Goal: Information Seeking & Learning: Compare options

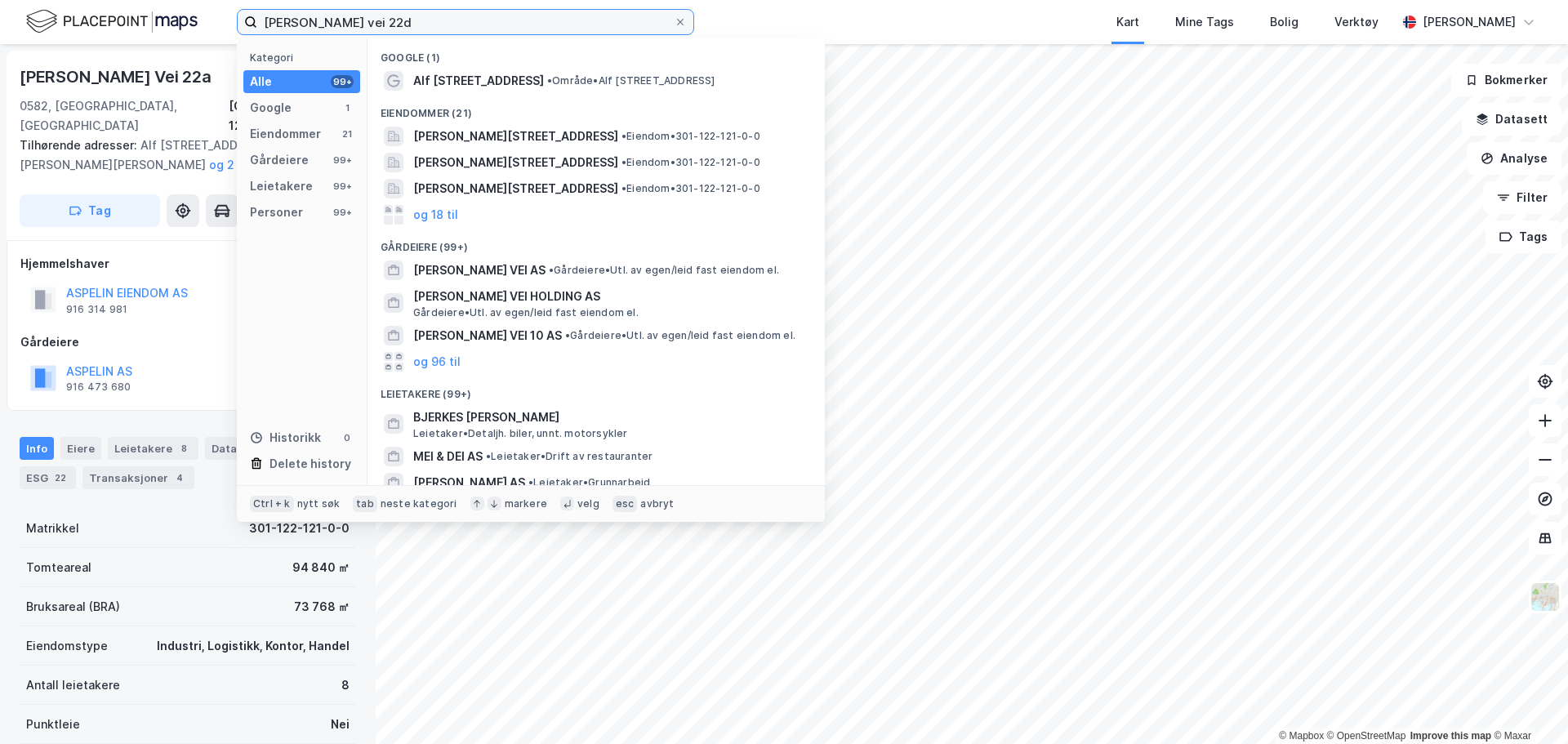
click at [482, 27] on input "[PERSON_NAME] vei 22d" at bounding box center [465, 22] width 416 height 25
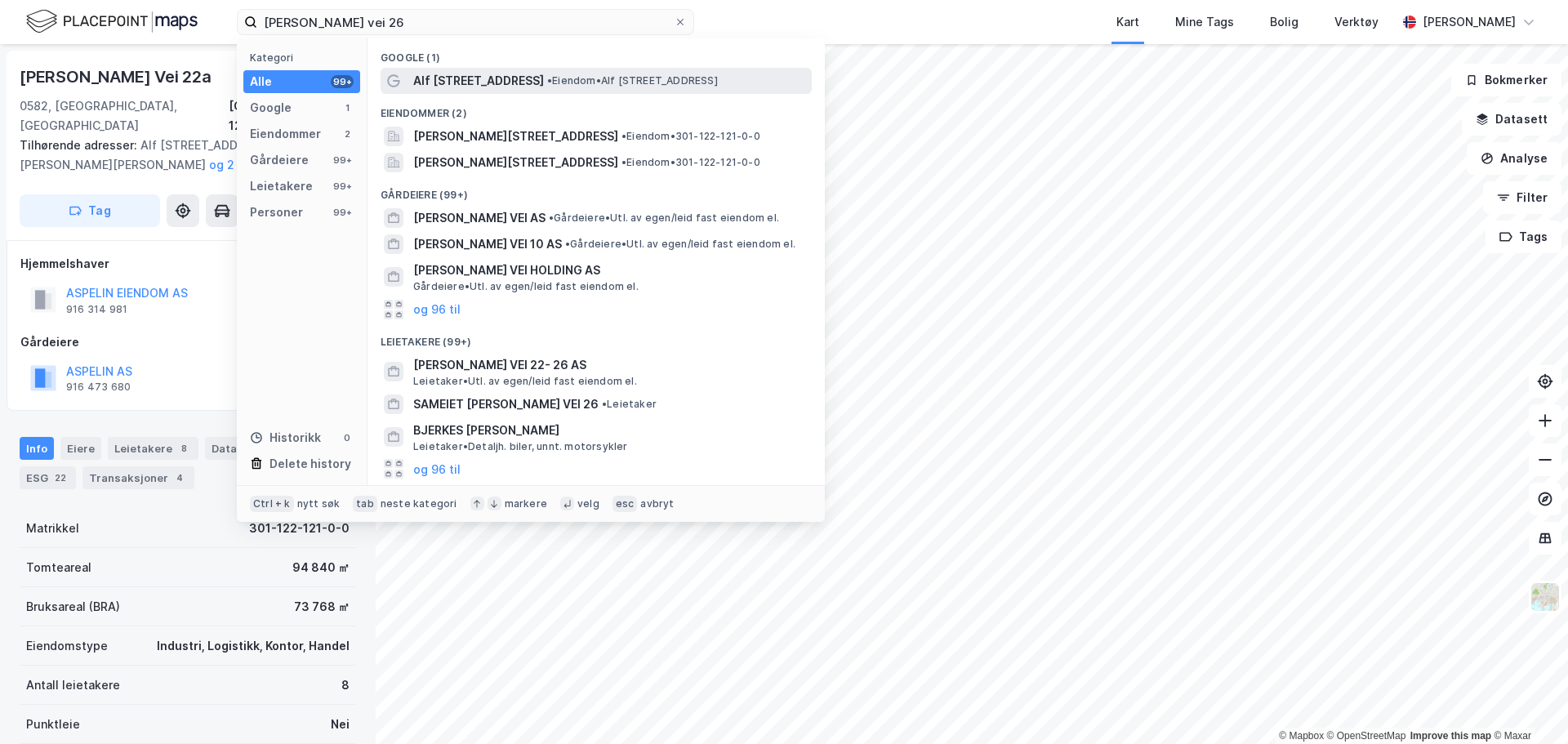
click at [488, 86] on span "Alf [STREET_ADDRESS]" at bounding box center [478, 81] width 131 height 20
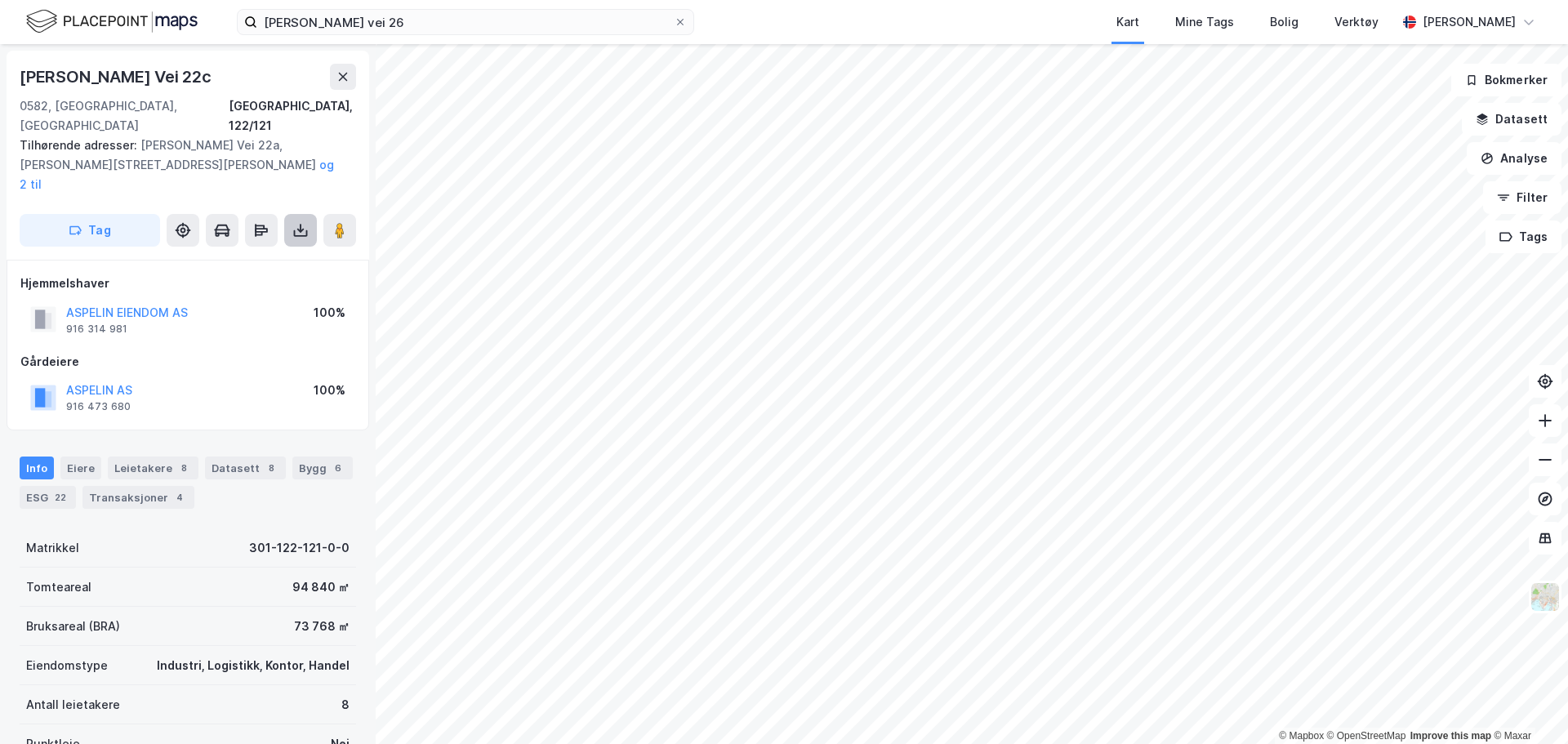
click at [294, 230] on icon at bounding box center [300, 233] width 14 height 7
click at [262, 256] on div "Last ned grunnbok" at bounding box center [220, 263] width 95 height 13
click at [237, 92] on div "Alf Bjerckes Vei 22c 0582, Oslo, Oslo Oslo, 122/121" at bounding box center [187, 100] width 336 height 72
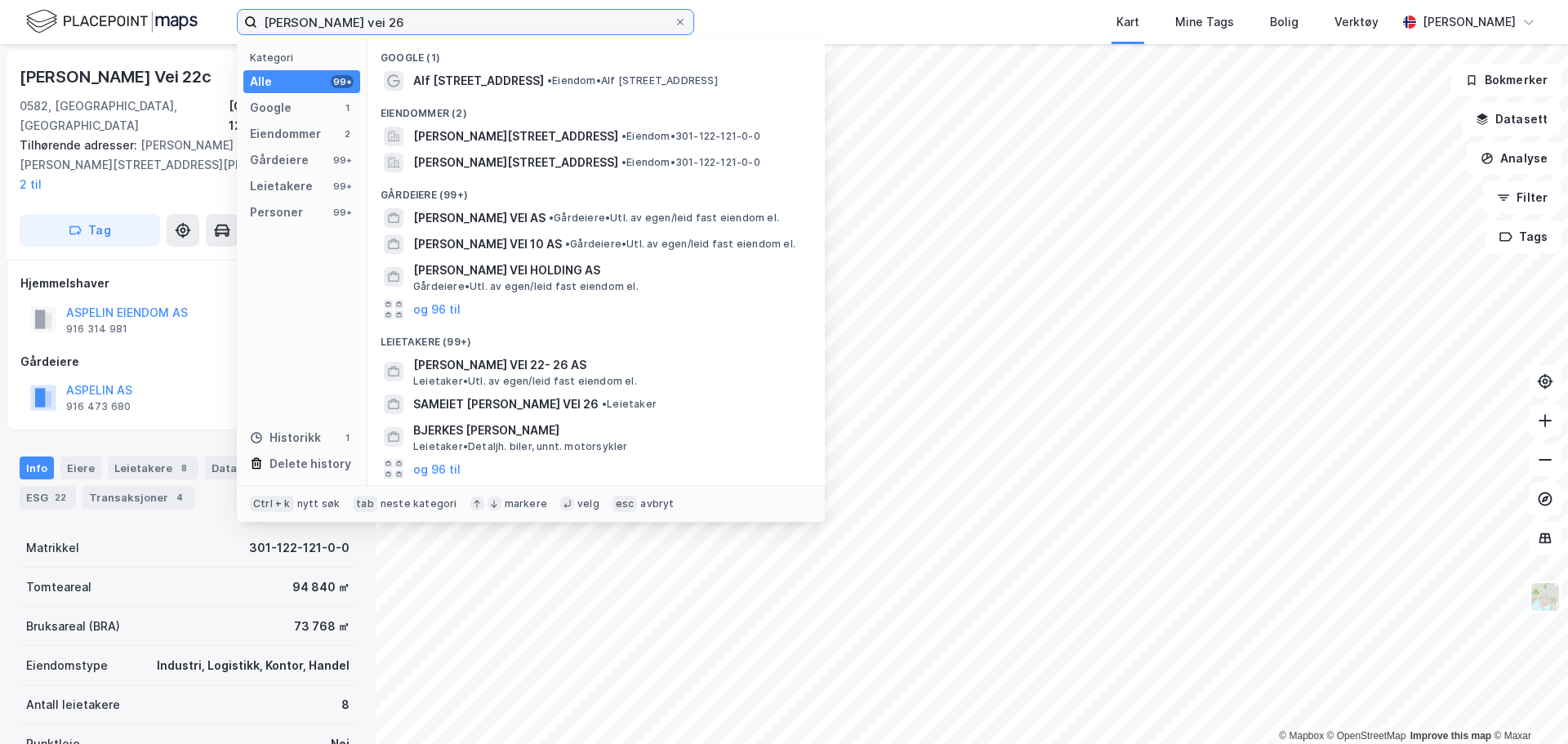
drag, startPoint x: 402, startPoint y: 23, endPoint x: 36, endPoint y: 27, distance: 366.0
click at [36, 27] on div "alf bjerckes vei 26 Kategori Alle 99+ Google 1 Eiendommer 2 Gårdeiere 99+ Leiet…" at bounding box center [784, 22] width 1568 height 44
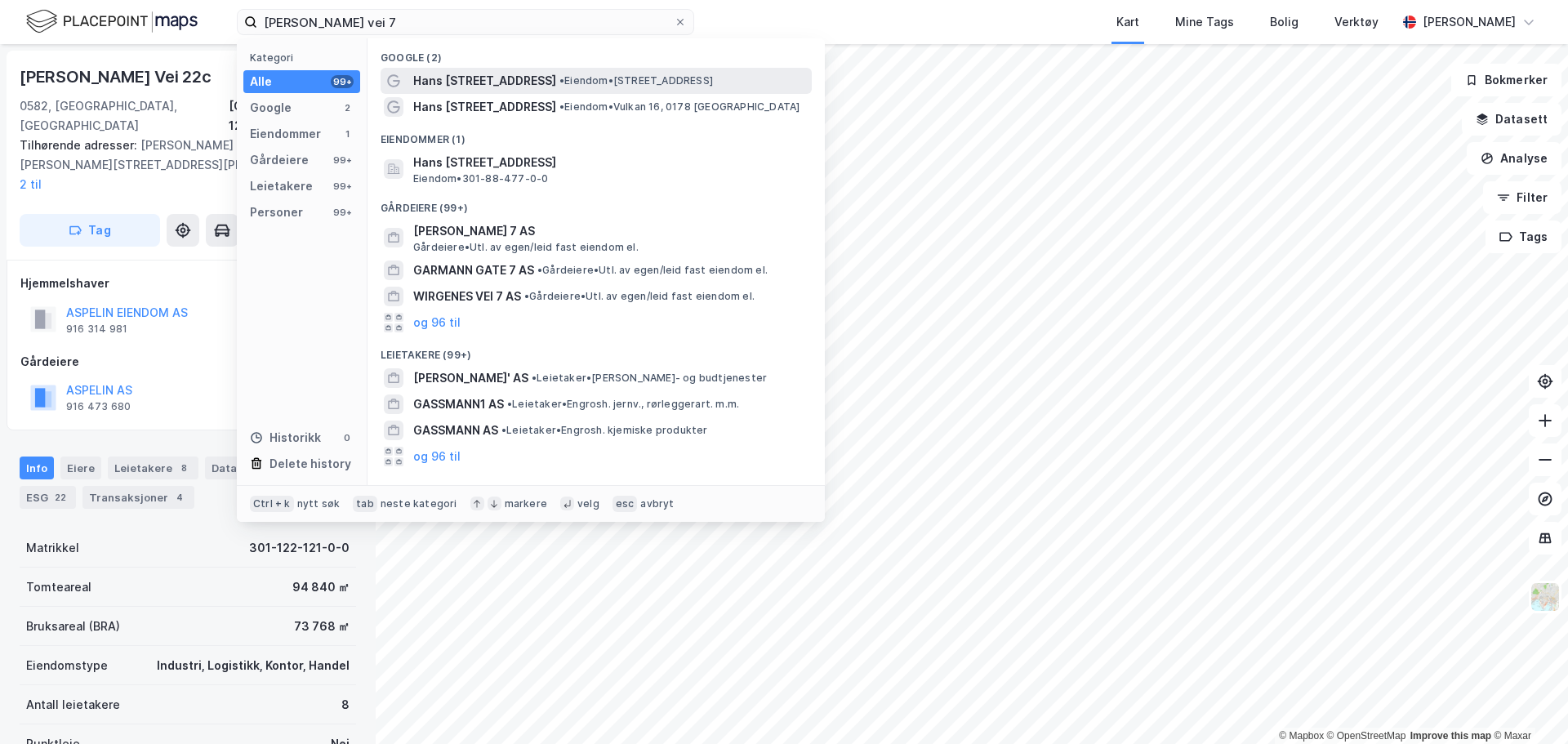
click at [493, 85] on span "Hans [STREET_ADDRESS]" at bounding box center [484, 81] width 143 height 20
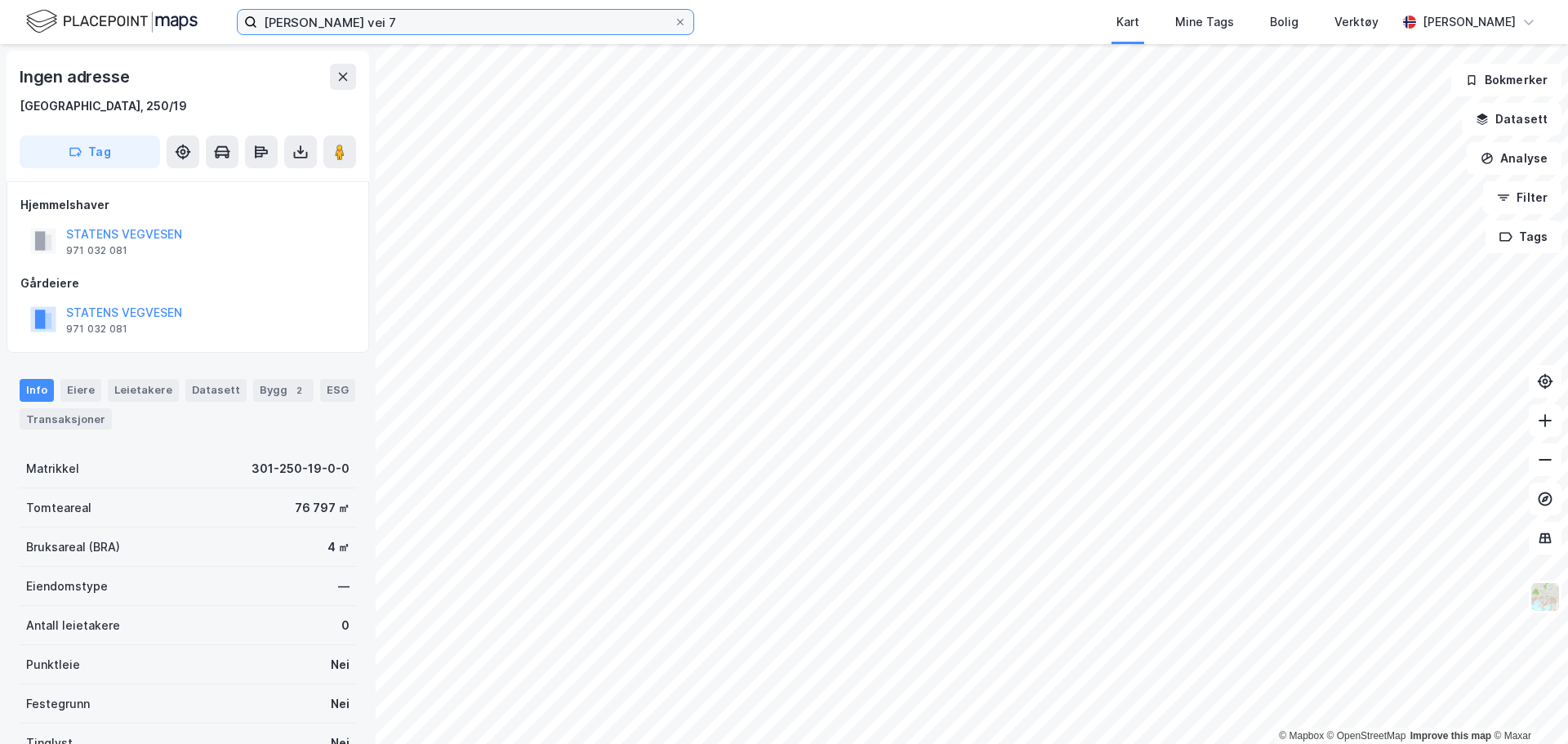
click at [456, 23] on input "hans møller gasmanns vei 7" at bounding box center [465, 22] width 416 height 25
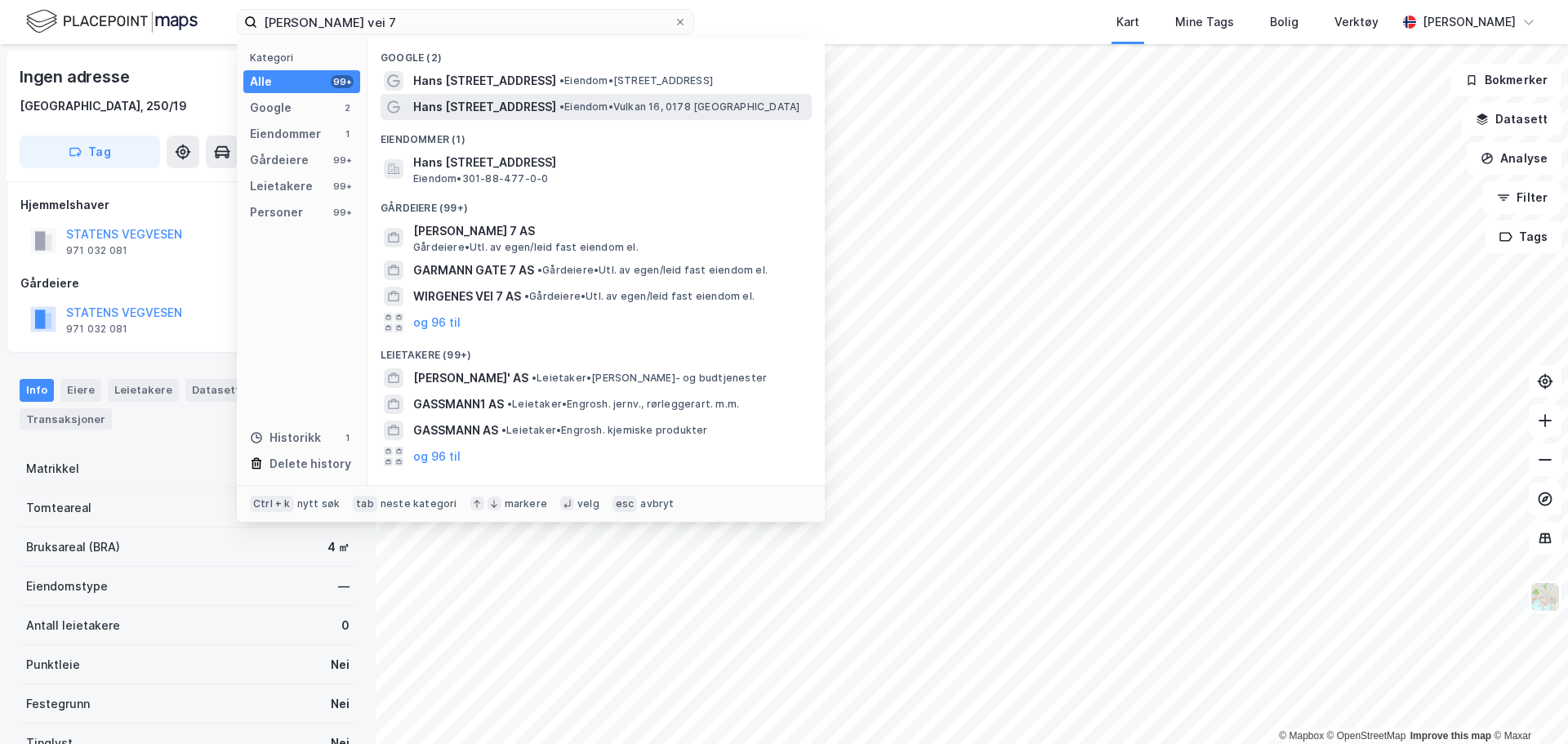
click at [468, 105] on span "Hans [STREET_ADDRESS]" at bounding box center [484, 107] width 143 height 20
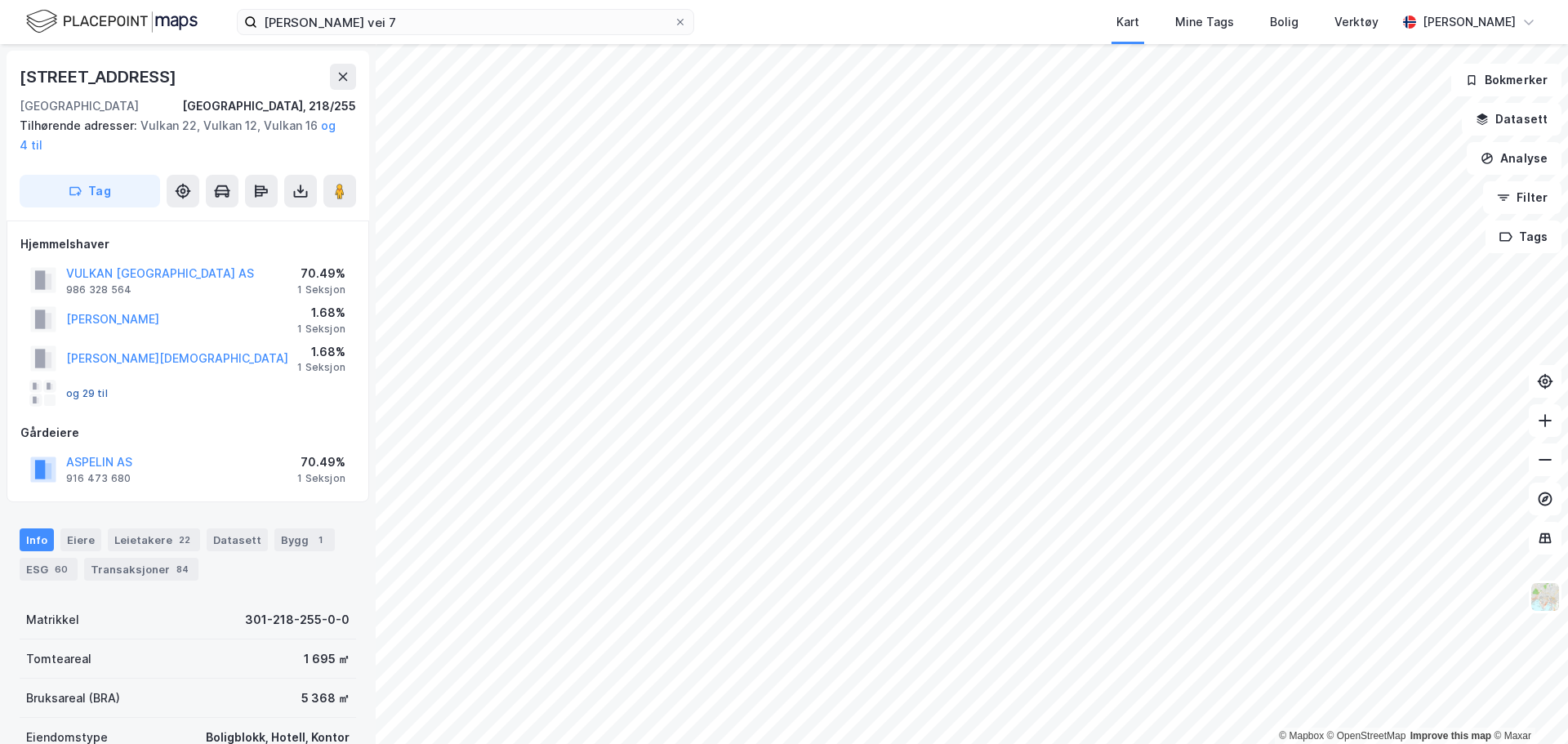
click at [0, 0] on button "og 29 til" at bounding box center [0, 0] width 0 height 0
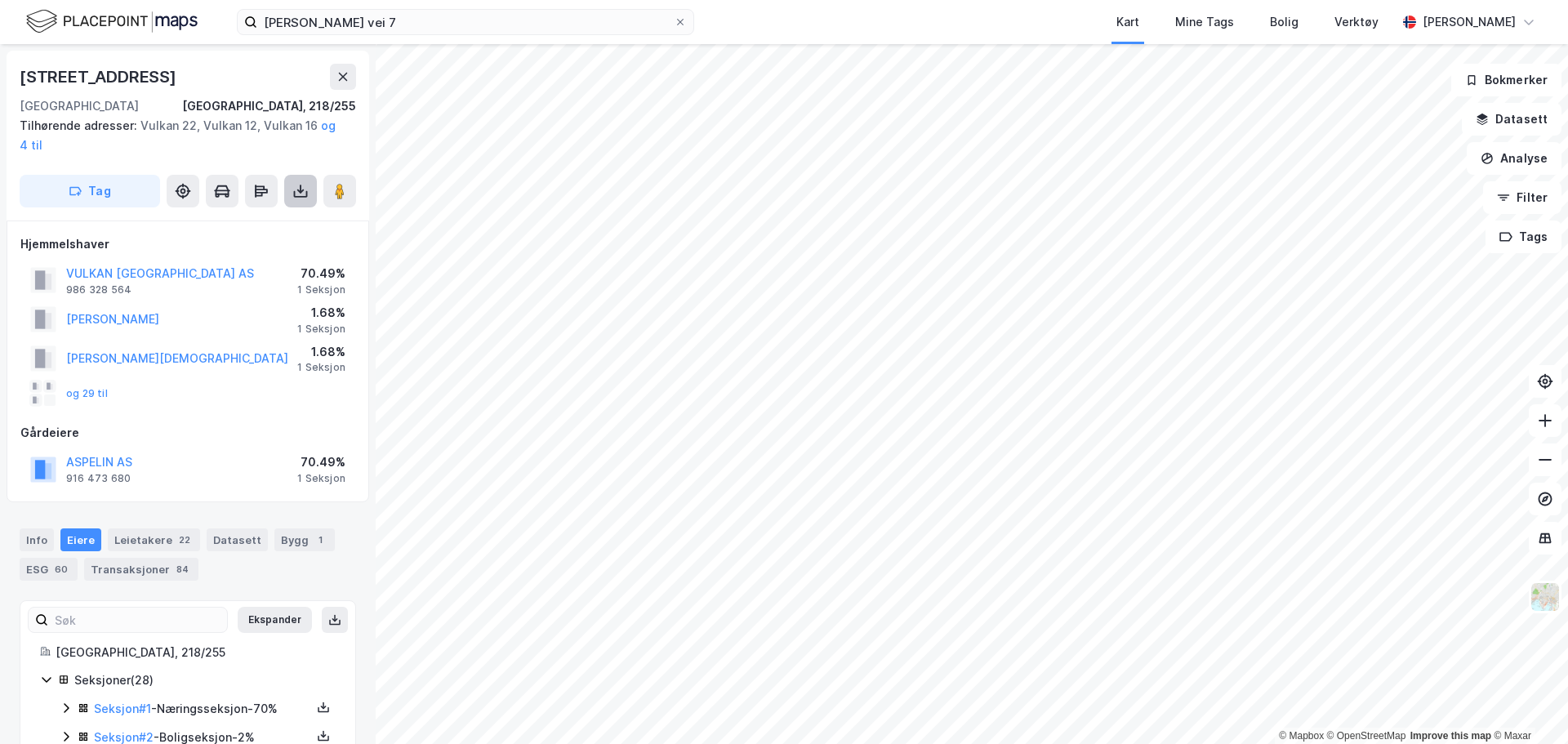
click at [293, 196] on icon at bounding box center [300, 192] width 16 height 16
click at [292, 228] on div "Last ned grunnbok" at bounding box center [230, 224] width 174 height 26
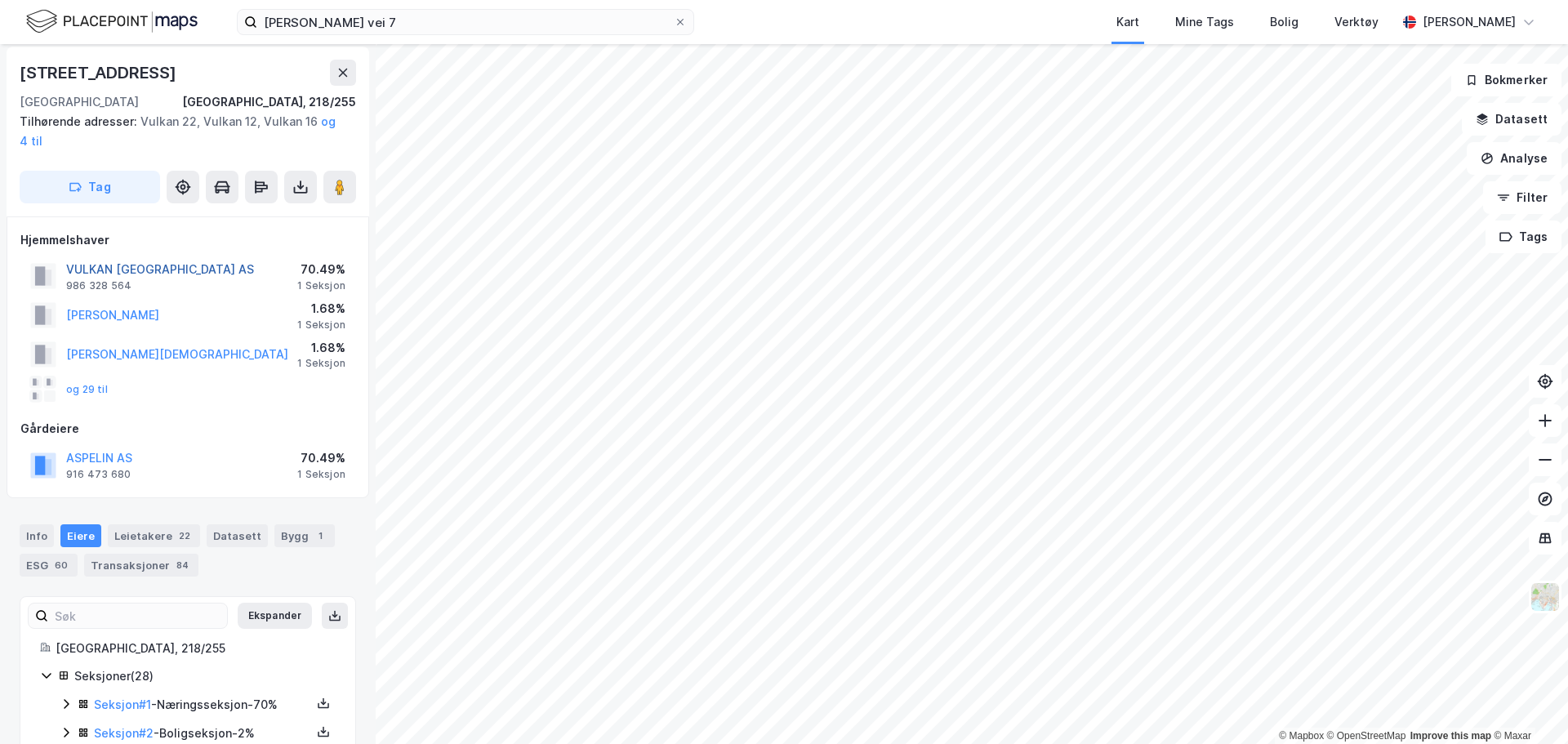
click at [0, 0] on button "VULKAN OSLO AS" at bounding box center [0, 0] width 0 height 0
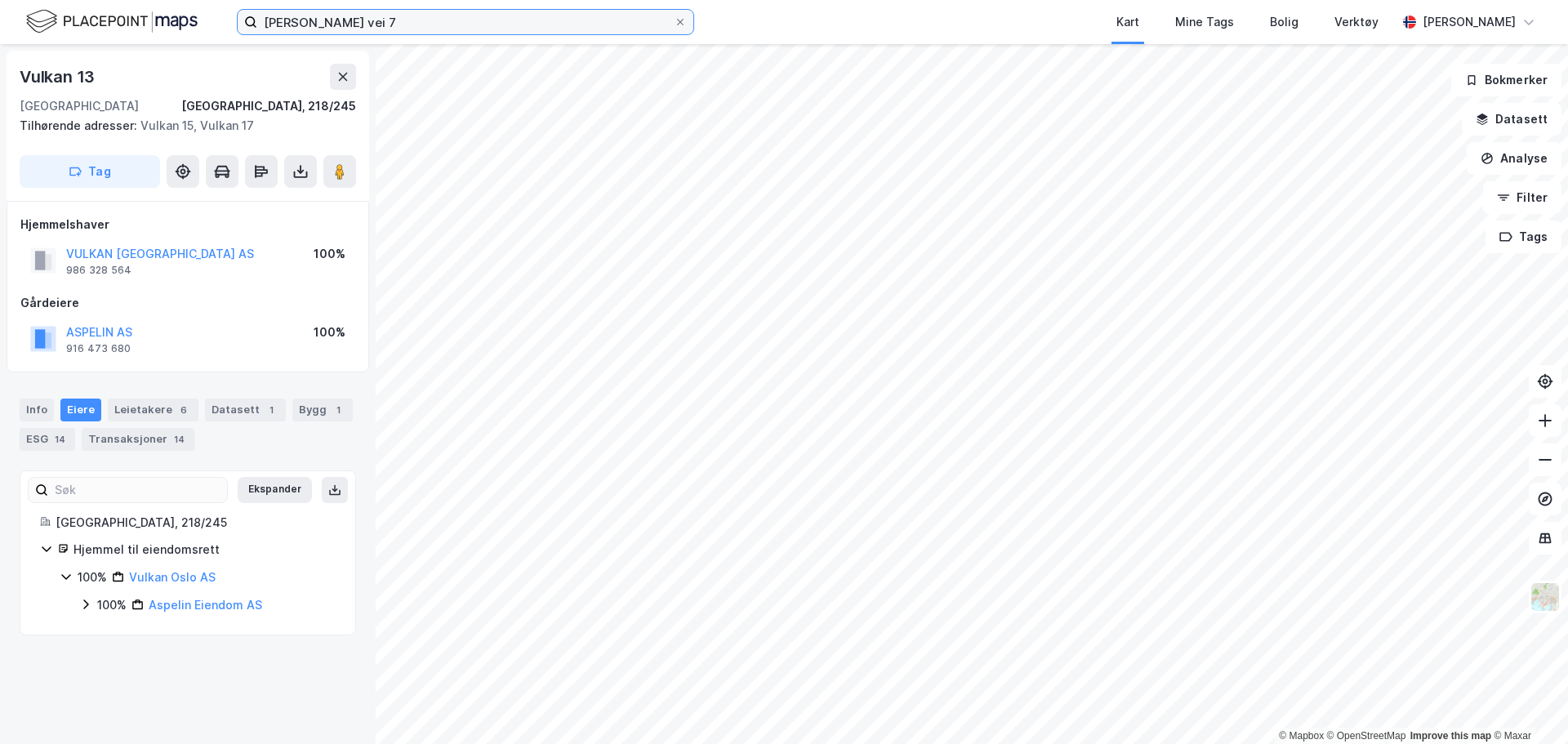
click at [462, 16] on input "hans møller gasmanns vei 7" at bounding box center [465, 22] width 416 height 25
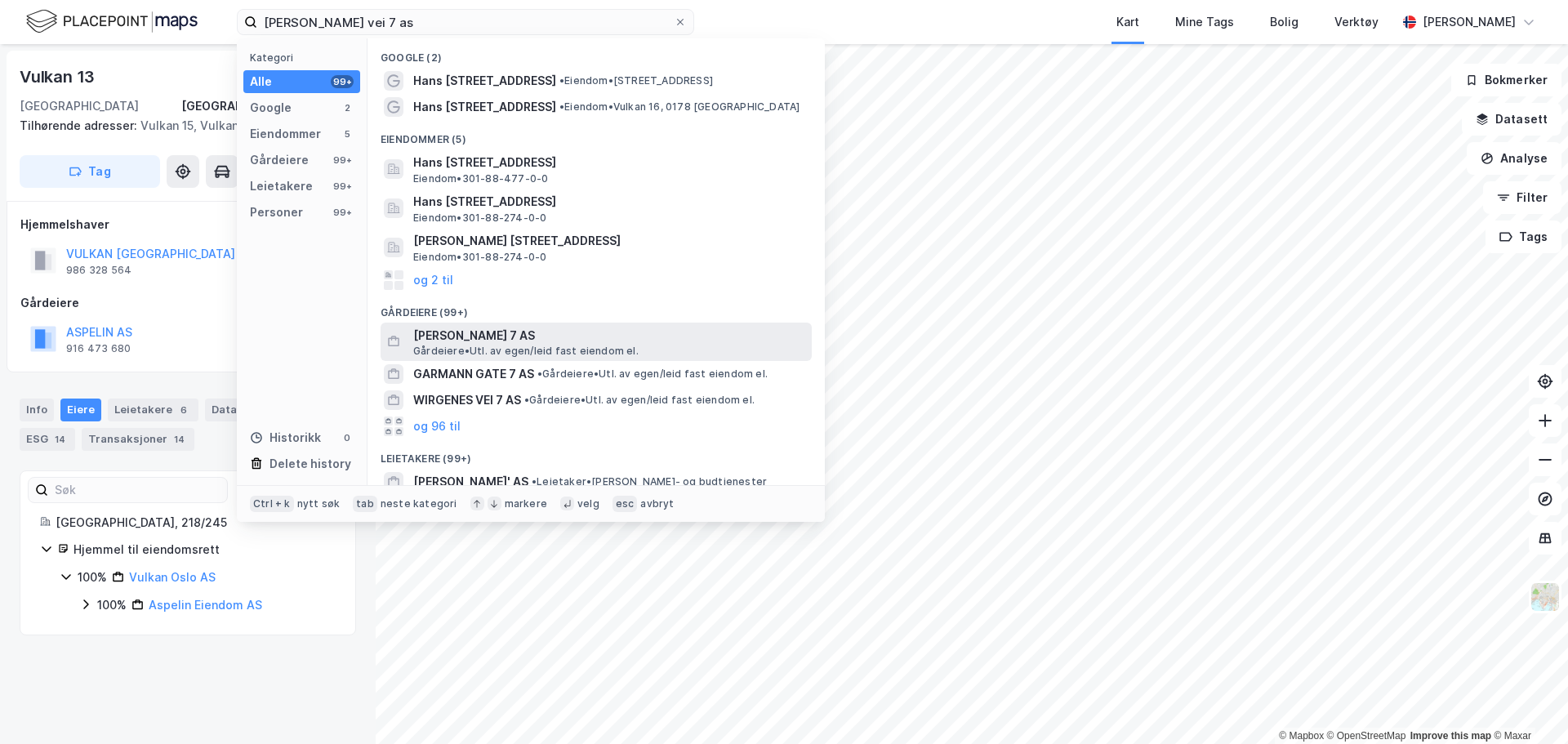
click at [602, 339] on span "[PERSON_NAME] 7 AS" at bounding box center [609, 336] width 392 height 20
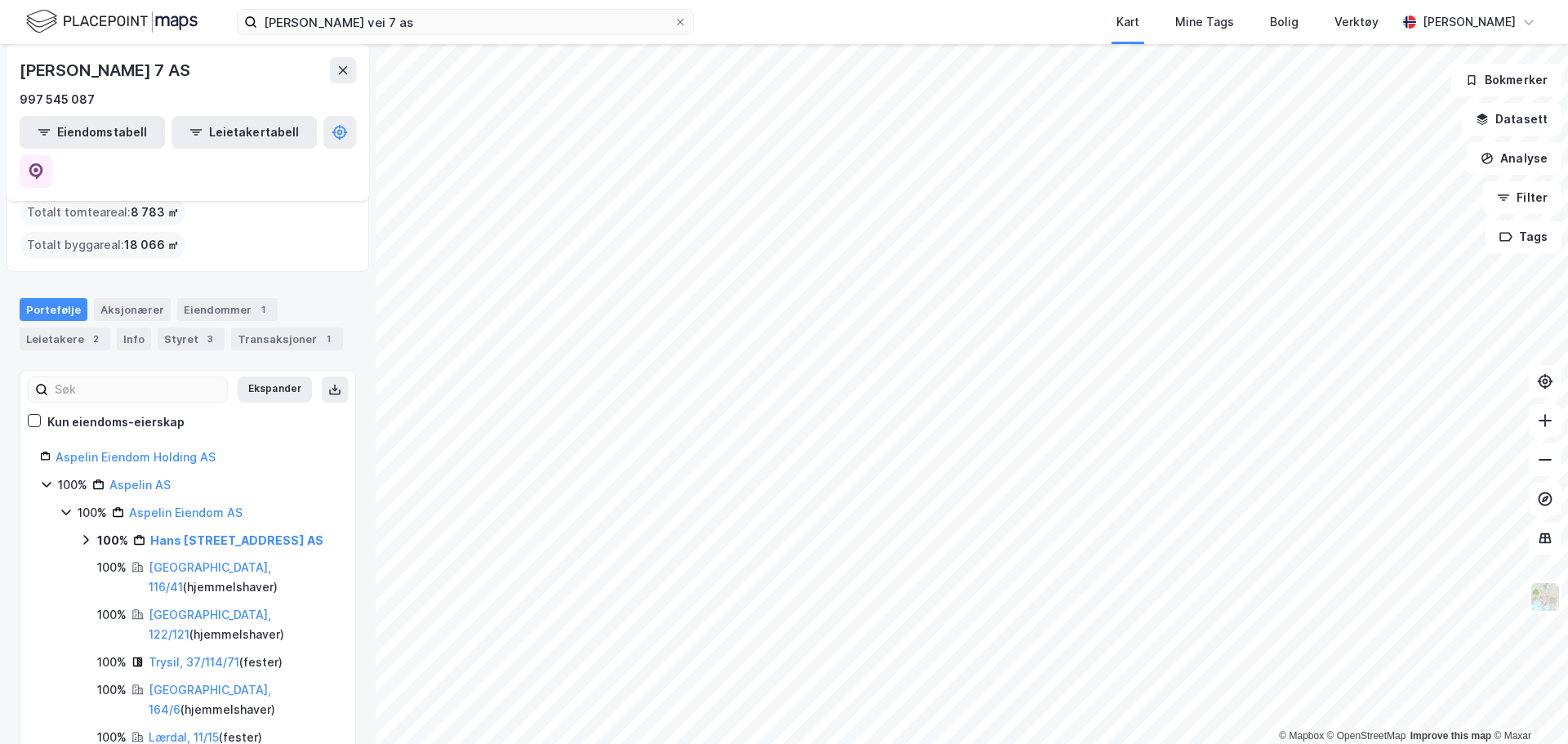
scroll to position [82, 0]
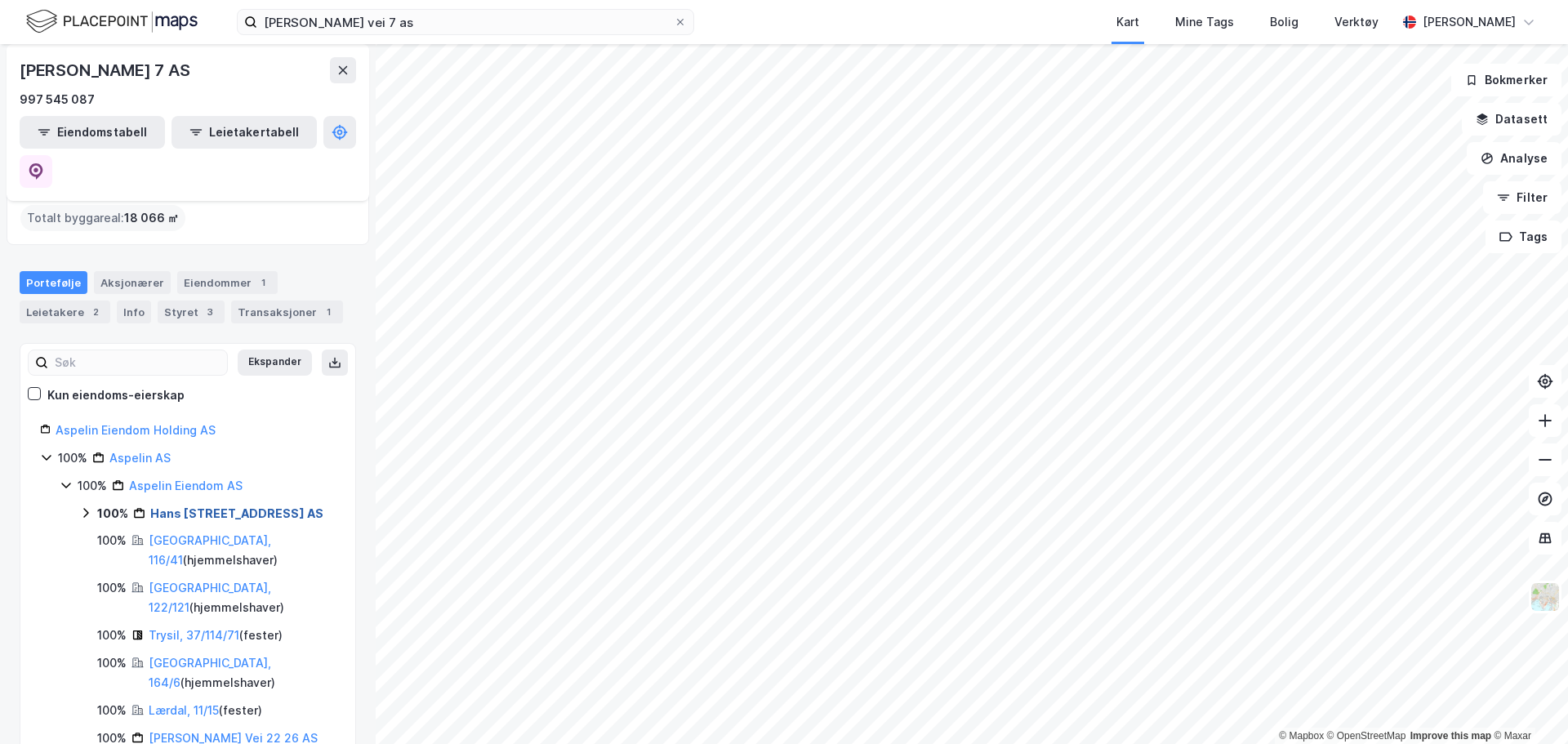
click at [258, 507] on link "Hans [STREET_ADDRESS] AS" at bounding box center [237, 513] width 173 height 14
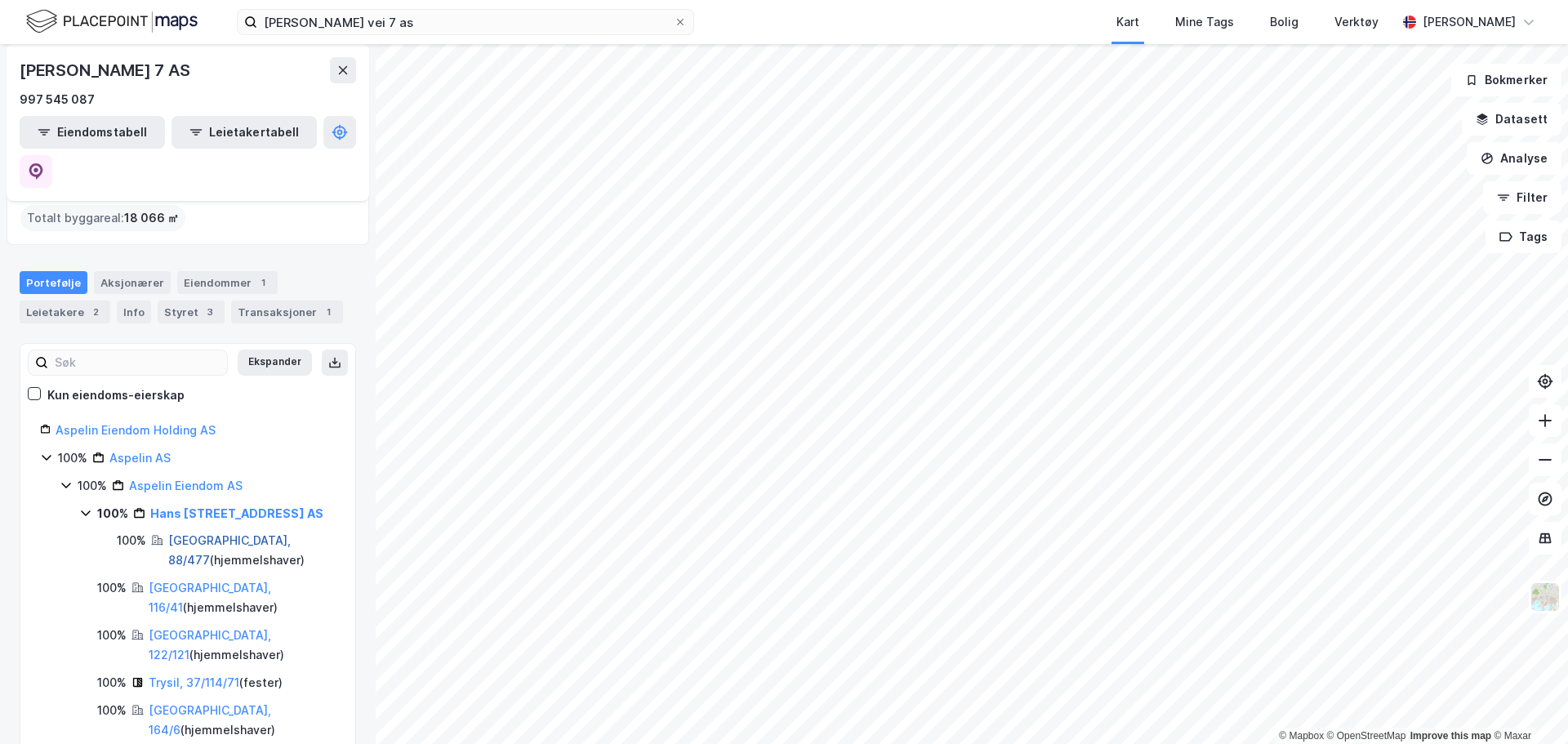
click at [220, 534] on link "Oslo, 88/477" at bounding box center [230, 550] width 123 height 34
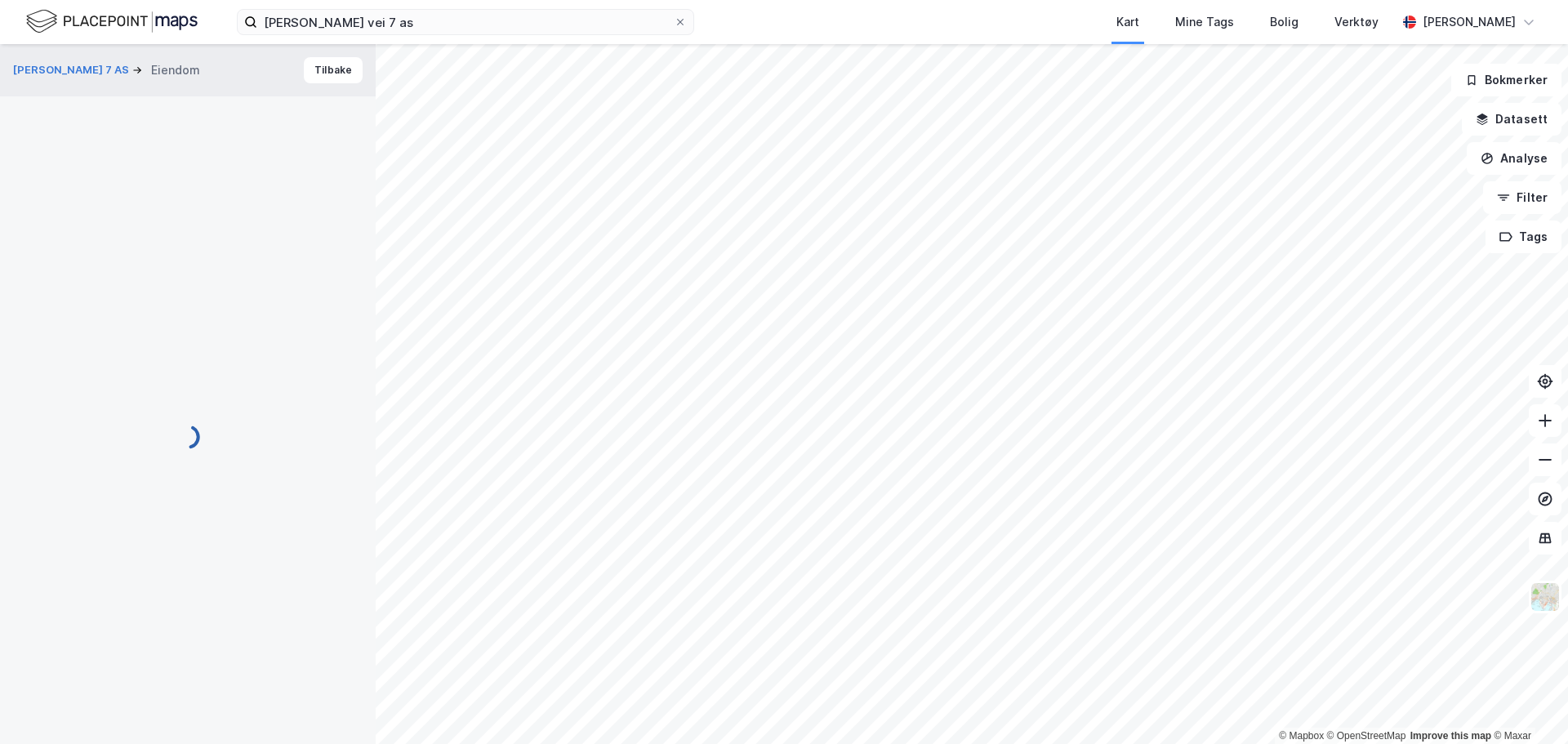
scroll to position [4, 0]
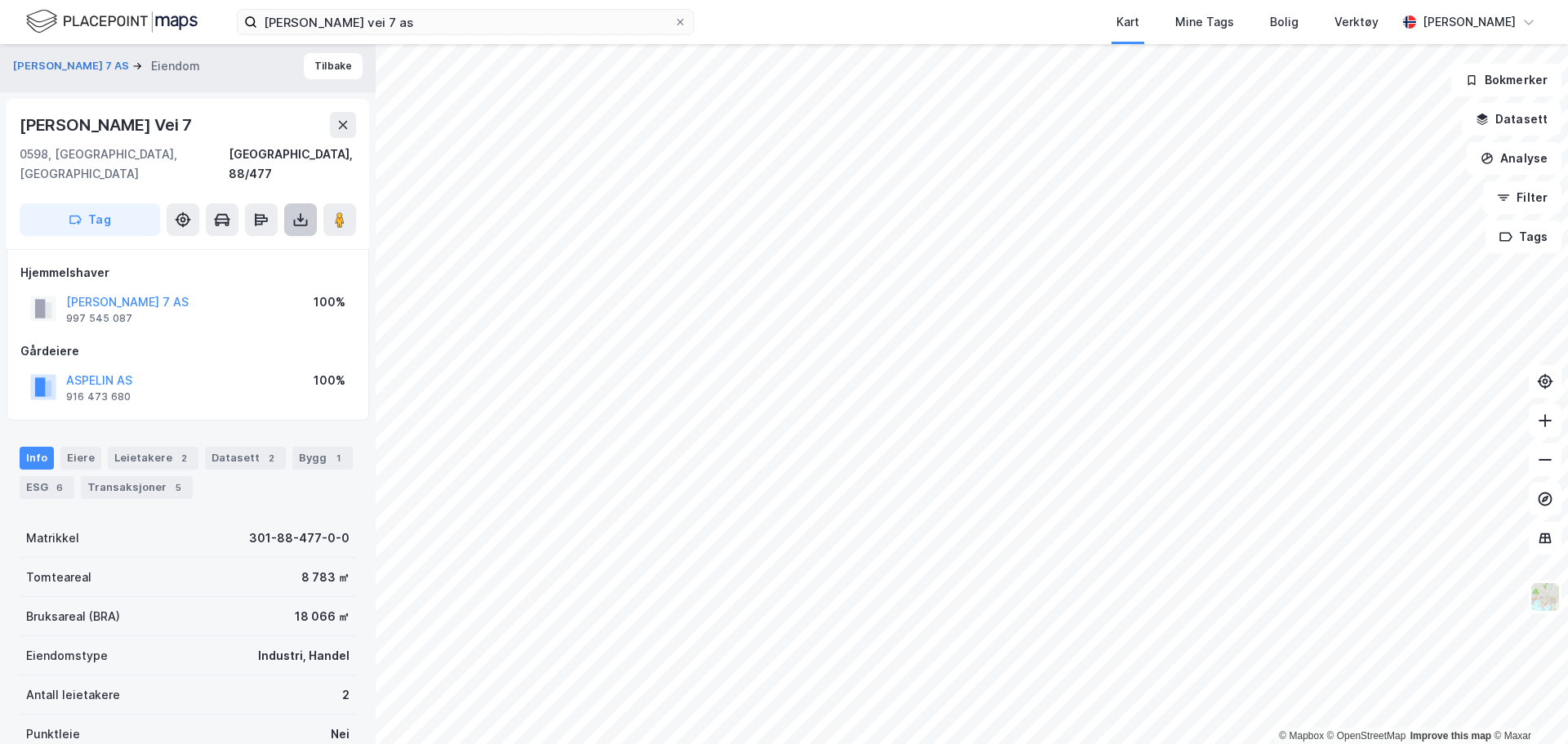
click at [304, 209] on button at bounding box center [300, 220] width 33 height 33
click at [262, 246] on div "Last ned grunnbok" at bounding box center [220, 252] width 95 height 13
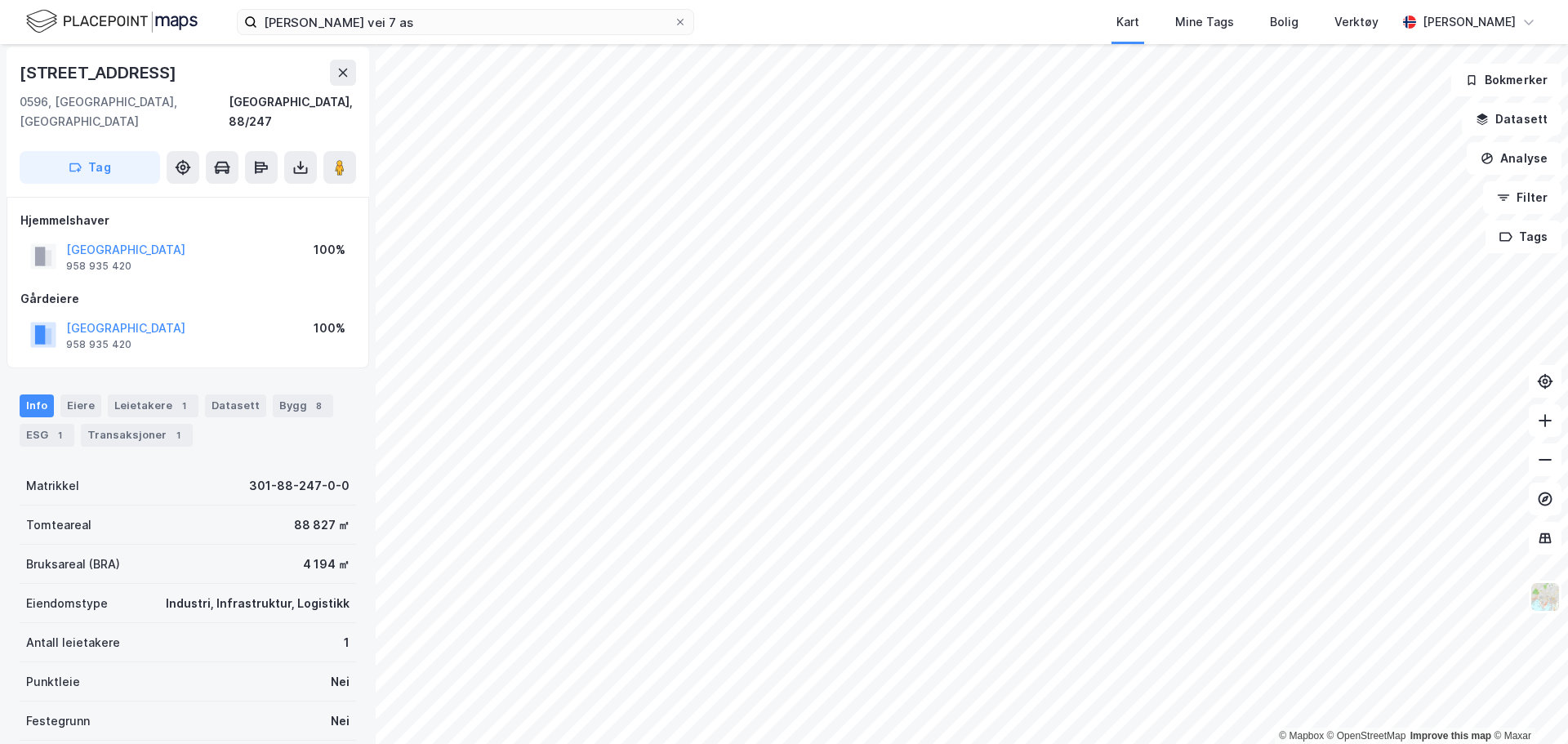
scroll to position [4, 0]
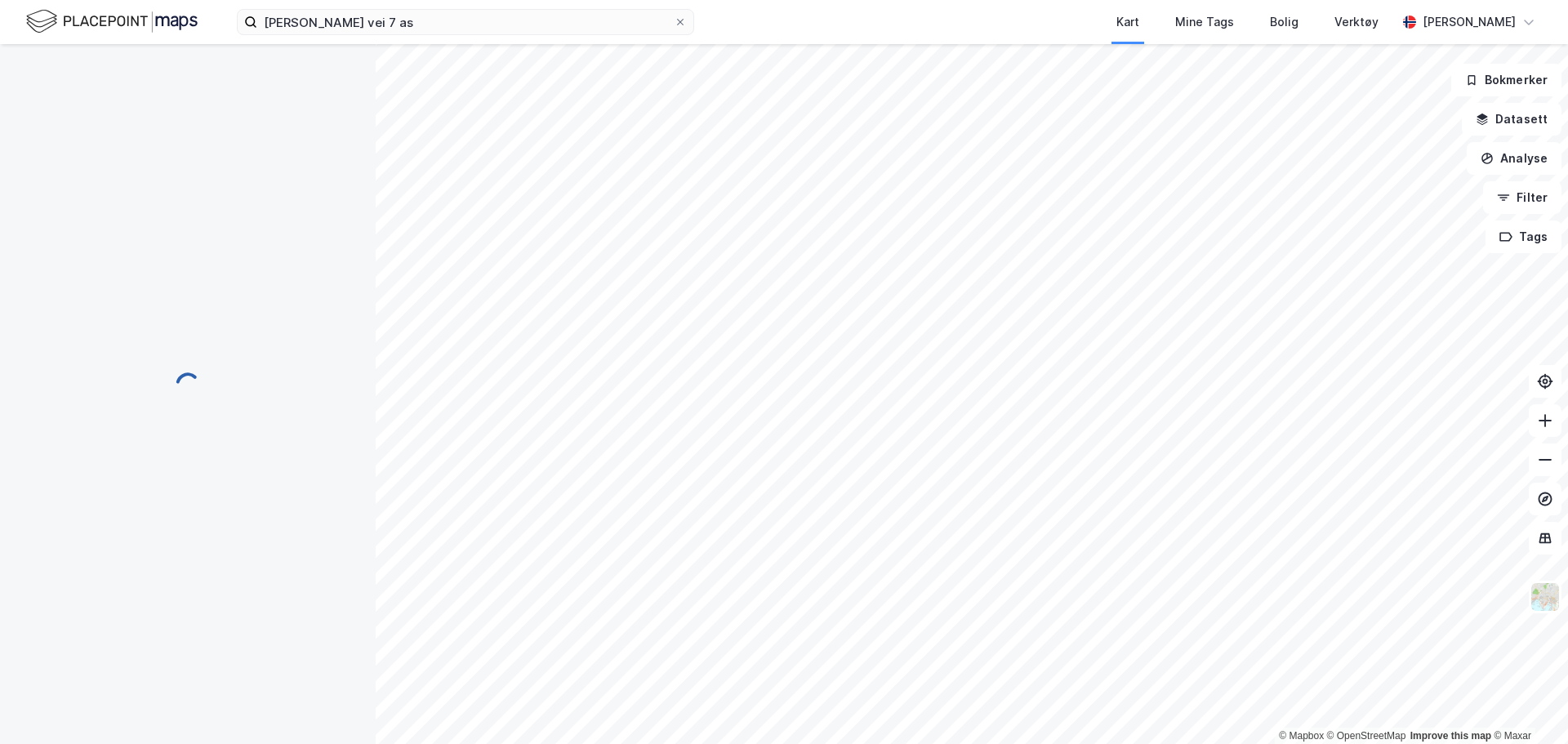
scroll to position [4, 0]
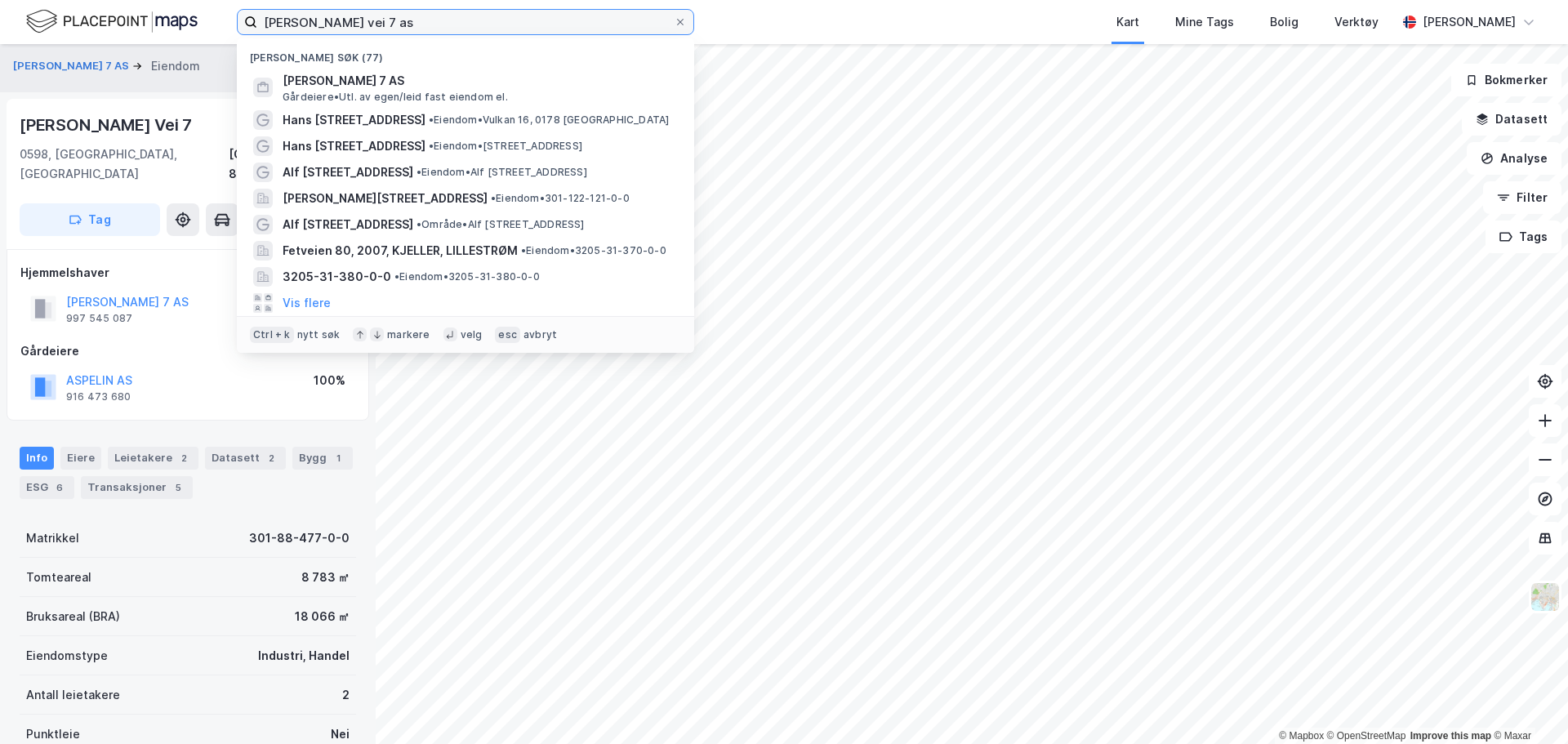
drag, startPoint x: 492, startPoint y: 20, endPoint x: -53, endPoint y: -8, distance: 545.7
click at [0, 0] on html "hans møller gasmanns vei 7 as Nylige søk (77) HANS MØLLER GASMANNSVEI 7 AS Gård…" at bounding box center [784, 372] width 1568 height 744
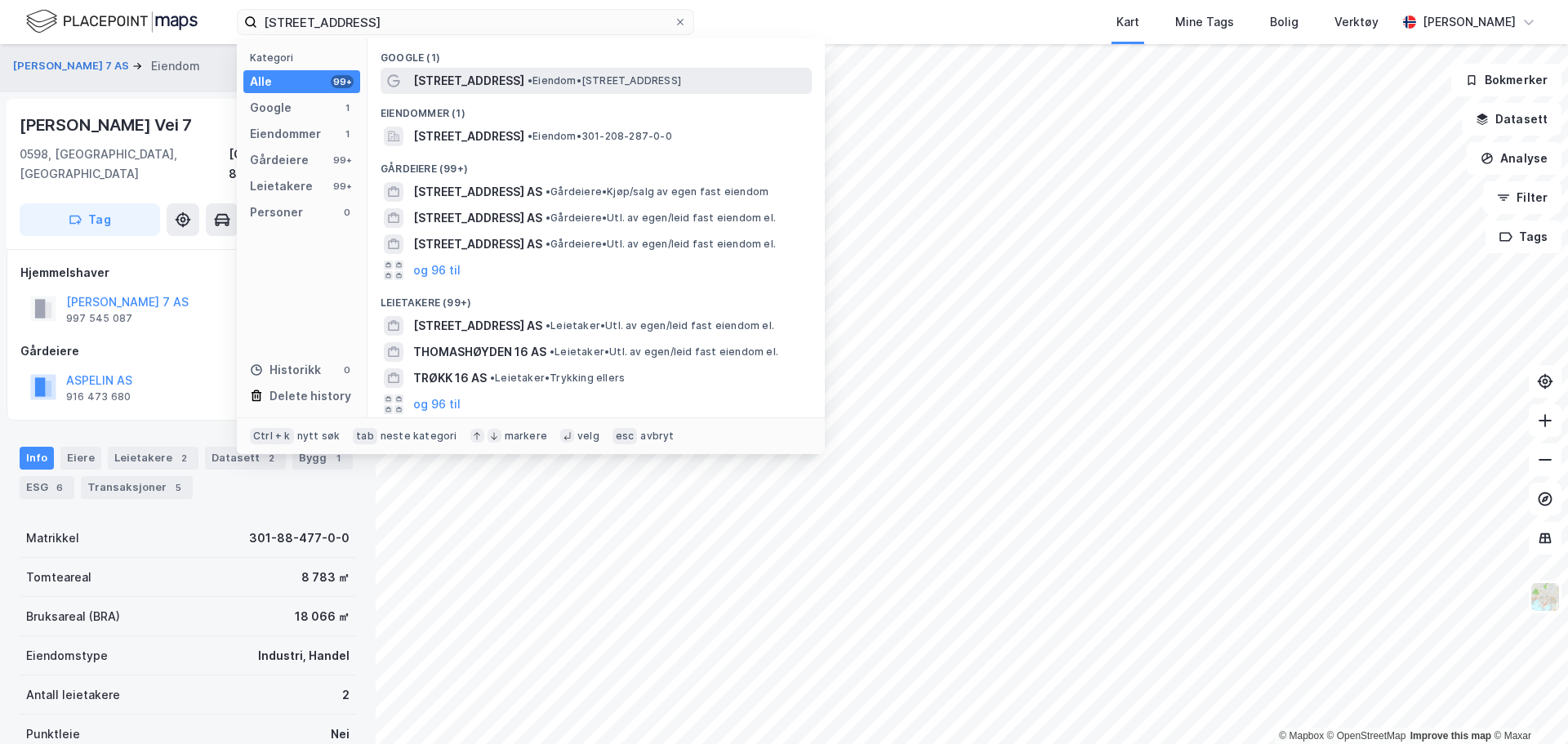
click at [518, 77] on span "[STREET_ADDRESS]" at bounding box center [469, 81] width 111 height 20
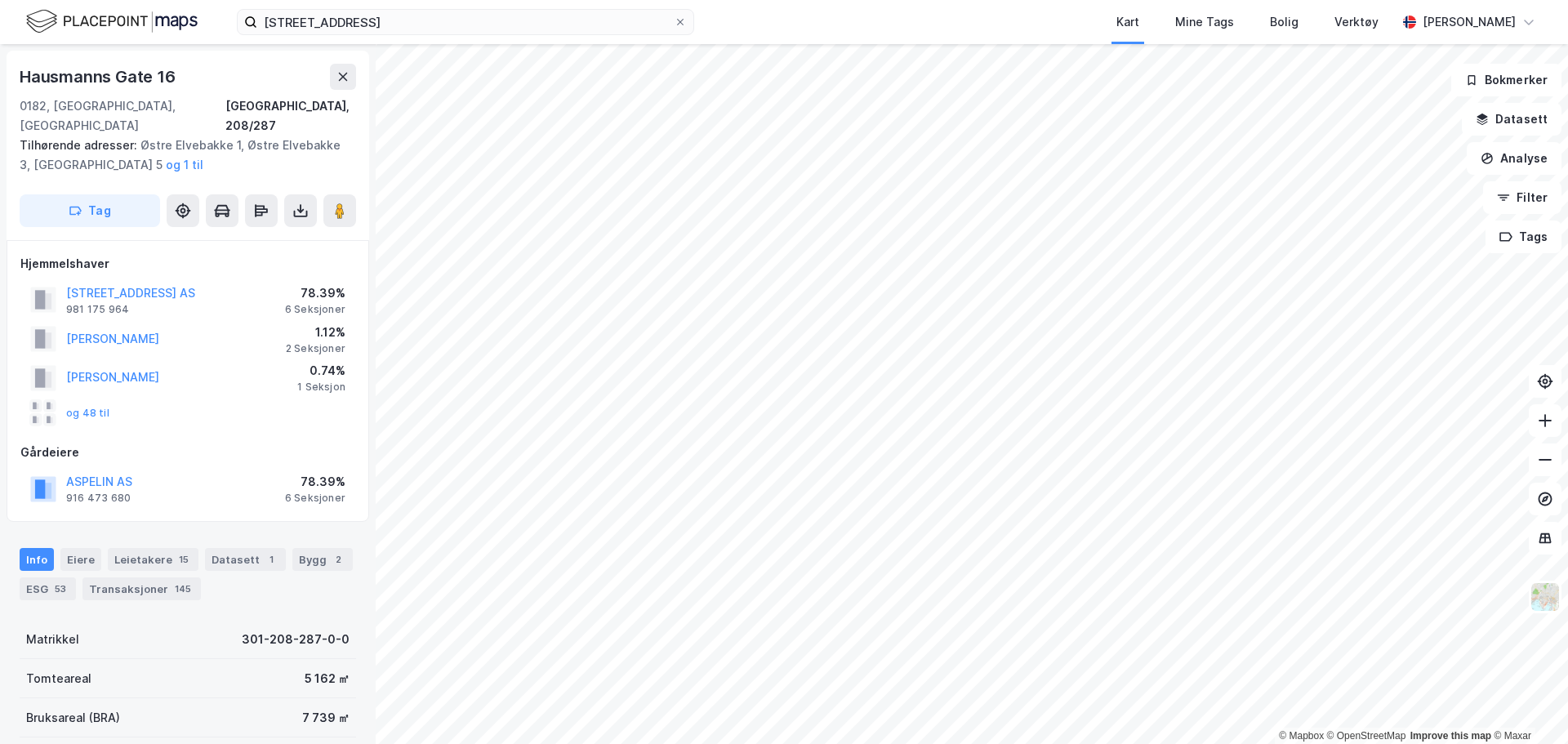
scroll to position [4, 0]
click at [296, 199] on icon at bounding box center [300, 207] width 16 height 16
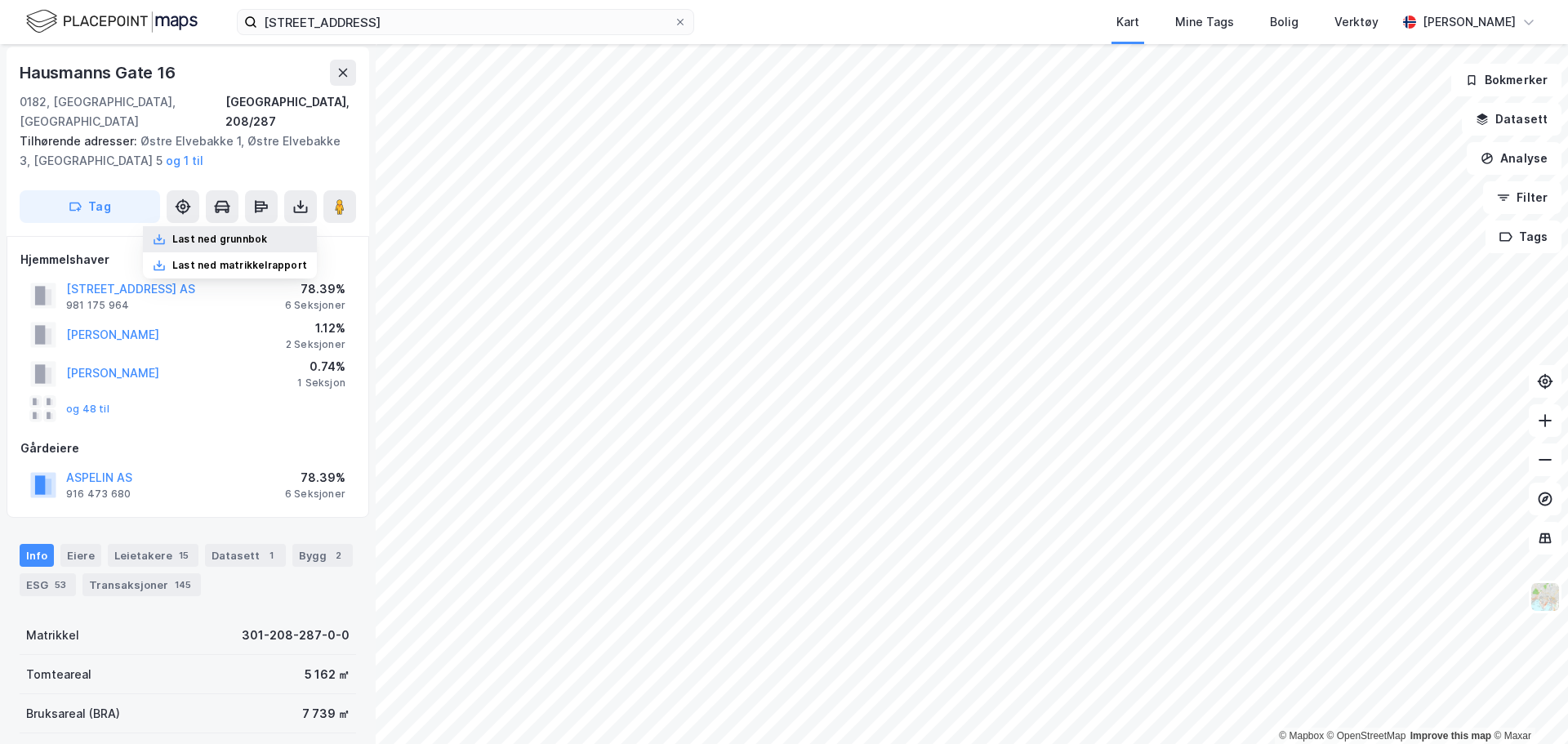
click at [289, 227] on div "Last ned grunnbok" at bounding box center [230, 240] width 174 height 26
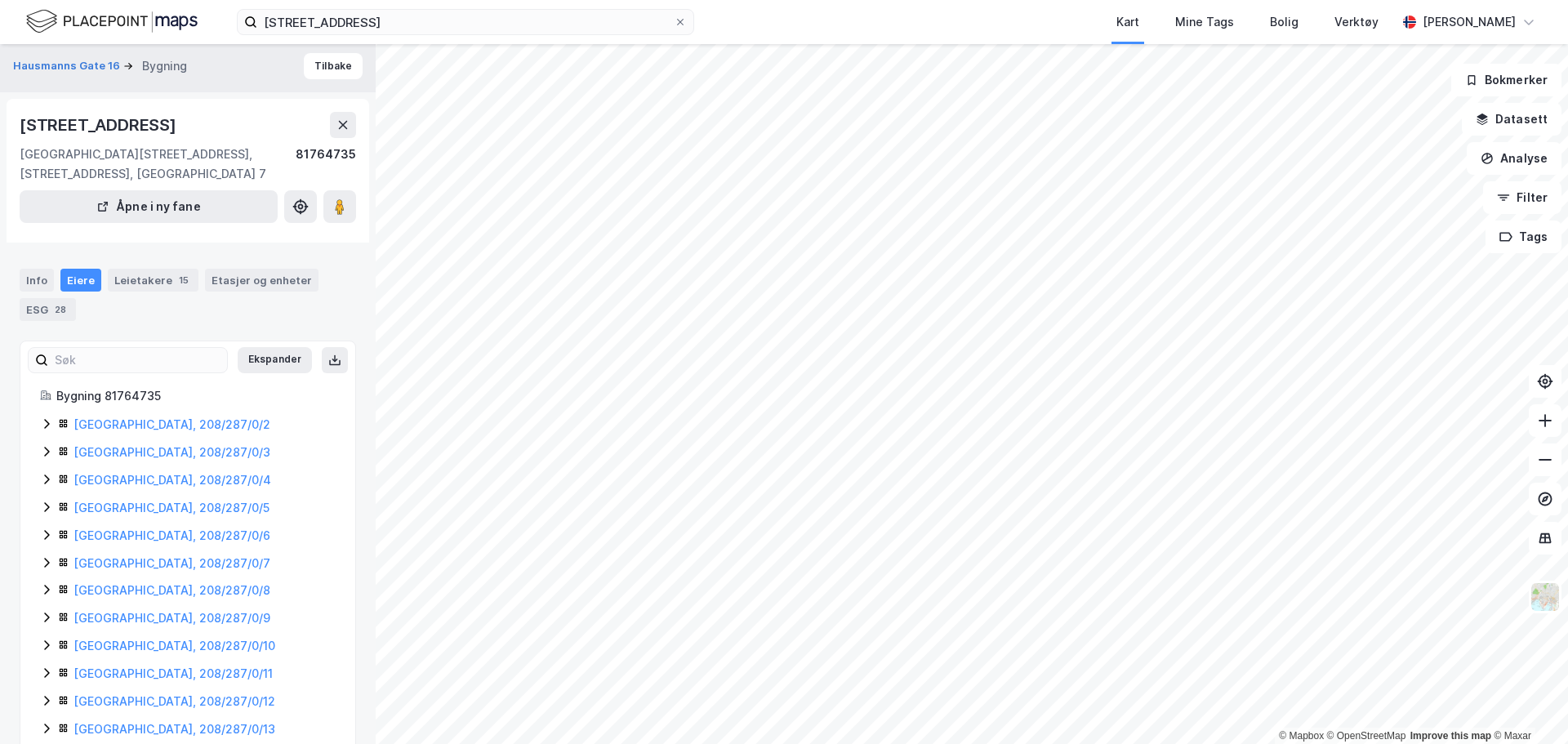
scroll to position [86, 0]
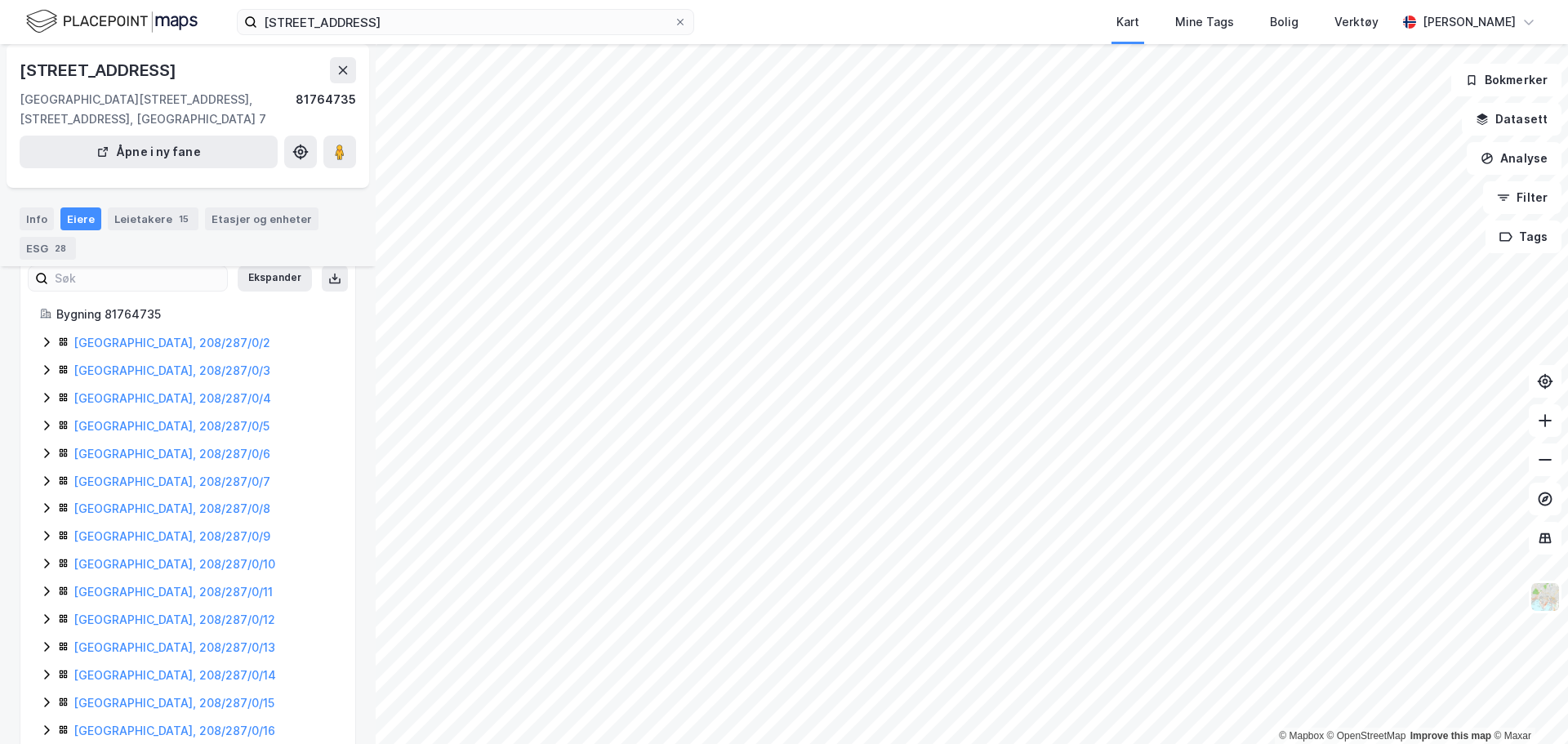
click at [43, 348] on icon at bounding box center [47, 342] width 13 height 13
click at [42, 454] on icon at bounding box center [47, 453] width 13 height 13
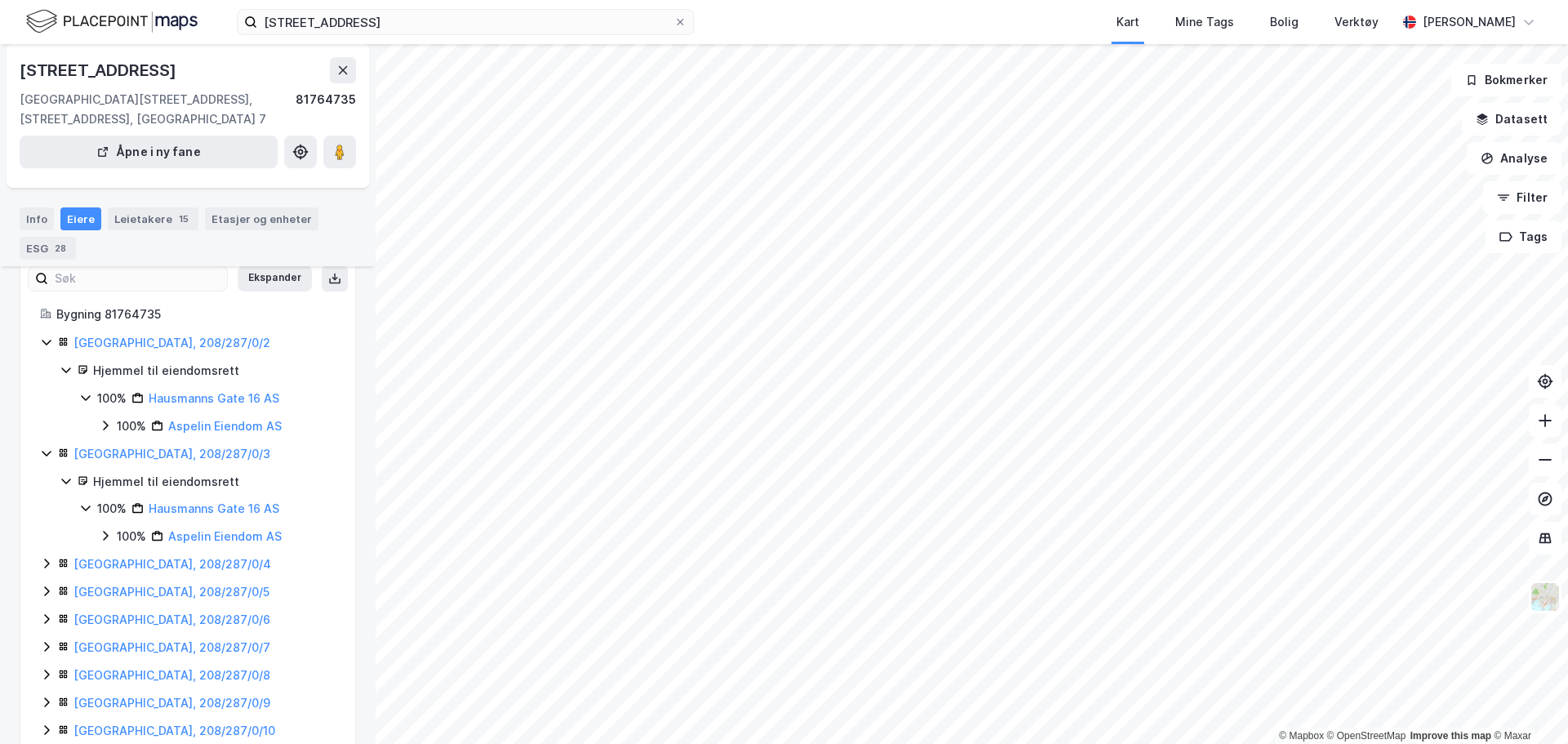
scroll to position [168, 0]
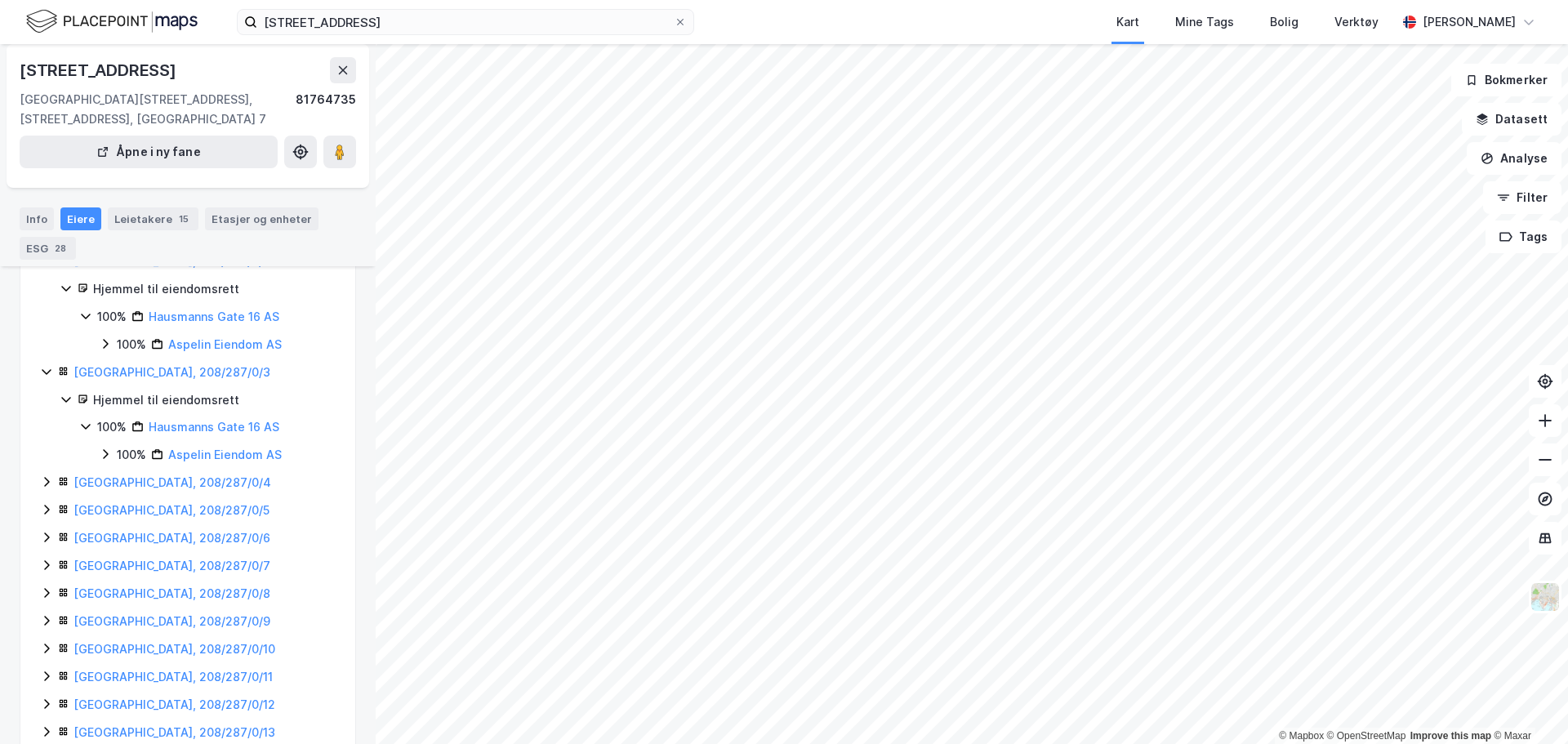
click at [45, 483] on icon at bounding box center [47, 482] width 13 height 13
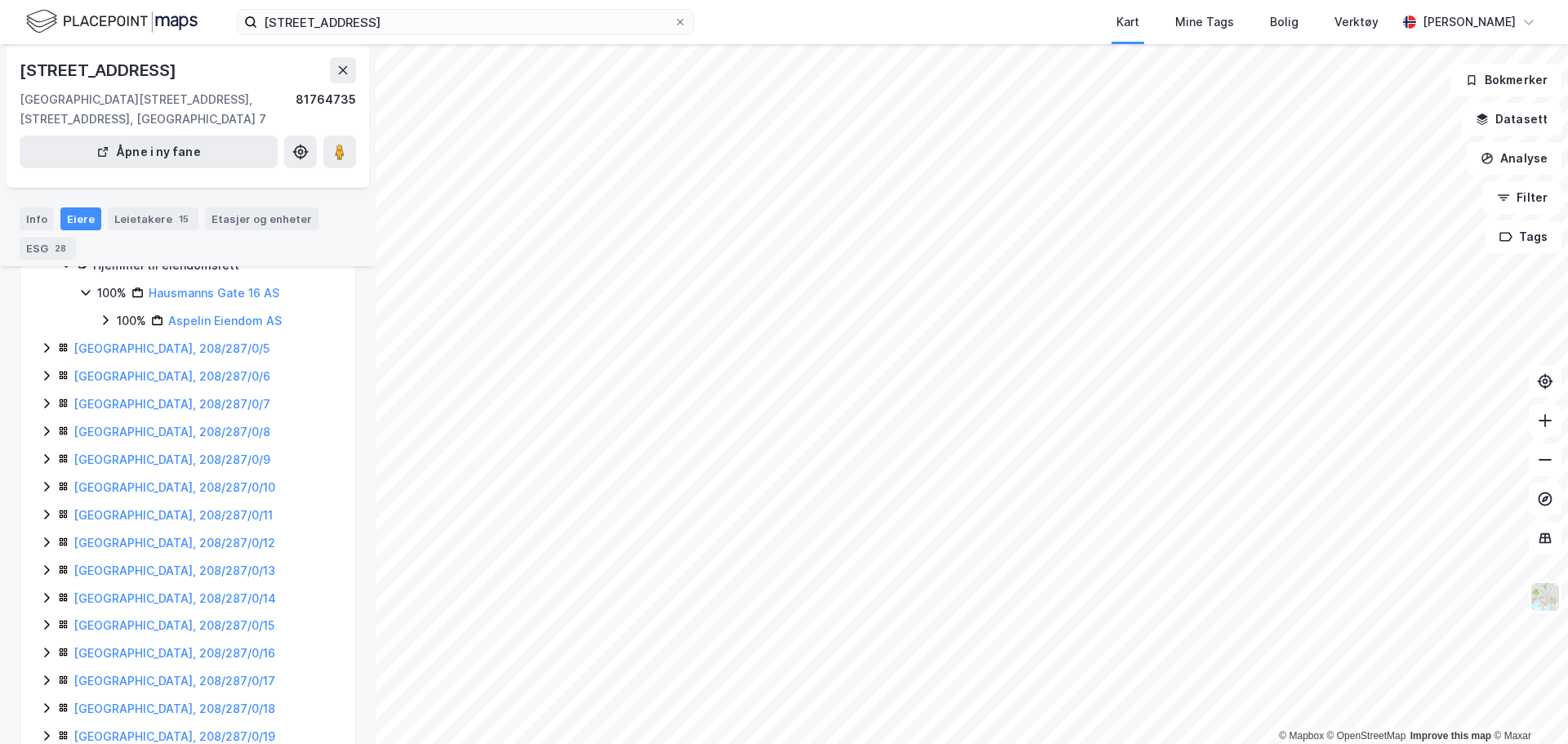
click at [47, 351] on icon at bounding box center [47, 348] width 5 height 10
click at [47, 462] on icon at bounding box center [47, 459] width 5 height 10
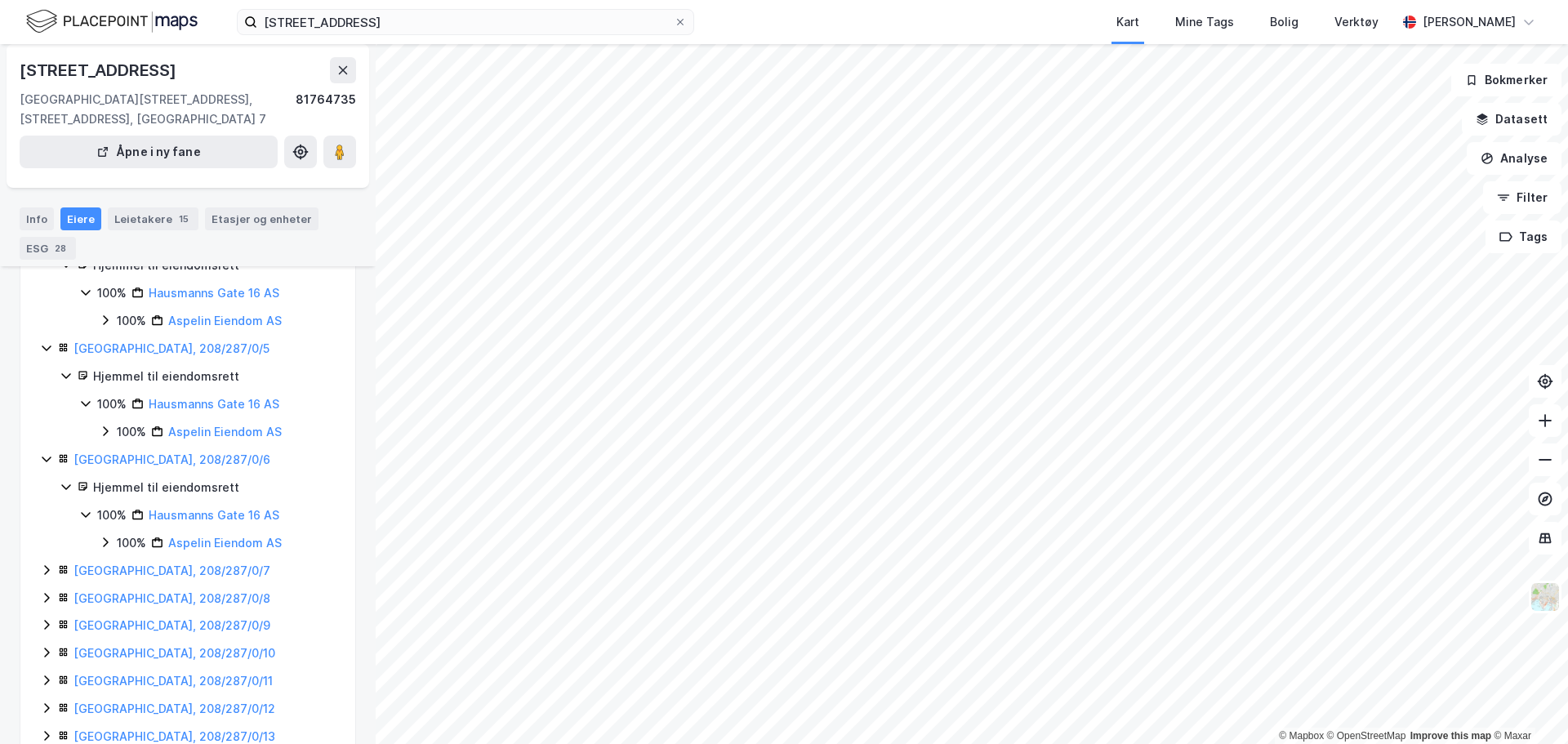
click at [45, 571] on icon at bounding box center [47, 570] width 13 height 13
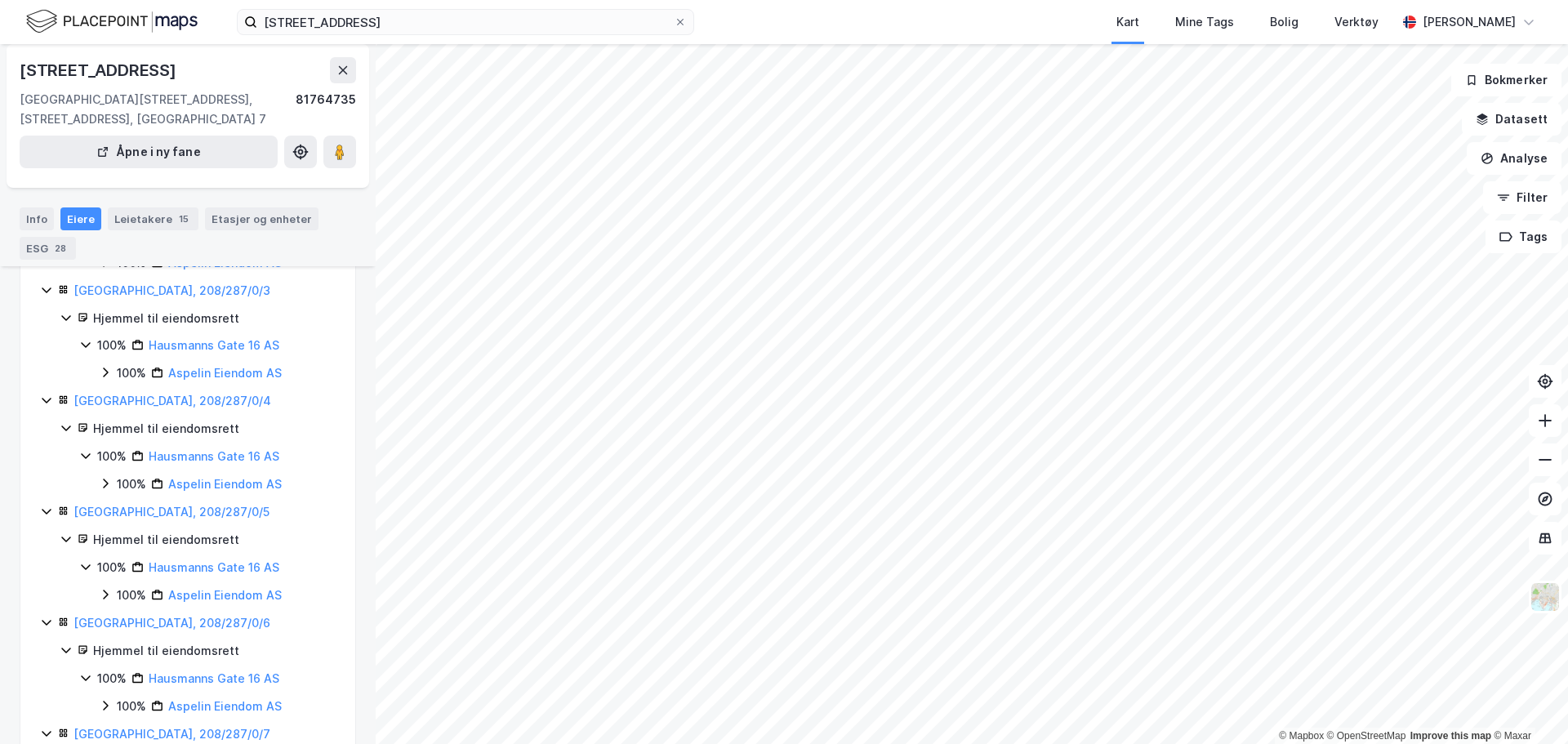
scroll to position [331, 0]
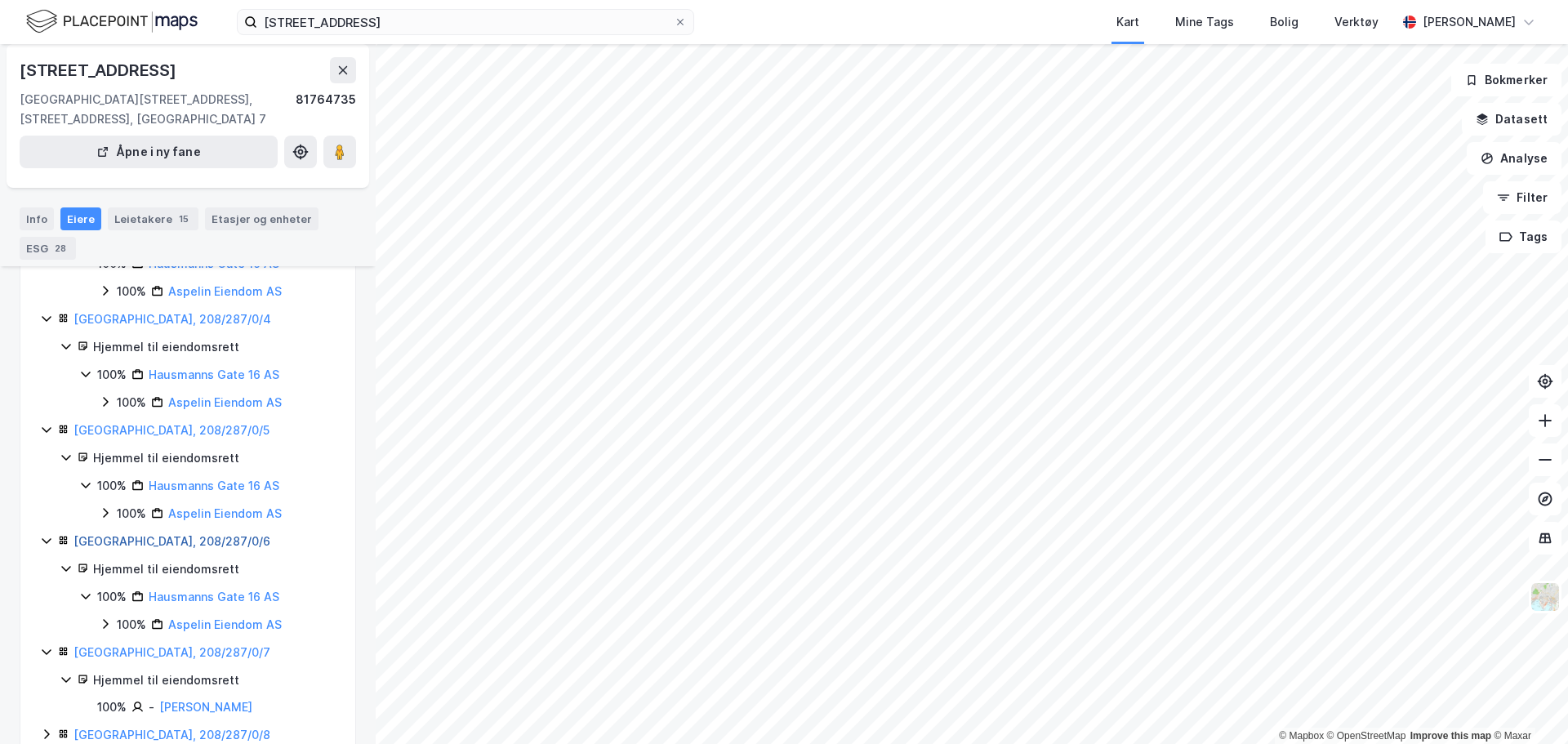
click at [157, 543] on link "Oslo, 208/287/0/6" at bounding box center [172, 541] width 197 height 14
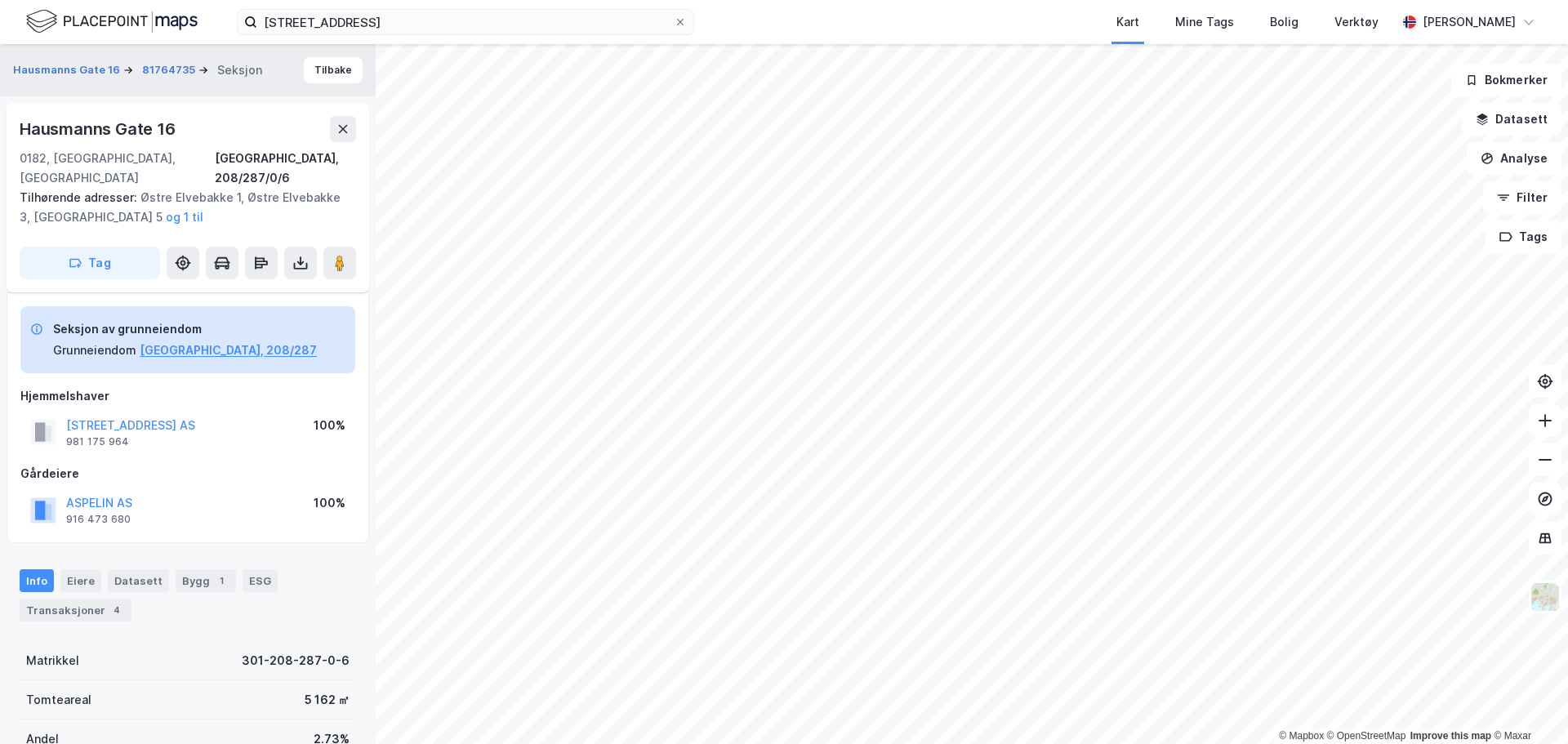
scroll to position [331, 0]
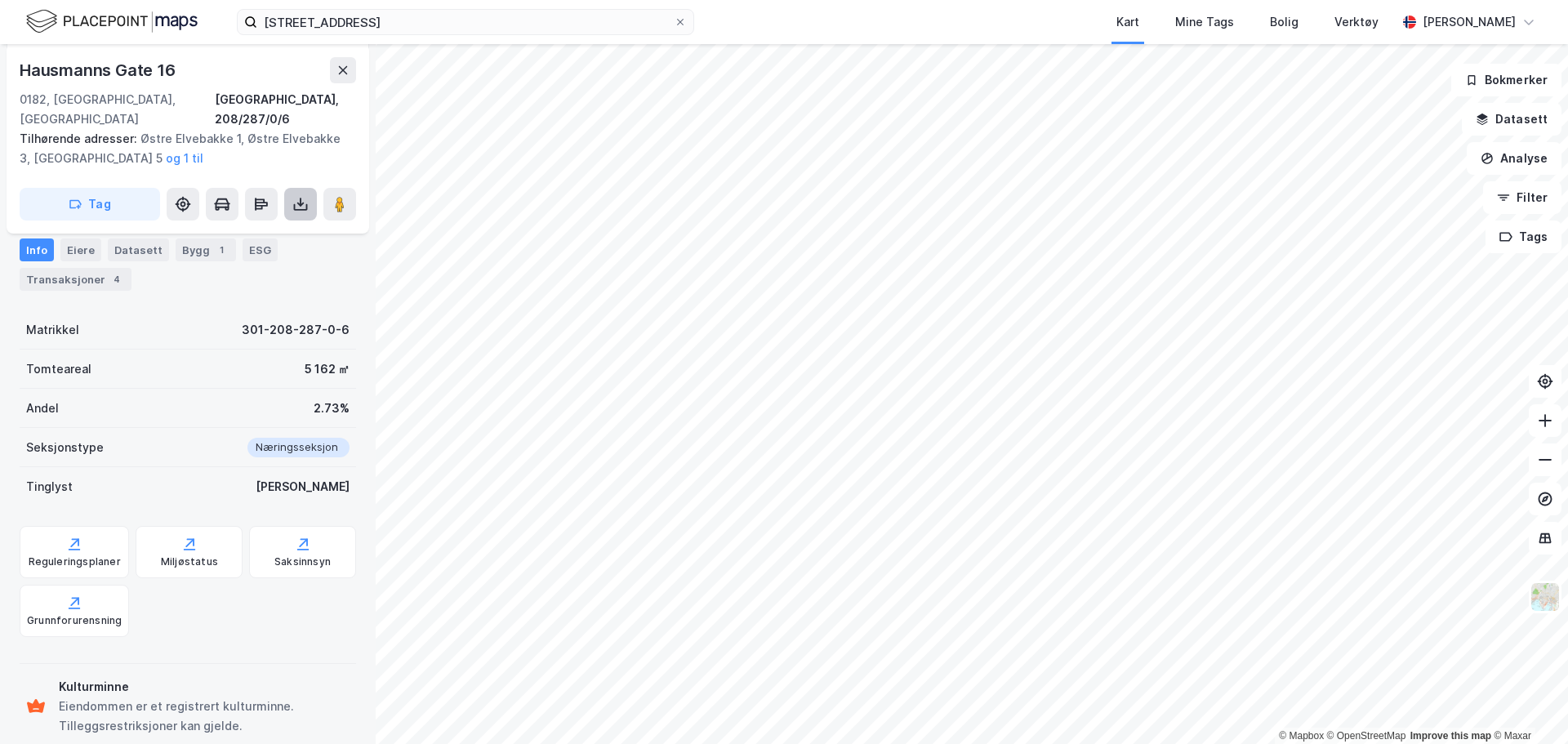
click at [308, 196] on icon at bounding box center [300, 205] width 16 height 16
click at [283, 224] on div "Last ned grunnbok" at bounding box center [230, 237] width 174 height 26
click at [254, 188] on button at bounding box center [261, 205] width 33 height 33
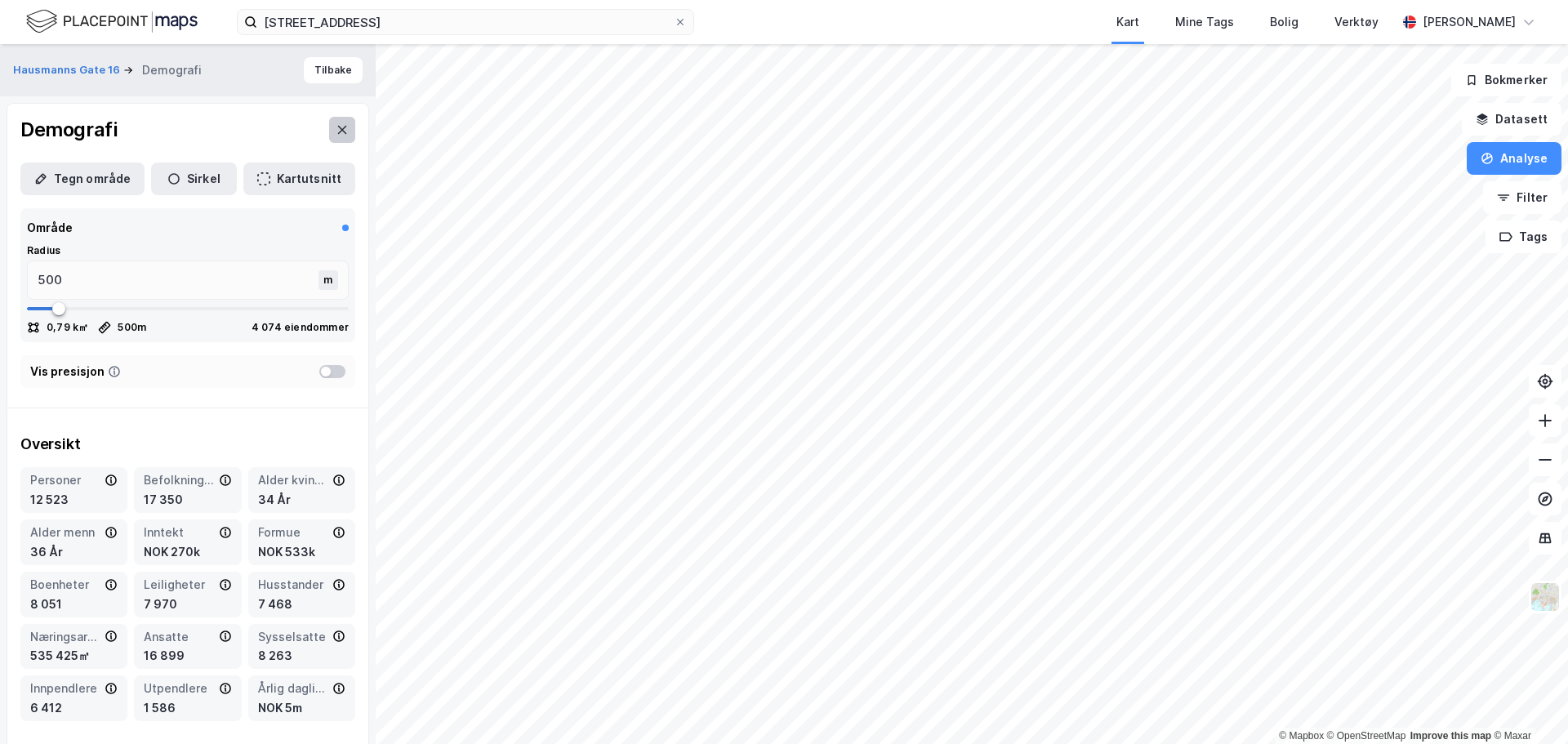
click at [336, 127] on button at bounding box center [342, 130] width 26 height 26
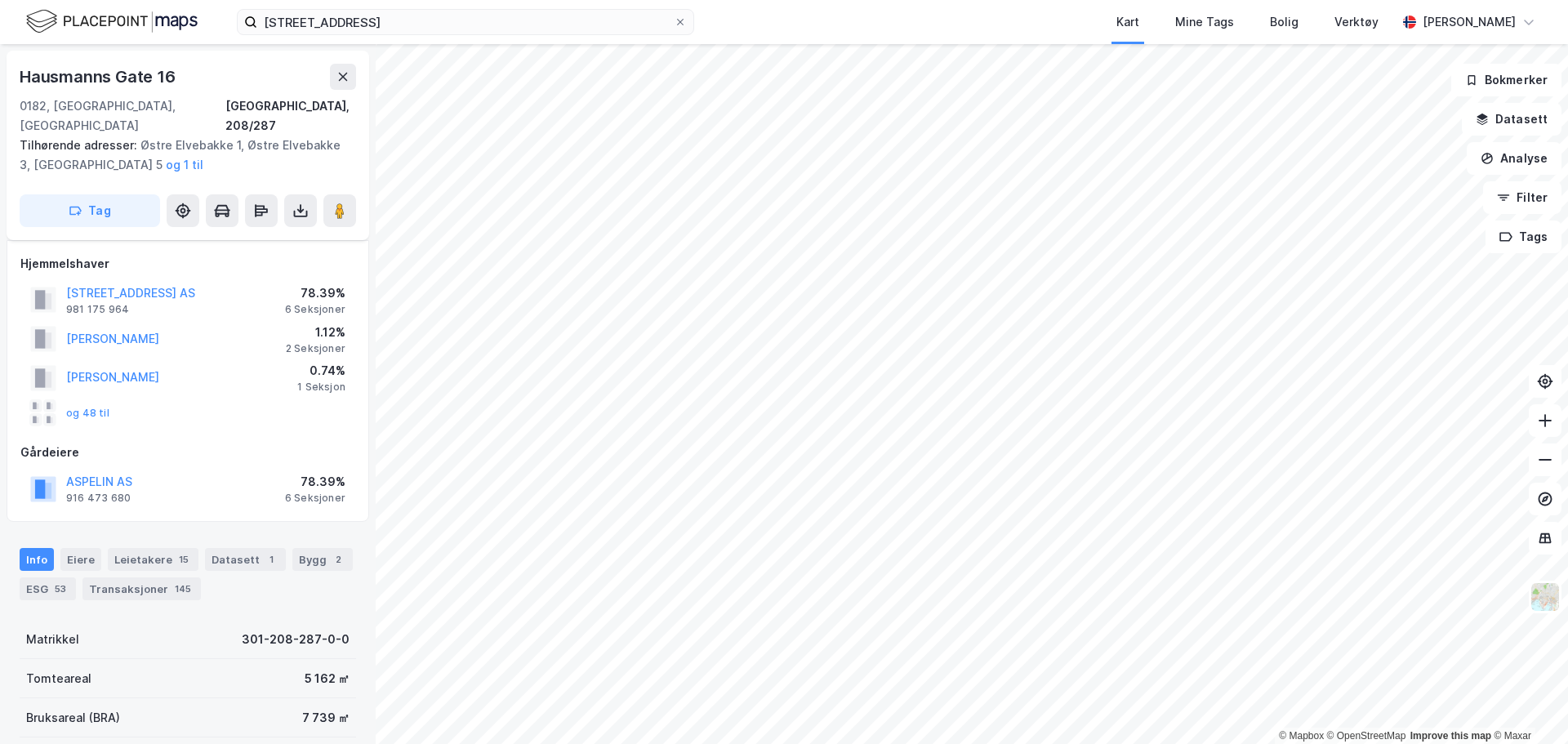
scroll to position [331, 0]
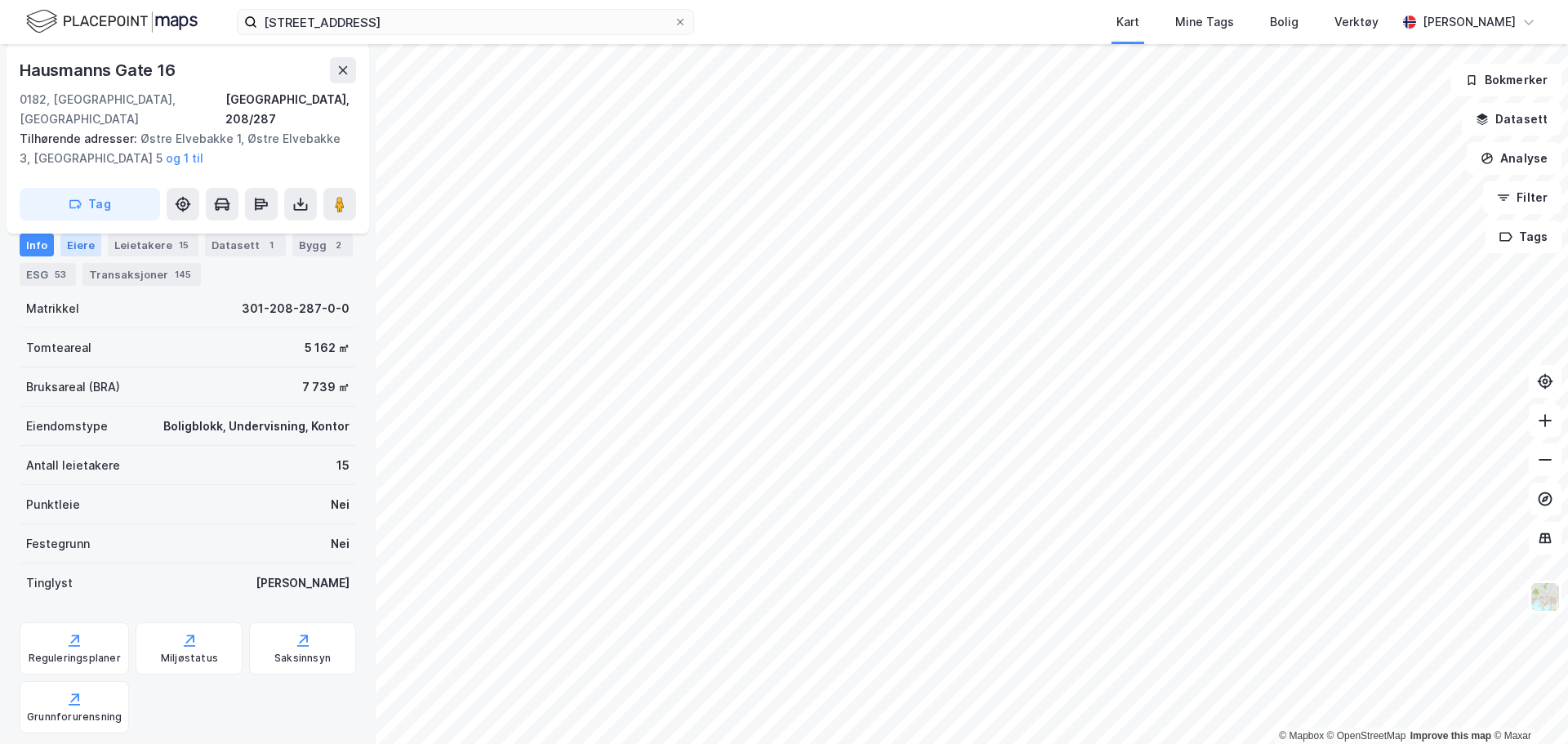
click at [79, 248] on div "Eiere" at bounding box center [81, 246] width 41 height 23
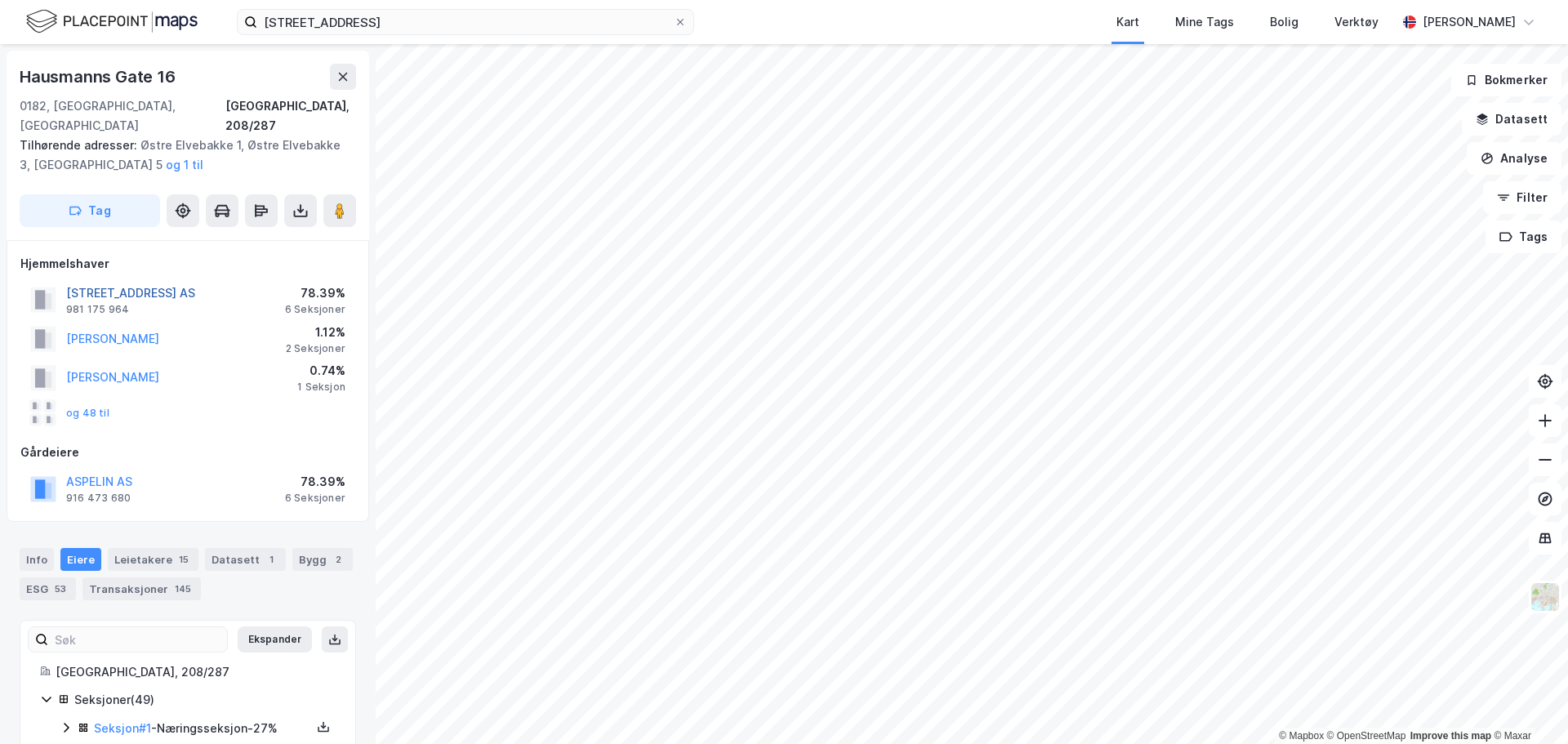
click at [0, 0] on button "HAUSMANNS GATE 16 AS" at bounding box center [0, 0] width 0 height 0
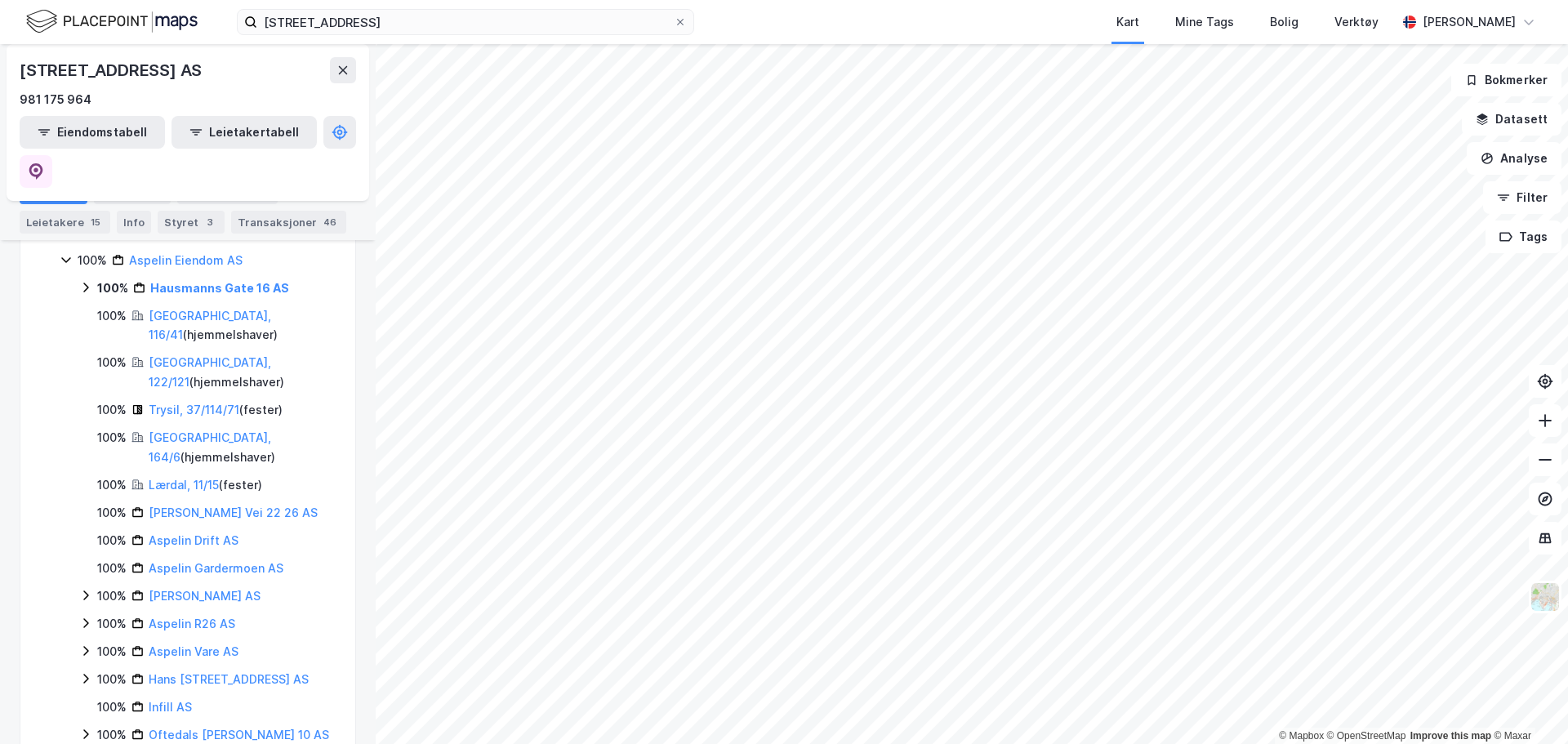
scroll to position [245, 0]
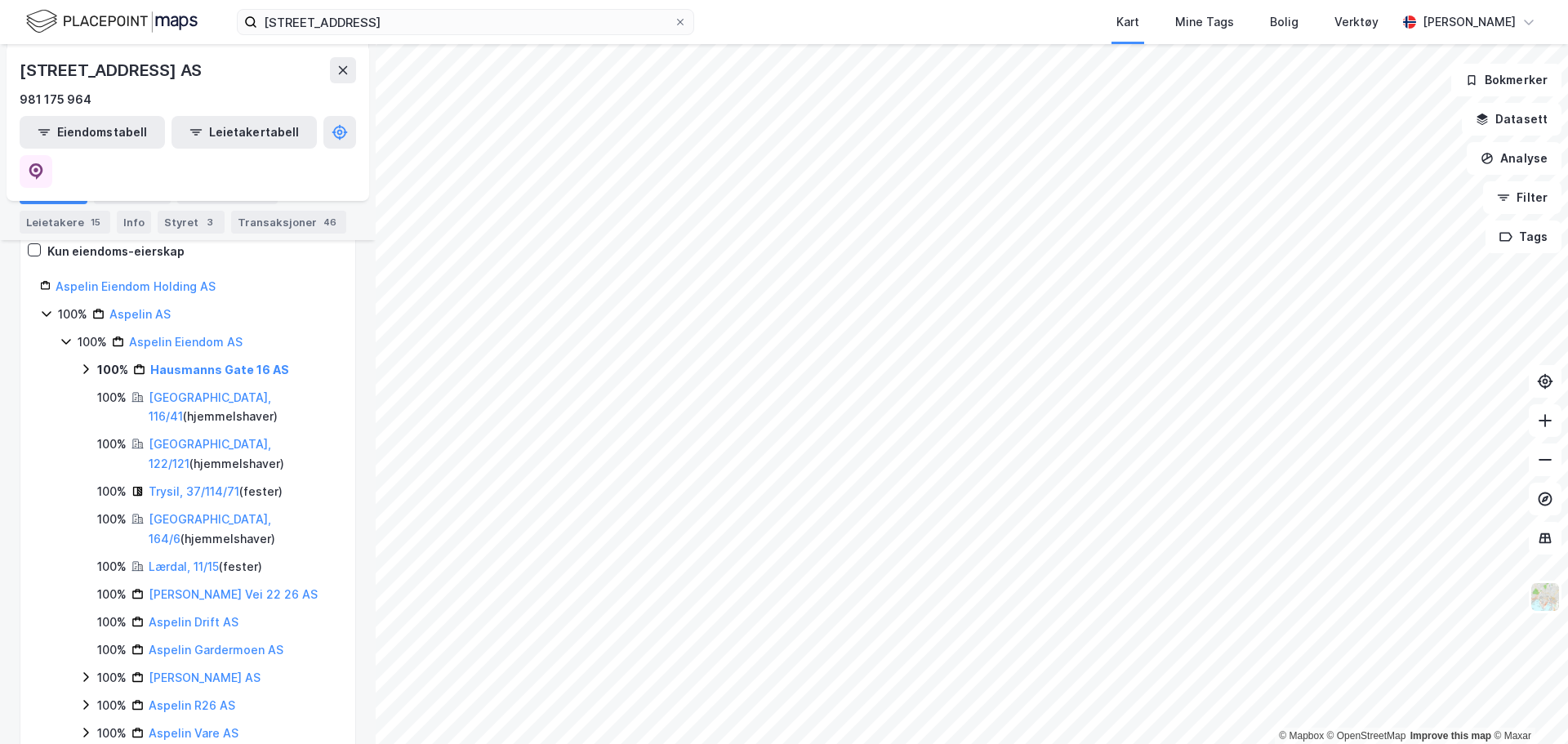
click at [87, 363] on icon at bounding box center [86, 369] width 13 height 13
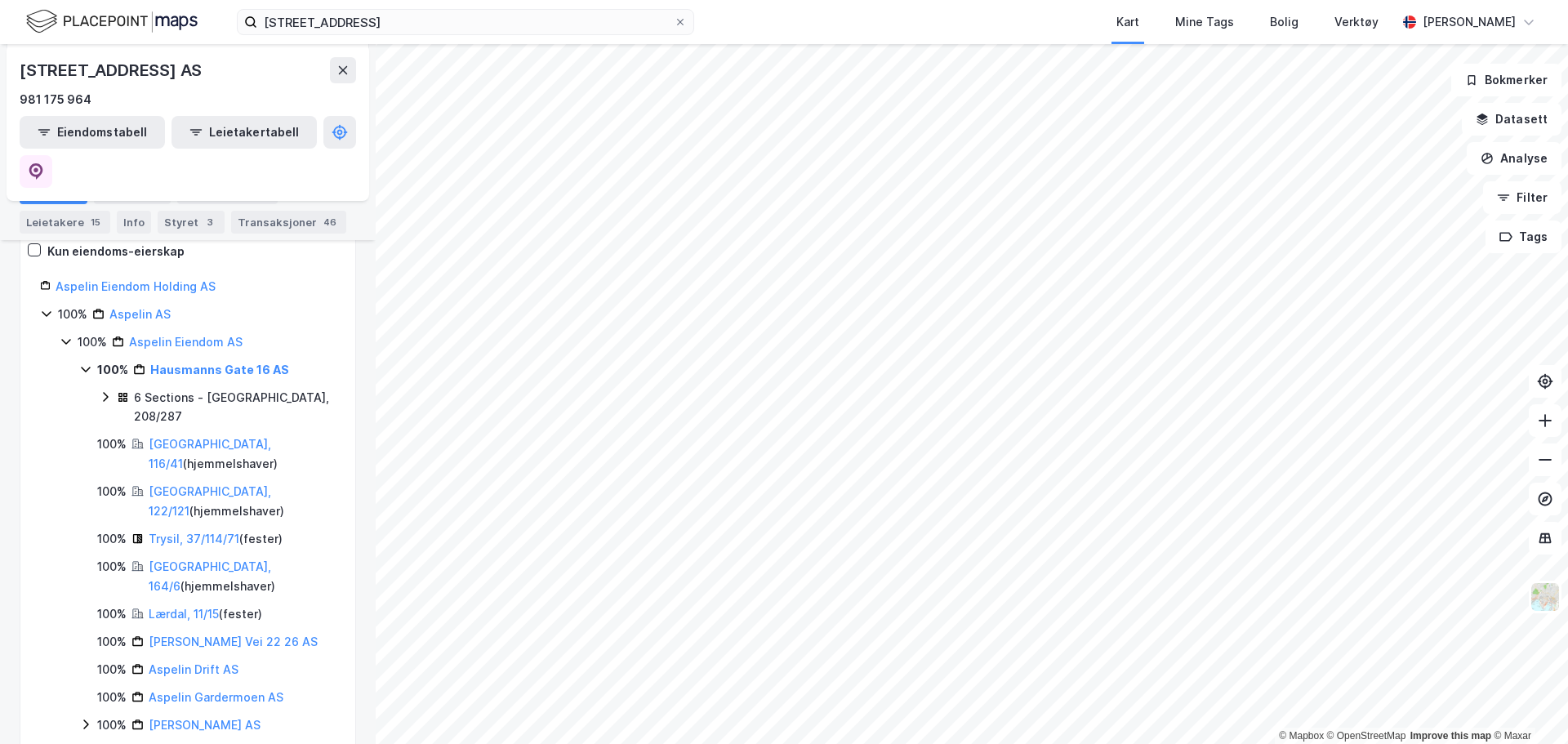
click at [110, 390] on icon at bounding box center [106, 397] width 13 height 13
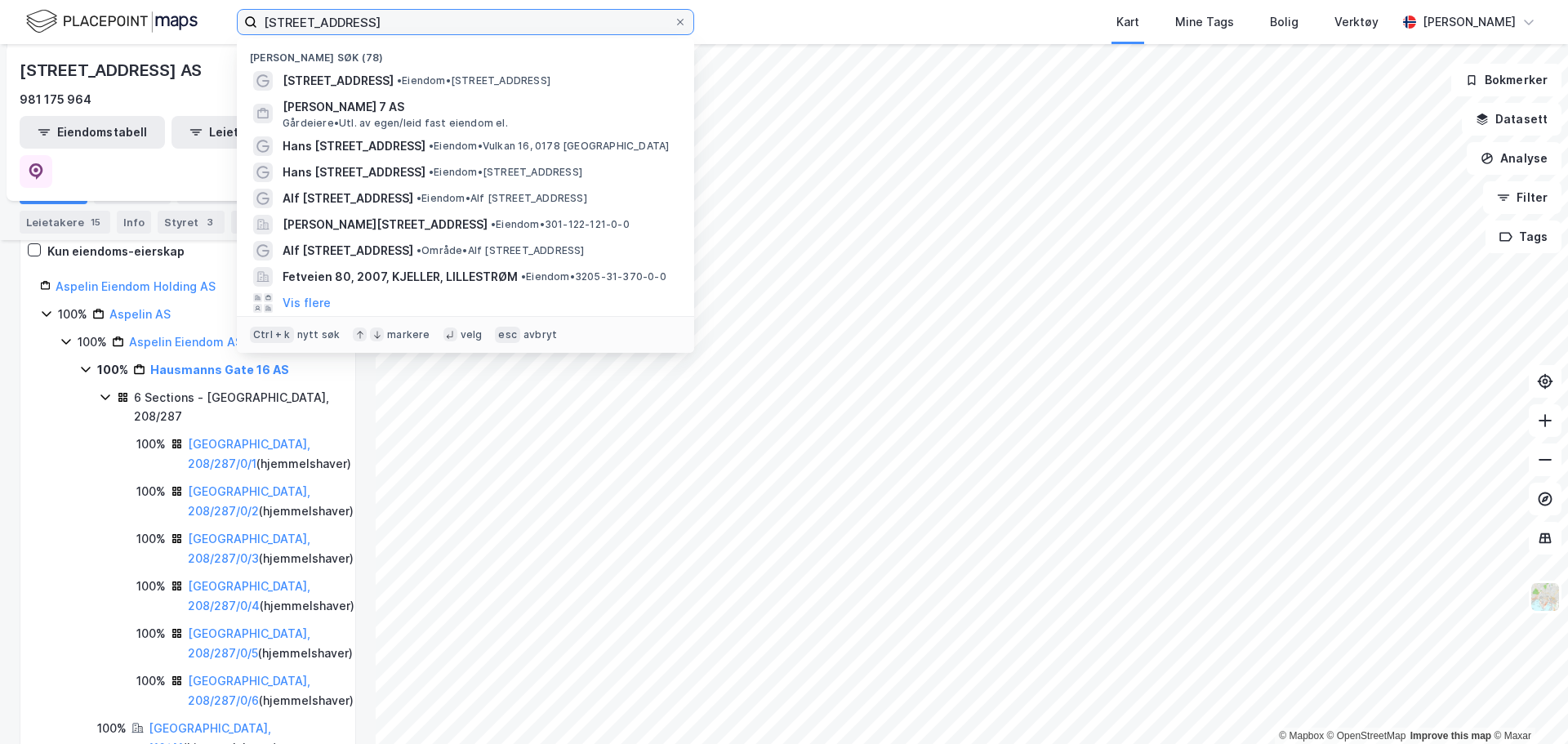
drag, startPoint x: 428, startPoint y: 29, endPoint x: 81, endPoint y: 20, distance: 347.1
click at [81, 19] on div "hausmannsgate 16 Nylige søk (78) Hausmanns gate 16 • Eiendom • Hausmanns gate 1…" at bounding box center [784, 22] width 1568 height 44
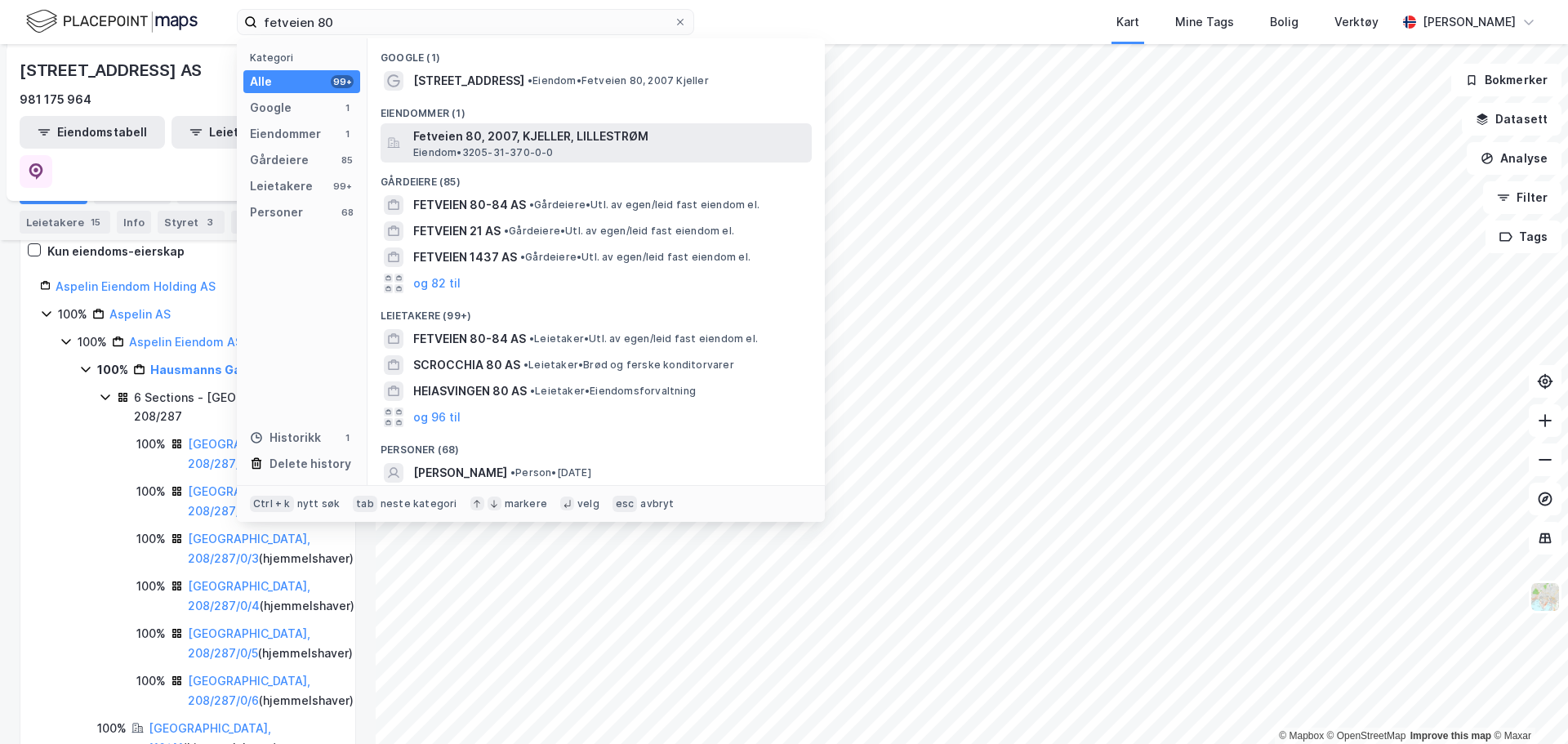
click at [491, 144] on span "Fetveien 80, 2007, KJELLER, LILLESTRØM" at bounding box center [609, 137] width 392 height 20
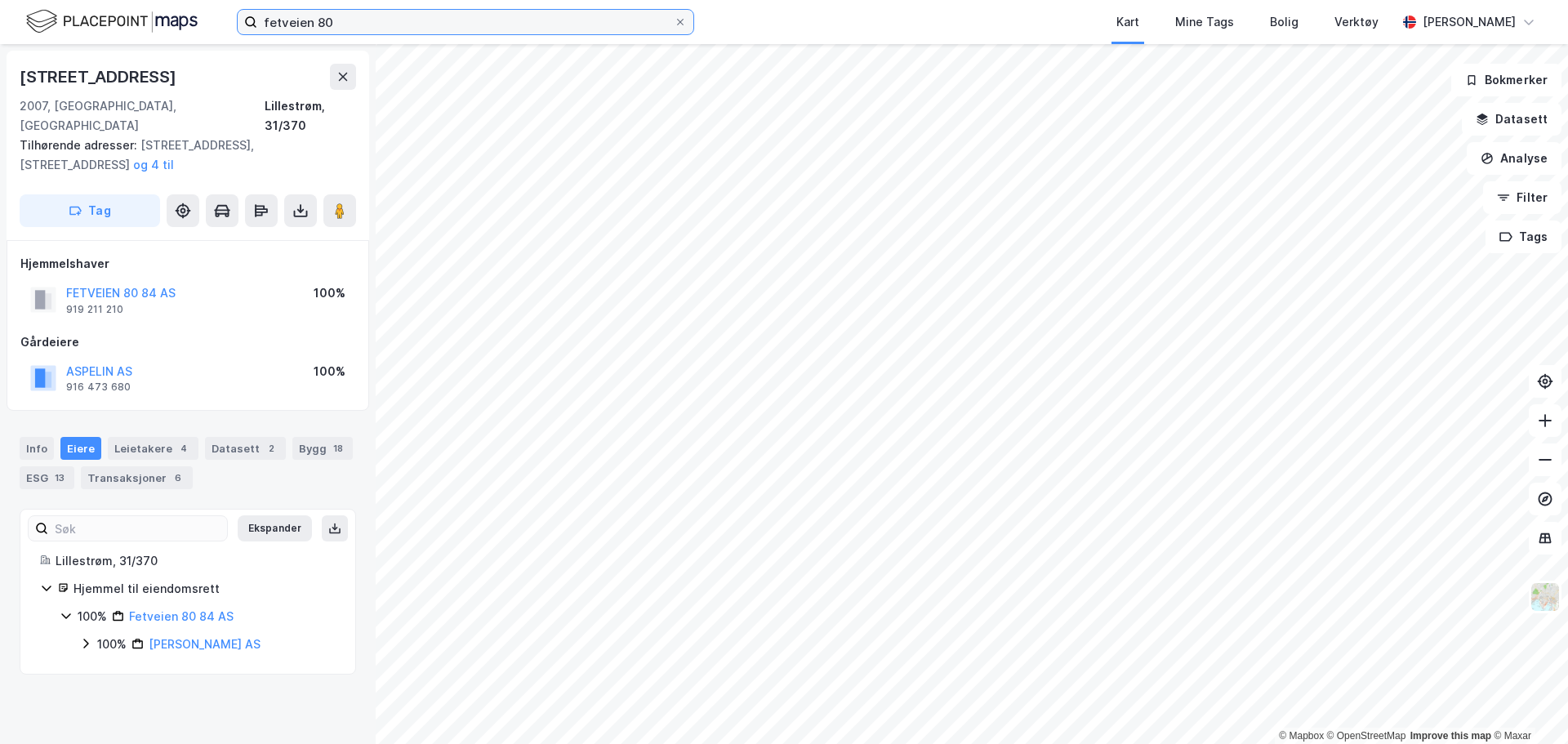
click at [459, 23] on input "fetveien 80" at bounding box center [465, 22] width 416 height 25
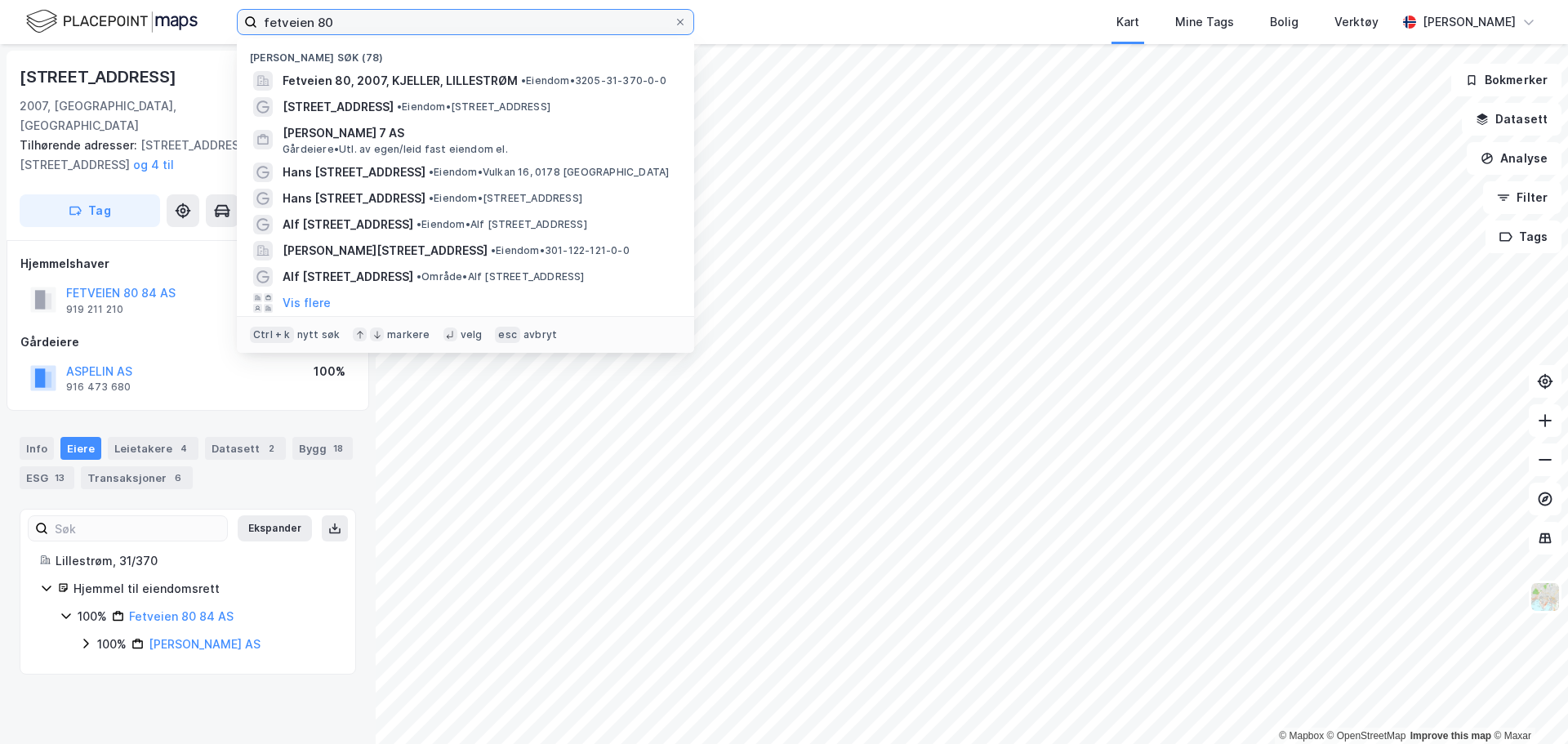
click at [459, 23] on input "fetveien 80" at bounding box center [465, 22] width 416 height 25
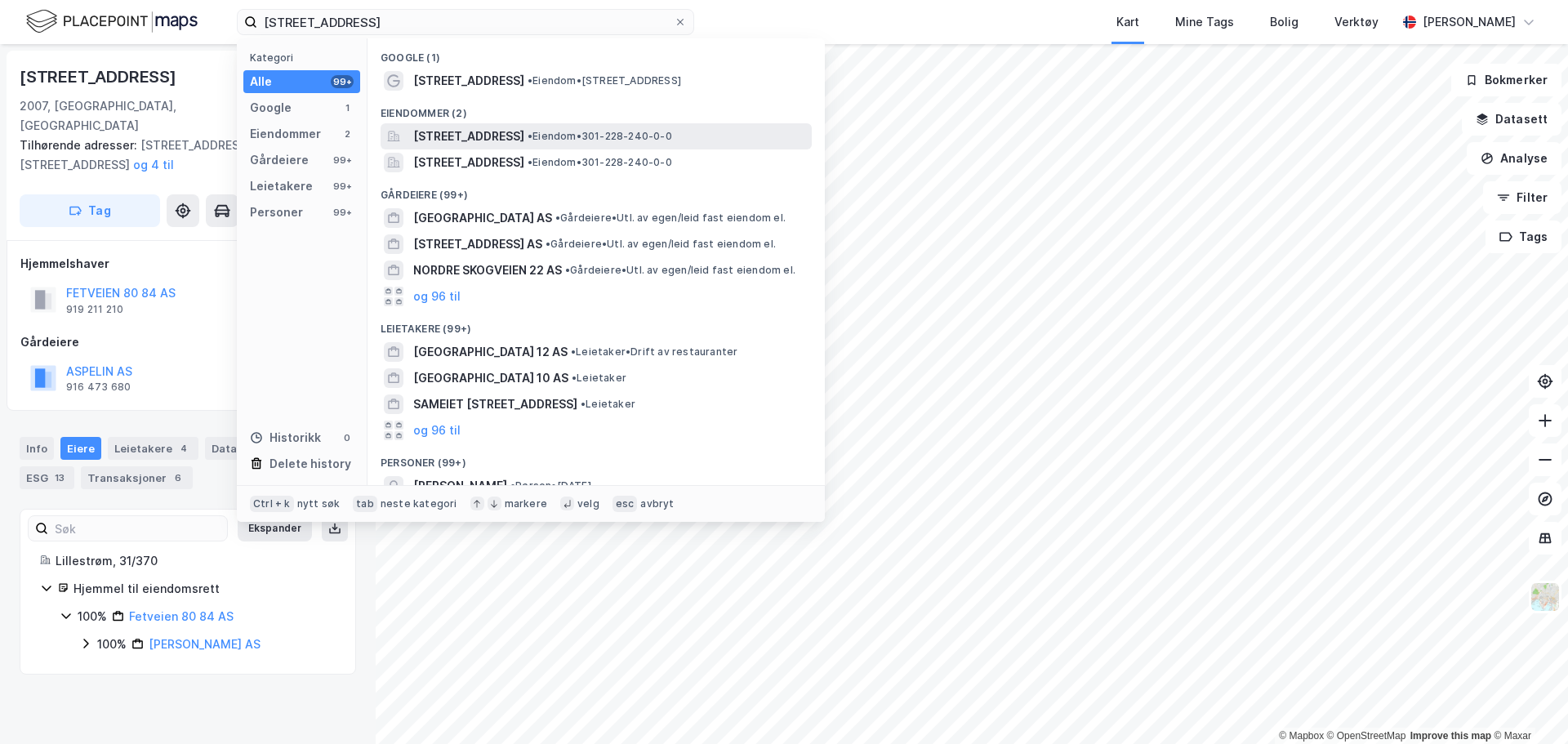
click at [507, 130] on span "[STREET_ADDRESS]" at bounding box center [469, 137] width 111 height 20
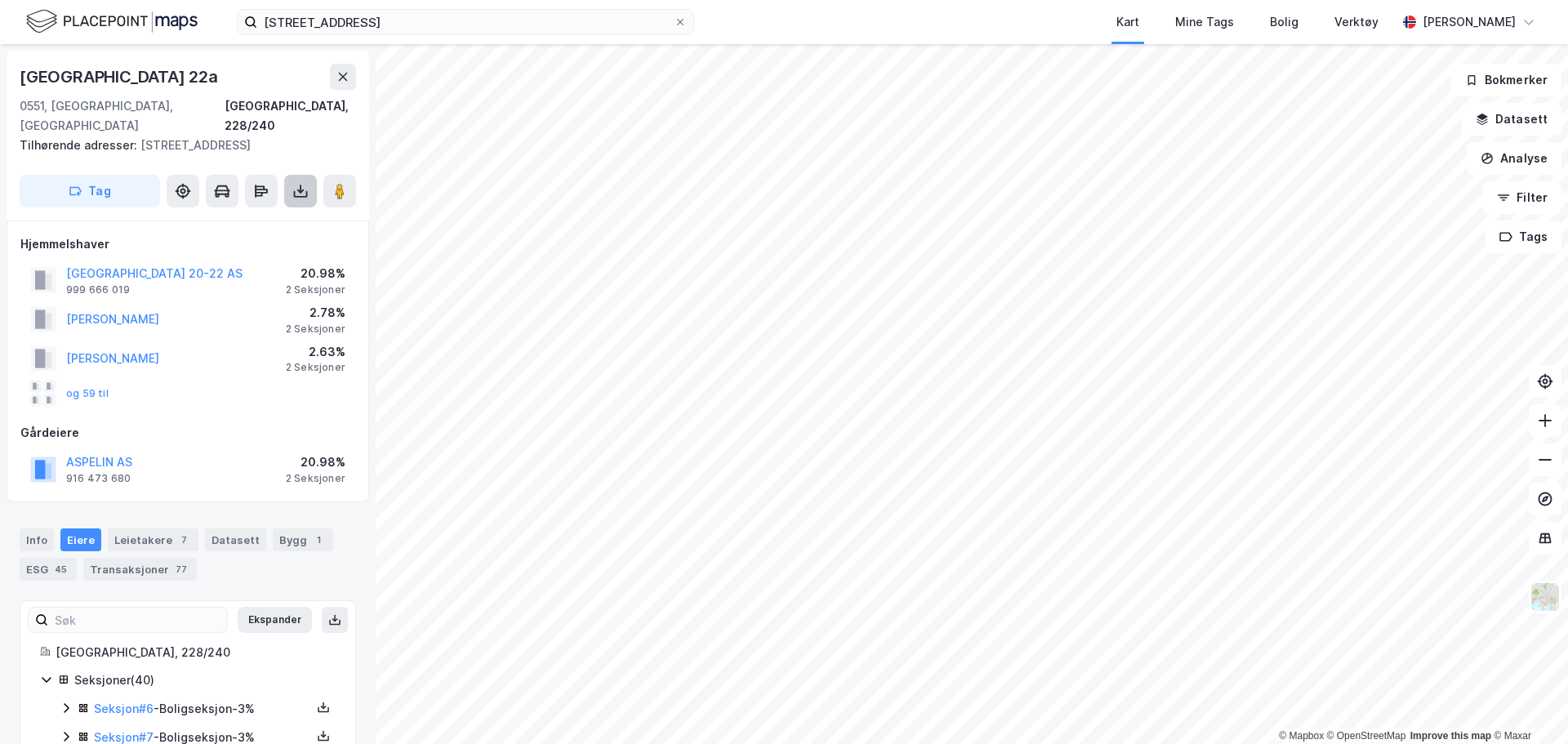
click at [300, 192] on icon at bounding box center [300, 189] width 2 height 9
click at [272, 219] on div "Last ned grunnbok" at bounding box center [230, 224] width 174 height 26
click at [0, 0] on button "NORDRE GATE 20-22 AS" at bounding box center [0, 0] width 0 height 0
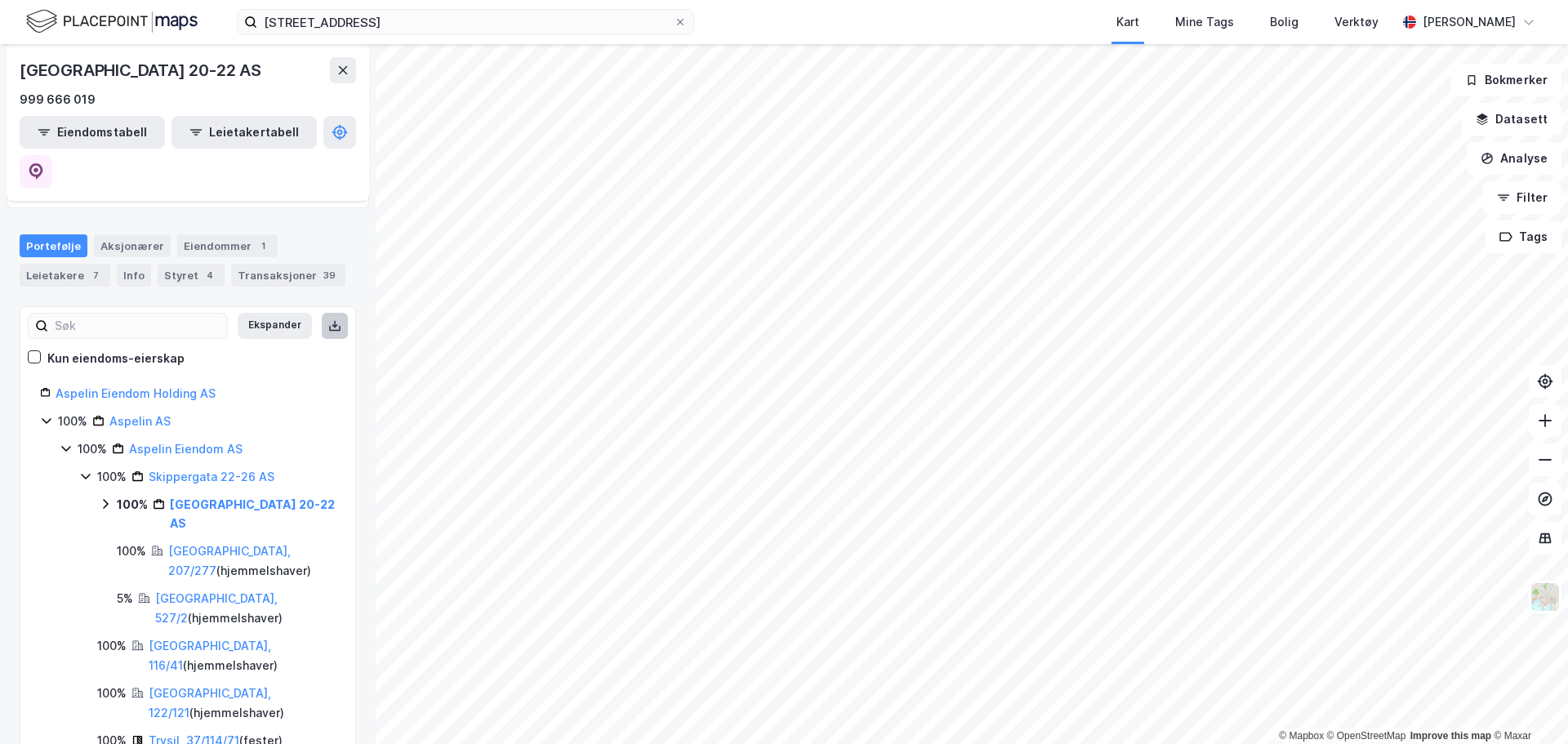
scroll to position [245, 0]
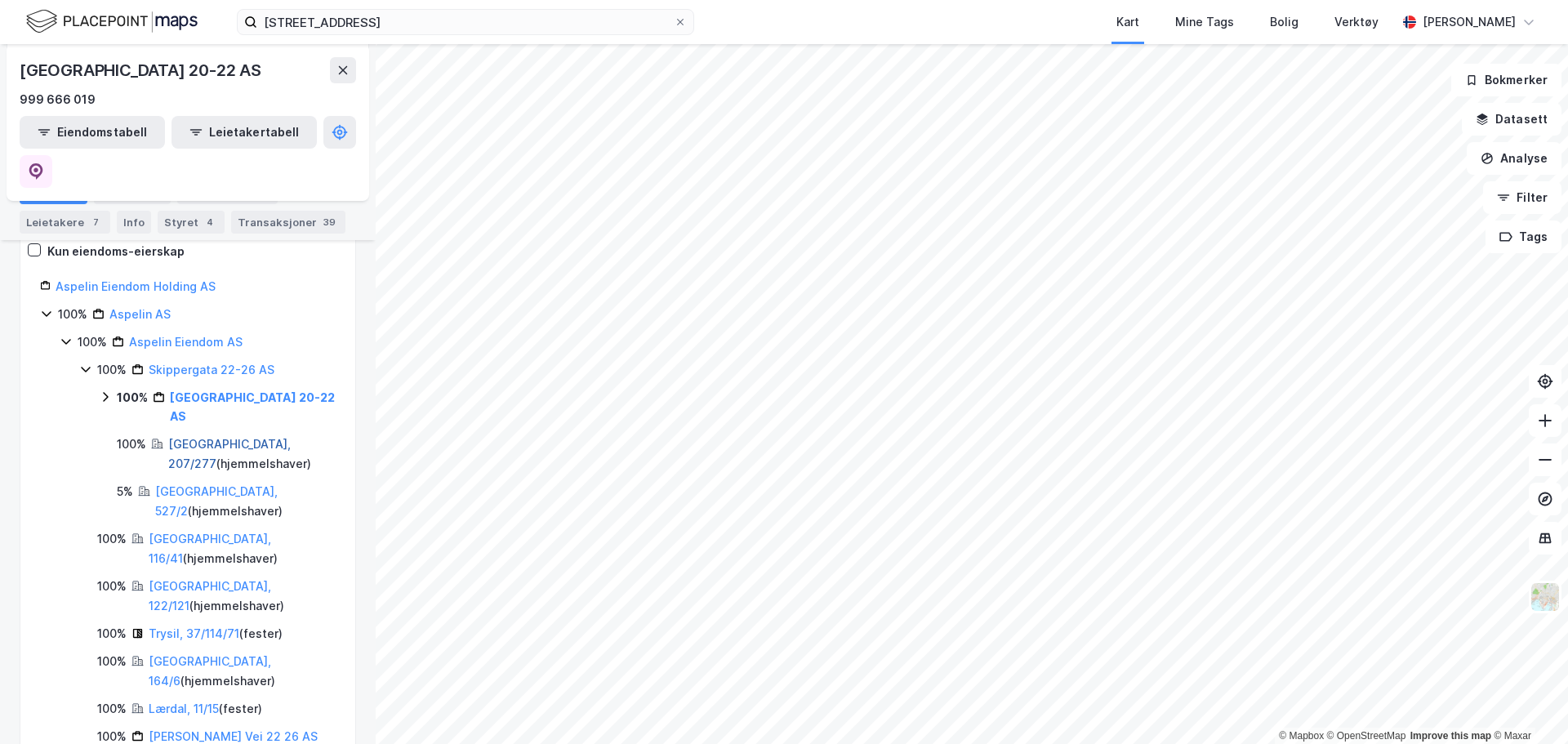
click at [234, 437] on link "[GEOGRAPHIC_DATA], 207/277" at bounding box center [230, 453] width 123 height 34
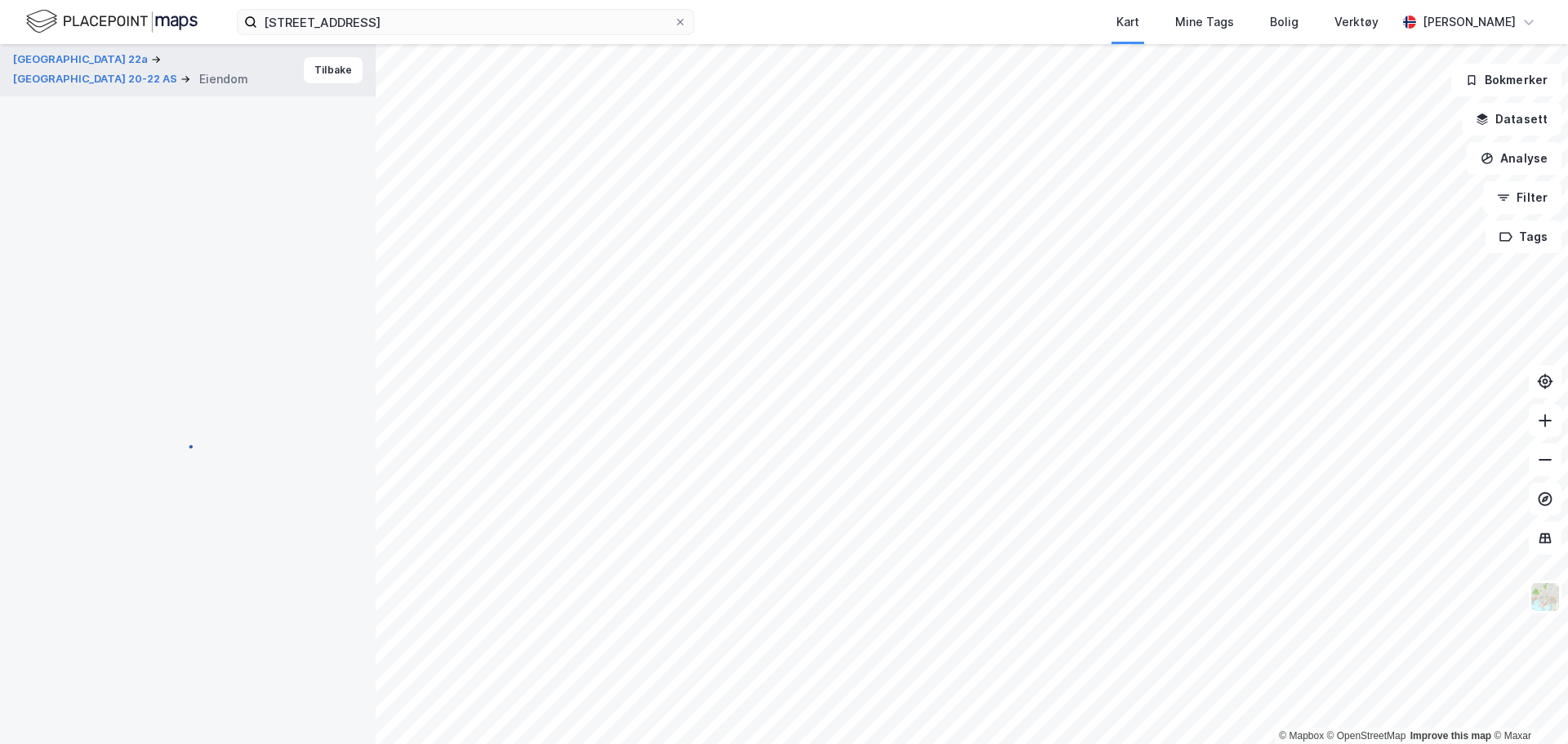
scroll to position [331, 0]
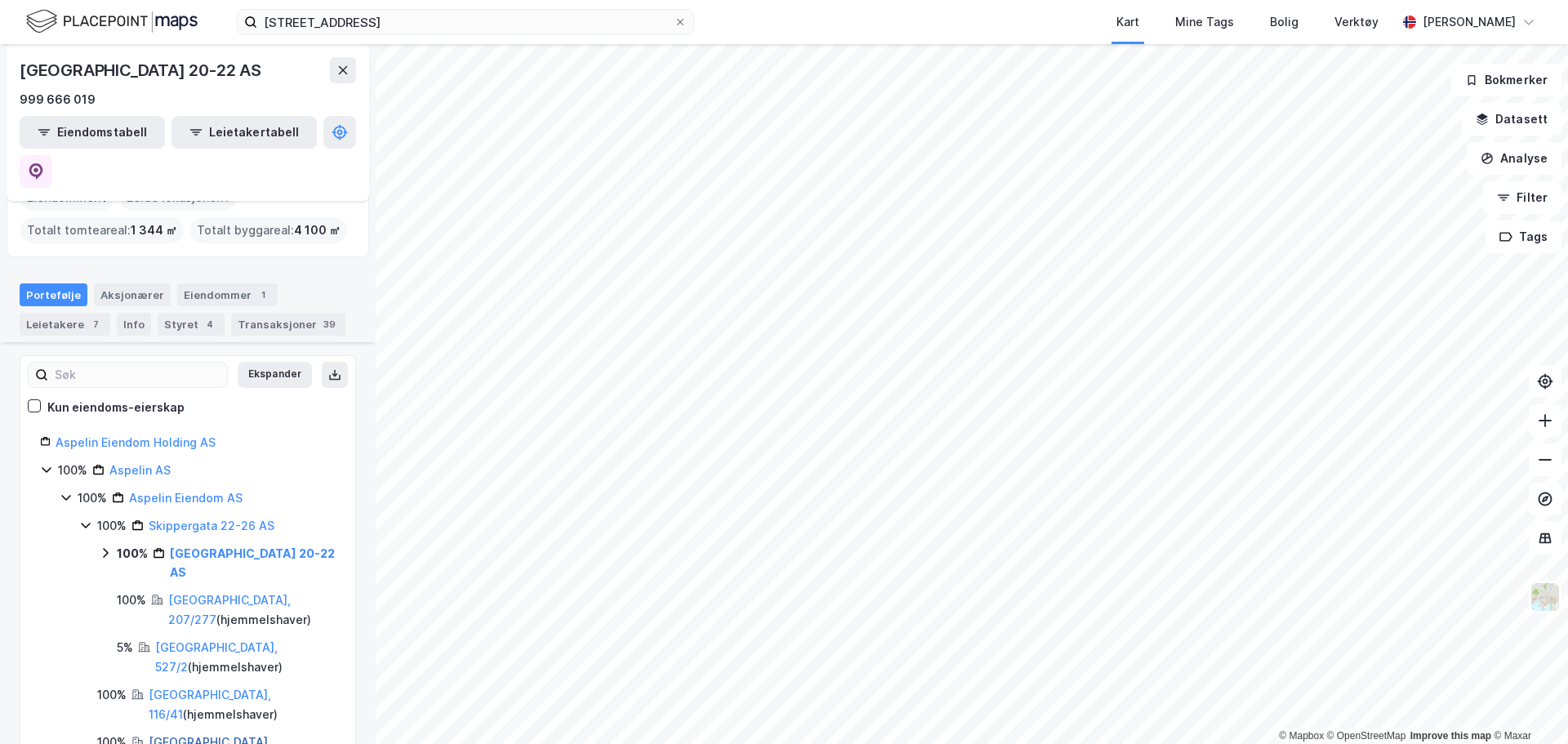
scroll to position [164, 0]
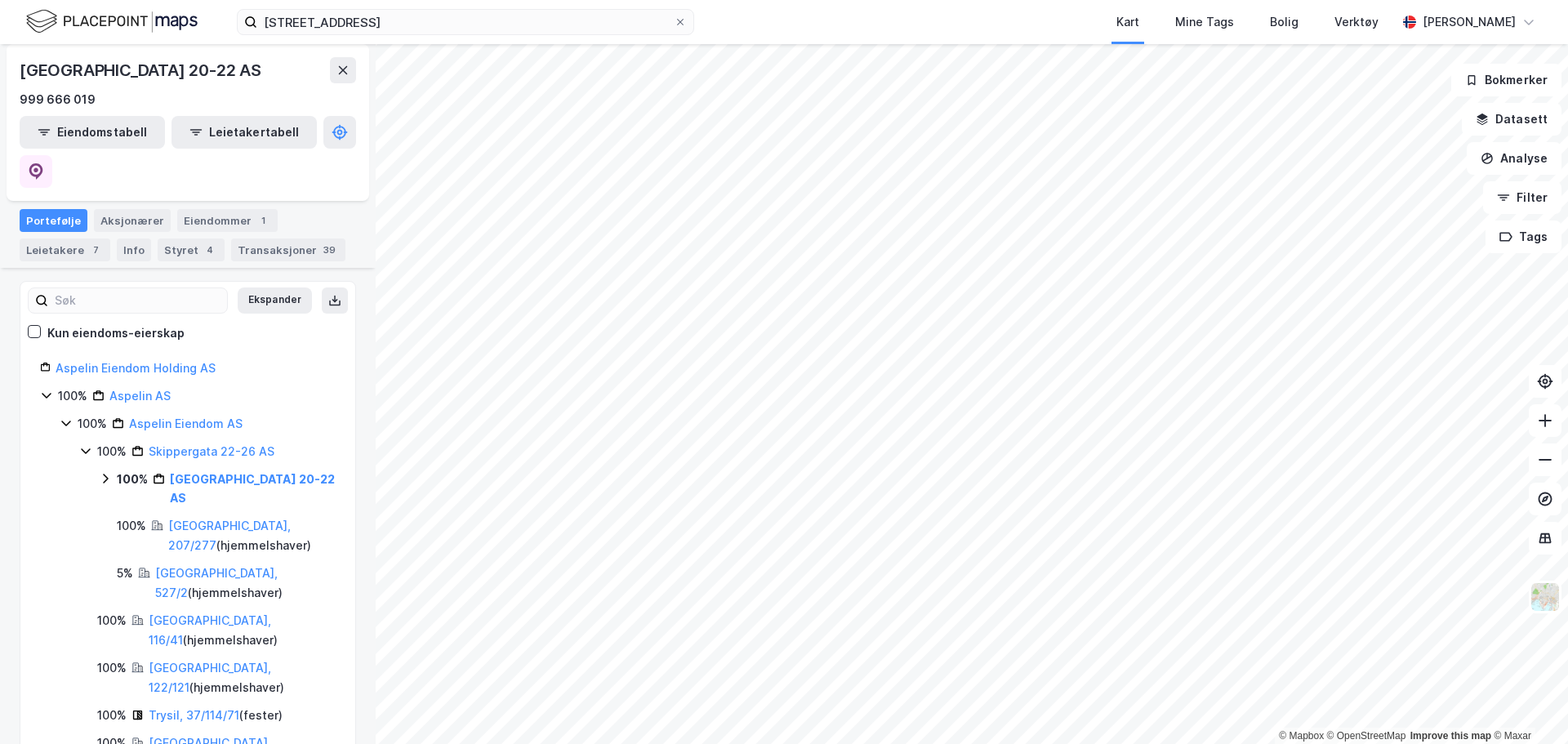
click at [106, 472] on icon at bounding box center [106, 479] width 13 height 13
click at [124, 519] on icon at bounding box center [125, 525] width 13 height 13
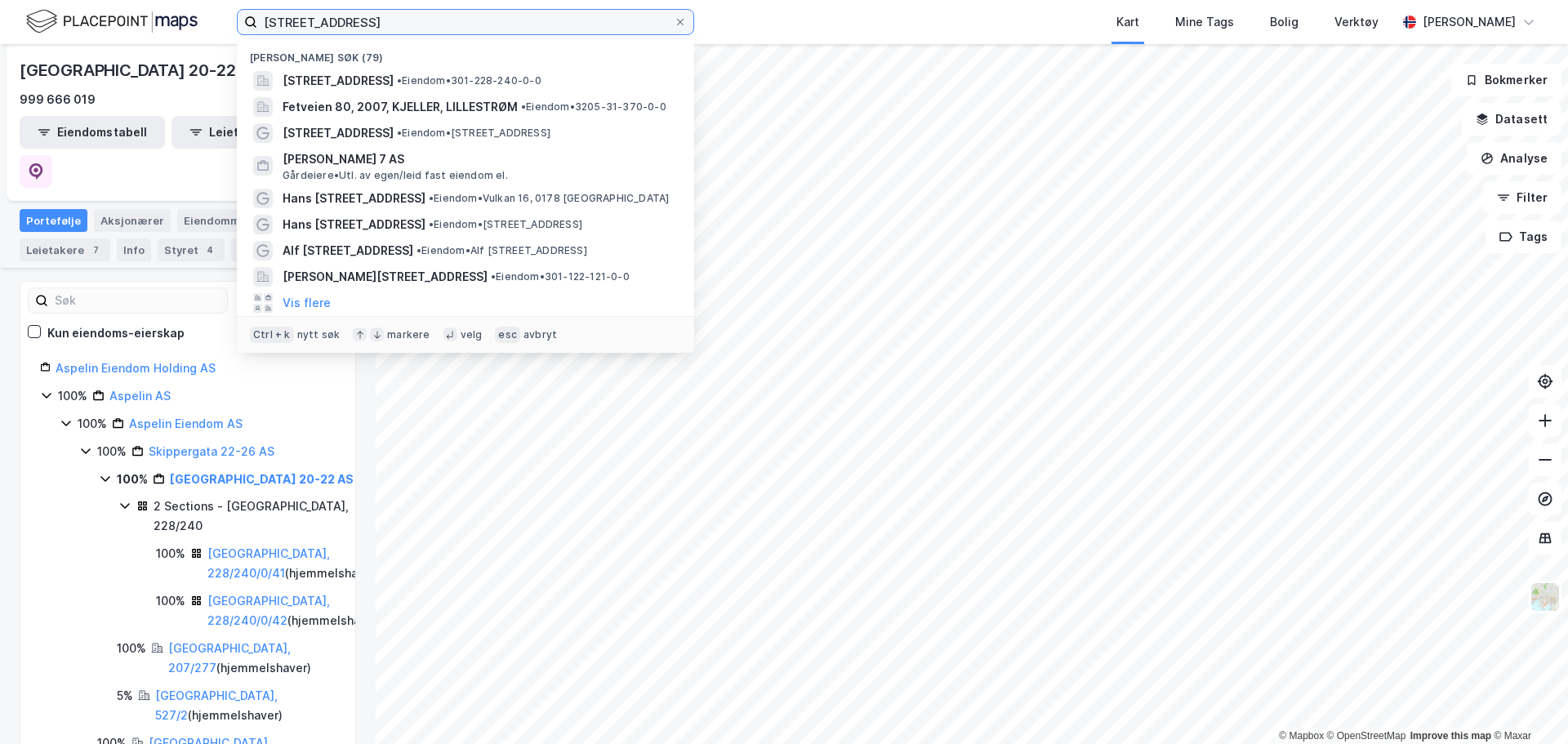
drag, startPoint x: 397, startPoint y: 14, endPoint x: 161, endPoint y: 5, distance: 236.2
click at [161, 5] on div "nordre gate 22 Nylige søk (79) Nordre gate 22A, 0551, OSLO, OSLO • Eiendom • 30…" at bounding box center [784, 22] width 1568 height 44
type input "p"
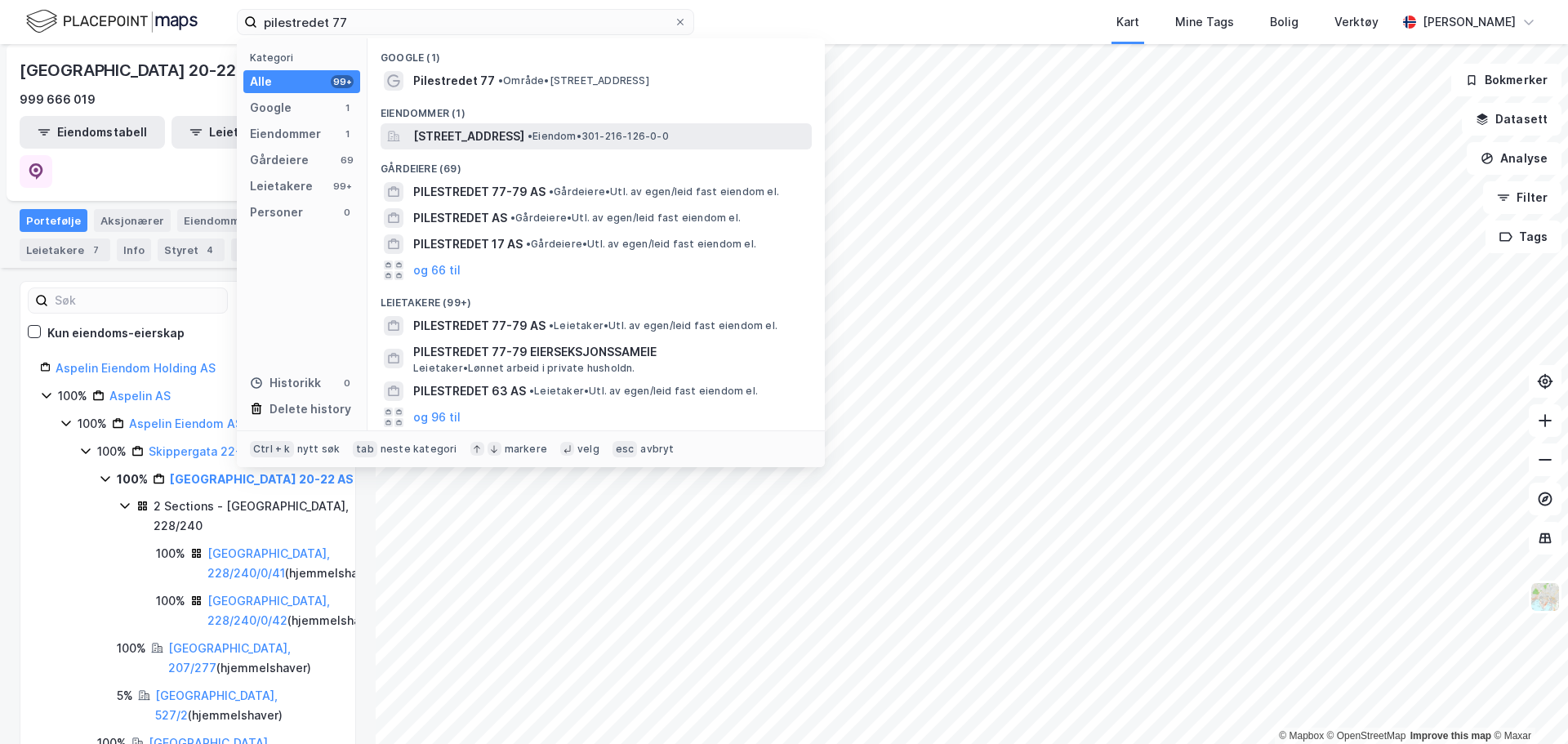
click at [512, 136] on span "[STREET_ADDRESS]" at bounding box center [469, 137] width 111 height 20
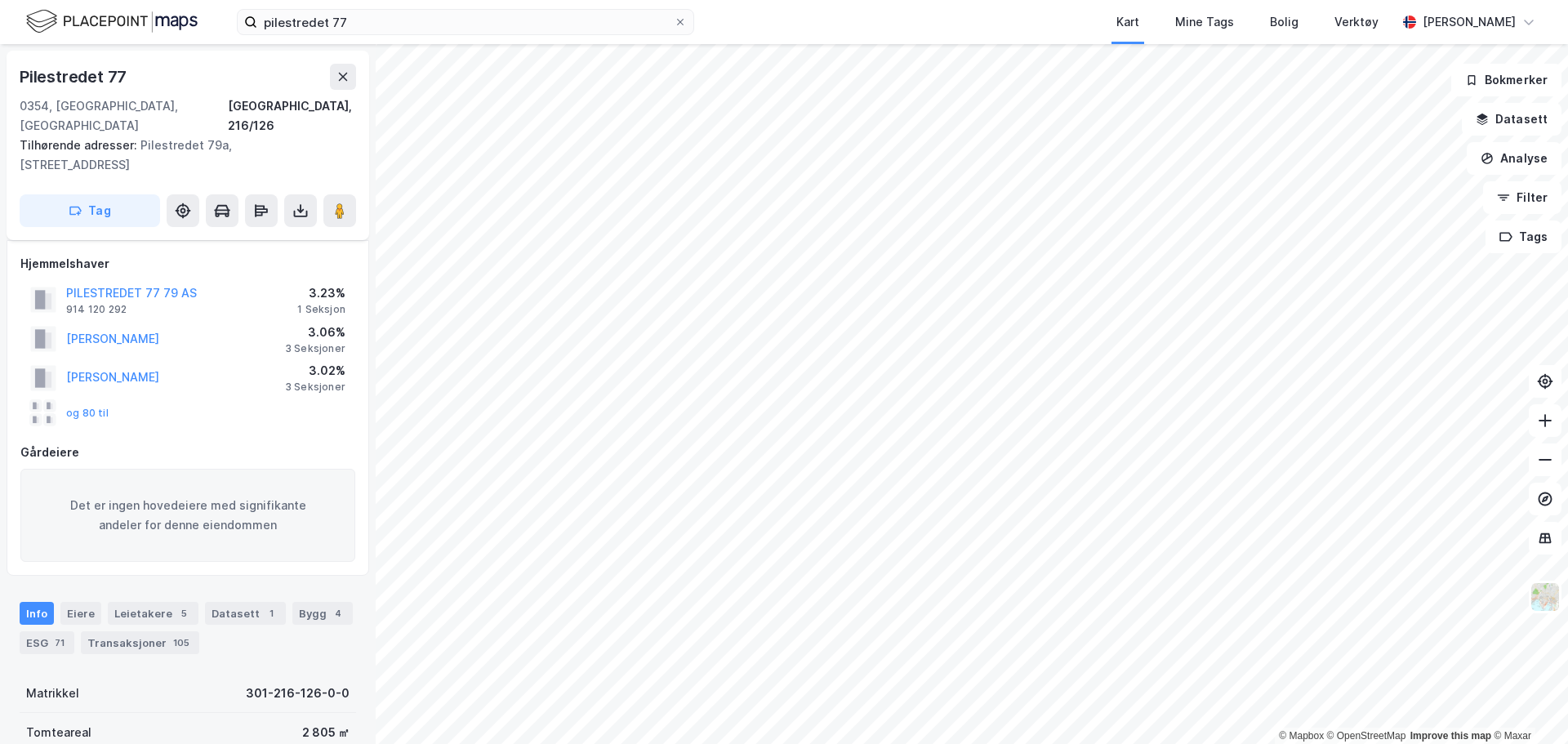
scroll to position [331, 0]
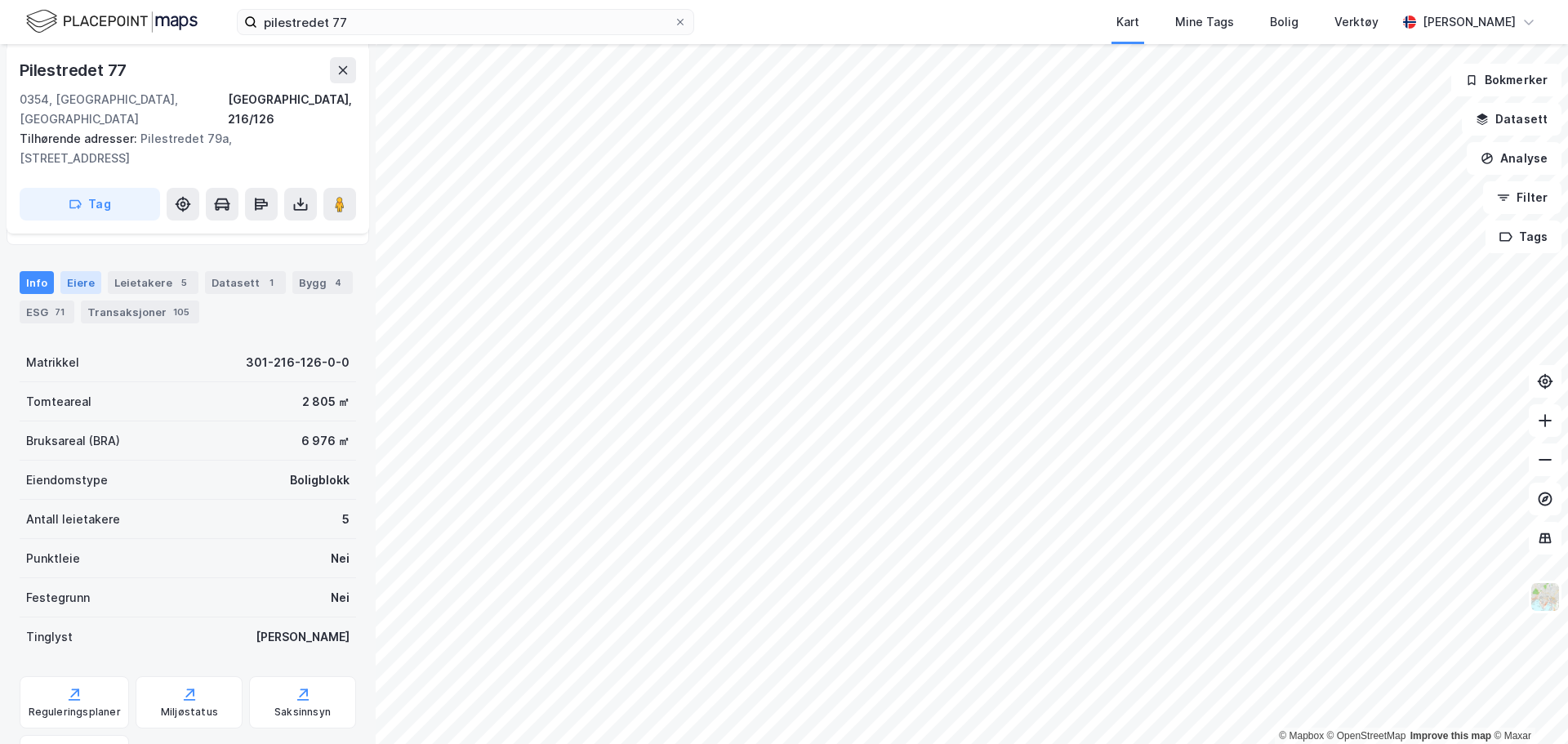
click at [70, 271] on div "Eiere" at bounding box center [81, 282] width 41 height 23
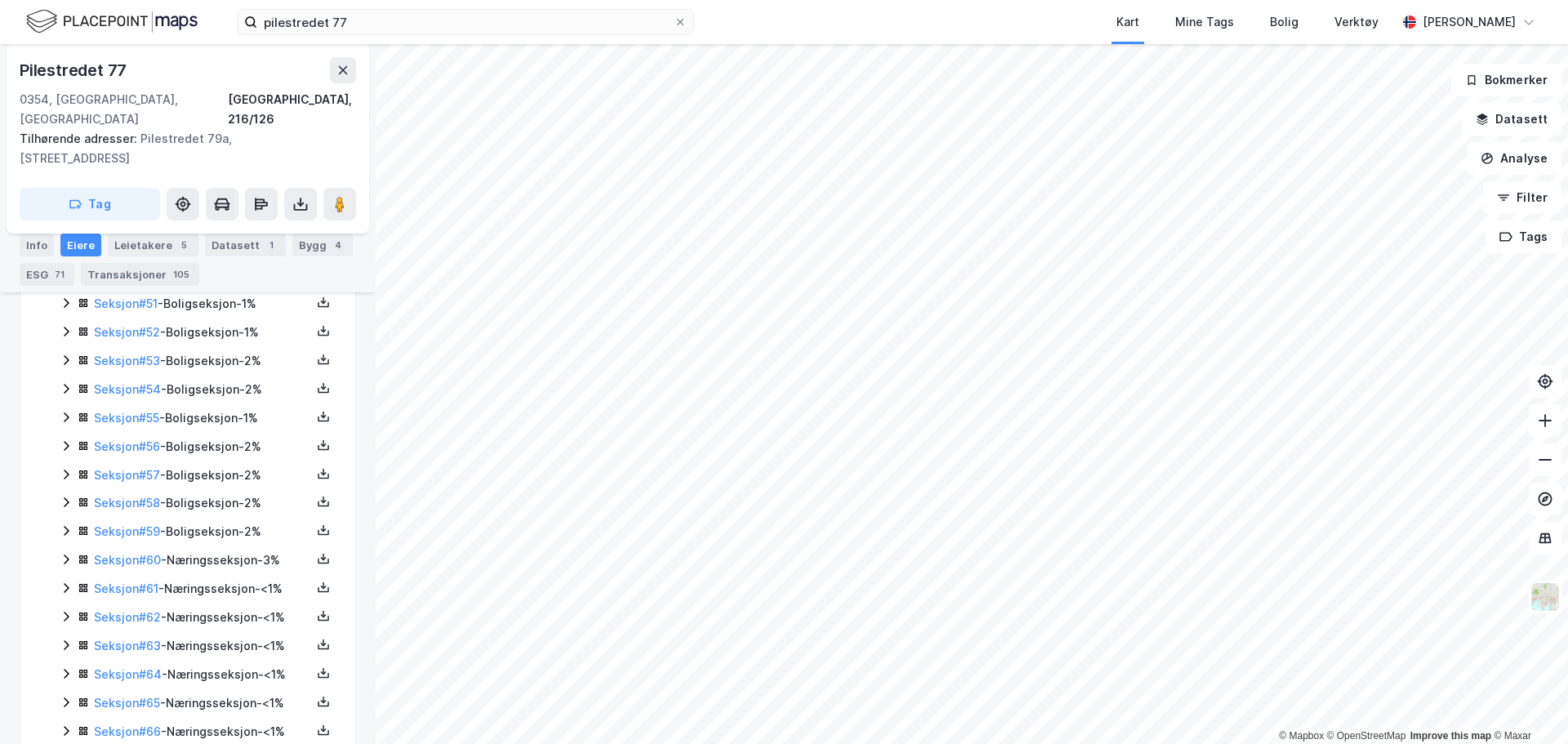
scroll to position [2210, 0]
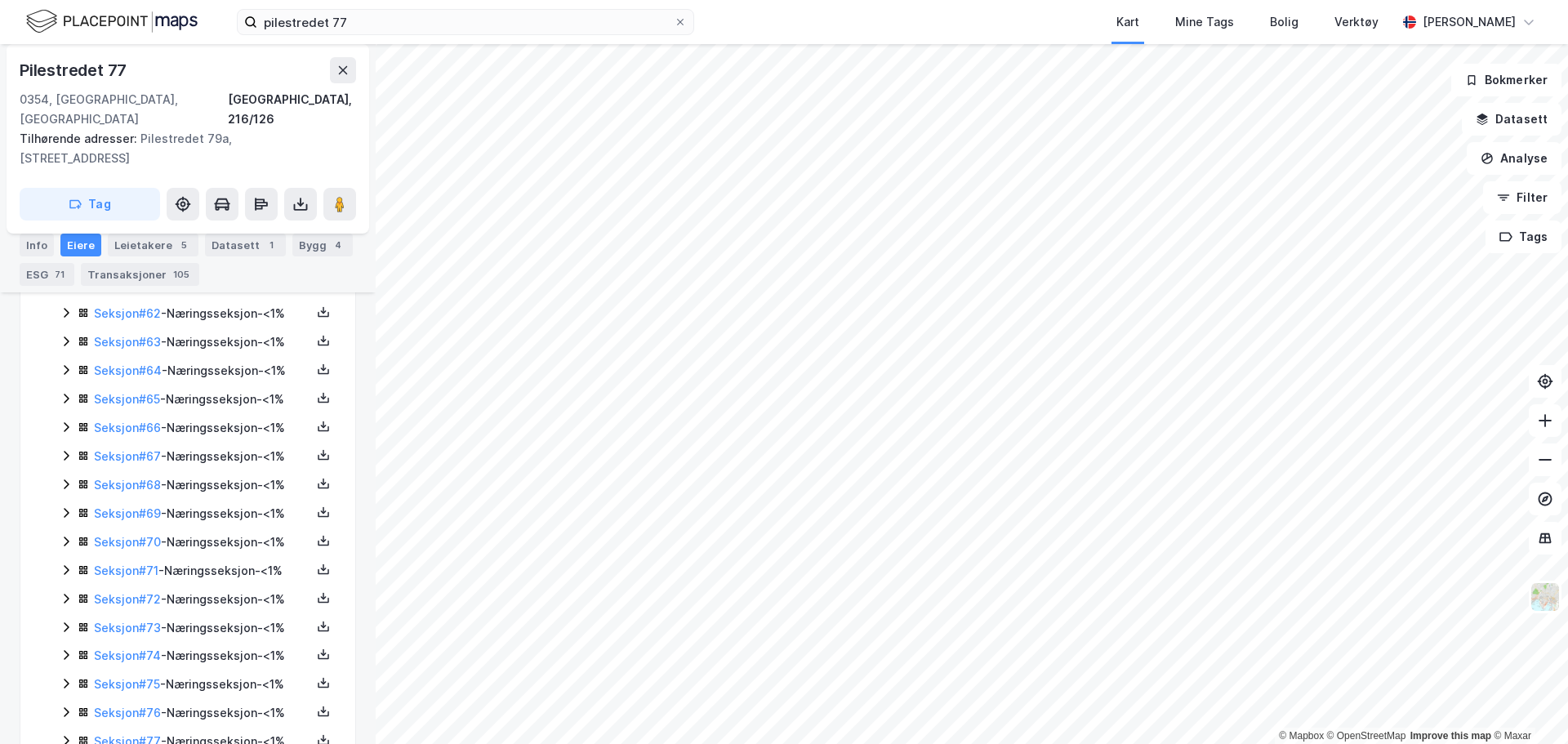
click at [68, 422] on icon at bounding box center [66, 427] width 5 height 10
click at [62, 505] on icon at bounding box center [66, 512] width 13 height 13
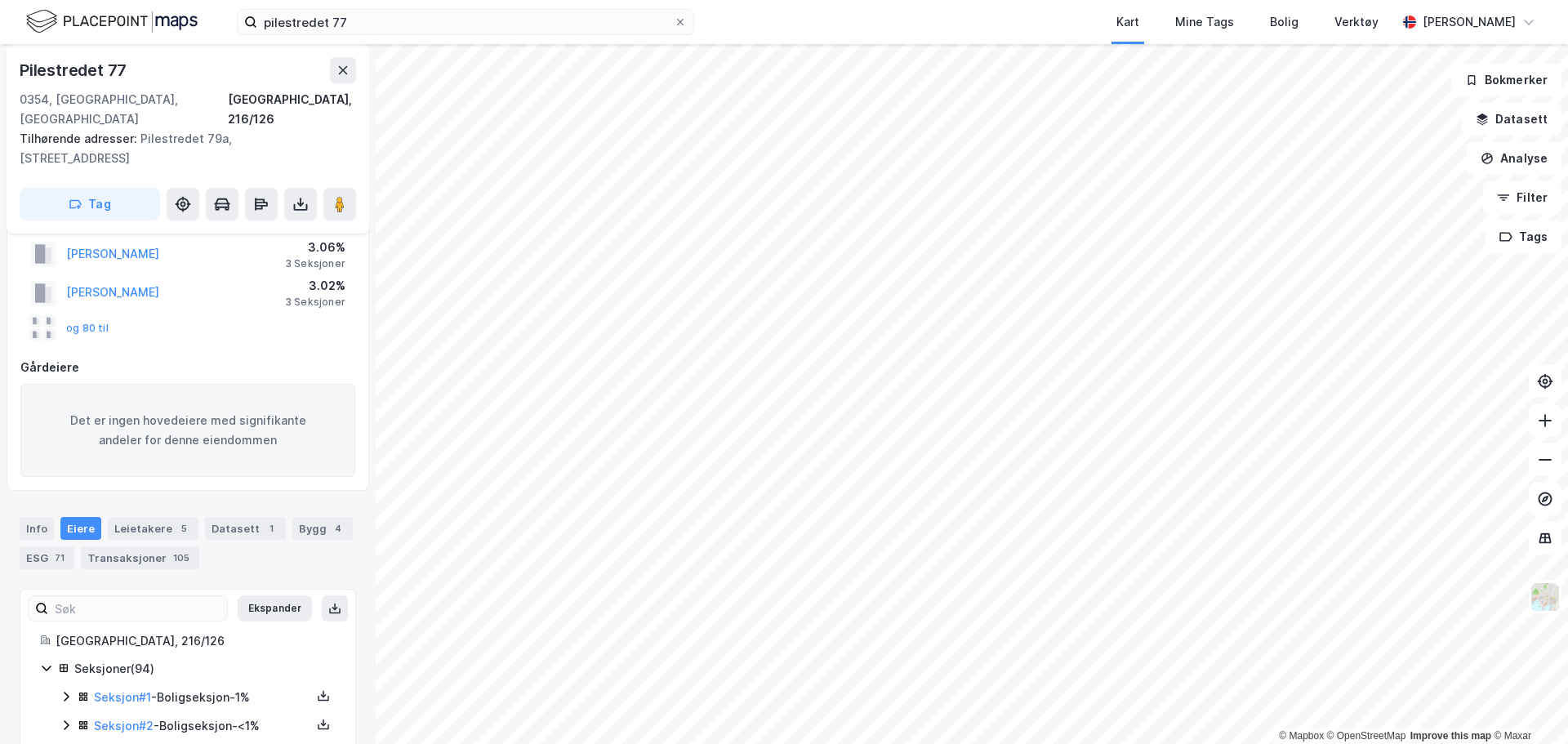
scroll to position [0, 0]
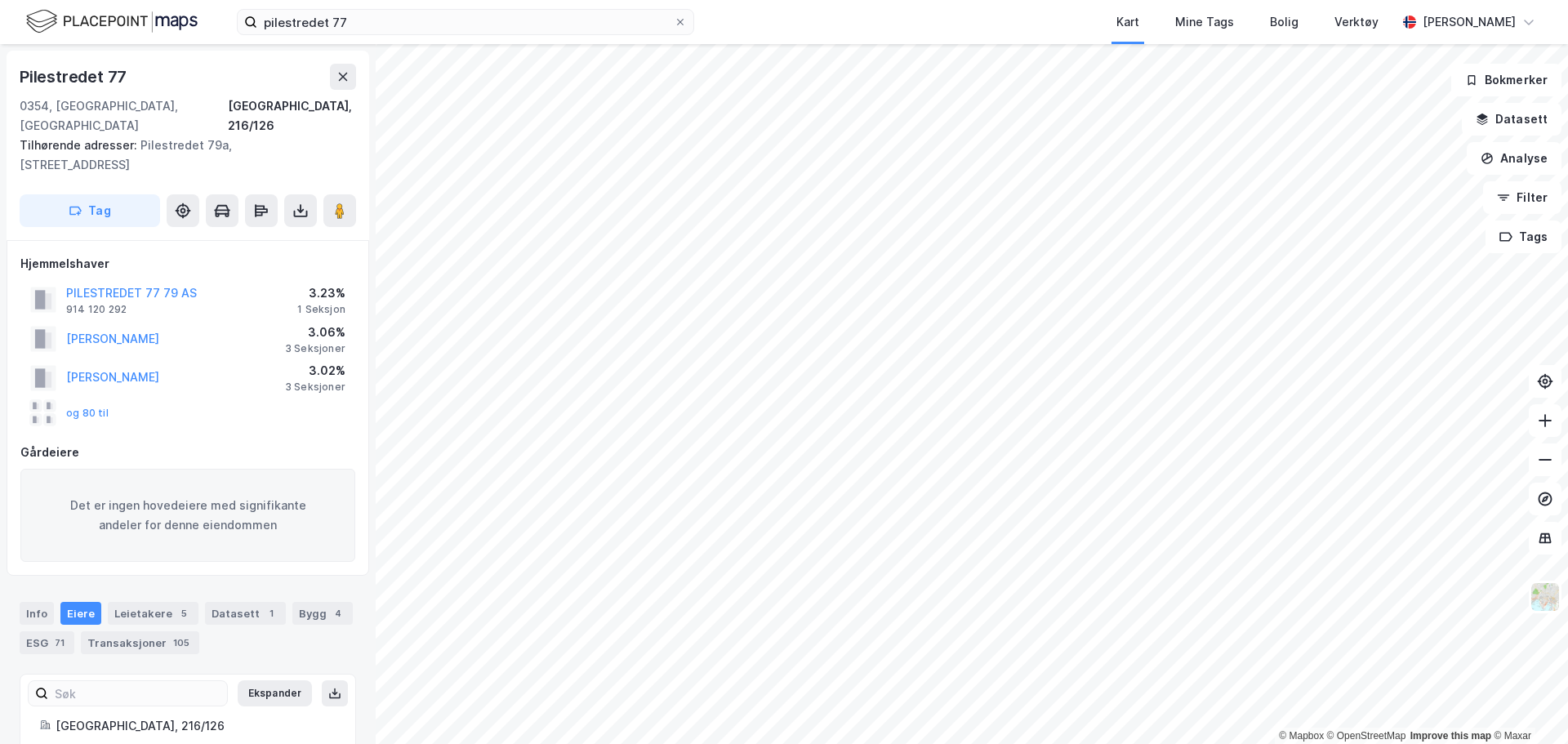
click at [300, 303] on div "1 Seksjon" at bounding box center [321, 309] width 48 height 13
click at [0, 0] on button "PILESTREDET 77 79 AS" at bounding box center [0, 0] width 0 height 0
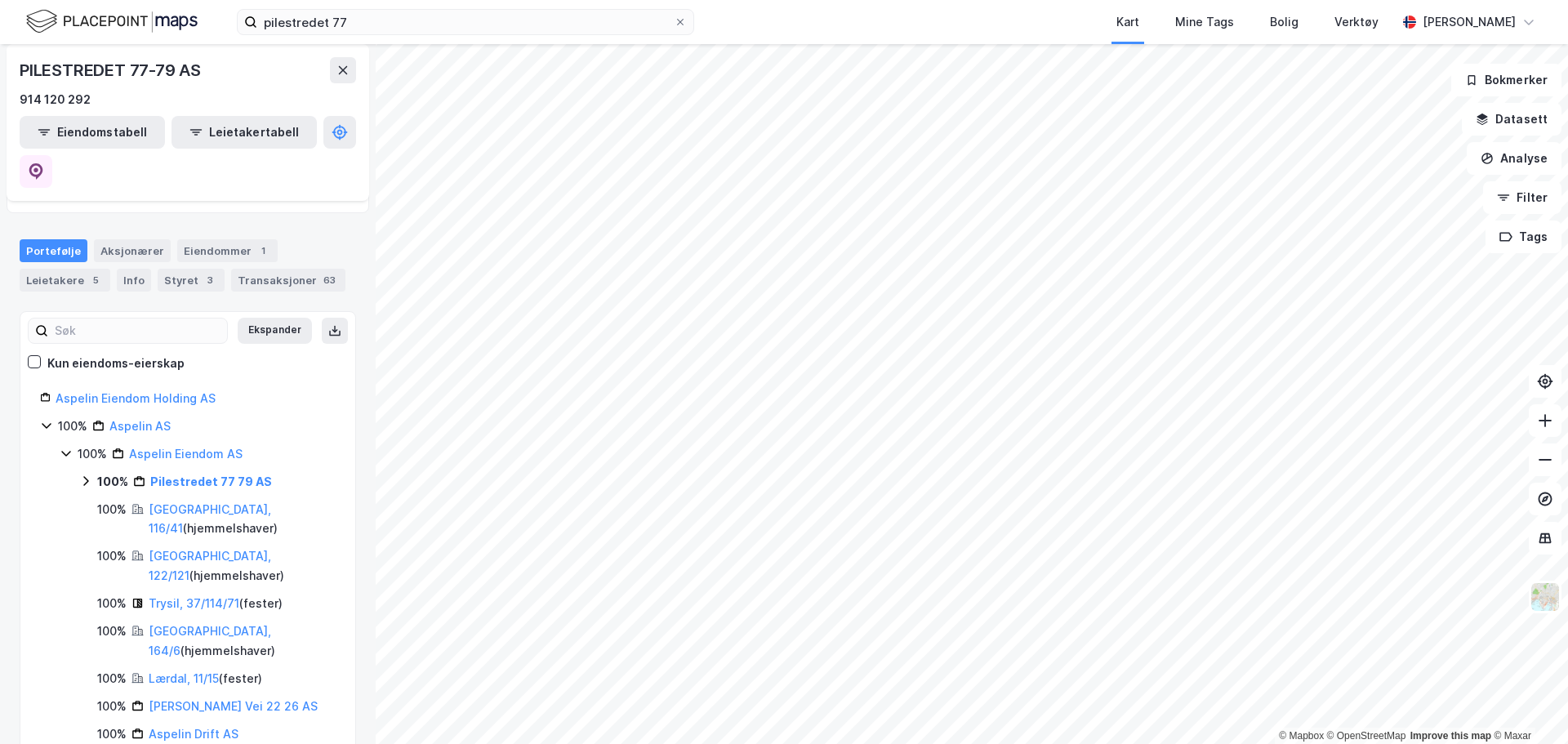
scroll to position [245, 0]
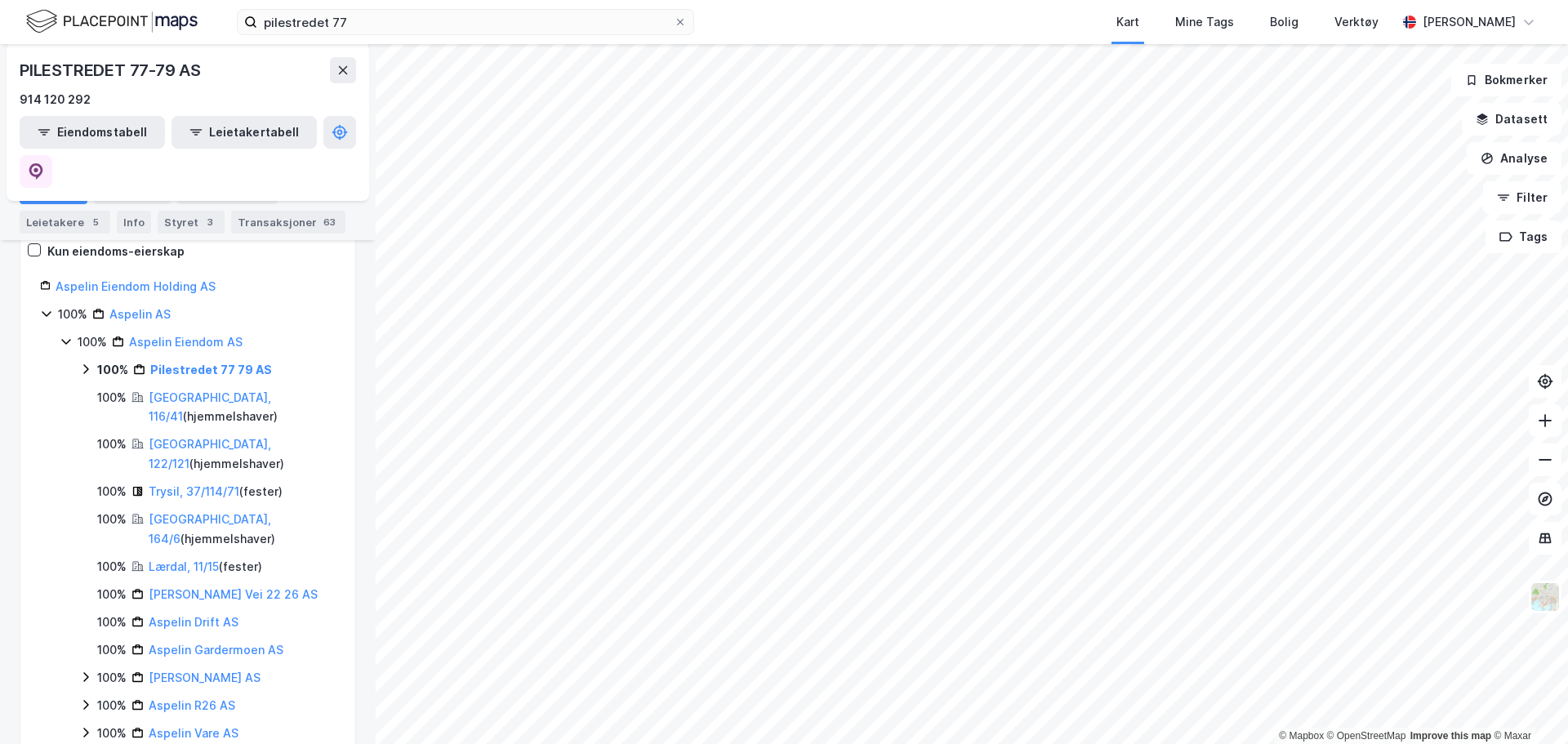
click at [87, 363] on icon at bounding box center [86, 369] width 13 height 13
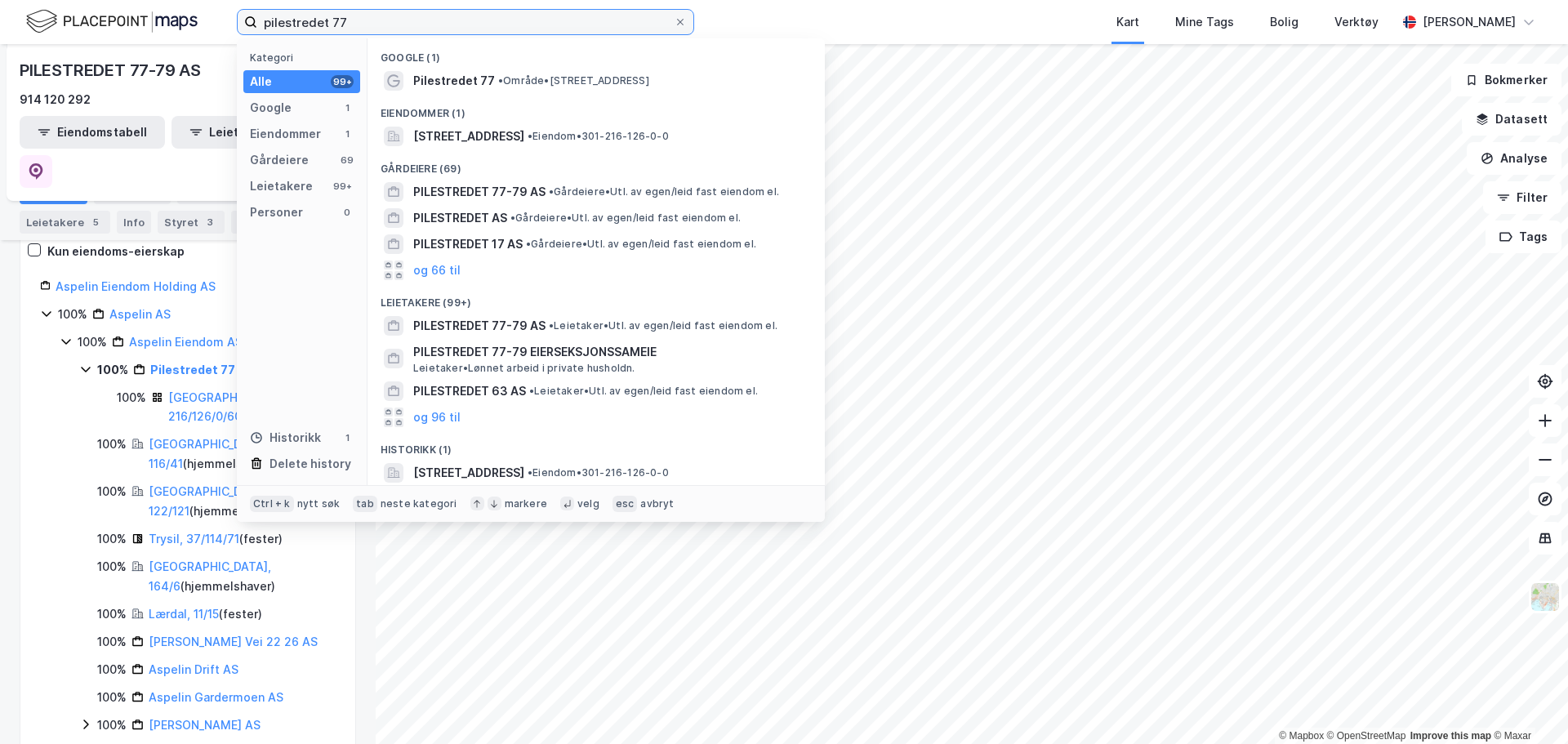
drag, startPoint x: 389, startPoint y: 23, endPoint x: 91, endPoint y: 20, distance: 298.0
click at [87, 16] on div "pilestredet 77 Kategori Alle 99+ Google 1 Eiendommer 1 Gårdeiere 69 Leietakere …" at bounding box center [784, 22] width 1568 height 44
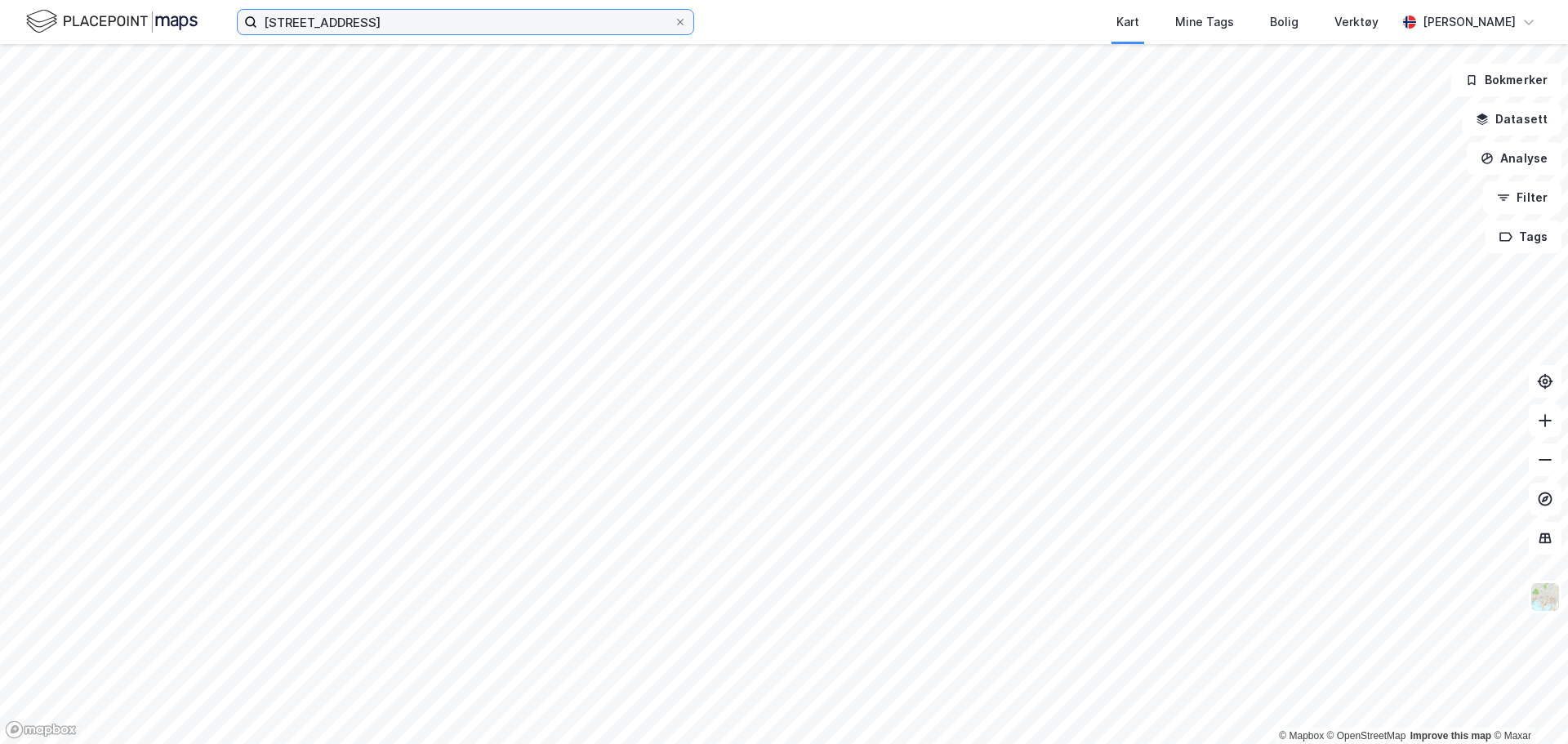
click at [410, 13] on input "[STREET_ADDRESS]" at bounding box center [465, 22] width 416 height 25
click at [392, 22] on input "[STREET_ADDRESS]" at bounding box center [465, 22] width 416 height 25
drag, startPoint x: 392, startPoint y: 22, endPoint x: 63, endPoint y: -8, distance: 330.4
click at [63, 0] on html "skippergata 22 Kart Mine Tags Bolig Verktøy Ingeborg Brelin © Mapbox © OpenStre…" at bounding box center [784, 372] width 1568 height 744
type input "skipper"
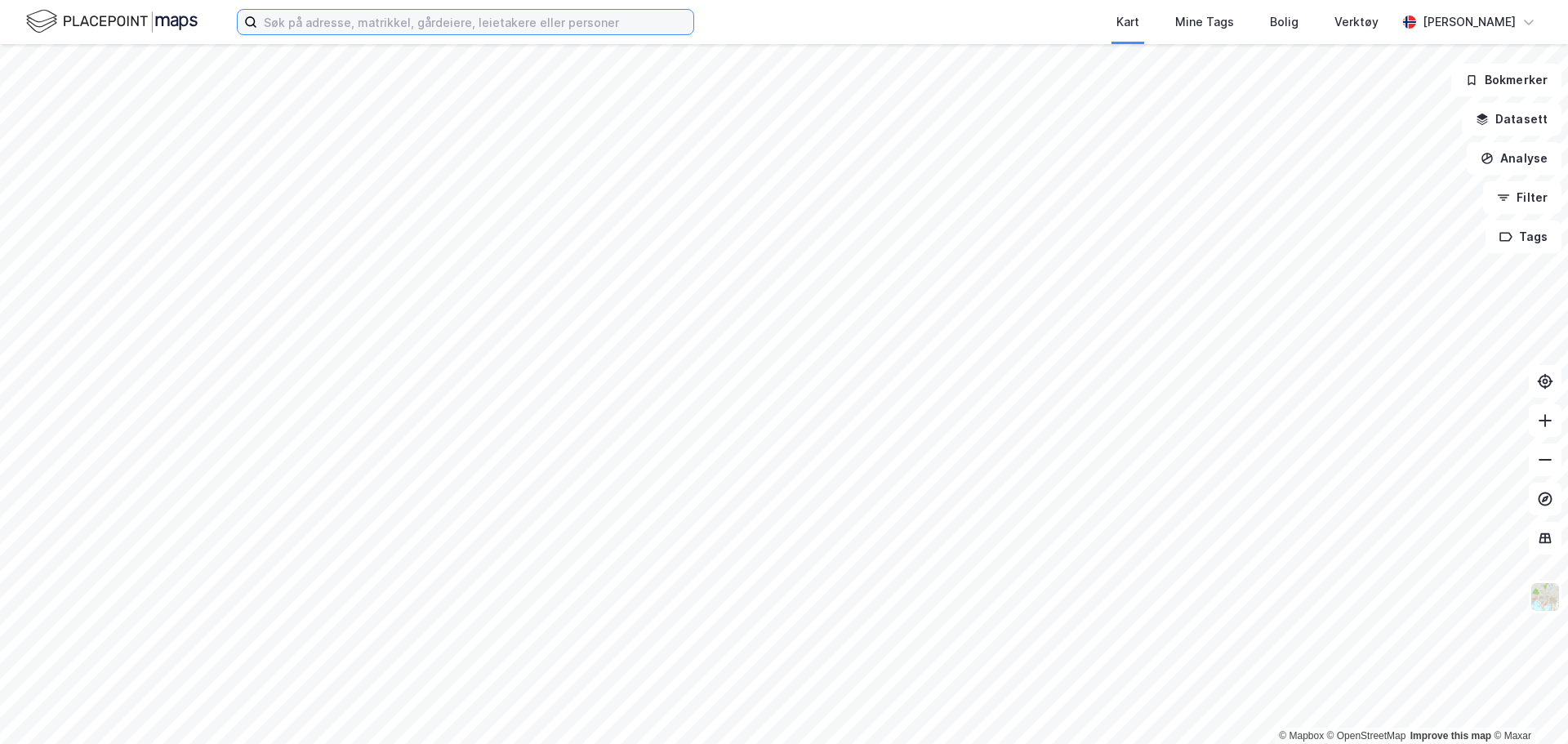
click at [521, 25] on input at bounding box center [474, 22] width 436 height 25
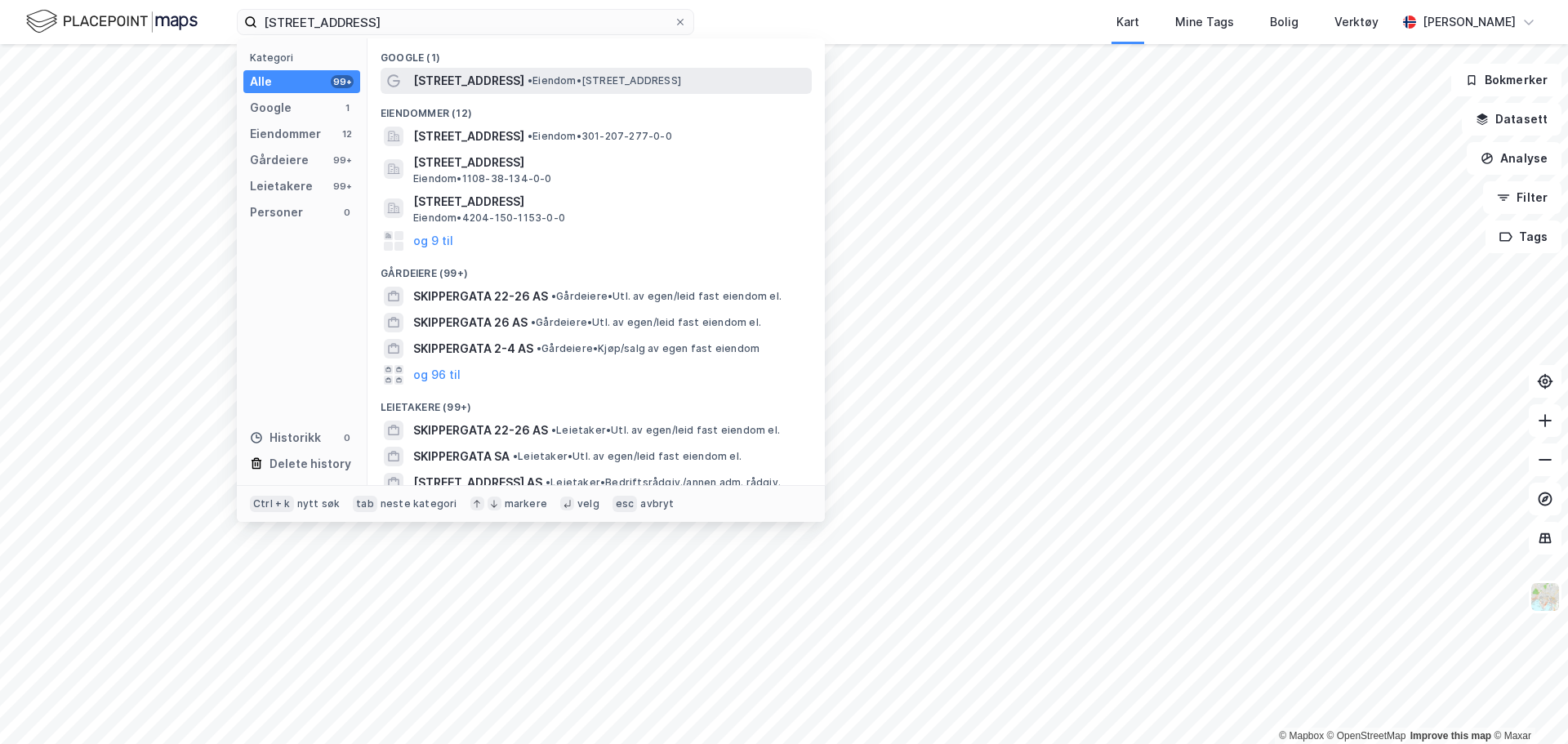
click at [528, 81] on span "•" at bounding box center [530, 80] width 5 height 12
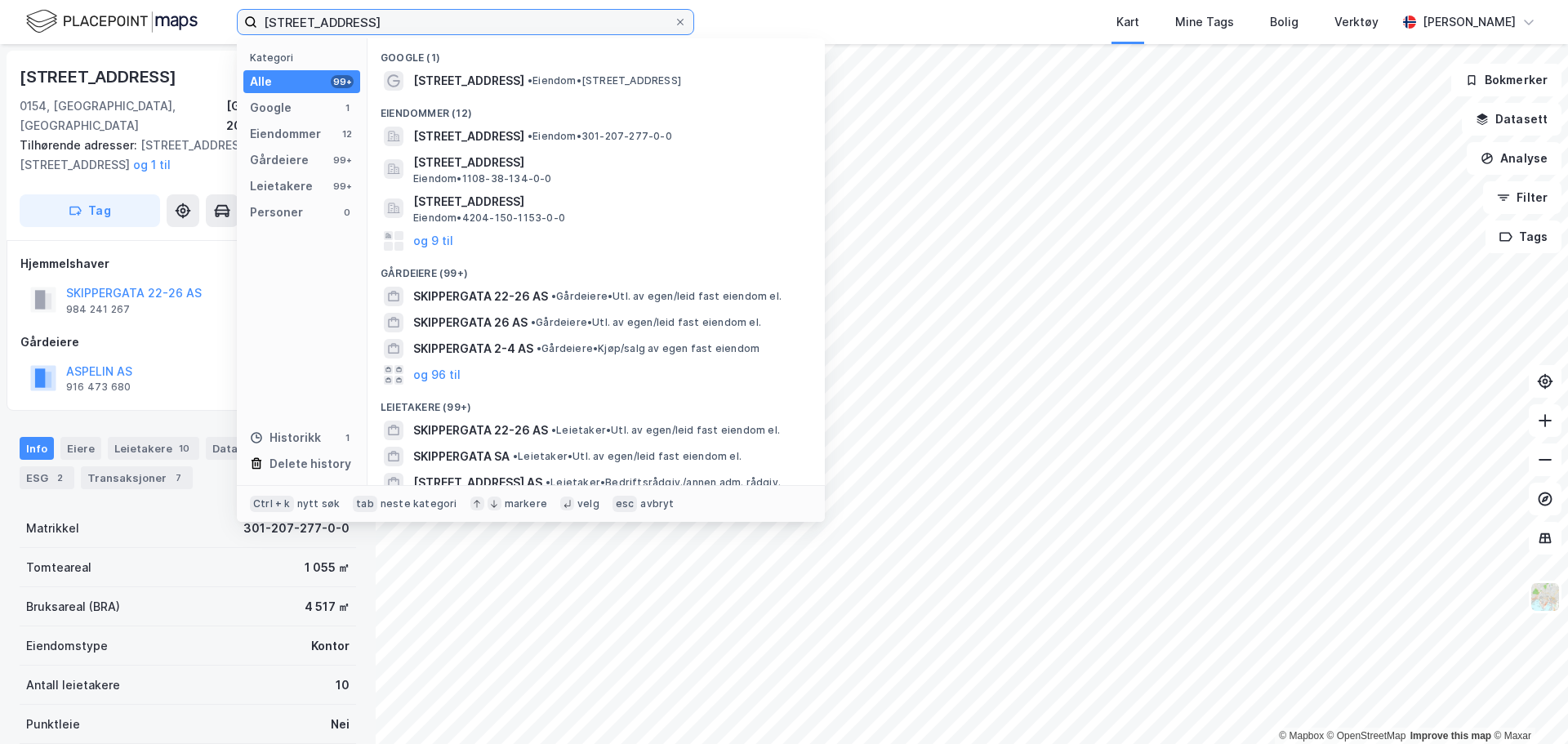
drag, startPoint x: 386, startPoint y: 22, endPoint x: 34, endPoint y: 2, distance: 352.6
click at [35, 2] on div "[STREET_ADDRESS] Kategori Alle 99+ Google 1 Eiendommer 12 Gårdeiere 99+ Leietak…" at bounding box center [784, 22] width 1568 height 44
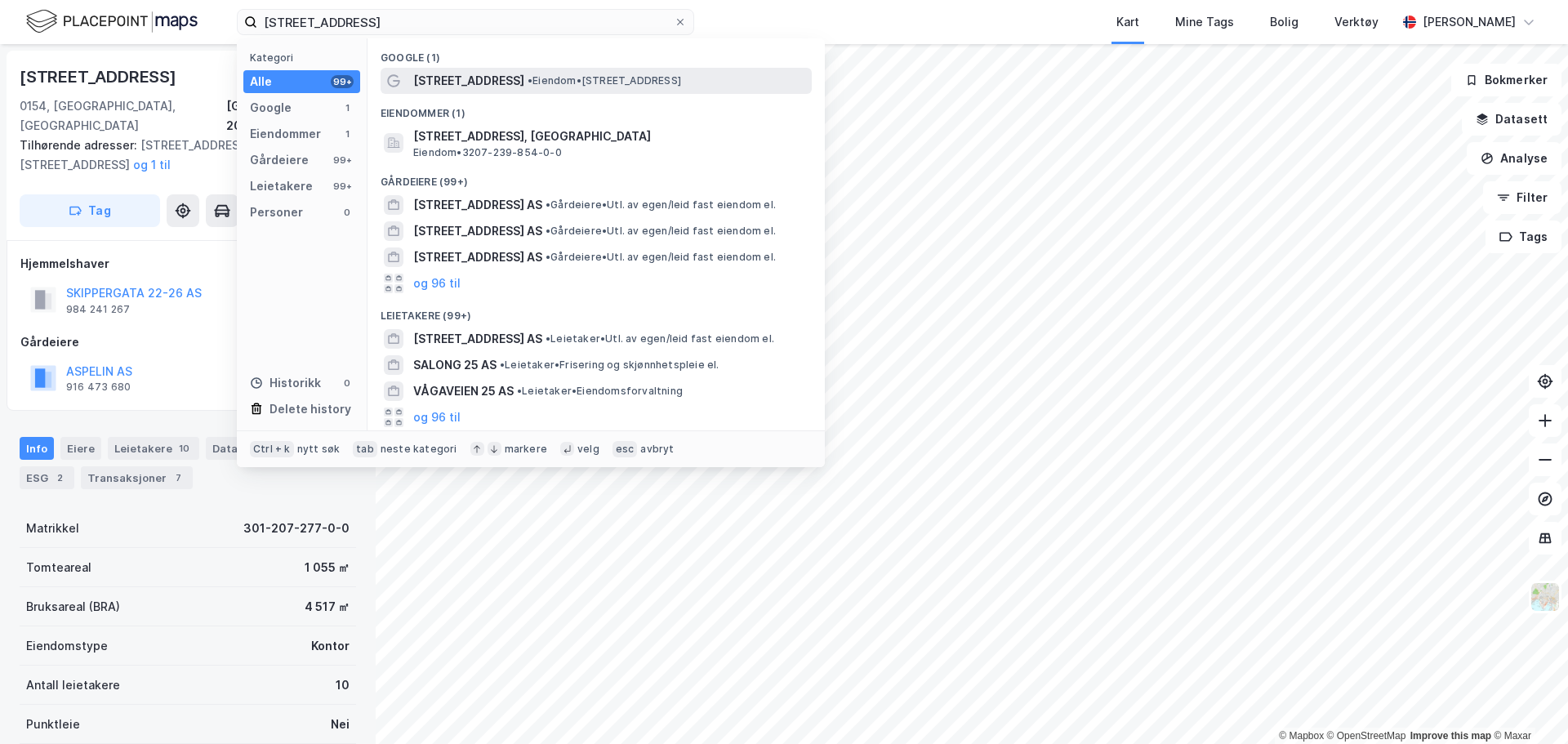
click at [484, 78] on span "[STREET_ADDRESS]" at bounding box center [469, 81] width 111 height 20
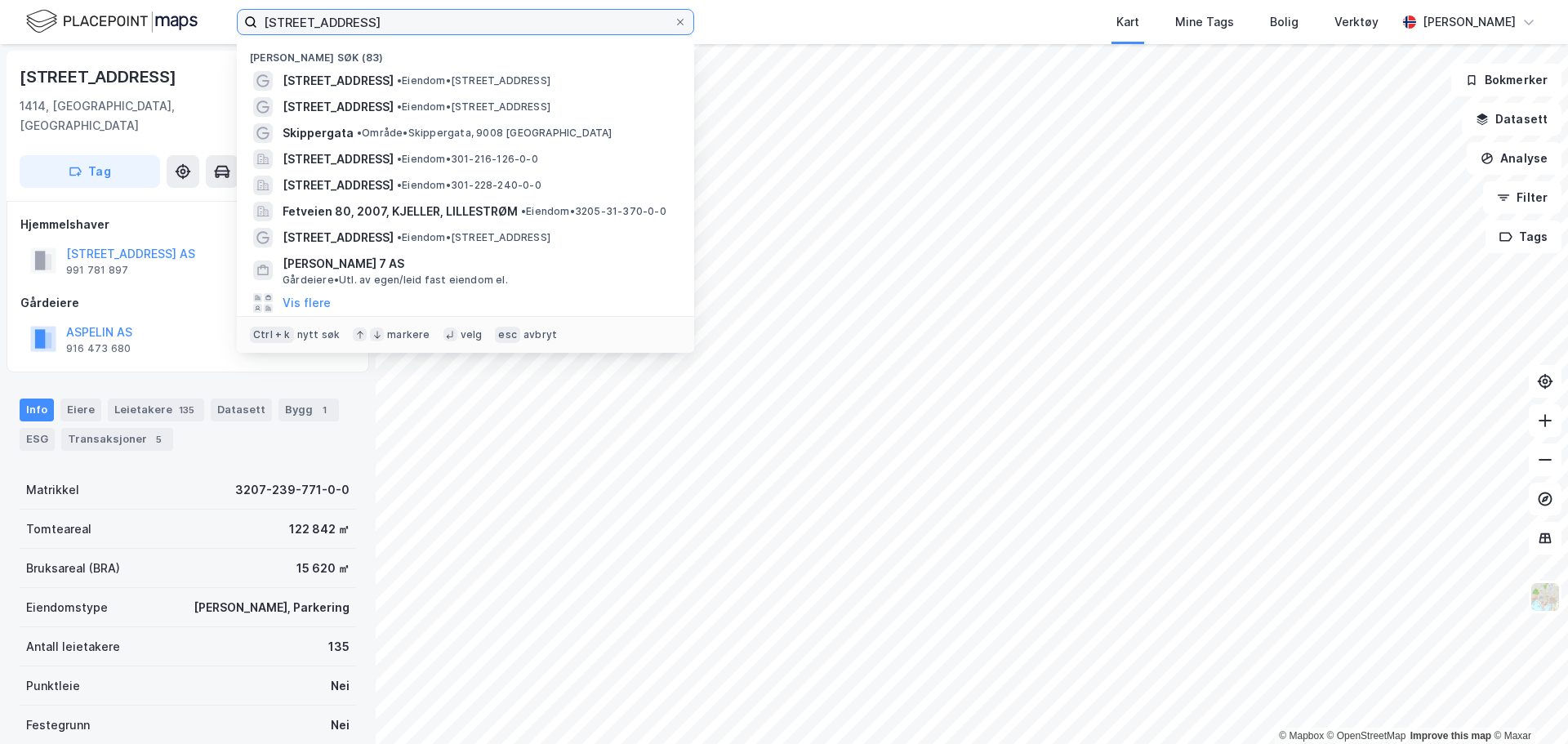
drag, startPoint x: 398, startPoint y: 20, endPoint x: 179, endPoint y: 29, distance: 219.2
click at [179, 29] on div "[STREET_ADDRESS] Nylige søk (83) [STREET_ADDRESS] • Eiendom • [STREET_ADDRESS] …" at bounding box center [784, 22] width 1568 height 44
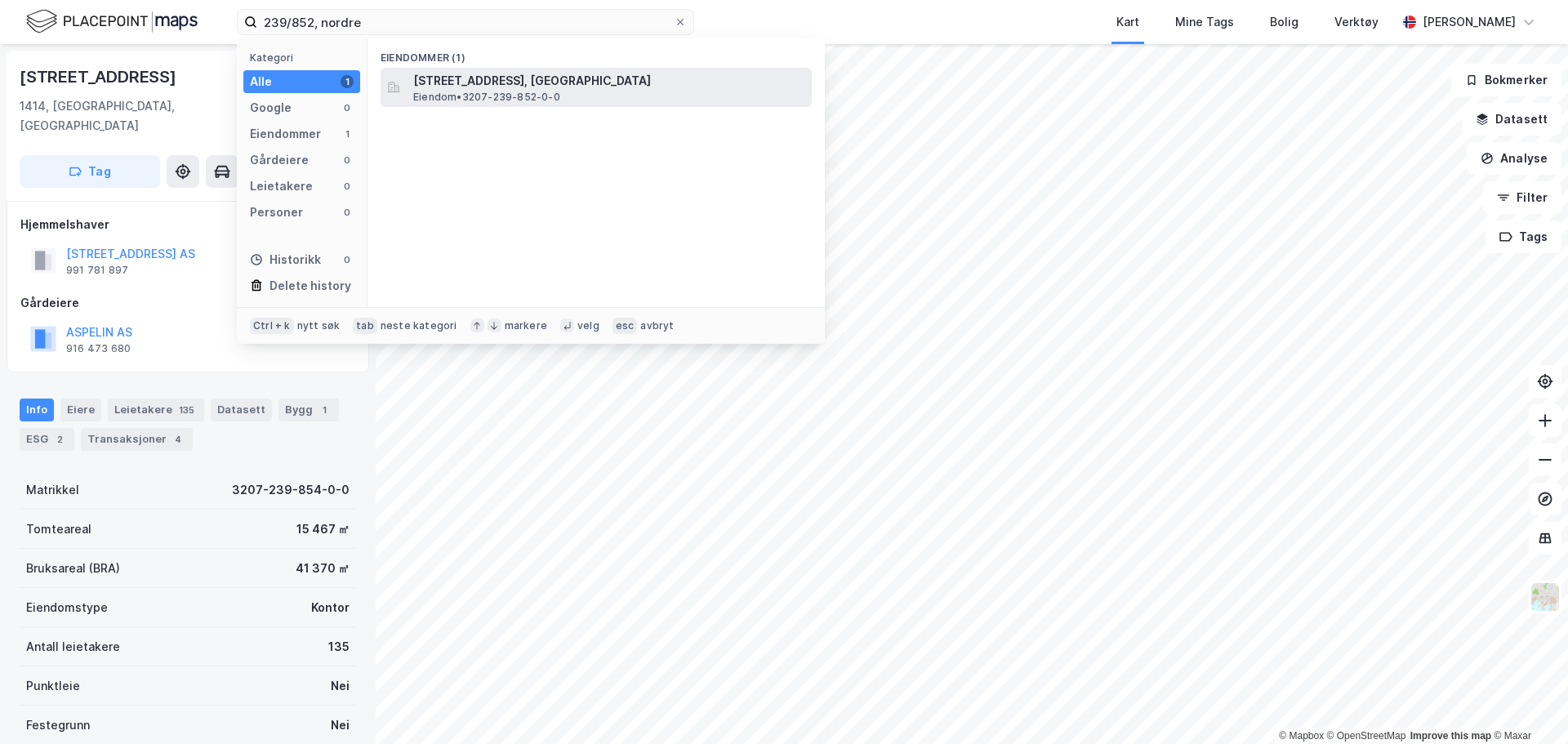
click at [480, 71] on span "[STREET_ADDRESS], [GEOGRAPHIC_DATA]" at bounding box center [609, 81] width 392 height 20
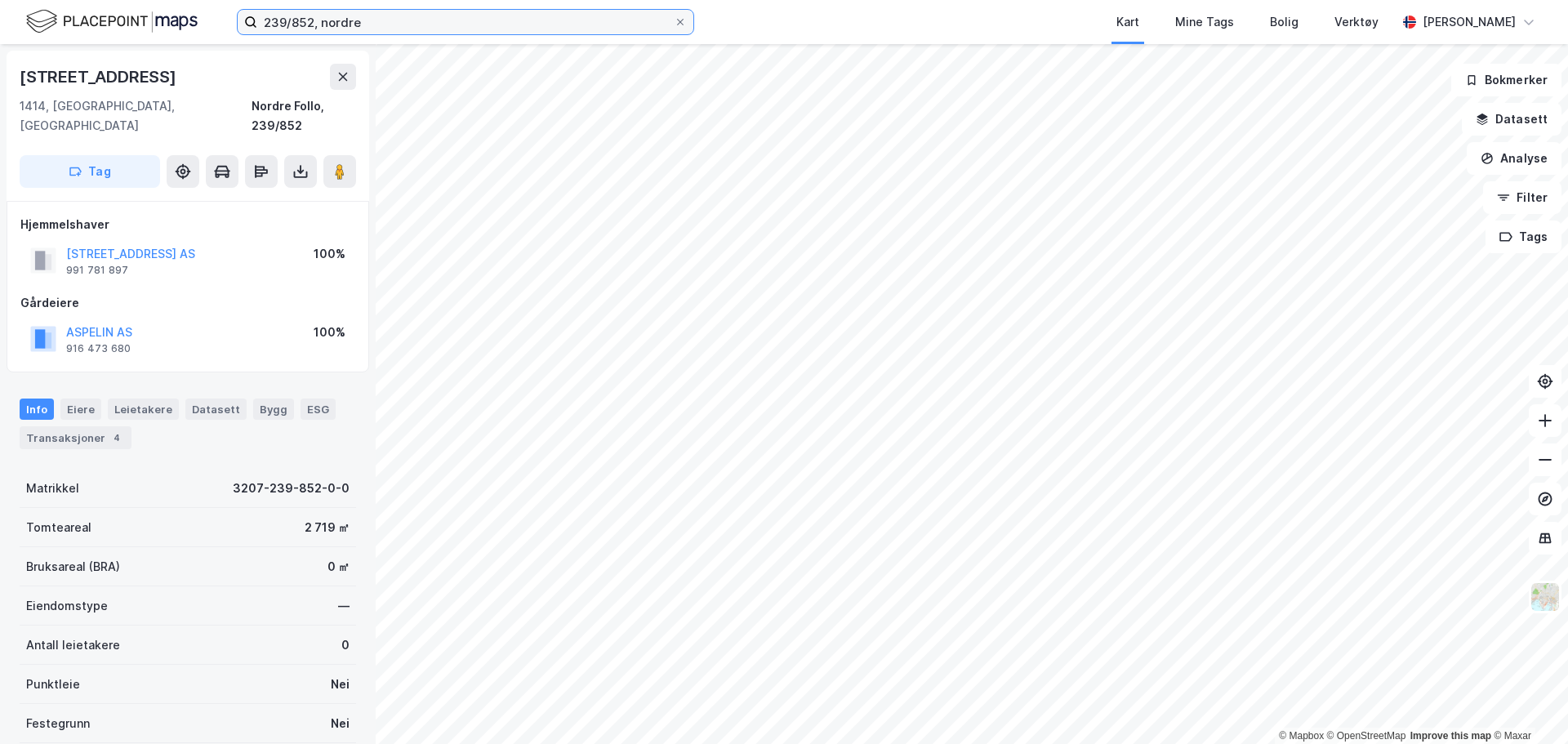
click at [299, 24] on input "239/852, nordre" at bounding box center [465, 22] width 416 height 25
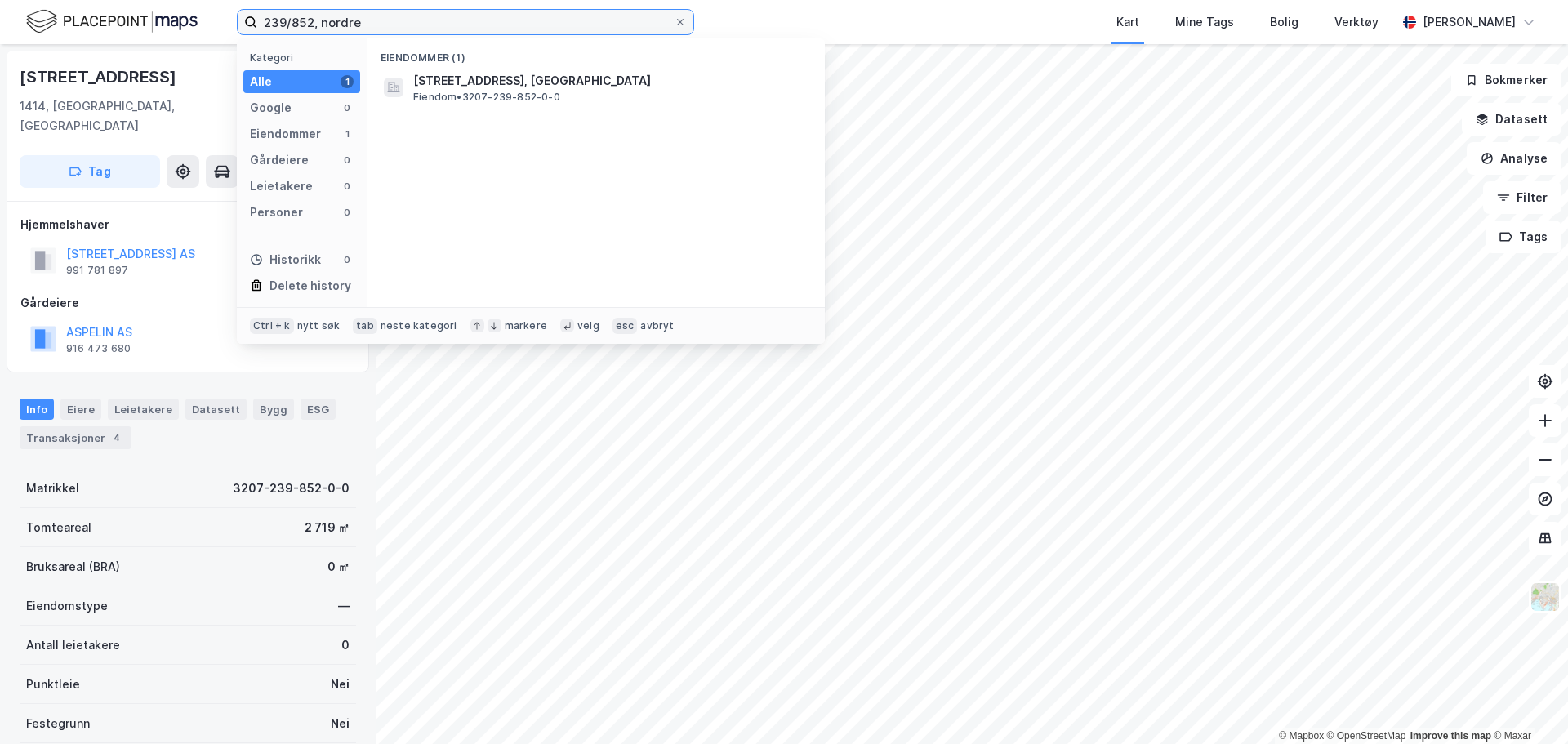
click at [299, 24] on input "239/852, nordre" at bounding box center [465, 22] width 416 height 25
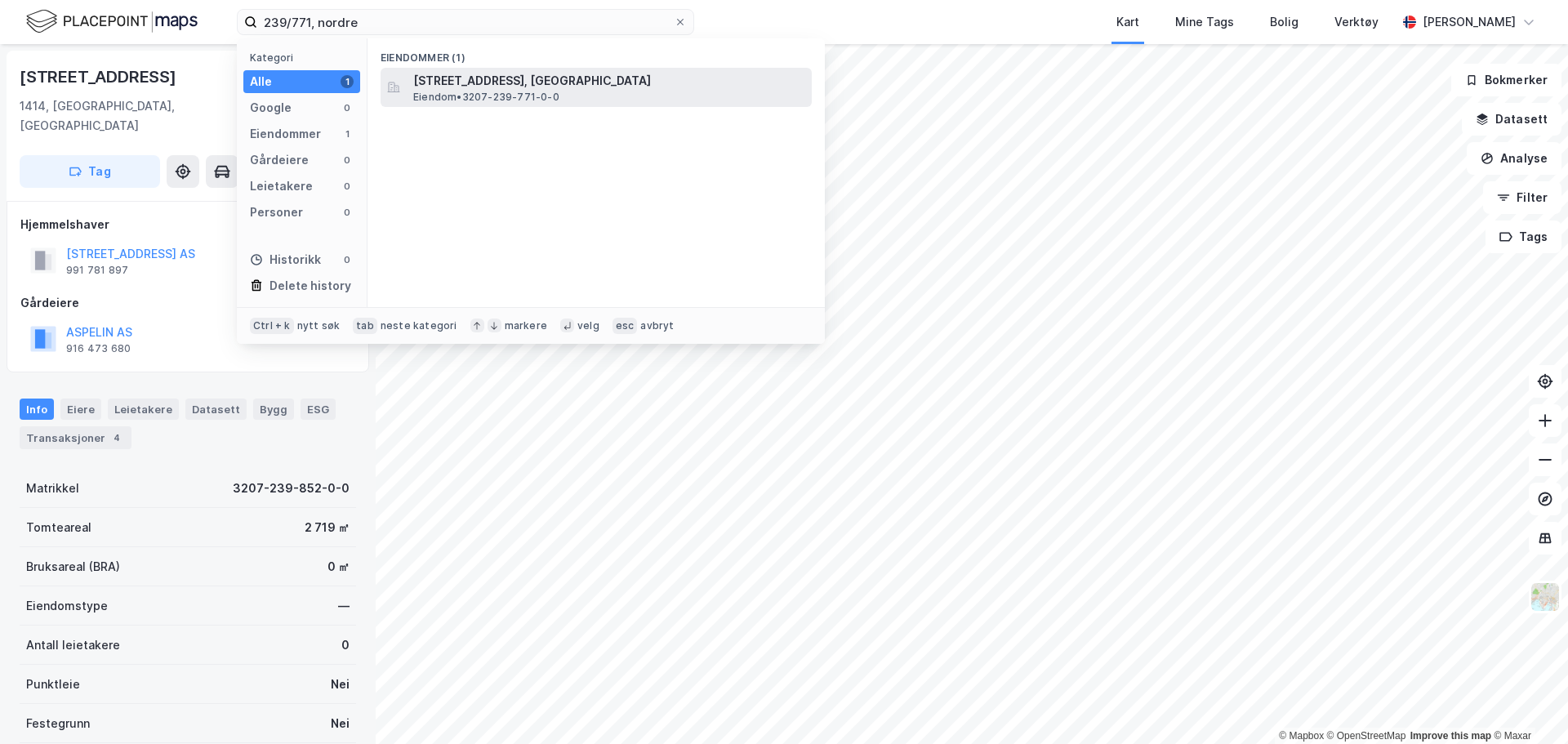
click at [549, 84] on span "[STREET_ADDRESS], [GEOGRAPHIC_DATA]" at bounding box center [609, 81] width 392 height 20
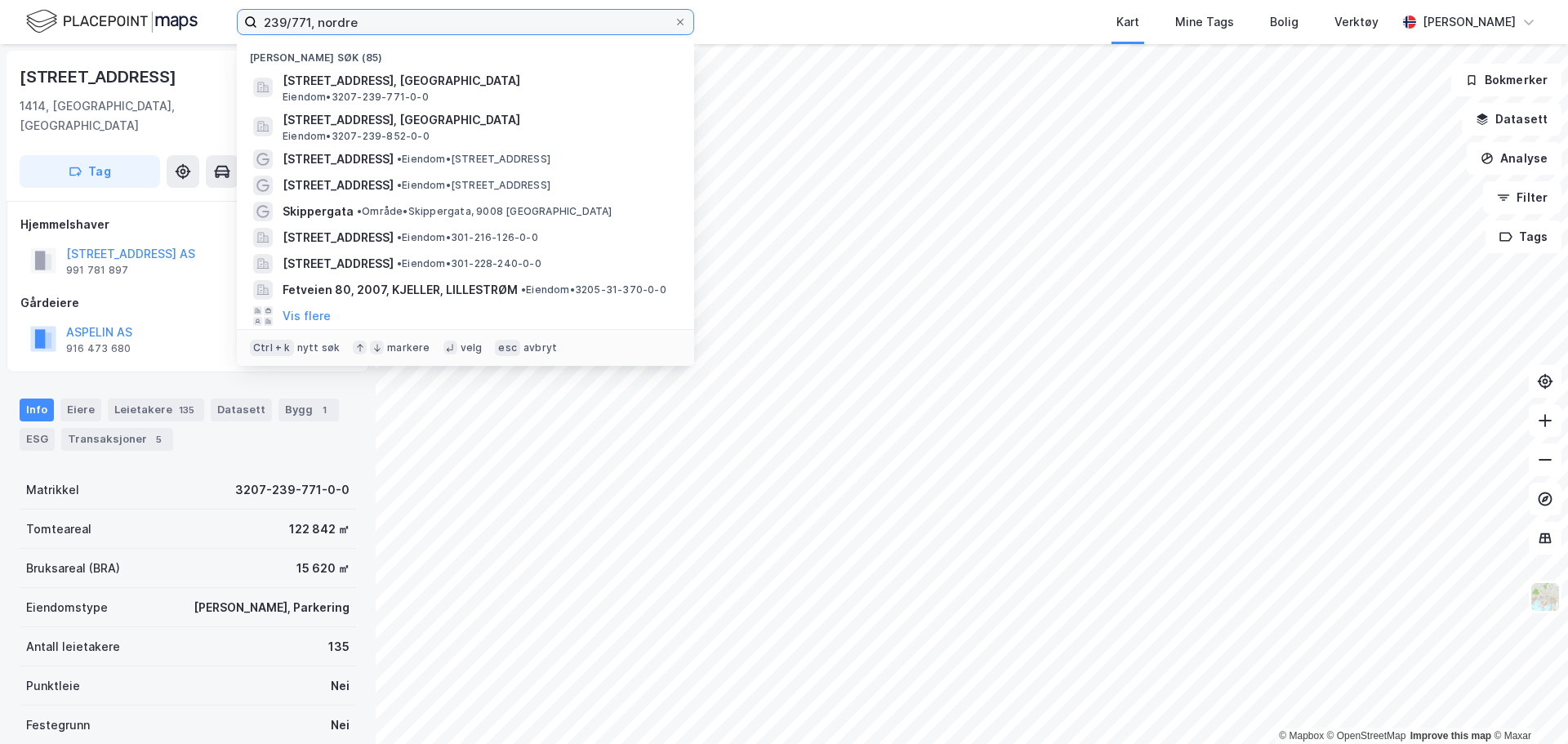
drag, startPoint x: 432, startPoint y: 28, endPoint x: 101, endPoint y: 31, distance: 331.0
click at [101, 31] on div "239/771, [GEOGRAPHIC_DATA] (85) [STREET_ADDRESS], [GEOGRAPHIC_DATA], [GEOGRAPHI…" at bounding box center [784, 22] width 1568 height 44
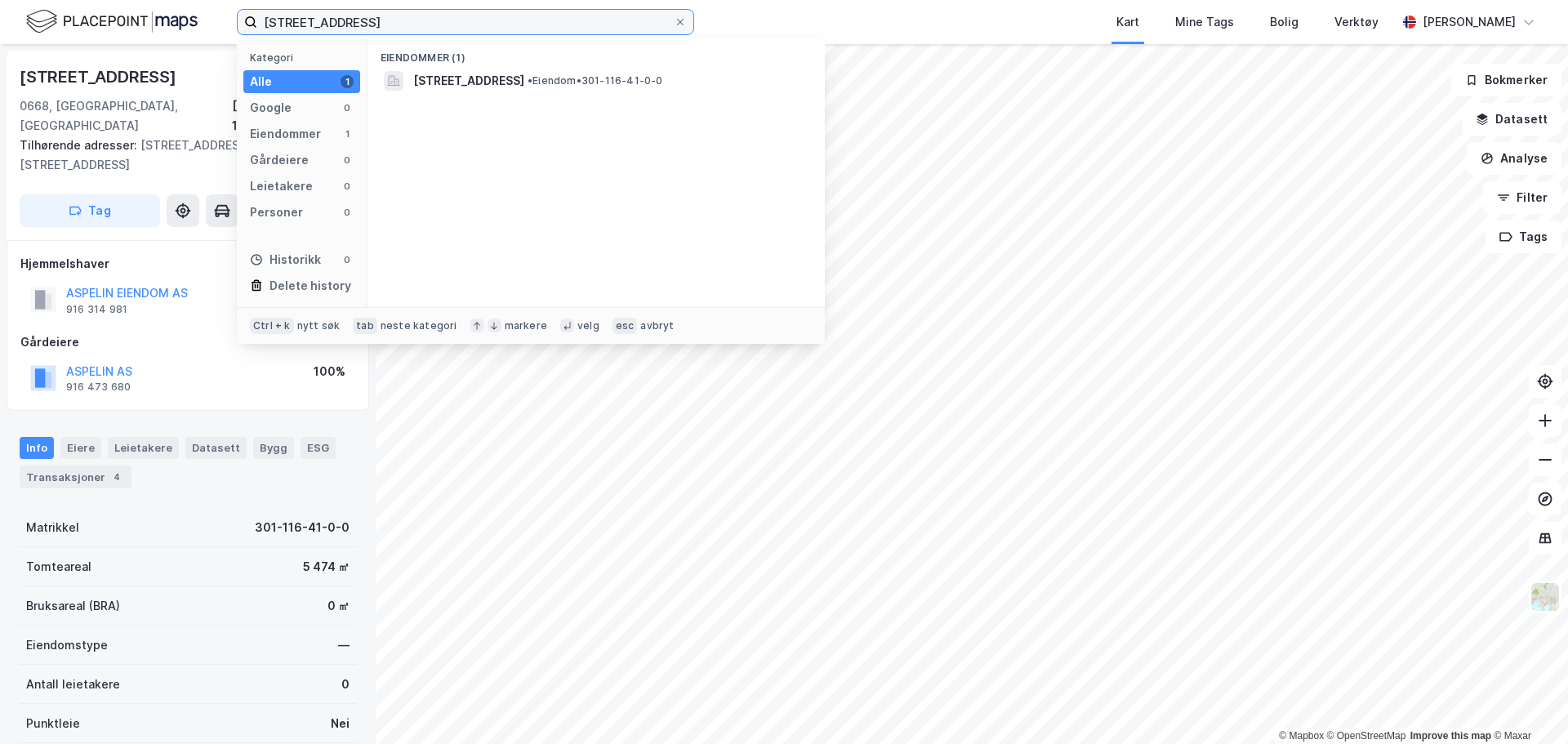
drag, startPoint x: 420, startPoint y: 19, endPoint x: 101, endPoint y: 14, distance: 319.0
click at [105, 14] on div "116/41, [GEOGRAPHIC_DATA] Kategori Alle 1 Google 0 Eiendommer 1 Gårdeiere 0 Lei…" at bounding box center [784, 22] width 1568 height 44
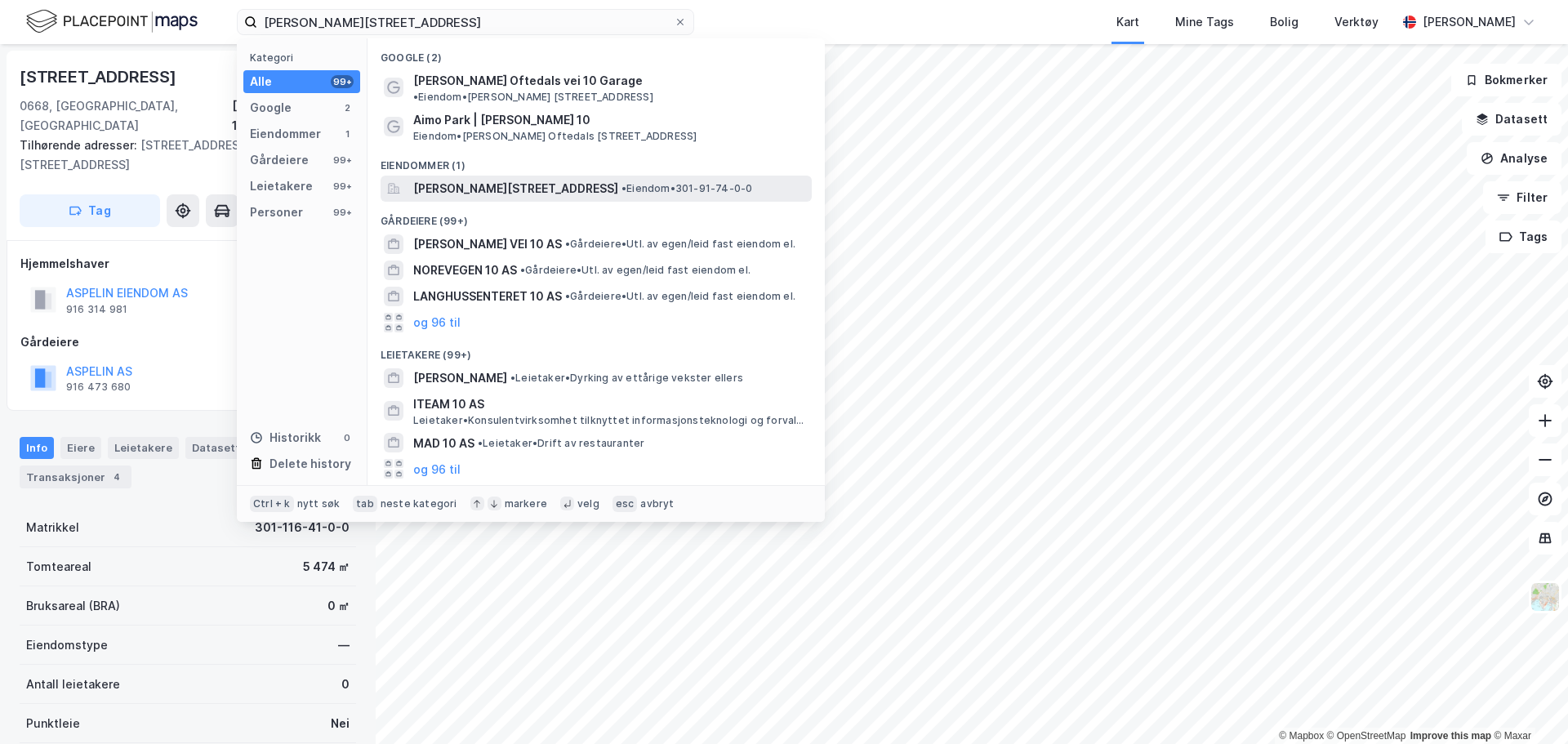
click at [546, 179] on span "[PERSON_NAME][STREET_ADDRESS]" at bounding box center [515, 189] width 205 height 20
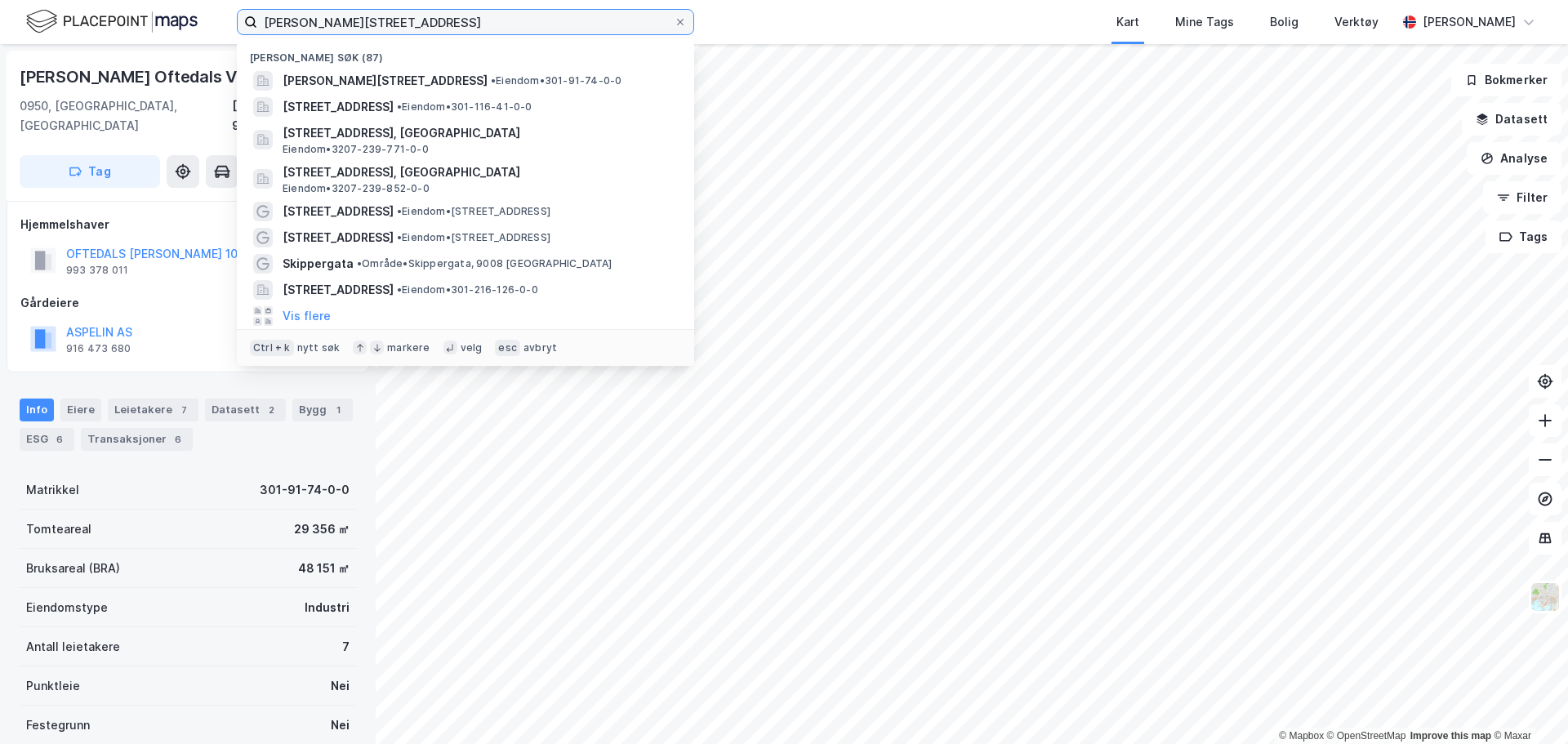
drag, startPoint x: 416, startPoint y: 24, endPoint x: 34, endPoint y: -6, distance: 383.2
click at [34, 0] on html "[PERSON_NAME][STREET_ADDRESS][PERSON_NAME] • Eiendom • 301-91-74-0-0 [STREET_AD…" at bounding box center [784, 372] width 1568 height 744
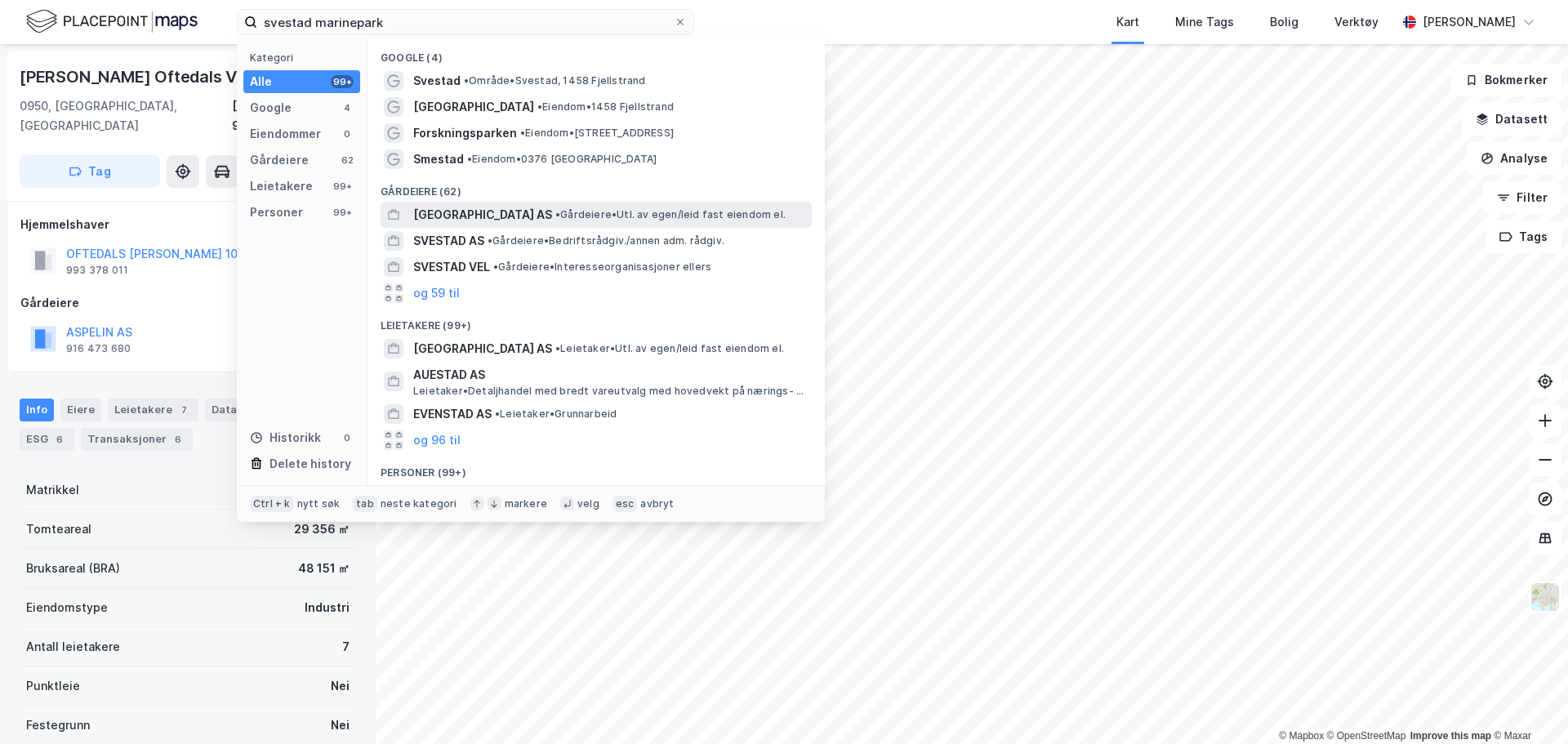
click at [505, 211] on span "[GEOGRAPHIC_DATA] AS" at bounding box center [483, 215] width 139 height 20
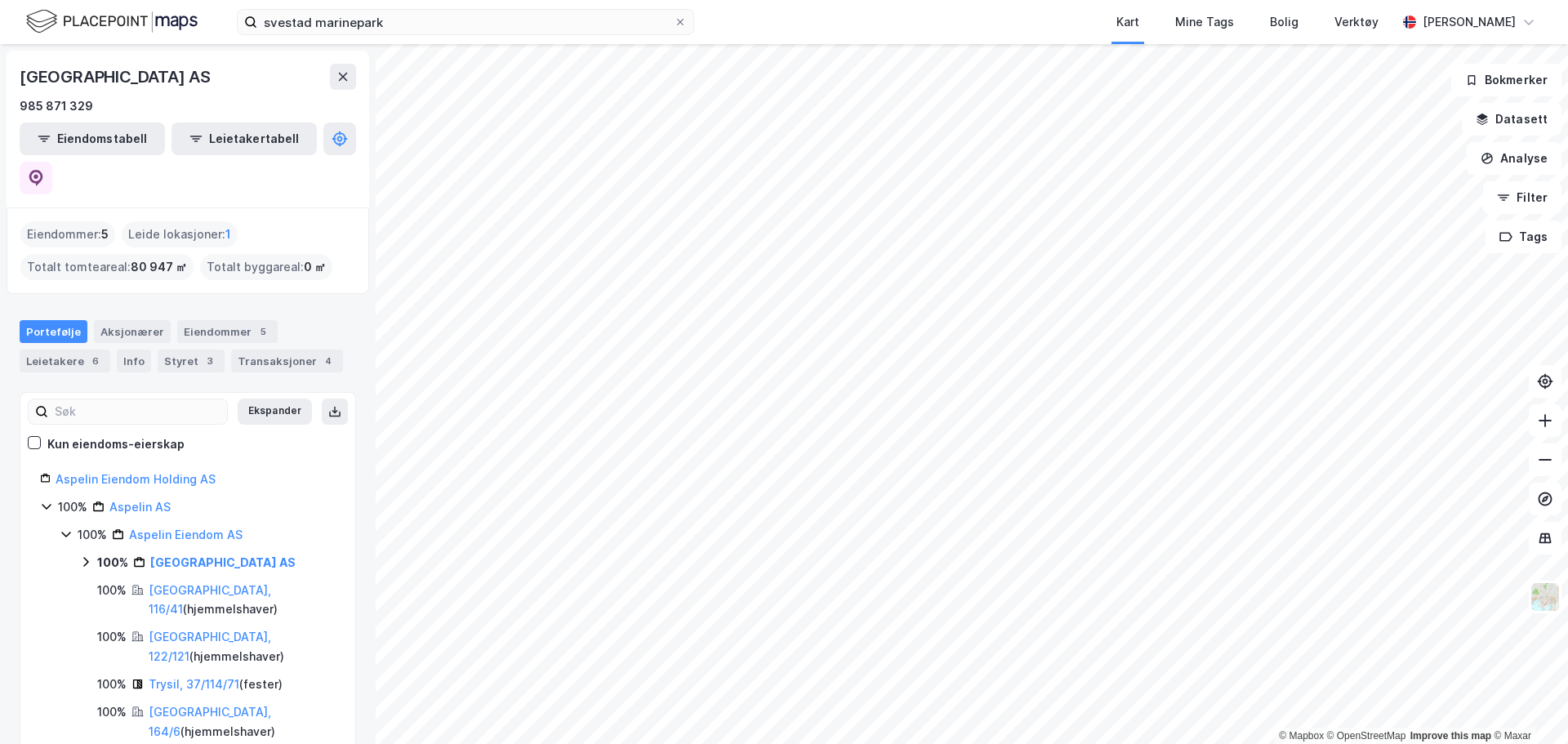
click at [88, 557] on icon at bounding box center [86, 562] width 5 height 10
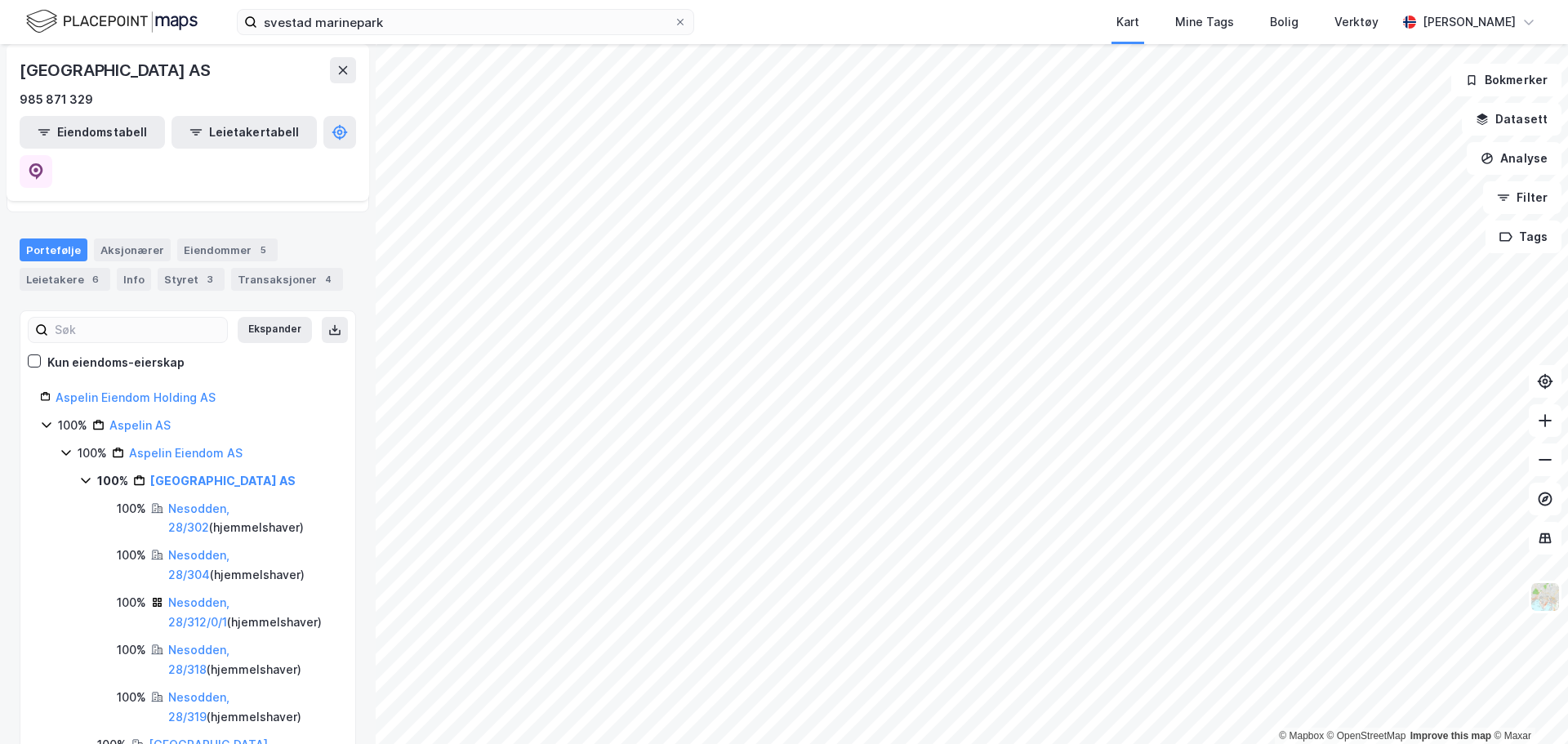
scroll to position [164, 0]
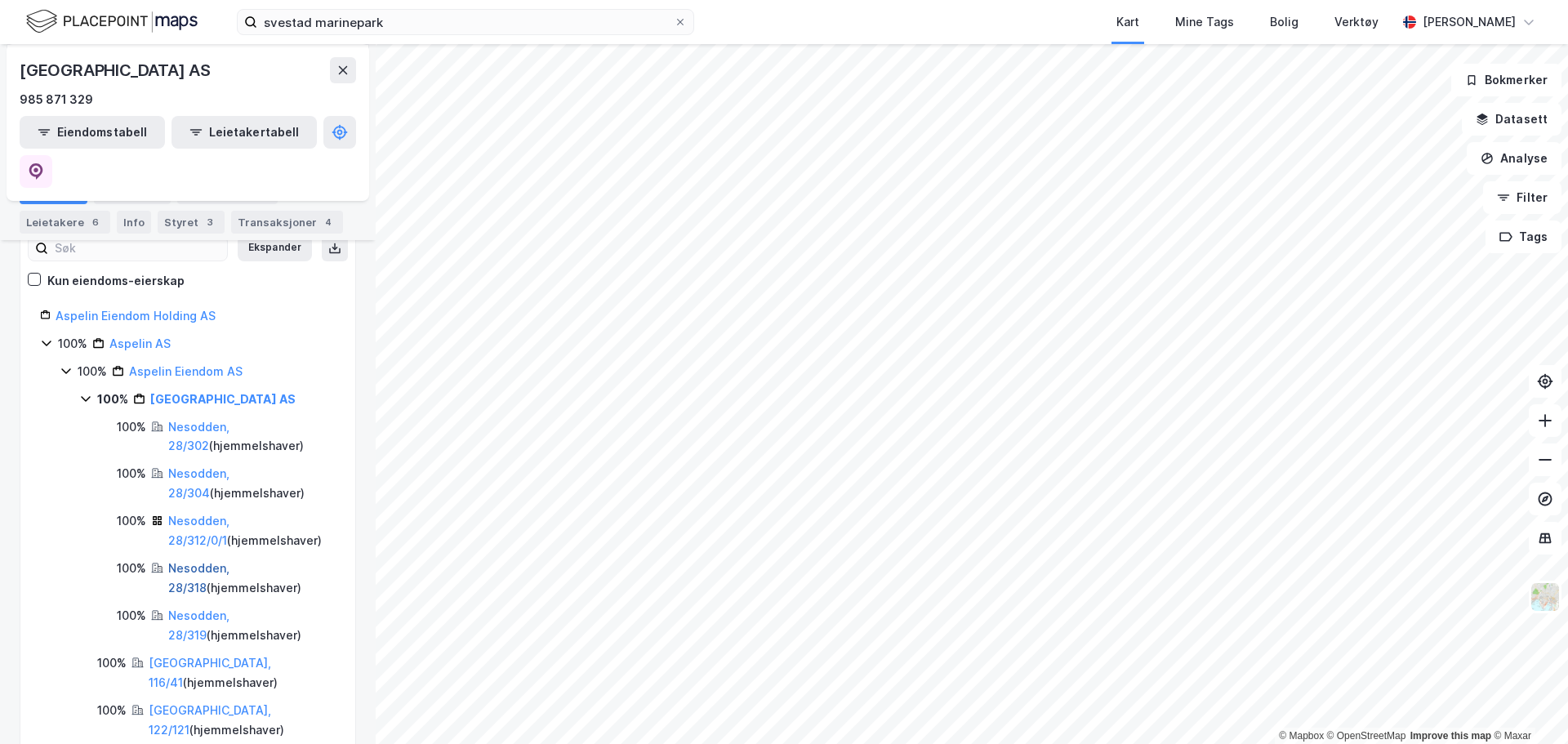
click at [230, 561] on link "Nesodden, 28/318" at bounding box center [199, 578] width 61 height 34
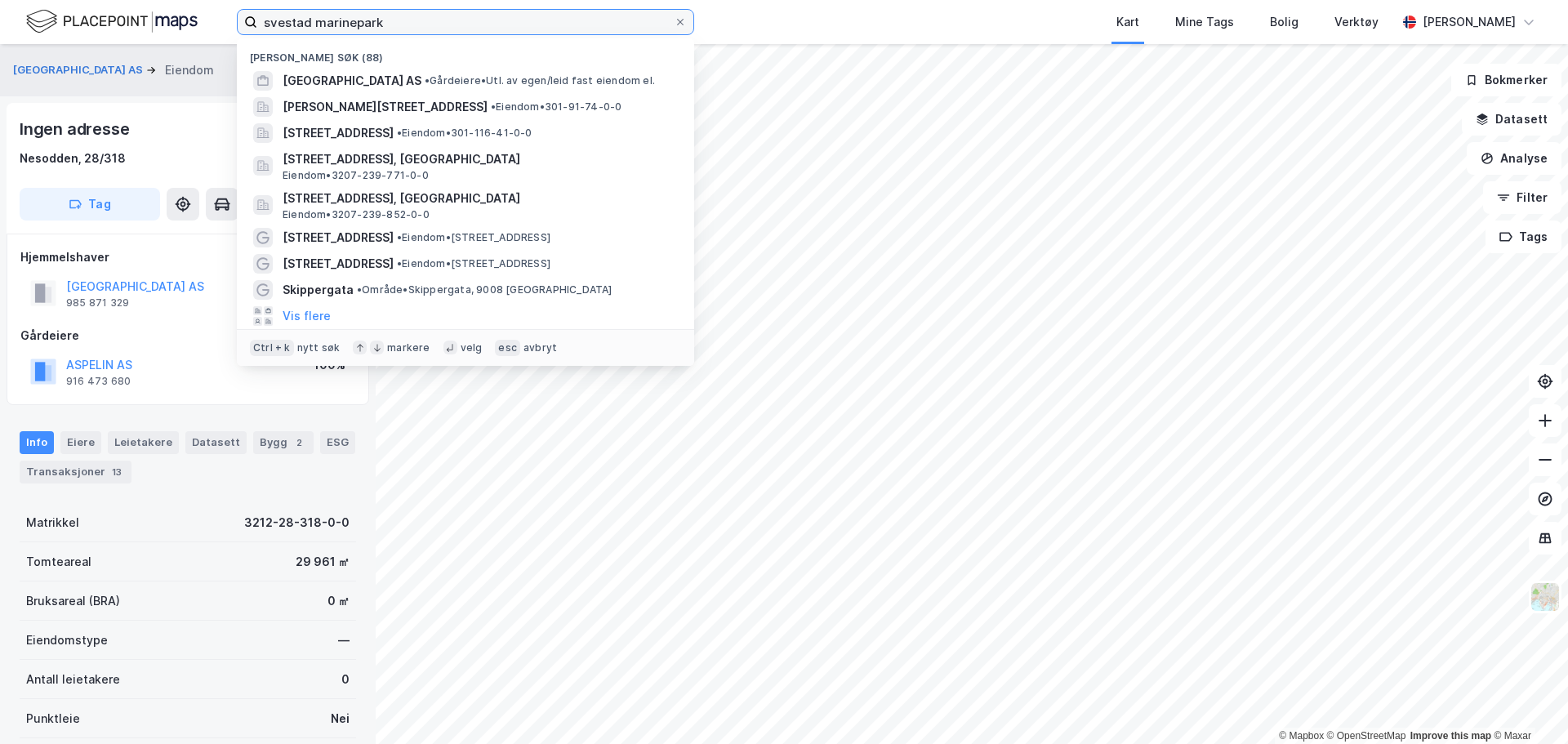
drag, startPoint x: 402, startPoint y: 25, endPoint x: 180, endPoint y: 17, distance: 222.1
click at [180, 17] on div "[GEOGRAPHIC_DATA] (88) [GEOGRAPHIC_DATA] AS • Gårdeiere • Utl. av egen/leid fas…" at bounding box center [784, 22] width 1568 height 44
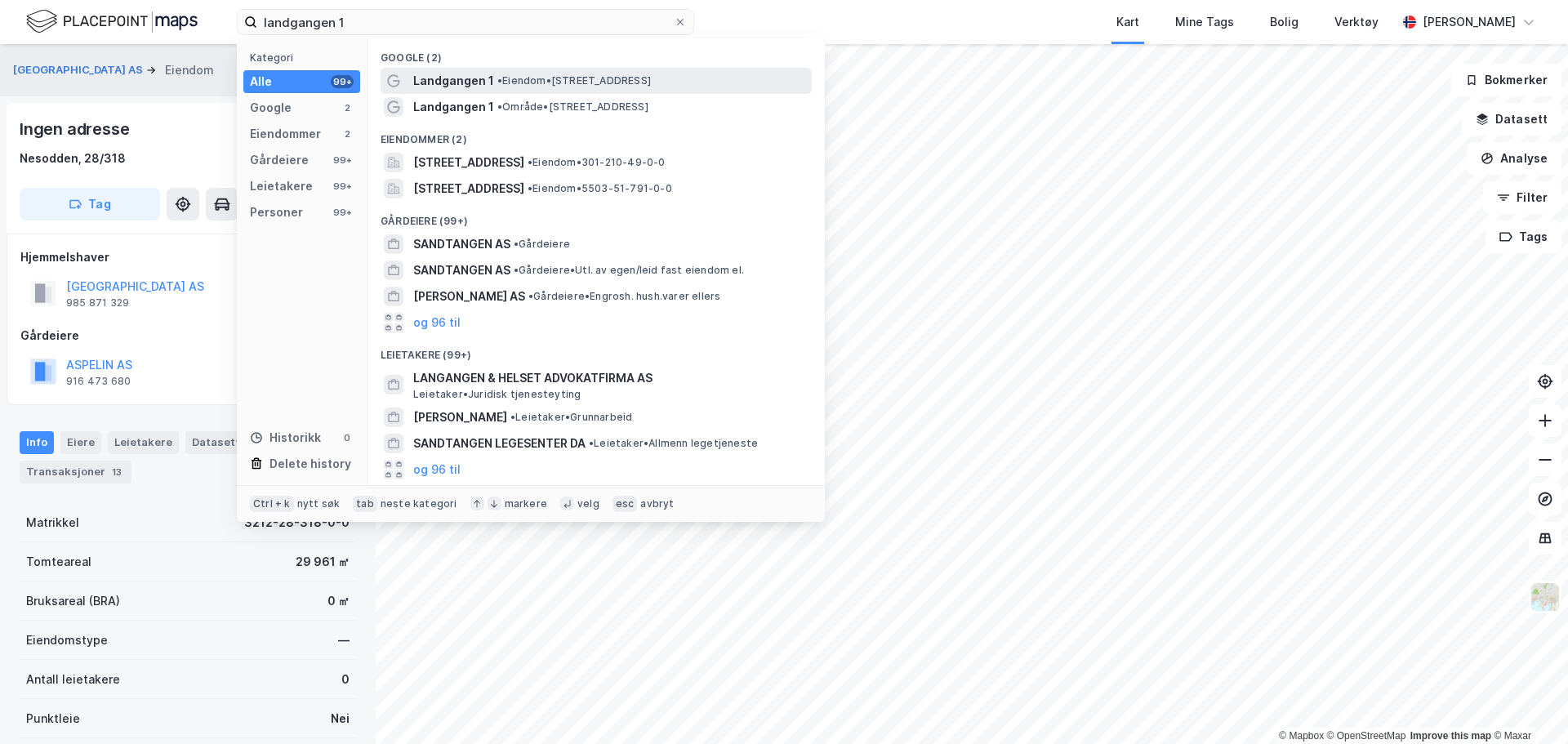
click at [443, 83] on span "Landgangen 1" at bounding box center [453, 81] width 81 height 20
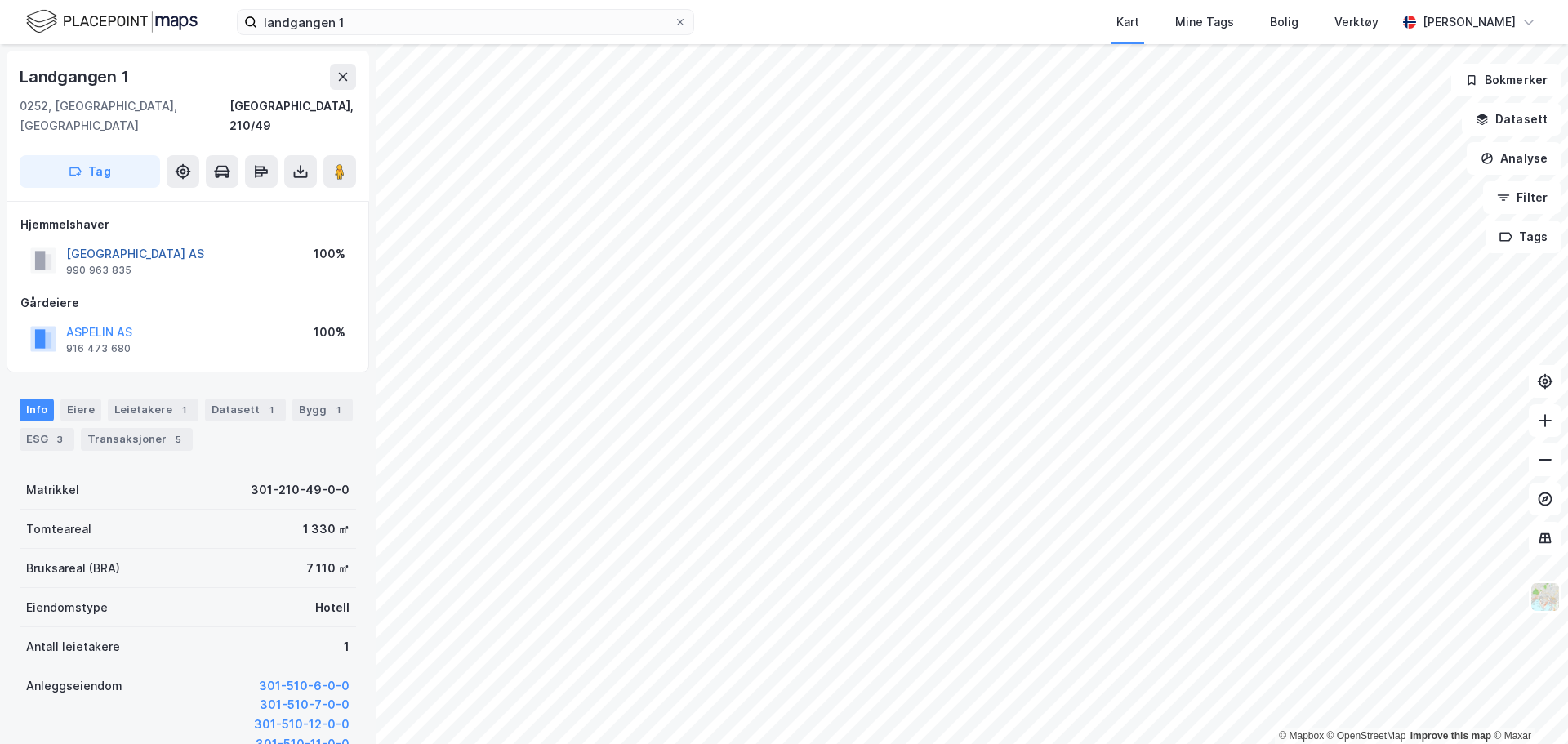
click at [0, 0] on button "[GEOGRAPHIC_DATA] AS" at bounding box center [0, 0] width 0 height 0
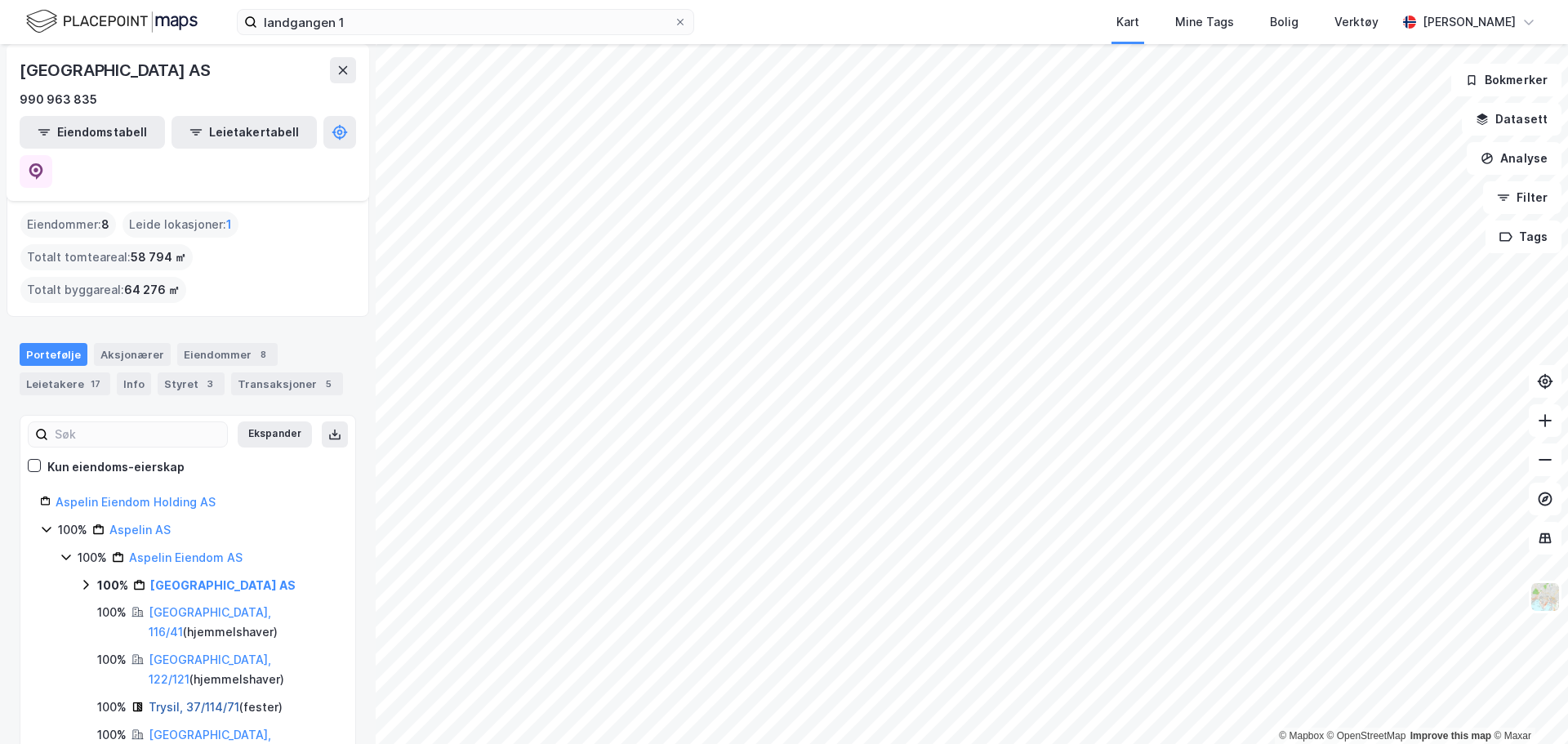
scroll to position [164, 0]
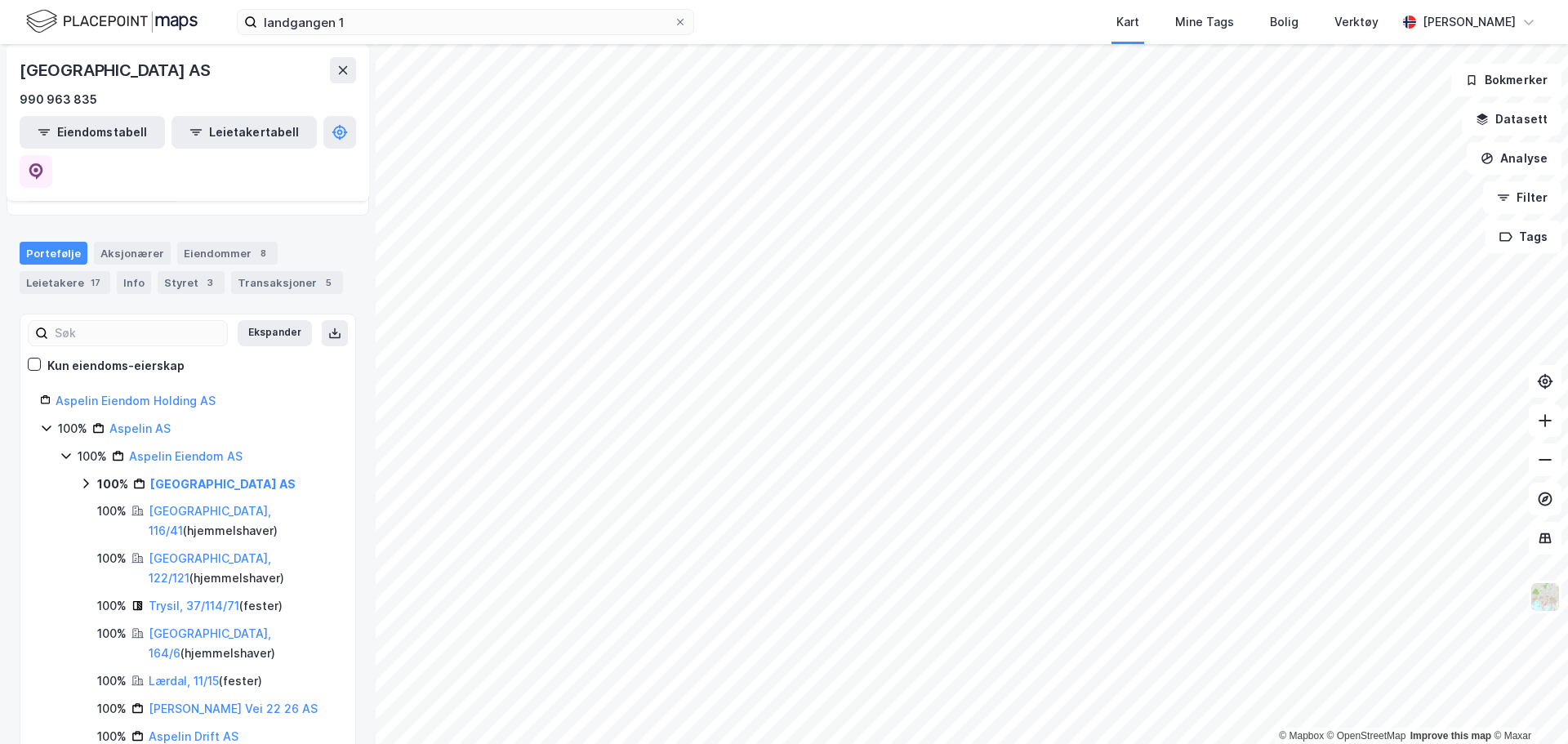
click at [90, 477] on icon at bounding box center [86, 484] width 13 height 13
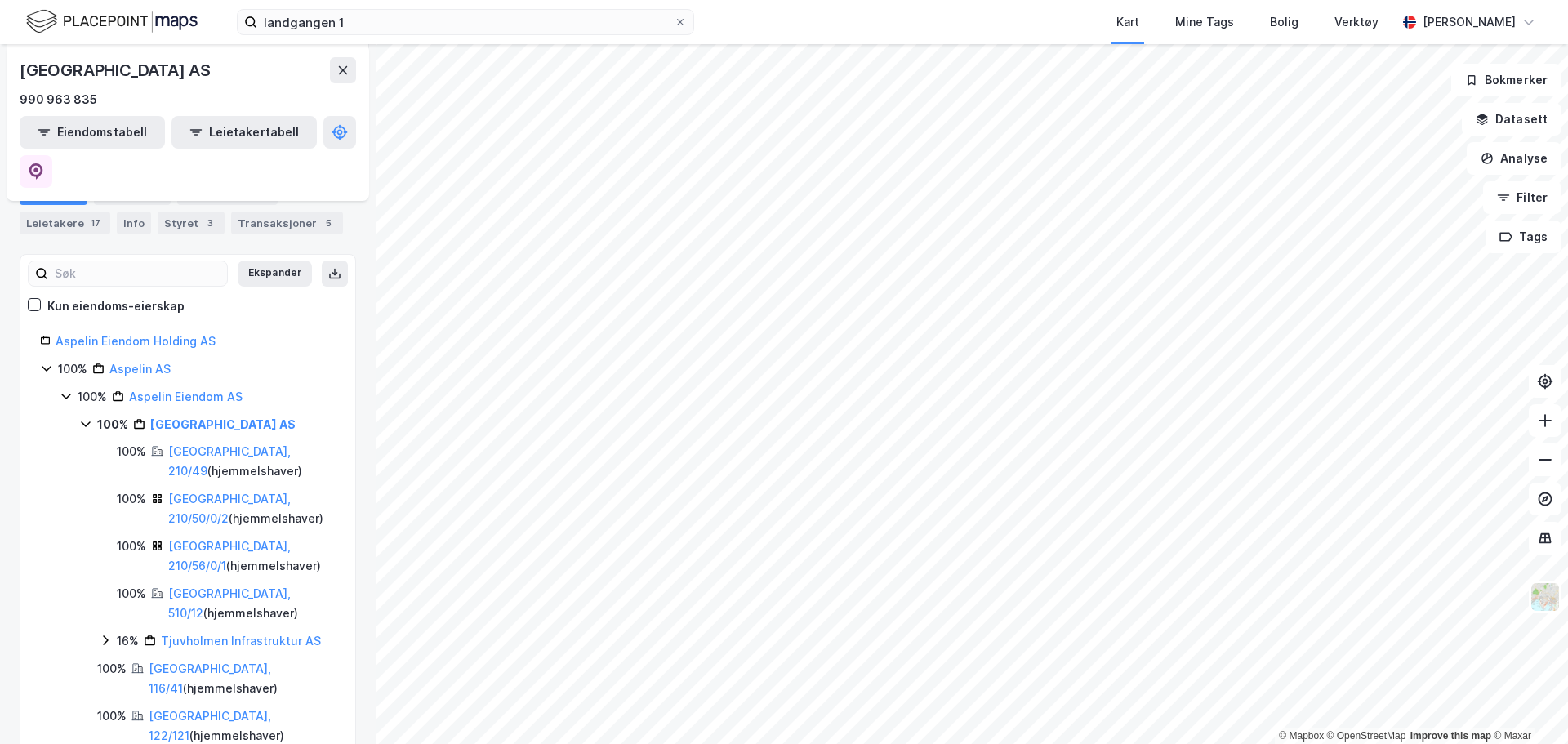
scroll to position [245, 0]
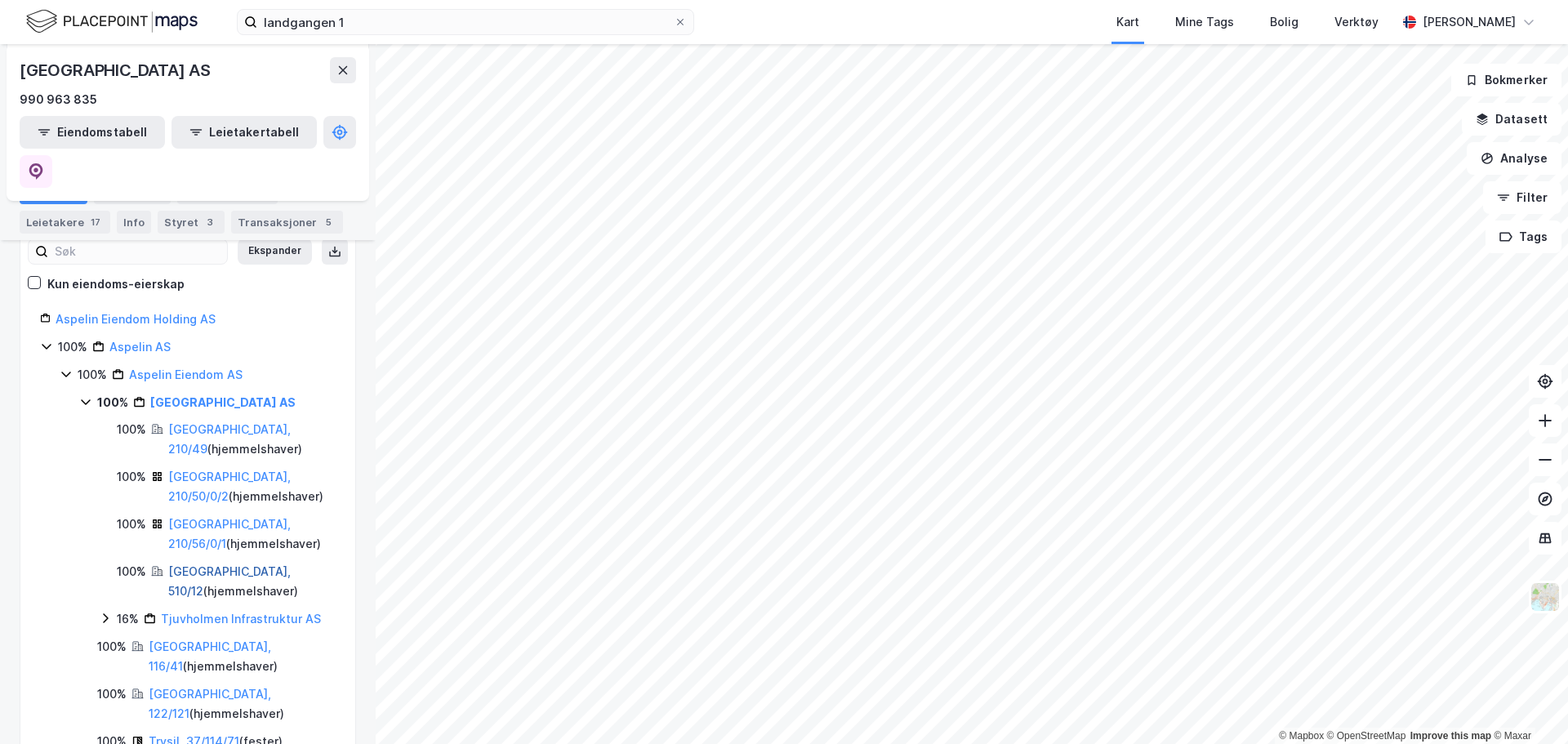
click at [225, 565] on link "[GEOGRAPHIC_DATA], 510/12" at bounding box center [230, 581] width 123 height 34
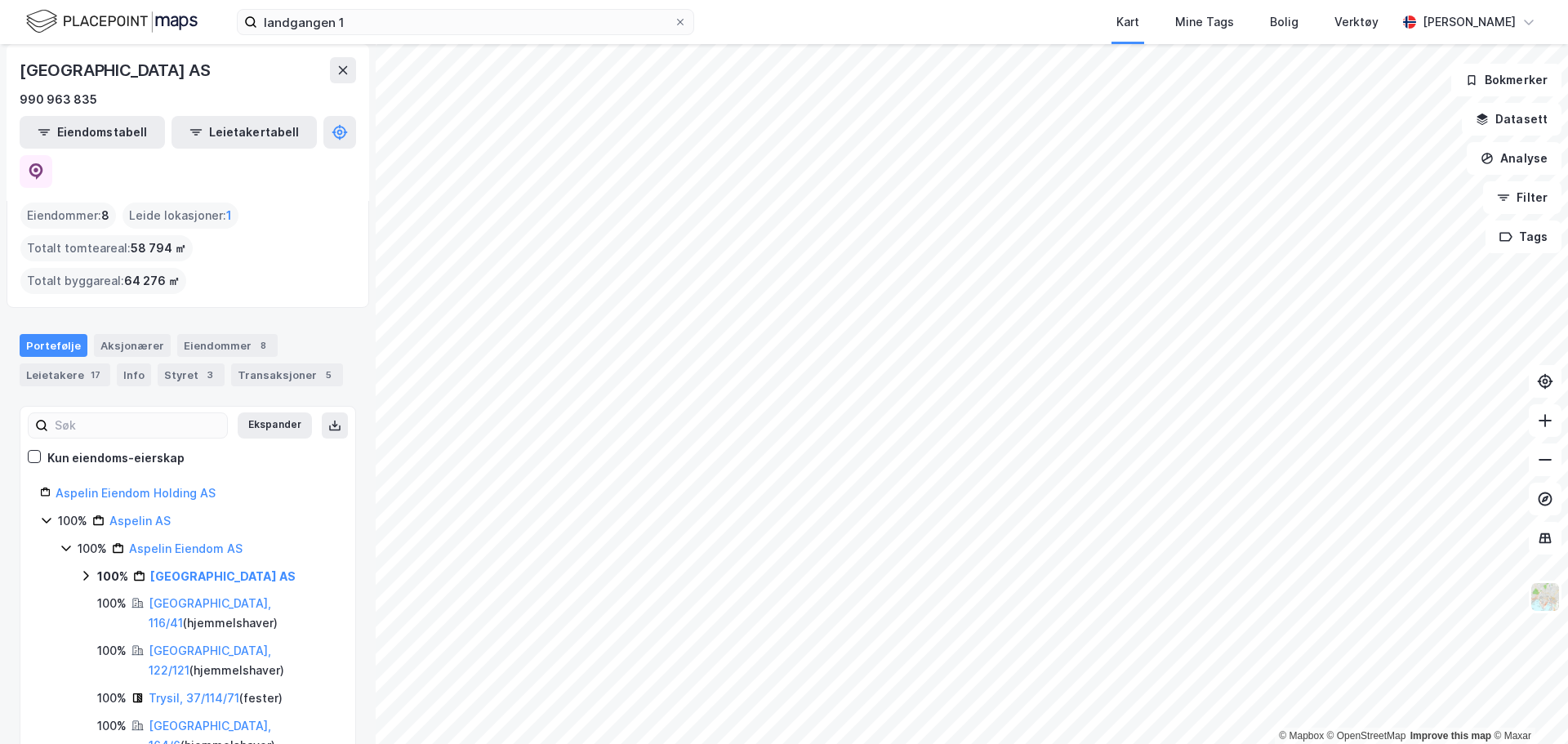
scroll to position [164, 0]
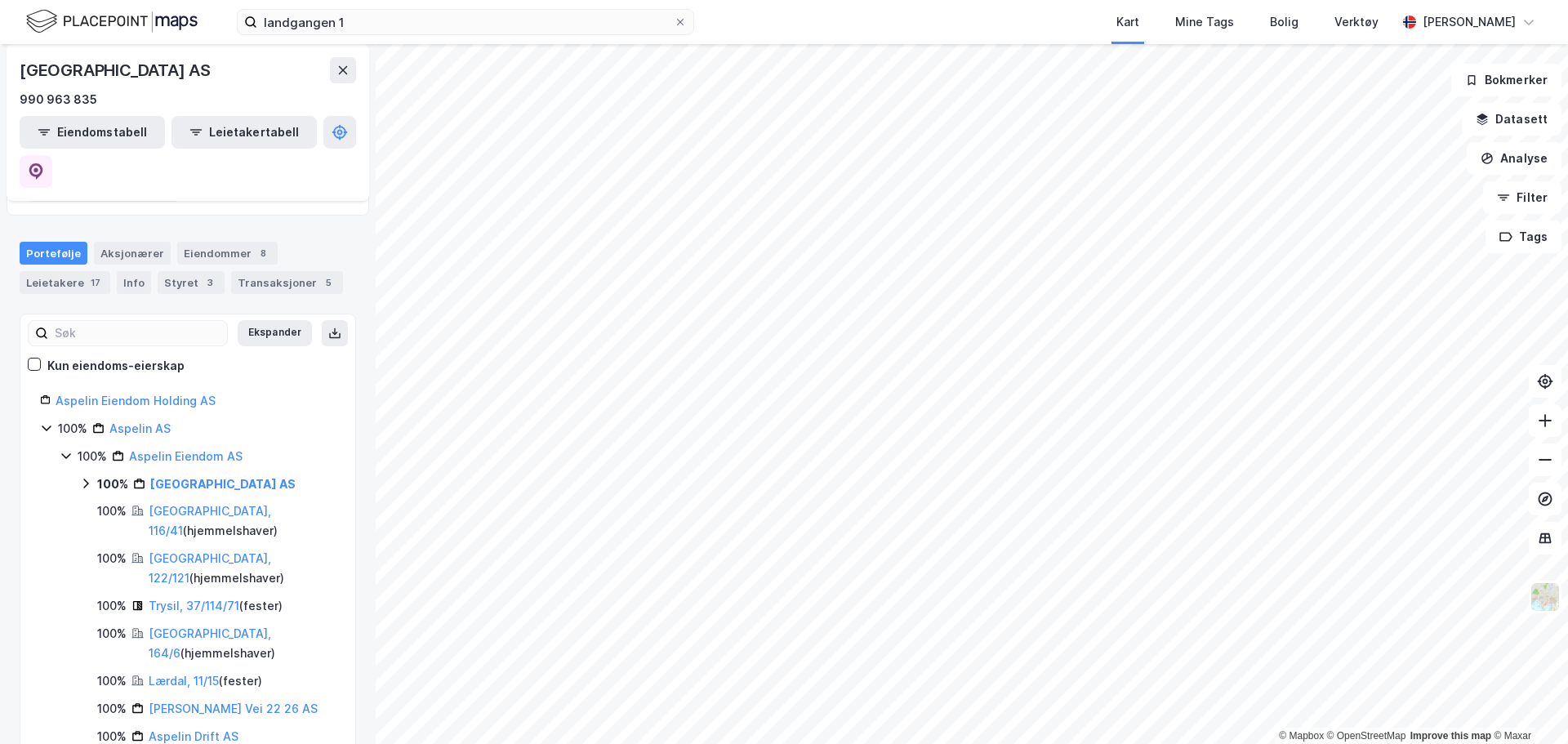
click at [85, 477] on icon at bounding box center [86, 484] width 13 height 13
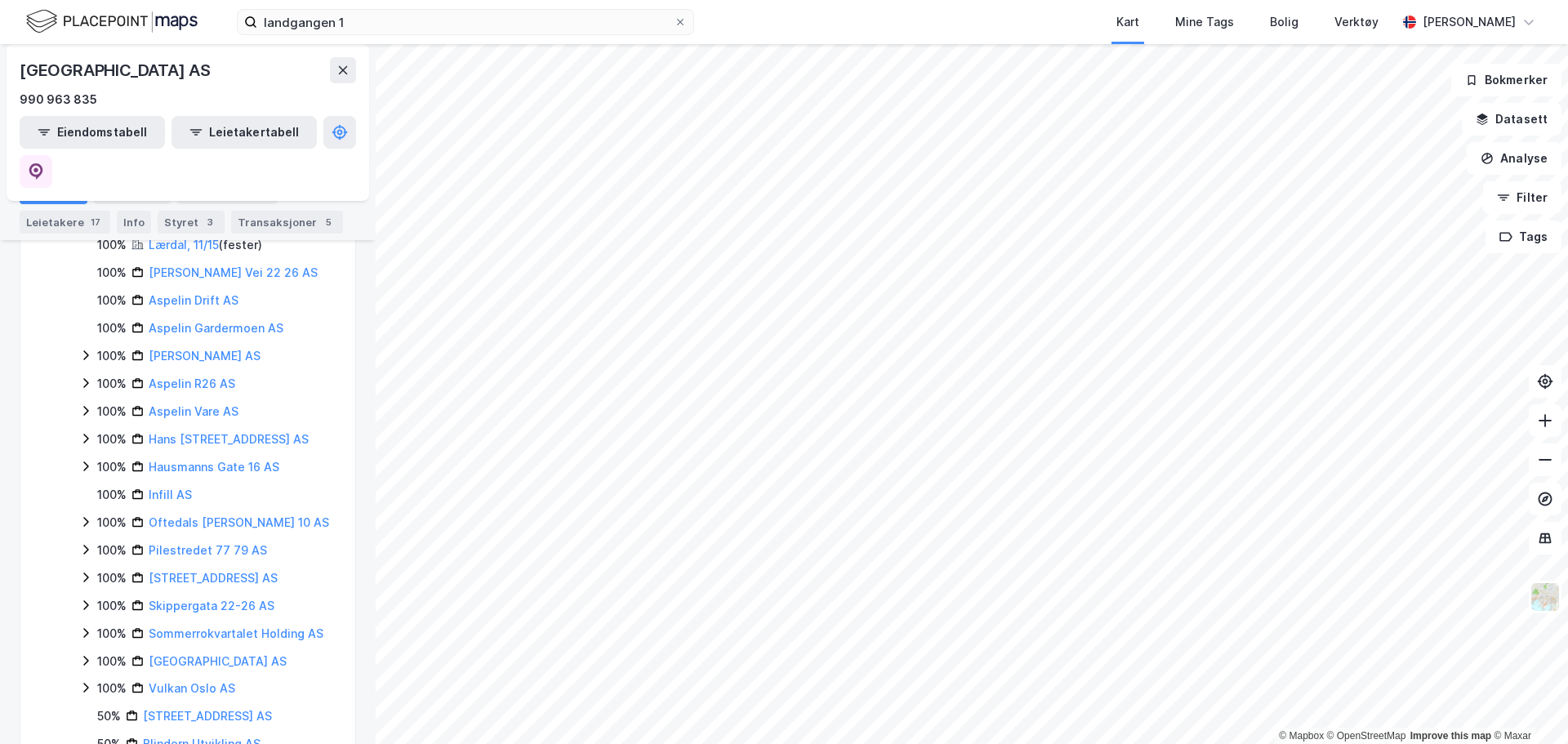
scroll to position [817, 0]
click at [82, 681] on icon at bounding box center [86, 688] width 13 height 13
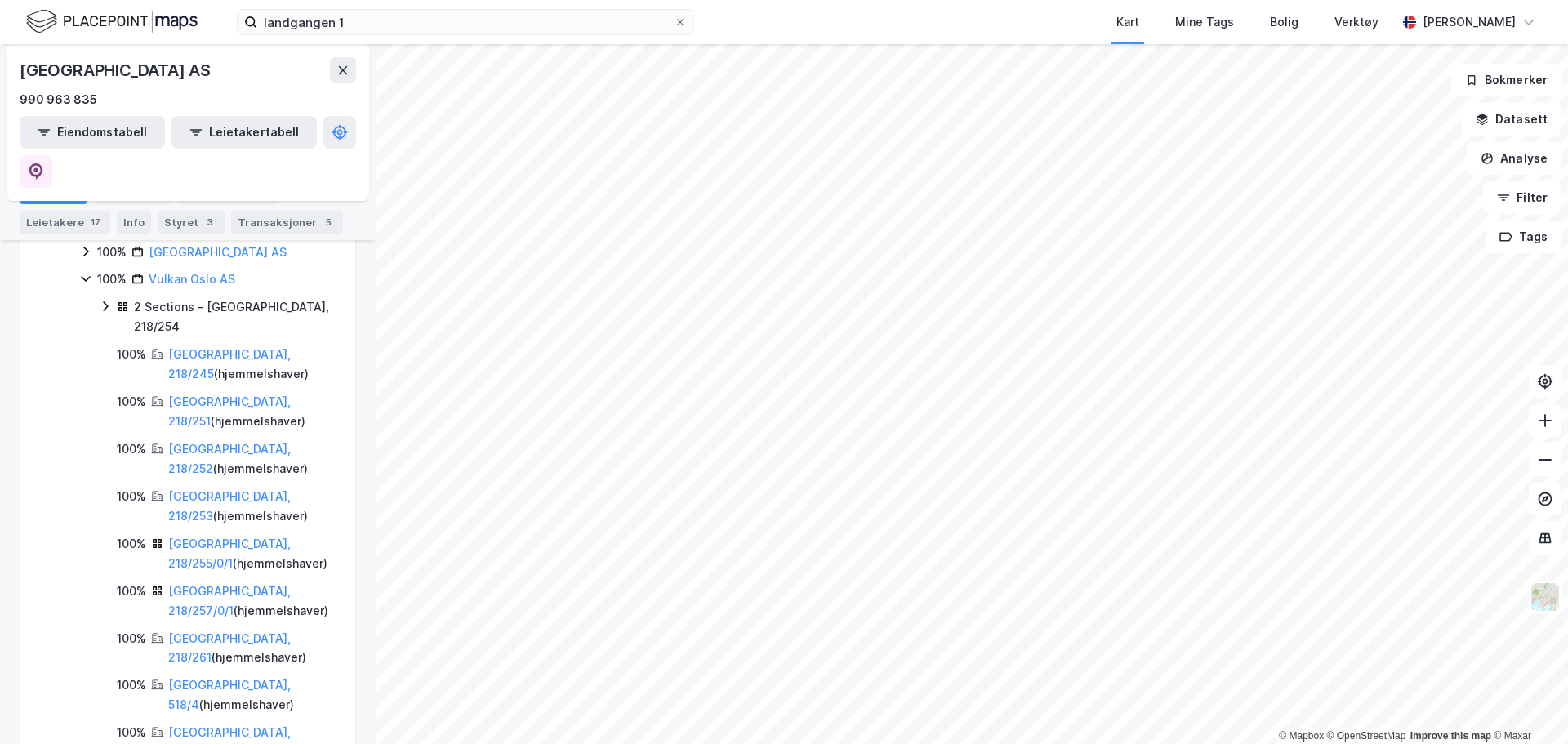
scroll to position [1144, 0]
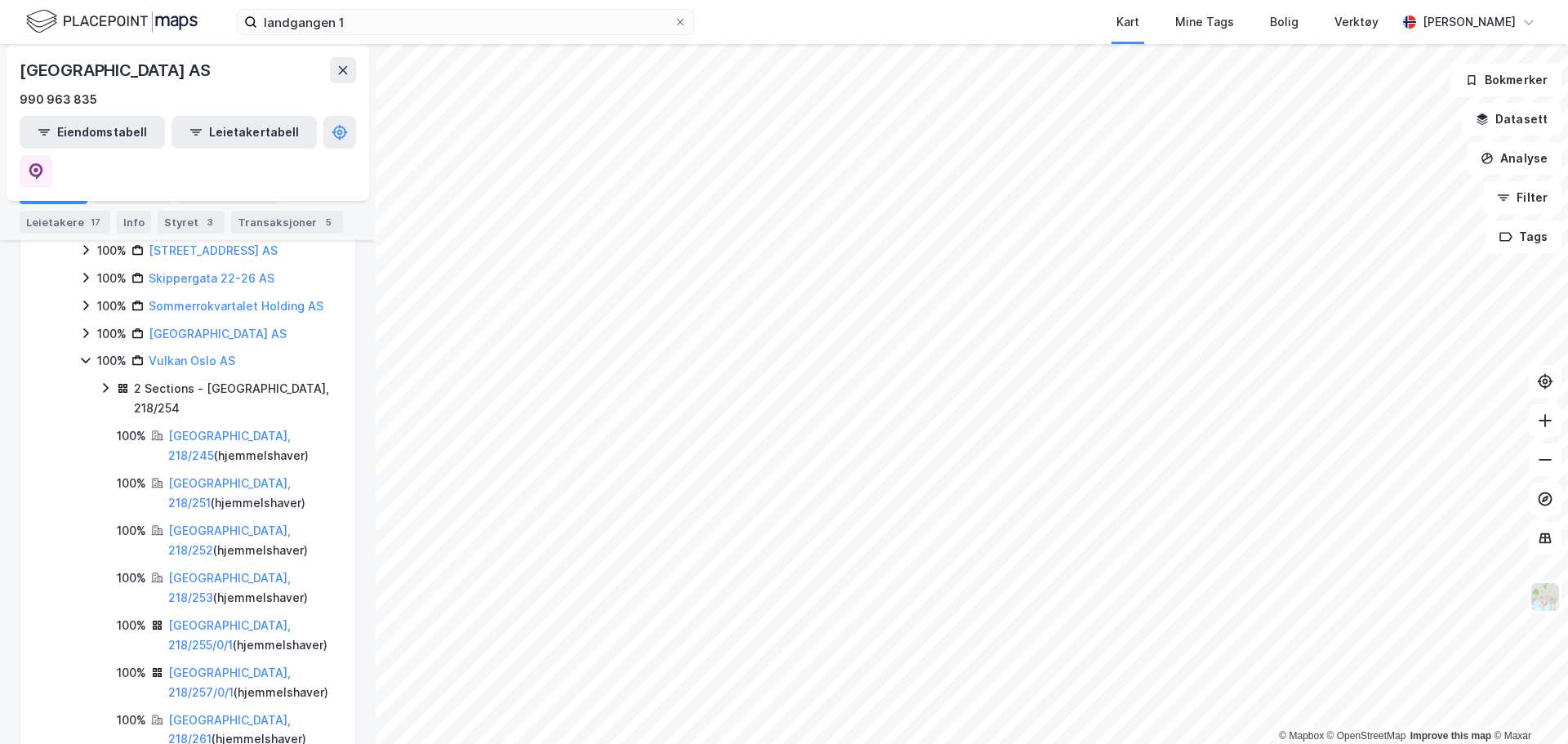
click at [104, 381] on icon at bounding box center [106, 388] width 13 height 13
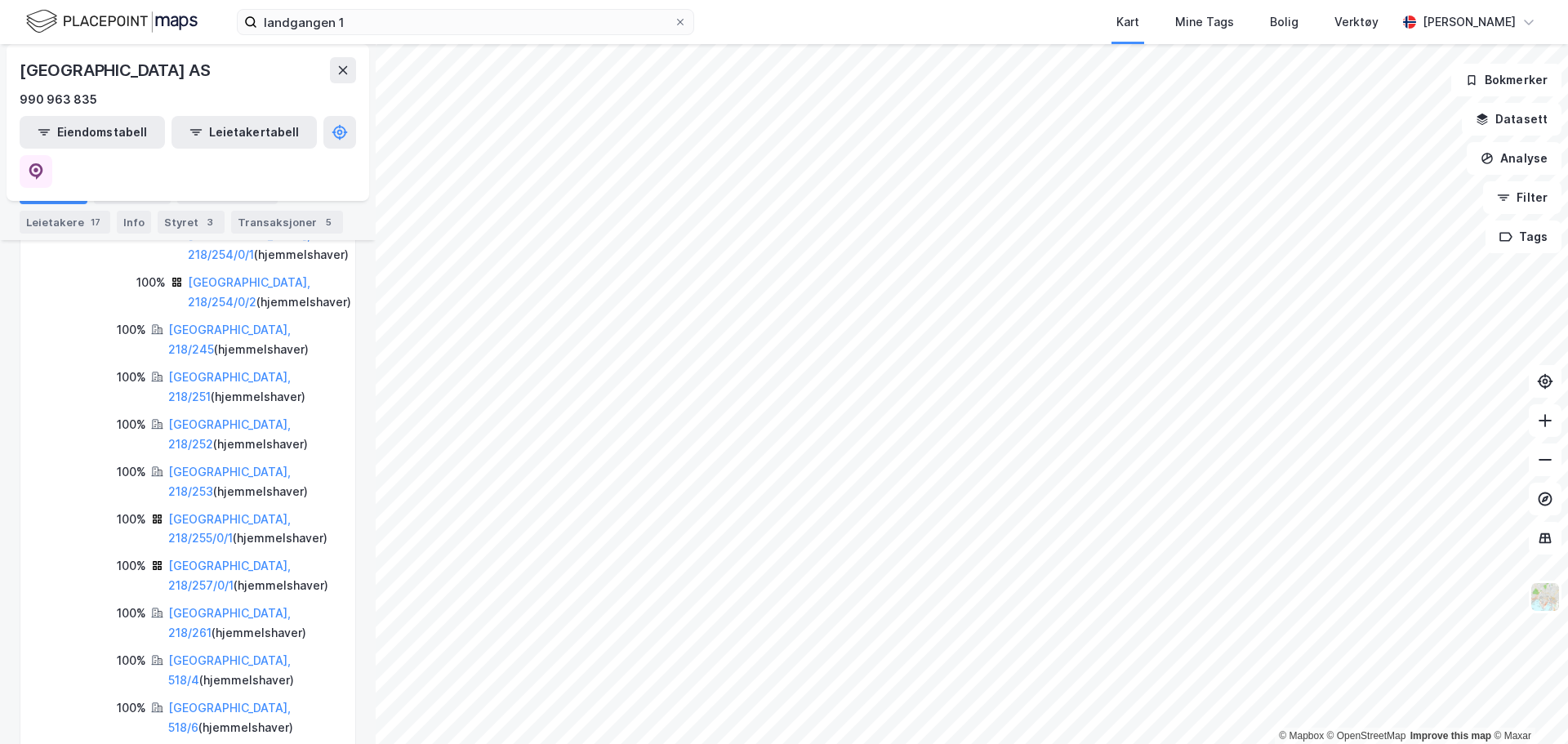
scroll to position [1389, 0]
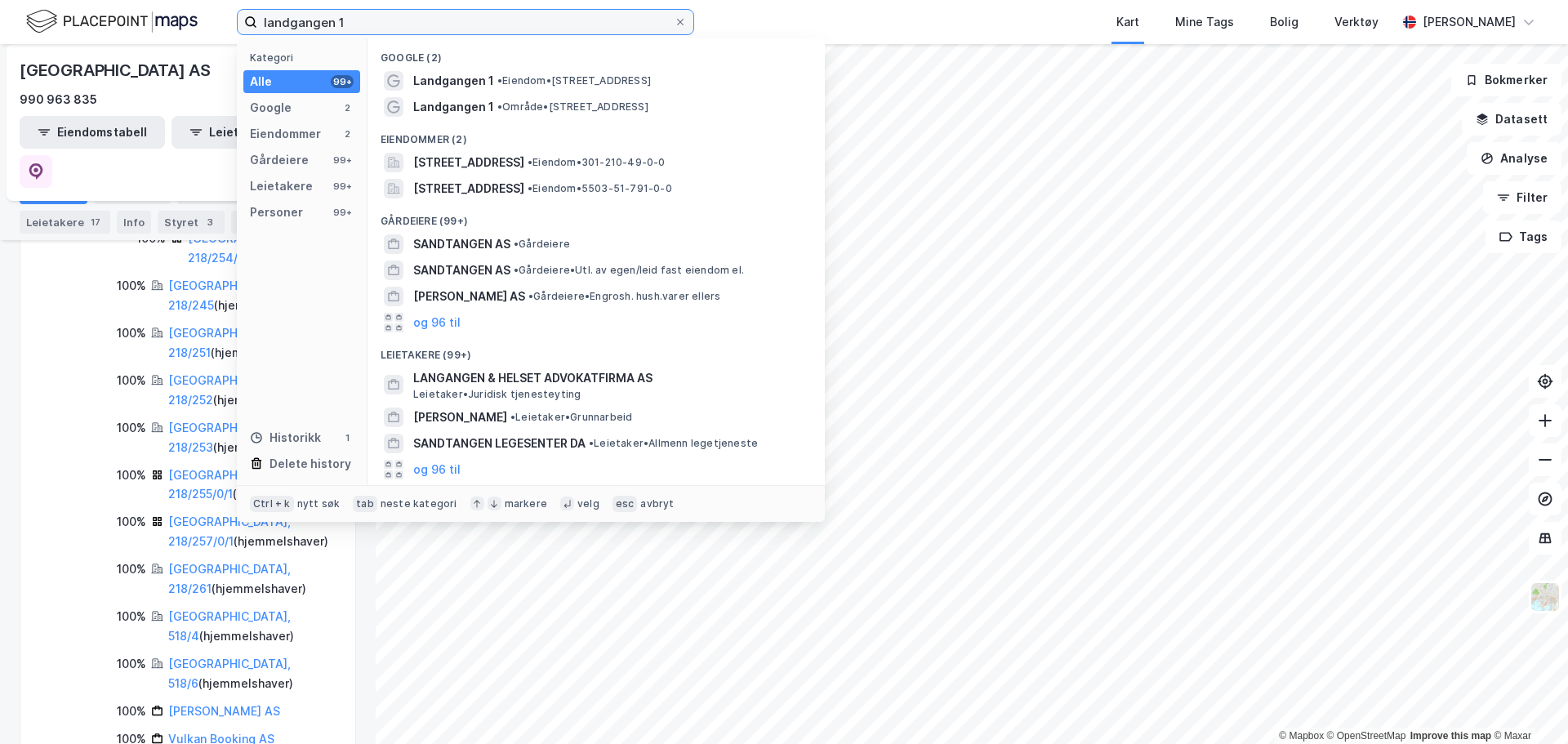
drag, startPoint x: 411, startPoint y: 22, endPoint x: 43, endPoint y: 36, distance: 368.3
click at [47, 33] on div "landgangen 1 Kategori Alle 99+ Google 2 Eiendommer 2 Gårdeiere 99+ Leietakere 9…" at bounding box center [784, 22] width 1568 height 44
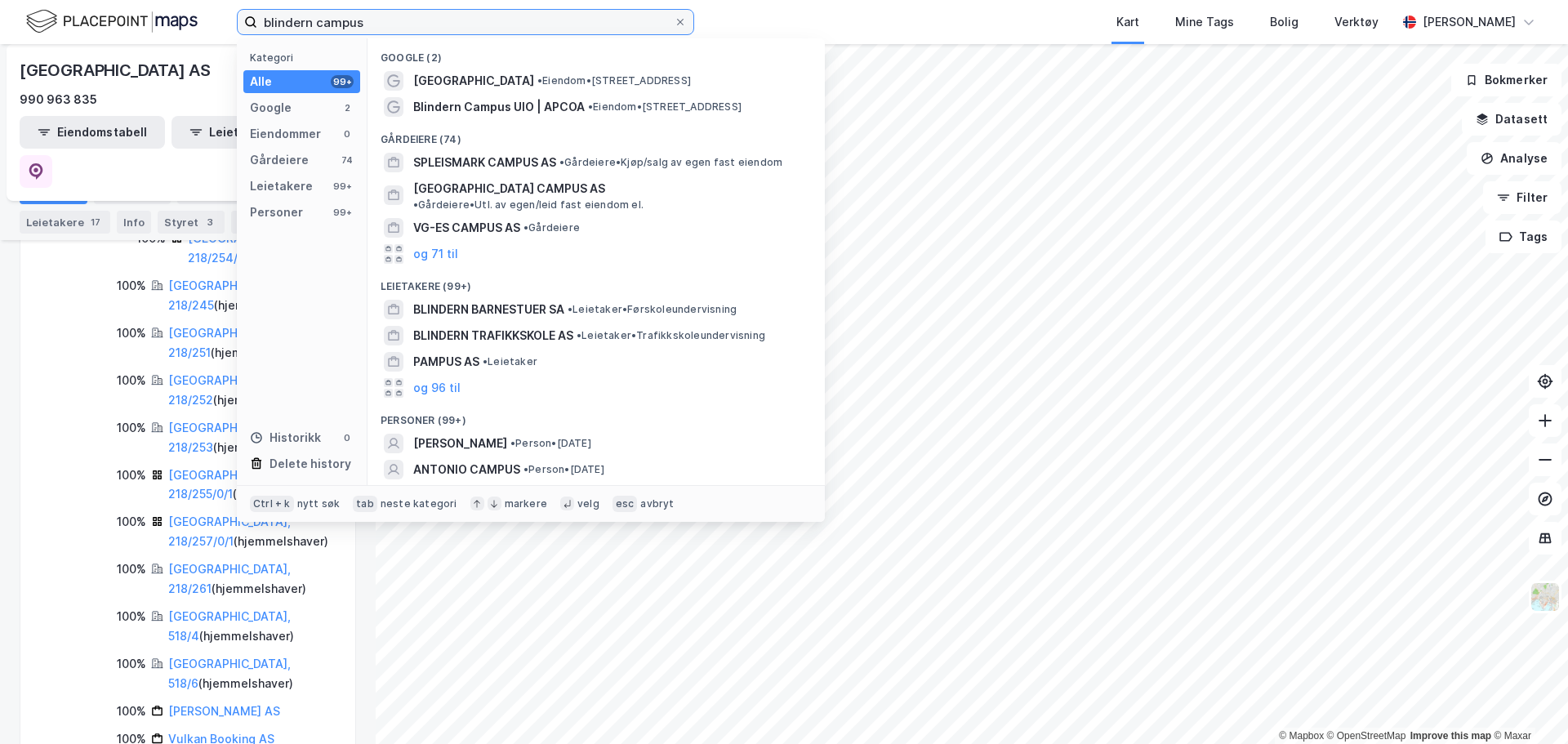
click at [324, 22] on input "blindern campus" at bounding box center [465, 22] width 416 height 25
click at [322, 20] on input "blindern campus" at bounding box center [465, 22] width 416 height 25
click at [340, 22] on input "blindern campus" at bounding box center [465, 22] width 416 height 25
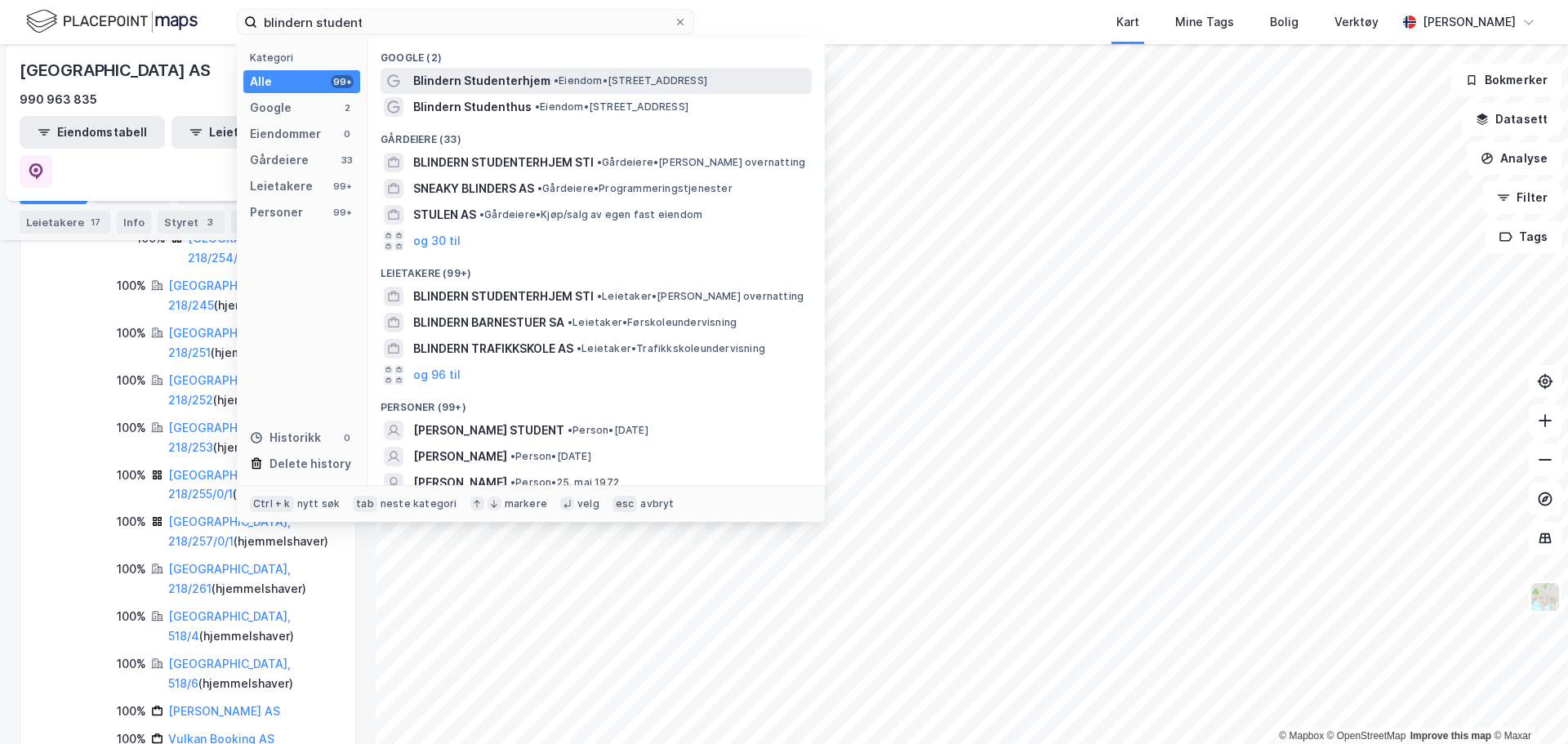
click at [577, 90] on div "Blindern Studenterhjem • Eiendom • [STREET_ADDRESS]" at bounding box center [610, 81] width 395 height 20
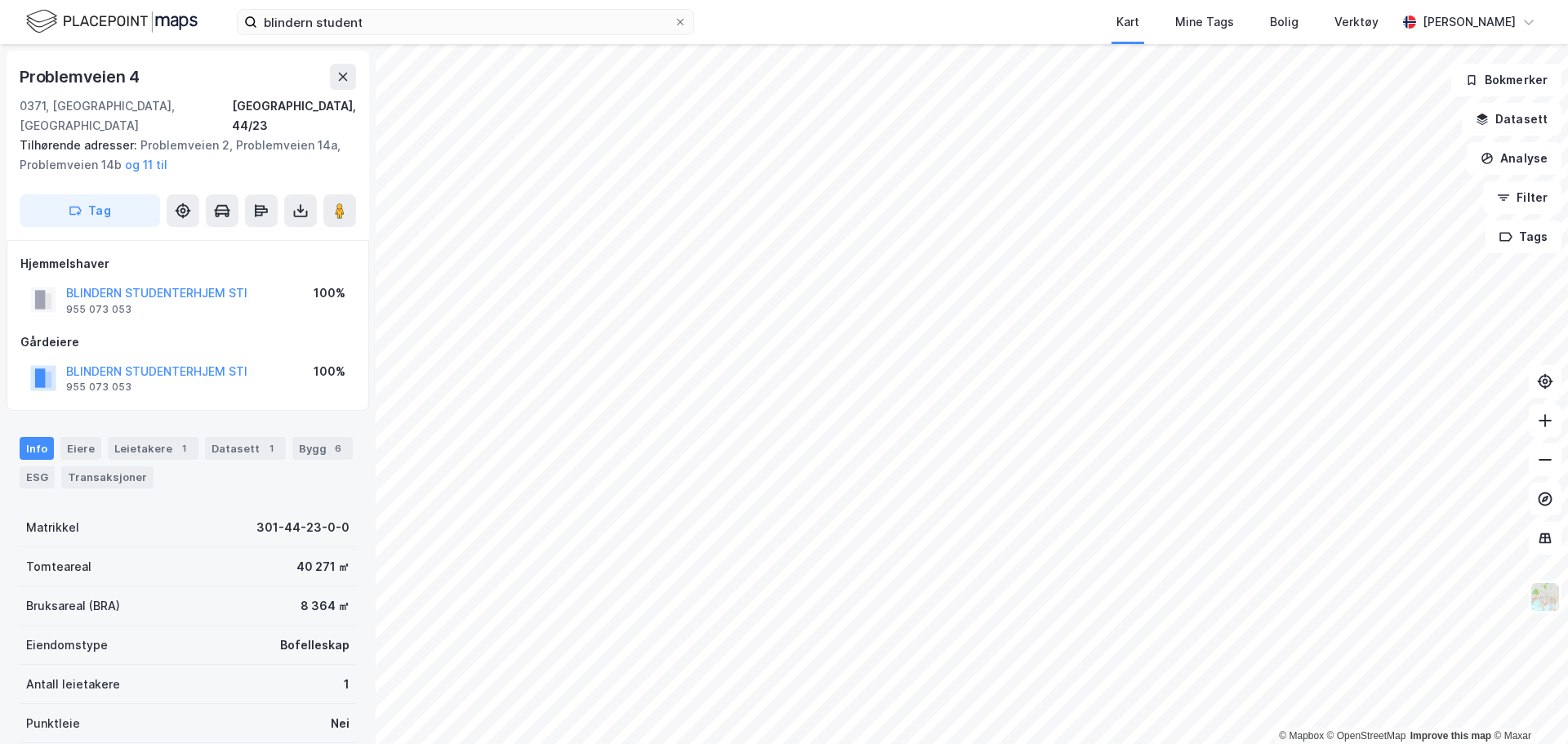
scroll to position [1, 0]
drag, startPoint x: 461, startPoint y: 9, endPoint x: 190, endPoint y: 24, distance: 271.4
click at [190, 24] on div "blindern student Kart Mine Tags Bolig Verktøy [PERSON_NAME]" at bounding box center [784, 22] width 1568 height 44
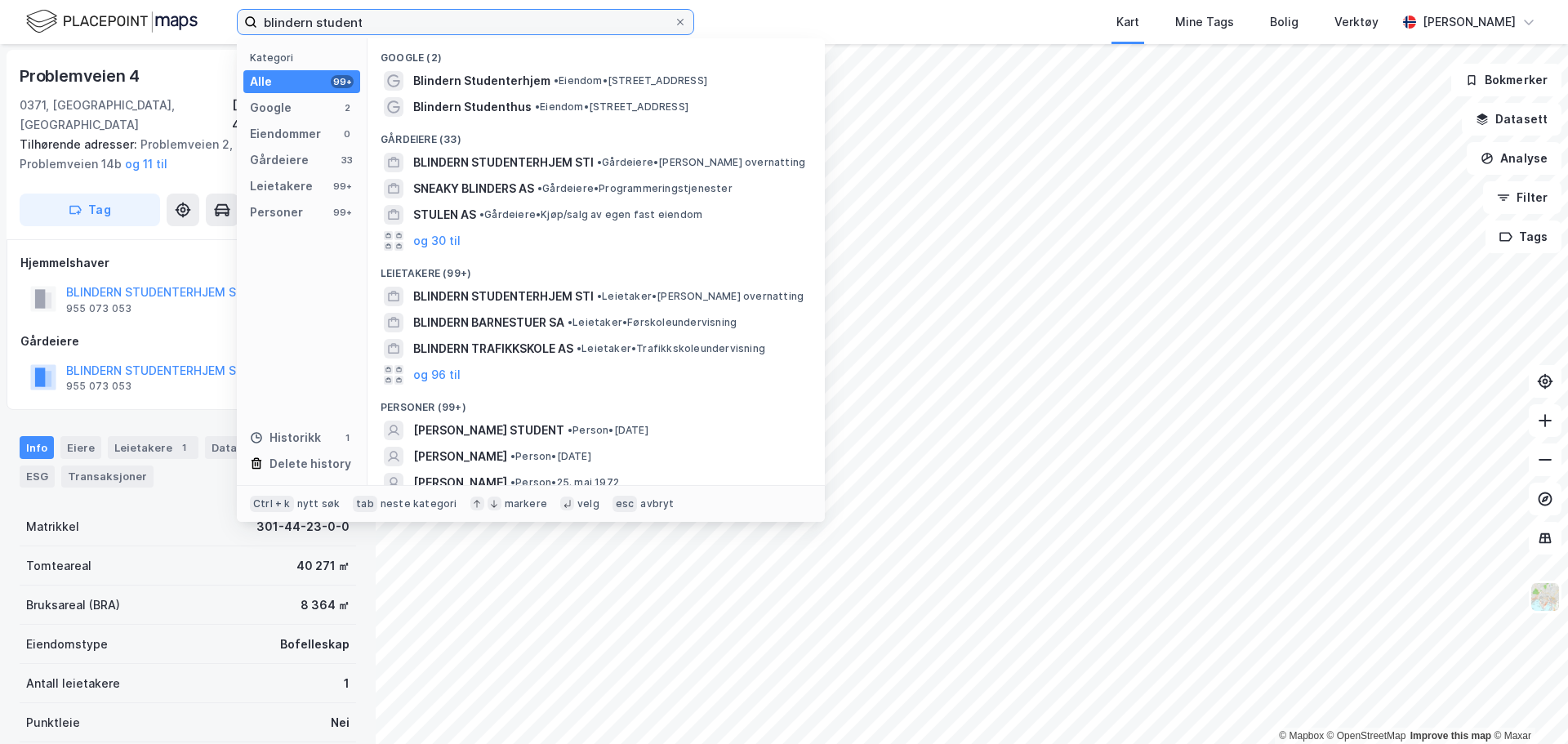
drag, startPoint x: 367, startPoint y: 20, endPoint x: 16, endPoint y: 19, distance: 351.0
click at [15, 24] on div "blindern student Kategori Alle 99+ Google 2 Eiendommer 0 Gårdeiere 33 Leietaker…" at bounding box center [784, 22] width 1568 height 44
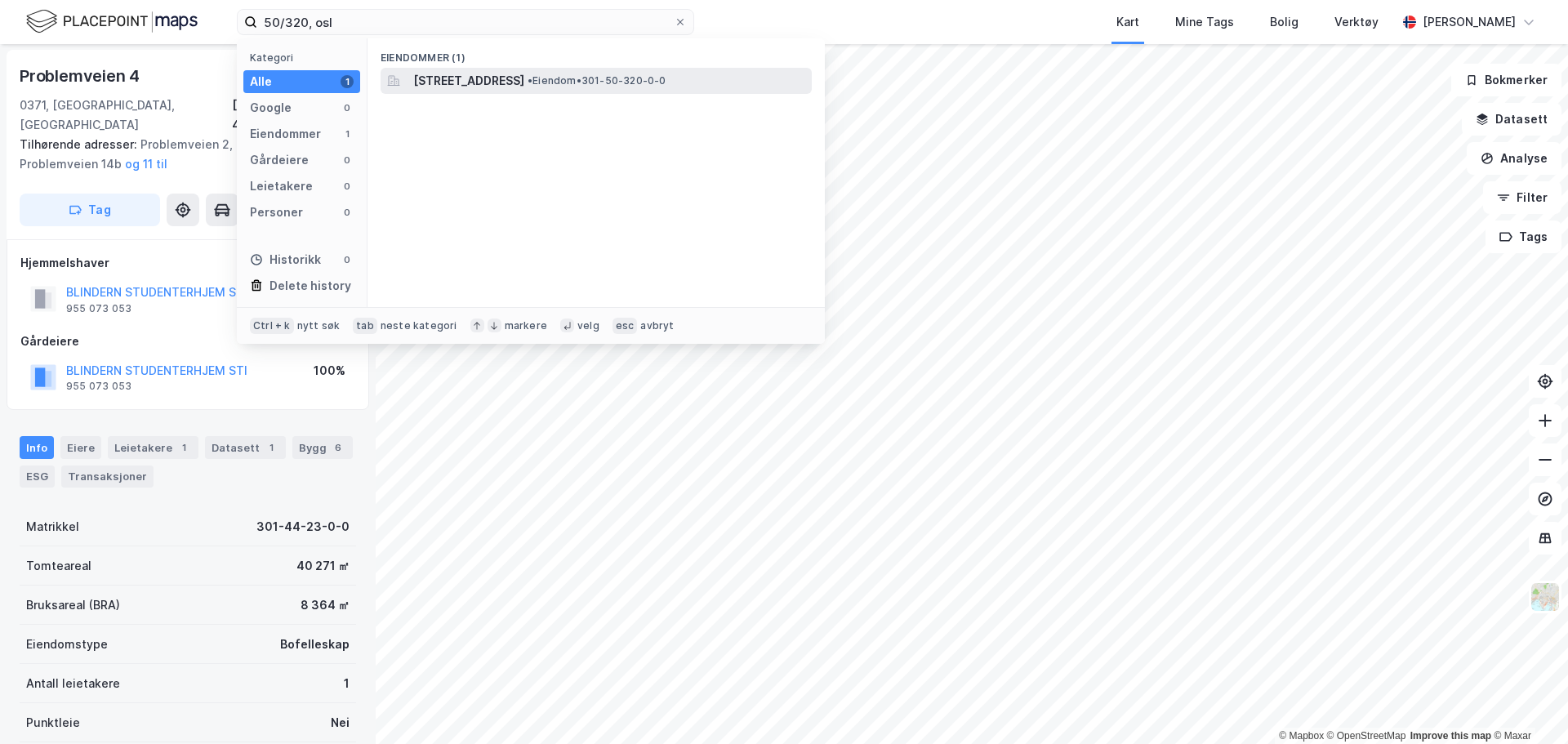
click at [434, 71] on span "[STREET_ADDRESS]" at bounding box center [469, 81] width 111 height 20
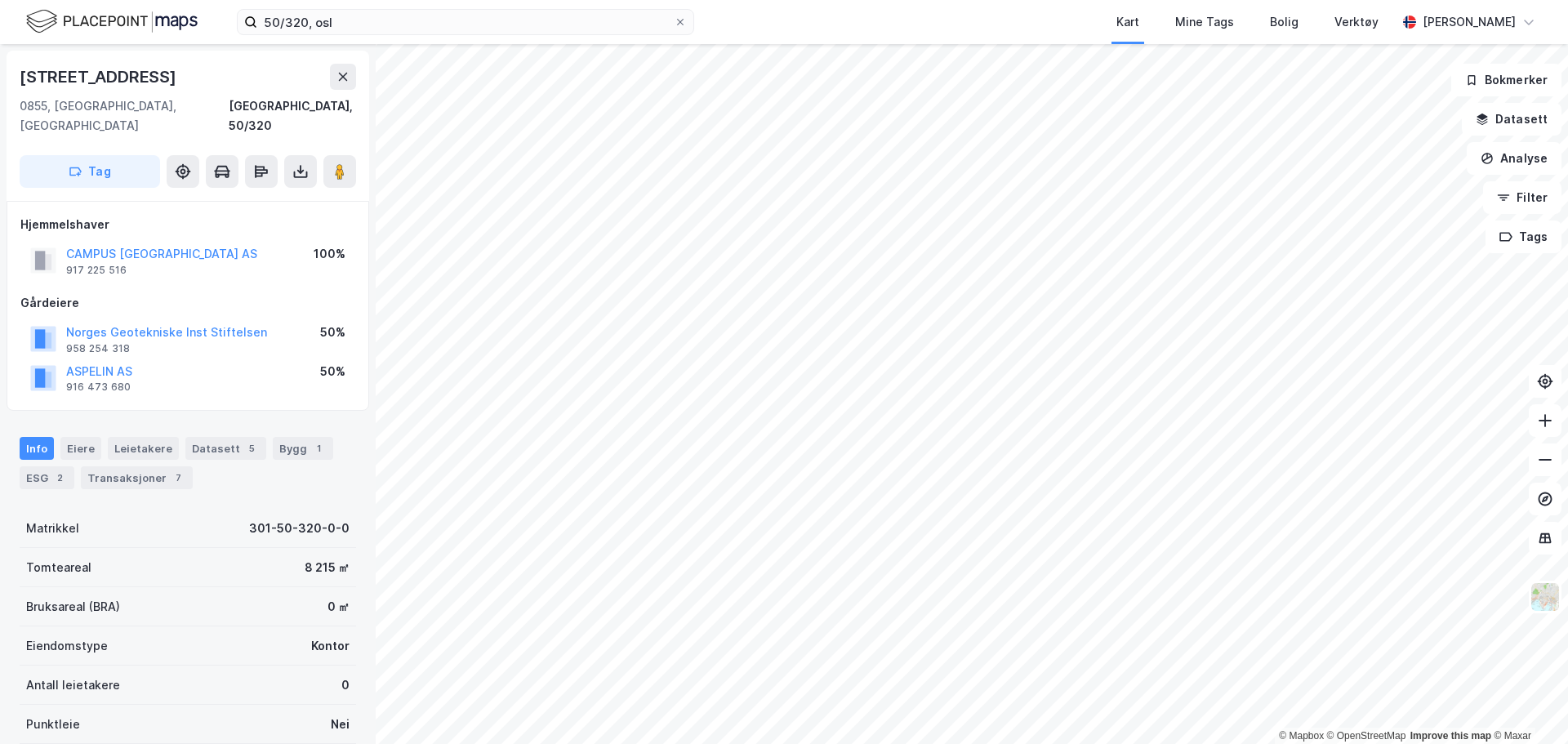
scroll to position [1, 0]
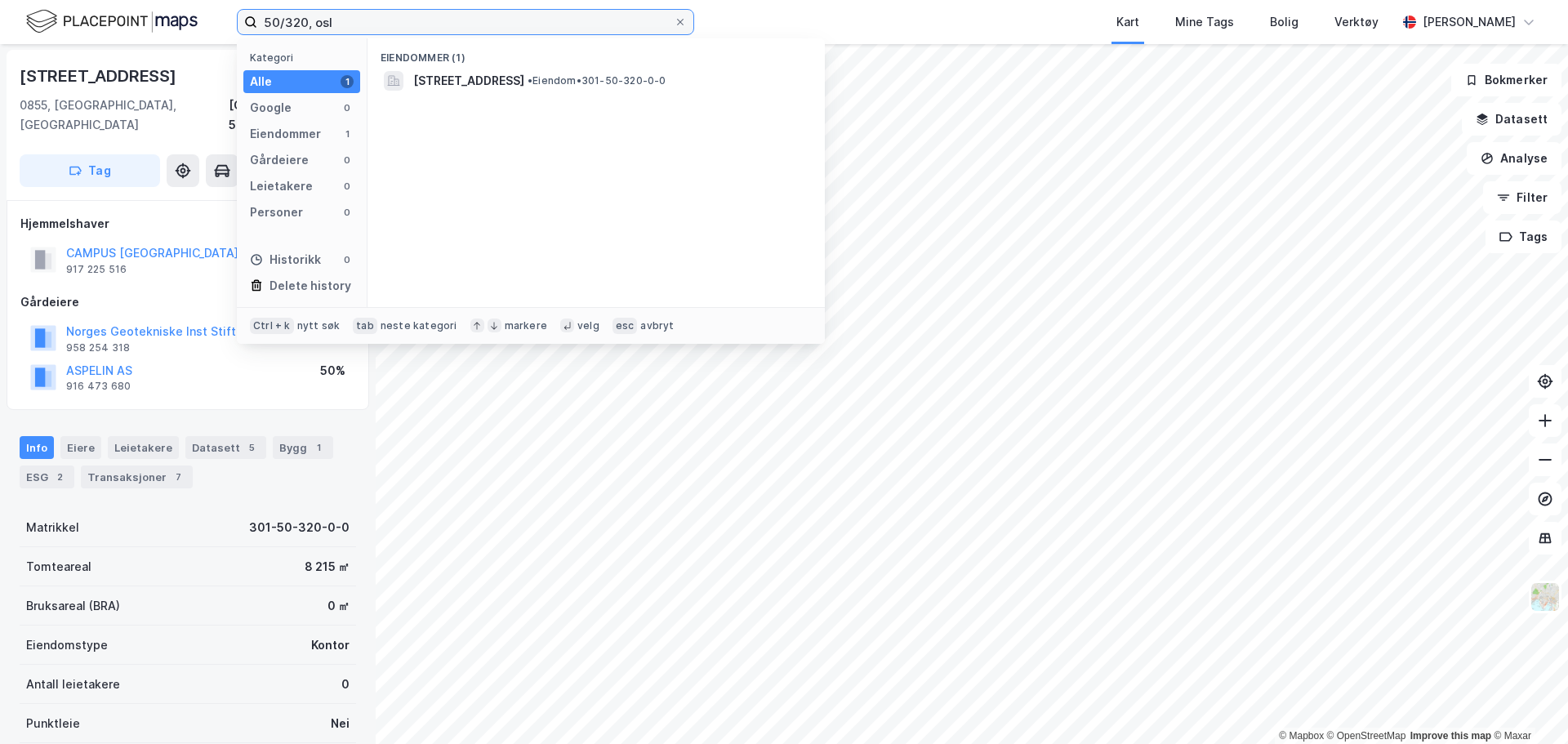
drag, startPoint x: 350, startPoint y: 23, endPoint x: 0, endPoint y: 34, distance: 350.2
click at [0, 34] on div "50/320, osl Kategori Alle 1 Google 0 Eiendommer 1 Gårdeiere 0 Leietakere 0 Pers…" at bounding box center [784, 22] width 1568 height 44
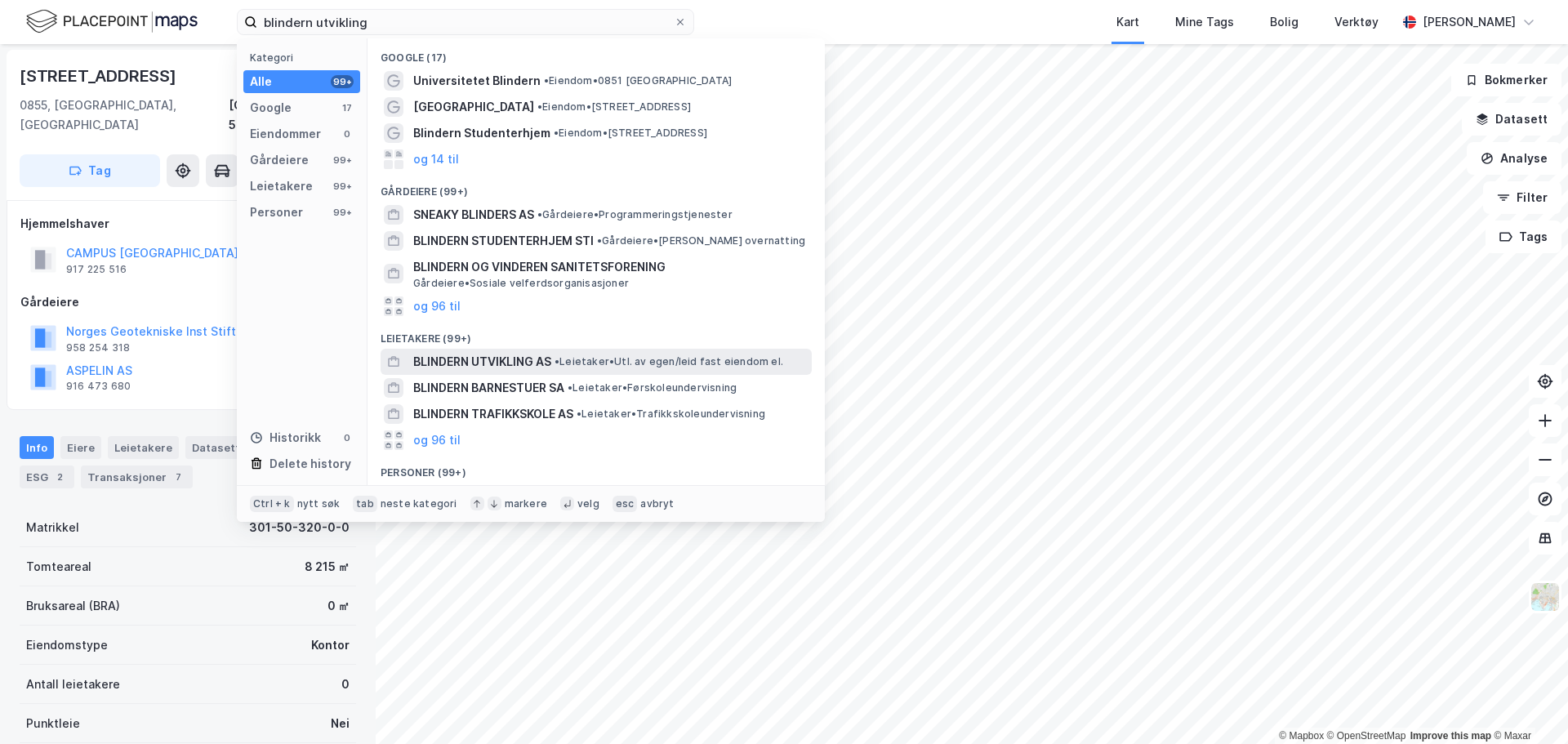
click at [554, 358] on div "BLINDERN UTVIKLING AS • Leietaker • Utl. av egen/leid fast eiendom el." at bounding box center [610, 362] width 395 height 20
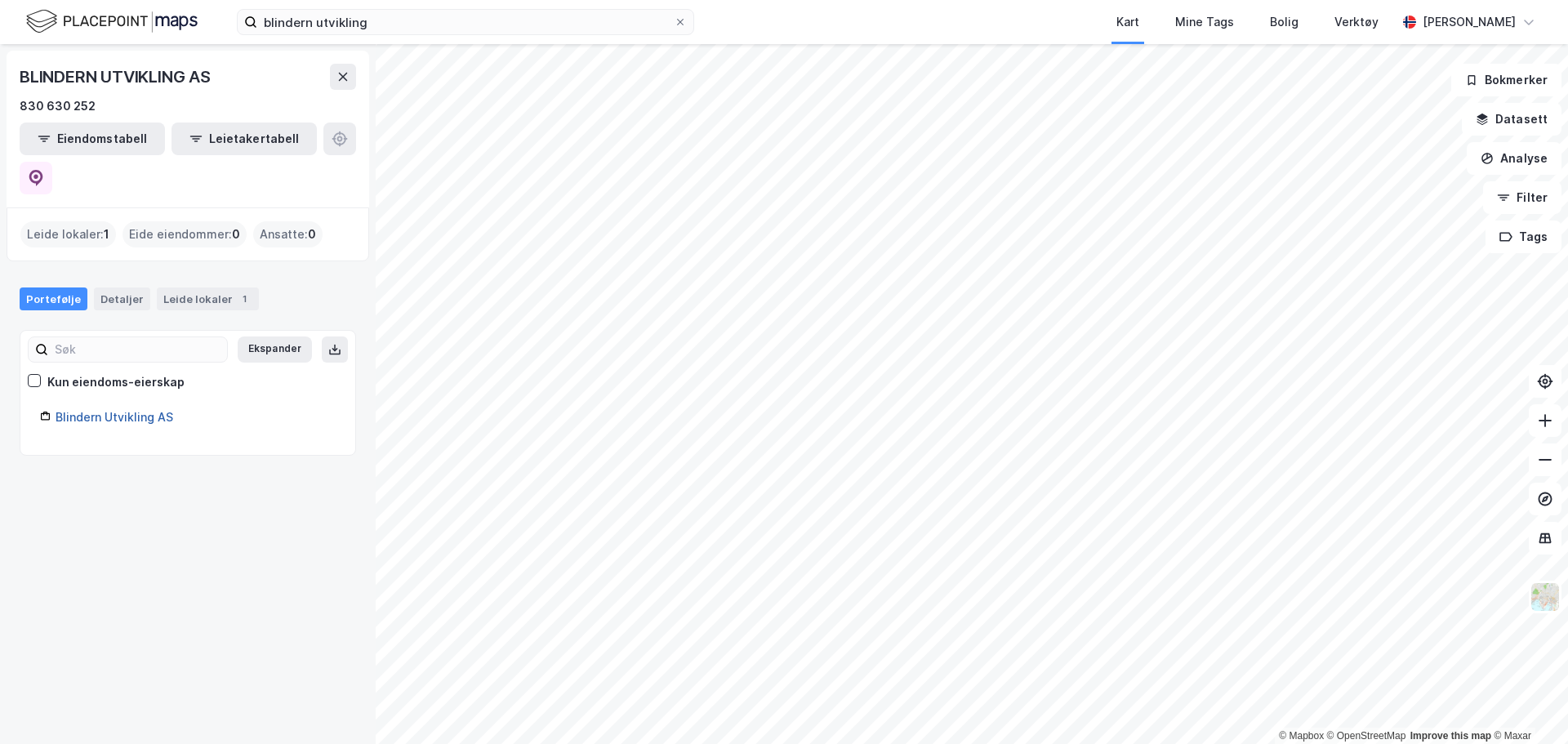
click at [133, 410] on link "Blindern Utvikling AS" at bounding box center [115, 417] width 118 height 14
click at [123, 408] on div "Blindern Utvikling AS" at bounding box center [195, 417] width 280 height 20
click at [191, 287] on div "Leide lokaler 1" at bounding box center [208, 299] width 102 height 23
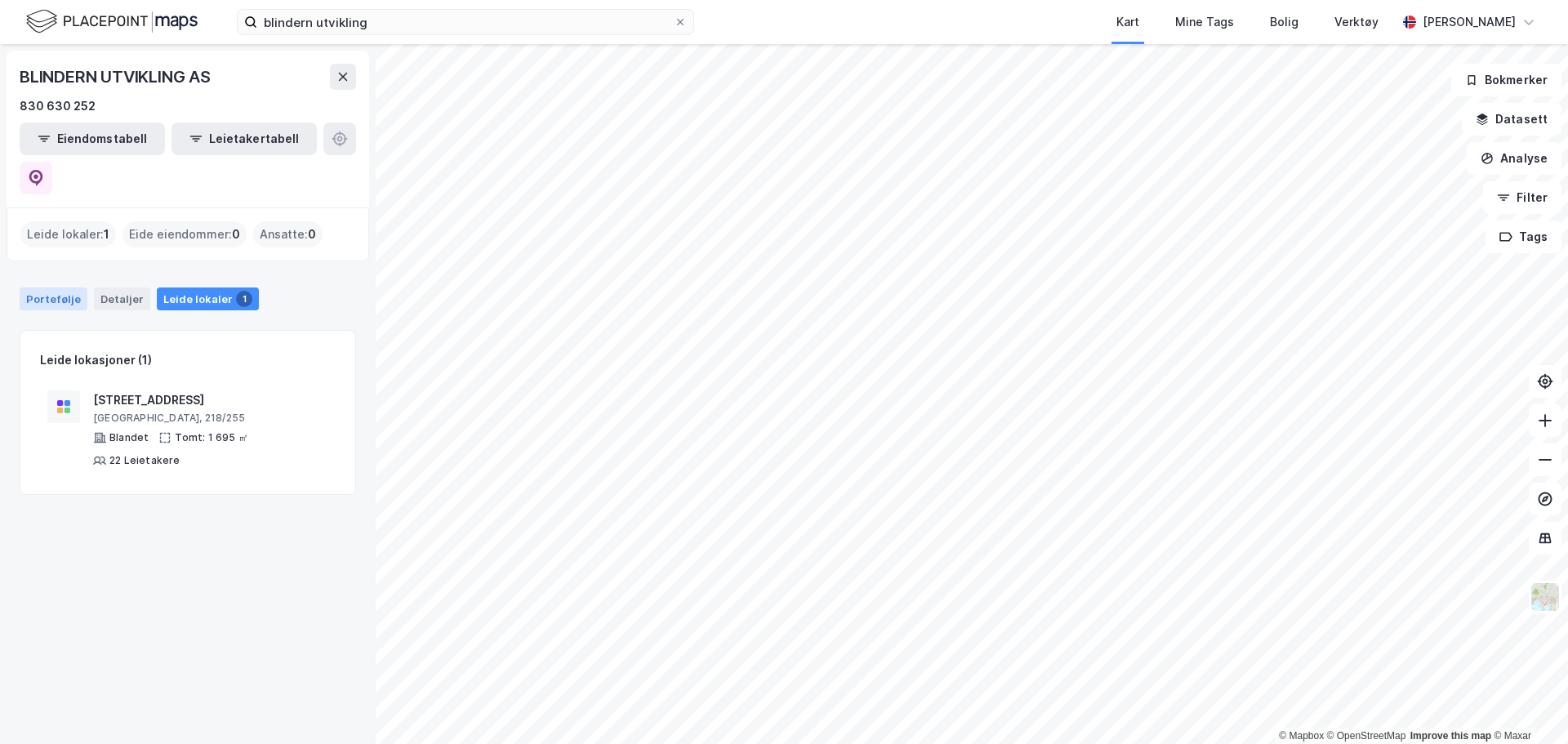
click at [53, 287] on div "Portefølje" at bounding box center [53, 299] width 68 height 23
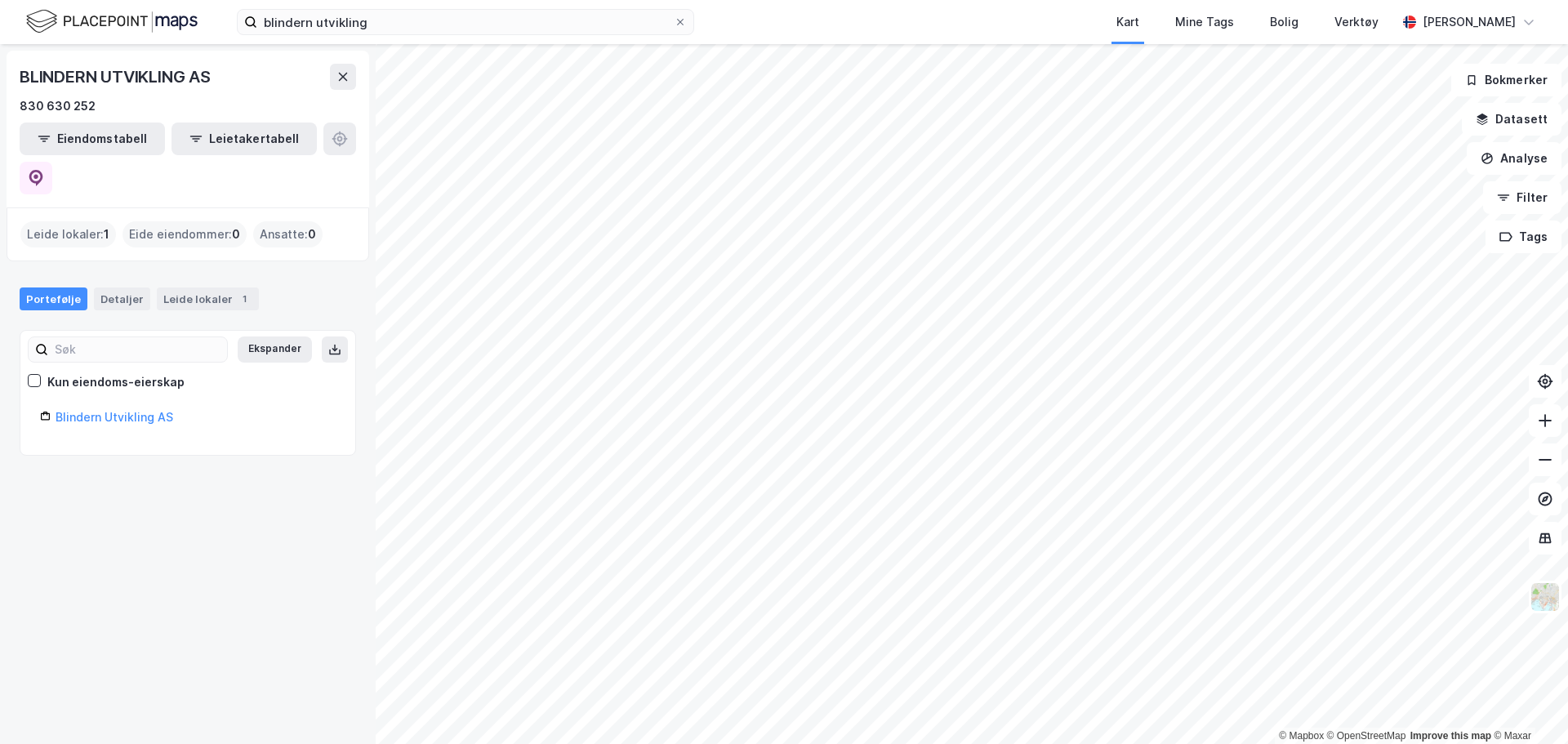
click at [66, 372] on div "Kun eiendoms-eierskap" at bounding box center [116, 382] width 137 height 20
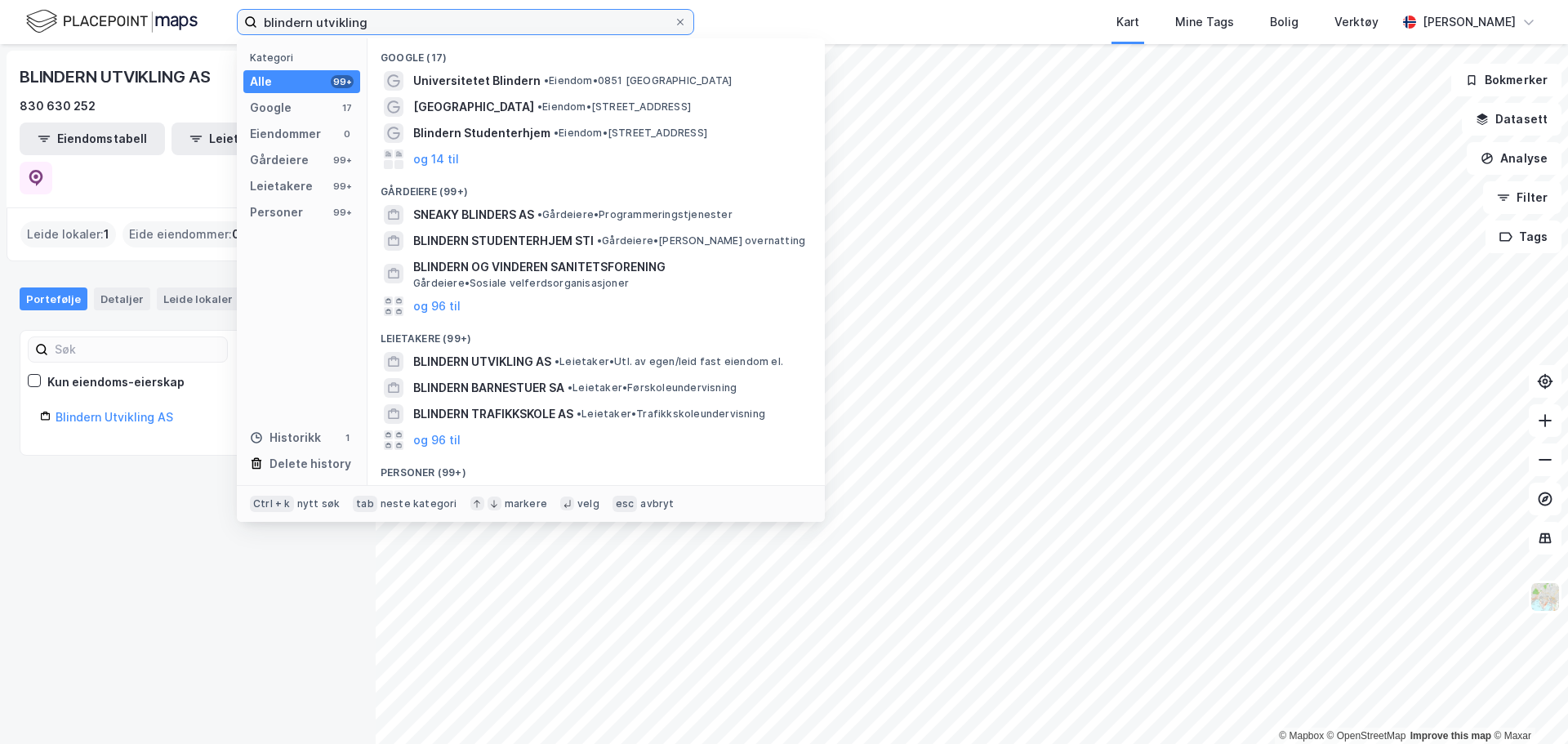
click at [425, 16] on input "blindern utvikling" at bounding box center [465, 22] width 416 height 25
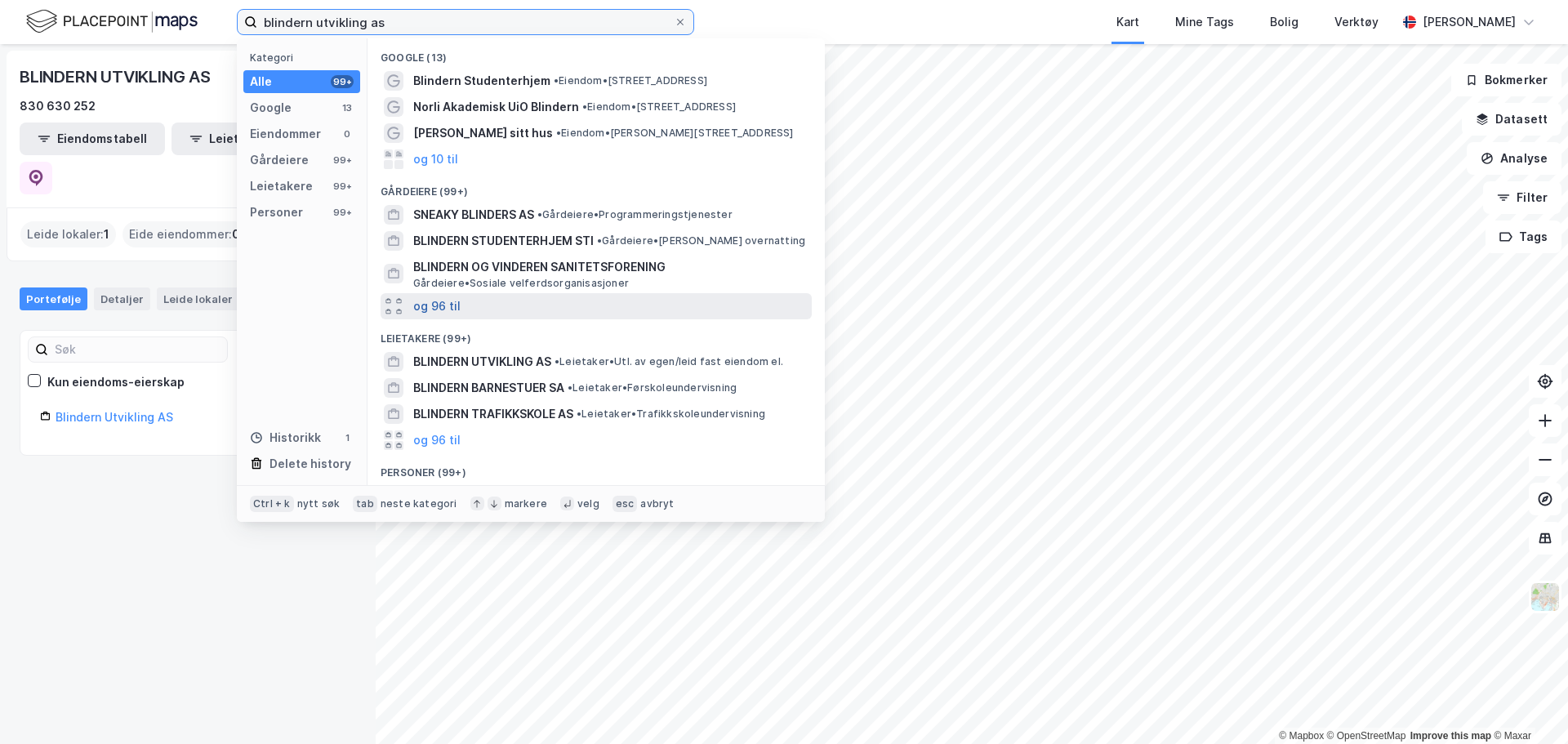
type input "blindern utvikling as"
click at [447, 310] on button "og 96 til" at bounding box center [437, 306] width 47 height 20
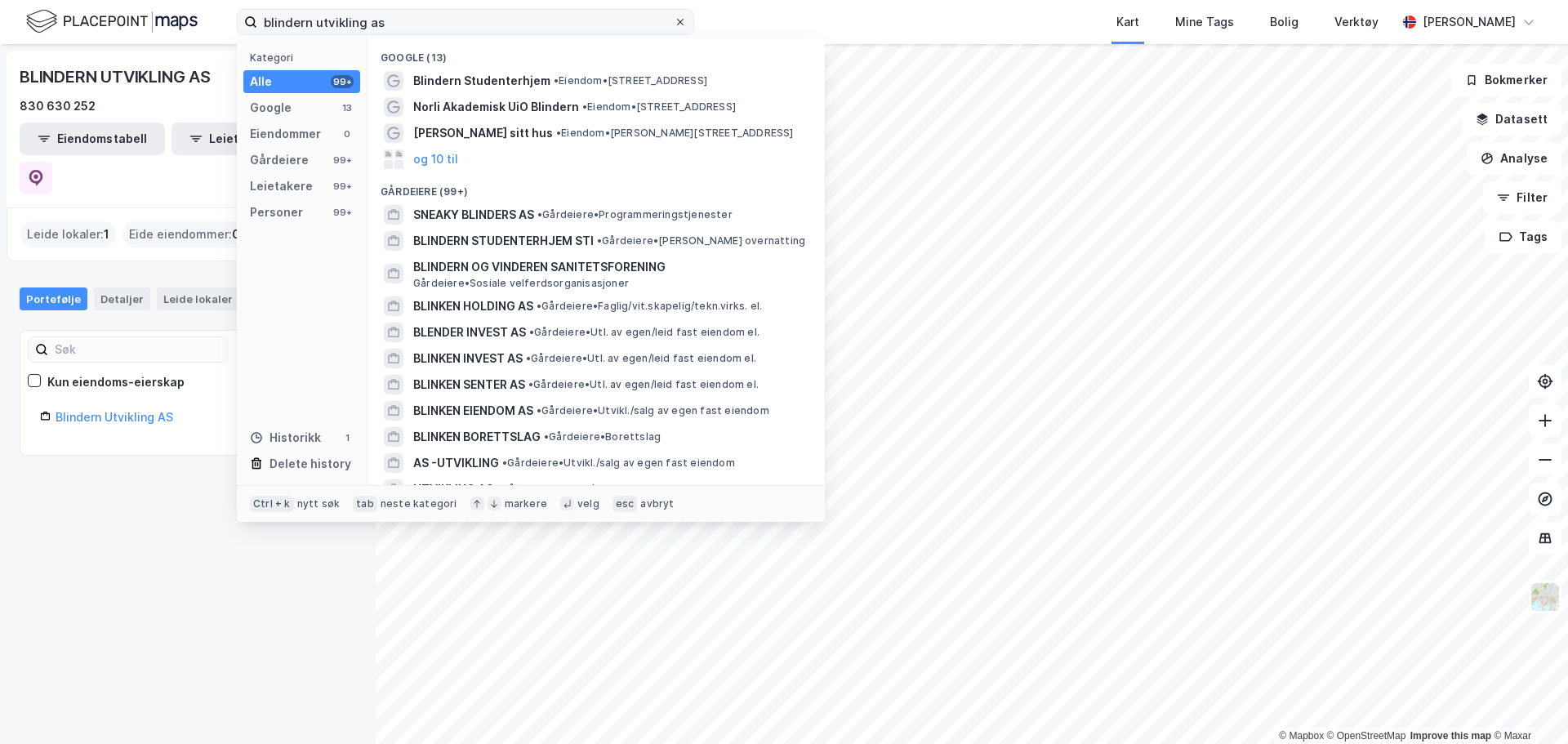
click at [683, 23] on icon at bounding box center [681, 22] width 10 height 10
click at [674, 23] on input "blindern utvikling as" at bounding box center [465, 22] width 416 height 25
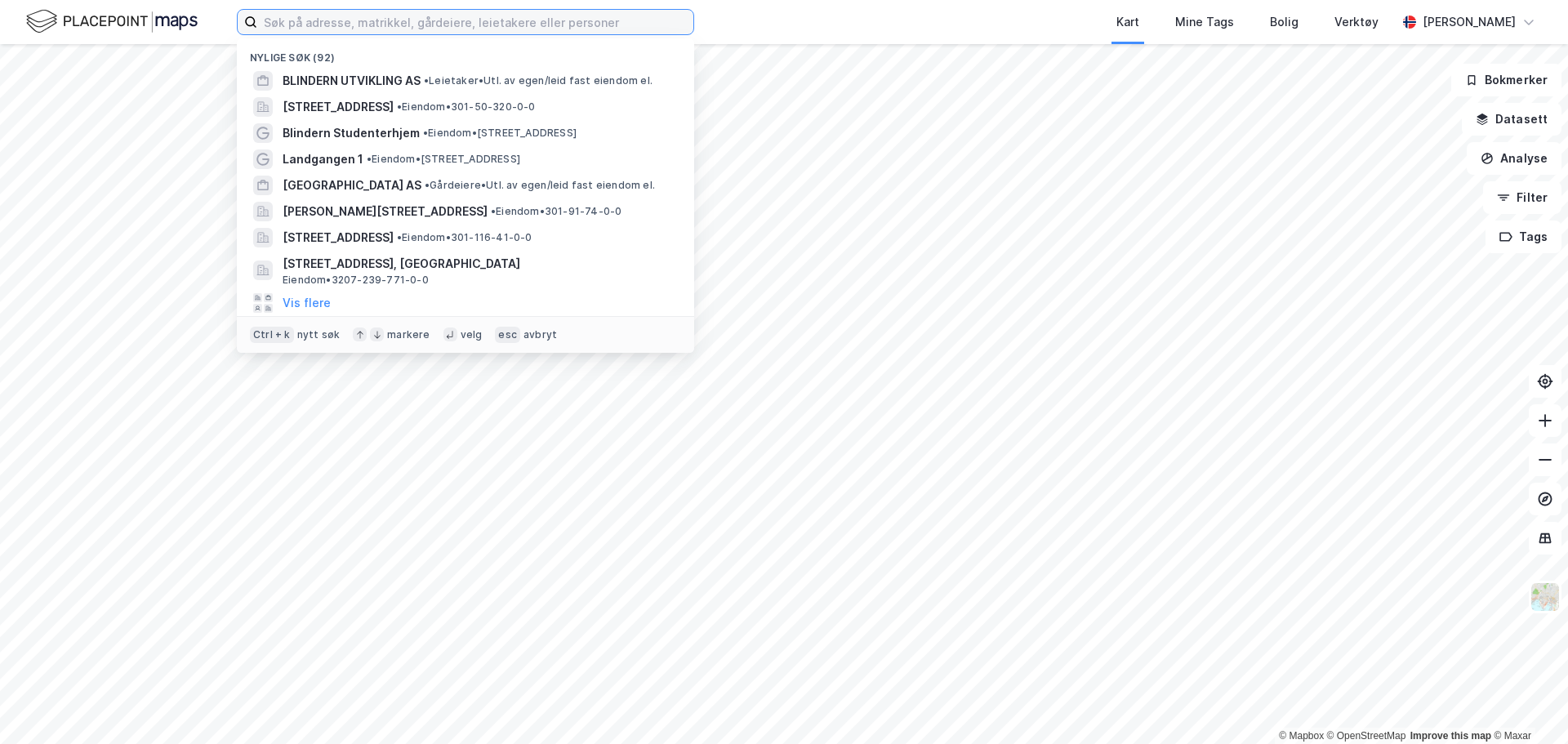
type input "s"
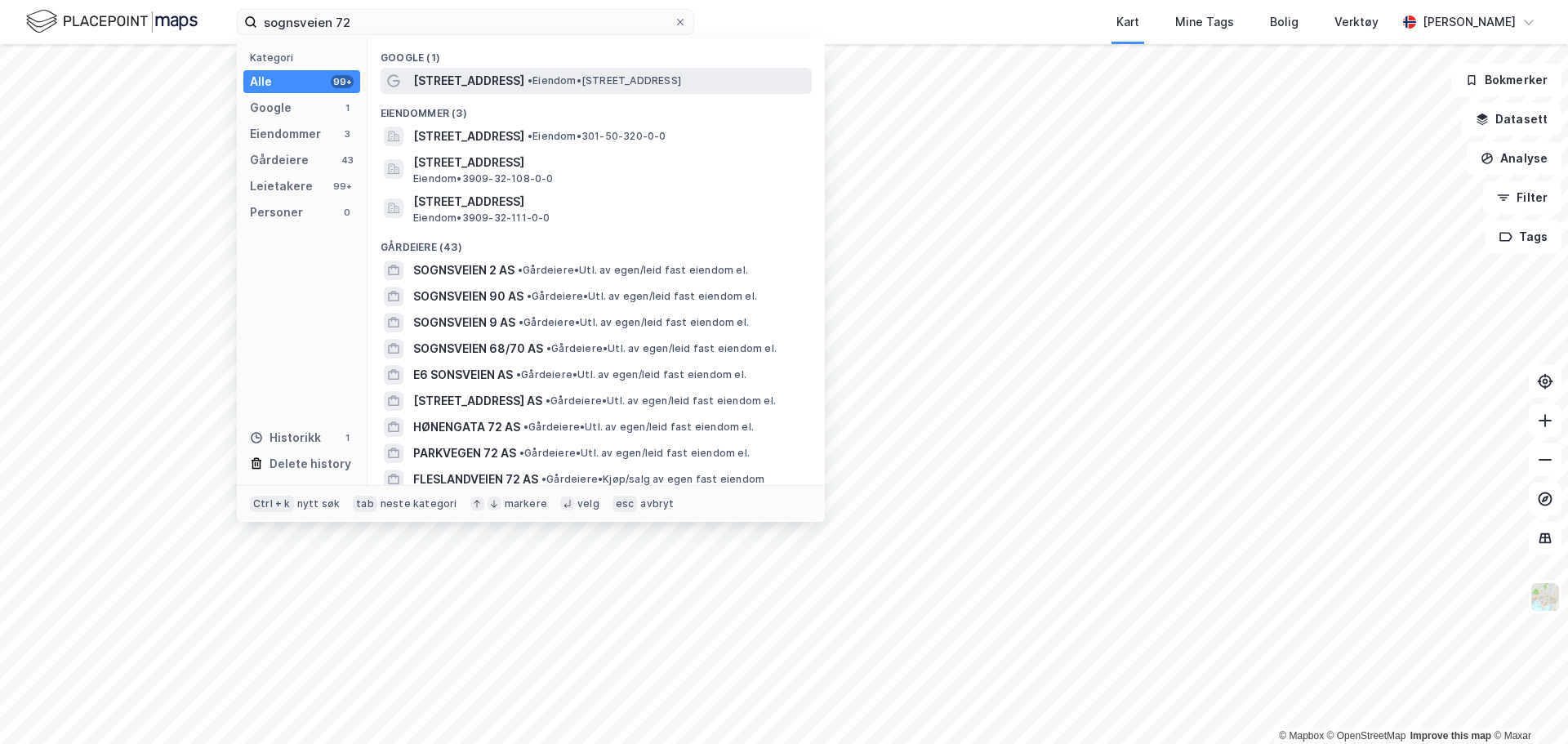
click at [627, 75] on span "• Eiendom • [STREET_ADDRESS]" at bounding box center [604, 81] width 154 height 13
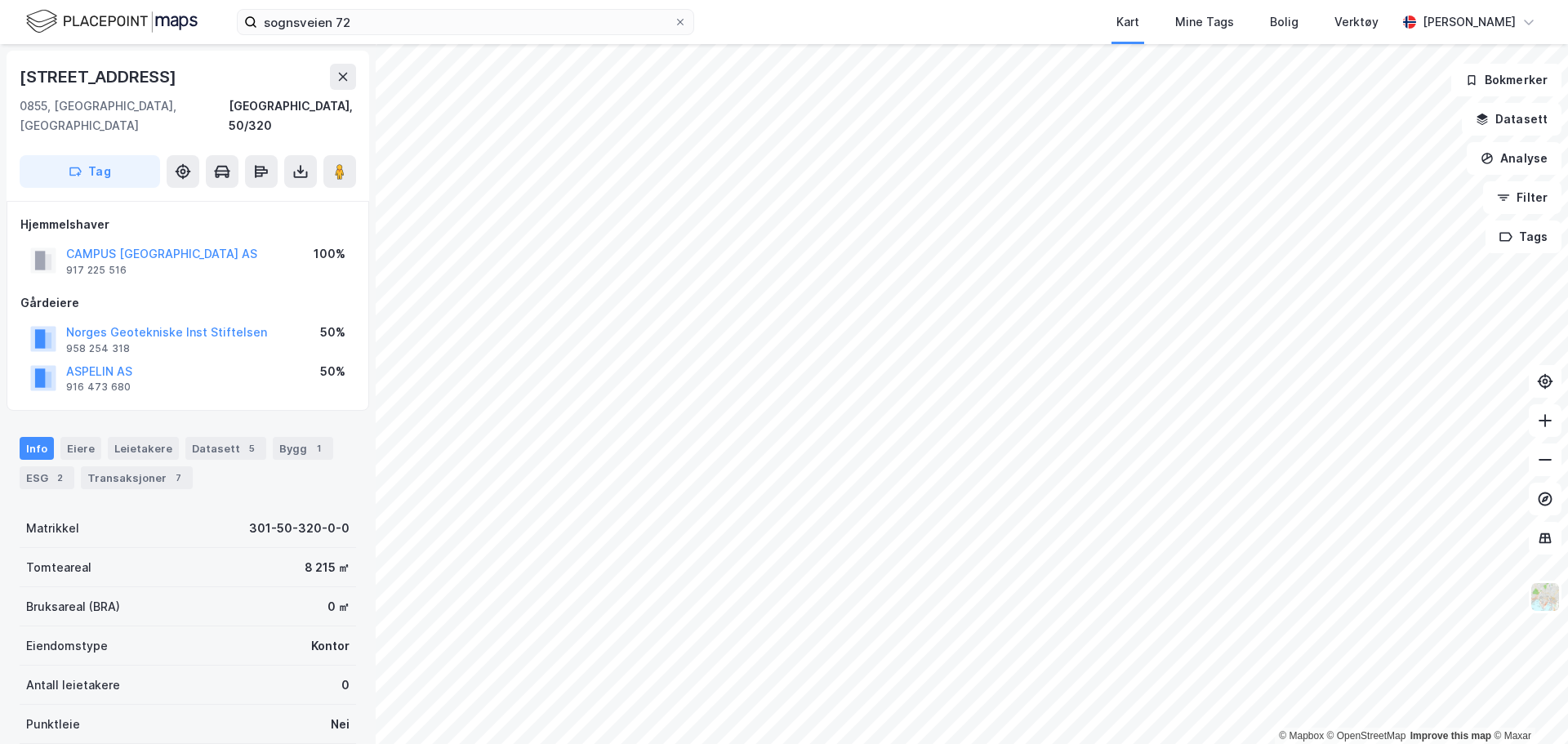
scroll to position [1, 0]
click at [527, 26] on input "sognsveien 72" at bounding box center [465, 22] width 416 height 25
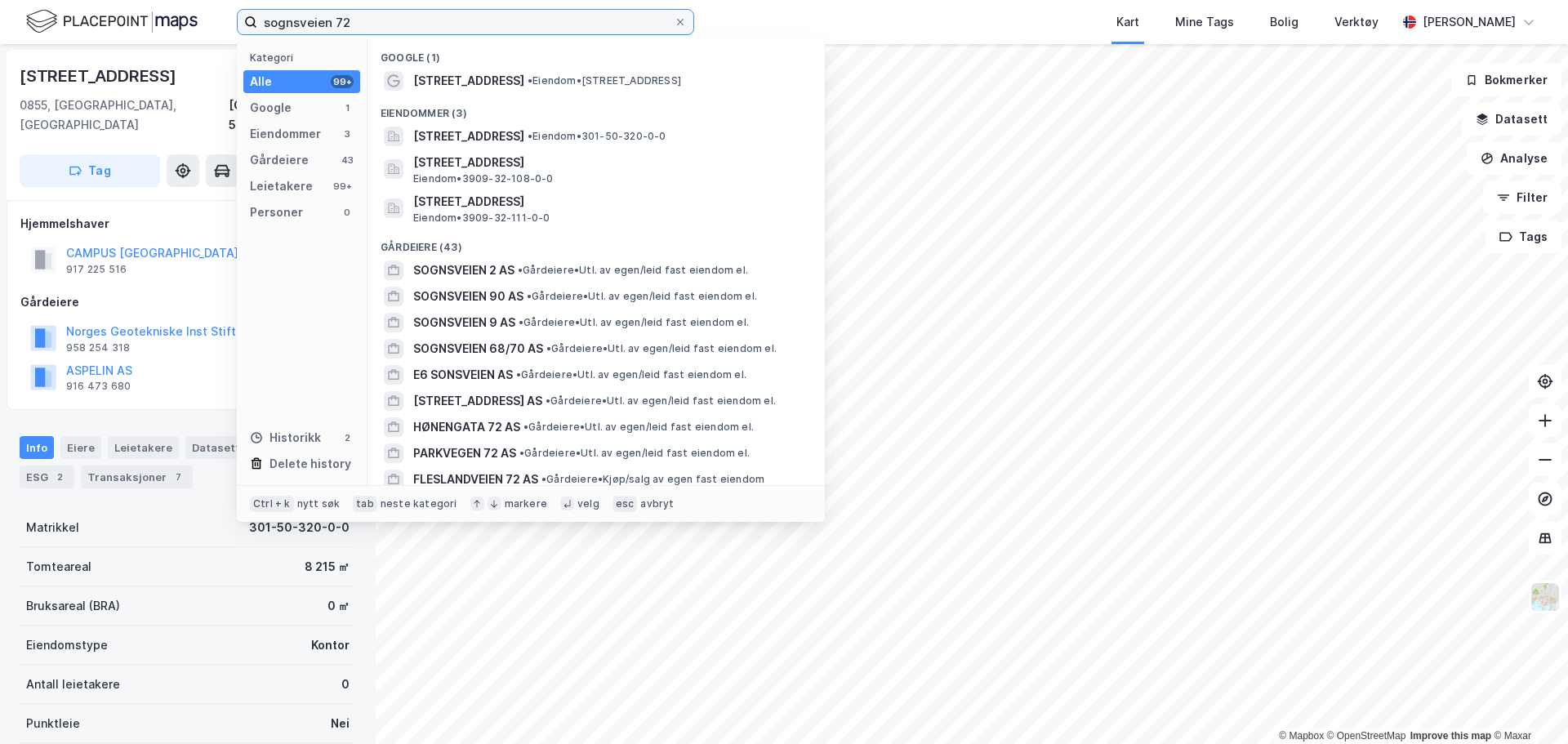
click at [527, 26] on input "sognsveien 72" at bounding box center [465, 22] width 416 height 25
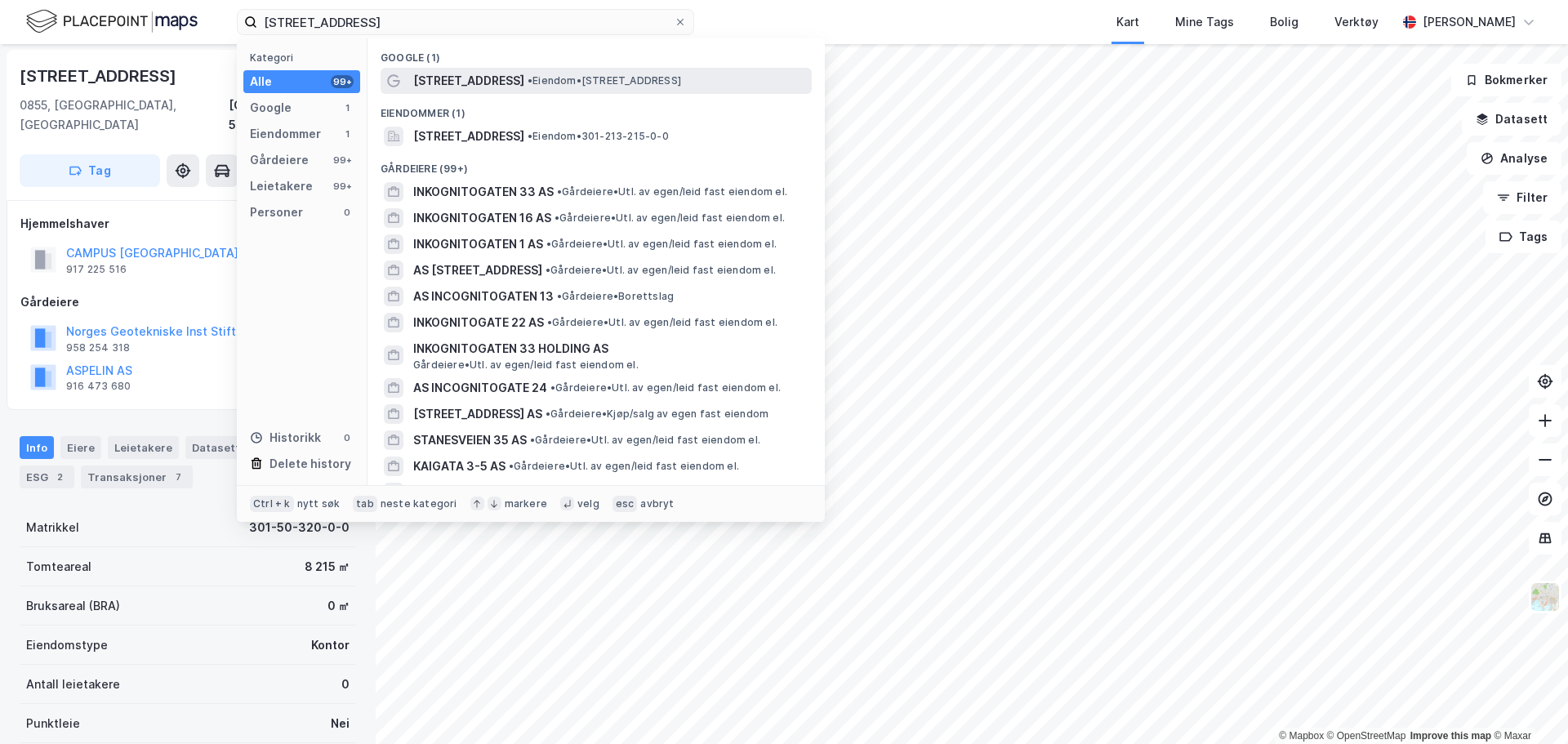
click at [573, 74] on span "• Eiendom • [STREET_ADDRESS]" at bounding box center [604, 81] width 154 height 13
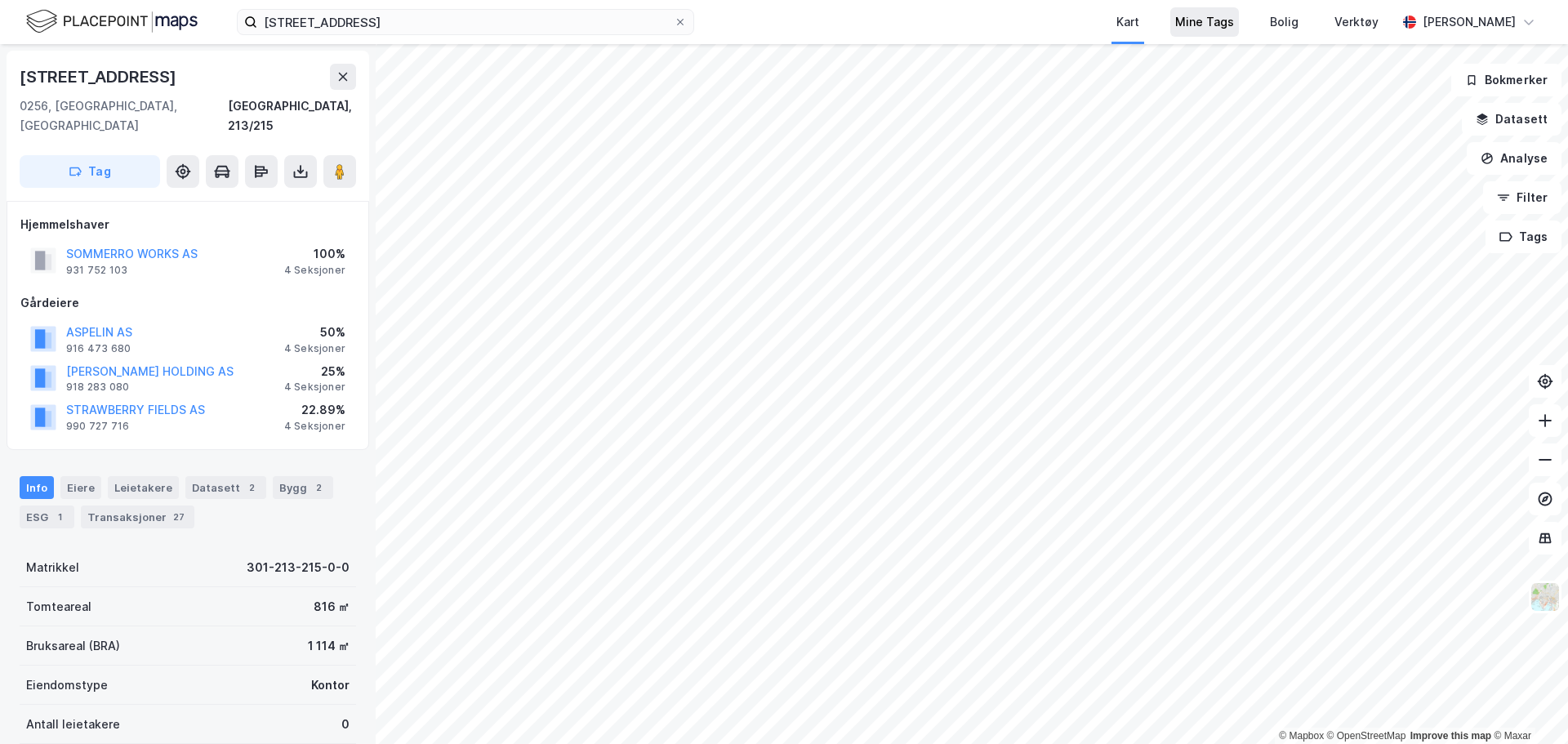
scroll to position [1, 0]
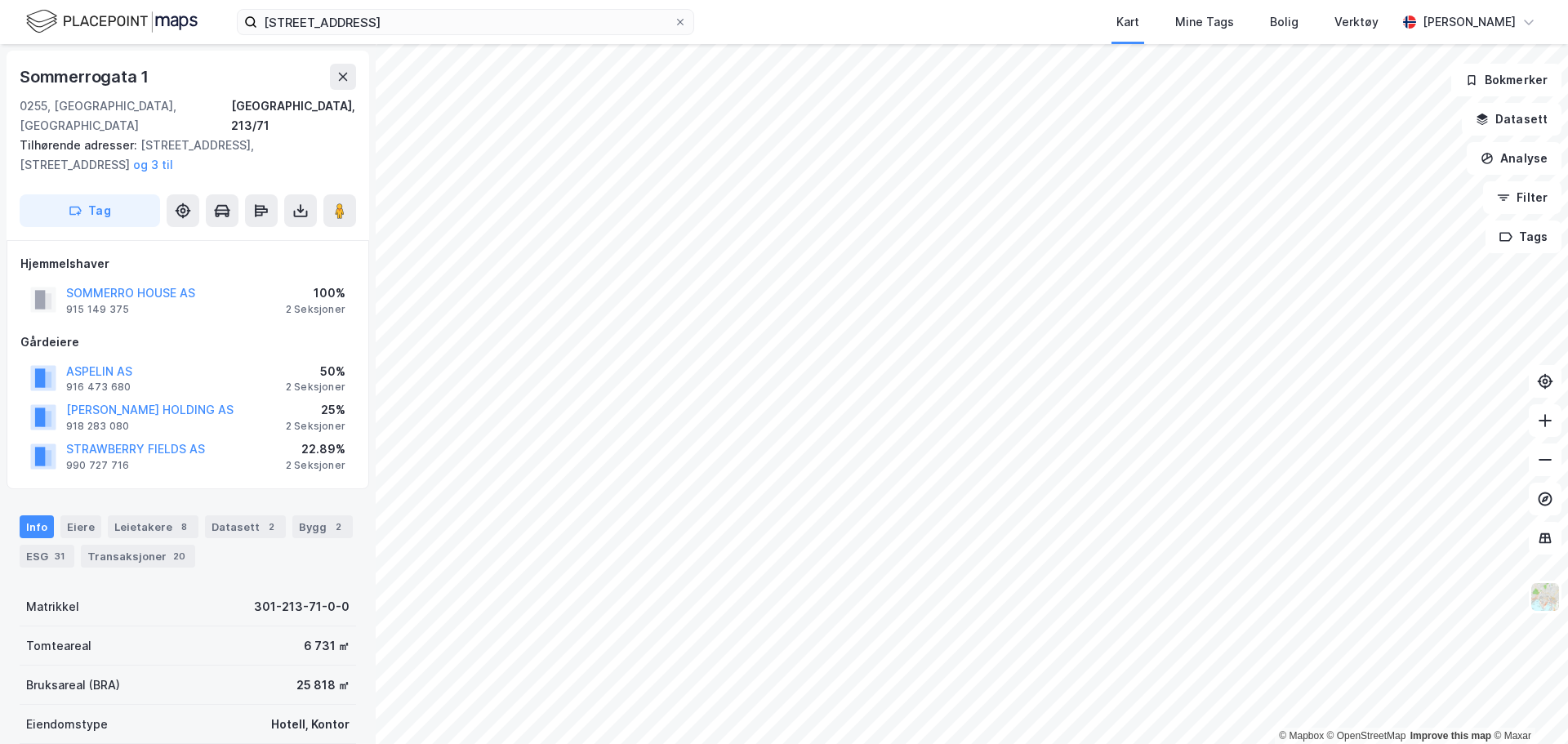
scroll to position [1, 0]
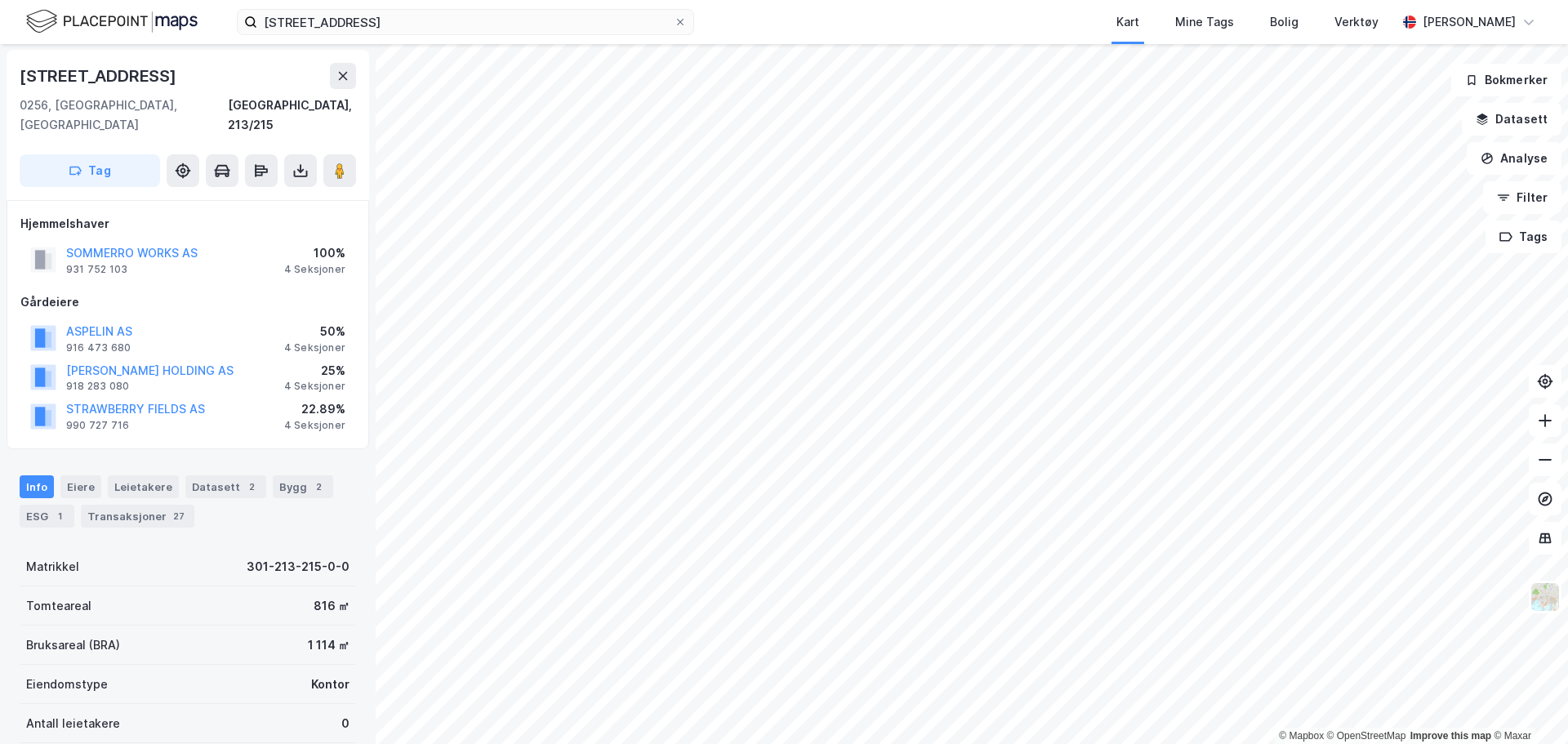
scroll to position [1, 0]
click at [299, 165] on button at bounding box center [300, 171] width 33 height 33
click at [294, 191] on div "Last ned grunnbok" at bounding box center [230, 204] width 174 height 26
click at [304, 263] on div "4 Seksjoner" at bounding box center [314, 269] width 61 height 13
click at [0, 0] on button "SOMMERRO WORKS AS" at bounding box center [0, 0] width 0 height 0
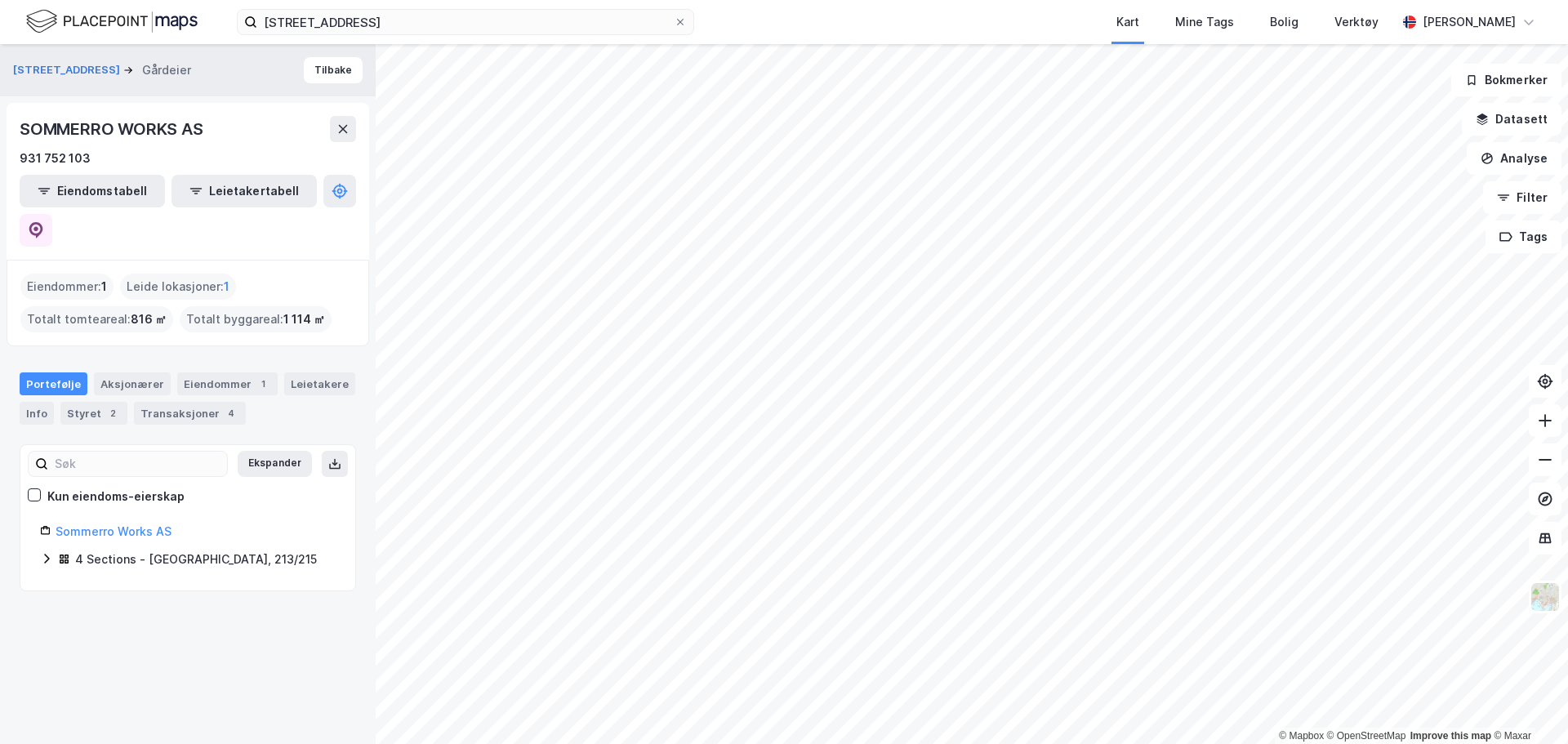
click at [47, 554] on icon at bounding box center [47, 559] width 5 height 10
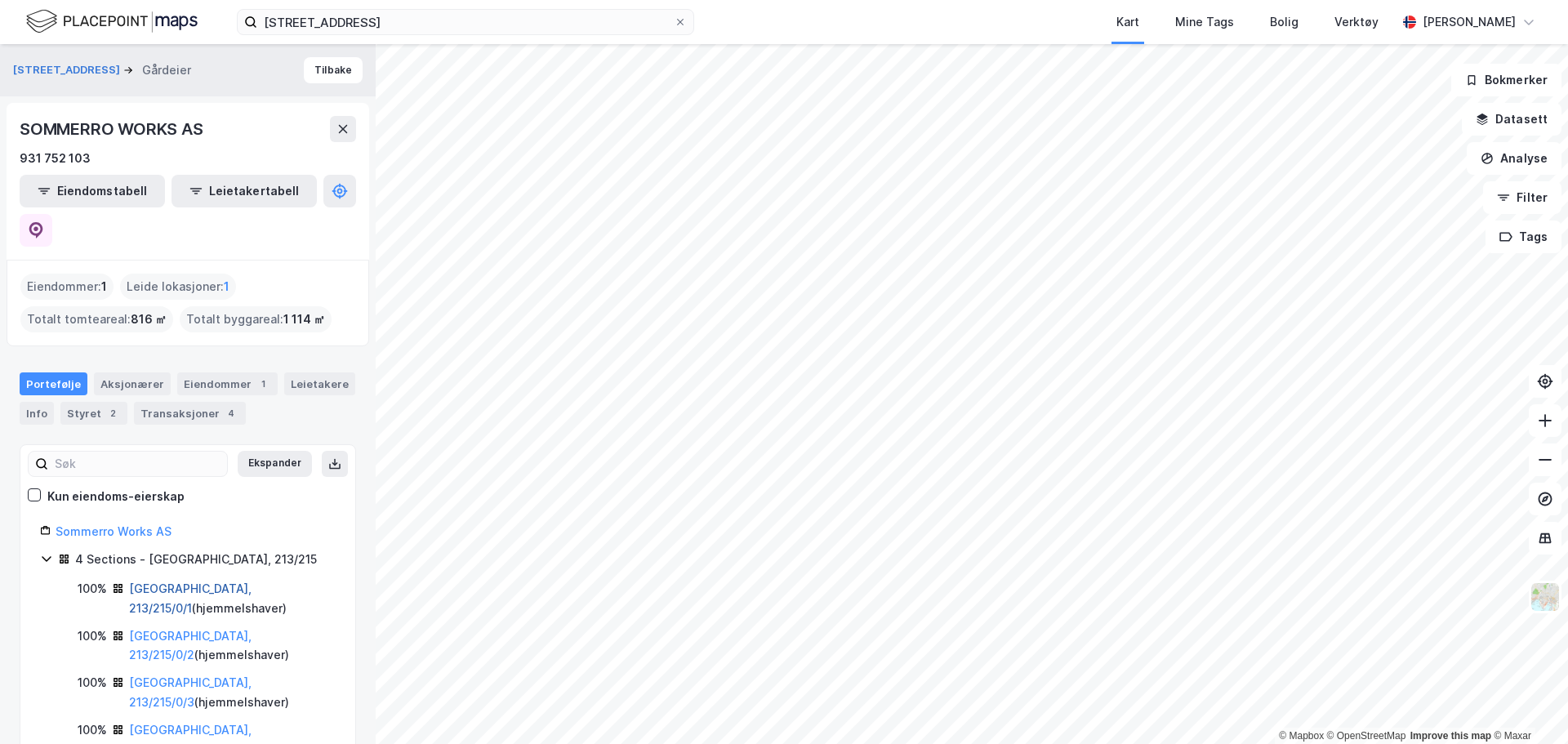
click at [151, 582] on link "[GEOGRAPHIC_DATA], 213/215/0/1" at bounding box center [191, 598] width 123 height 34
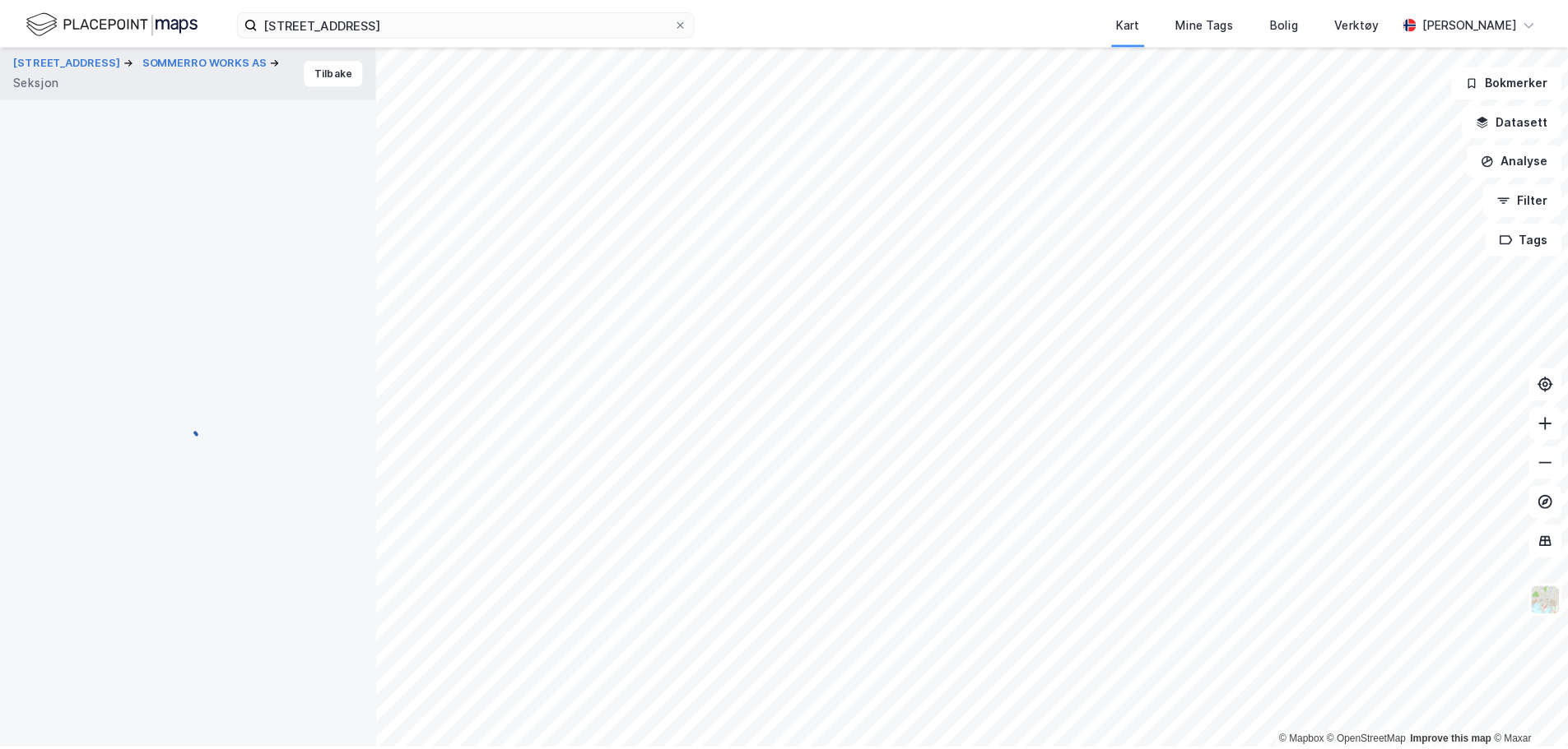
scroll to position [1, 0]
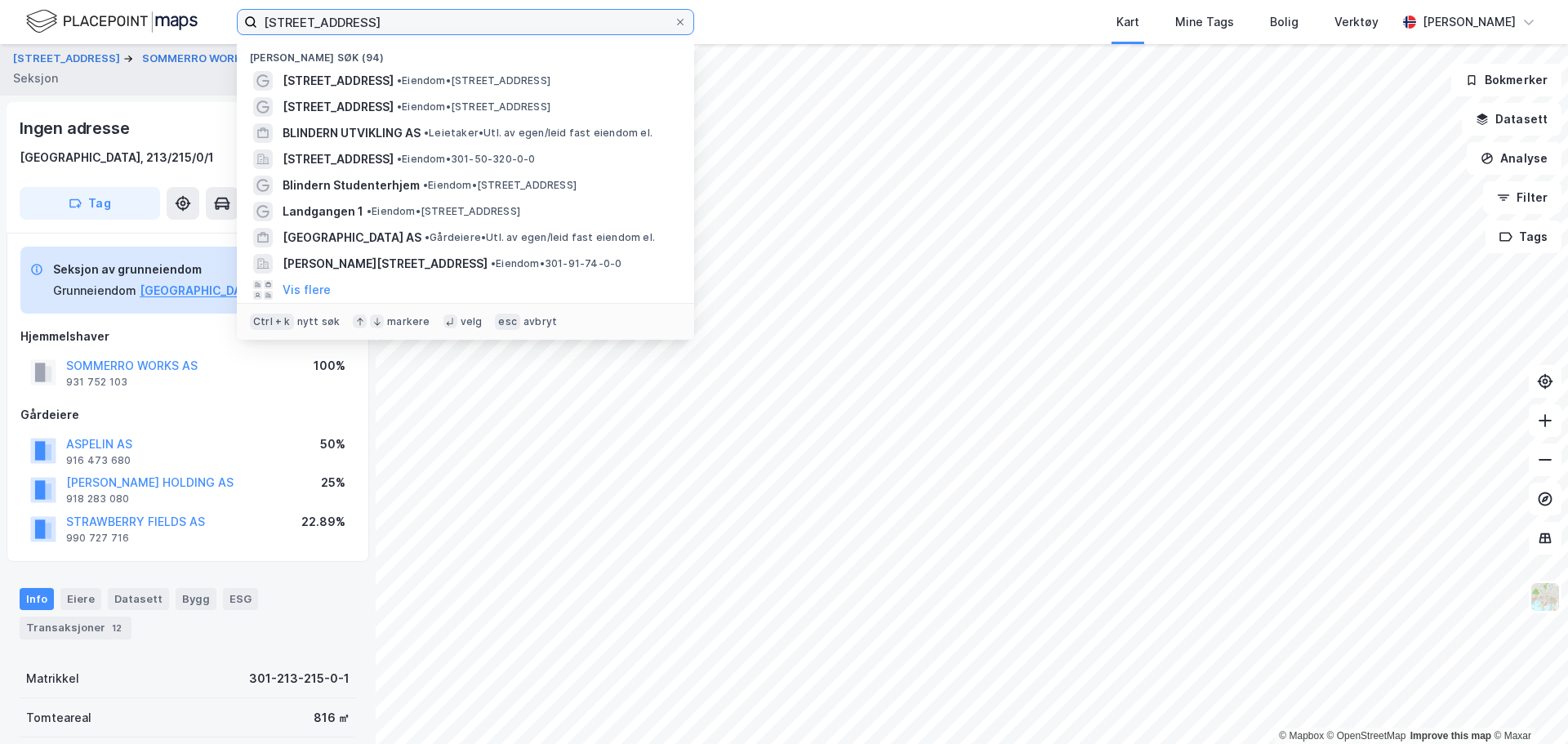
drag, startPoint x: 479, startPoint y: 20, endPoint x: 186, endPoint y: 37, distance: 293.5
click at [186, 37] on div "[STREET_ADDRESS] Nylige søk (94) [STREET_ADDRESS] • Eiendom • [STREET_ADDRESS] …" at bounding box center [784, 22] width 1568 height 44
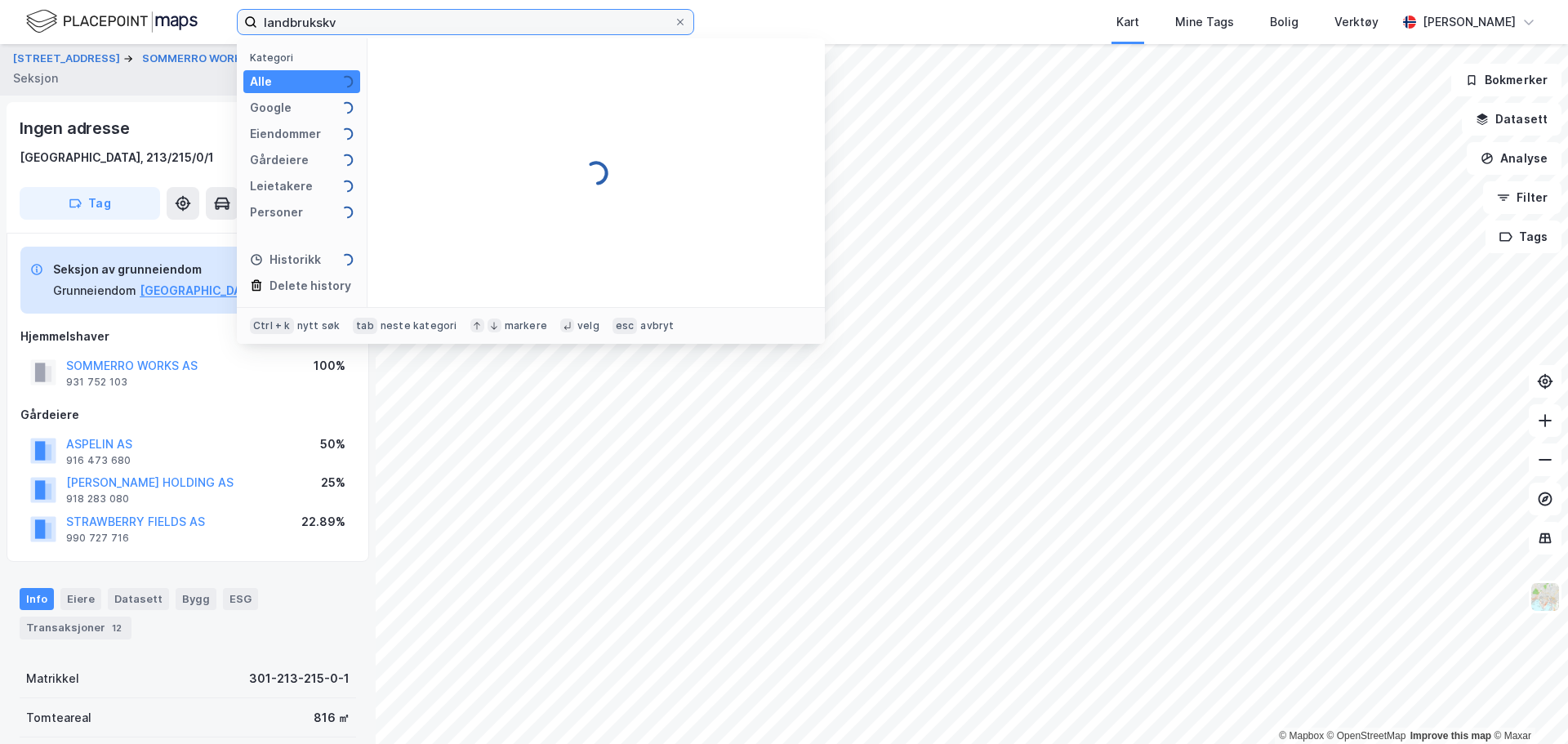
type input "landbrukskva"
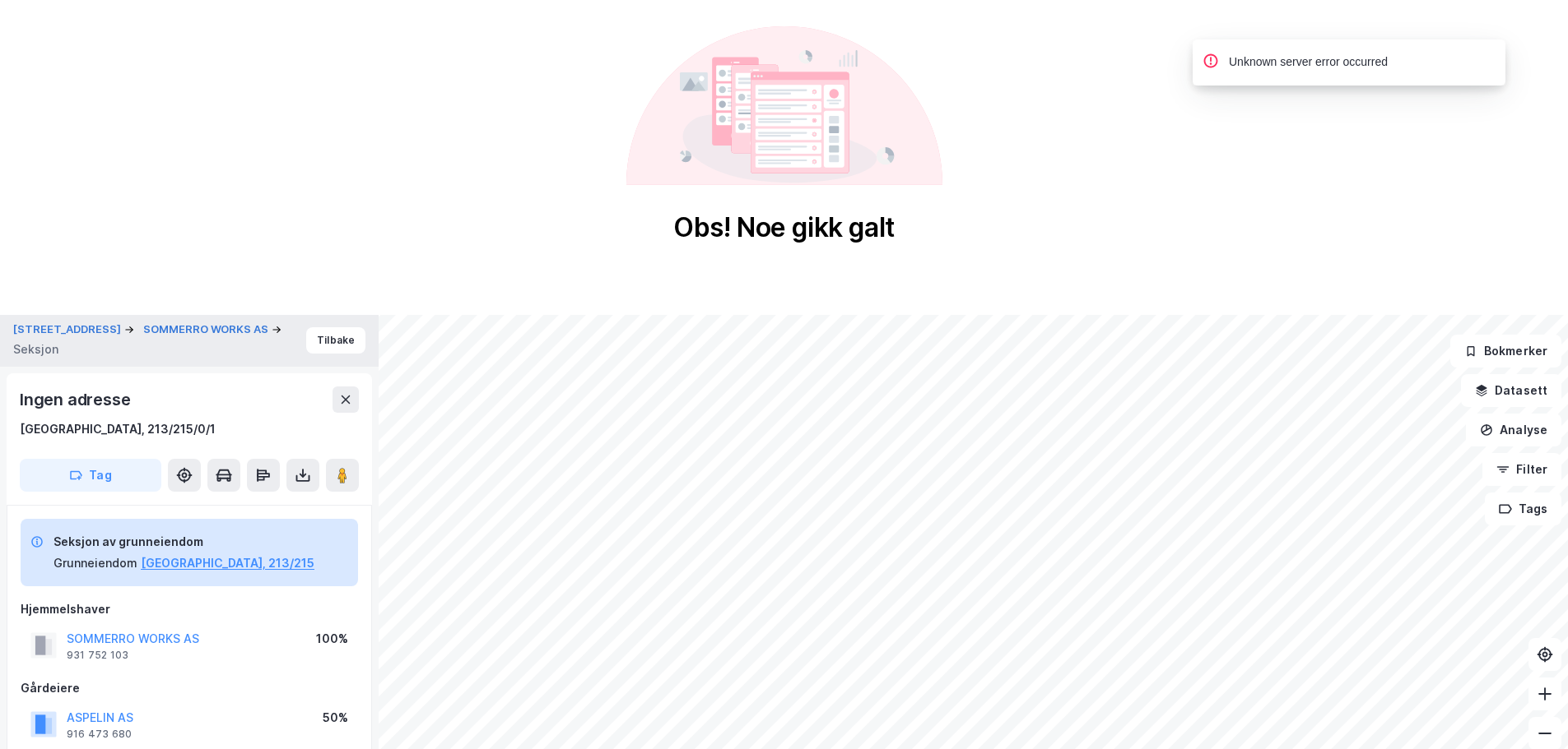
click at [936, 126] on icon at bounding box center [784, 105] width 316 height 159
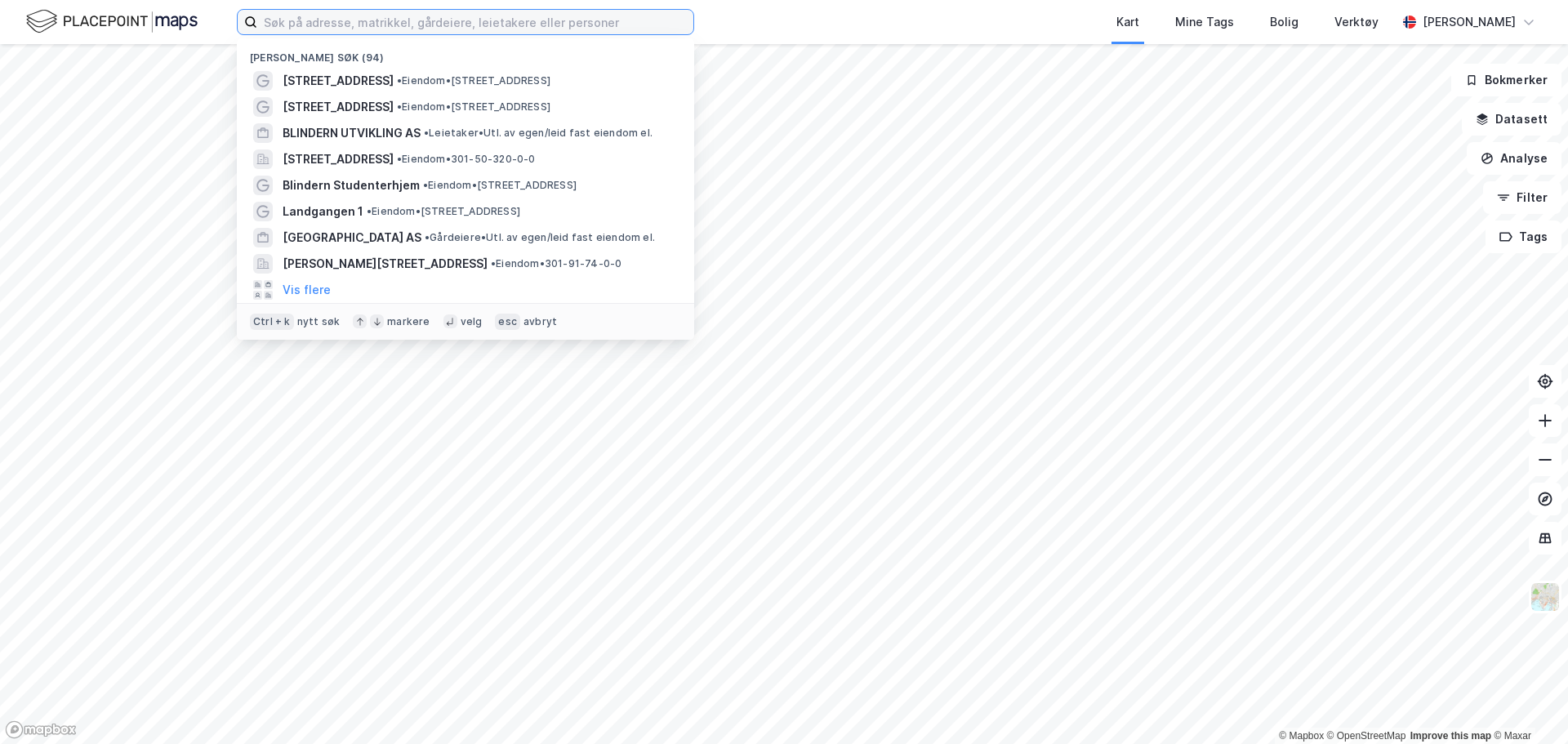
click at [464, 20] on input at bounding box center [474, 22] width 436 height 25
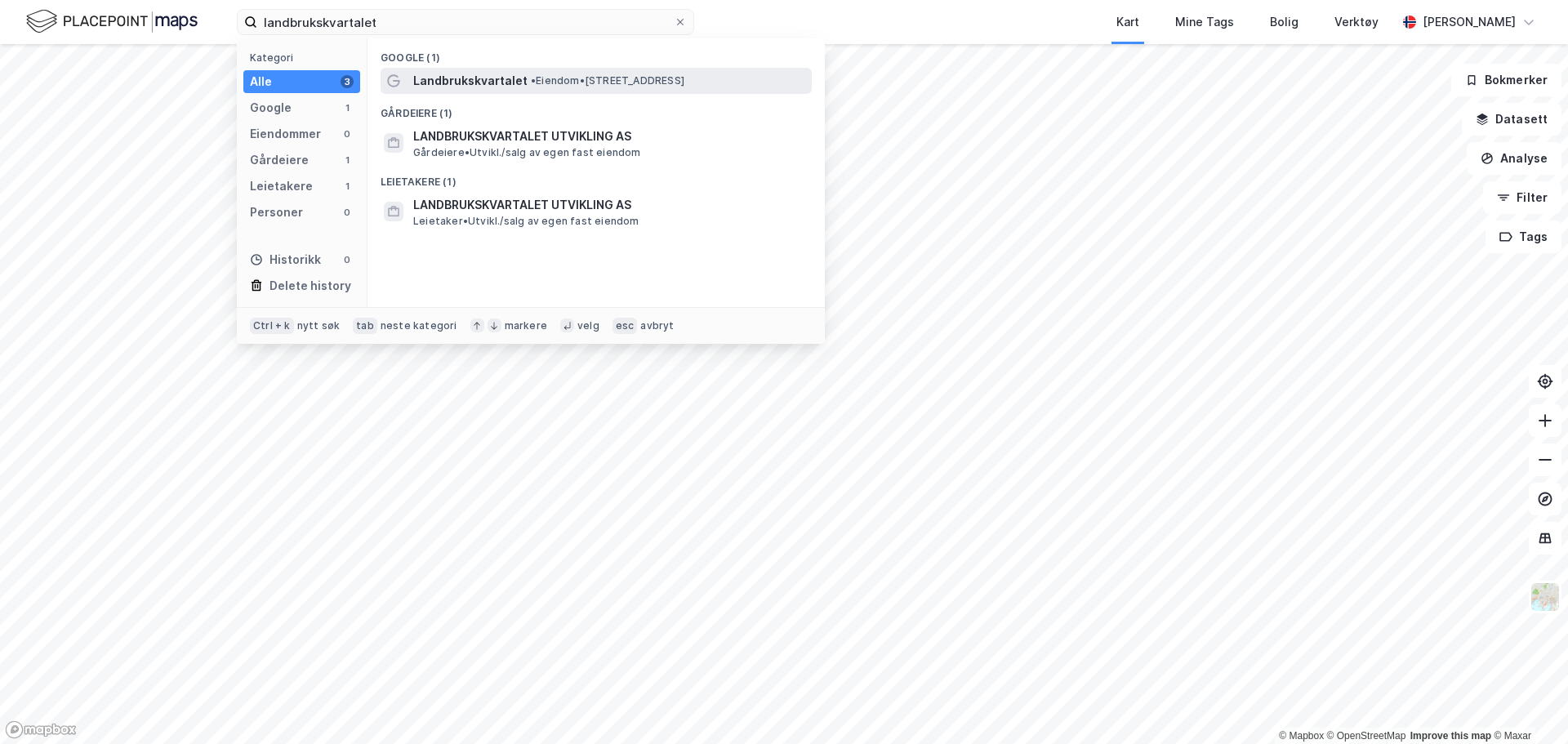
click at [522, 85] on div "Landbrukskvartalet • Eiendom • Schweigaards gate 34c, 0191 Oslo" at bounding box center [610, 81] width 395 height 20
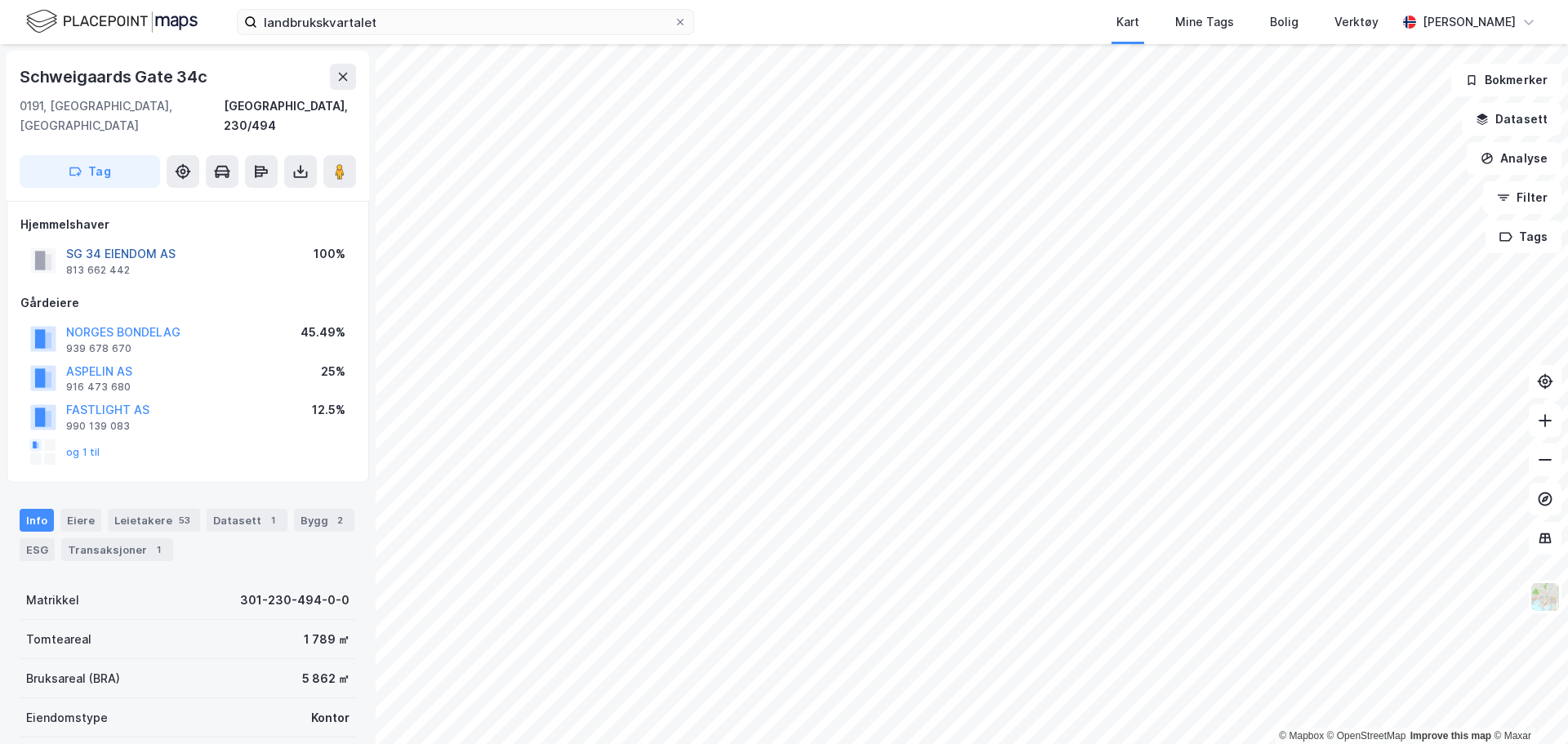
click at [0, 0] on button "SG 34 EIENDOM AS" at bounding box center [0, 0] width 0 height 0
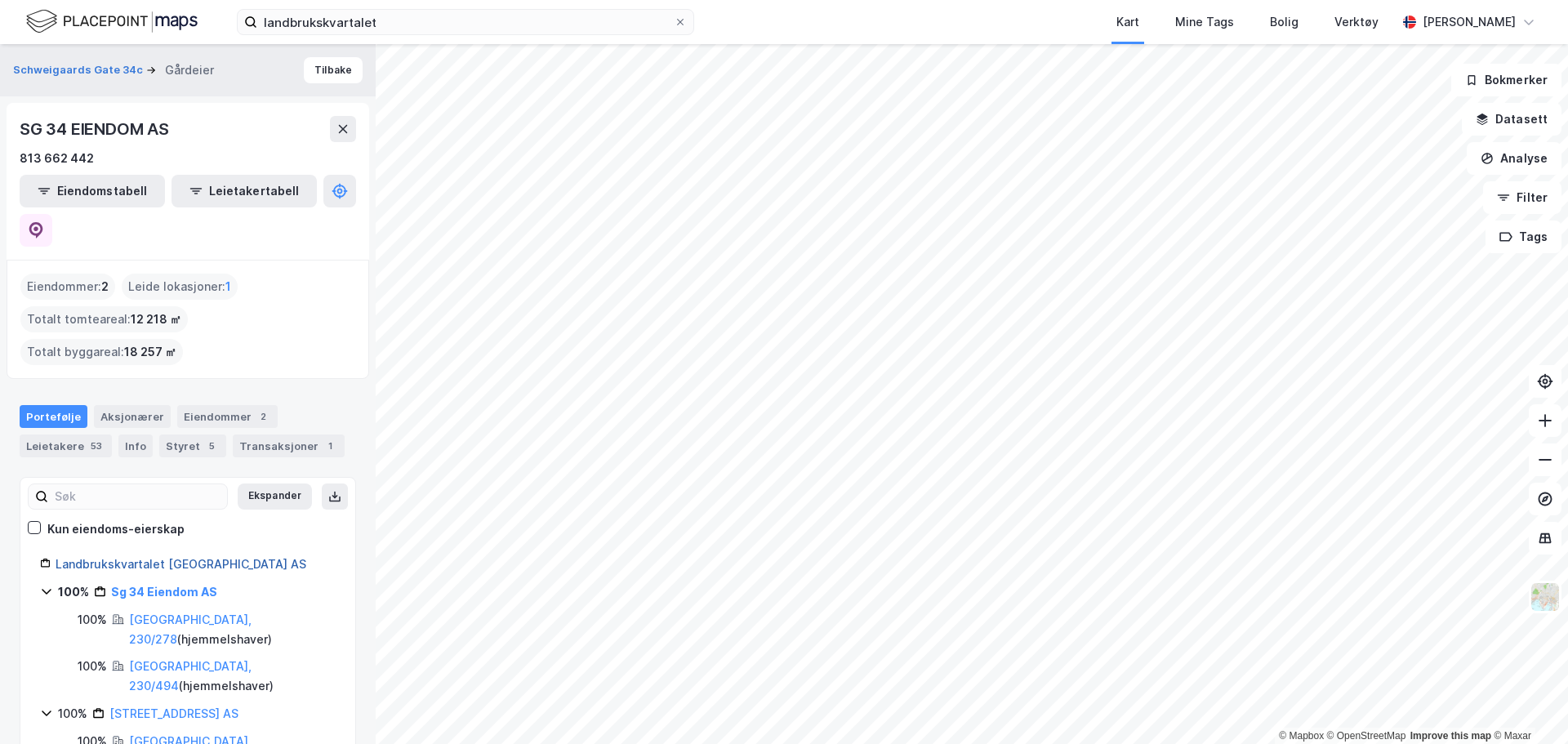
click at [214, 555] on div "Landbrukskvartalet Utvikling AS" at bounding box center [195, 565] width 280 height 20
click at [213, 557] on link "Landbrukskvartalet Utvikling AS" at bounding box center [181, 564] width 250 height 14
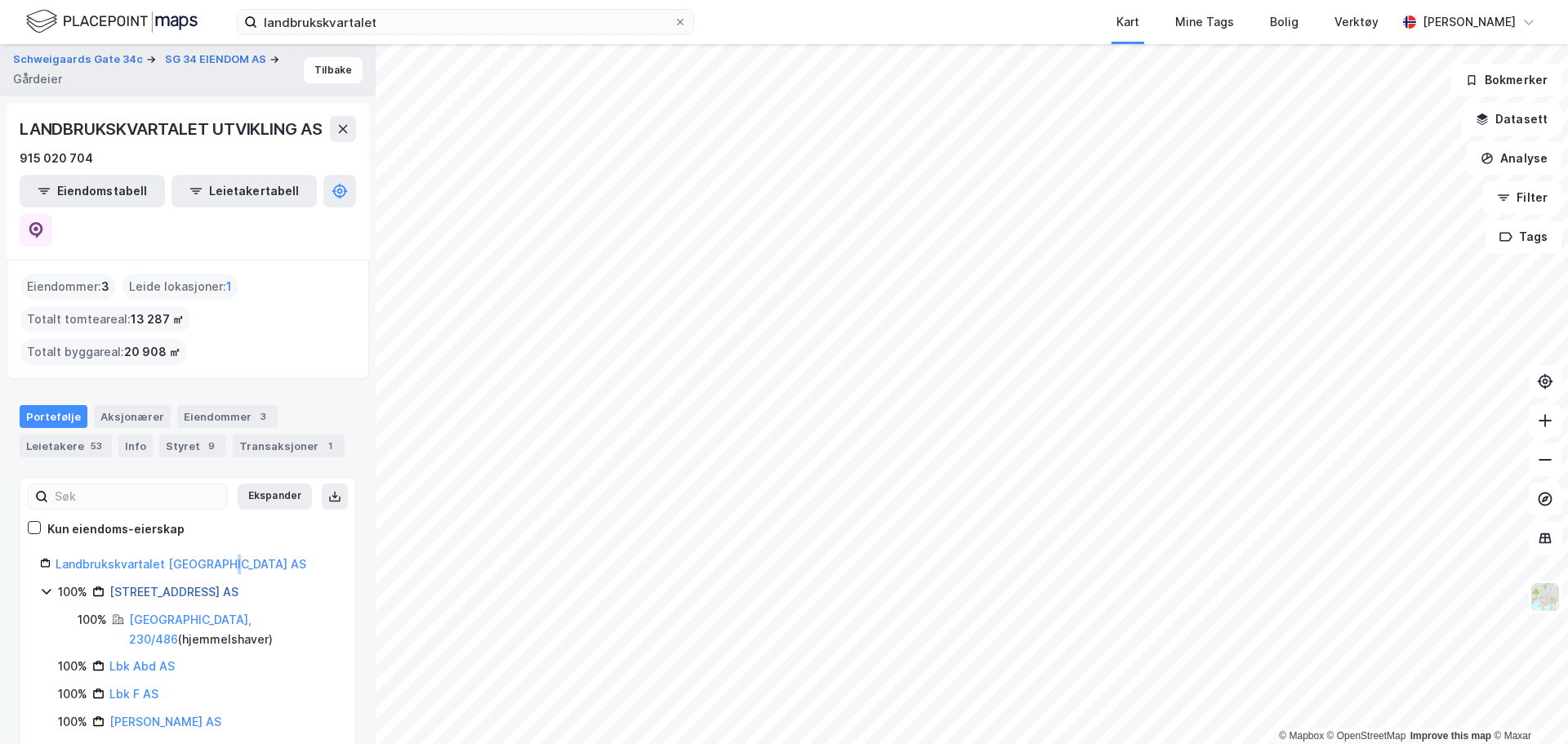
scroll to position [46, 0]
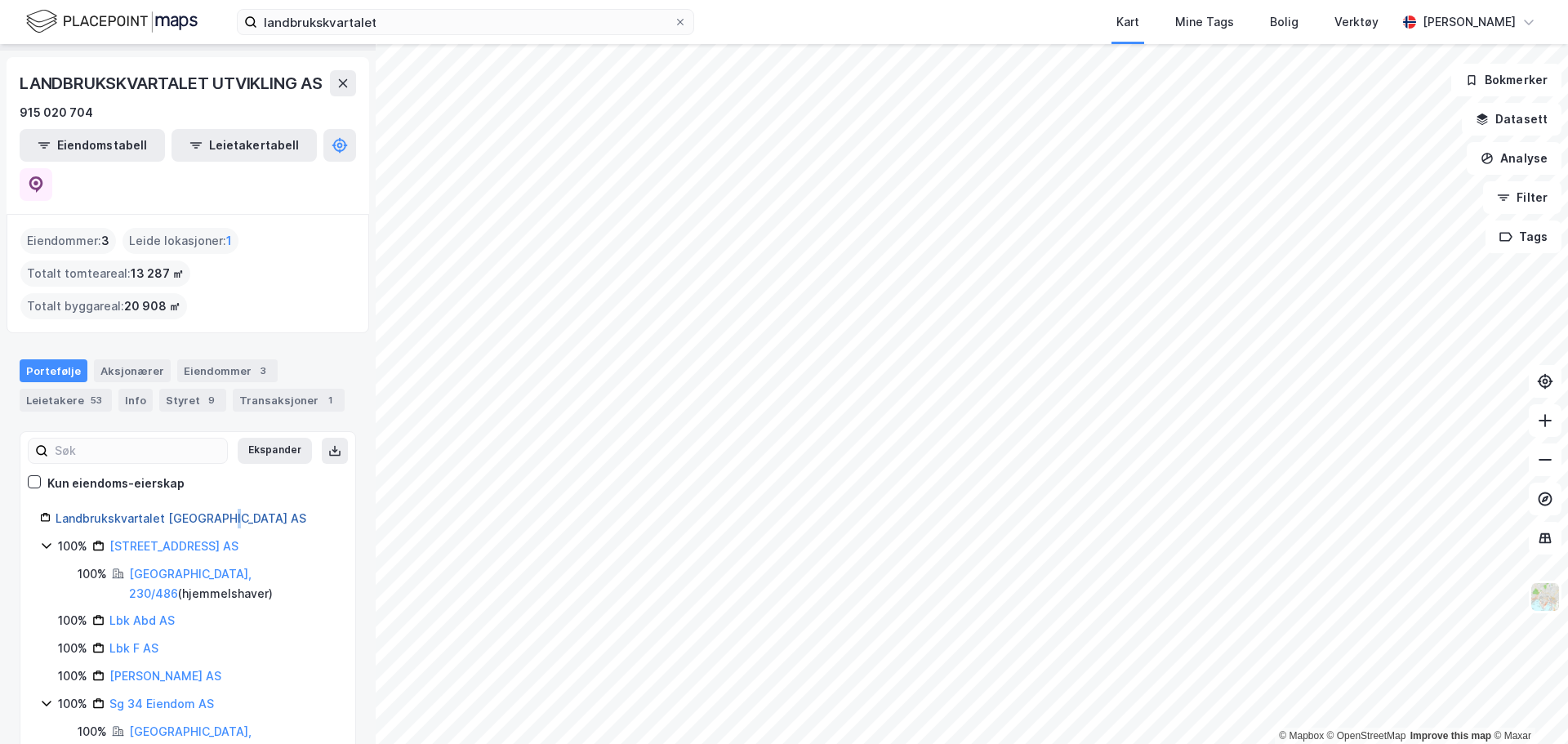
click at [177, 512] on link "Landbrukskvartalet Utvikling AS" at bounding box center [181, 518] width 250 height 14
click at [167, 567] on link "Oslo, 230/486" at bounding box center [191, 584] width 123 height 34
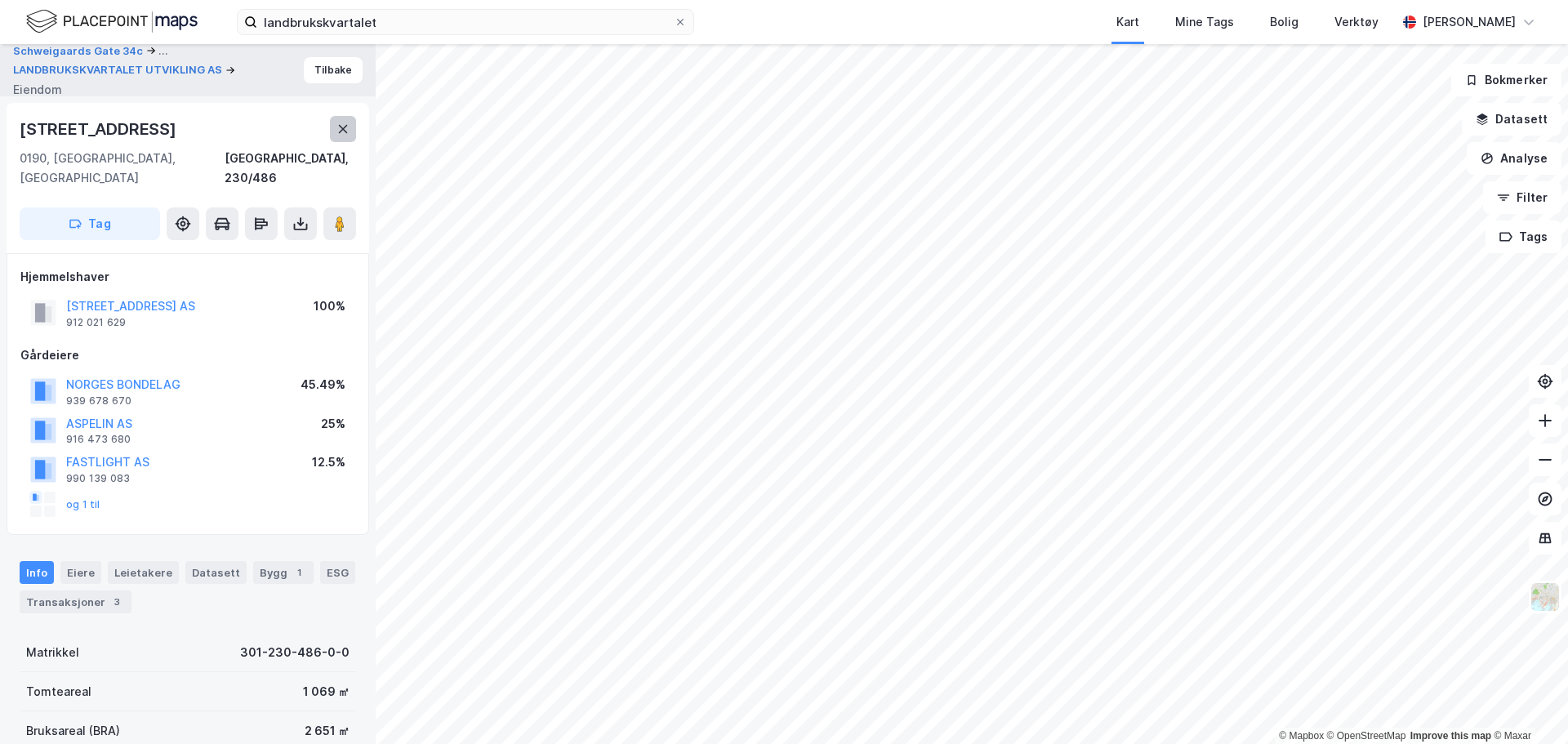
click at [354, 129] on button at bounding box center [343, 129] width 26 height 26
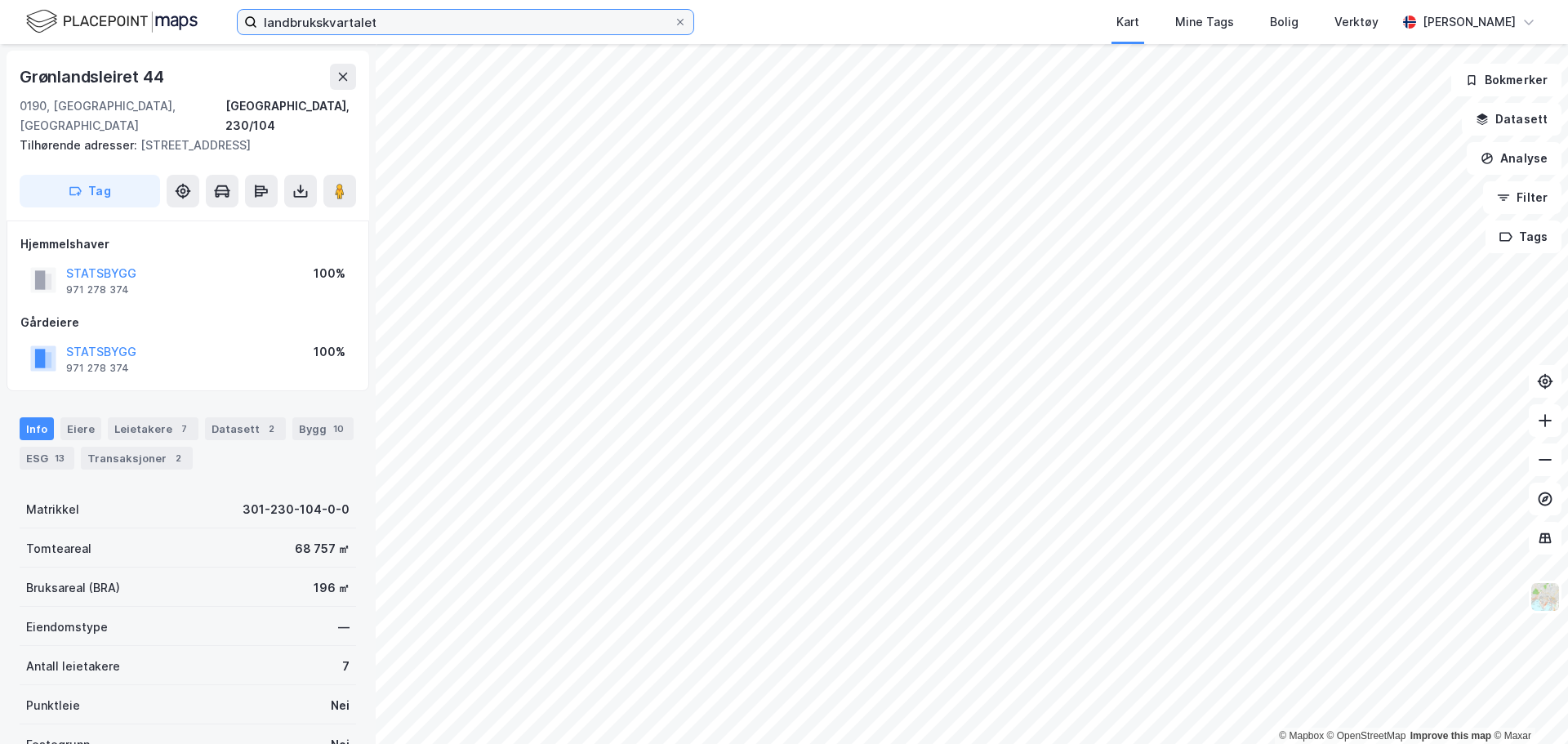
click at [404, 20] on input "landbrukskvartalet" at bounding box center [465, 22] width 416 height 25
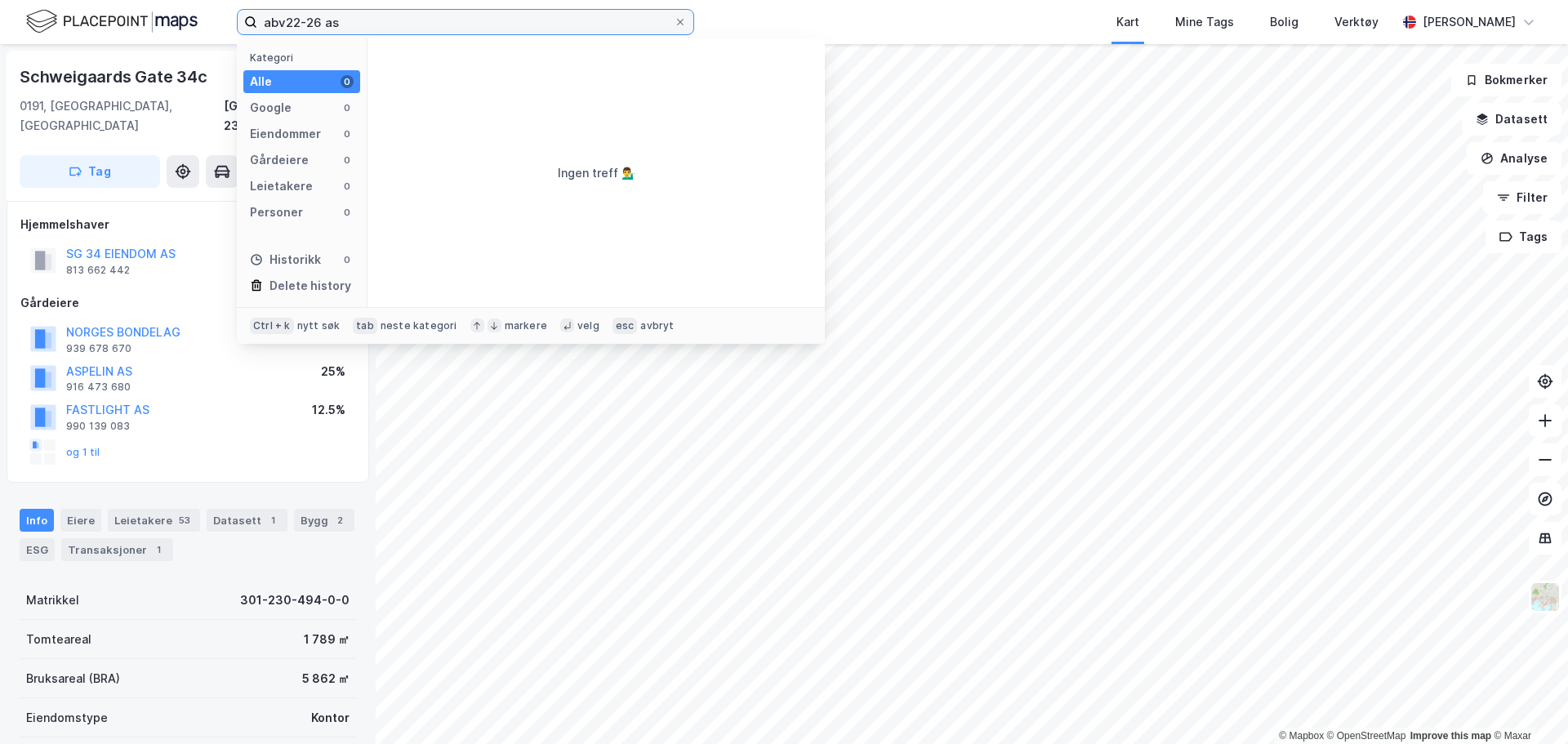
drag, startPoint x: 399, startPoint y: 25, endPoint x: -20, endPoint y: 5, distance: 419.5
click at [0, 5] on html "abv22-26 as Kategori Alle 0 Google 0 Eiendommer 0 Gårdeiere 0 Leietakere 0 Pers…" at bounding box center [784, 372] width 1568 height 744
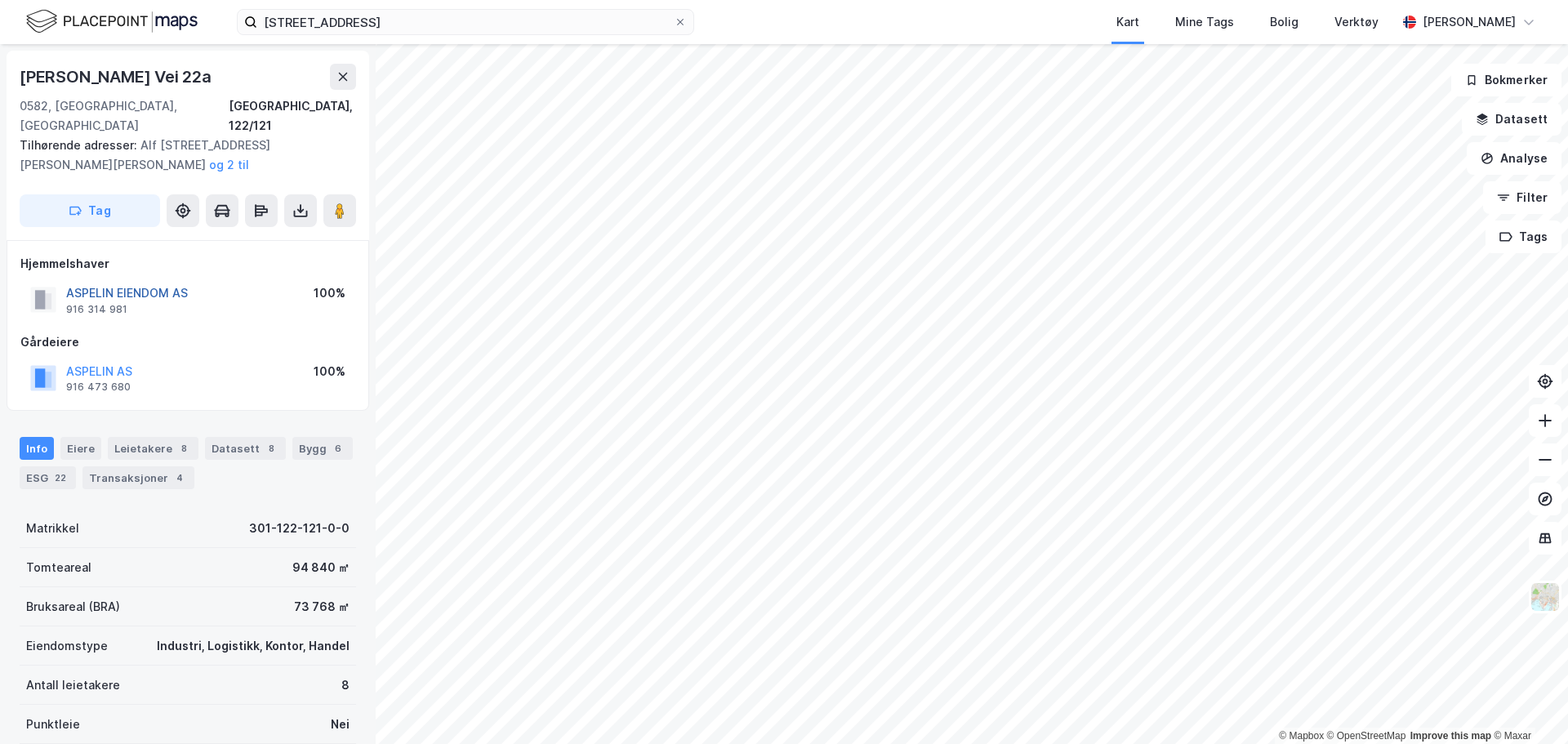
click at [0, 0] on button "ASPELIN EIENDOM AS" at bounding box center [0, 0] width 0 height 0
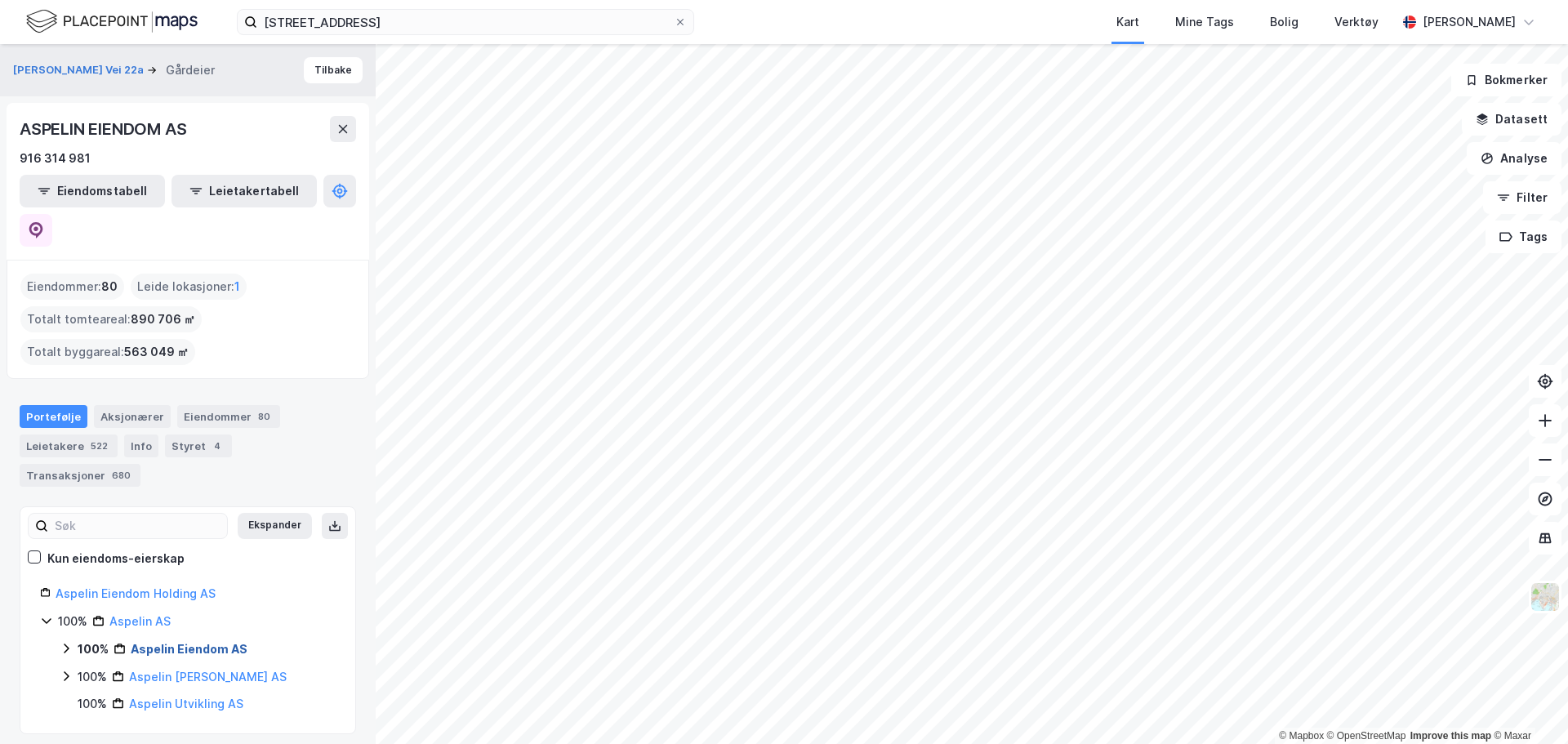
click at [209, 643] on link "Aspelin Eiendom AS" at bounding box center [189, 649] width 117 height 14
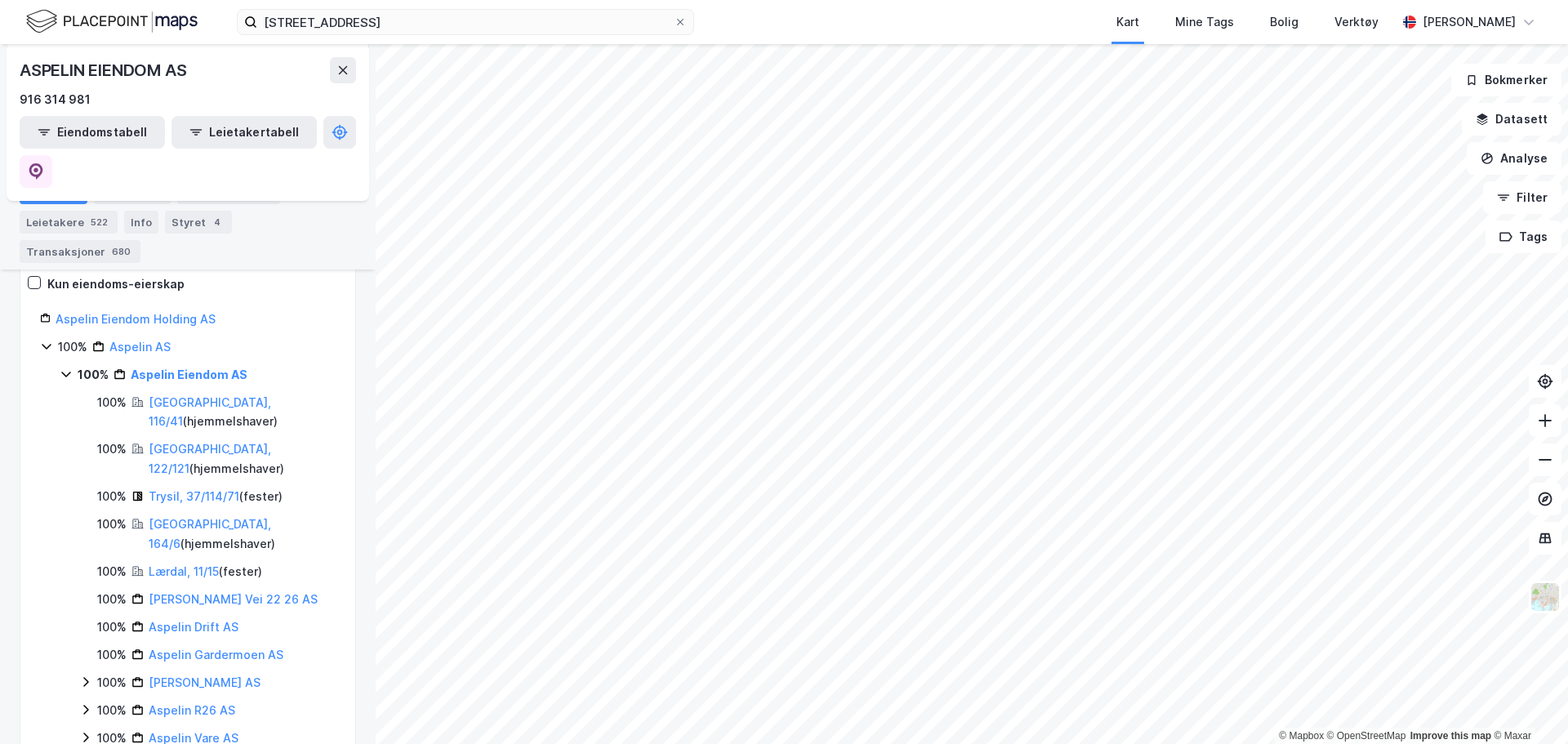
scroll to position [245, 0]
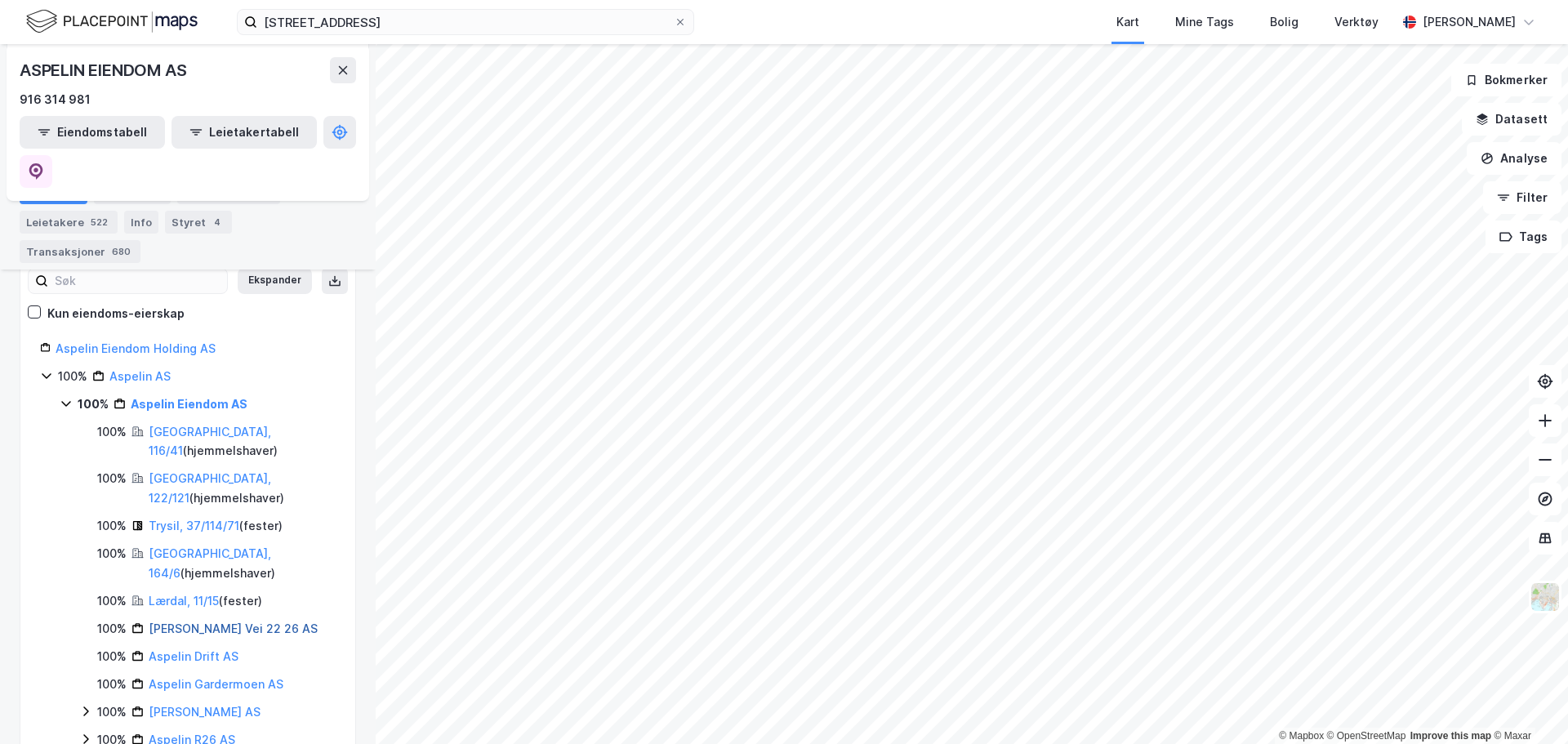
click at [279, 622] on link "[PERSON_NAME] Vei 22 26 AS" at bounding box center [233, 629] width 169 height 14
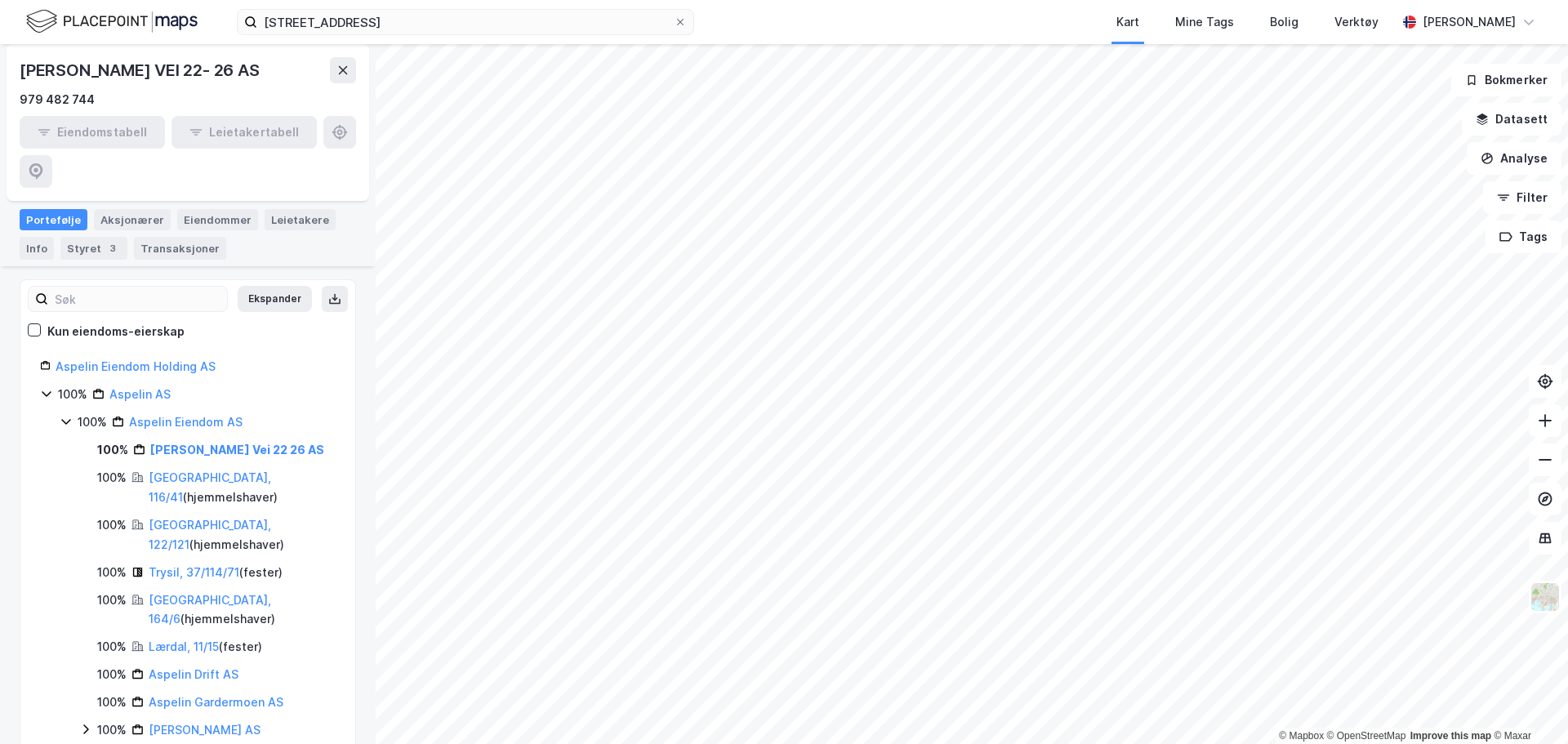
scroll to position [245, 0]
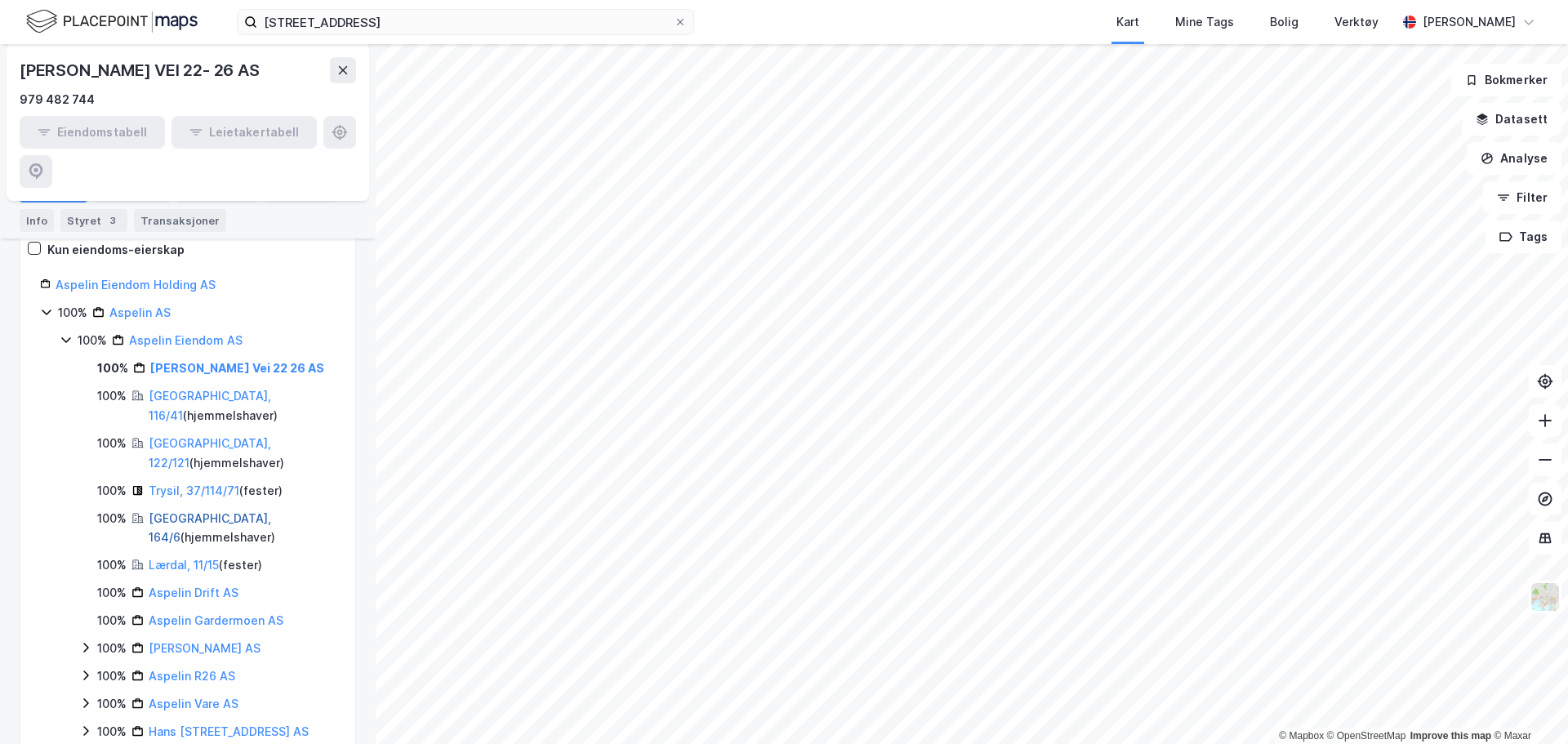
click at [213, 512] on link "[GEOGRAPHIC_DATA], 164/6" at bounding box center [210, 528] width 123 height 34
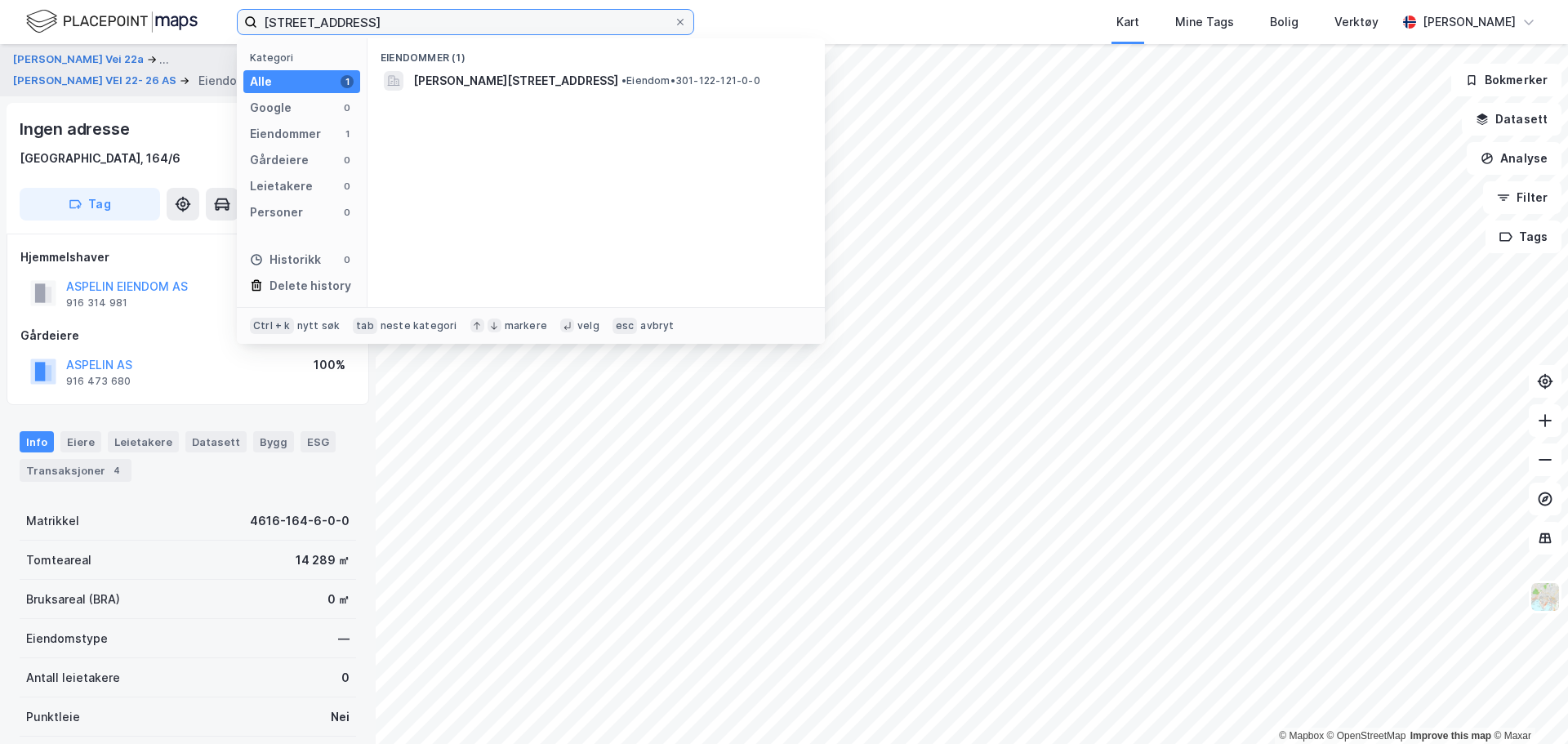
drag, startPoint x: 464, startPoint y: 28, endPoint x: 225, endPoint y: 26, distance: 239.0
click at [221, 30] on div "122/121, oslo Kategori Alle 1 Google 0 Eiendommer 1 Gårdeiere 0 Leietakere 0 Pe…" at bounding box center [784, 22] width 1568 height 44
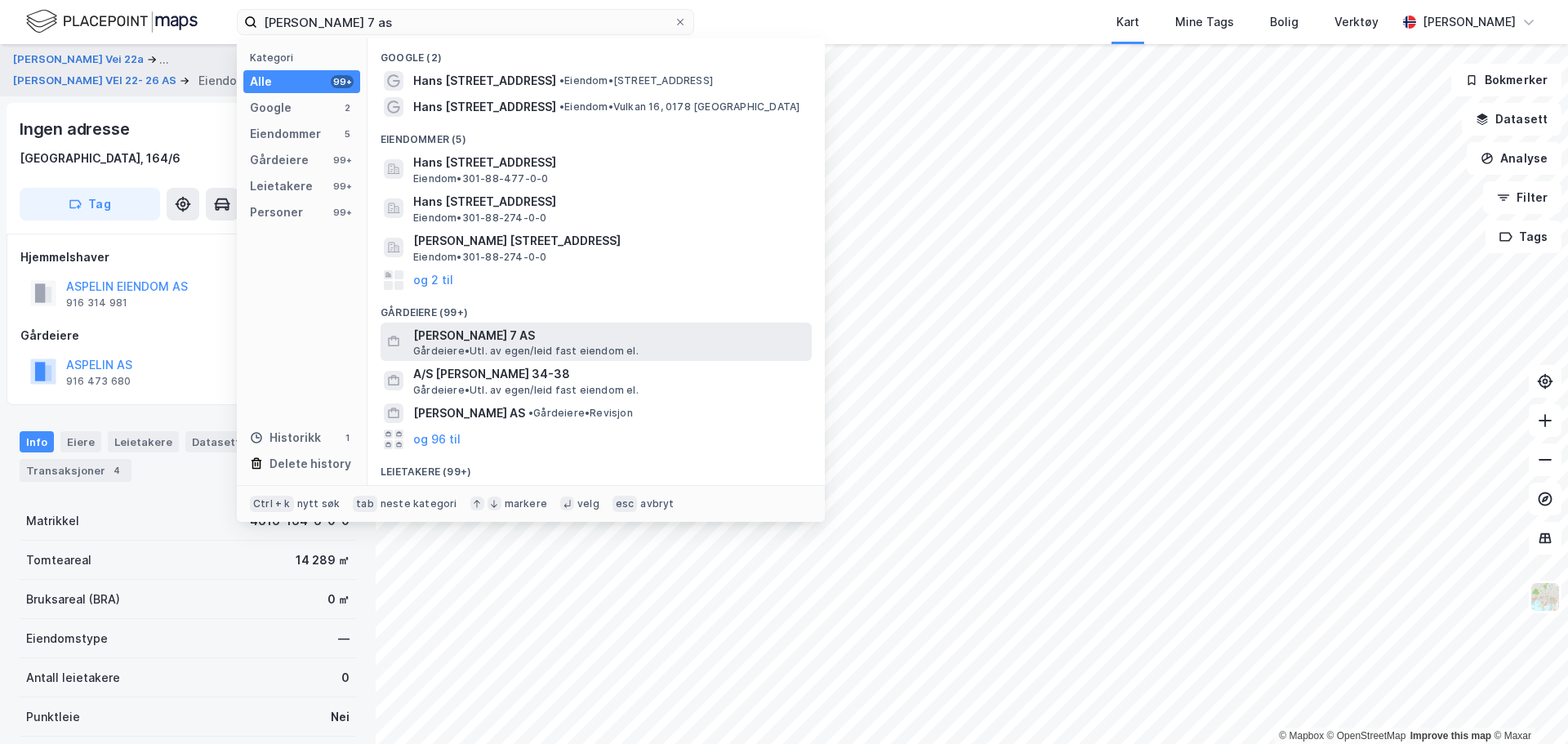
click at [601, 333] on span "[PERSON_NAME] 7 AS" at bounding box center [609, 336] width 392 height 20
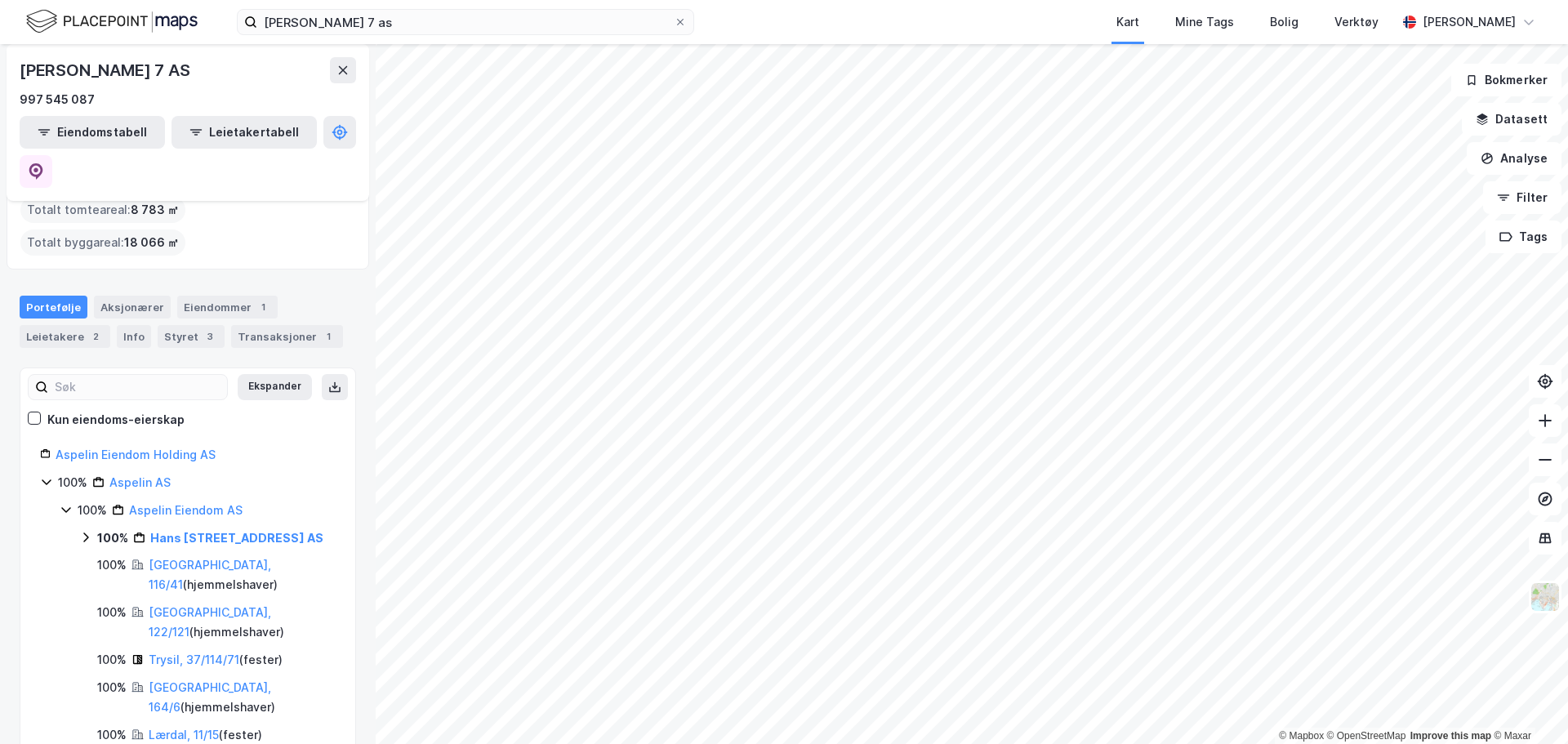
scroll to position [82, 0]
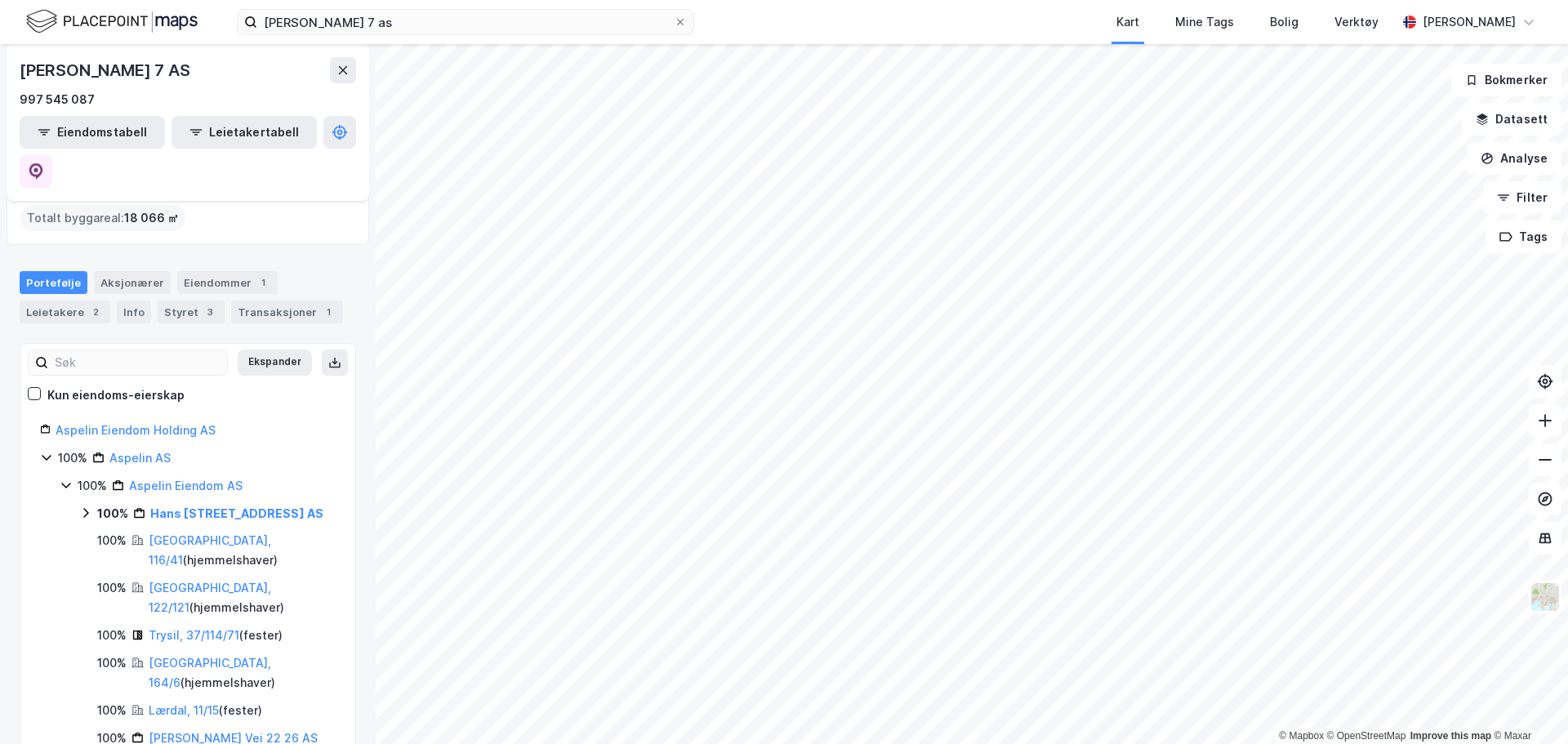
click at [89, 507] on icon at bounding box center [86, 513] width 13 height 13
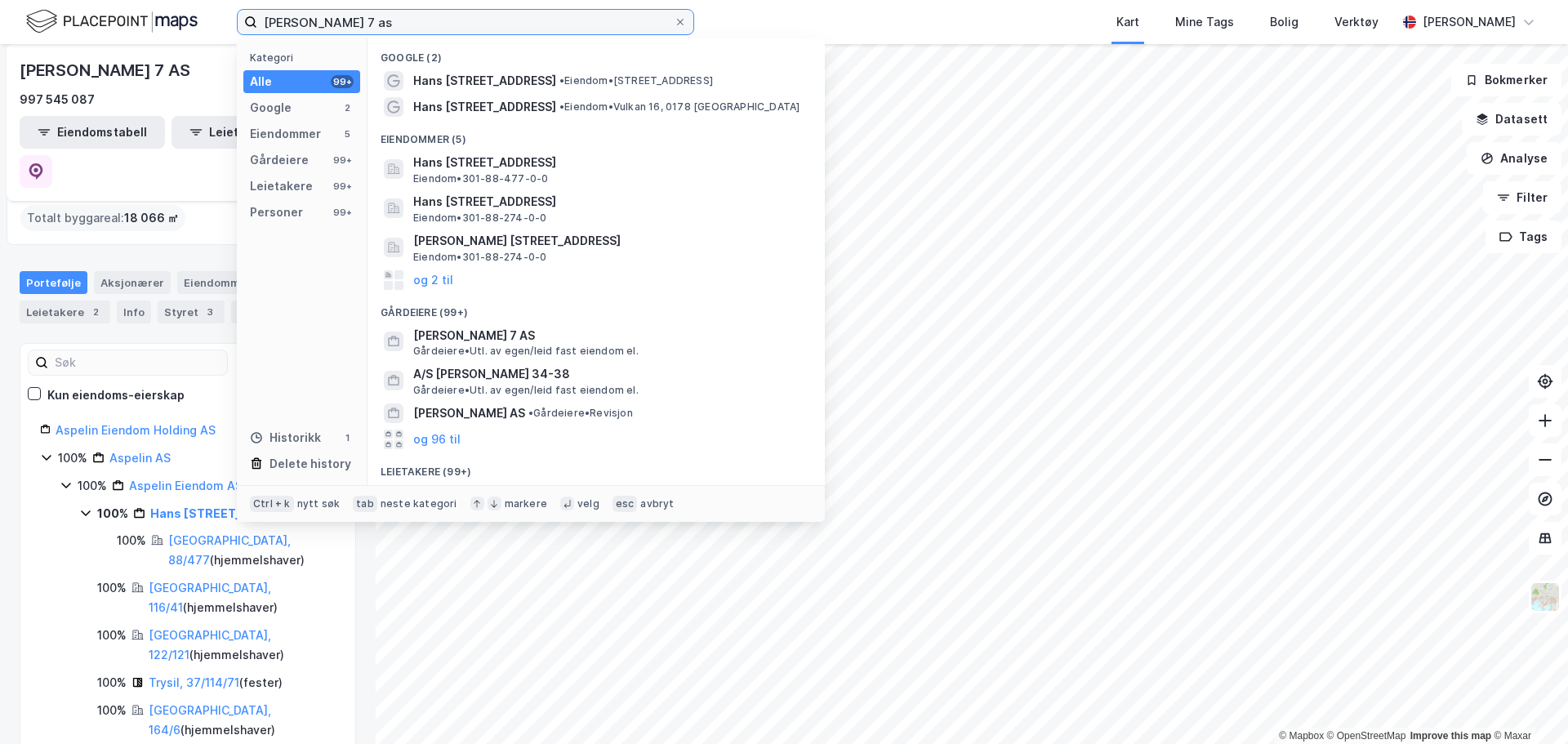
drag, startPoint x: 483, startPoint y: 26, endPoint x: 32, endPoint y: 44, distance: 451.4
click at [34, 44] on div "hans møller gasmannsvei 7 as Kategori Alle 99+ Google 2 Eiendommer 5 Gårdeiere …" at bounding box center [784, 372] width 1568 height 744
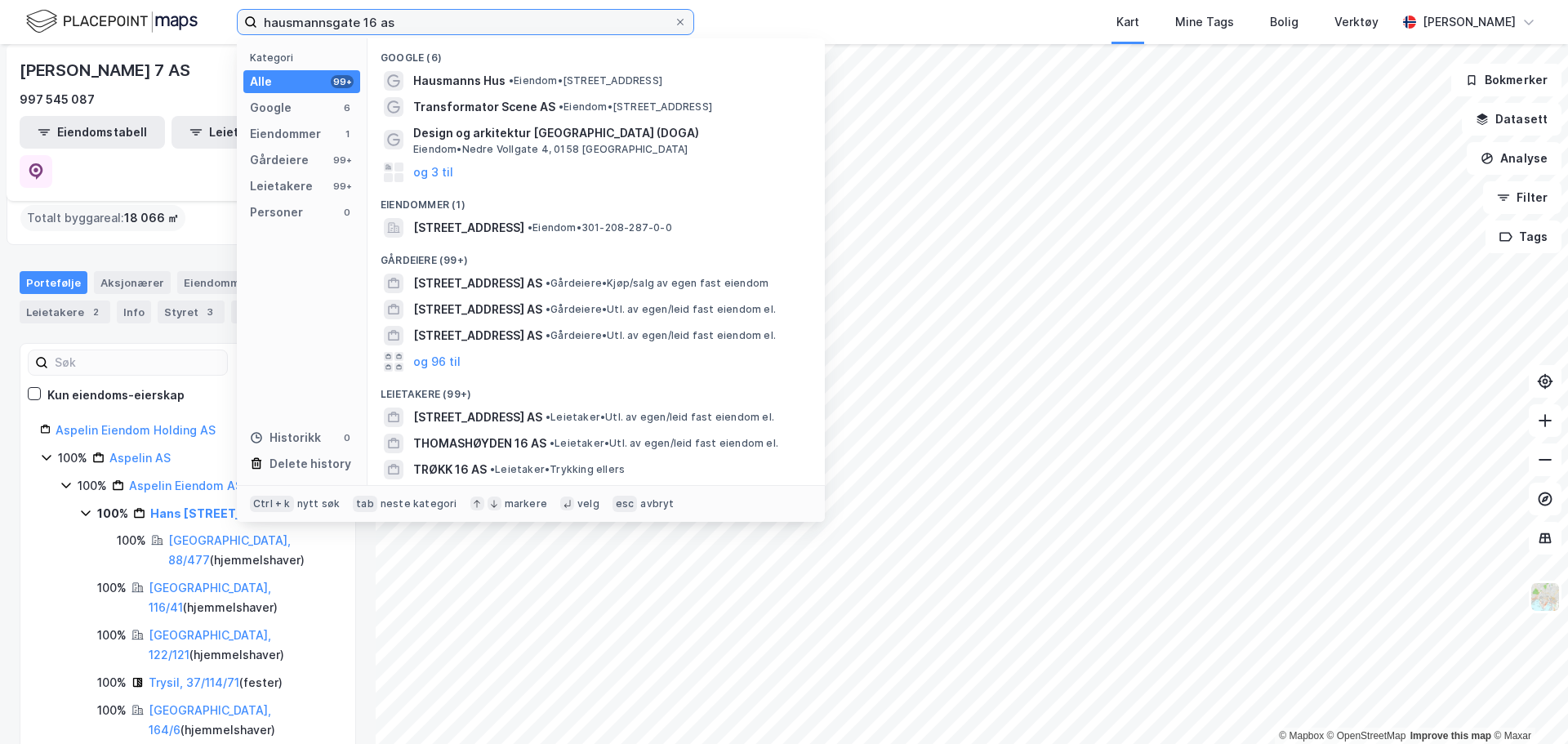
click at [335, 29] on input "hausmannsgate 16 as" at bounding box center [465, 22] width 416 height 25
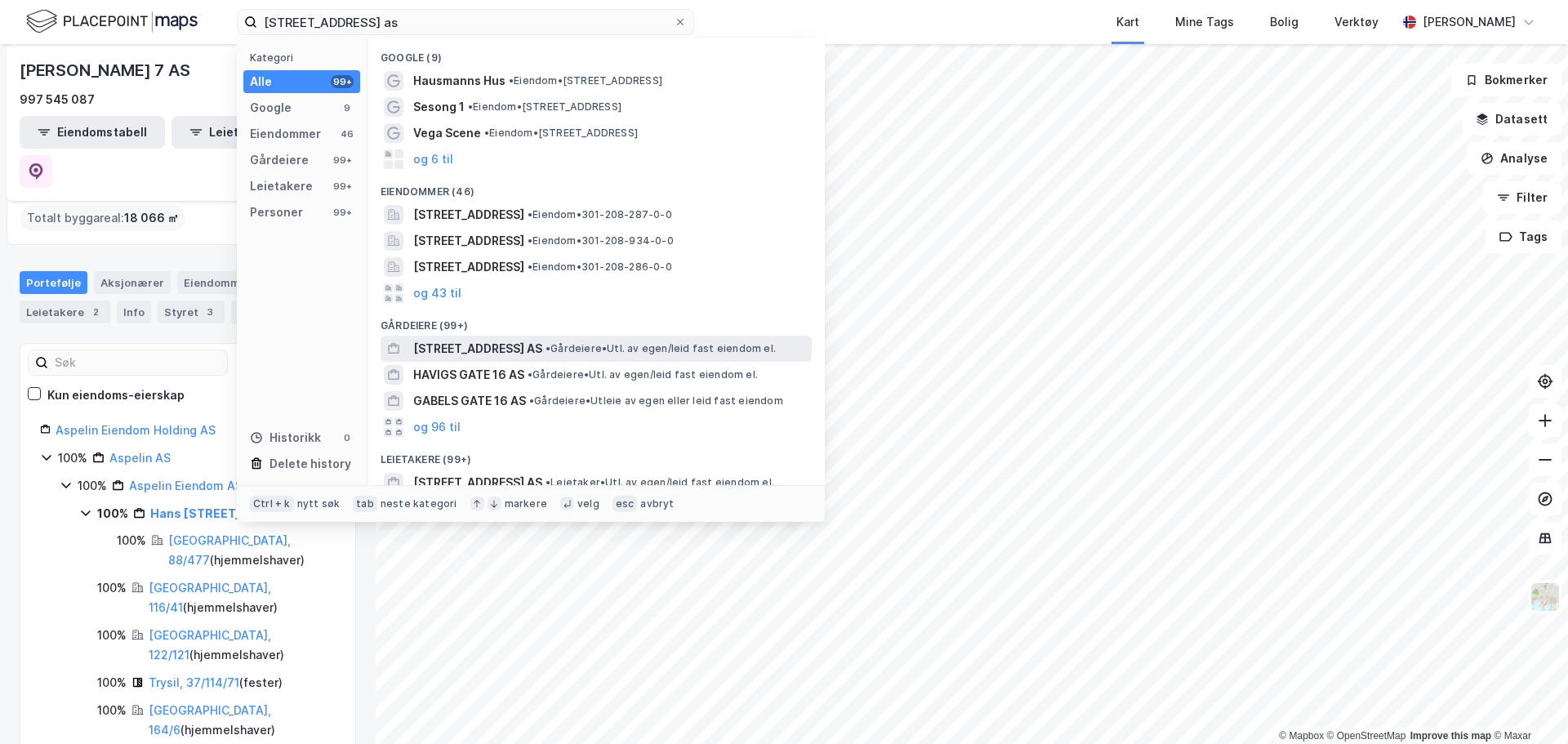
click at [577, 349] on span "• Gårdeiere • Utl. av egen/leid fast eiendom el." at bounding box center [661, 349] width 231 height 13
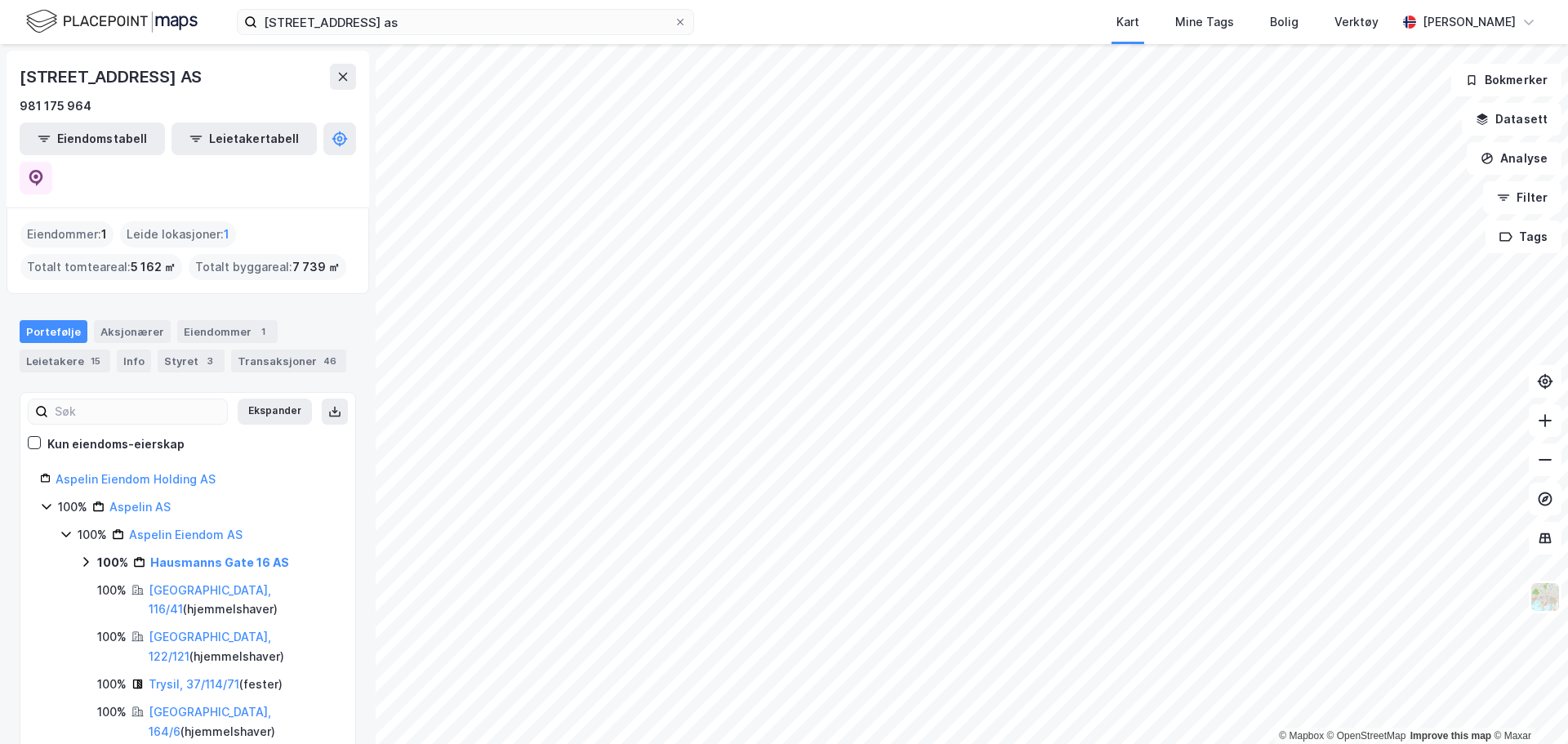
click at [88, 556] on icon at bounding box center [86, 562] width 13 height 13
click at [104, 584] on icon at bounding box center [106, 590] width 13 height 13
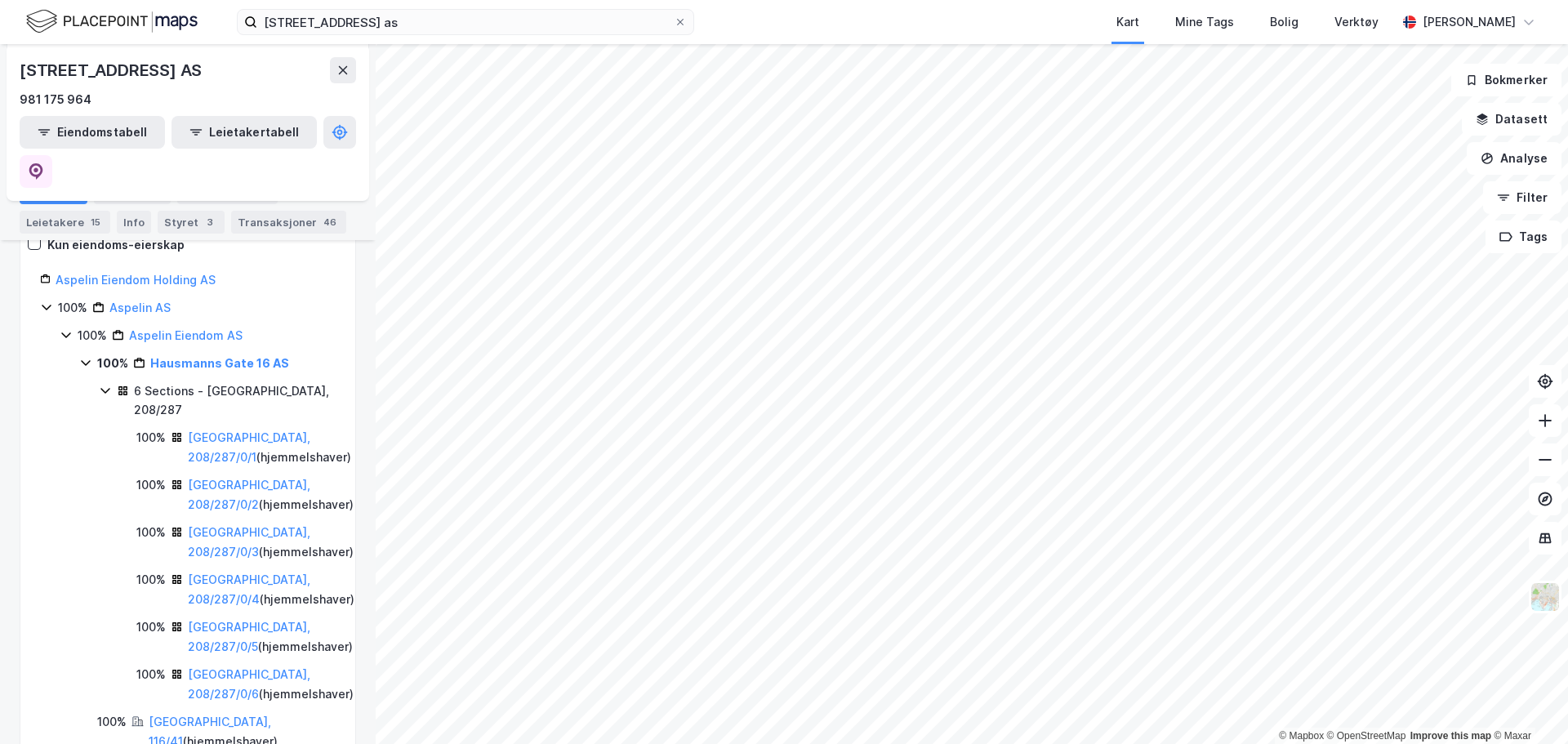
scroll to position [164, 0]
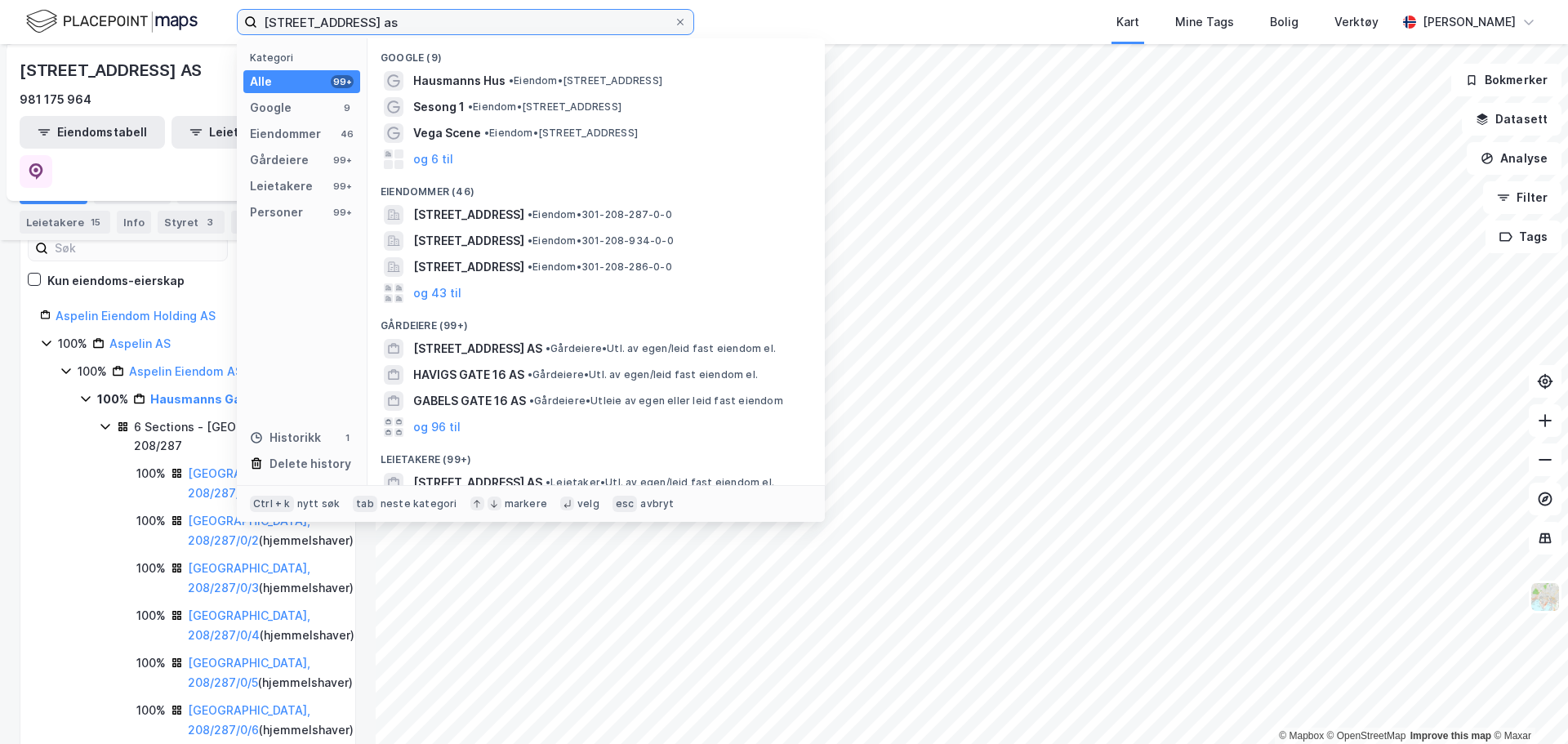
drag, startPoint x: 420, startPoint y: 24, endPoint x: 81, endPoint y: -8, distance: 340.5
click at [81, 0] on html "hausmanns gate 16 as Kategori Alle 99+ Google 9 Eiendommer 46 Gårdeiere 99+ Lei…" at bounding box center [784, 372] width 1568 height 744
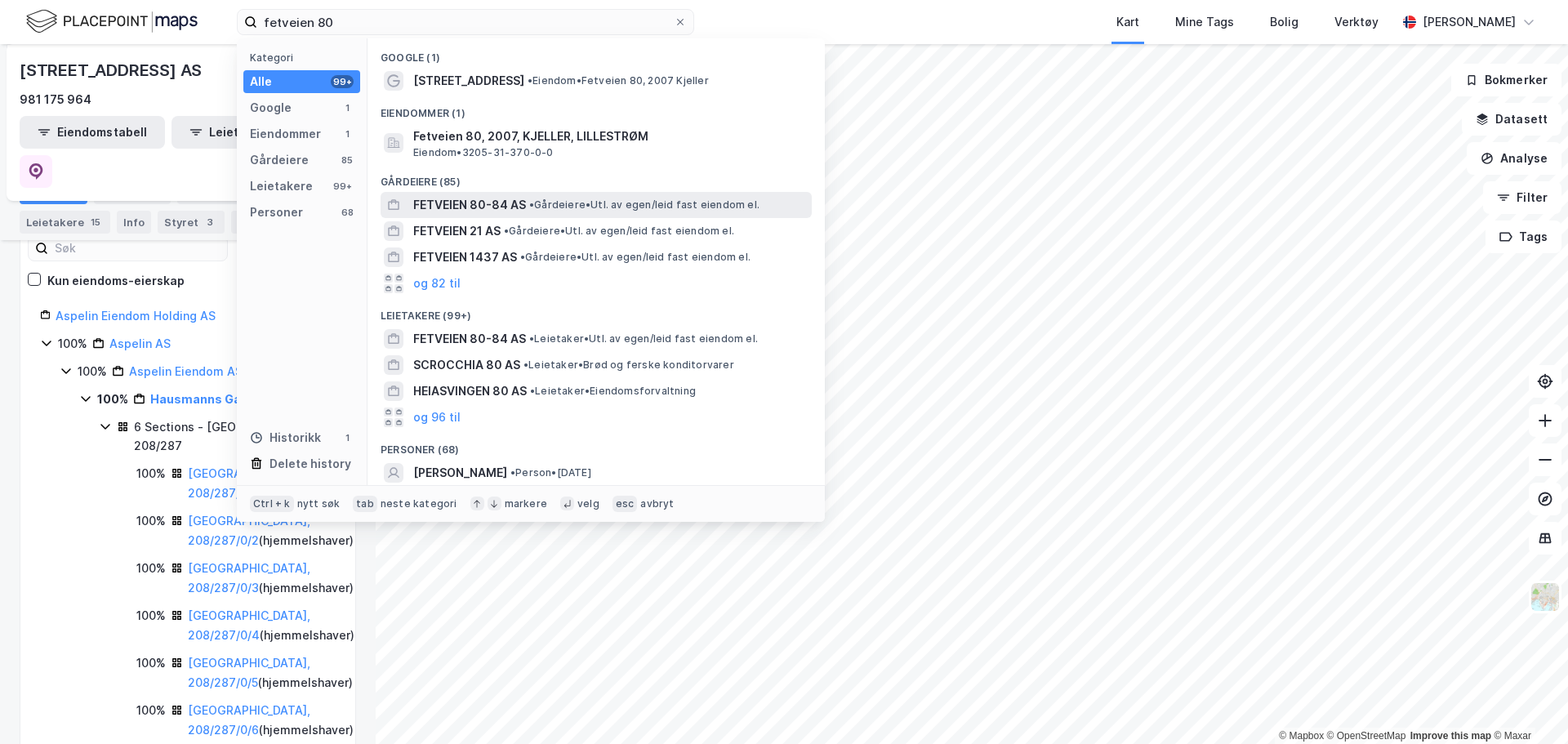
click at [573, 196] on div "FETVEIEN 80-84 AS • Gårdeiere • Utl. av egen/leid fast eiendom el." at bounding box center [610, 205] width 395 height 20
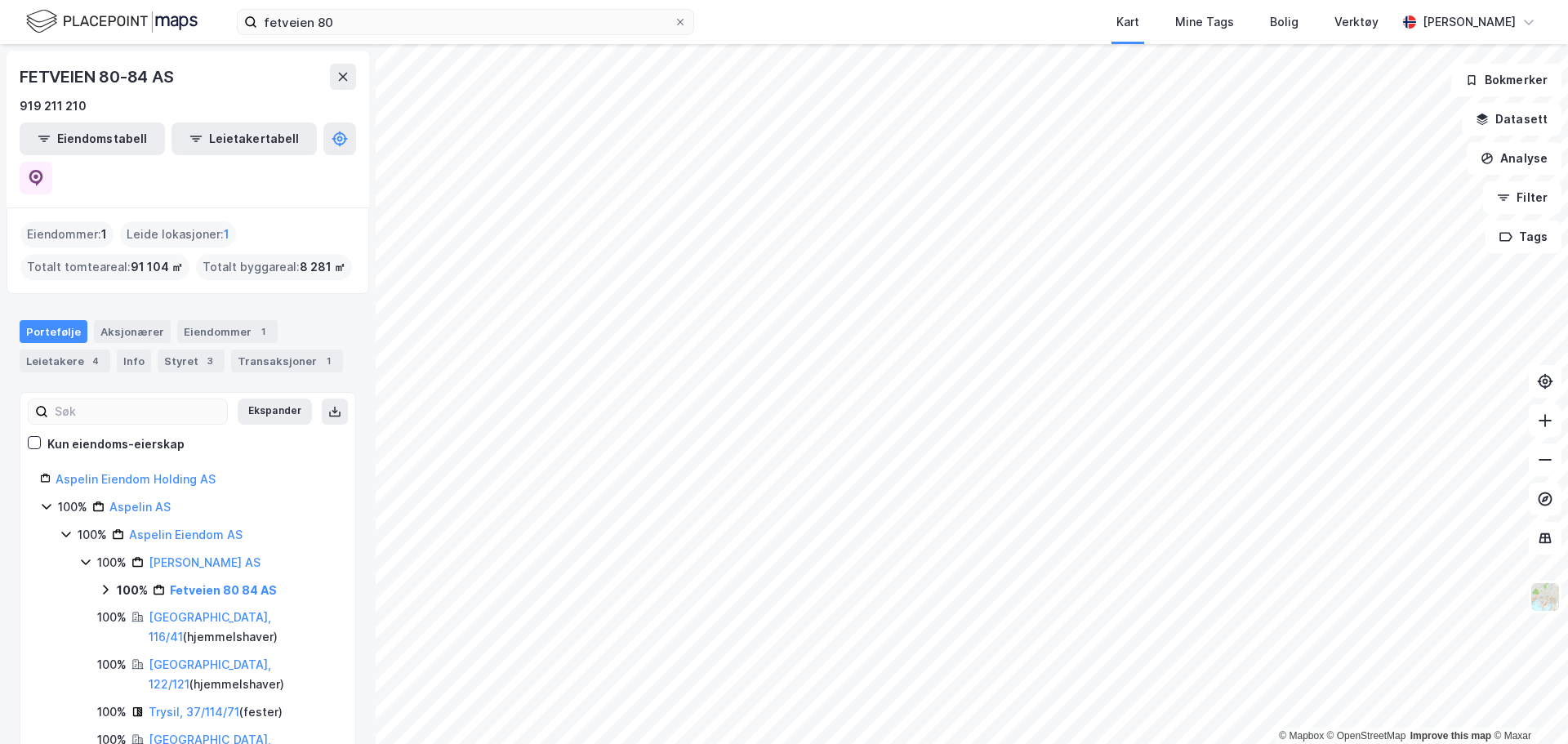
click at [104, 584] on icon at bounding box center [106, 590] width 13 height 13
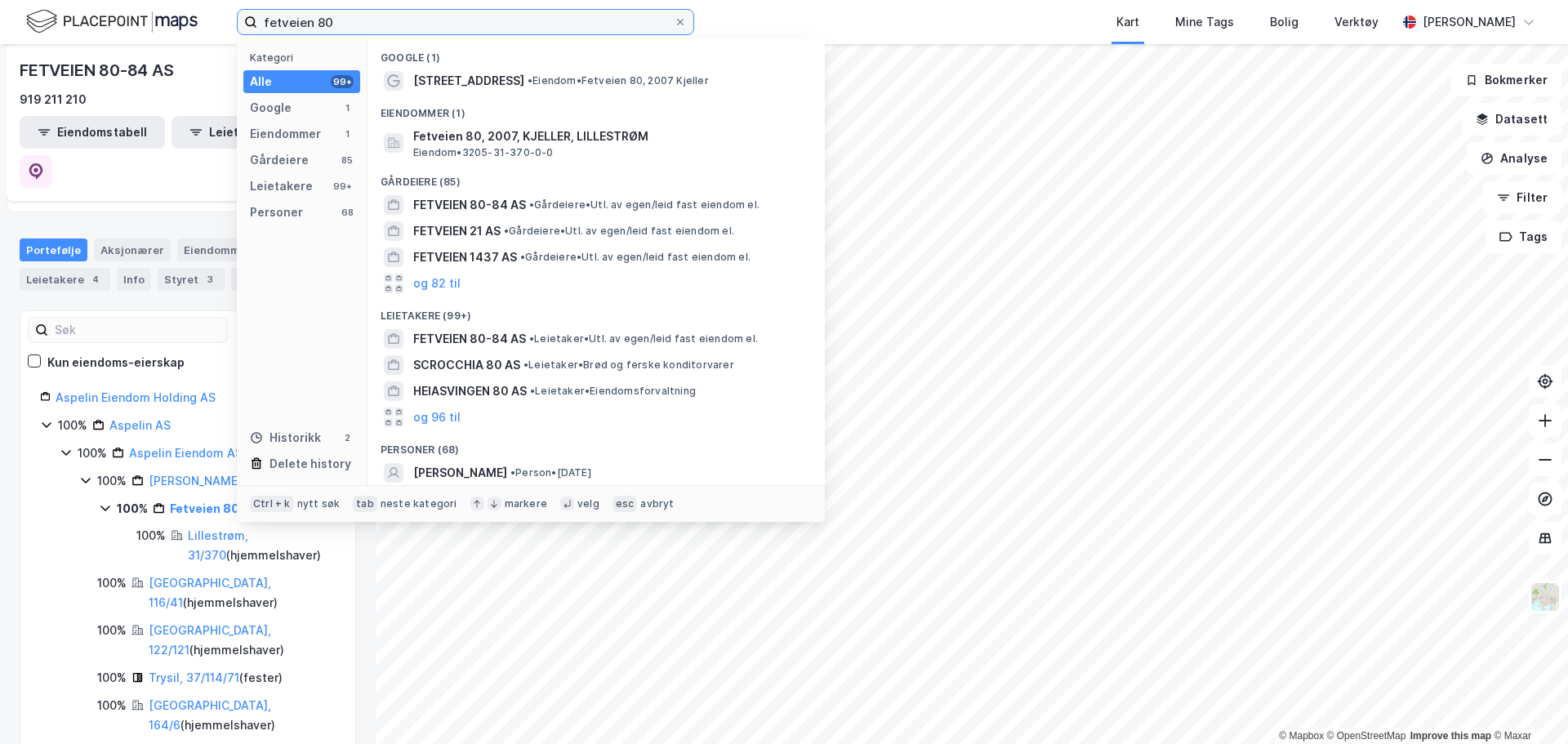
drag, startPoint x: 361, startPoint y: 16, endPoint x: 194, endPoint y: 2, distance: 167.6
click at [200, 7] on div "fetveien 80 Kategori Alle 99+ Google 1 Eiendommer 1 Gårdeiere 85 Leietakere 99+…" at bounding box center [784, 22] width 1568 height 44
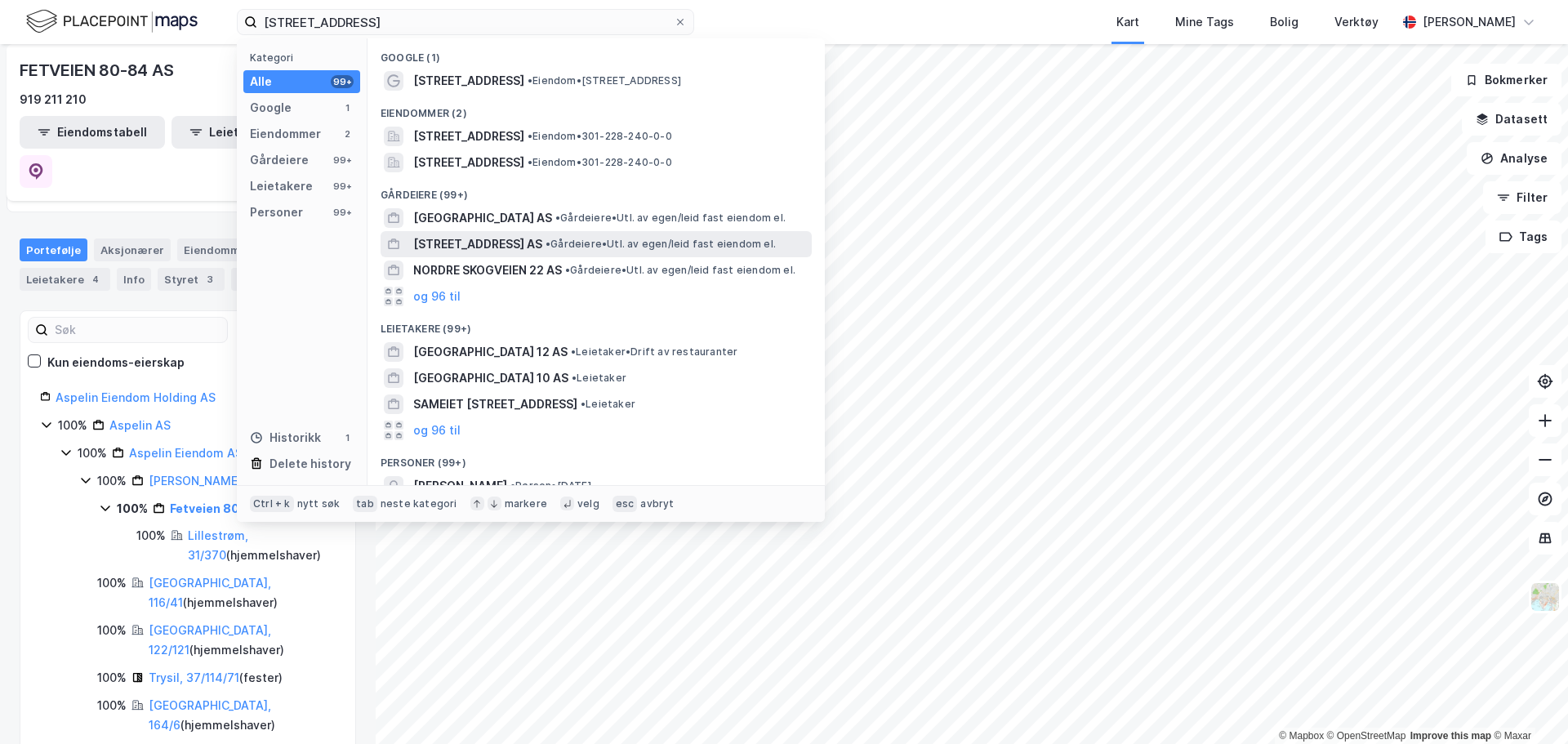
click at [647, 239] on span "• Gårdeiere • Utl. av egen/leid fast eiendom el." at bounding box center [661, 244] width 231 height 13
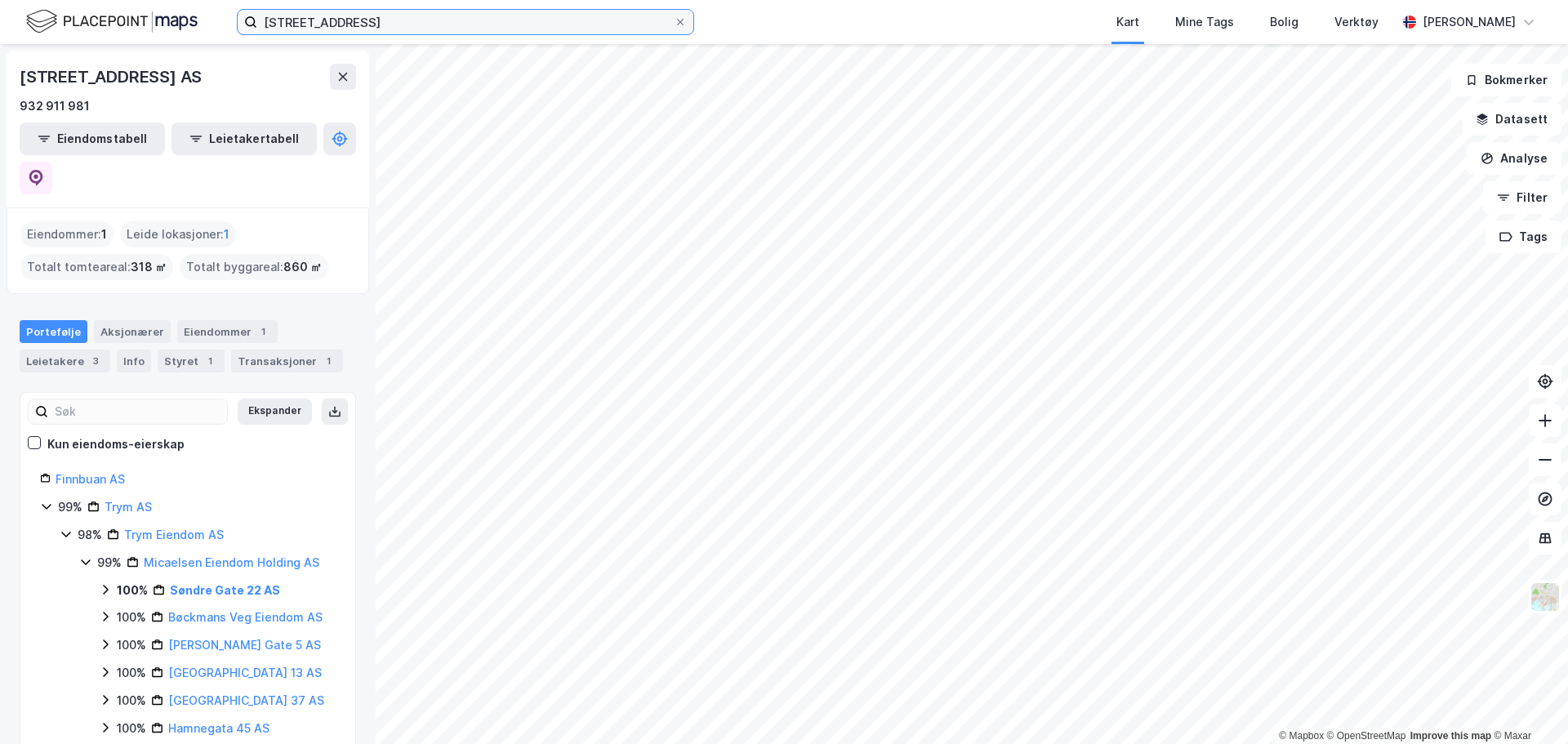
click at [297, 23] on input "nordre gate 22" at bounding box center [465, 22] width 416 height 25
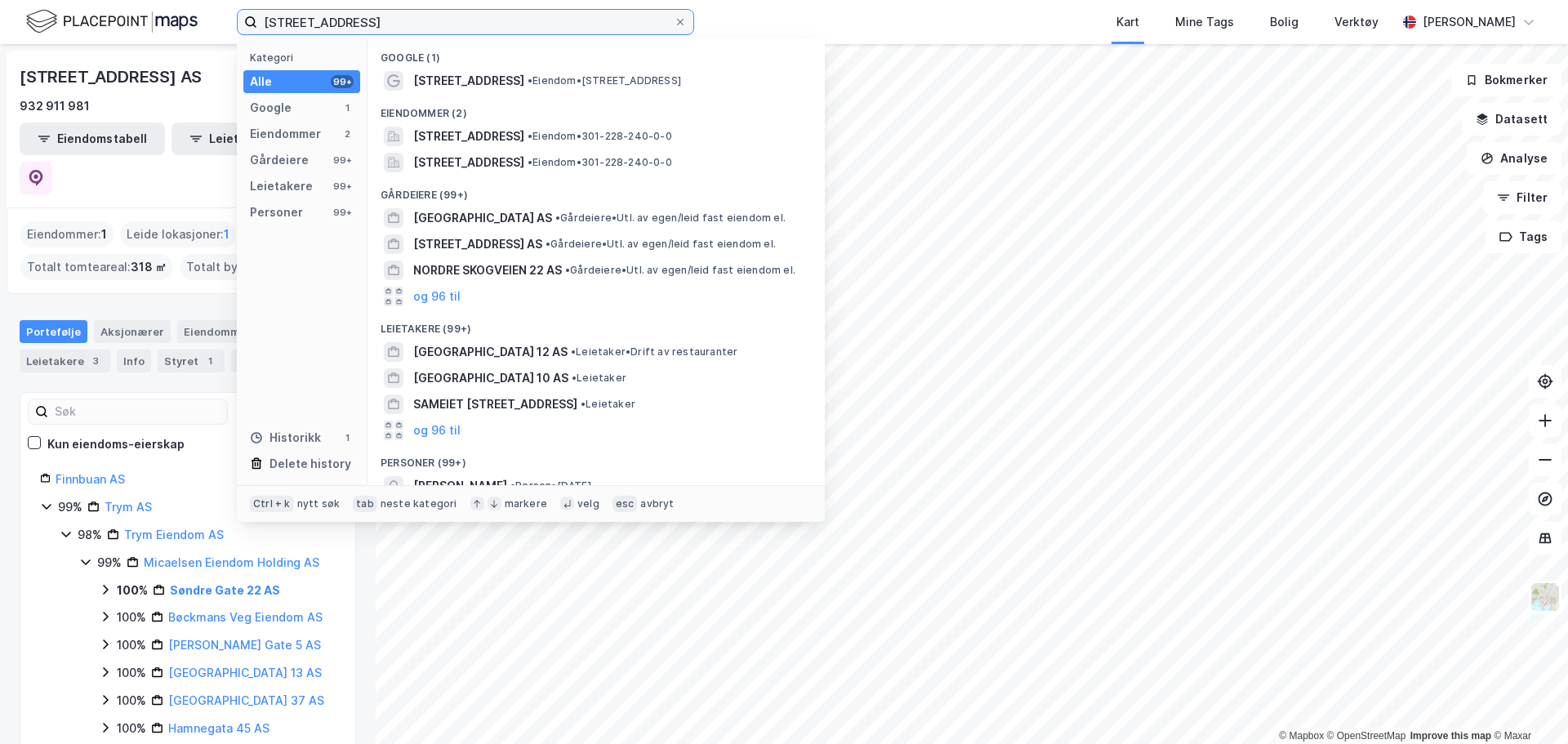
click at [358, 22] on input "nordre gate 22" at bounding box center [465, 22] width 416 height 25
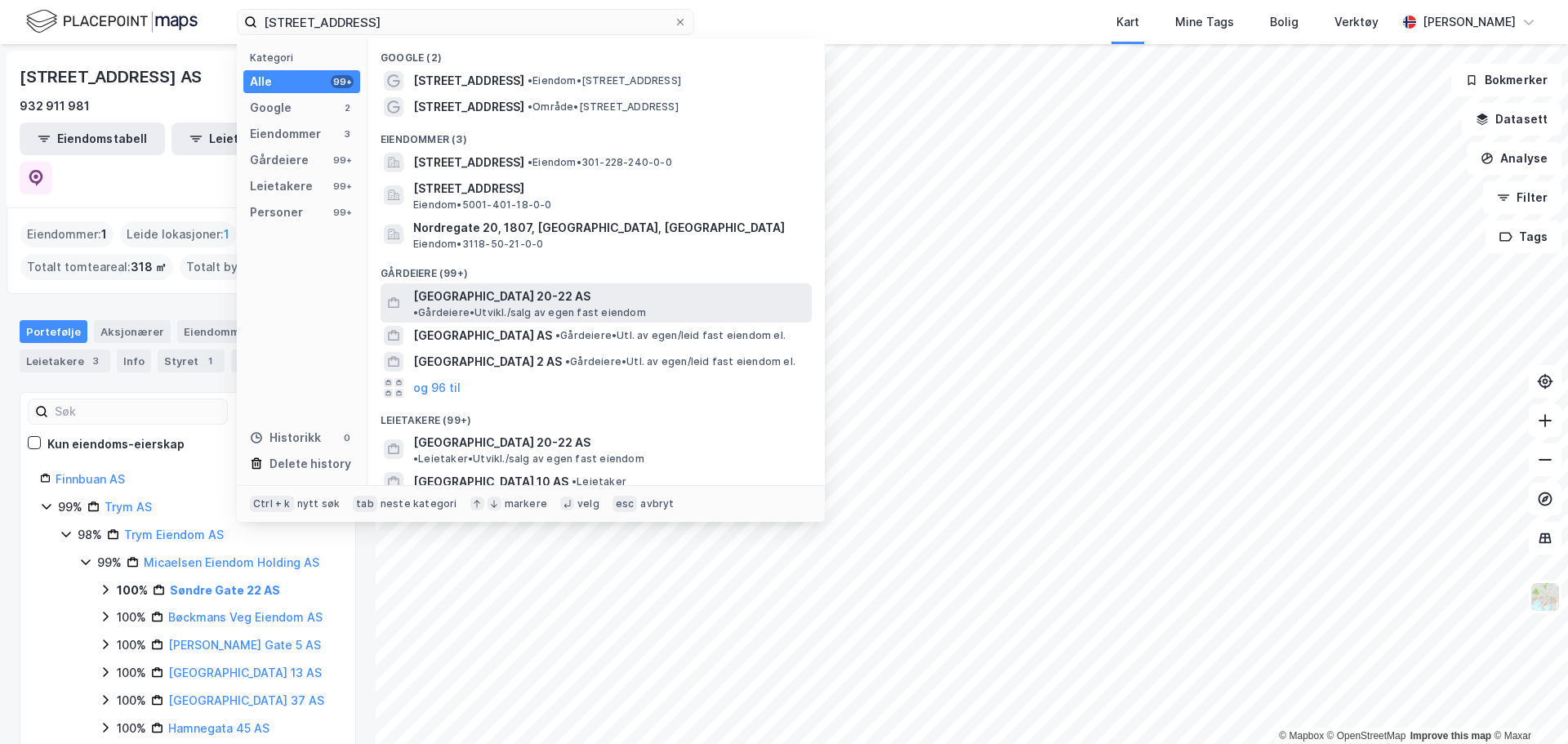
click at [624, 306] on span "• Gårdeiere • Utvikl./salg av egen fast eiendom" at bounding box center [529, 313] width 233 height 13
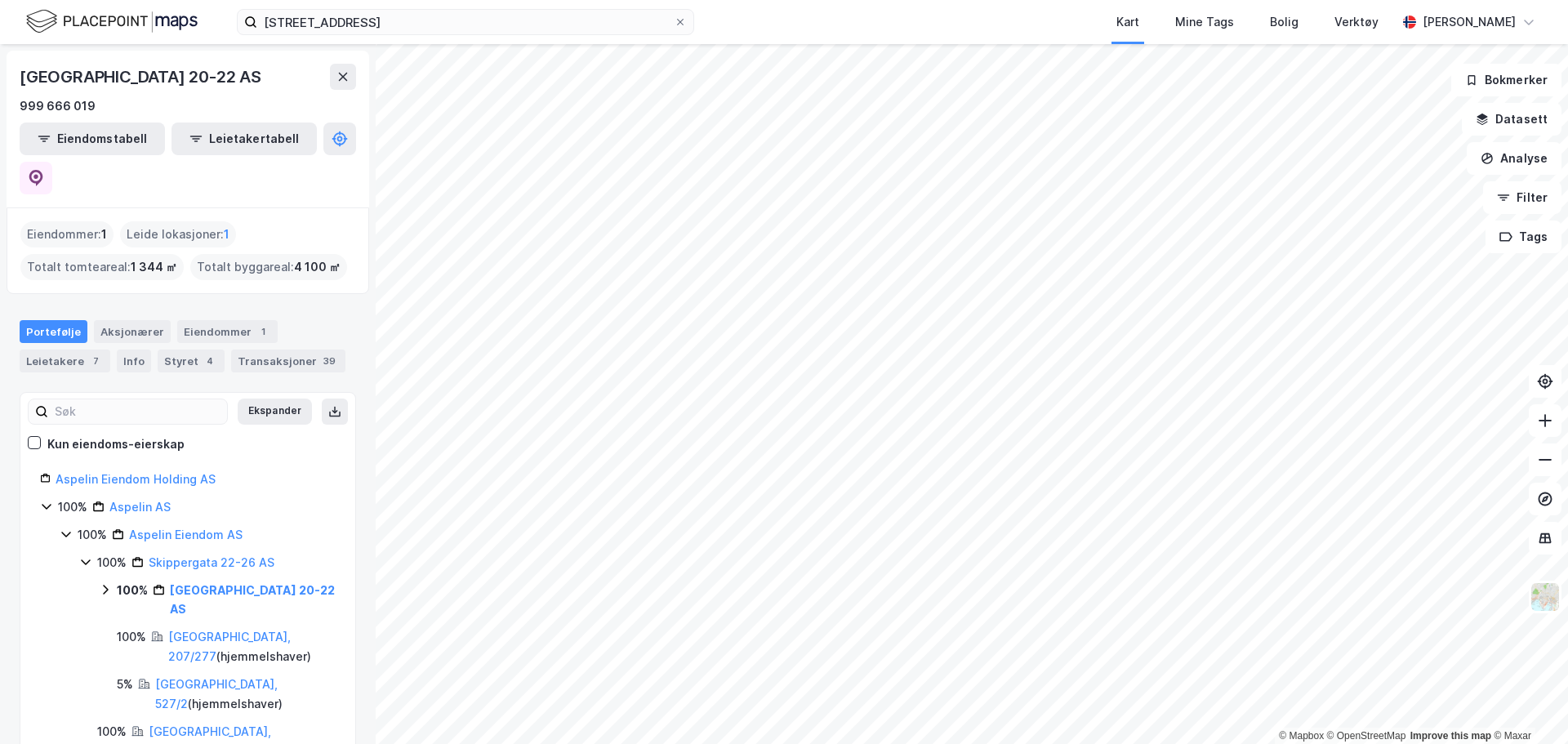
click at [108, 584] on icon at bounding box center [106, 590] width 13 height 13
click at [130, 630] on icon at bounding box center [125, 637] width 13 height 13
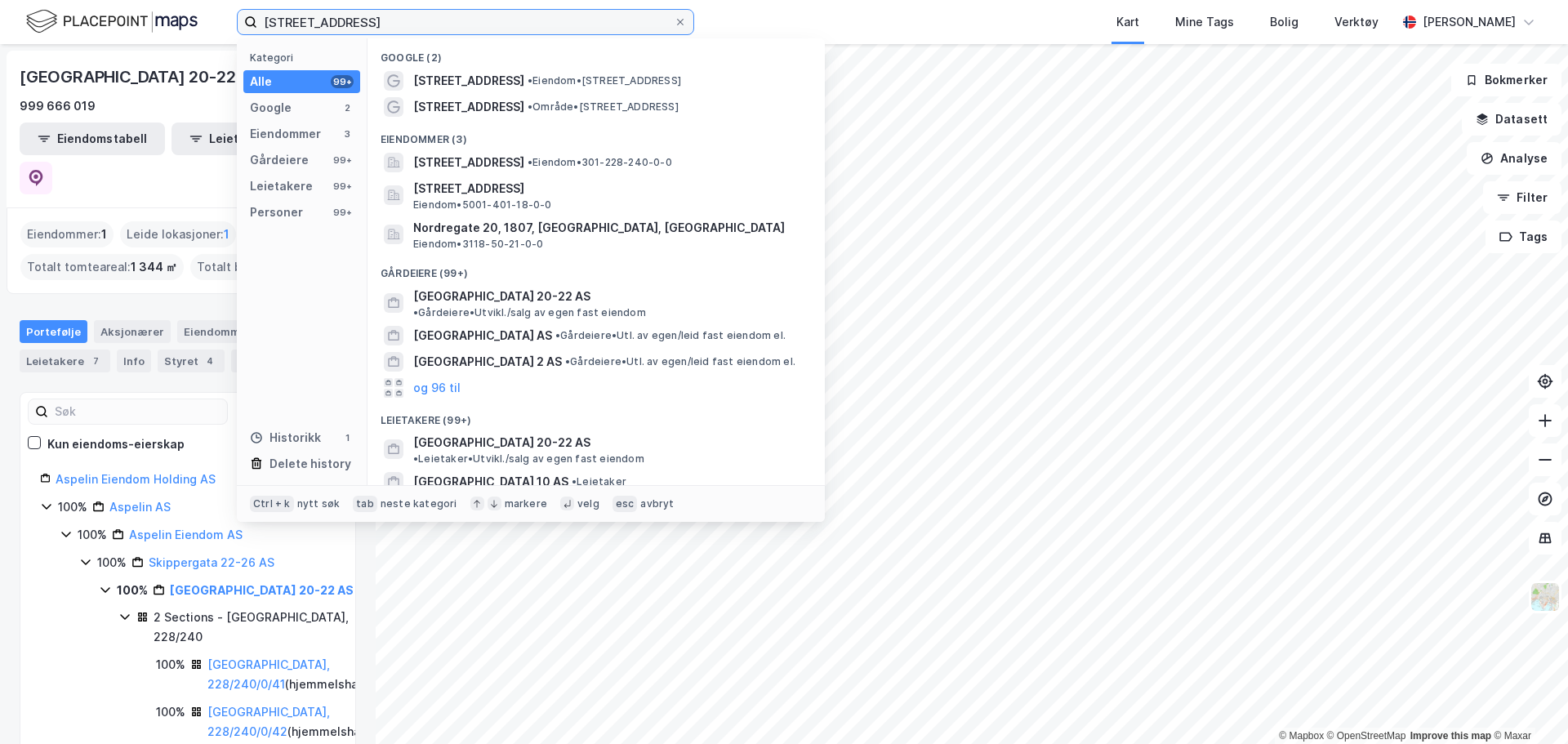
drag, startPoint x: 430, startPoint y: 20, endPoint x: 148, endPoint y: 8, distance: 282.3
click at [148, 8] on div "nordre gate 20 Kategori Alle 99+ Google 2 Eiendommer 3 Gårdeiere 99+ Leietakere…" at bounding box center [784, 22] width 1568 height 44
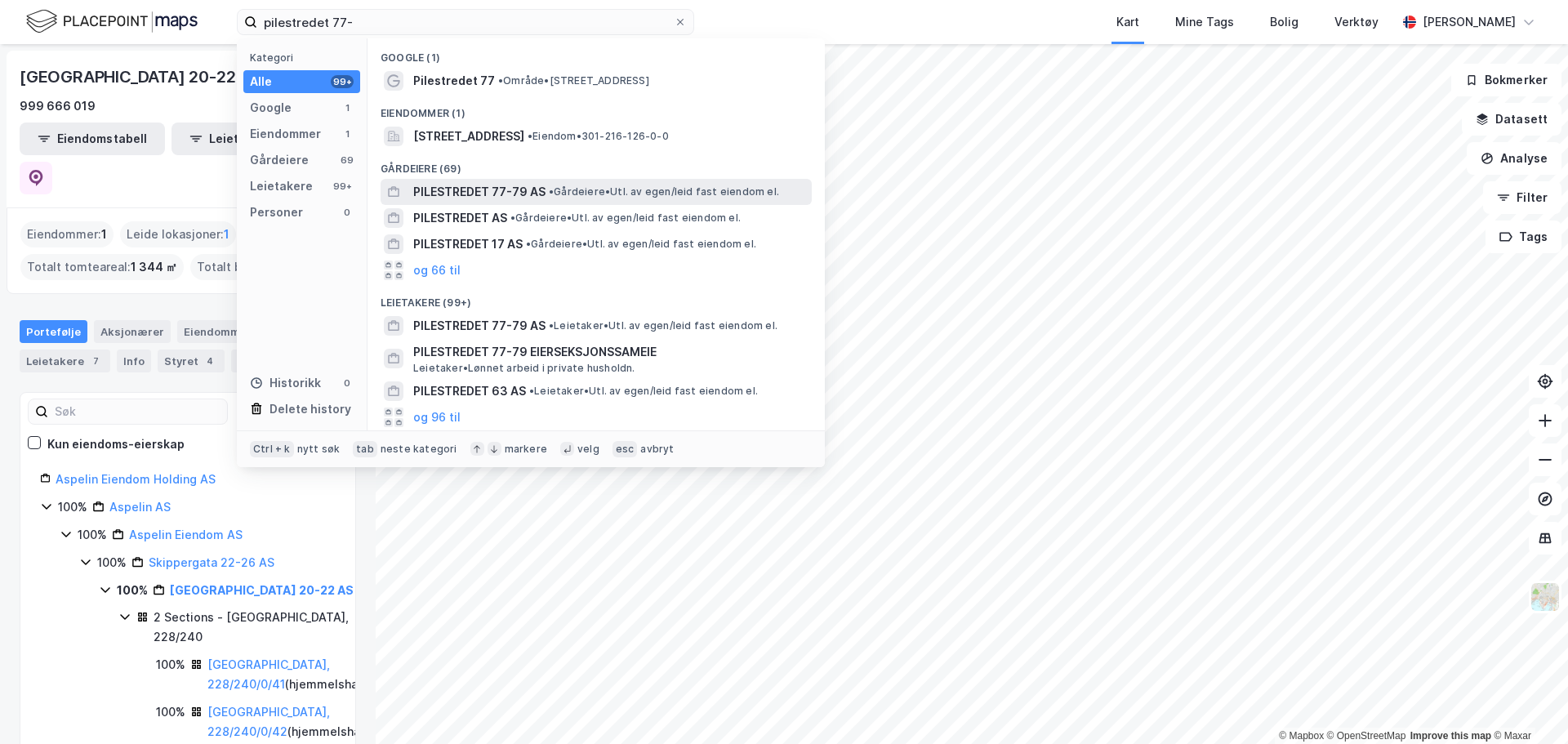
click at [616, 183] on div "PILESTREDET 77-79 AS • Gårdeiere • Utl. av egen/leid fast eiendom el." at bounding box center [610, 192] width 395 height 20
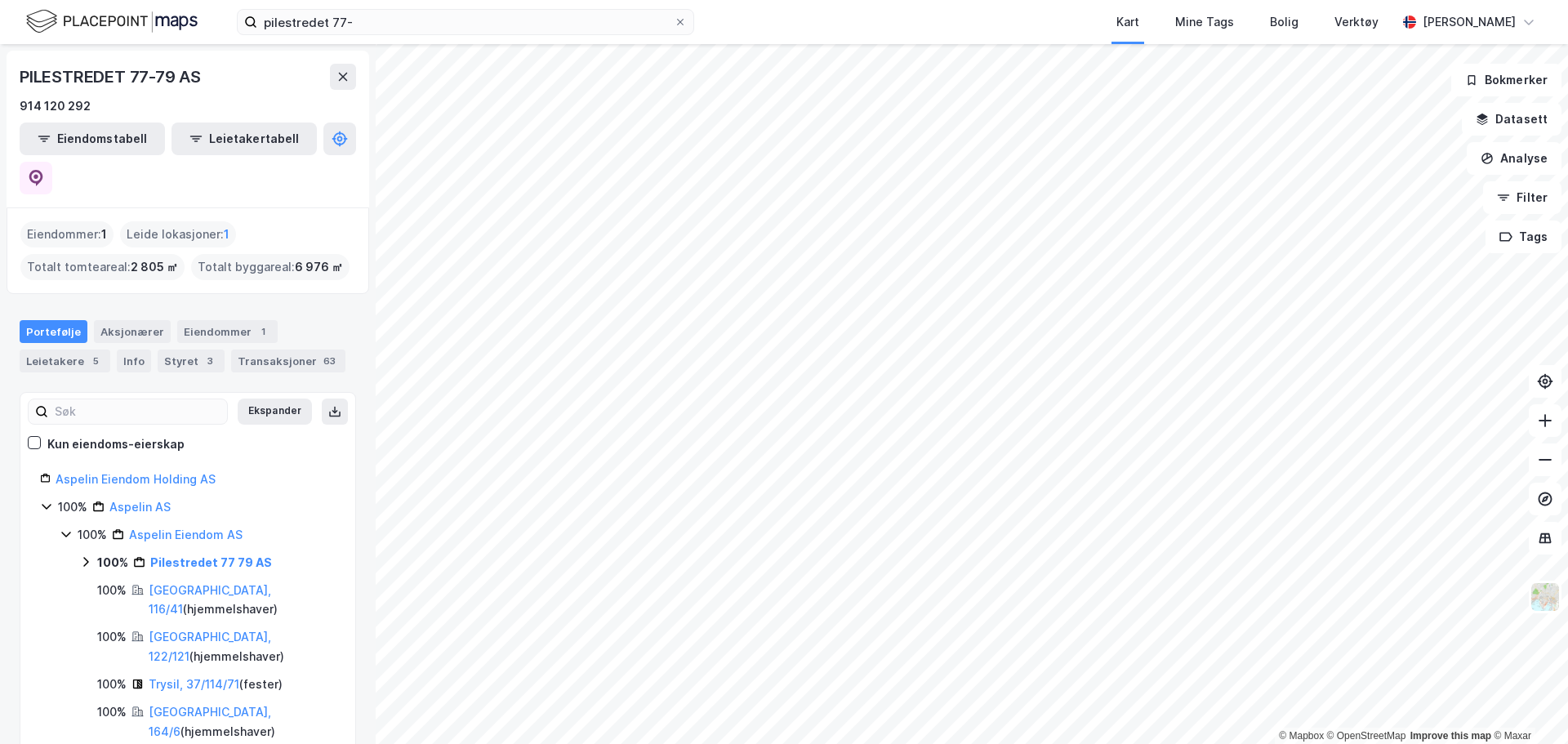
click at [88, 556] on icon at bounding box center [86, 562] width 13 height 13
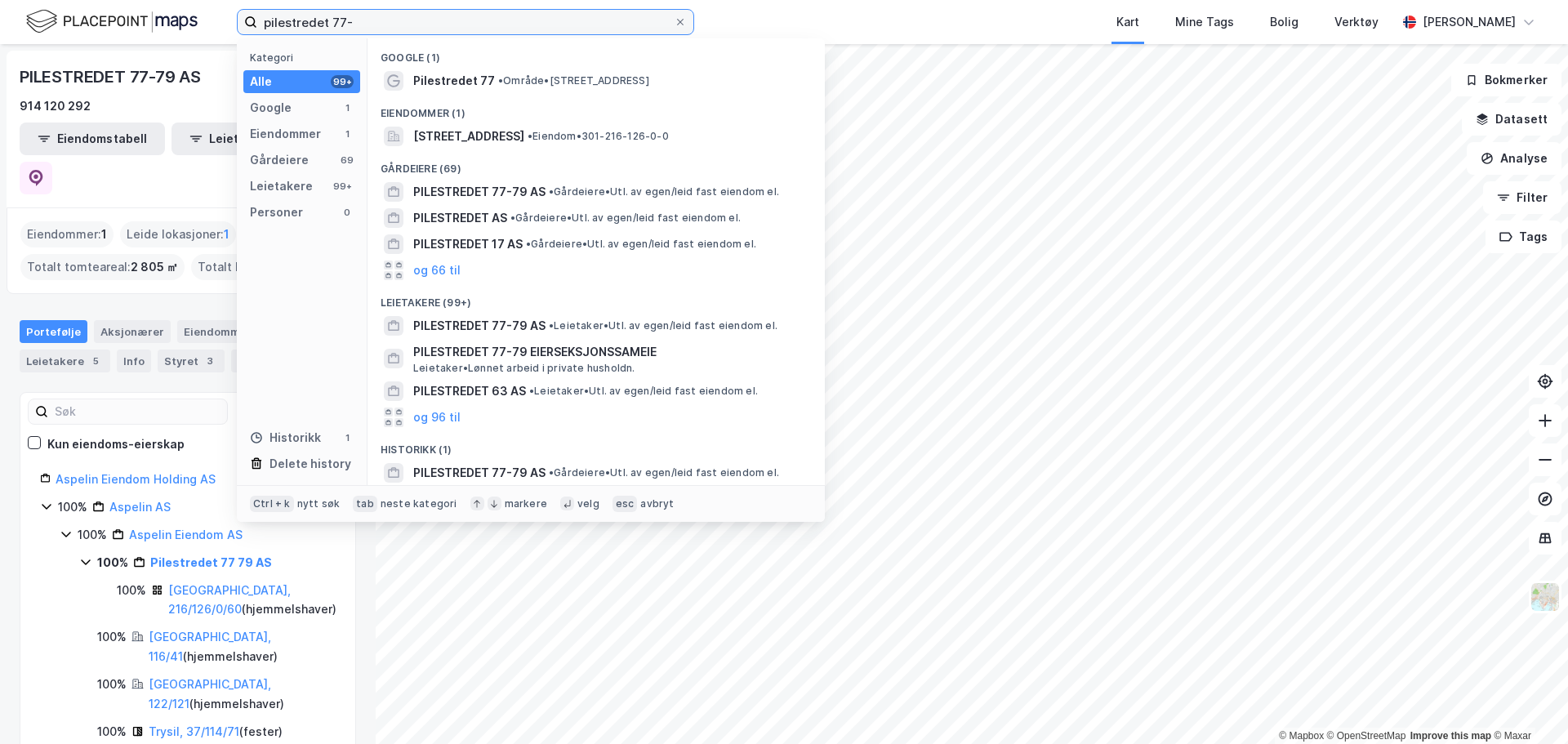
drag, startPoint x: 398, startPoint y: 25, endPoint x: -310, endPoint y: -39, distance: 710.9
click at [0, 0] on html "pilestredet 77- Kategori Alle 99+ Google 1 Eiendommer 1 Gårdeiere 69 Leietakere…" at bounding box center [784, 372] width 1568 height 744
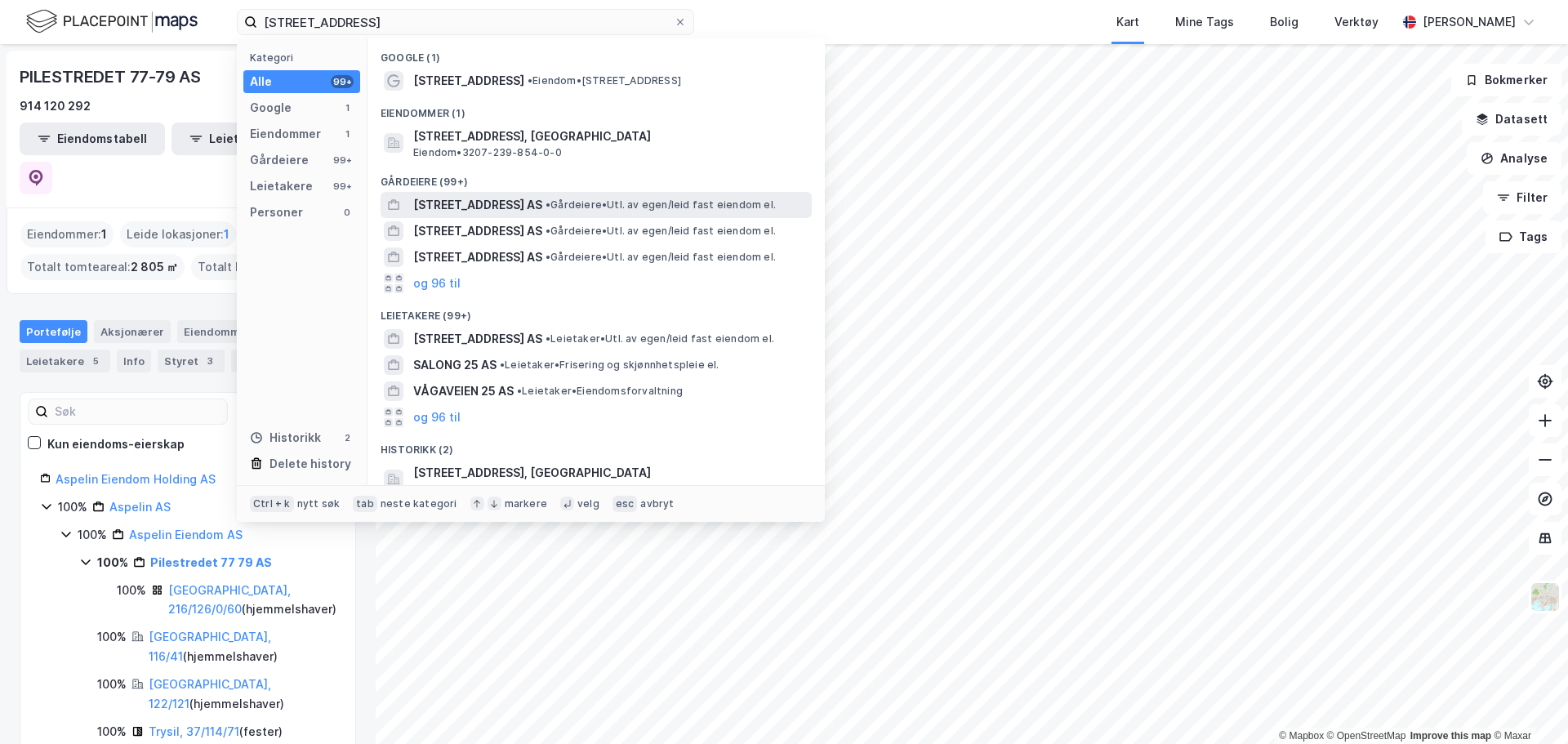
click at [573, 199] on span "• Gårdeiere • Utl. av egen/leid fast eiendom el." at bounding box center [661, 205] width 231 height 13
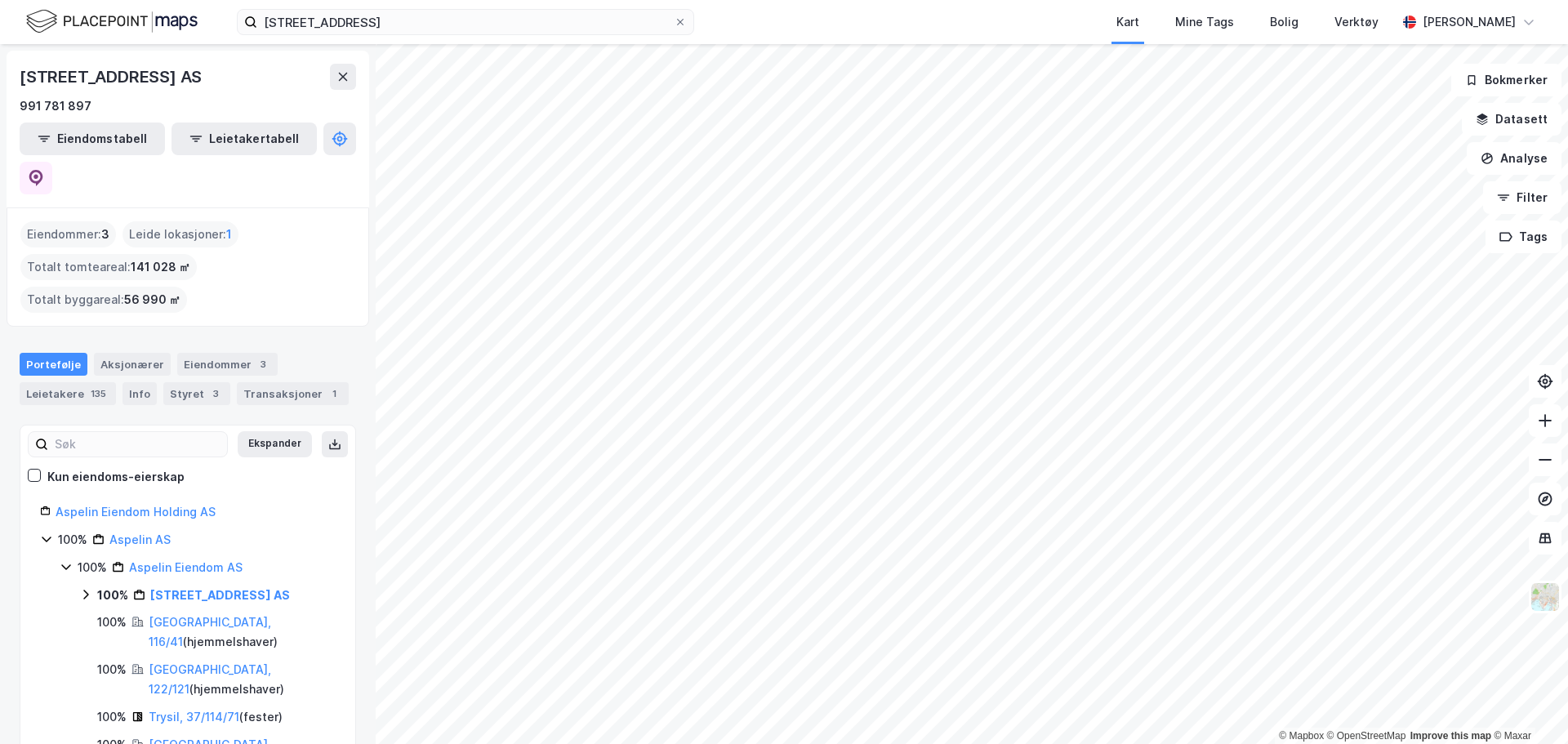
click at [87, 588] on icon at bounding box center [86, 595] width 13 height 13
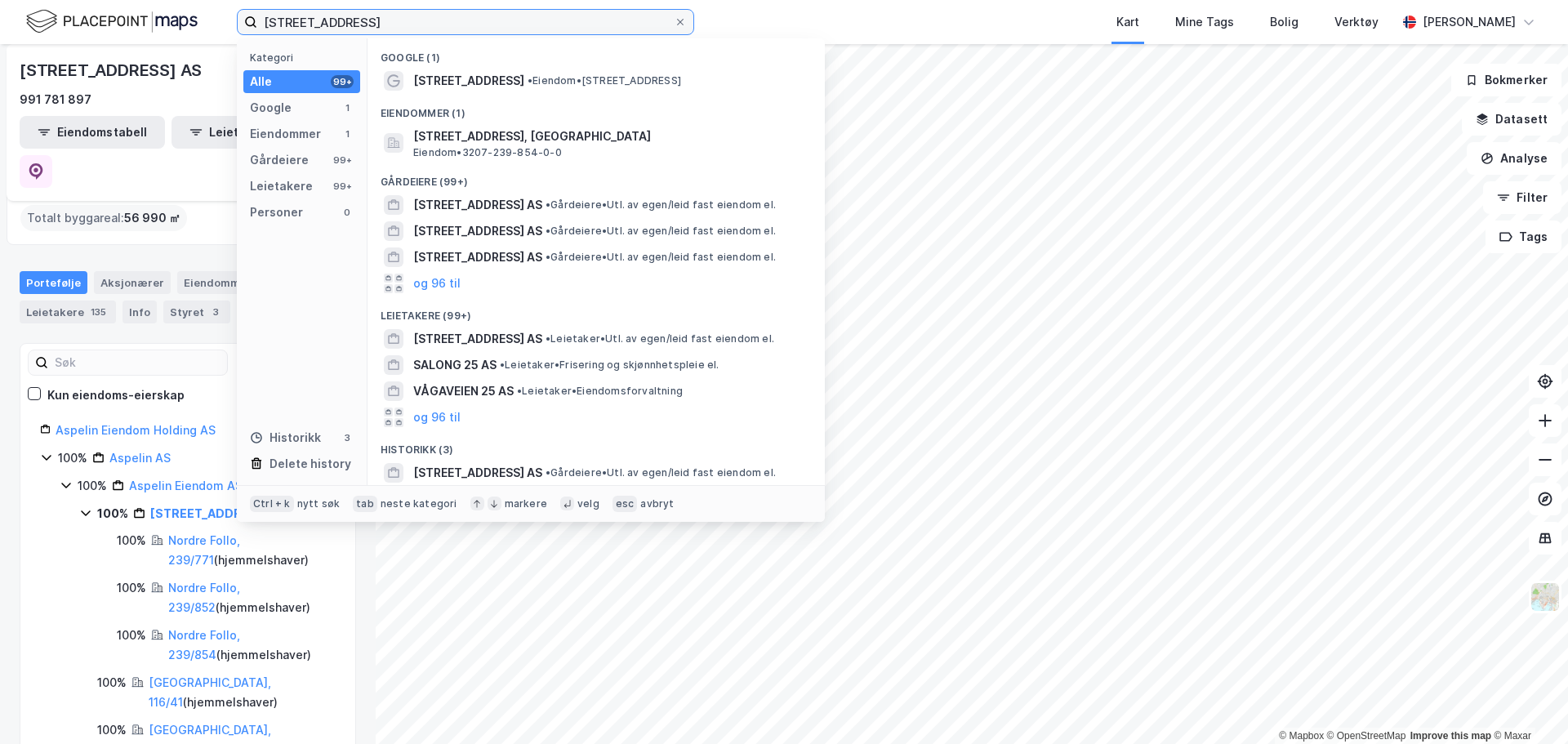
drag, startPoint x: 521, startPoint y: 23, endPoint x: 41, endPoint y: 20, distance: 480.0
click at [46, 20] on div "rosenholmveien 25 Kategori Alle 99+ Google 1 Eiendommer 1 Gårdeiere 99+ Leietak…" at bounding box center [784, 22] width 1568 height 44
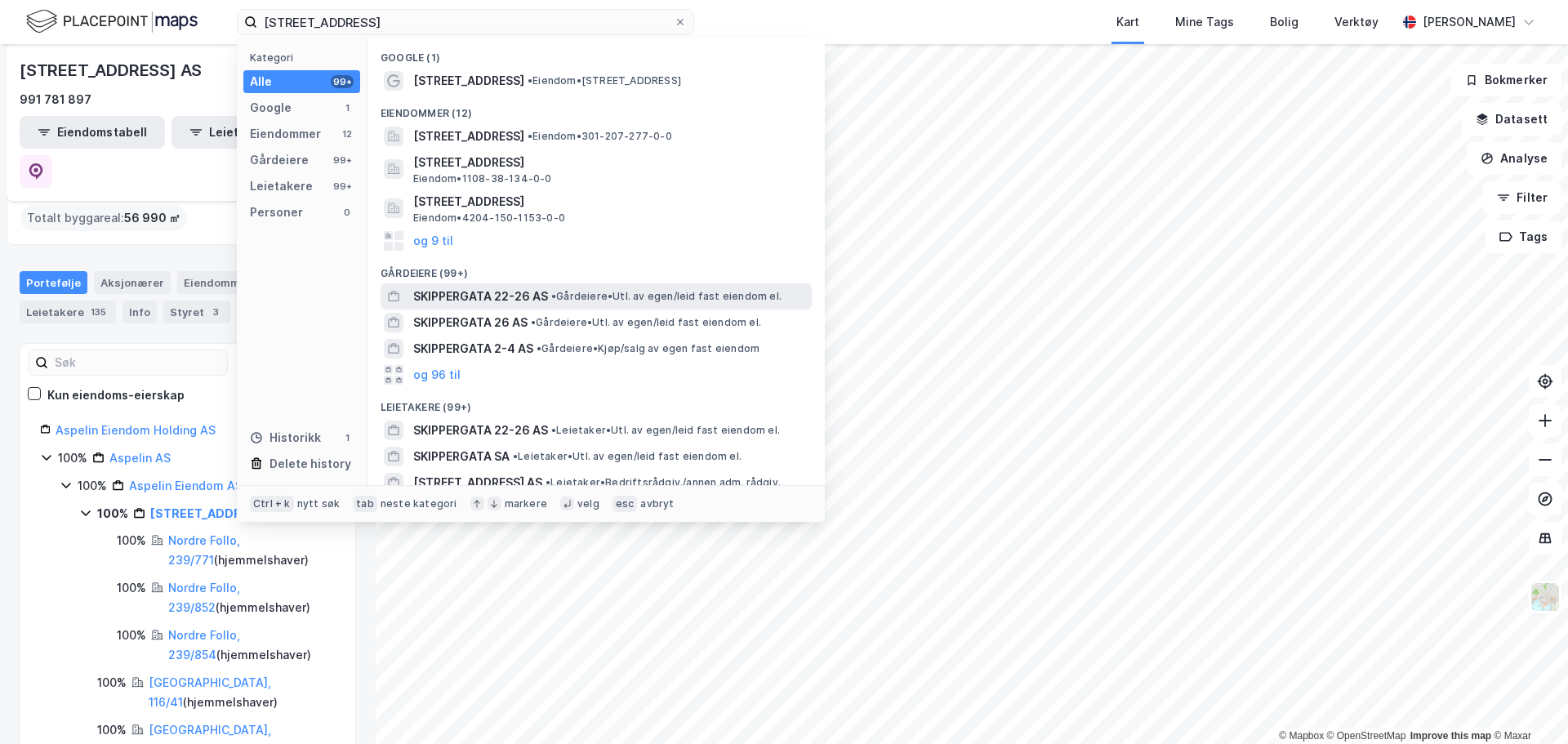
click at [573, 300] on span "• Gårdeiere • Utl. av egen/leid fast eiendom el." at bounding box center [667, 296] width 231 height 13
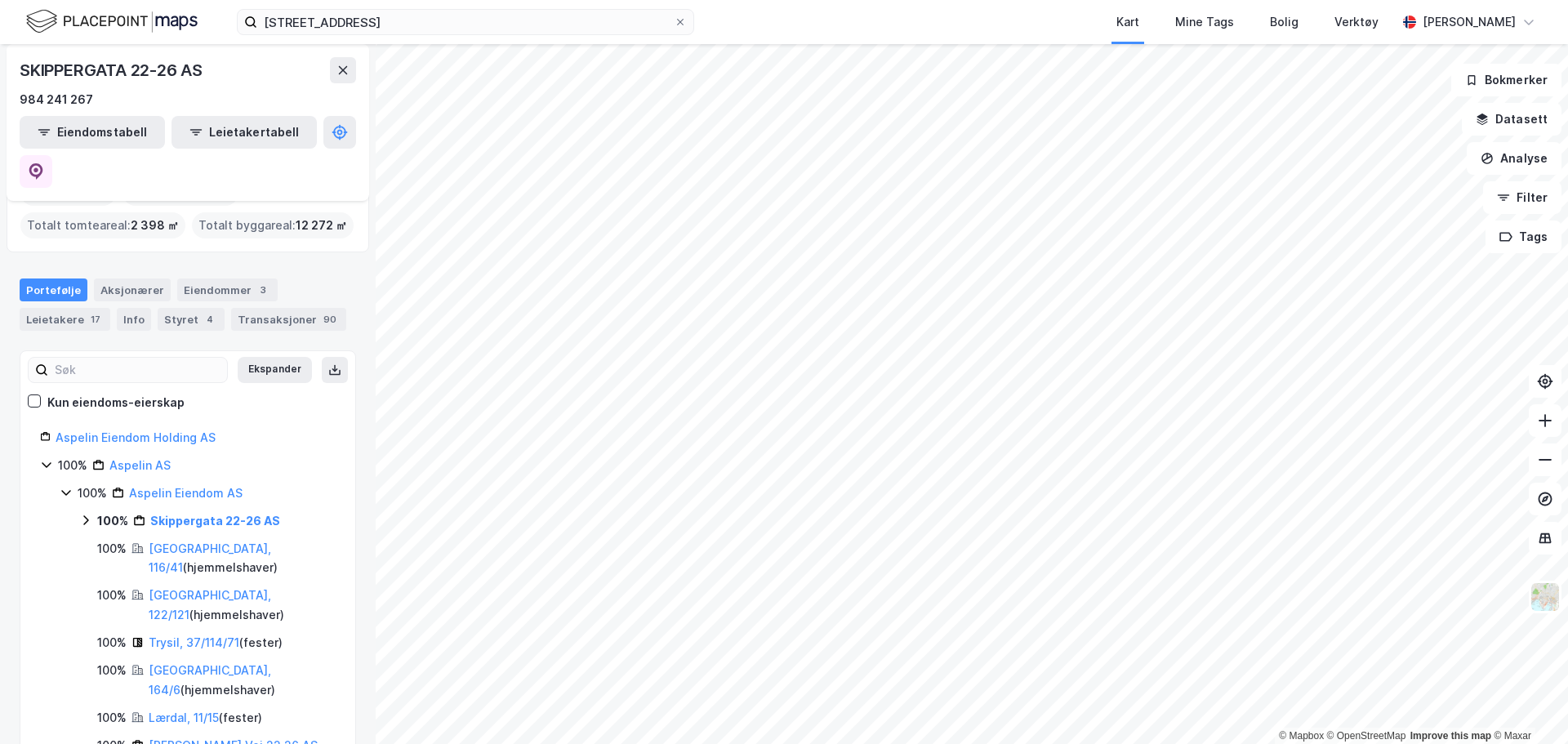
scroll to position [82, 0]
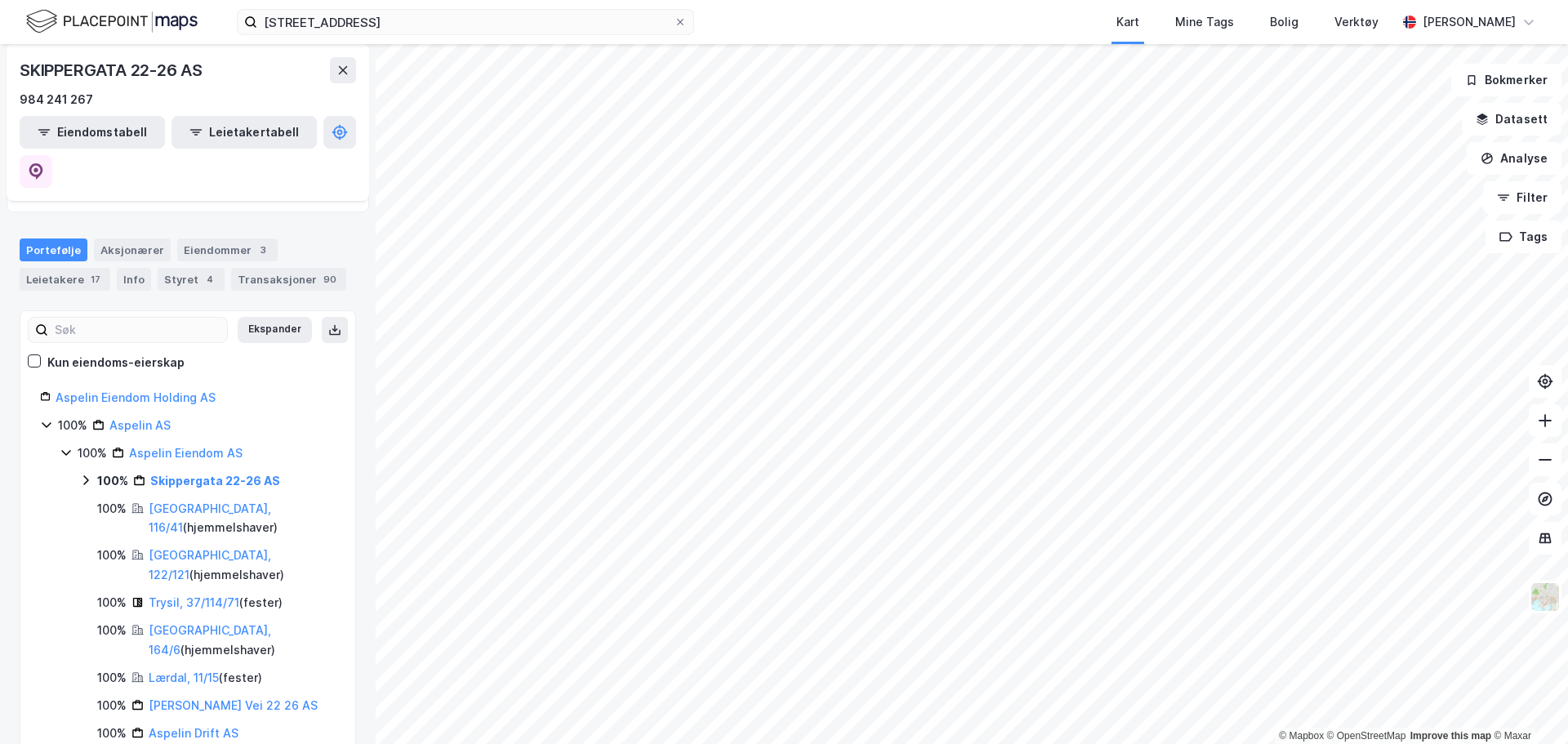
click at [87, 476] on icon at bounding box center [86, 480] width 5 height 10
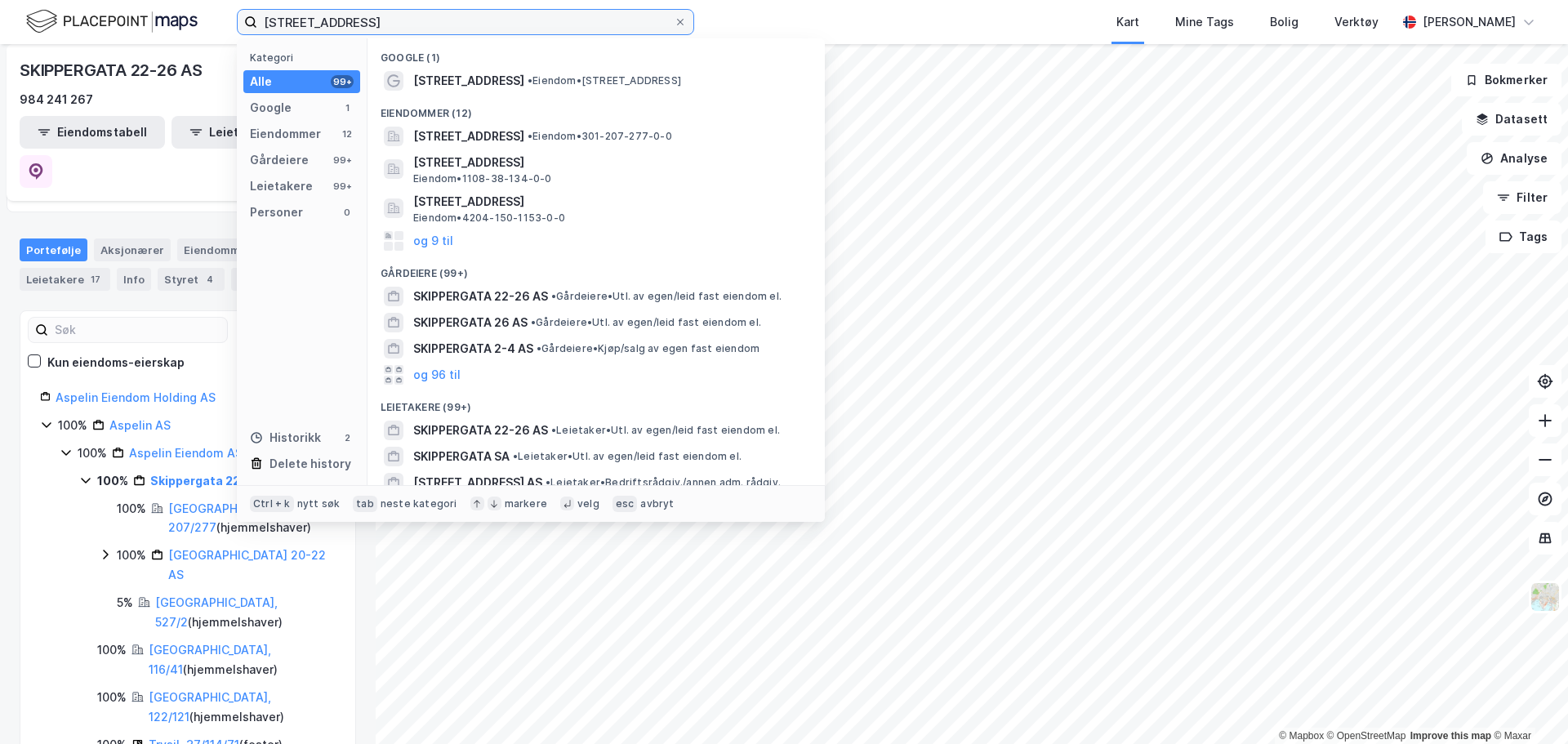
drag, startPoint x: 372, startPoint y: 24, endPoint x: 21, endPoint y: 16, distance: 351.1
click at [22, 19] on div "skippergata 22 Kategori Alle 99+ Google 1 Eiendommer 12 Gårdeiere 99+ Leietaker…" at bounding box center [784, 22] width 1568 height 44
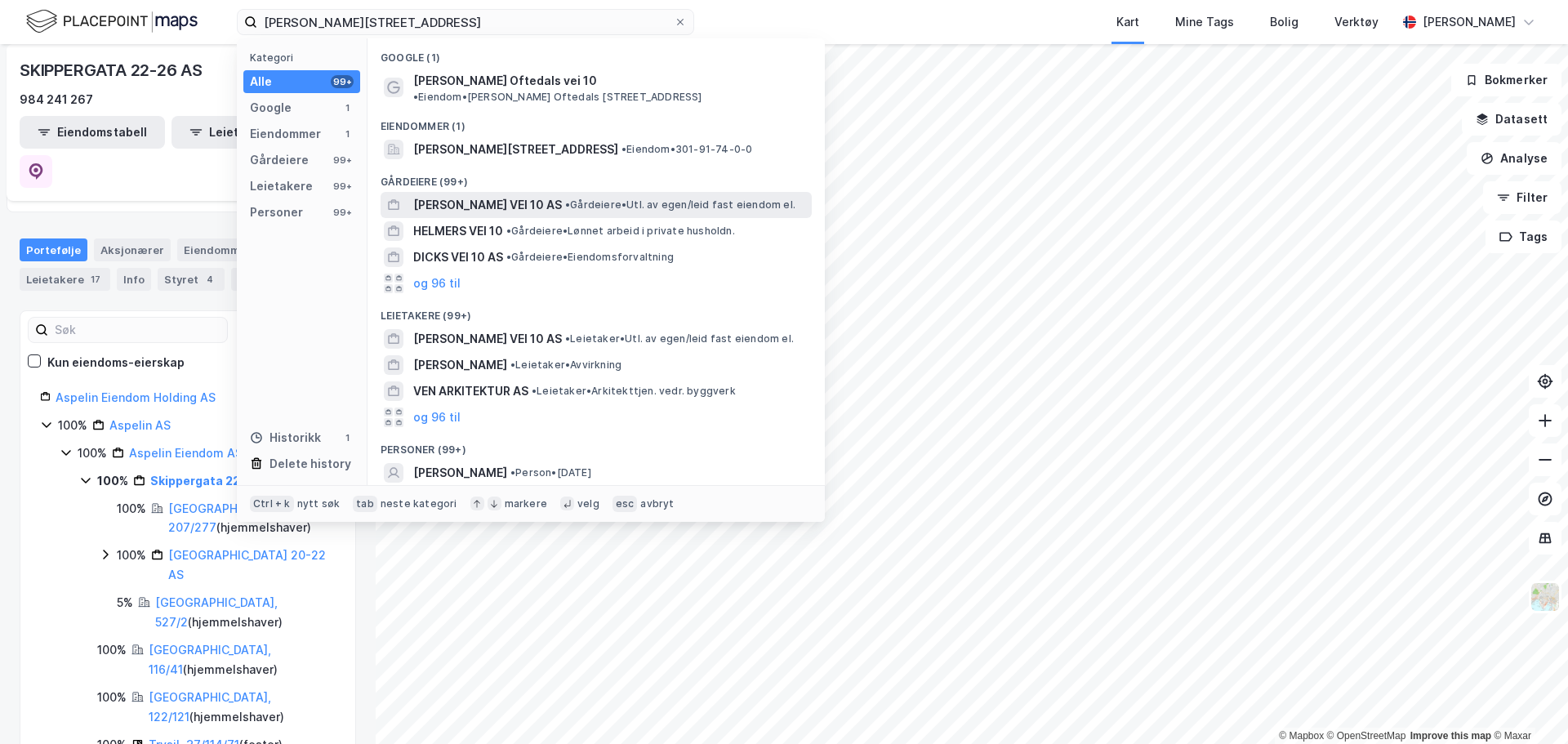
click at [514, 196] on span "[PERSON_NAME] VEI 10 AS" at bounding box center [487, 205] width 149 height 20
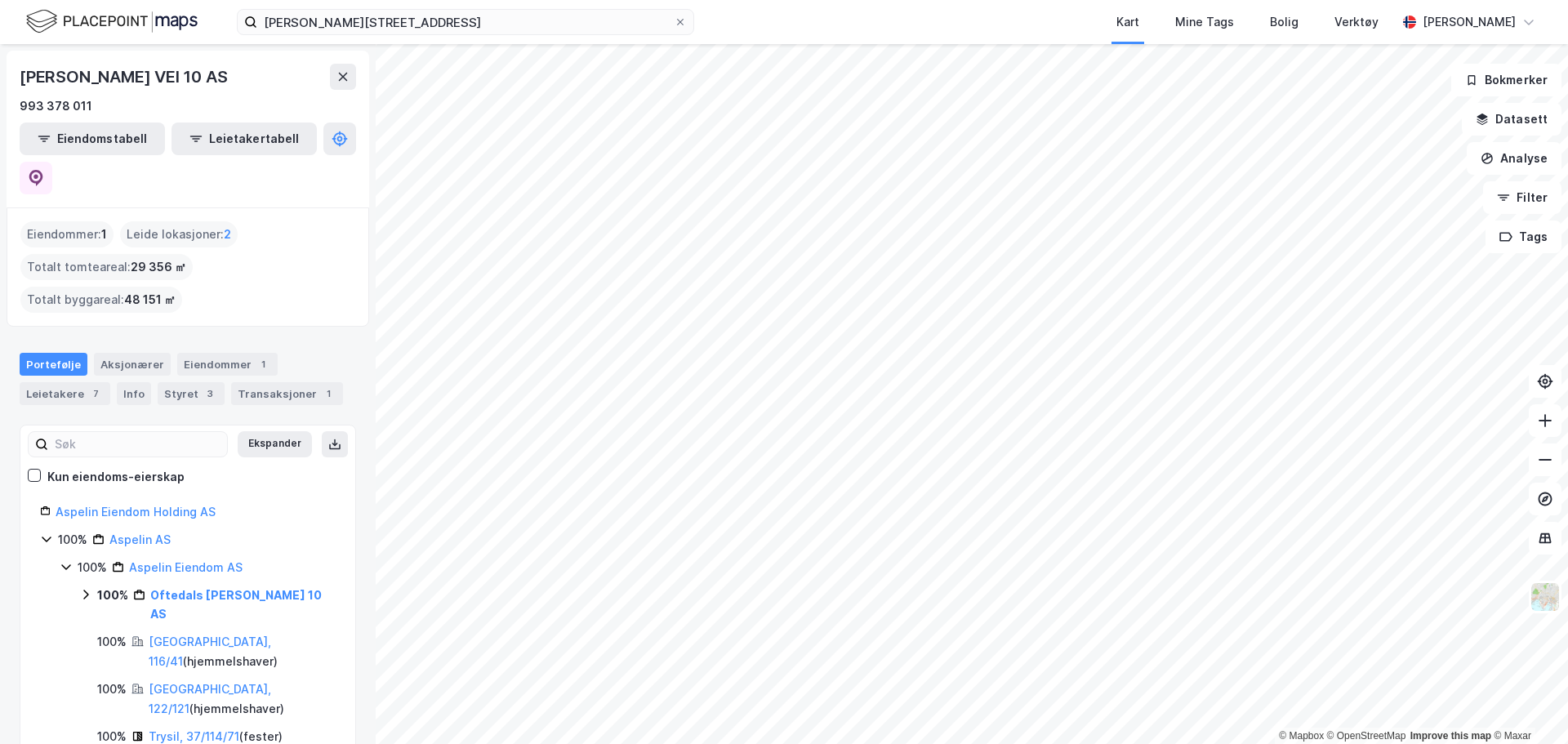
click at [88, 588] on icon at bounding box center [86, 595] width 13 height 13
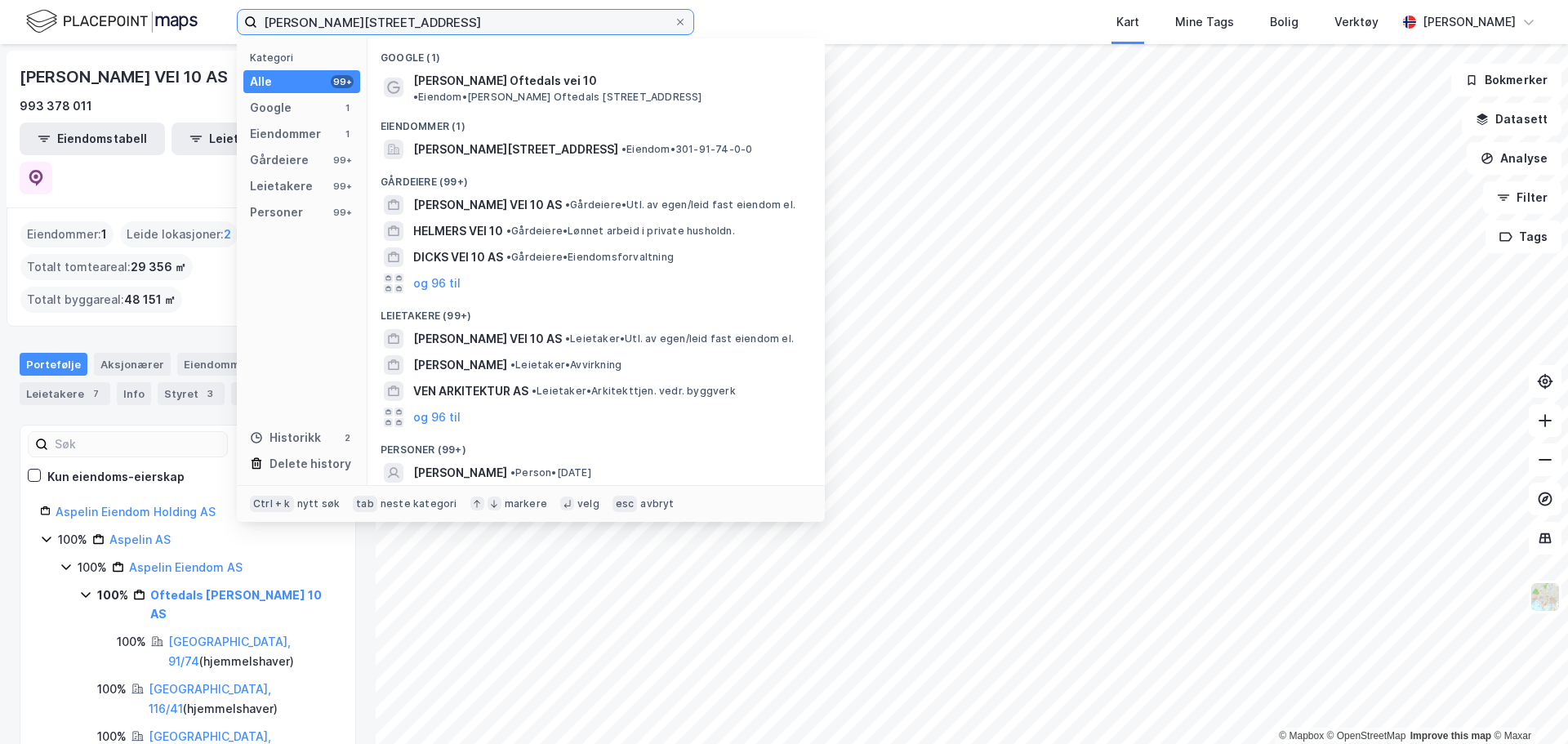
drag, startPoint x: 407, startPoint y: 20, endPoint x: 76, endPoint y: 6, distance: 331.3
click at [96, 18] on div "sven oftedals vei 10 Kategori Alle 99+ Google 1 Eiendommer 1 Gårdeiere 99+ Leie…" at bounding box center [784, 22] width 1568 height 44
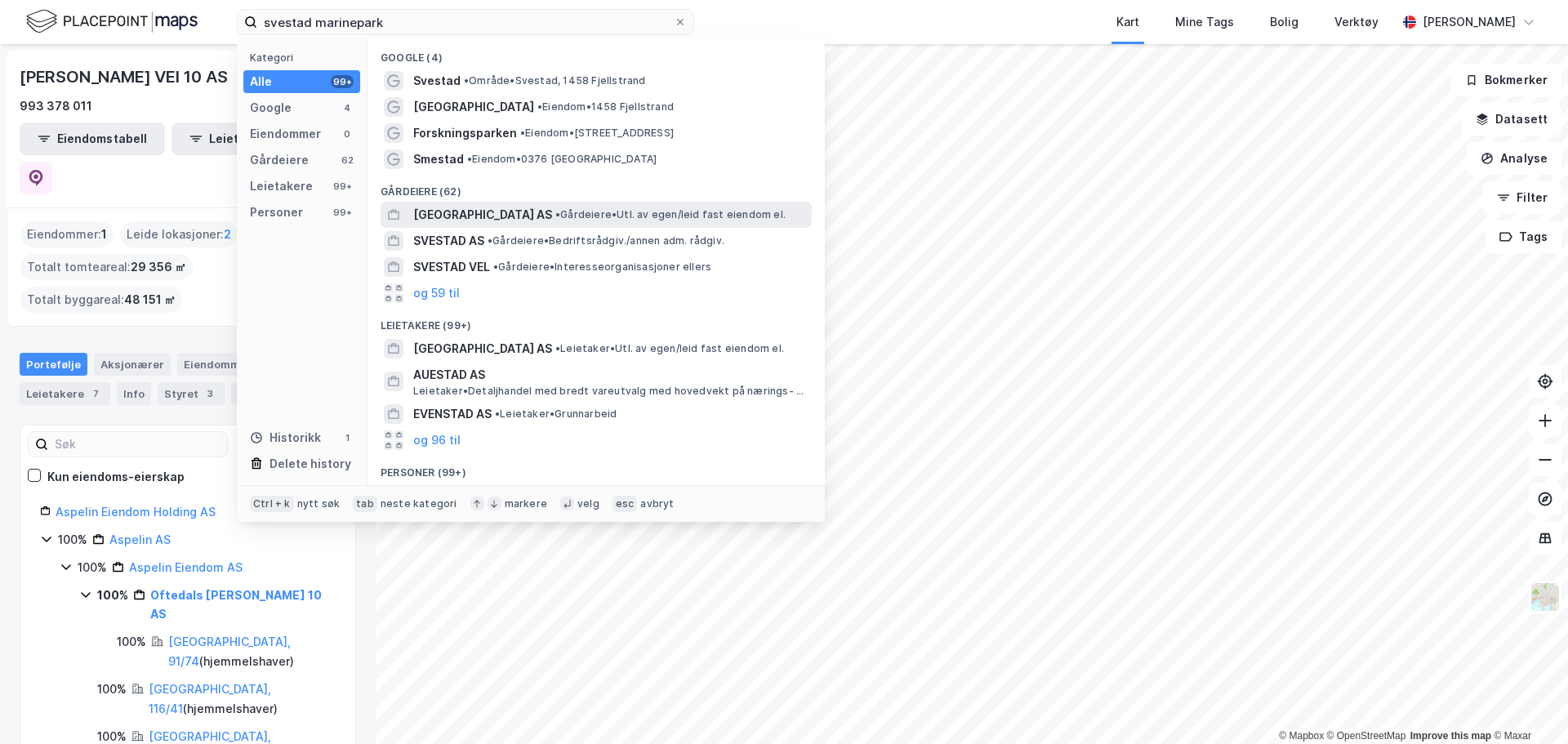
click at [489, 207] on span "[GEOGRAPHIC_DATA] AS" at bounding box center [483, 215] width 139 height 20
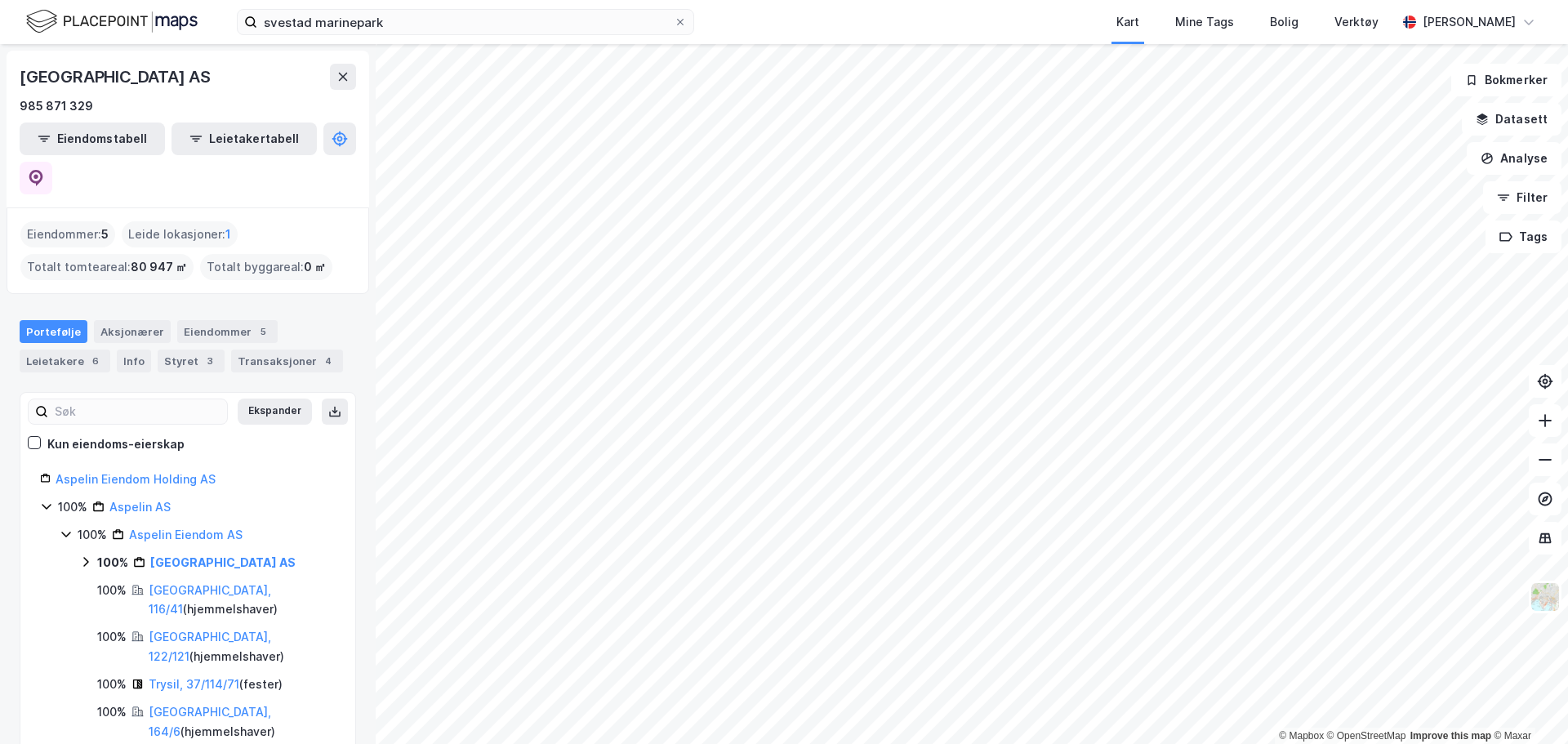
click at [86, 556] on icon at bounding box center [86, 562] width 13 height 13
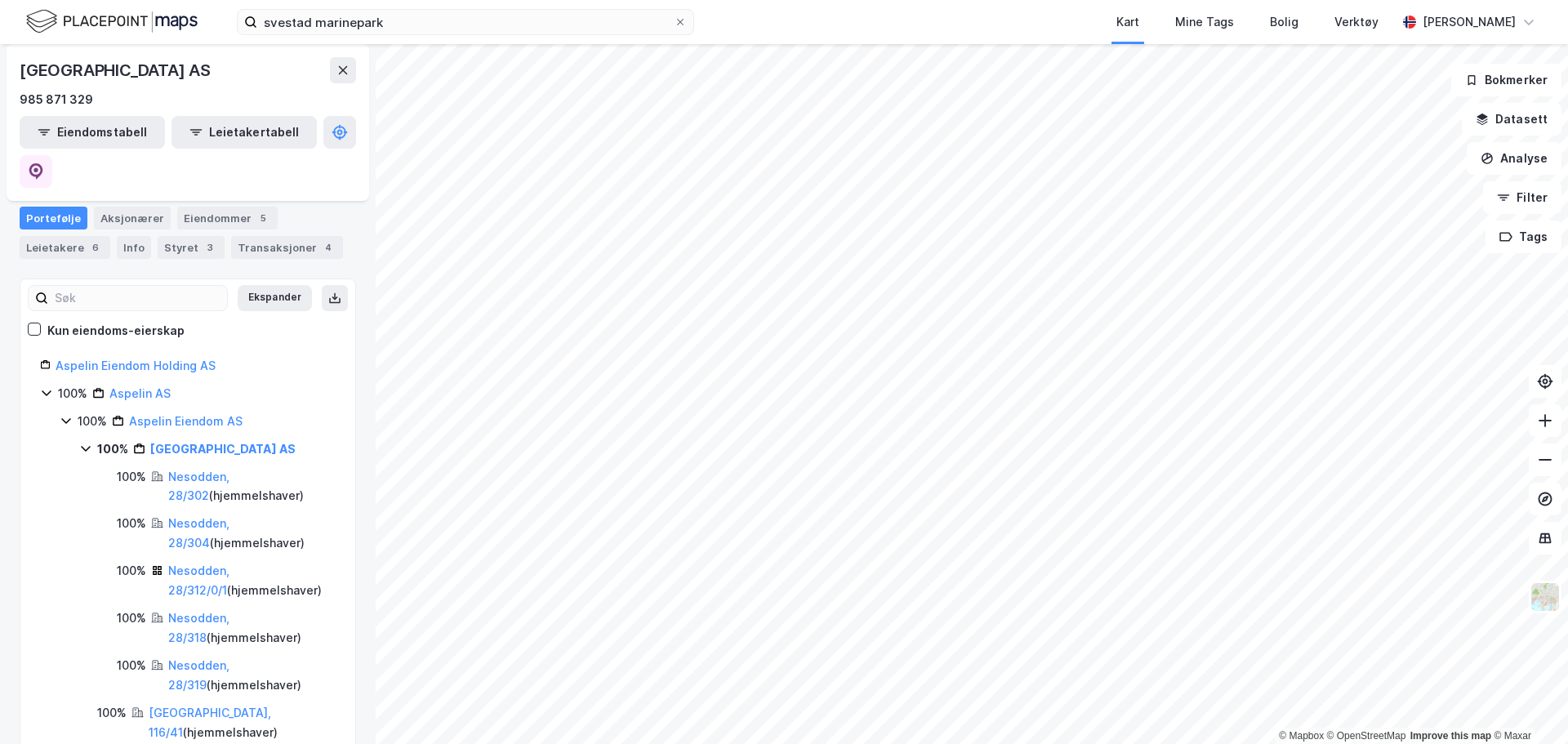
scroll to position [164, 0]
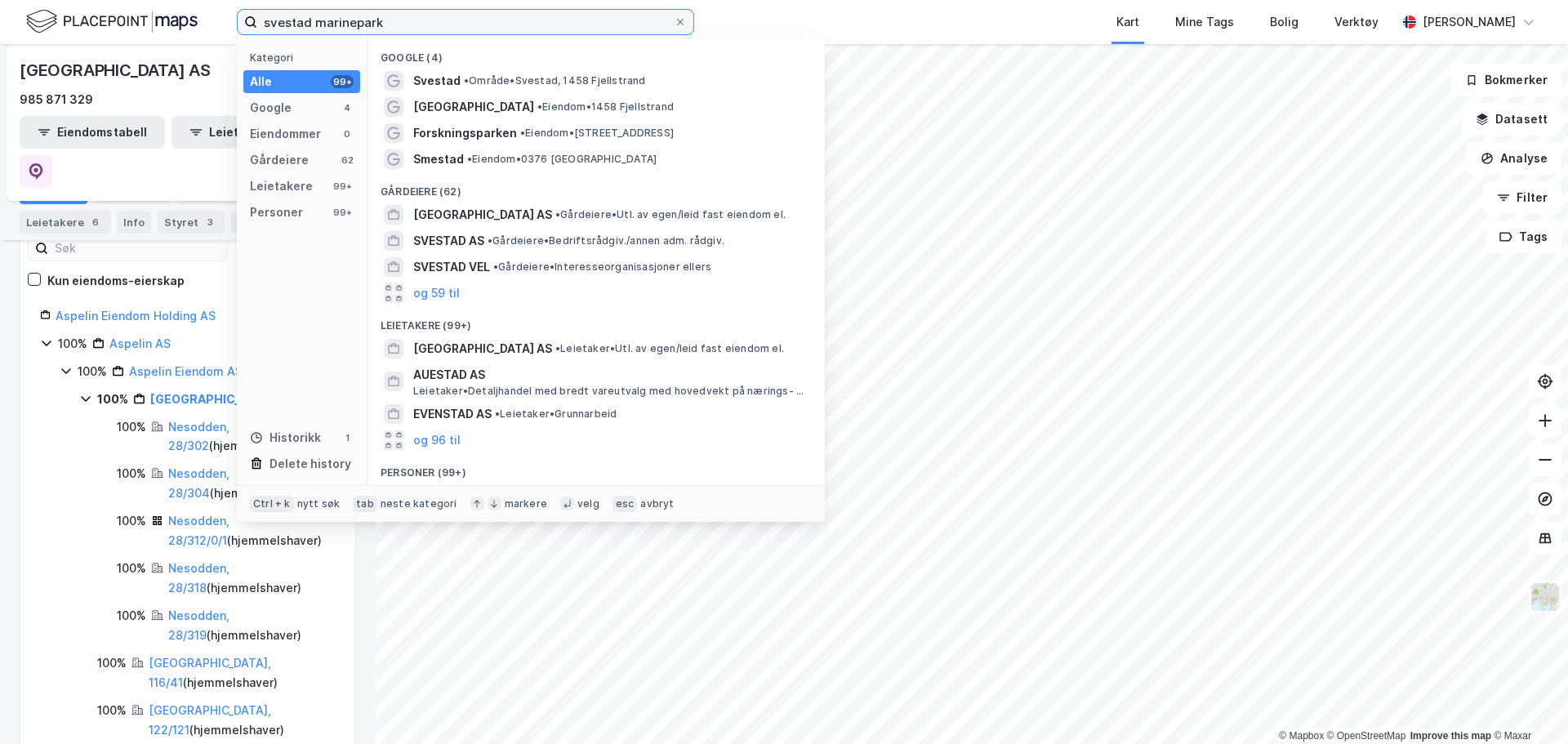
drag, startPoint x: 393, startPoint y: 24, endPoint x: 87, endPoint y: 0, distance: 306.9
click at [86, 2] on div "svestad marinepark Kategori Alle 99+ Google 4 Eiendommer 0 Gårdeiere 62 Leietak…" at bounding box center [784, 22] width 1568 height 44
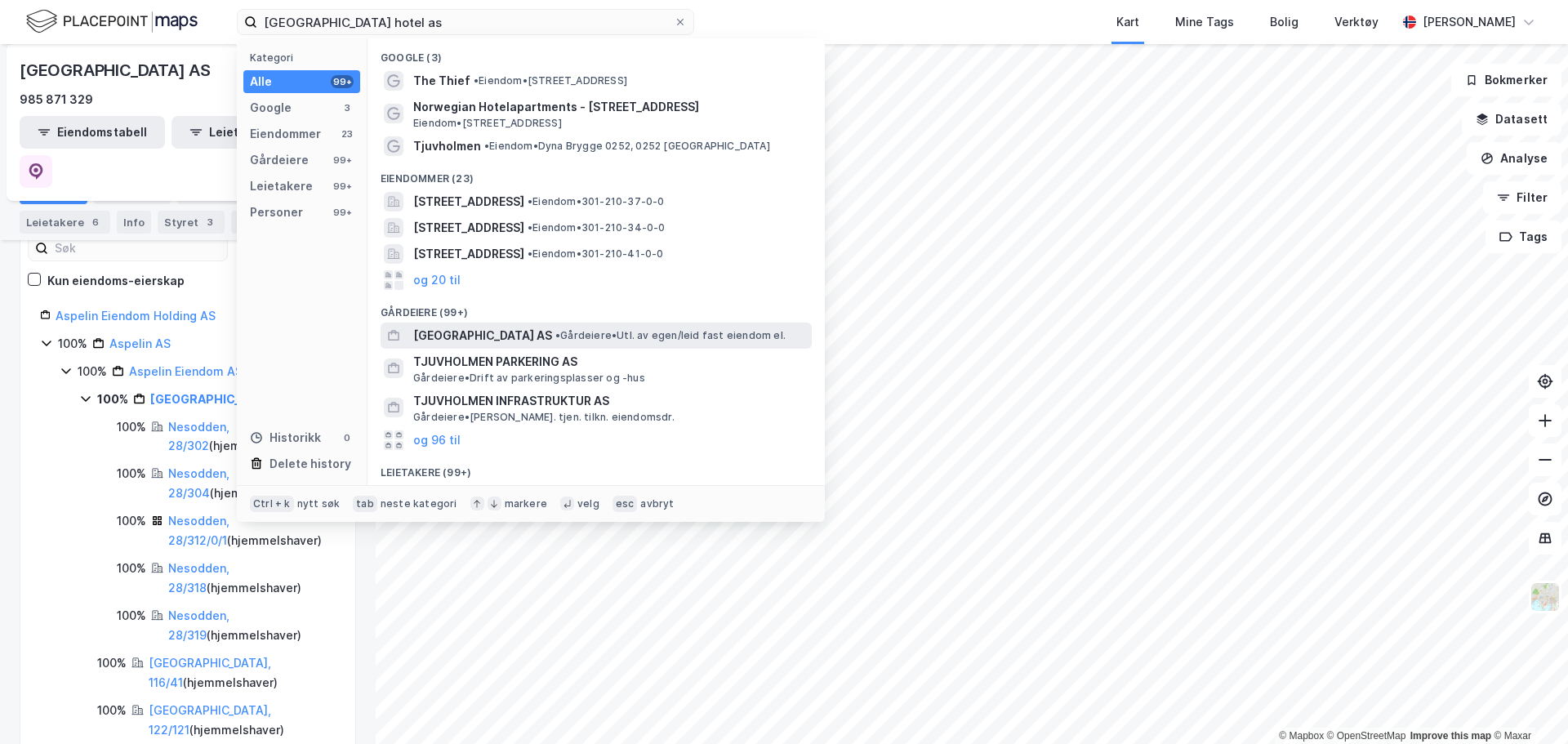
click at [589, 333] on span "• Gårdeiere • Utl. av egen/leid fast eiendom el." at bounding box center [671, 336] width 231 height 13
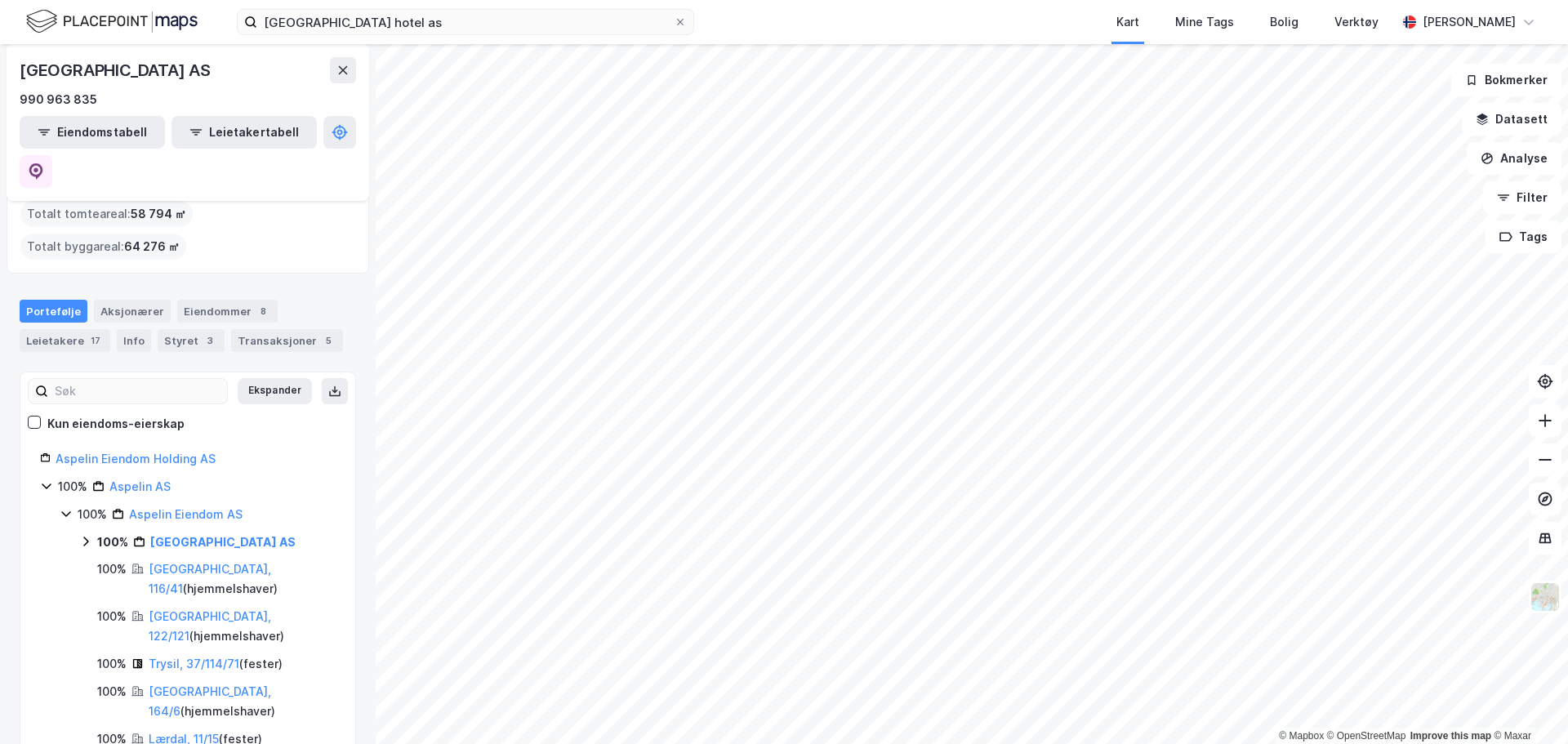
scroll to position [82, 0]
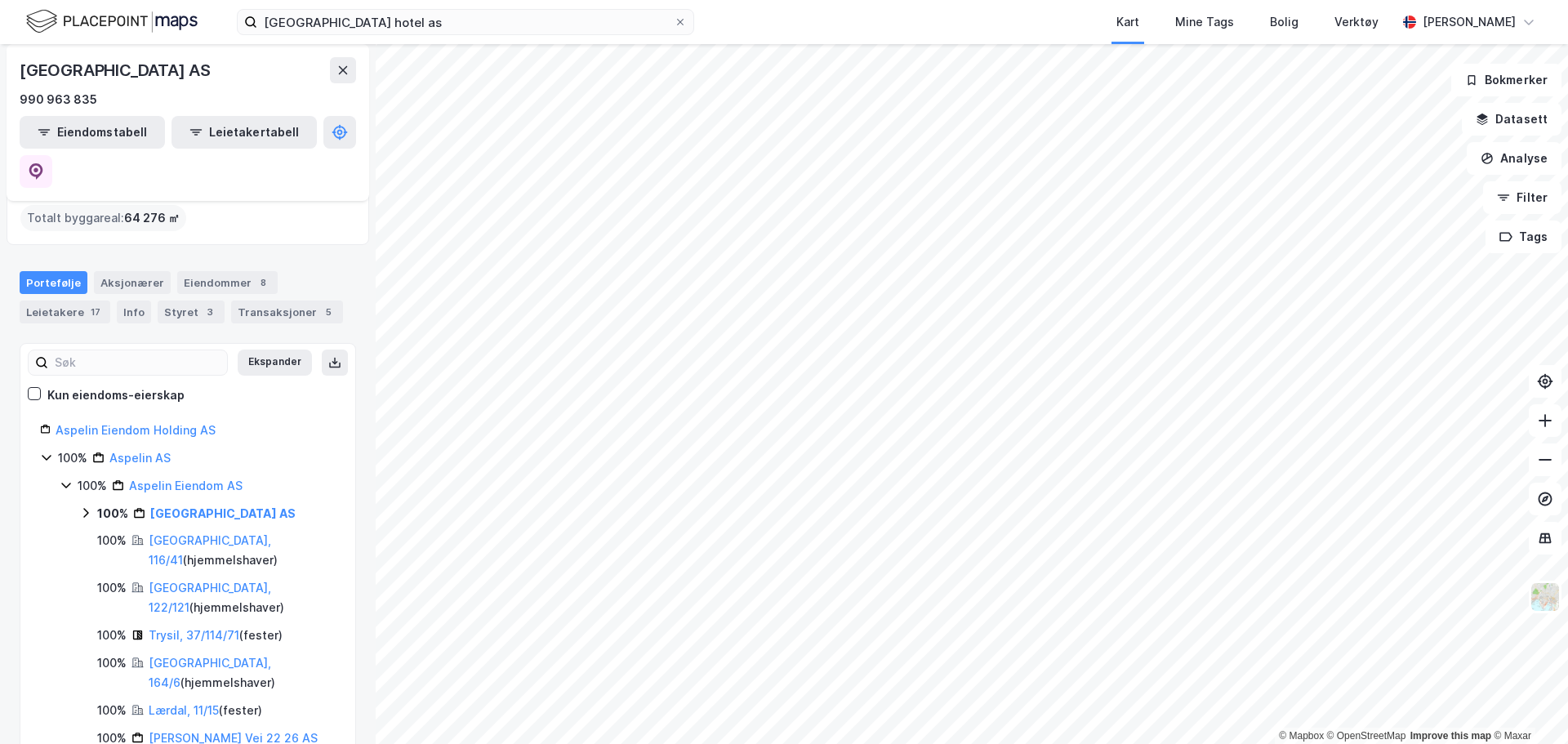
click at [89, 507] on icon at bounding box center [86, 513] width 13 height 13
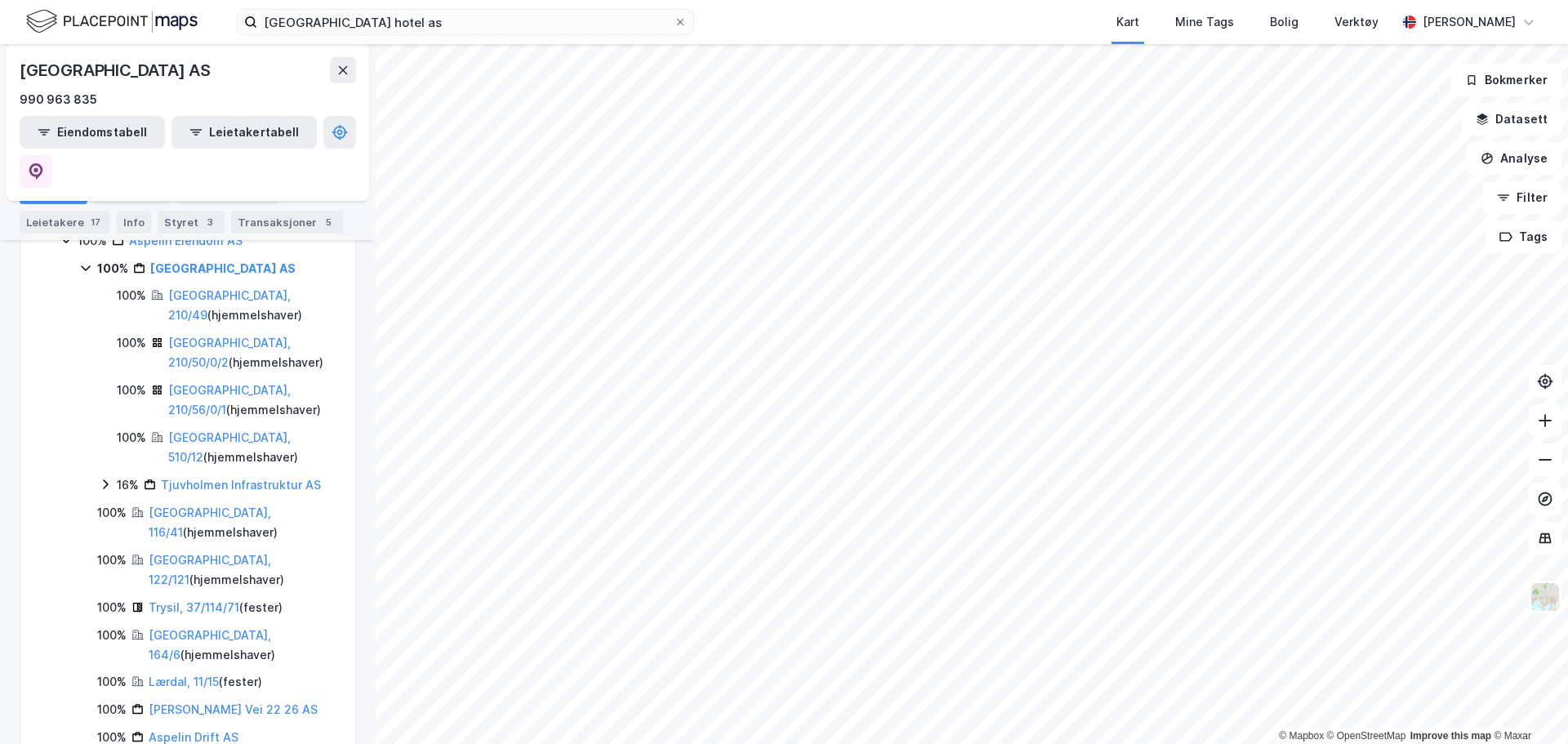
scroll to position [245, 0]
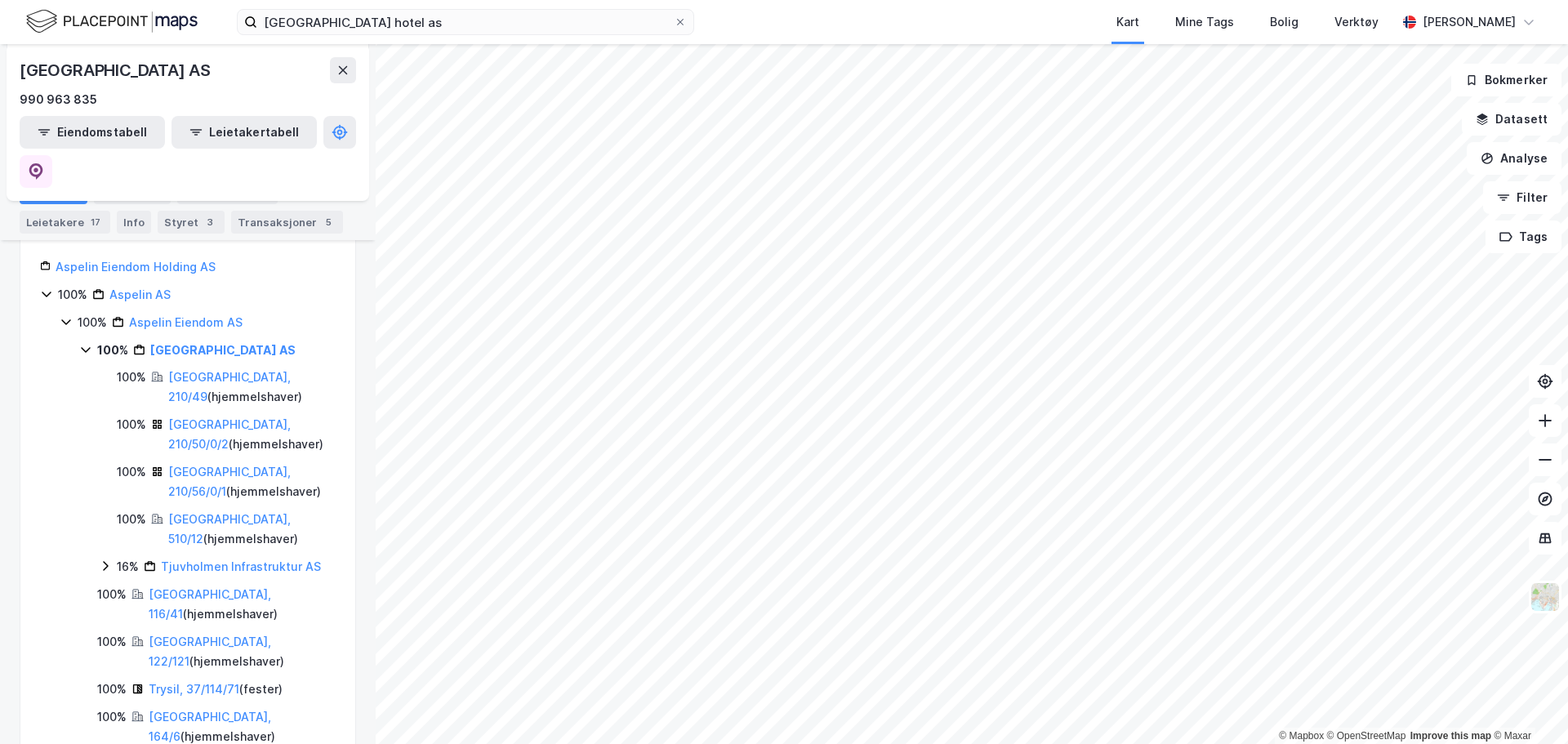
click at [103, 560] on icon at bounding box center [106, 566] width 13 height 13
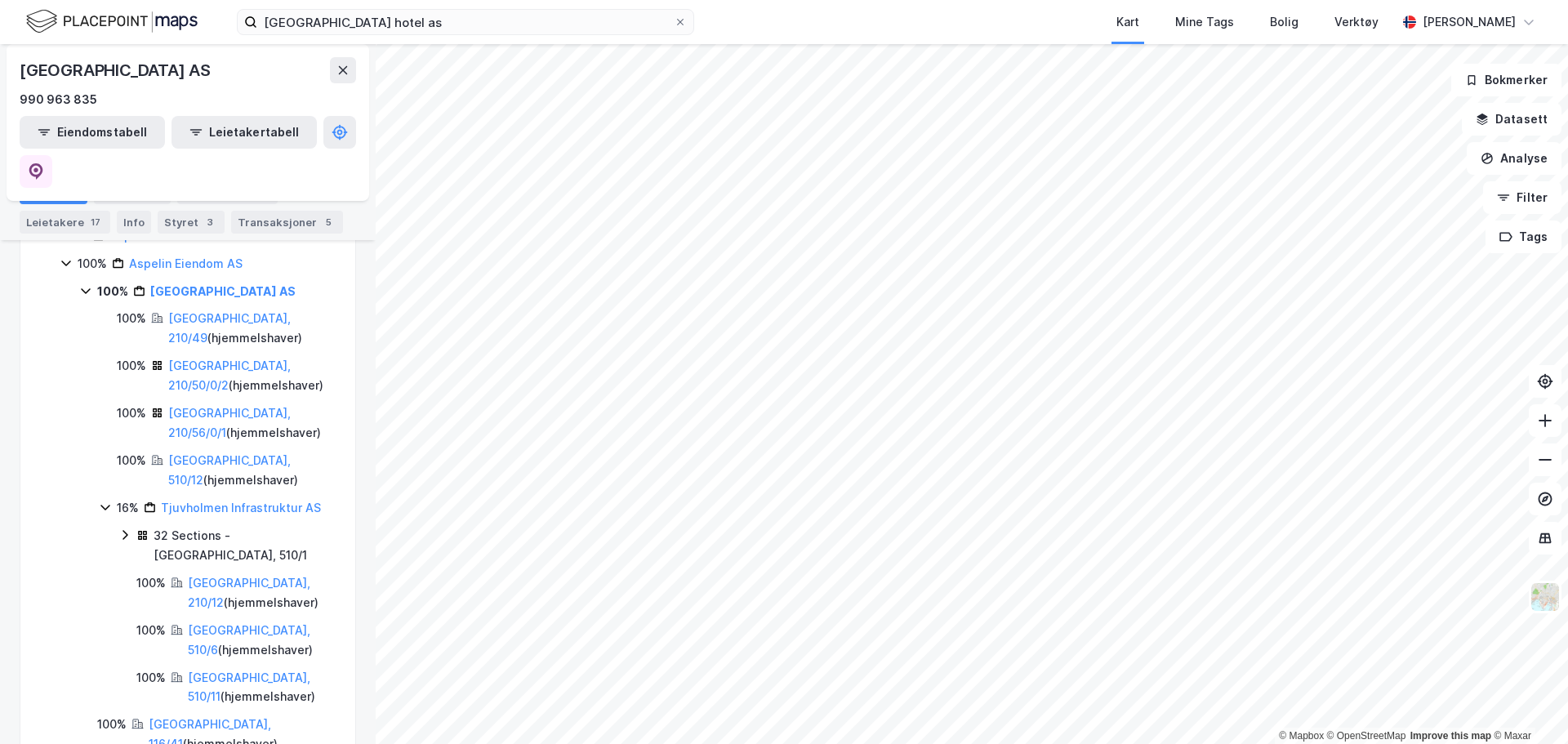
scroll to position [327, 0]
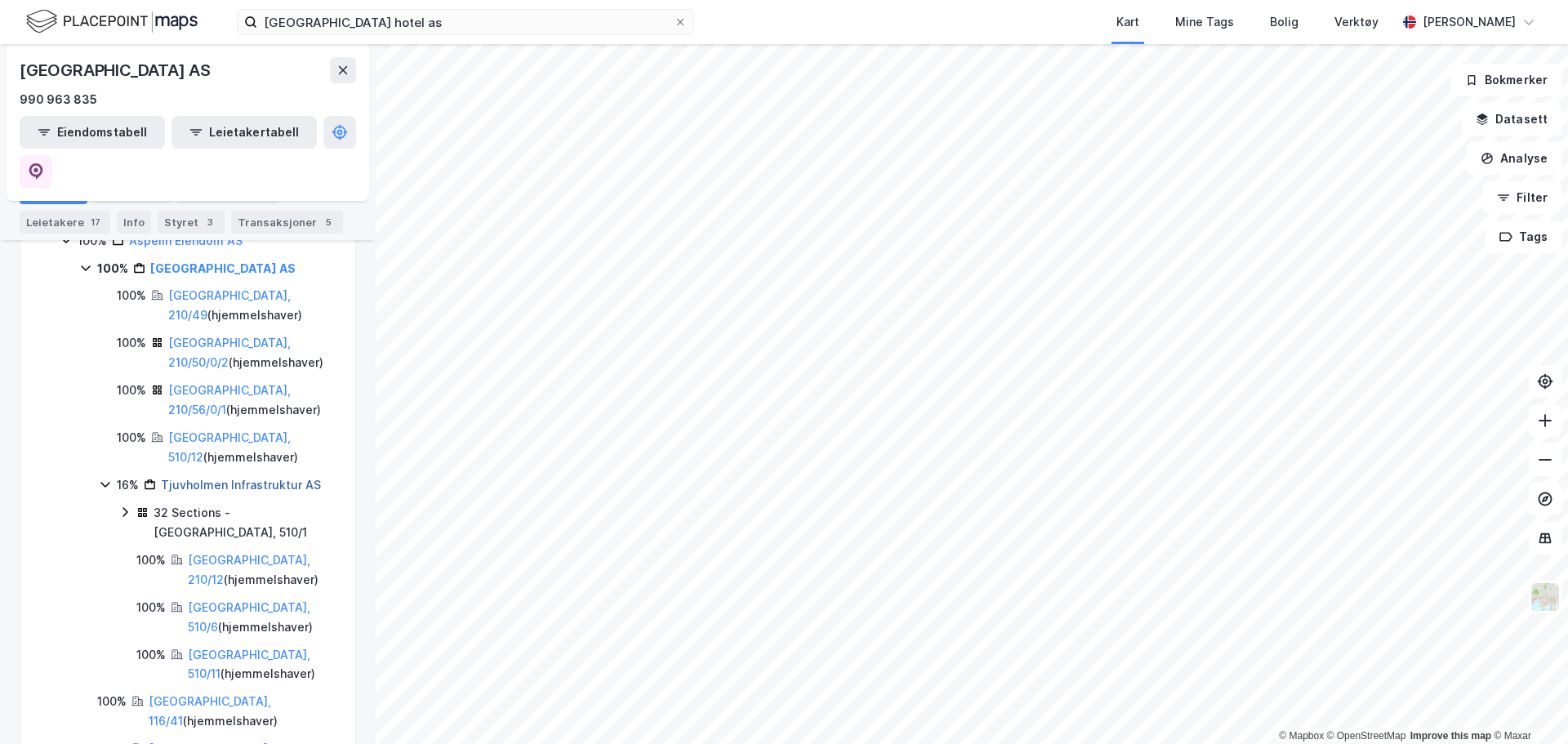
click at [260, 478] on link "Tjuvholmen Infrastruktur AS" at bounding box center [241, 485] width 160 height 14
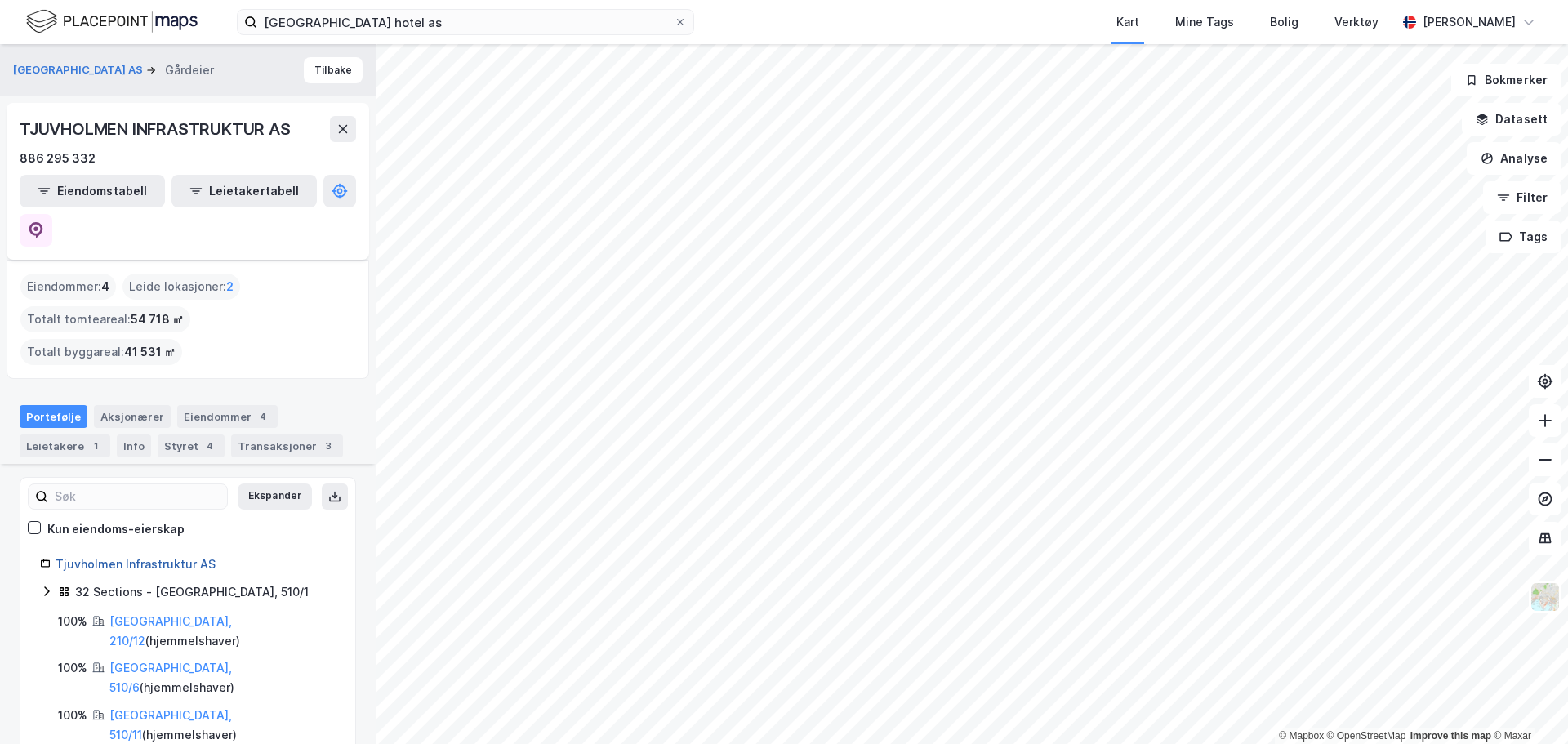
click at [182, 557] on link "Tjuvholmen Infrastruktur AS" at bounding box center [136, 564] width 160 height 14
click at [129, 615] on link "Oslo, 210/12" at bounding box center [171, 631] width 123 height 34
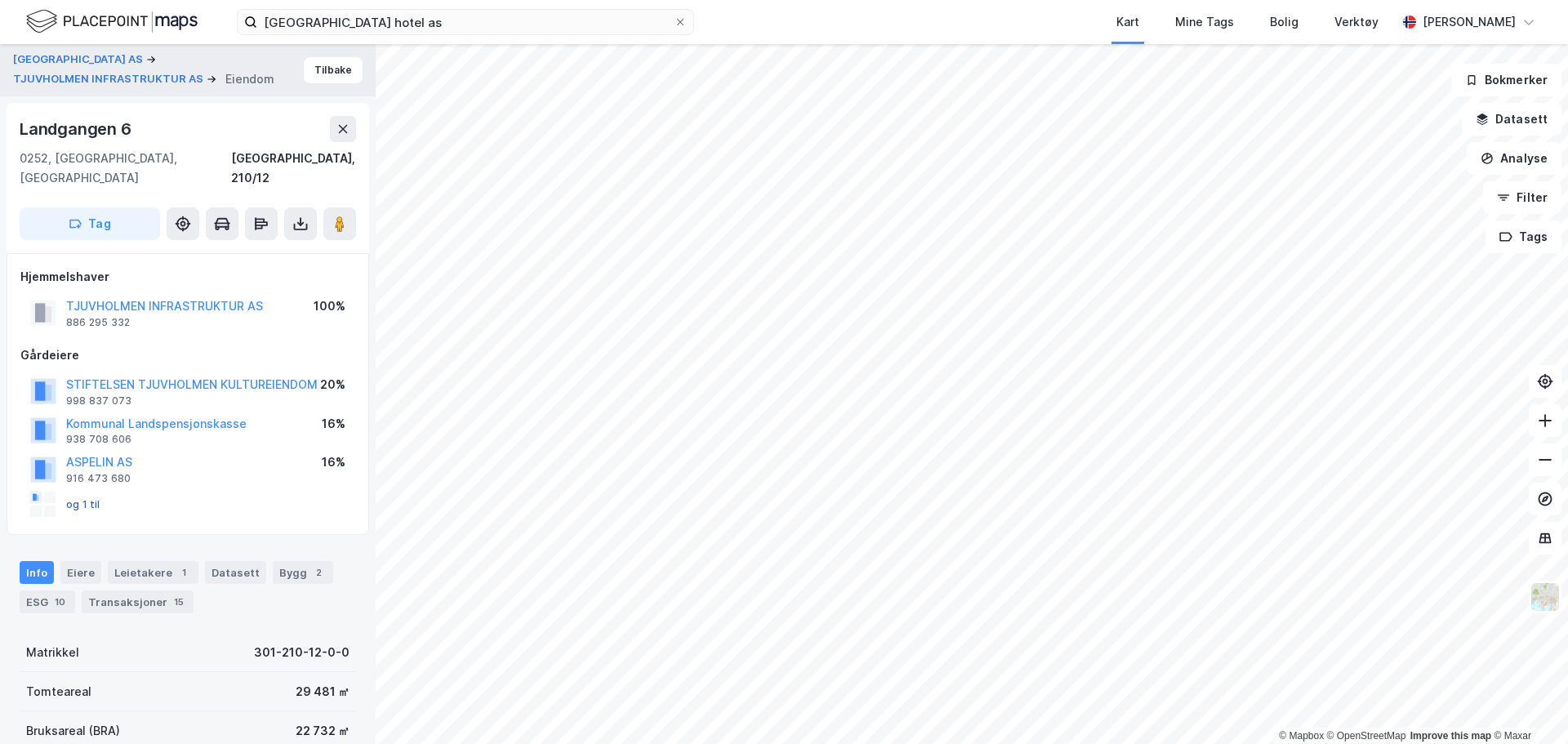
click at [0, 0] on button "og 1 til" at bounding box center [0, 0] width 0 height 0
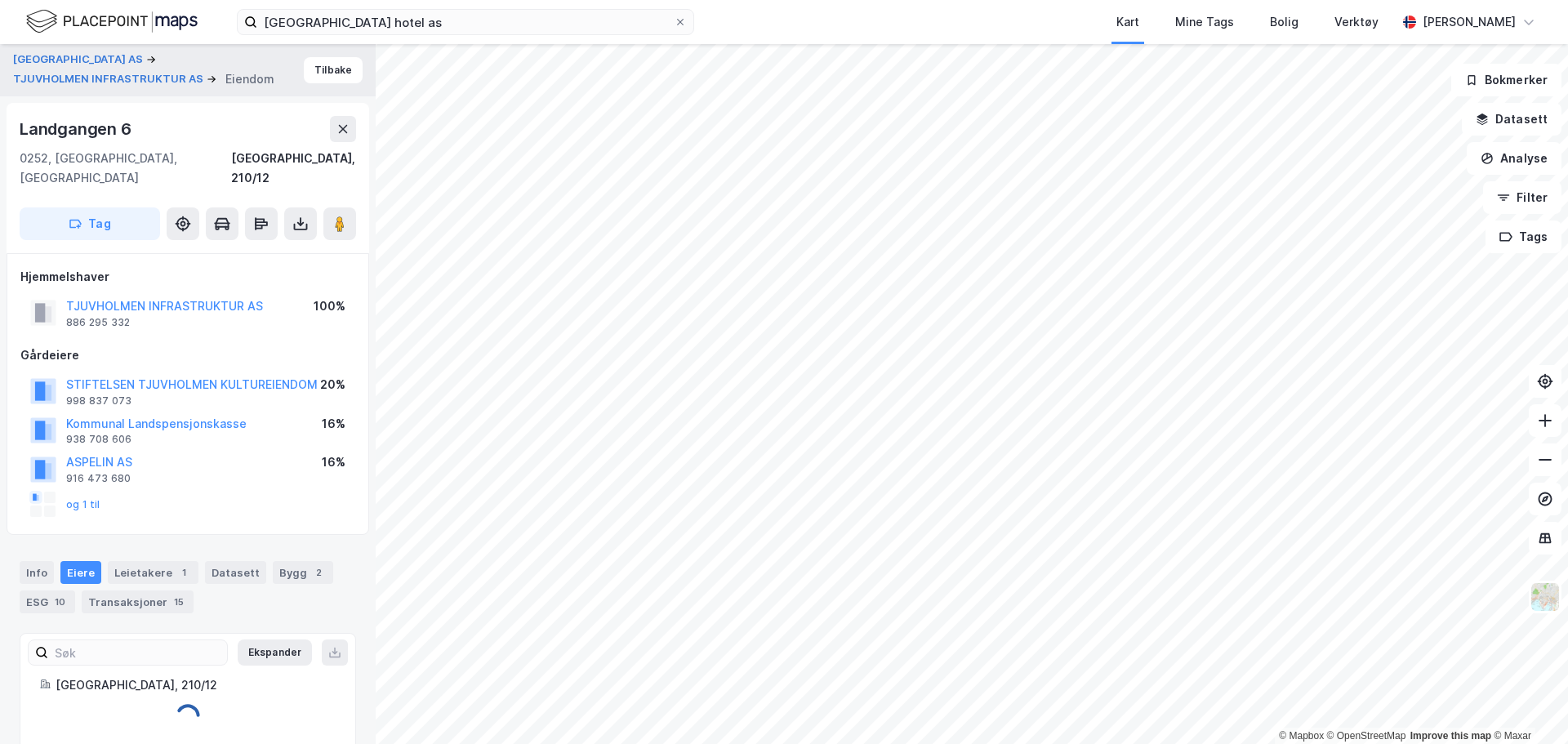
scroll to position [6, 0]
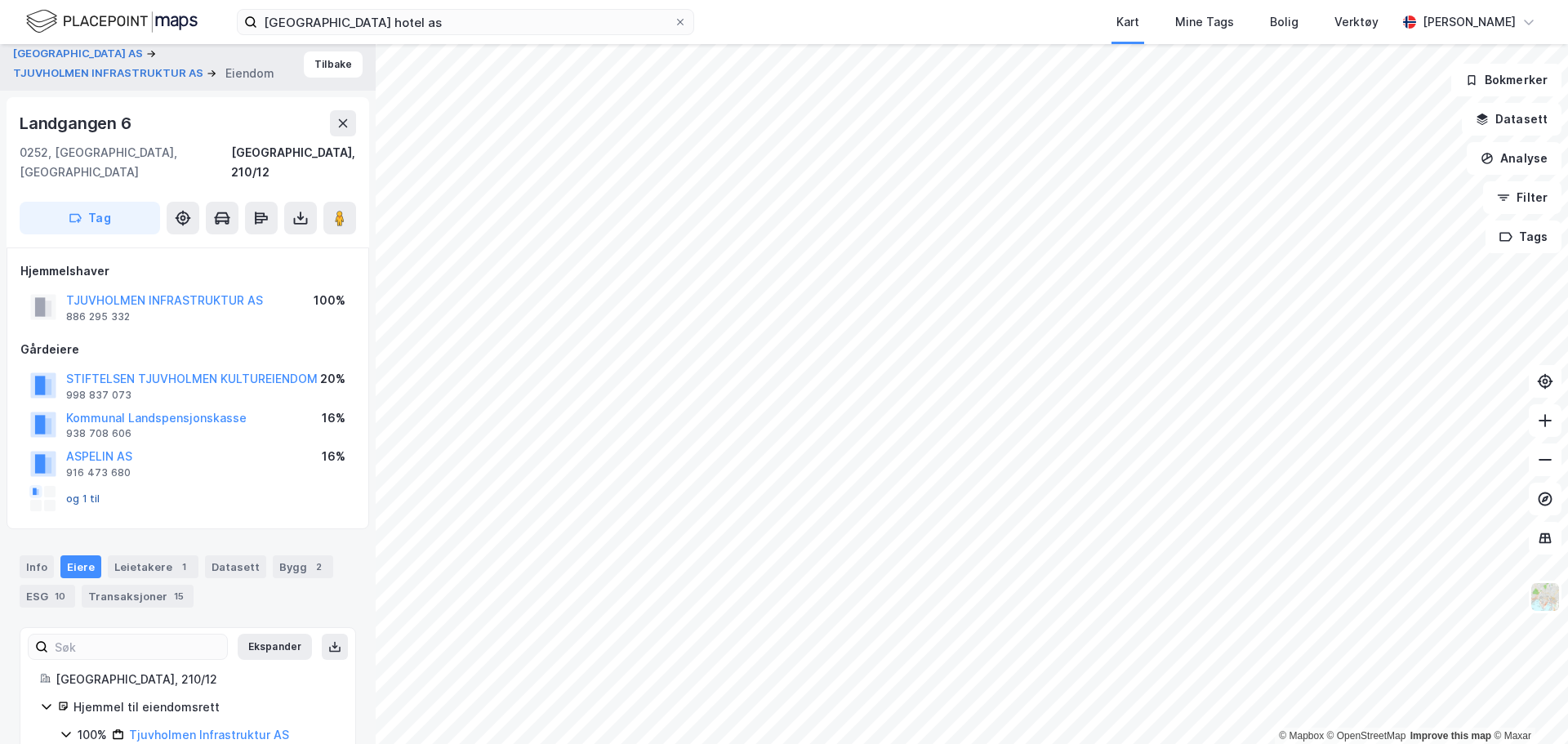
click at [0, 0] on button "og 1 til" at bounding box center [0, 0] width 0 height 0
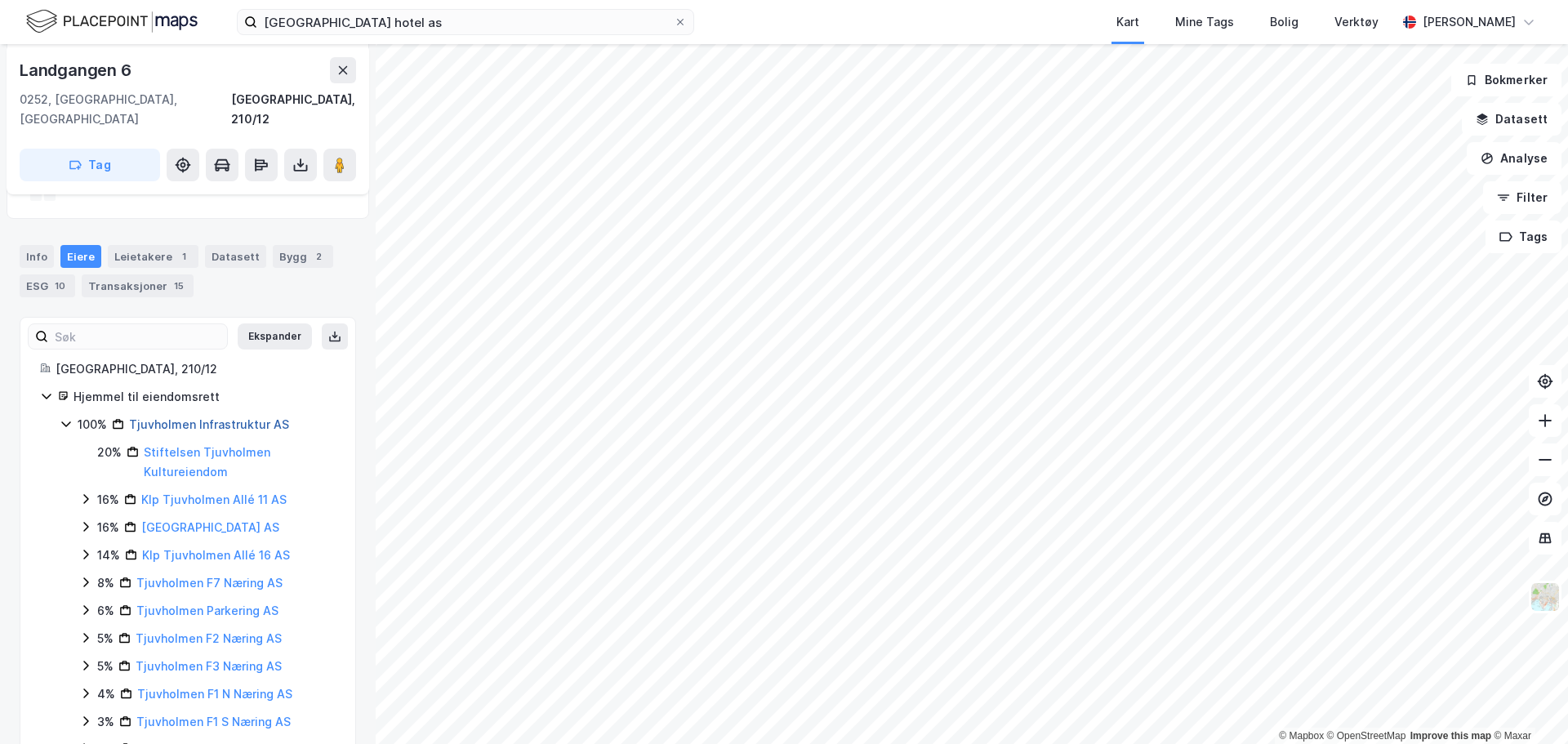
click at [252, 417] on link "Tjuvholmen Infrastruktur AS" at bounding box center [209, 424] width 160 height 14
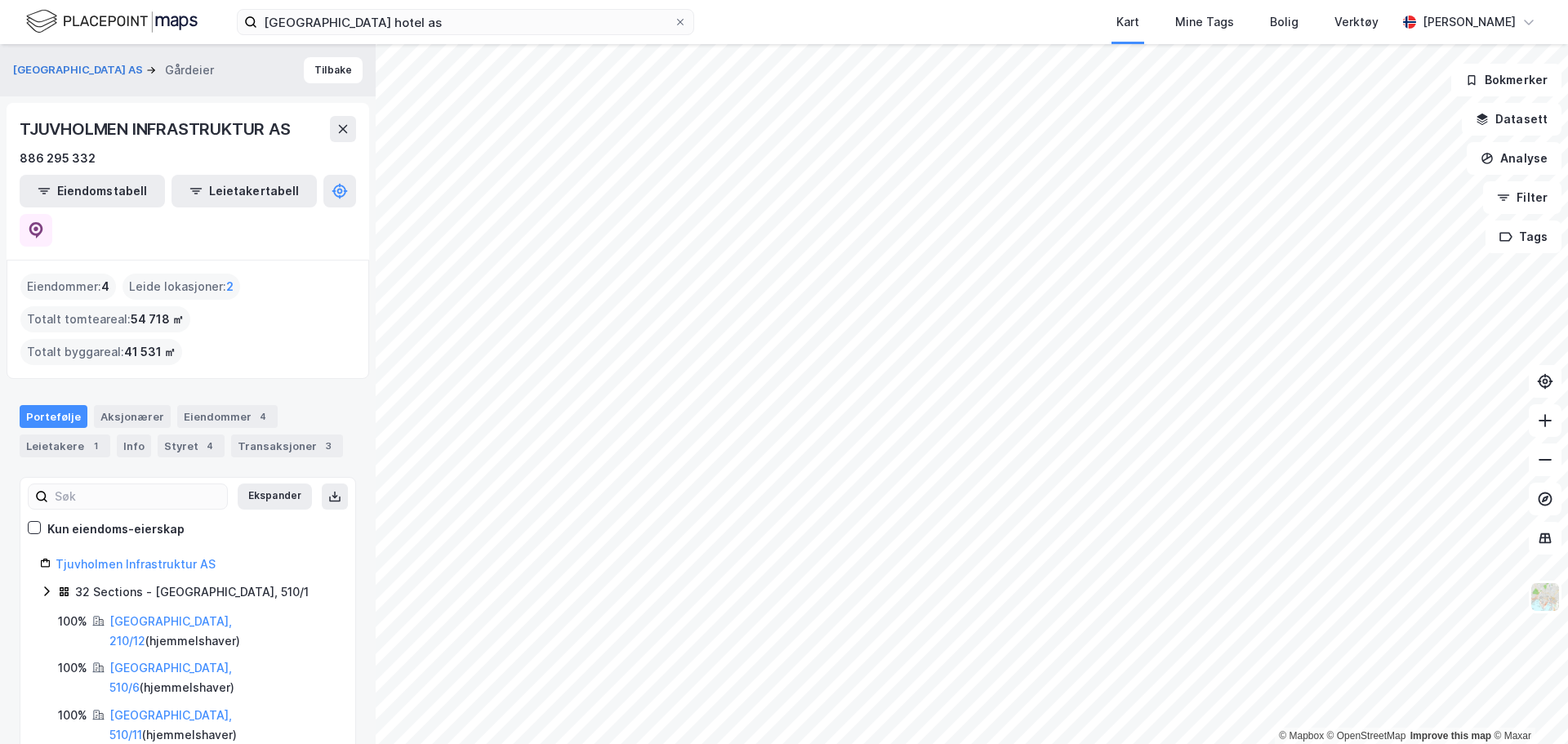
click at [44, 585] on icon at bounding box center [47, 592] width 13 height 13
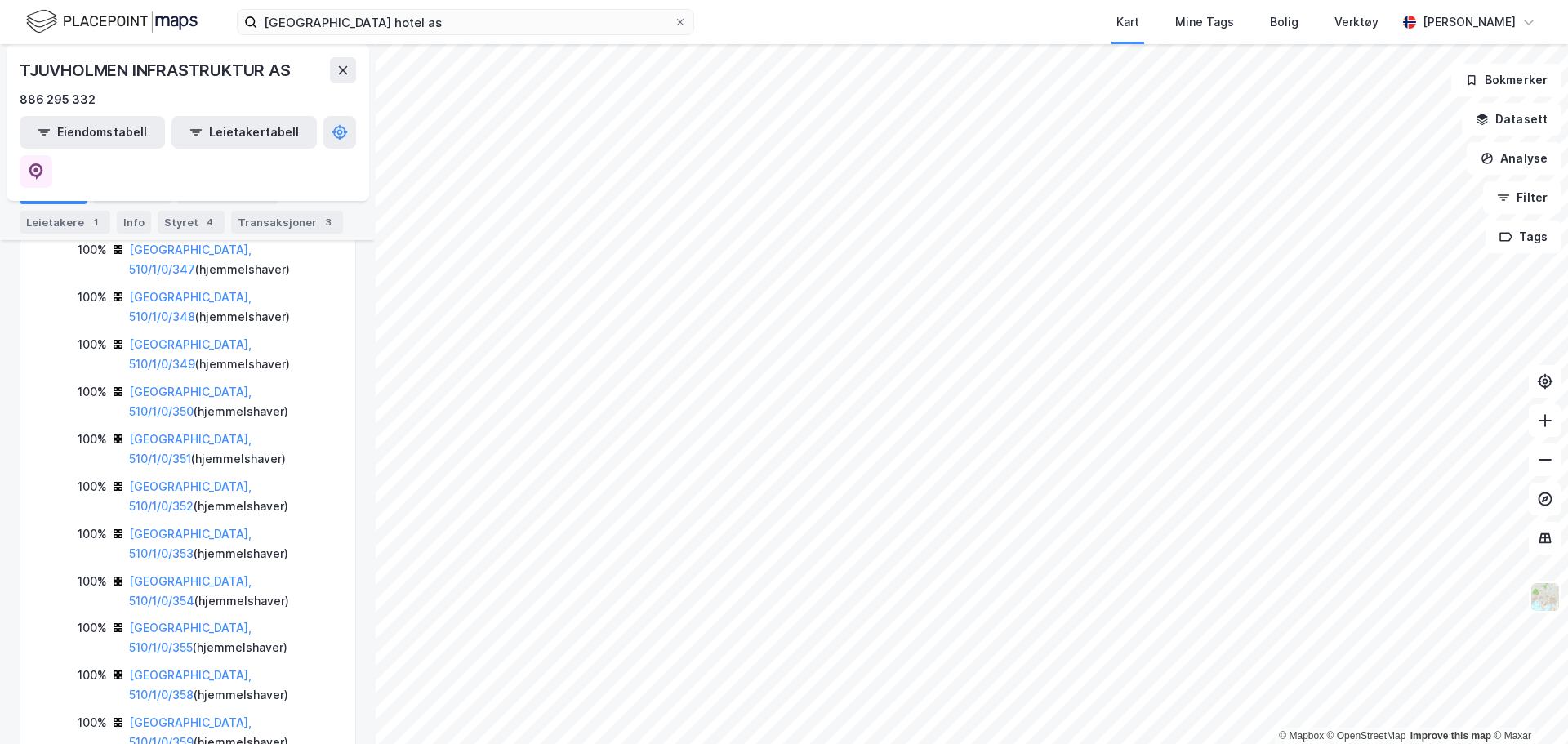
scroll to position [797, 0]
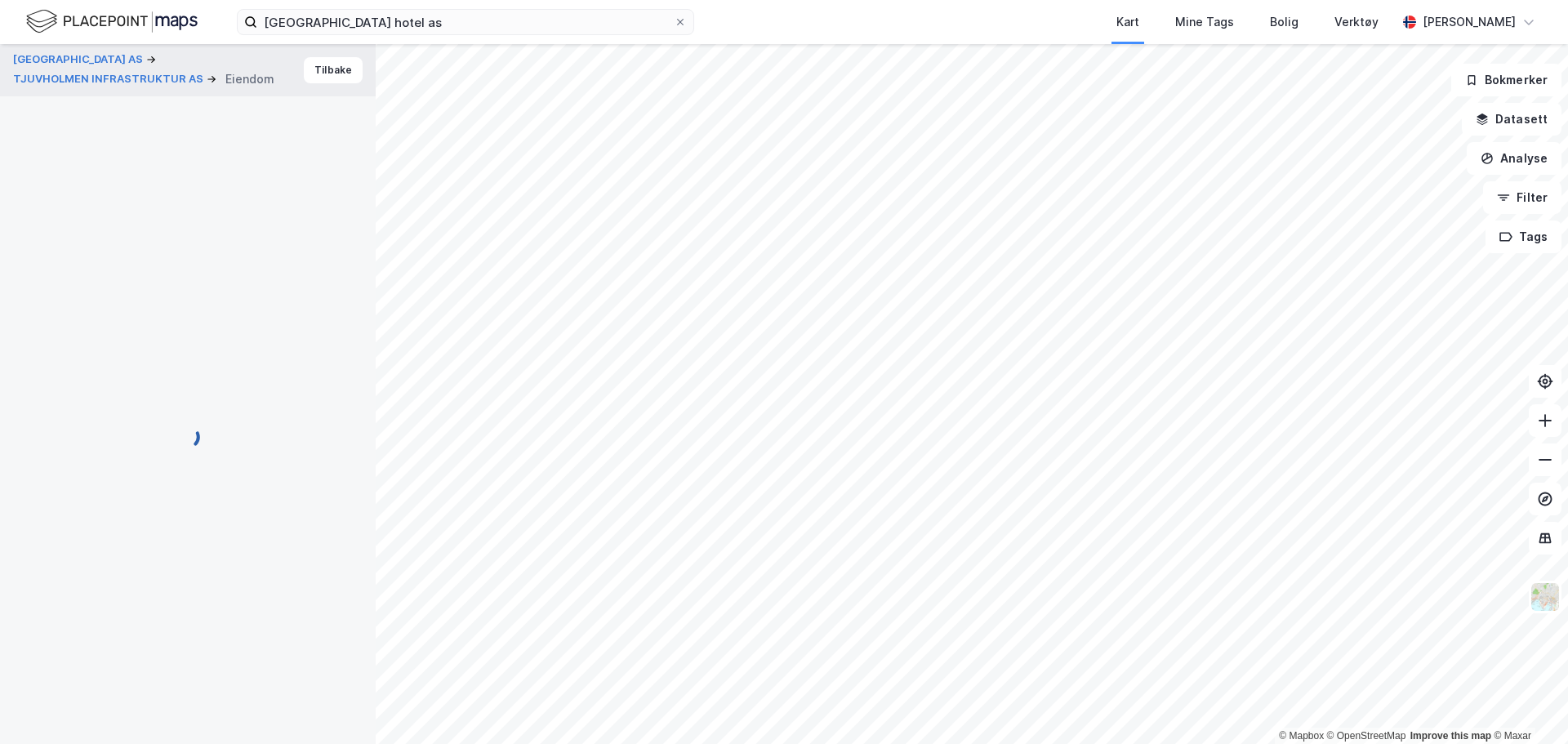
scroll to position [316, 0]
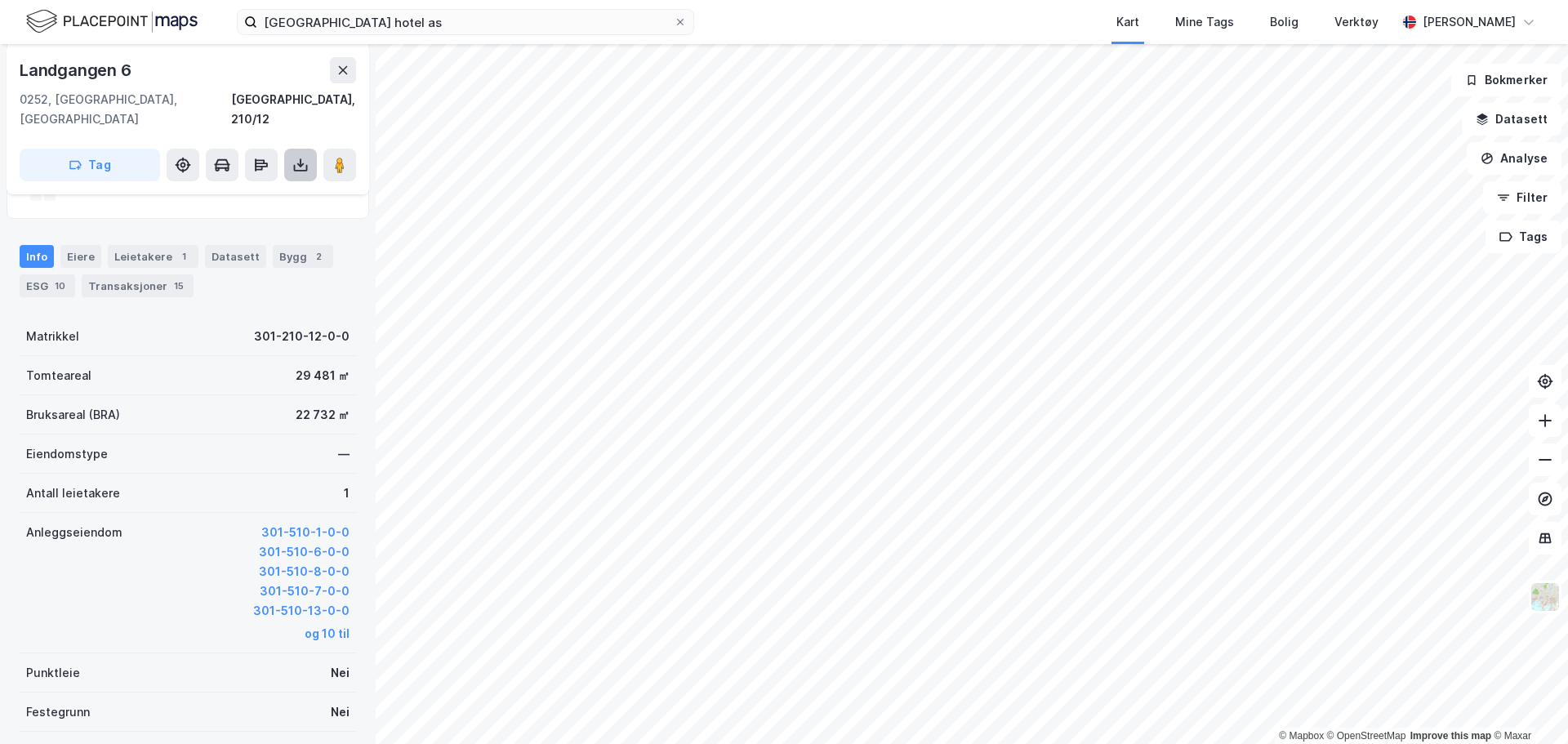
click at [301, 157] on icon at bounding box center [300, 165] width 16 height 16
click at [288, 185] on div "Last ned grunnbok" at bounding box center [230, 198] width 174 height 26
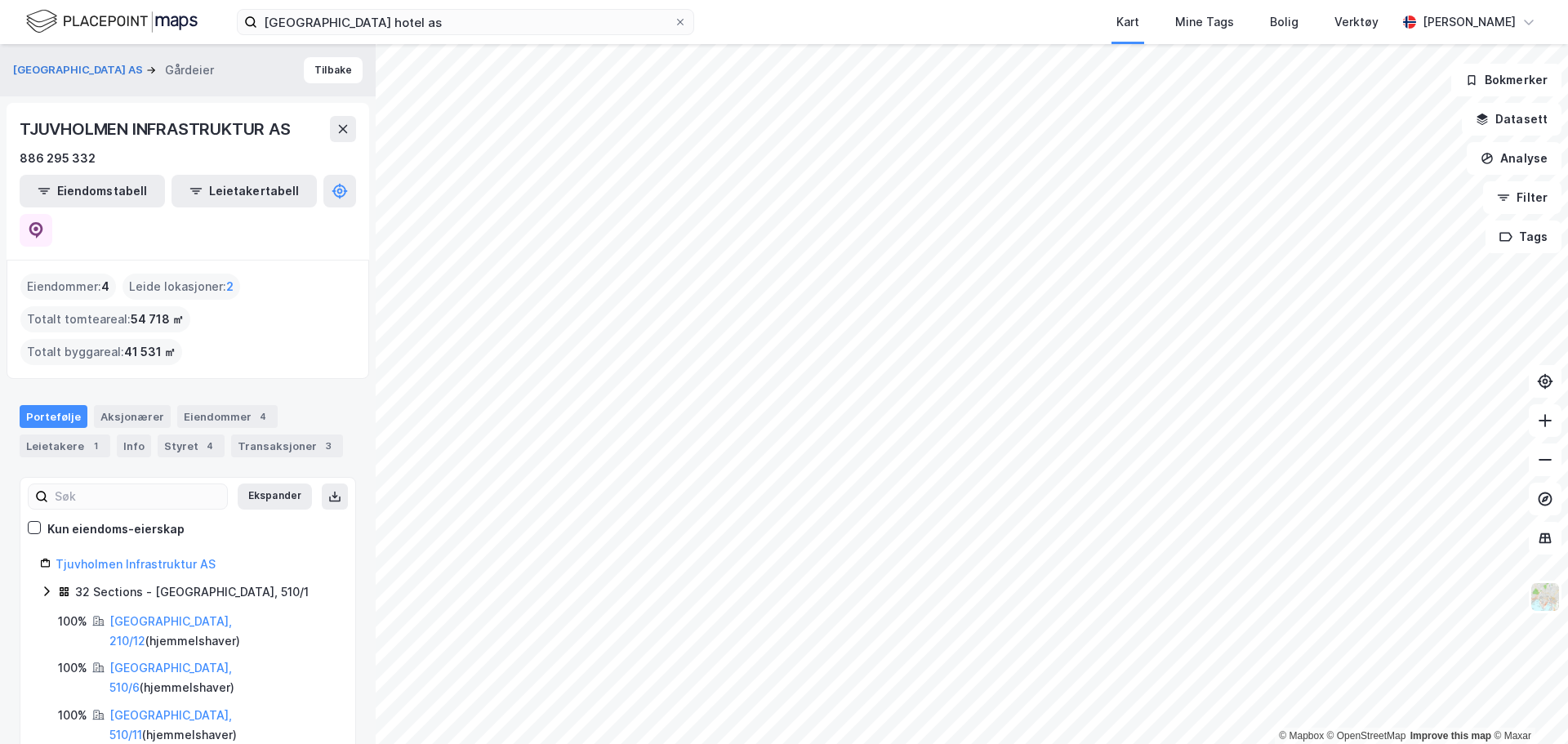
click at [47, 585] on icon at bounding box center [47, 592] width 13 height 13
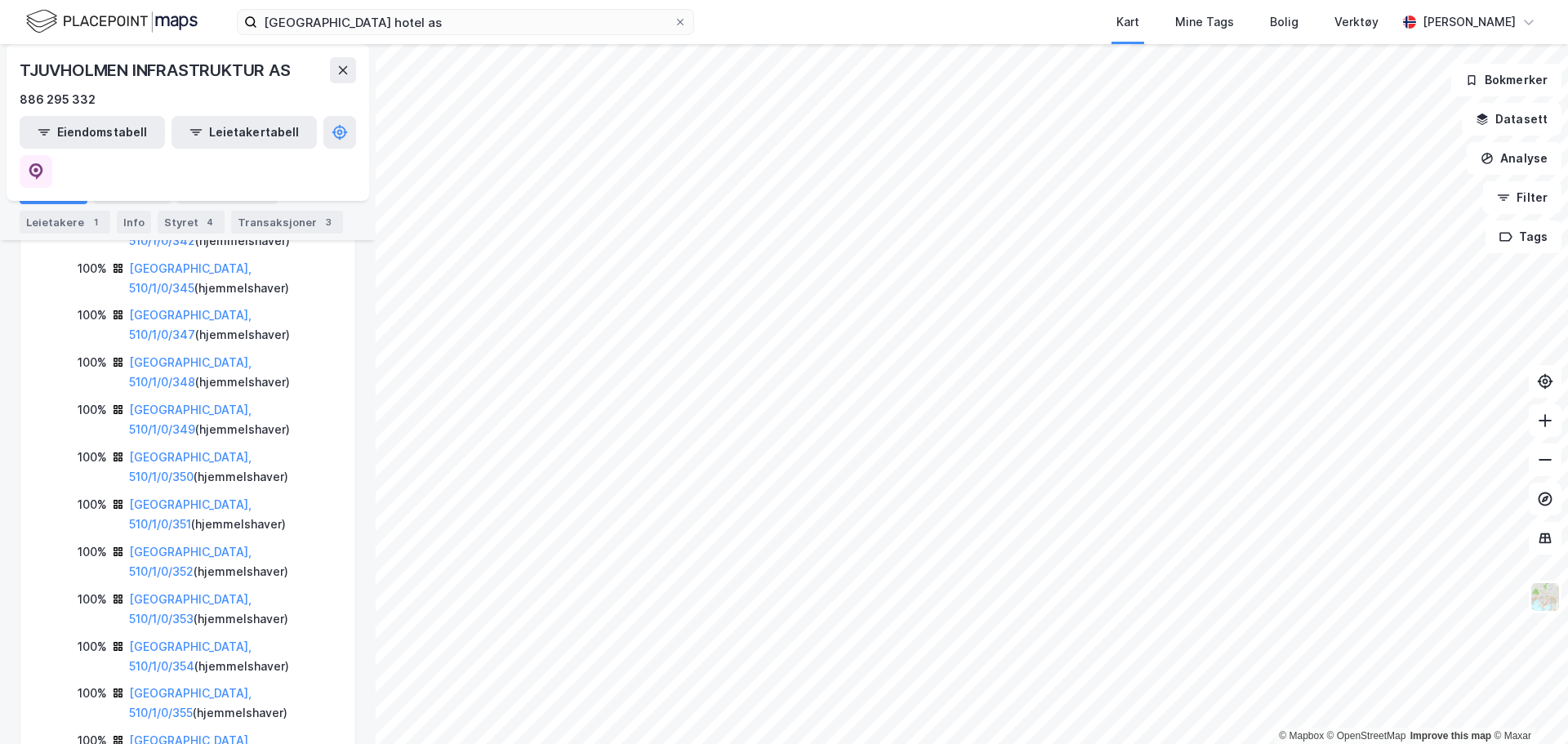
scroll to position [797, 0]
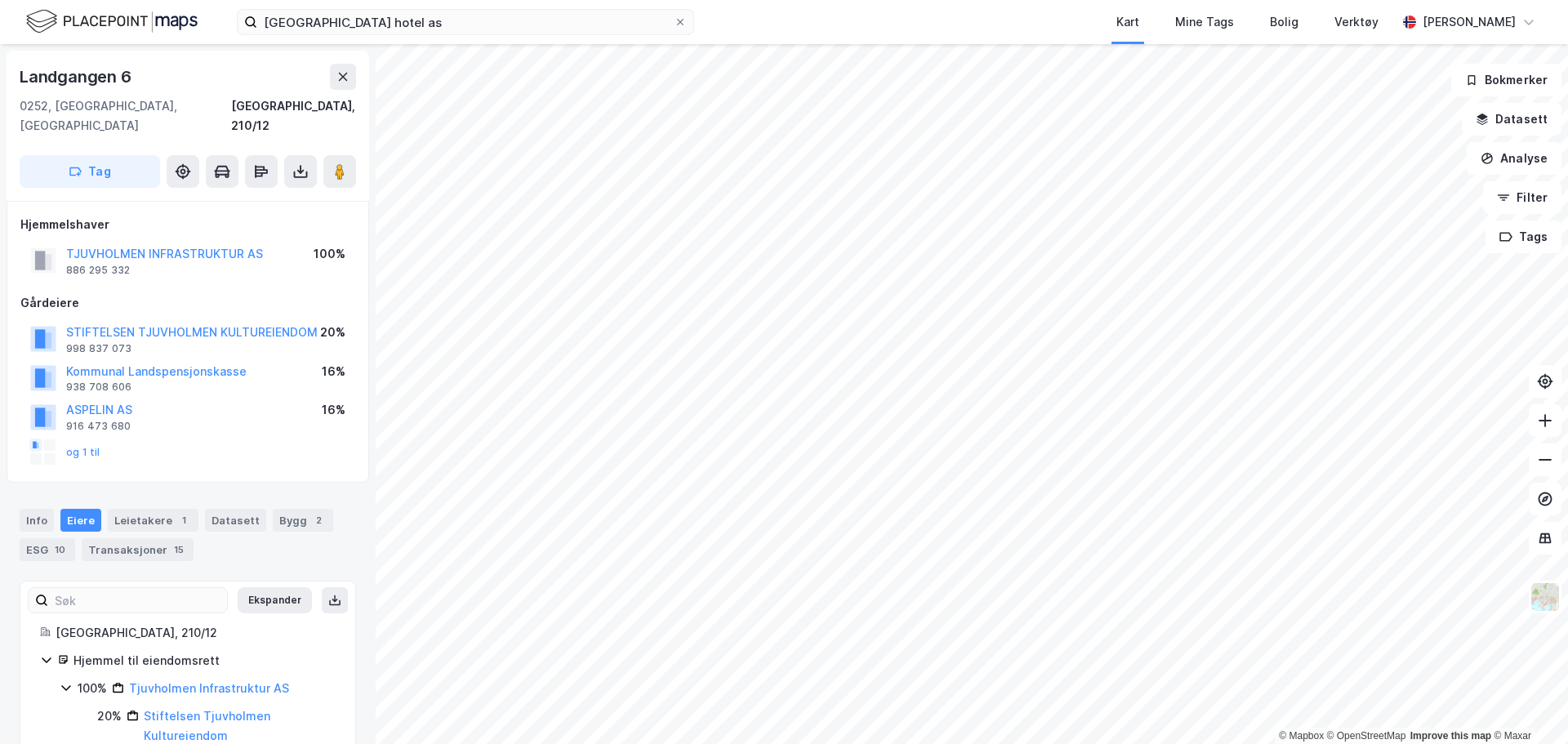
scroll to position [299, 0]
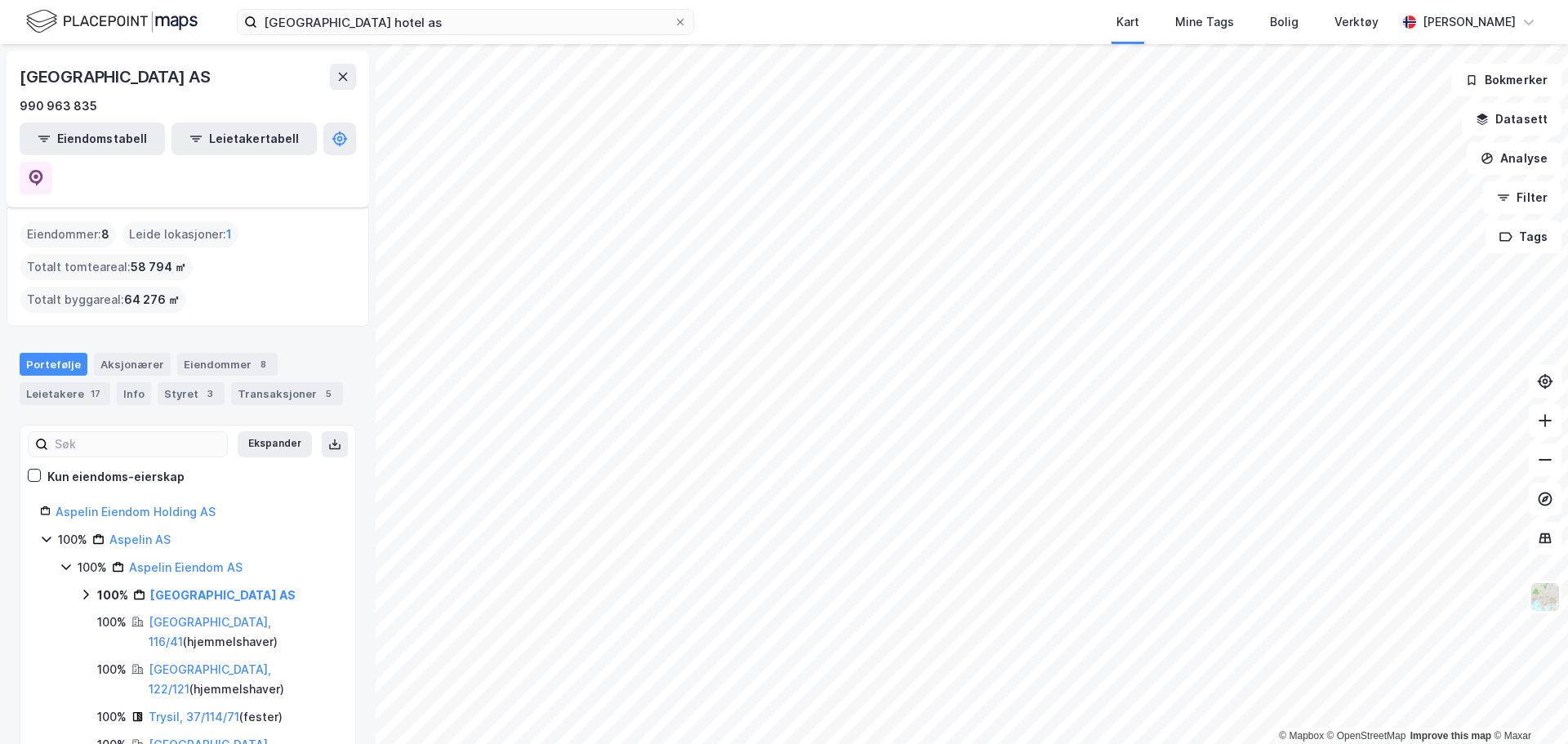
scroll to position [82, 0]
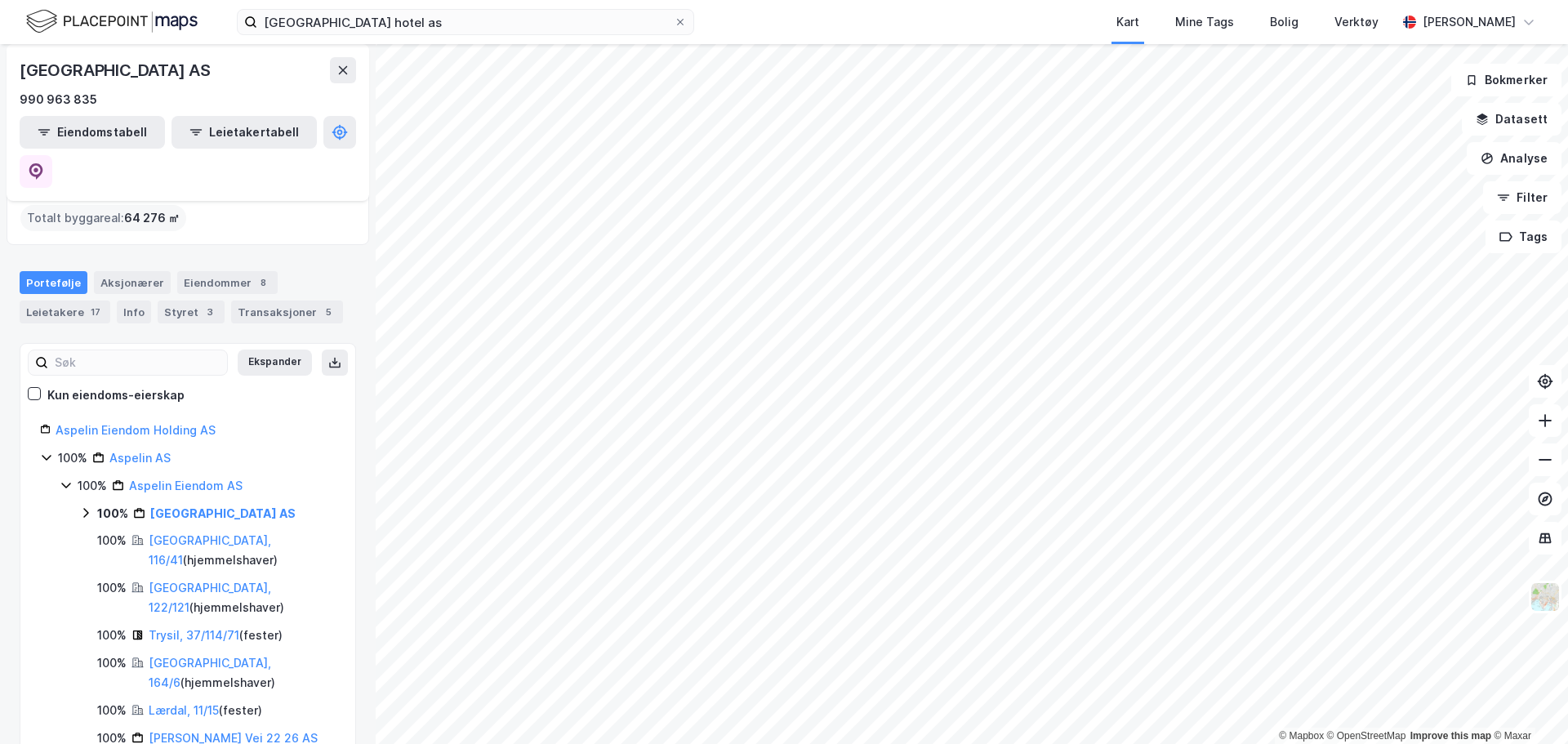
click at [84, 507] on icon at bounding box center [86, 513] width 13 height 13
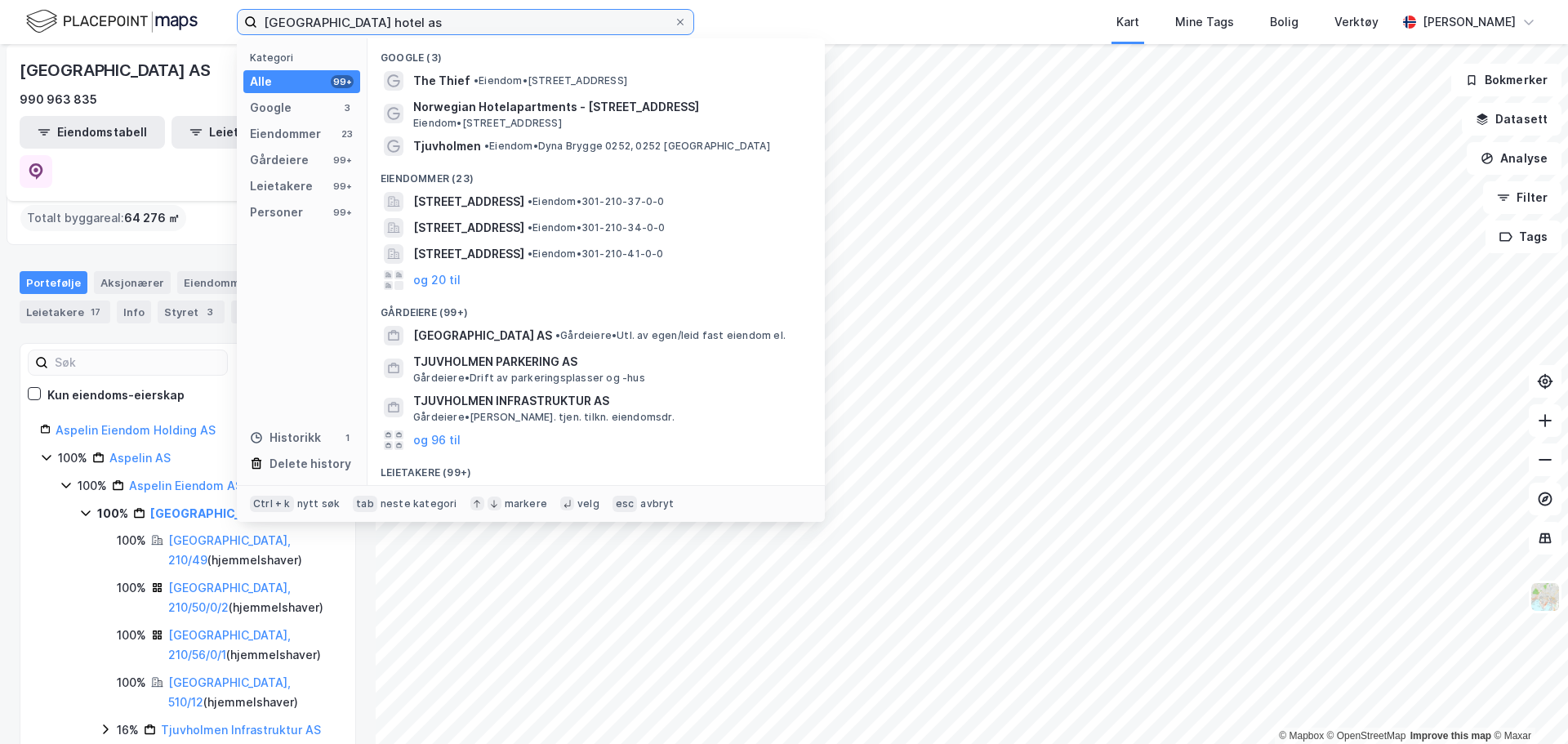
drag, startPoint x: 365, startPoint y: 20, endPoint x: 174, endPoint y: 14, distance: 191.1
click at [174, 14] on div "tjuvholmen hotel as Kategori Alle 99+ Google 3 Eiendommer 23 Gårdeiere 99+ Leie…" at bounding box center [784, 22] width 1568 height 44
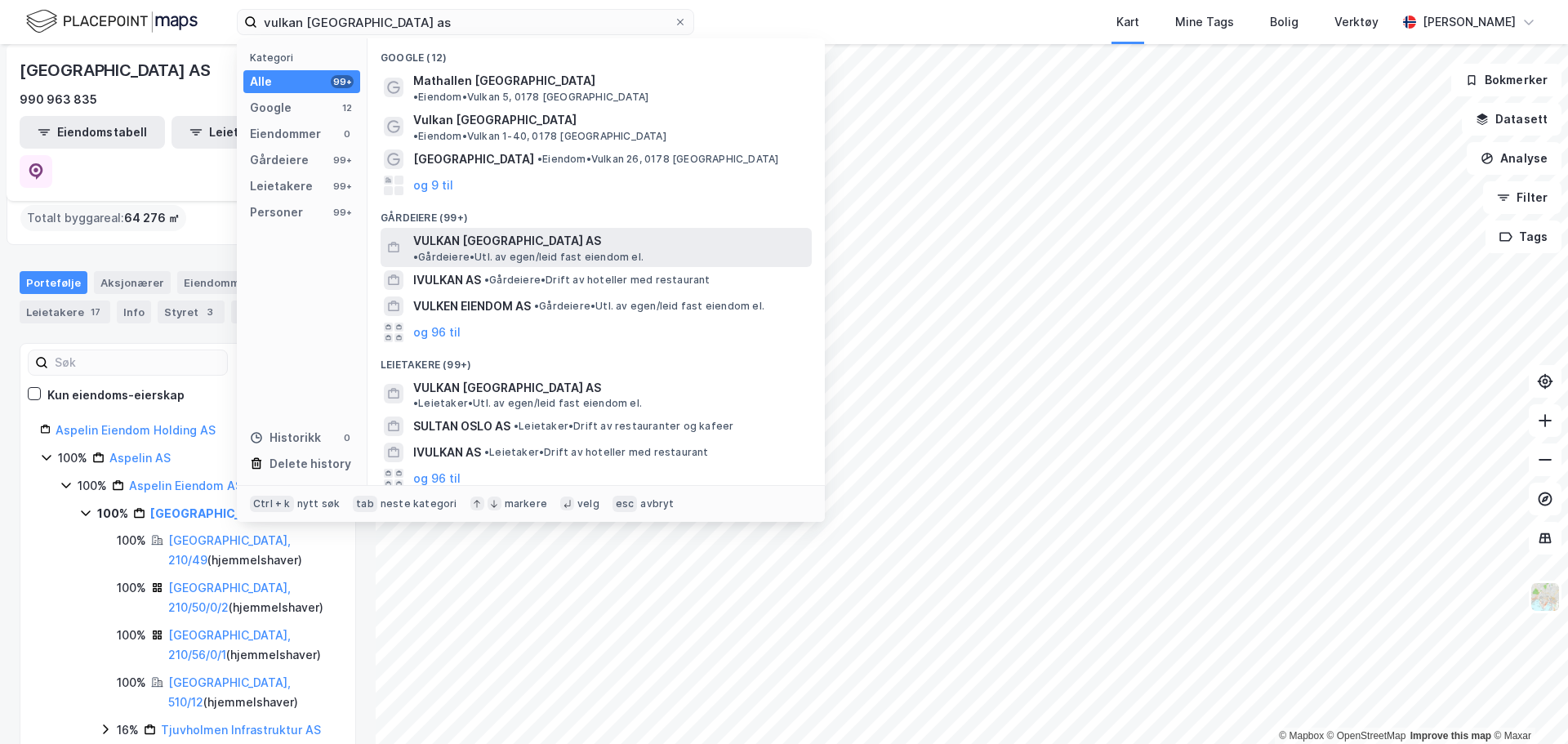
click at [532, 250] on span "• Gårdeiere • Utl. av egen/leid fast eiendom el." at bounding box center [528, 257] width 231 height 13
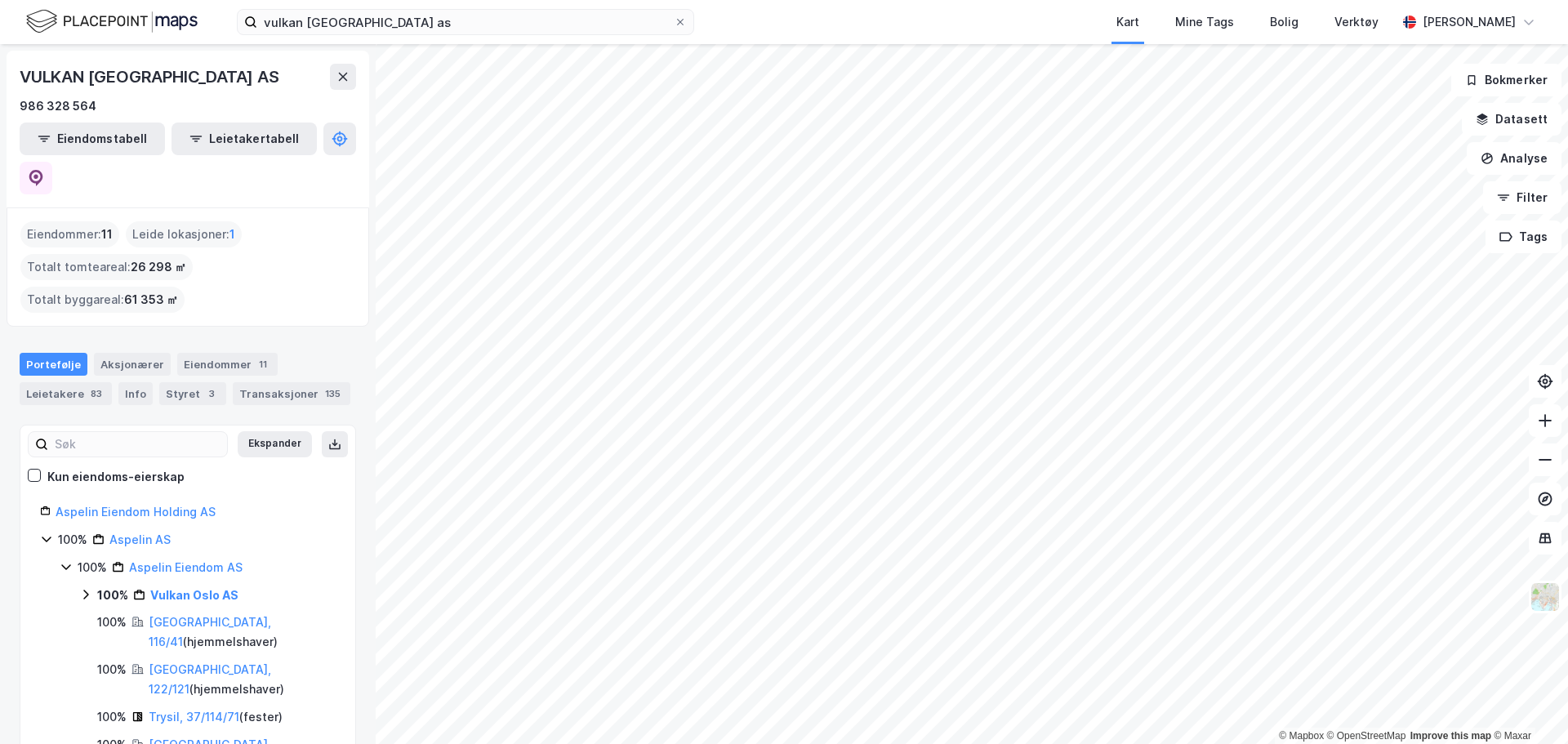
click at [84, 590] on icon at bounding box center [86, 595] width 5 height 10
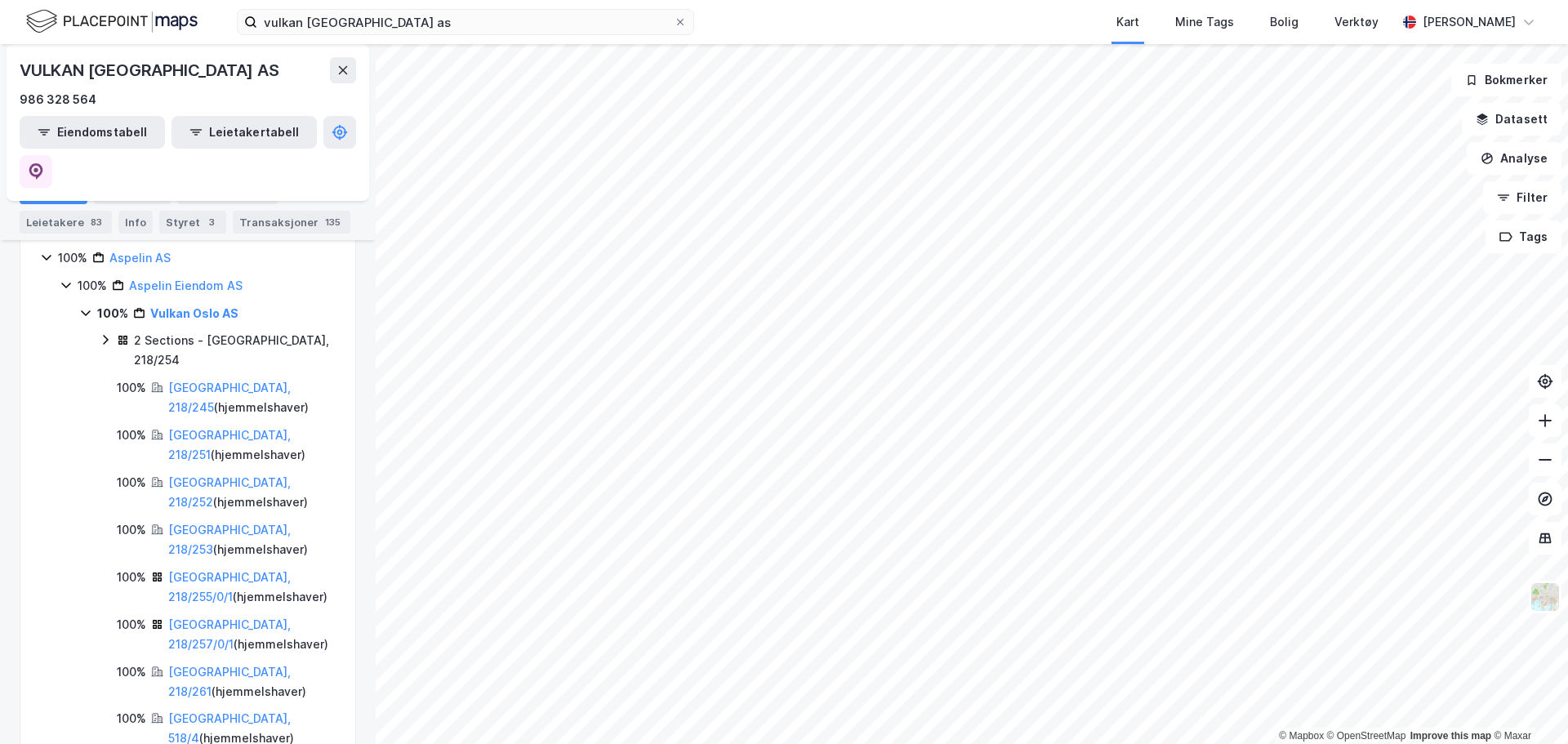
scroll to position [245, 0]
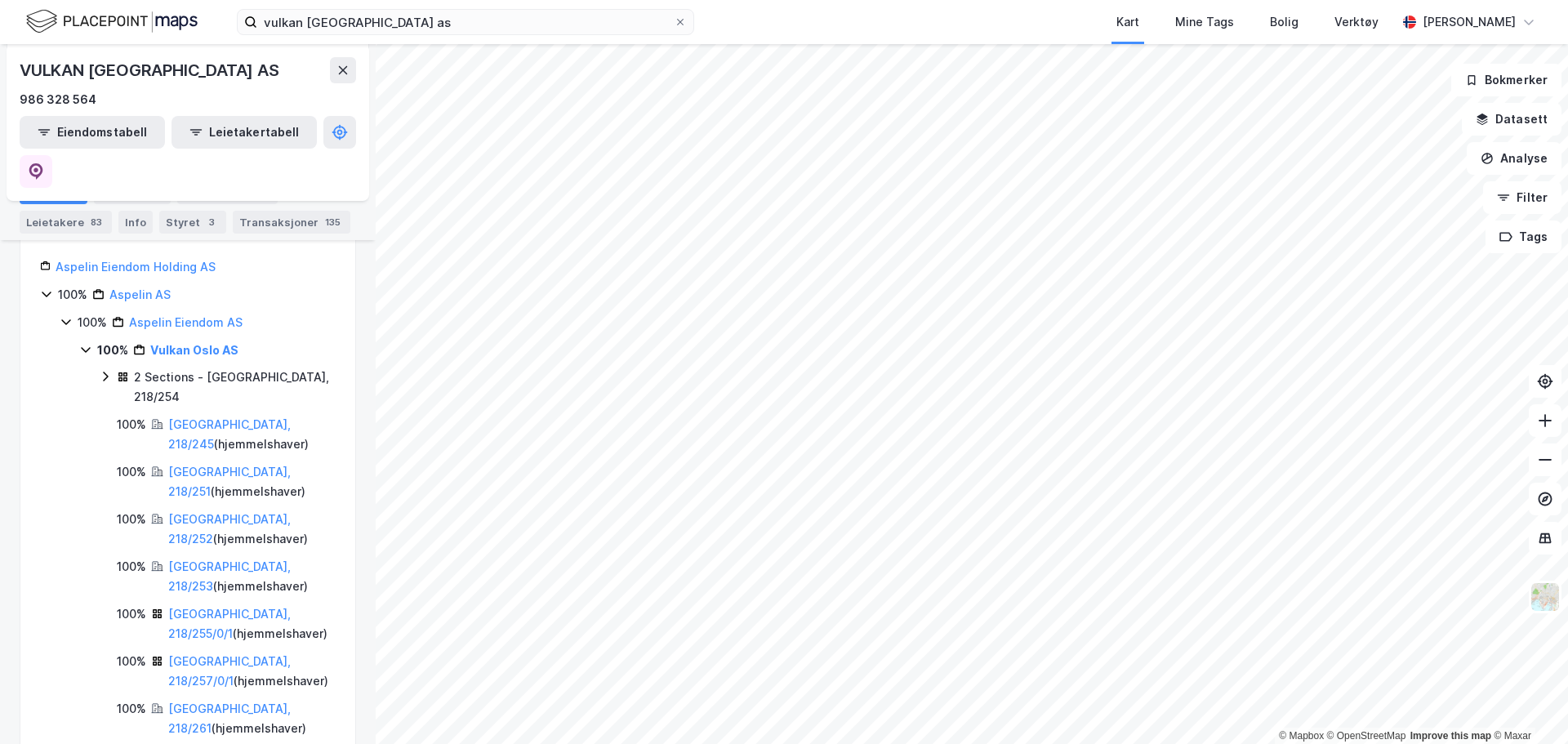
click at [108, 370] on icon at bounding box center [106, 377] width 13 height 13
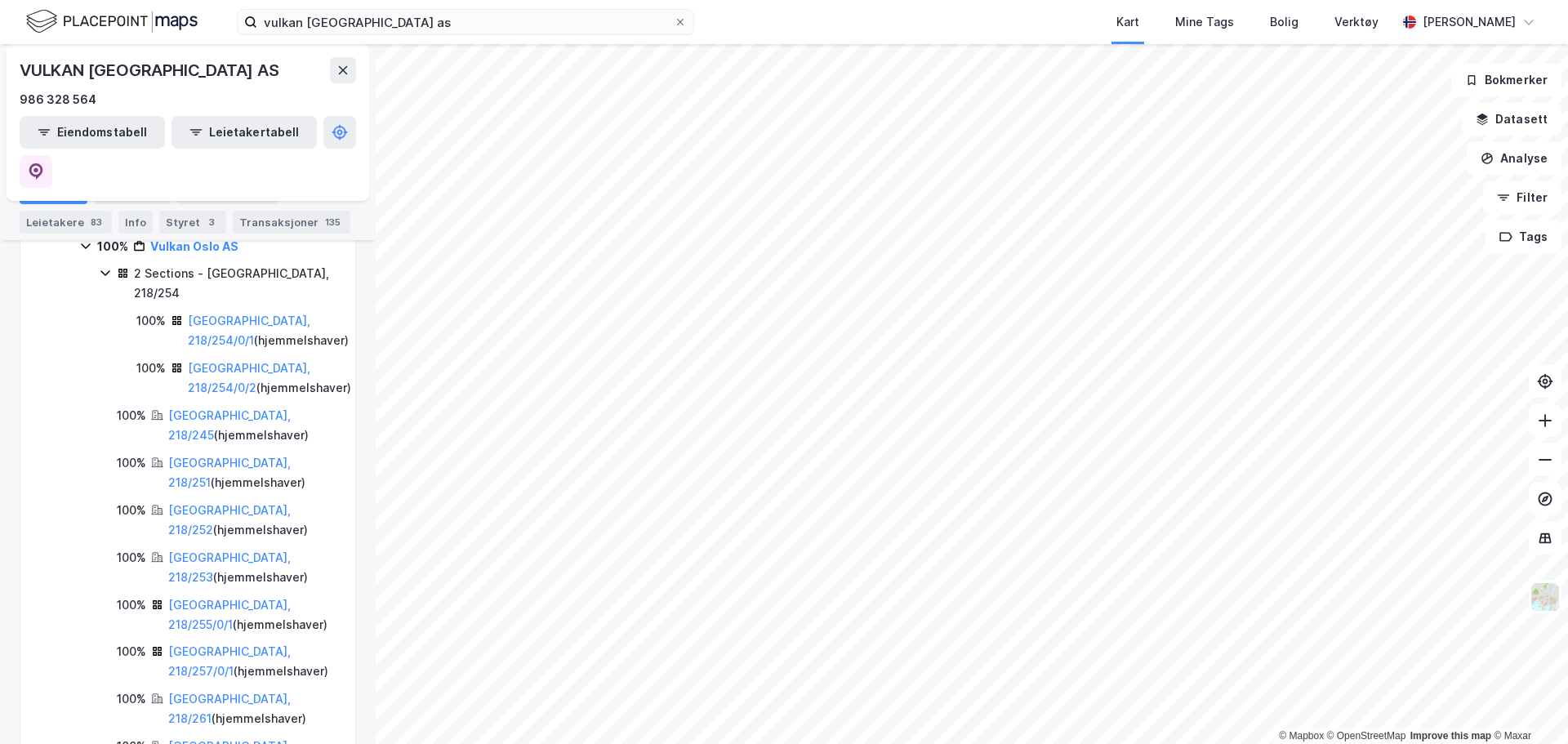
scroll to position [408, 0]
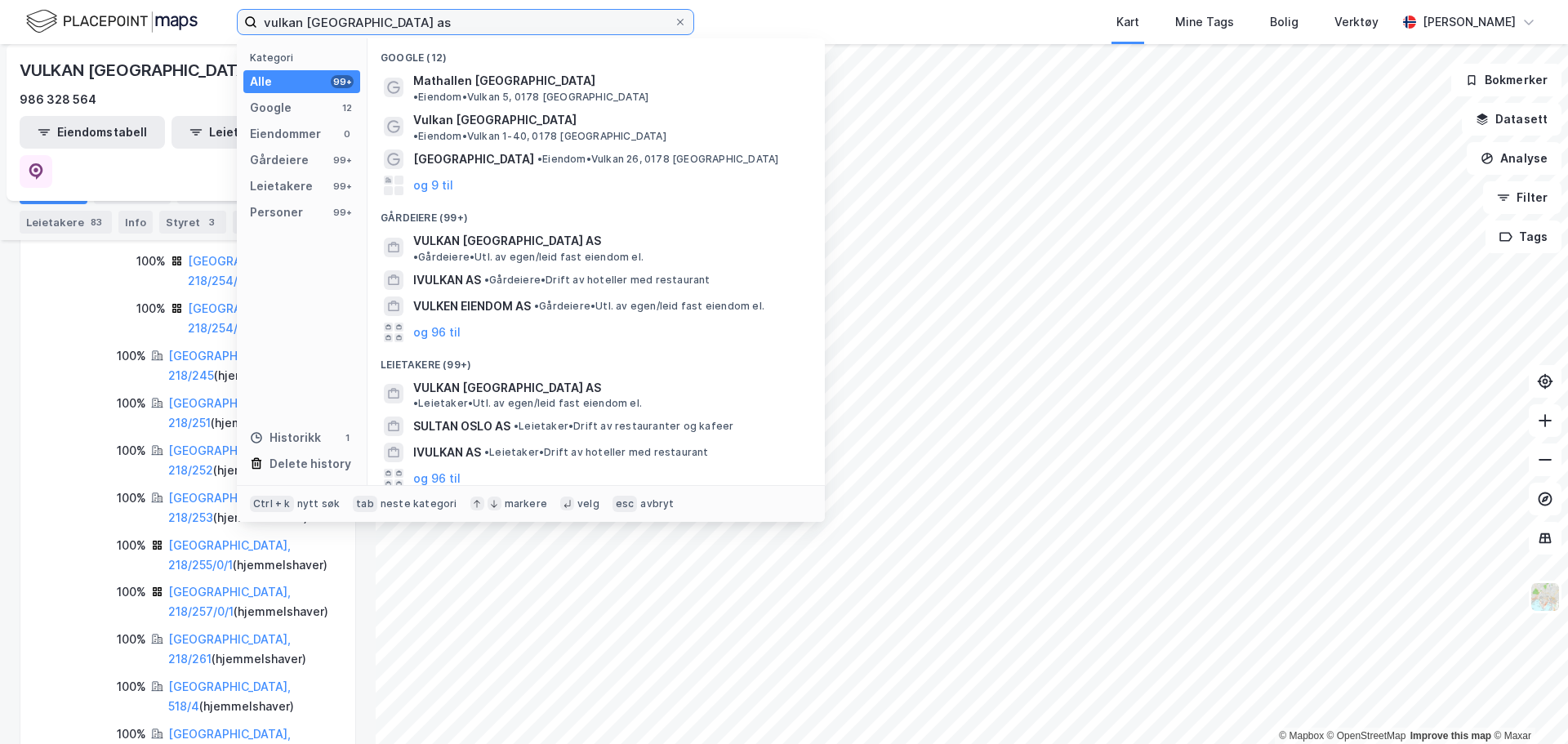
drag, startPoint x: 428, startPoint y: 23, endPoint x: 88, endPoint y: 12, distance: 340.2
click at [88, 12] on div "vulkan oslo as Kategori Alle 99+ Google 12 Eiendommer 0 Gårdeiere 99+ Leietaker…" at bounding box center [784, 22] width 1568 height 44
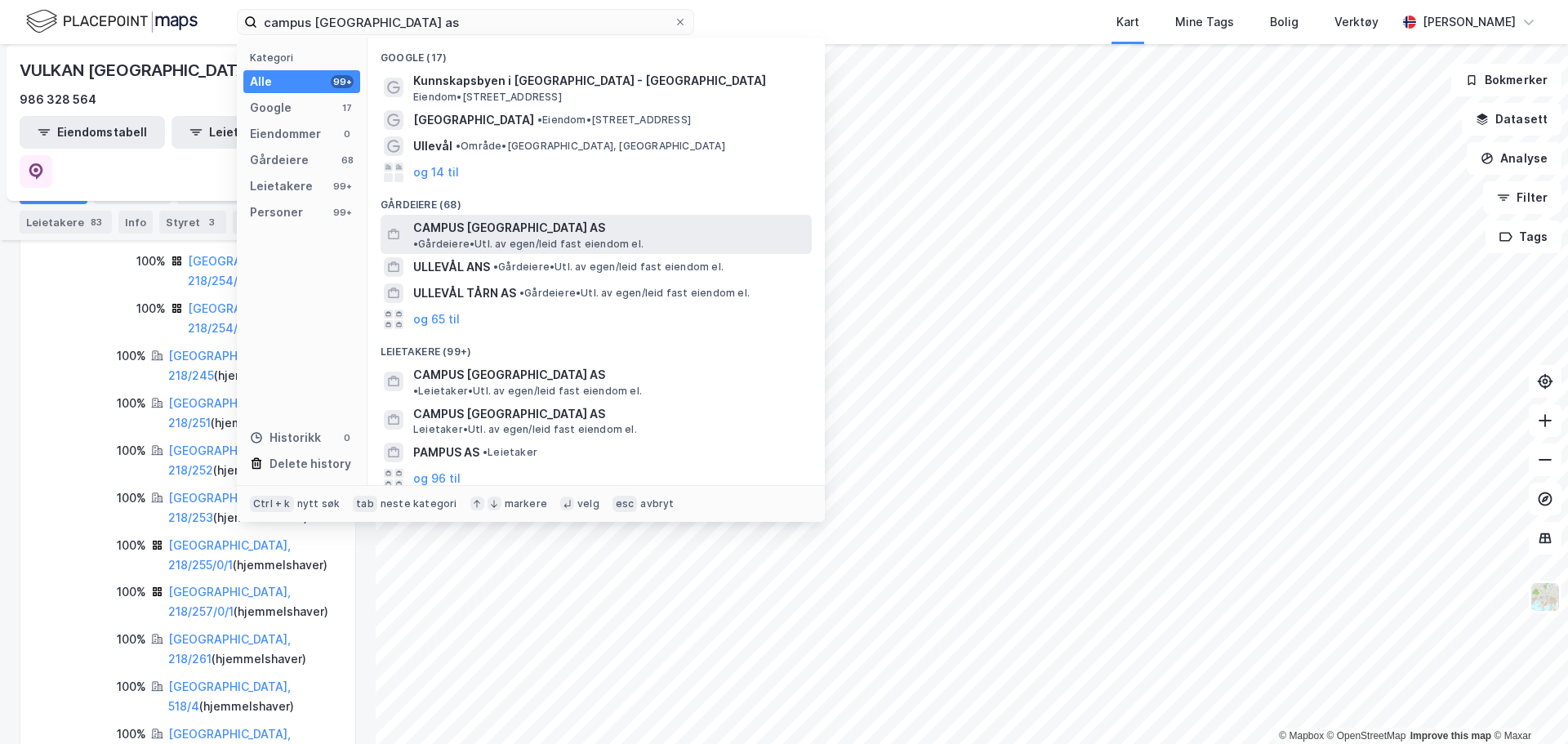
click at [586, 237] on span "• Gårdeiere • Utl. av egen/leid fast eiendom el." at bounding box center [528, 244] width 231 height 13
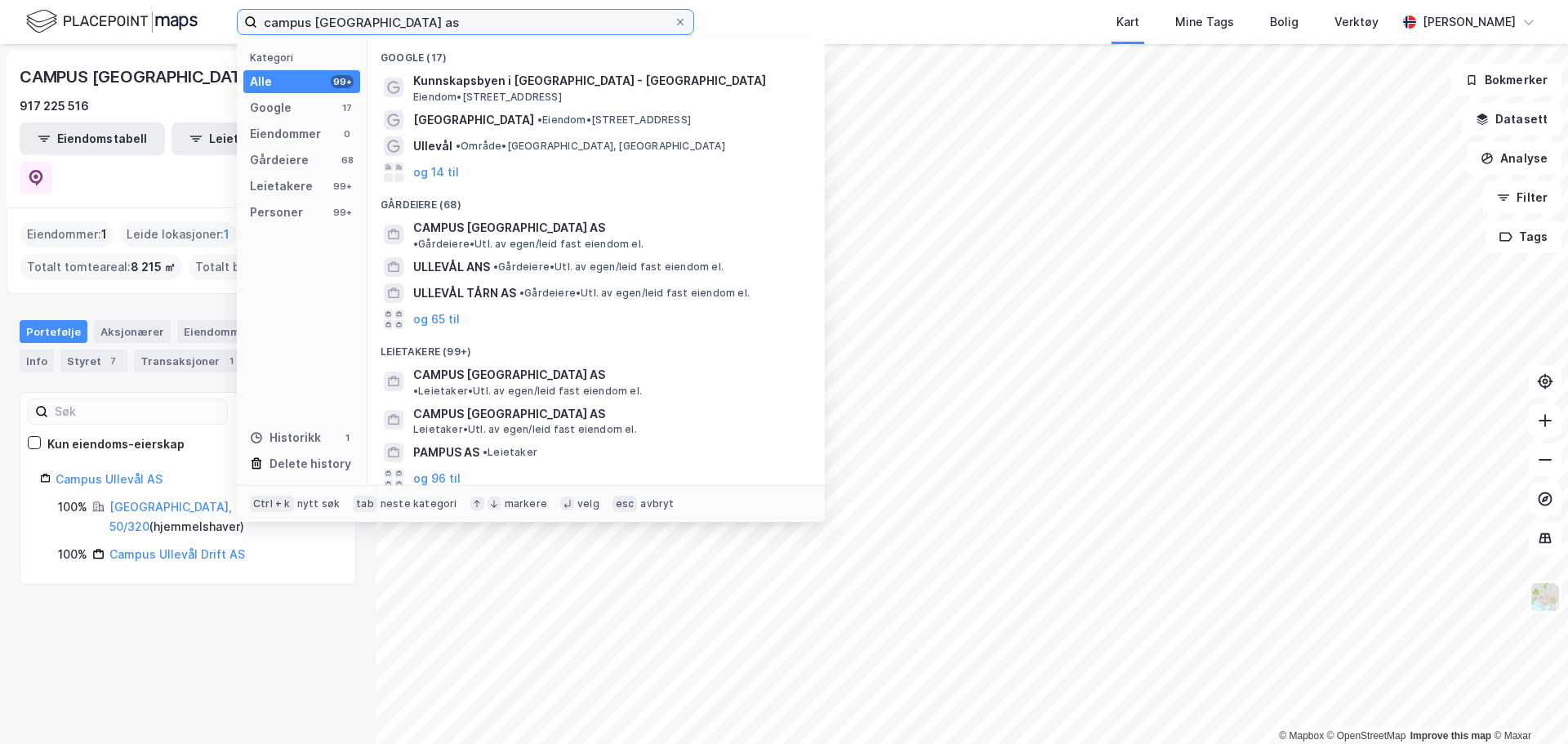
drag, startPoint x: 586, startPoint y: 25, endPoint x: 193, endPoint y: 52, distance: 393.9
click at [193, 52] on div "campus ullevål as Kategori Alle 99+ Google 17 Eiendommer 0 Gårdeiere 68 Leietak…" at bounding box center [784, 372] width 1568 height 744
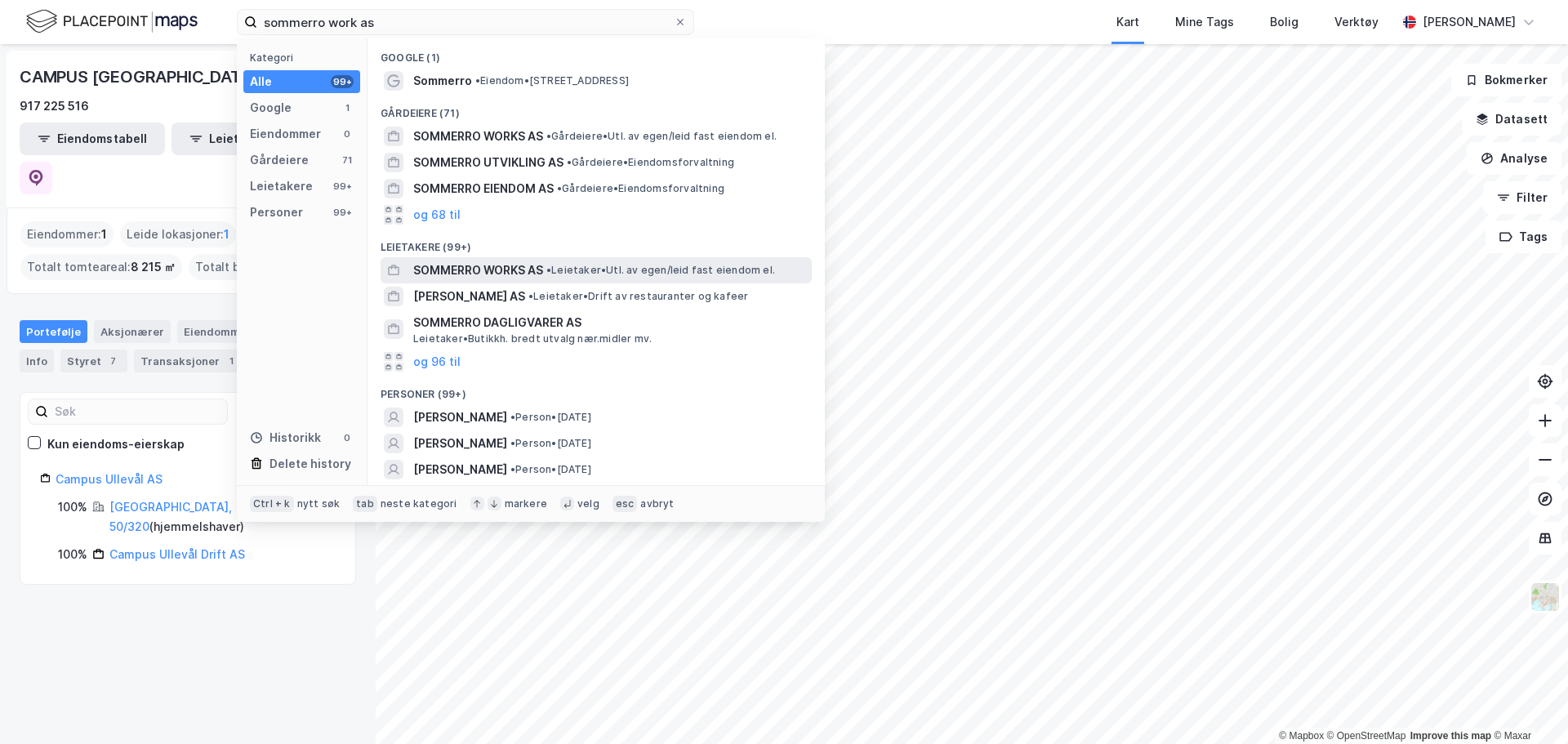
click at [546, 263] on div "SOMMERRO WORKS AS • Leietaker • Utl. av egen/leid fast eiendom el." at bounding box center [610, 270] width 395 height 20
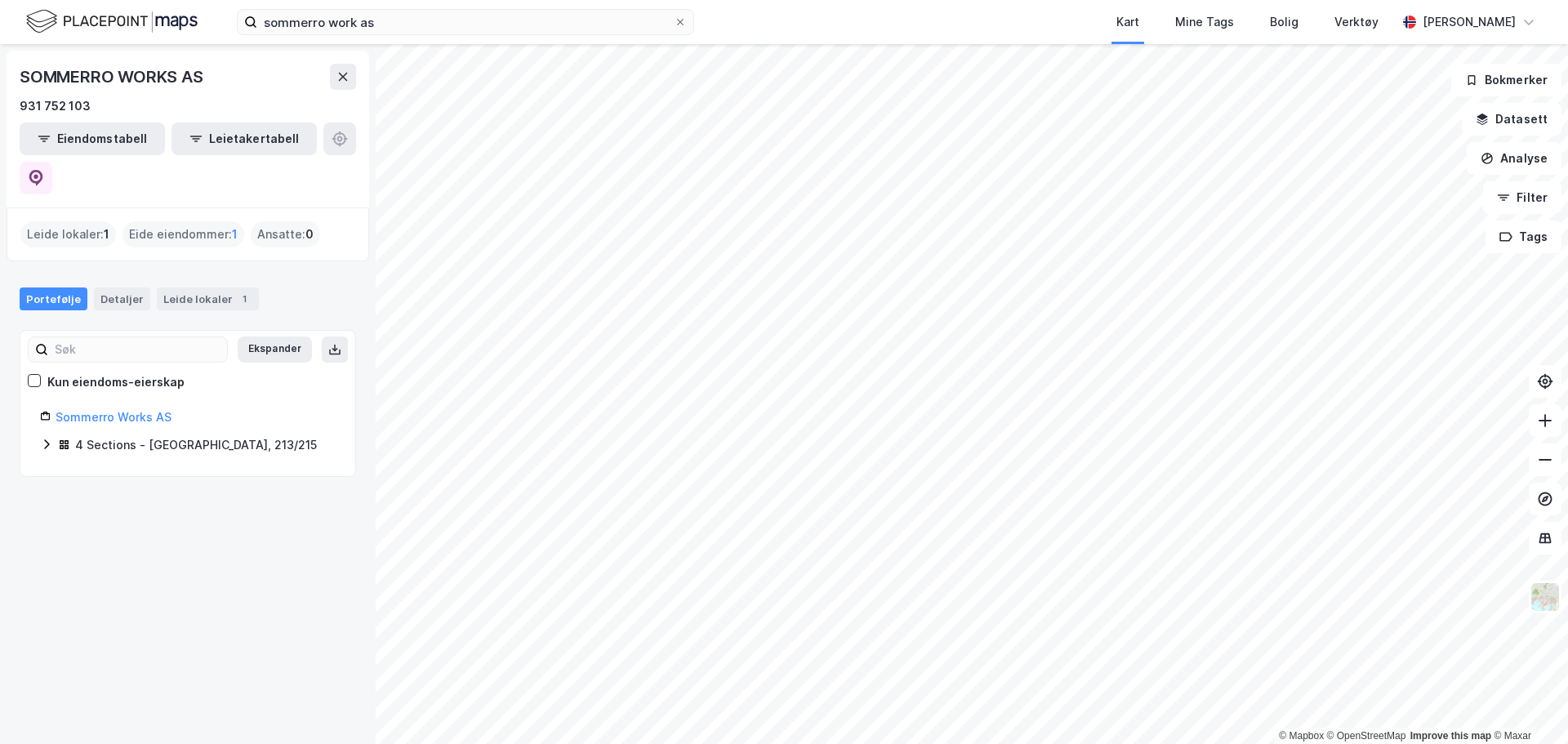
click at [155, 435] on div "4 Sections - [GEOGRAPHIC_DATA], 213/215" at bounding box center [195, 445] width 241 height 20
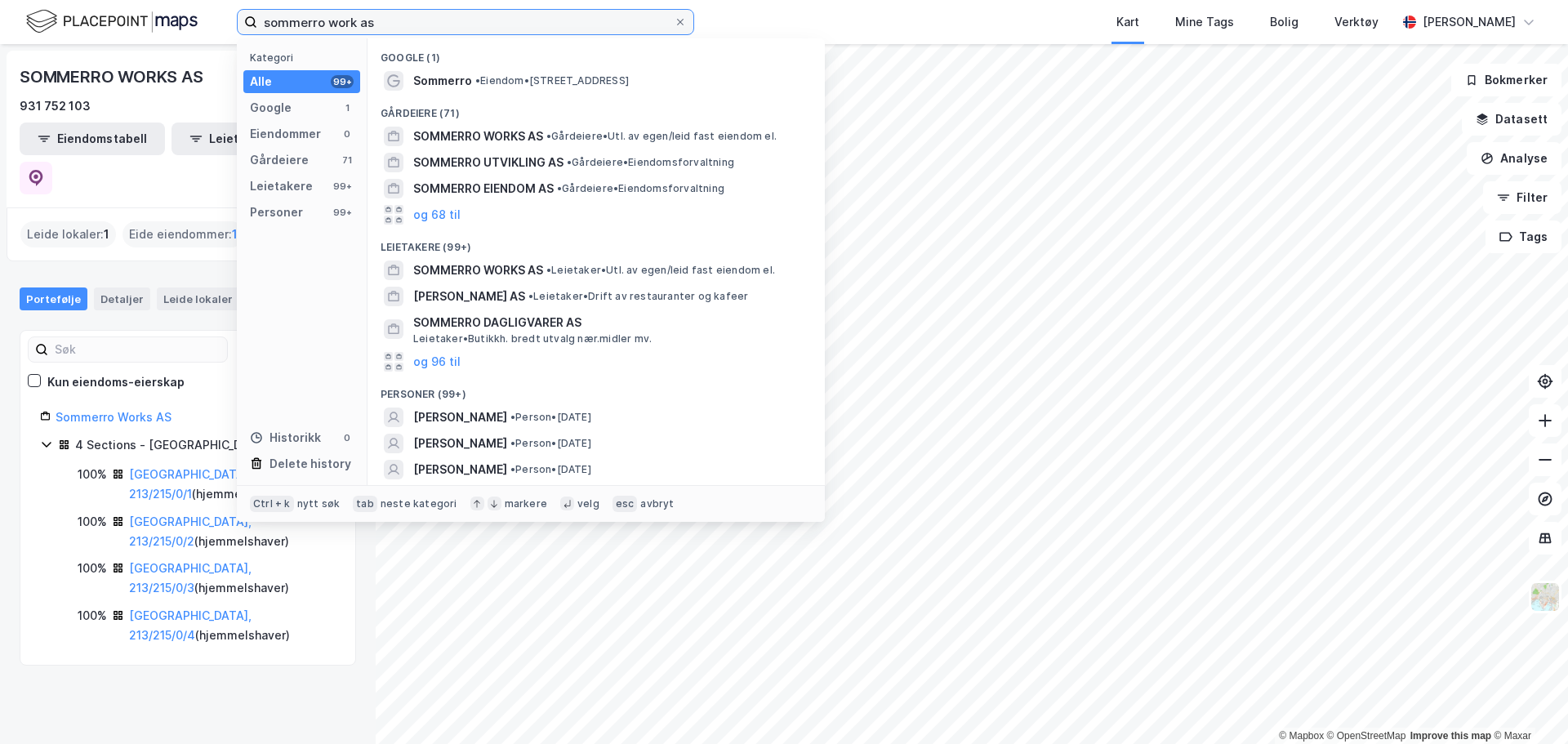
drag, startPoint x: 510, startPoint y: 16, endPoint x: 40, endPoint y: 17, distance: 470.0
click at [62, 13] on div "sommerro work as Kategori Alle 99+ Google 1 Eiendommer 0 Gårdeiere 71 Leietaker…" at bounding box center [784, 22] width 1568 height 44
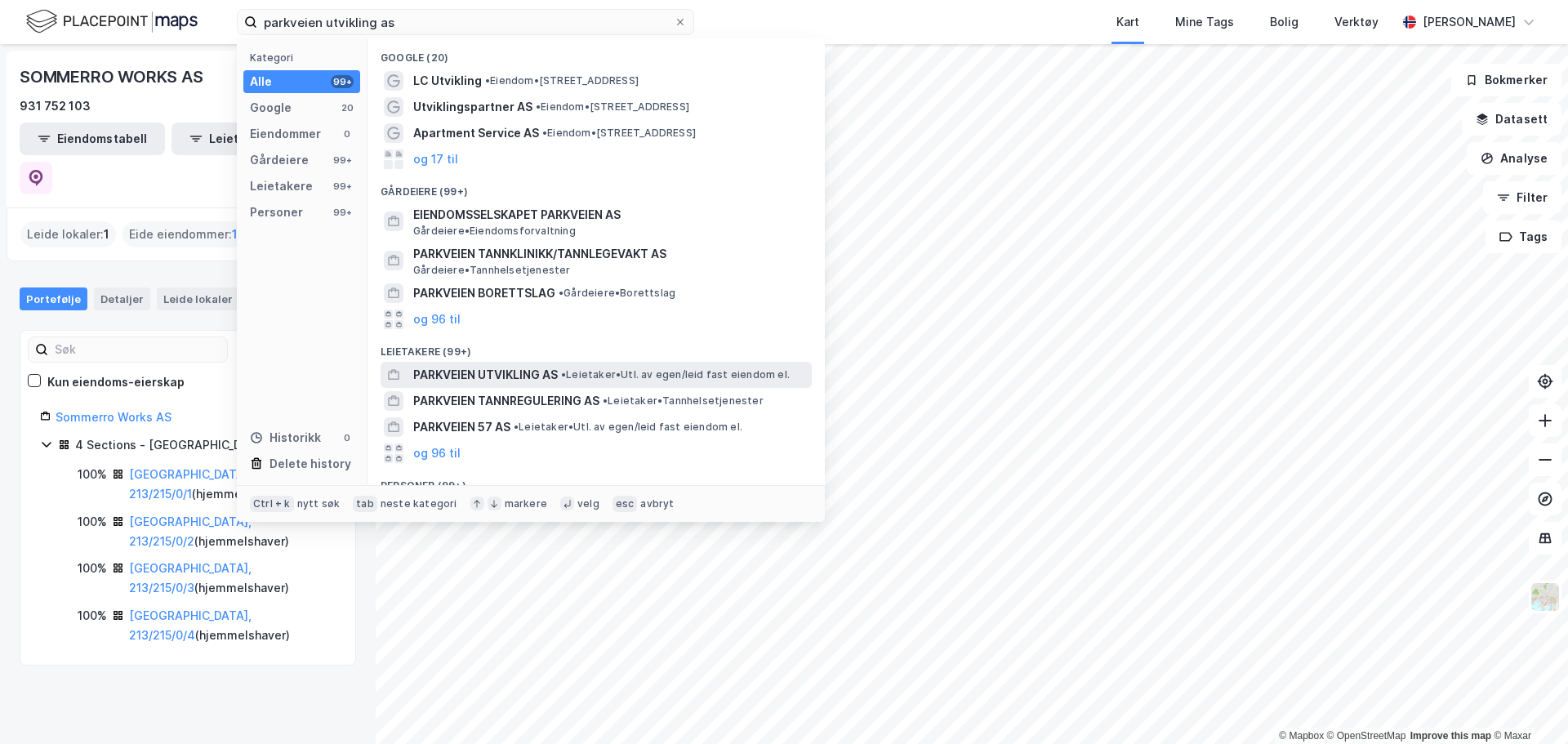
click at [564, 372] on span "•" at bounding box center [564, 374] width 5 height 12
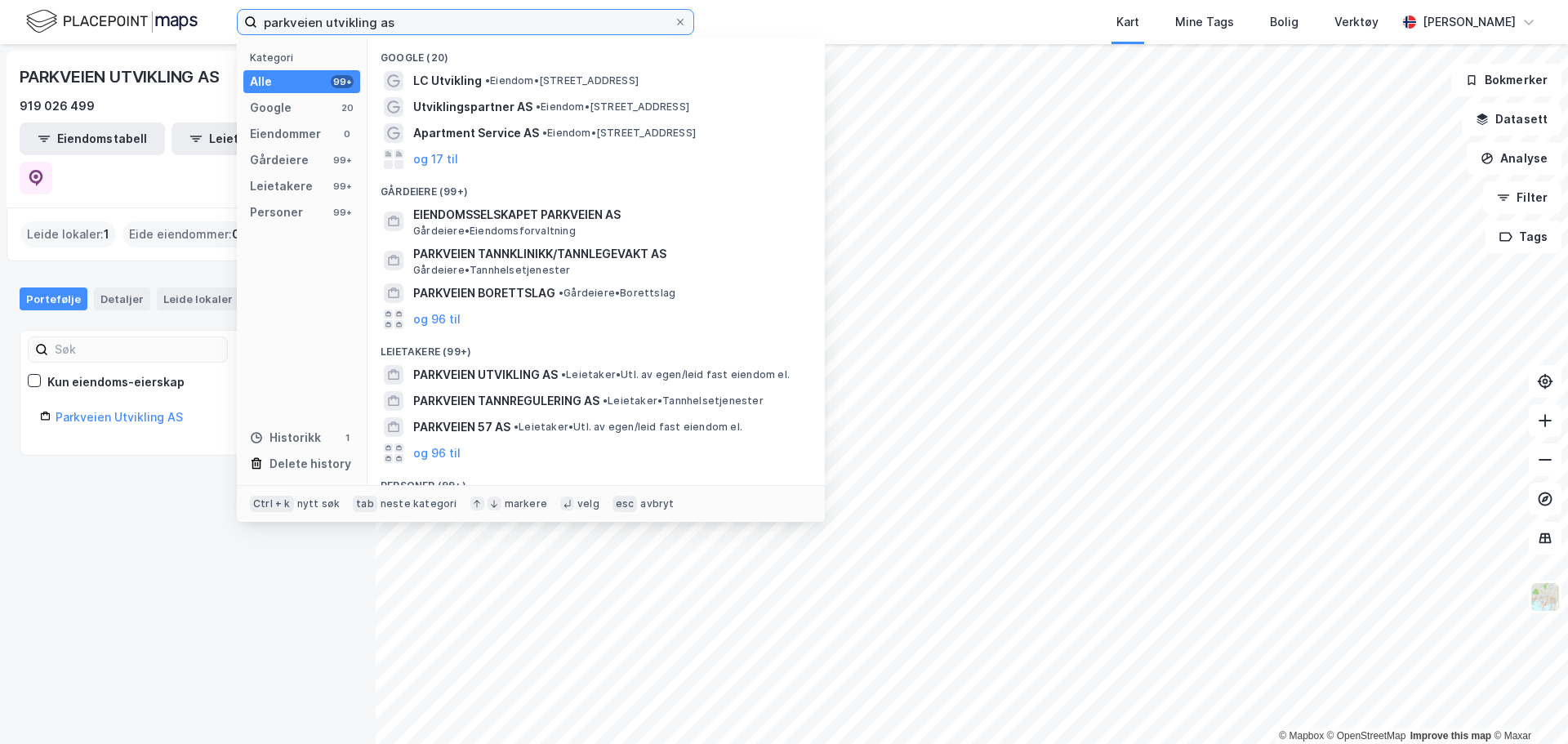
drag, startPoint x: 421, startPoint y: 19, endPoint x: 177, endPoint y: 7, distance: 244.3
click at [177, 7] on div "parkveien utvikling as Kategori Alle 99+ Google 20 Eiendommer 0 Gårdeiere 99+ L…" at bounding box center [784, 22] width 1568 height 44
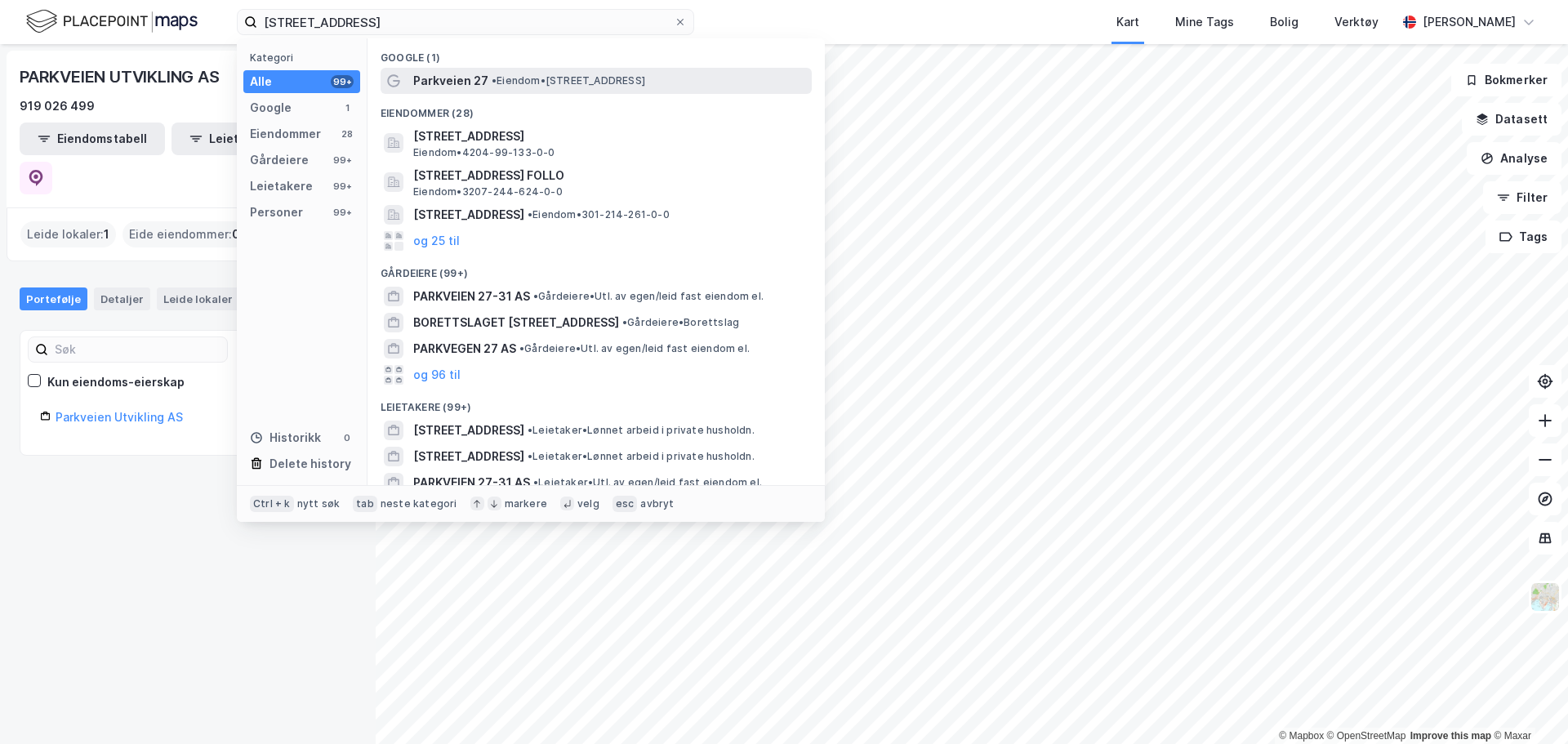
click at [460, 83] on span "Parkveien 27" at bounding box center [451, 81] width 75 height 20
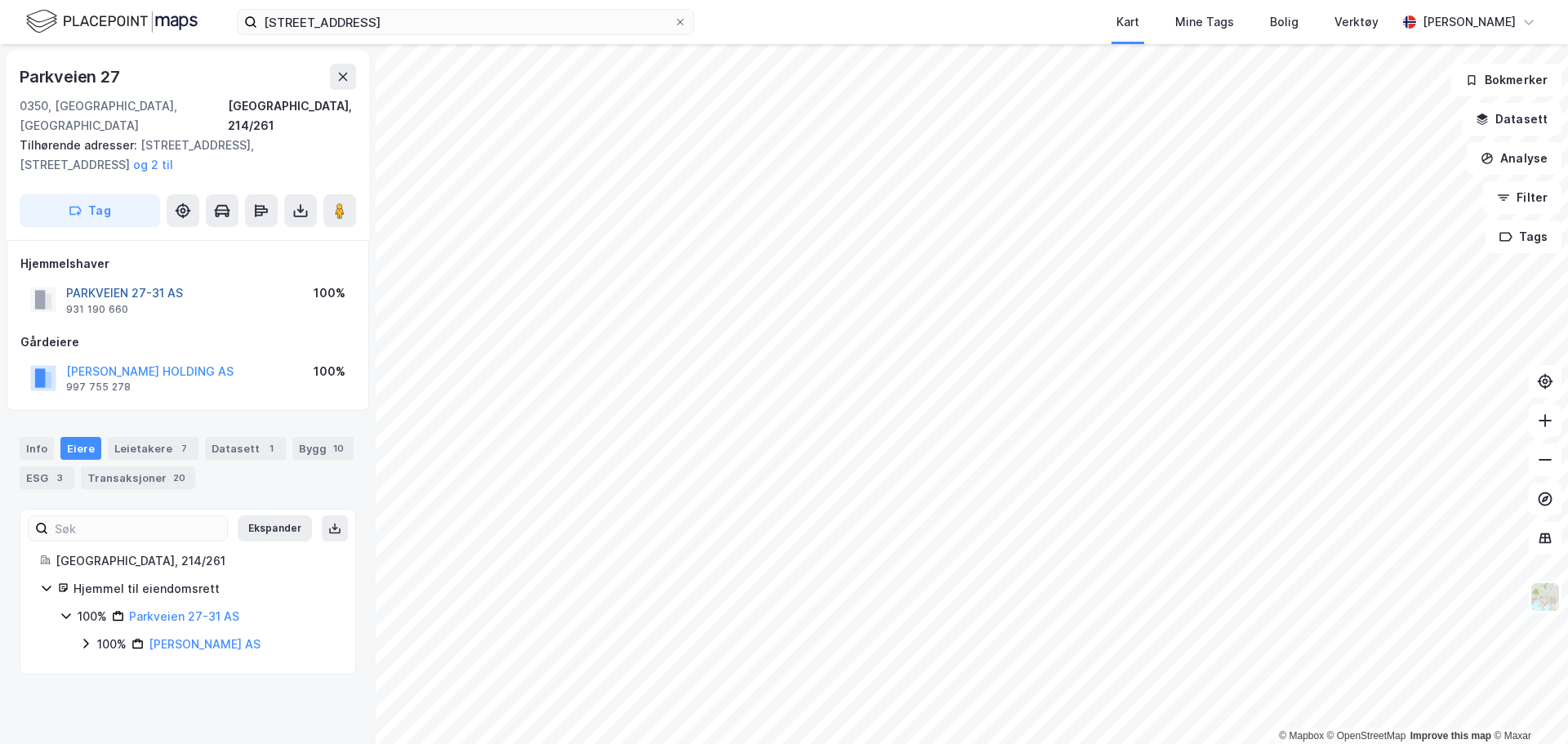
click at [0, 0] on button "PARKVEIEN 27-31 AS" at bounding box center [0, 0] width 0 height 0
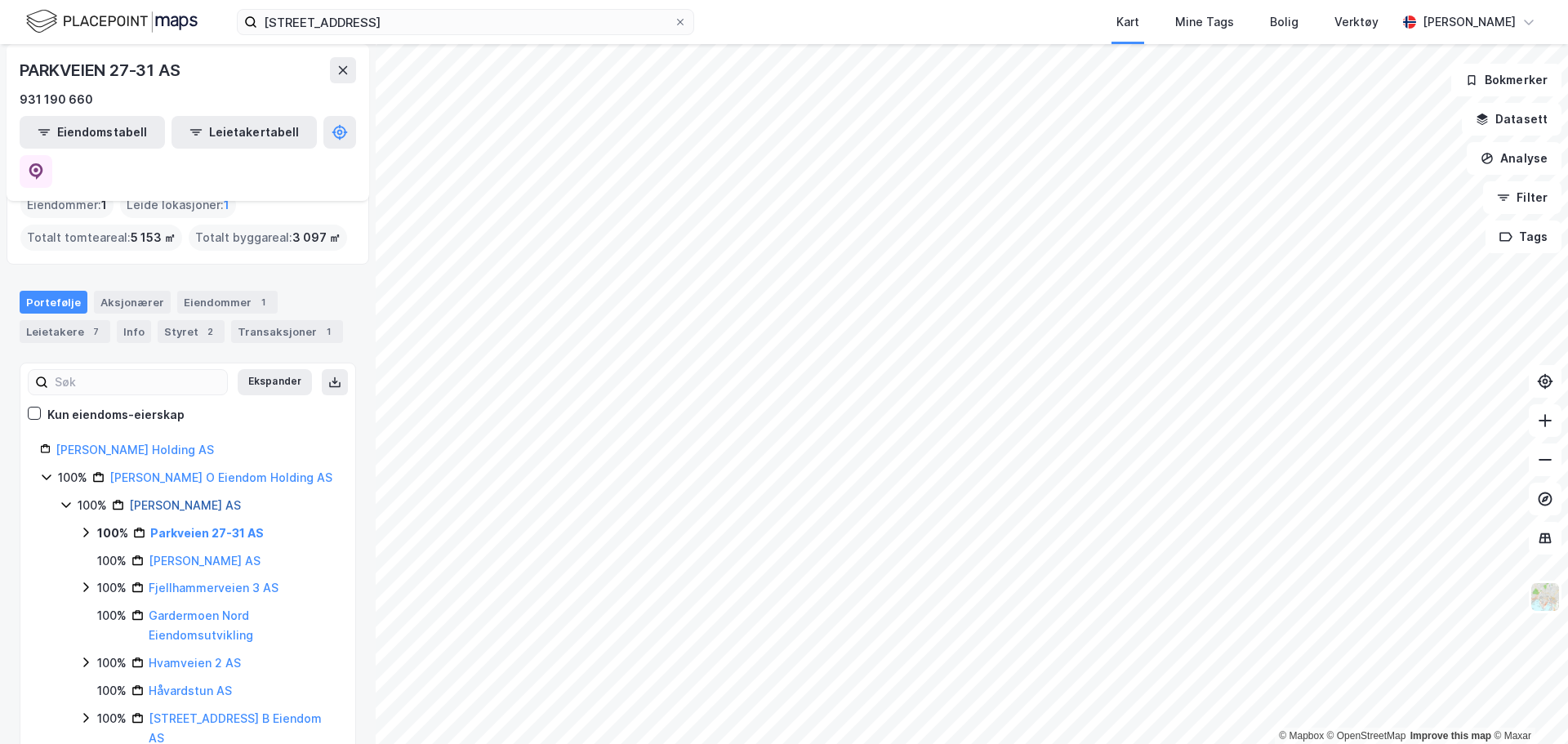
scroll to position [164, 0]
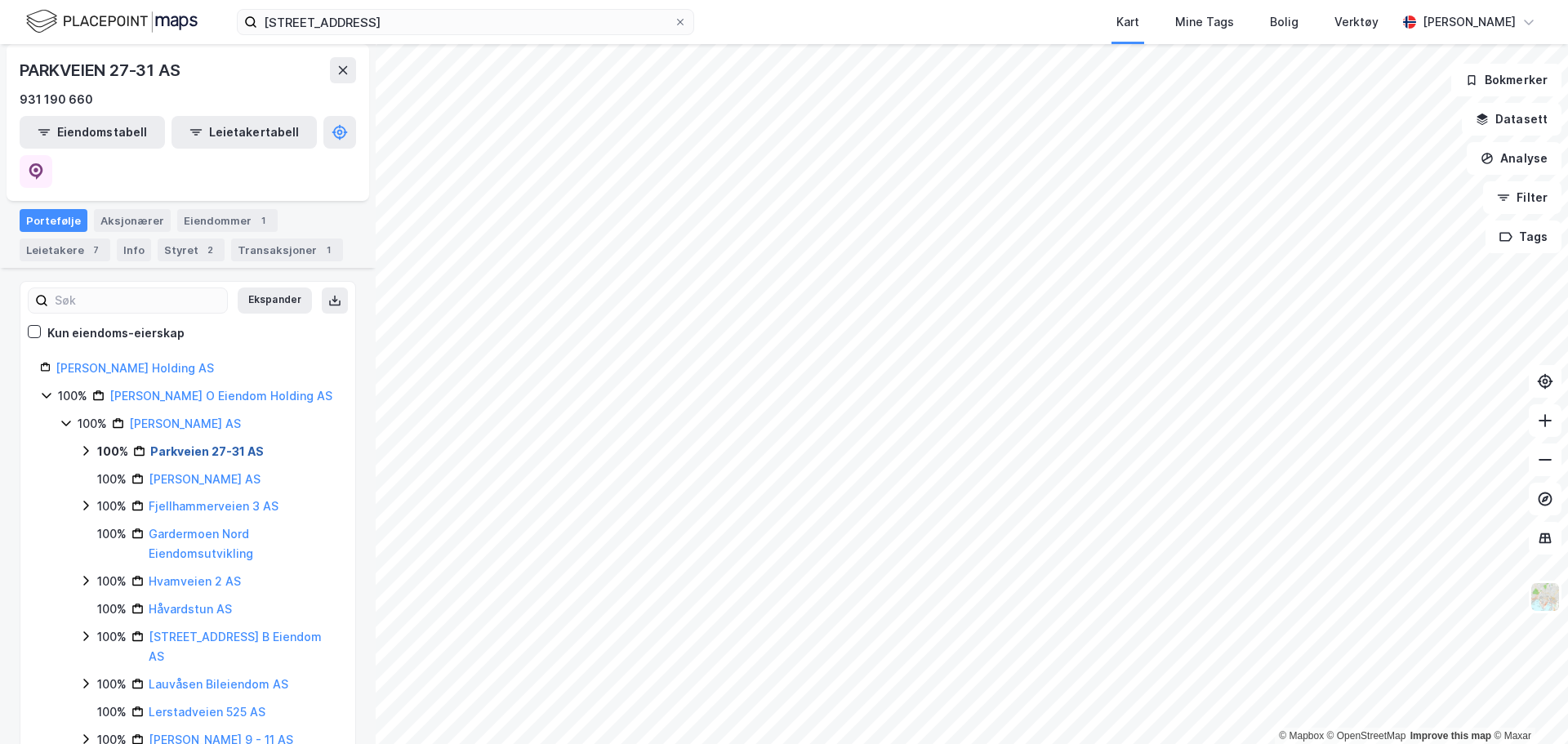
click at [197, 444] on link "Parkveien 27-31 AS" at bounding box center [207, 451] width 114 height 14
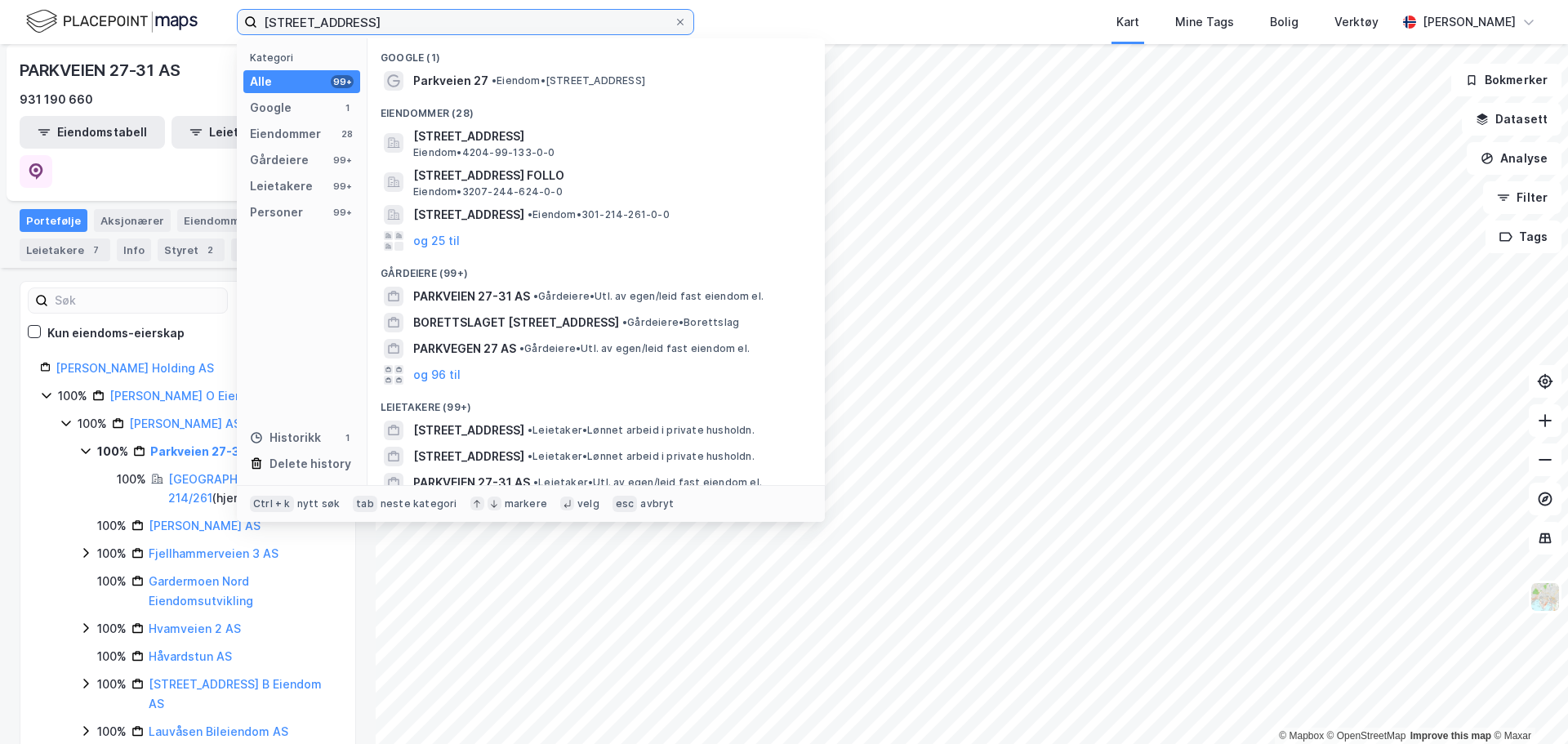
click at [460, 20] on input "parkveien 27" at bounding box center [465, 22] width 416 height 25
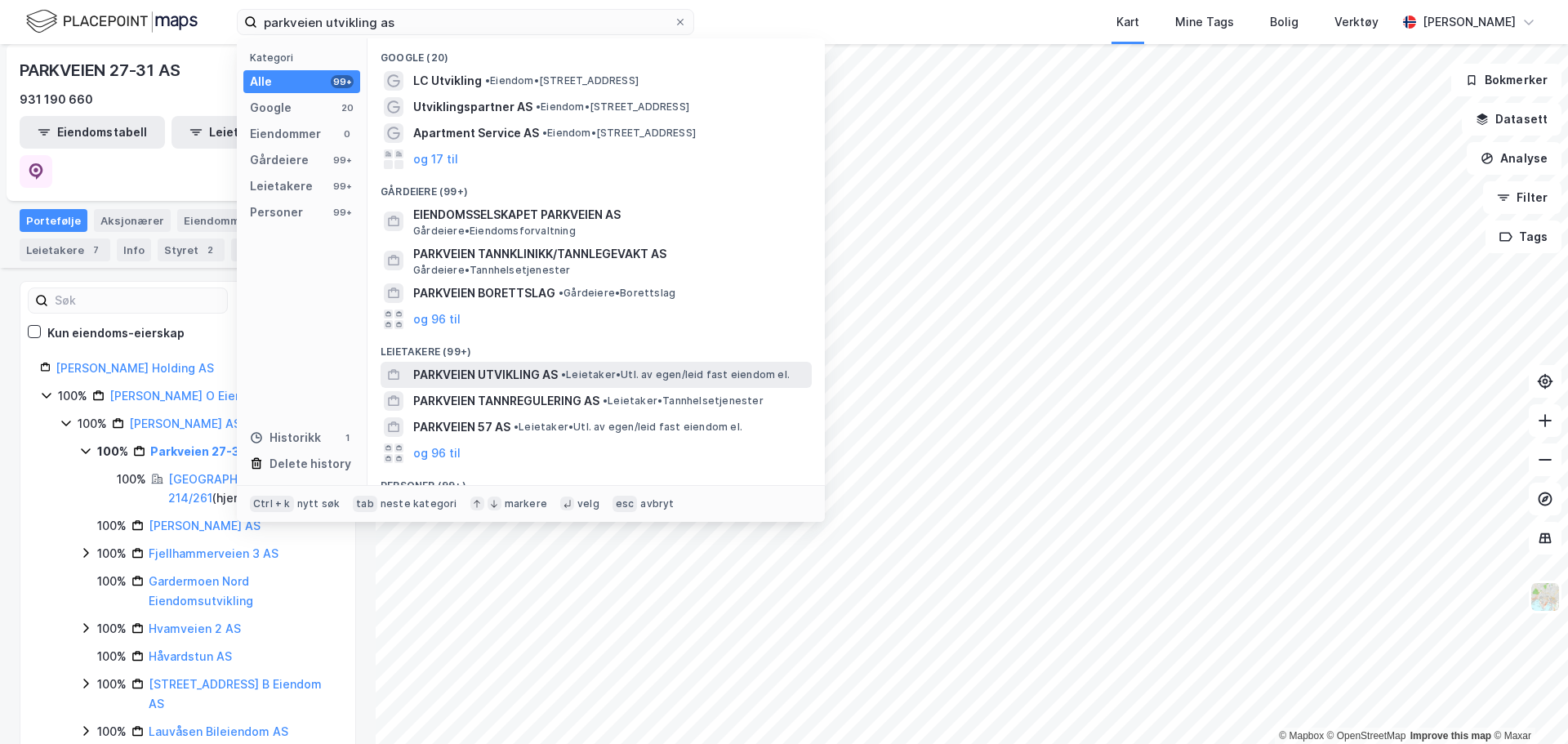
click at [563, 372] on span "•" at bounding box center [564, 374] width 5 height 12
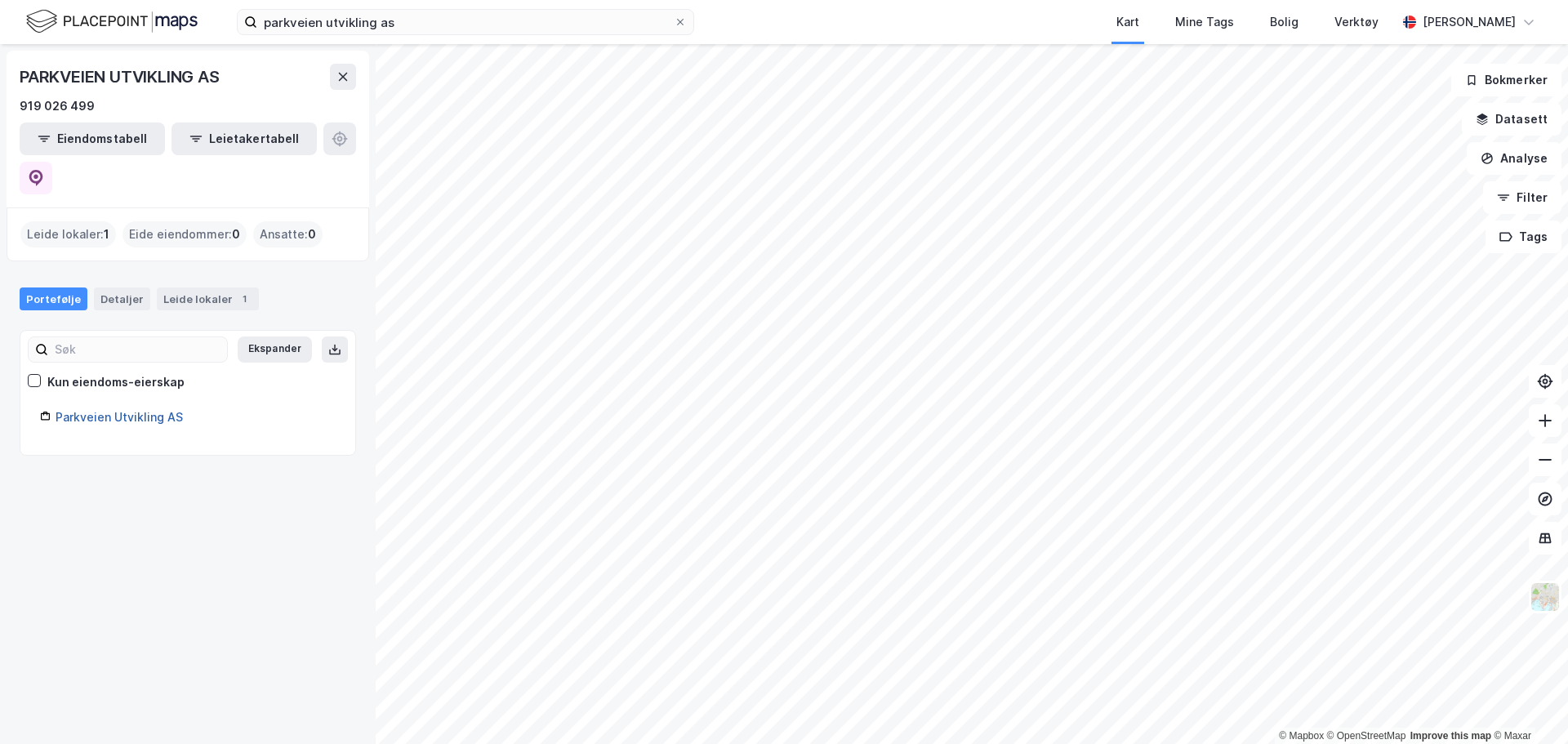
click at [146, 410] on link "Parkveien Utvikling AS" at bounding box center [119, 417] width 128 height 14
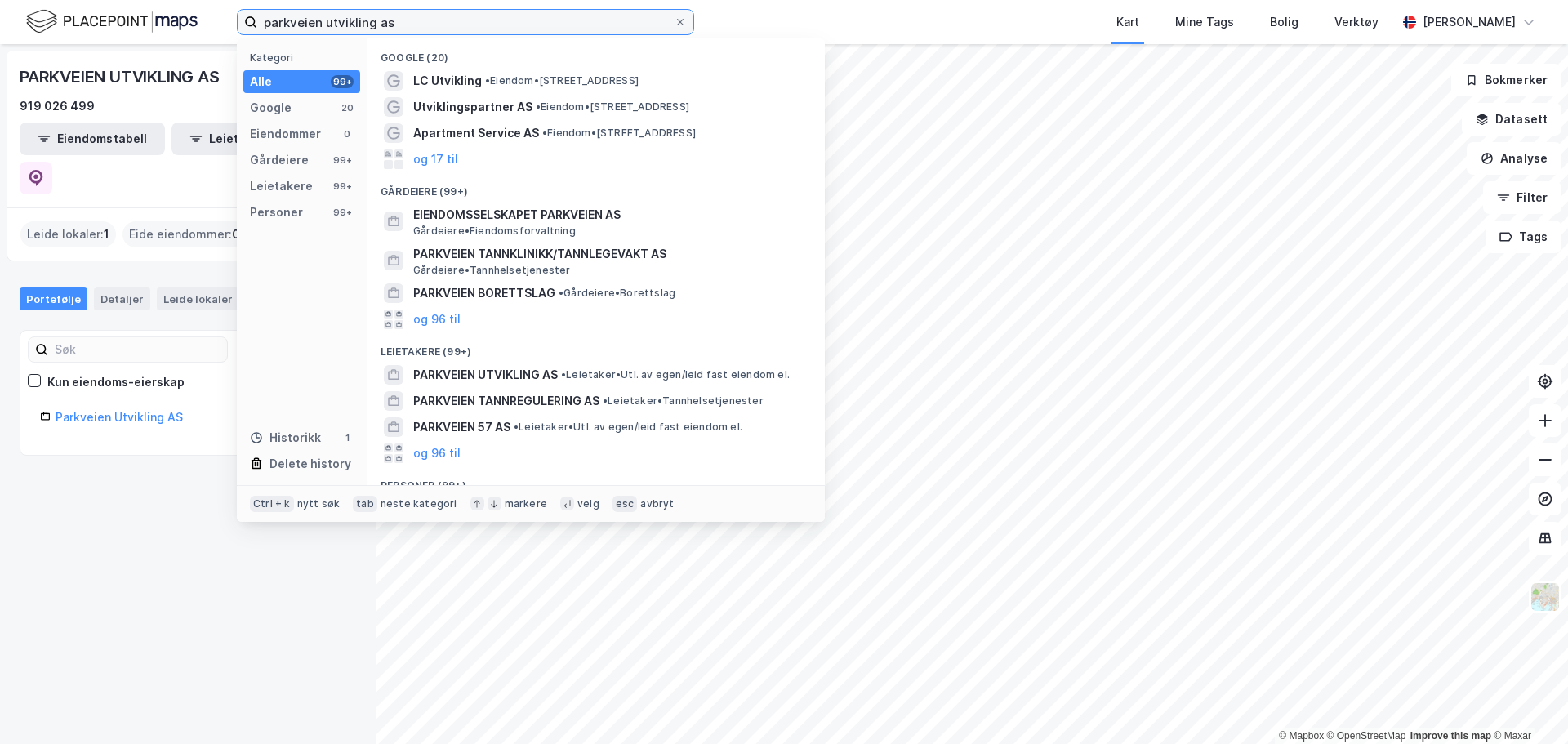
drag, startPoint x: 402, startPoint y: 22, endPoint x: 173, endPoint y: 20, distance: 229.0
click at [173, 20] on div "parkveien utvikling as Kategori Alle 99+ Google 20 Eiendommer 0 Gårdeiere 99+ L…" at bounding box center [784, 22] width 1568 height 44
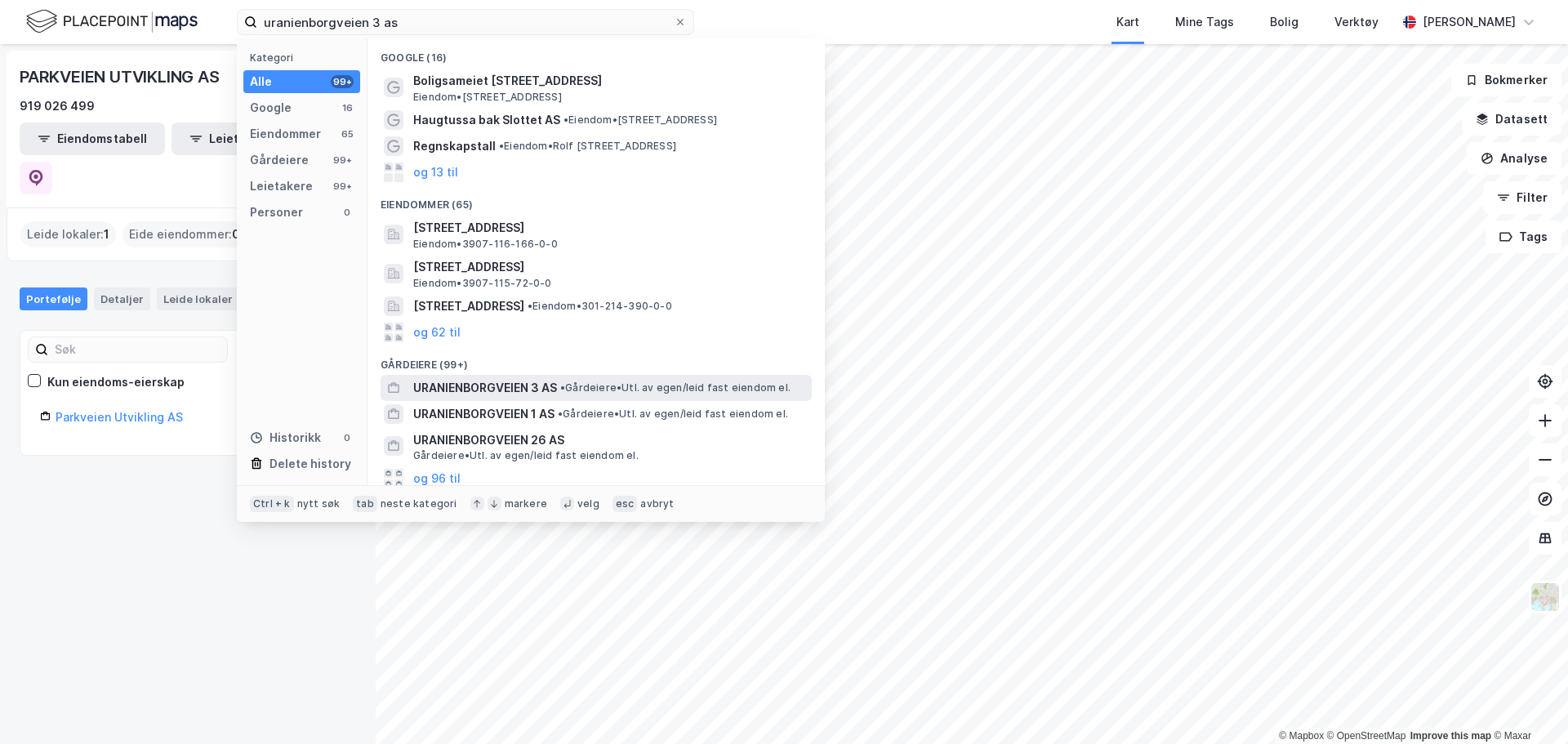
click at [583, 387] on span "• Gårdeiere • Utl. av egen/leid fast eiendom el." at bounding box center [676, 388] width 231 height 13
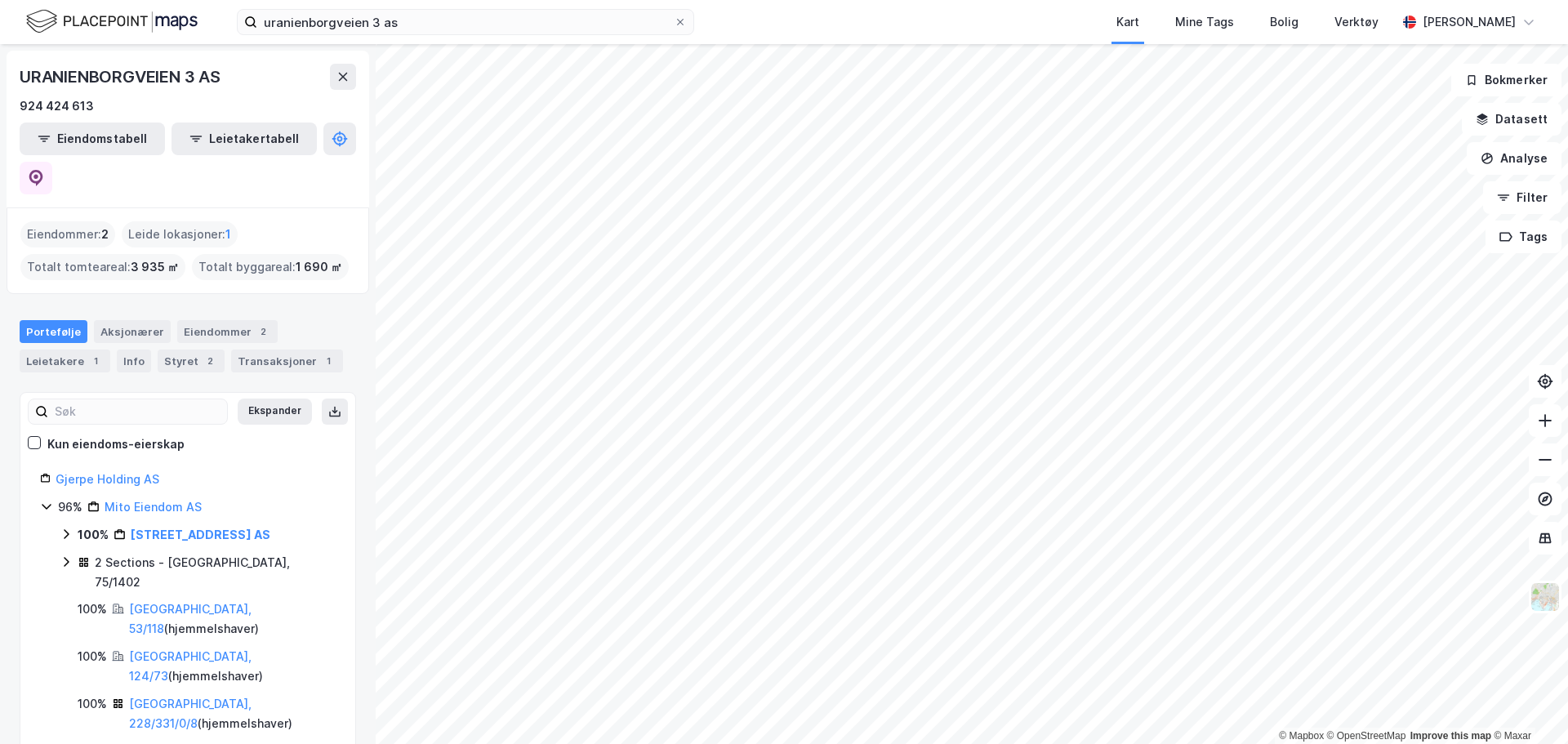
click at [67, 530] on icon at bounding box center [66, 534] width 5 height 10
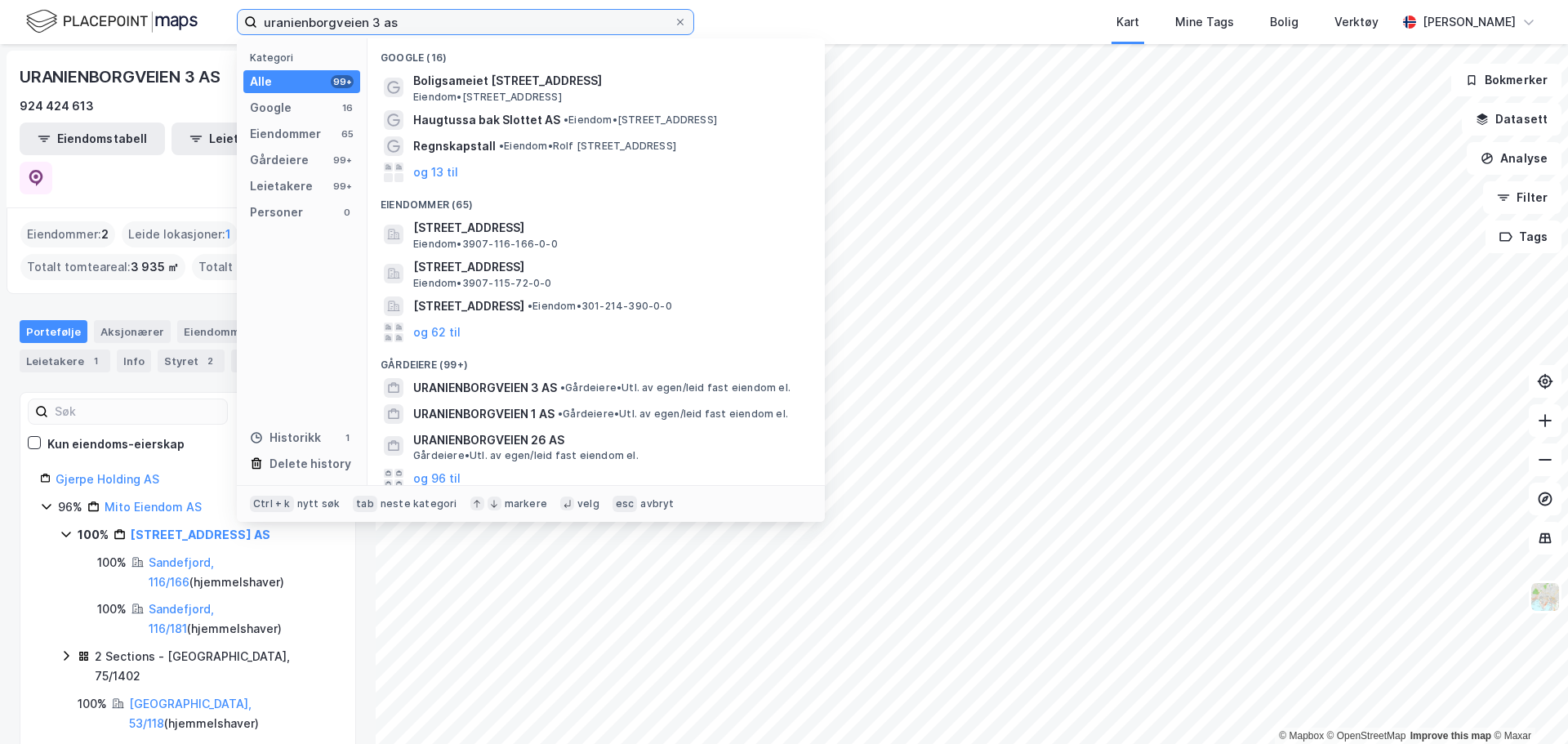
click at [434, 19] on input "uranienborgveien 3 as" at bounding box center [465, 22] width 416 height 25
drag, startPoint x: 424, startPoint y: 25, endPoint x: 11, endPoint y: 5, distance: 413.5
click at [5, 9] on div "uranienborgveien 3 as Kategori Alle 99+ Google 16 Eiendommer 65 Gårdeiere 99+ L…" at bounding box center [784, 22] width 1568 height 44
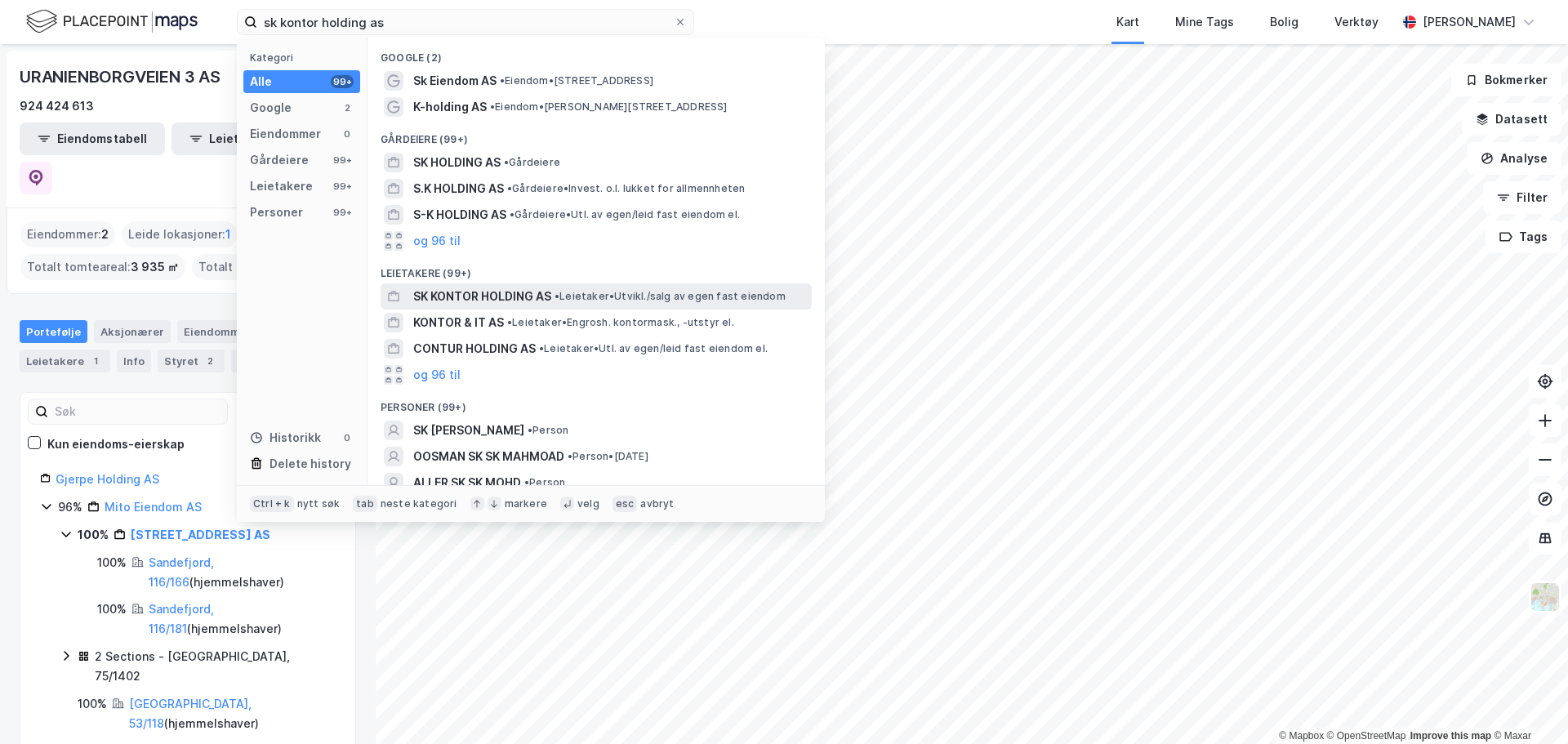
click at [550, 292] on span "SK KONTOR HOLDING AS" at bounding box center [482, 296] width 138 height 20
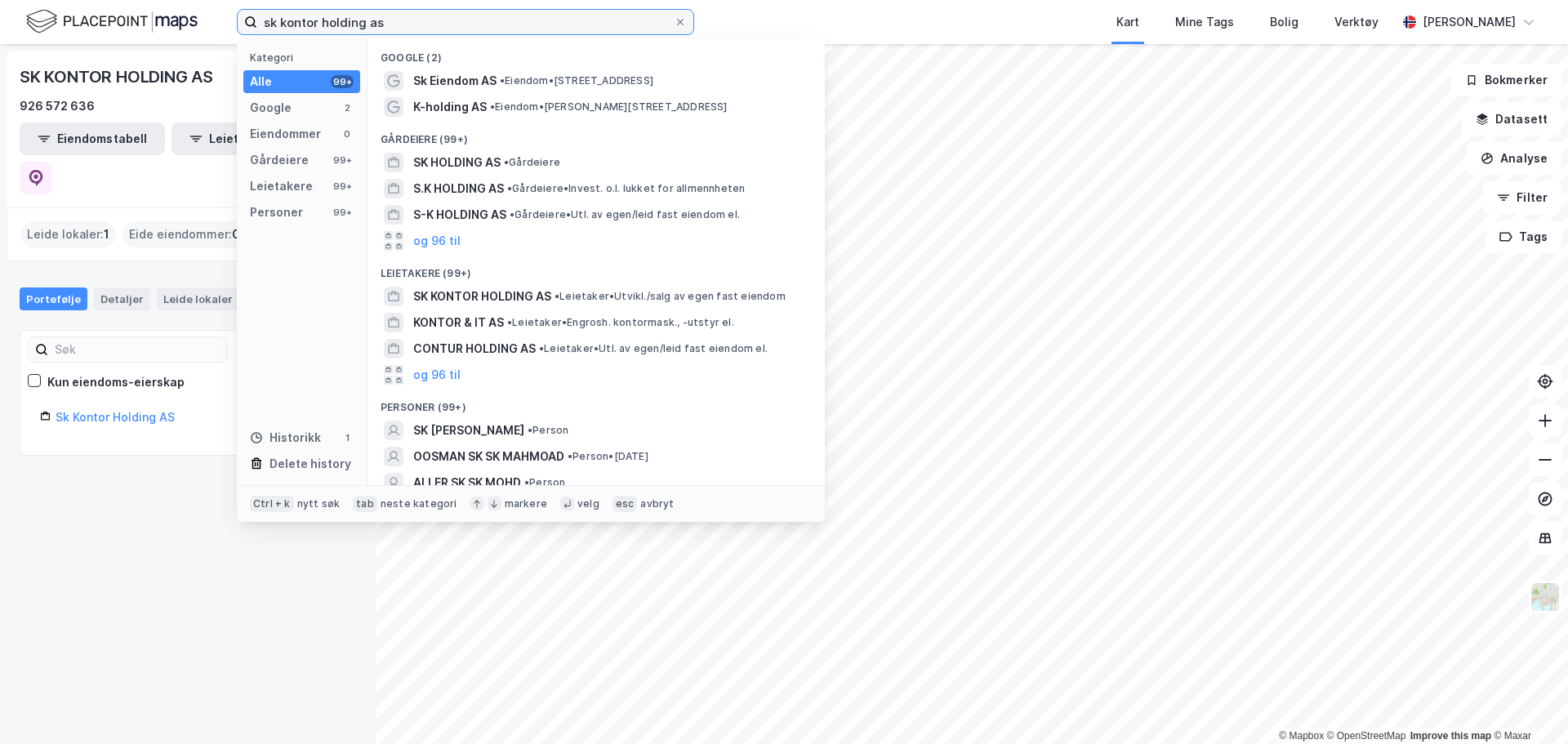
click at [423, 24] on input "sk kontor holding as" at bounding box center [465, 22] width 416 height 25
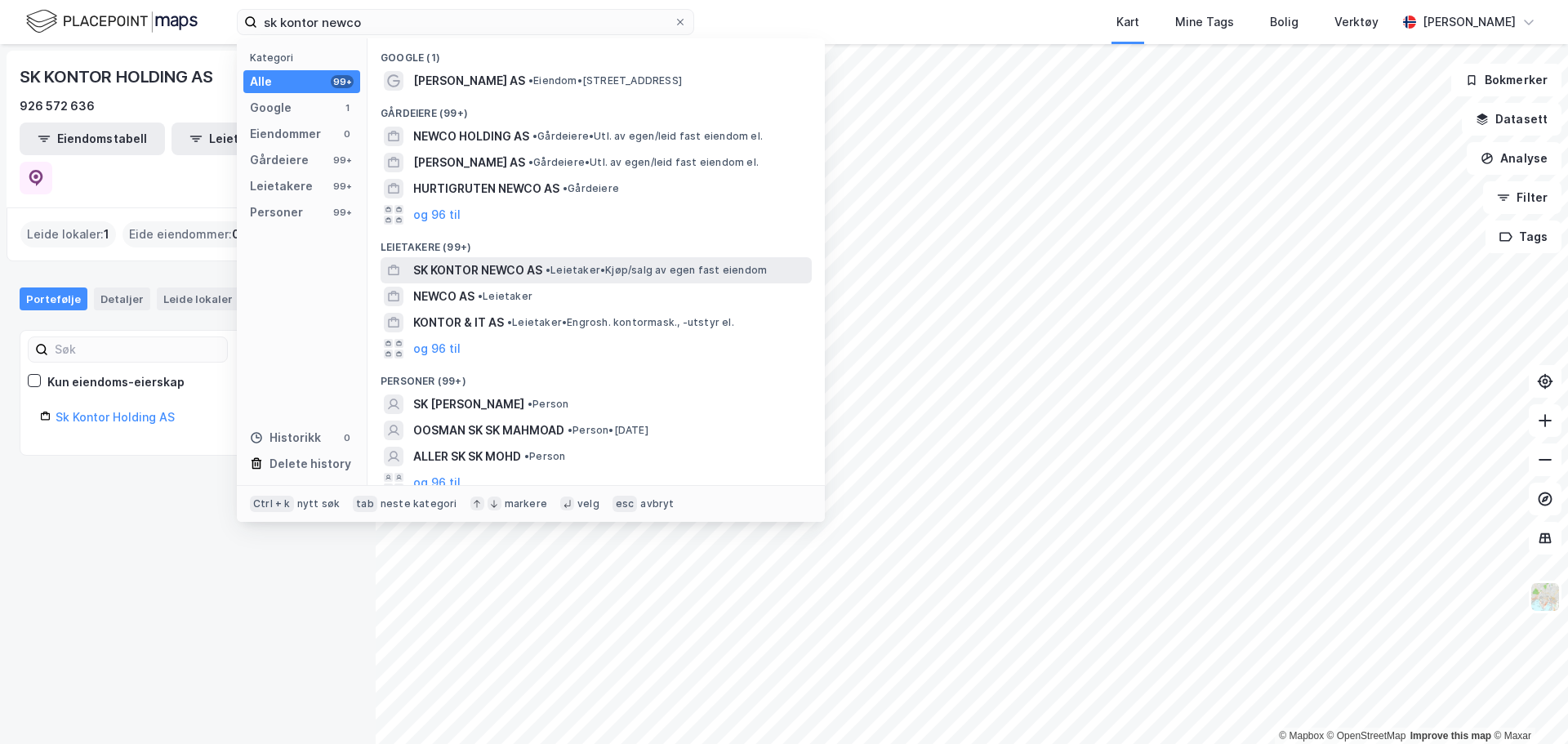
click at [545, 271] on div "SK KONTOR NEWCO AS • Leietaker • Kjøp/salg av egen fast eiendom" at bounding box center [610, 270] width 395 height 20
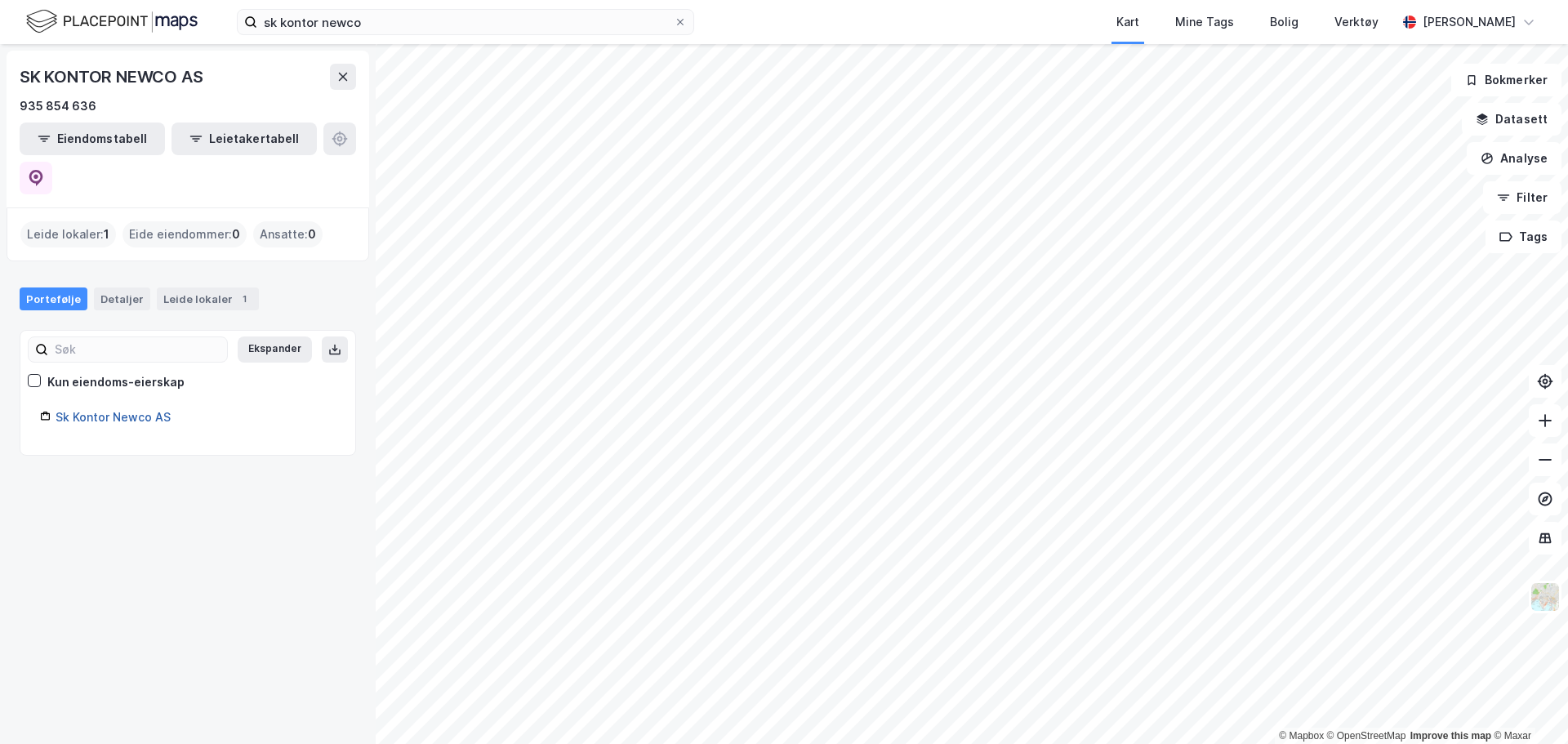
click at [111, 410] on link "Sk Kontor Newco AS" at bounding box center [113, 417] width 115 height 14
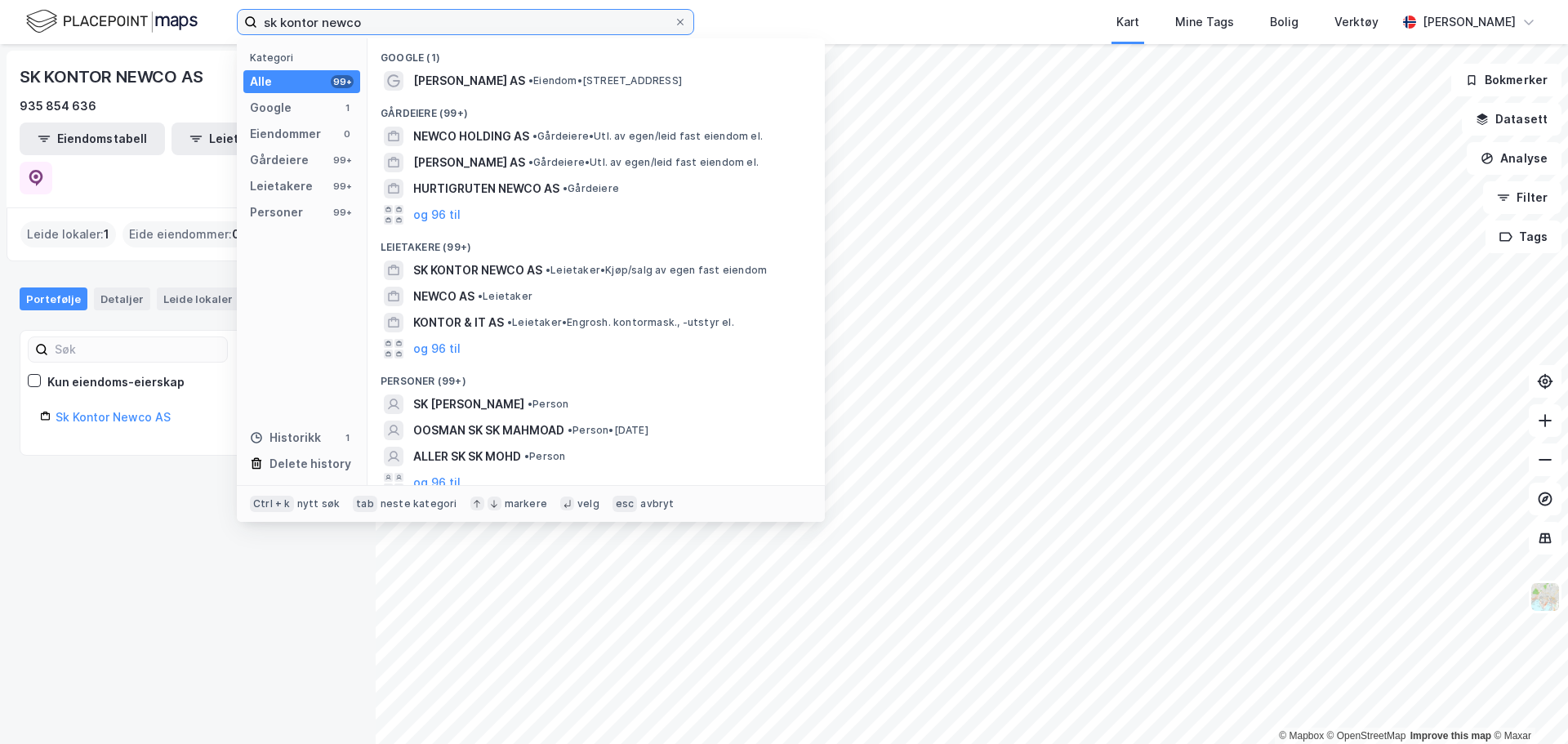
drag, startPoint x: 596, startPoint y: 20, endPoint x: 136, endPoint y: 16, distance: 460.0
click at [136, 16] on div "sk kontor newco Kategori Alle 99+ Google 1 Eiendommer 0 Gårdeiere 99+ Leietaker…" at bounding box center [784, 22] width 1568 height 44
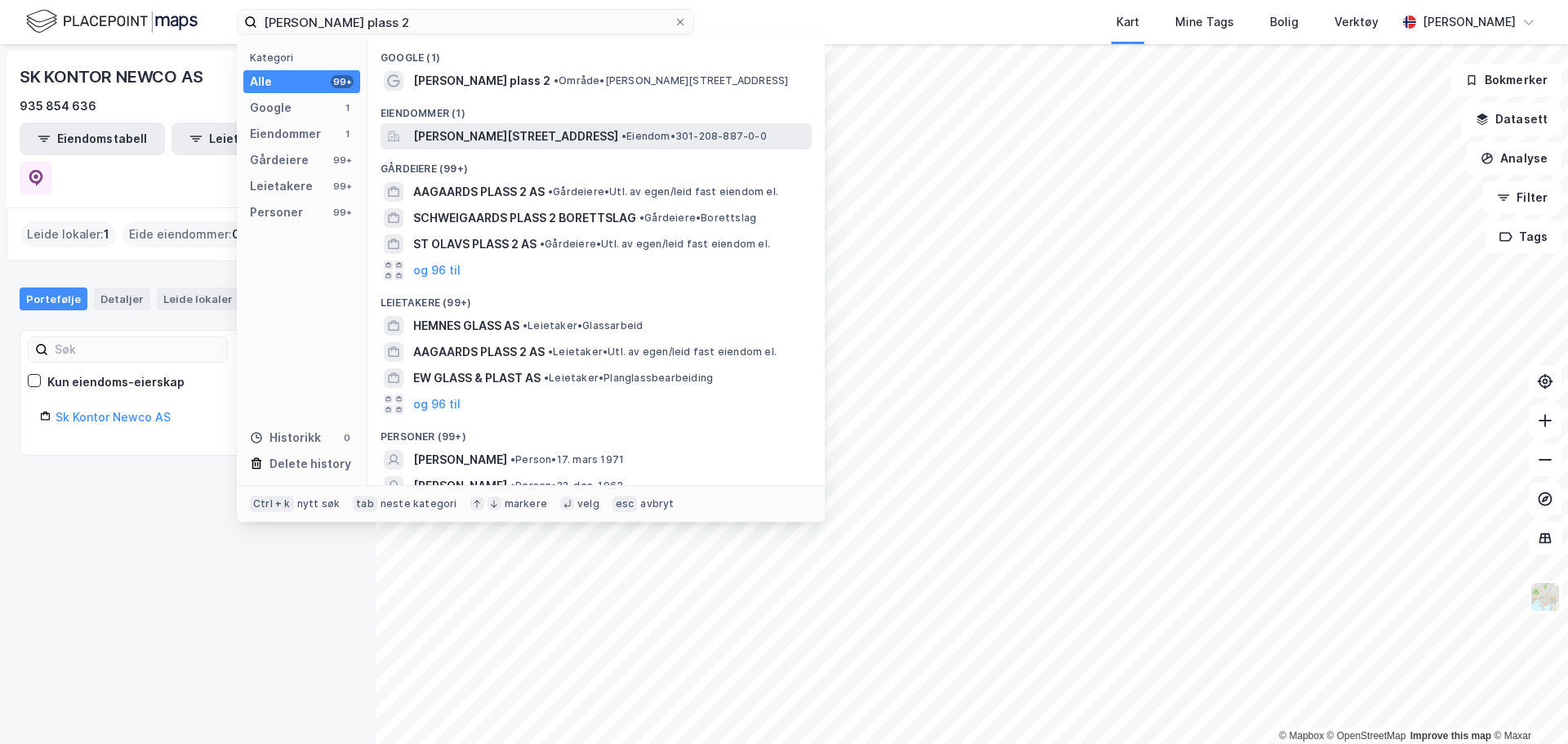
click at [566, 134] on span "Sonja Henies plass 2, 0185, OSLO, OSLO" at bounding box center [515, 137] width 205 height 20
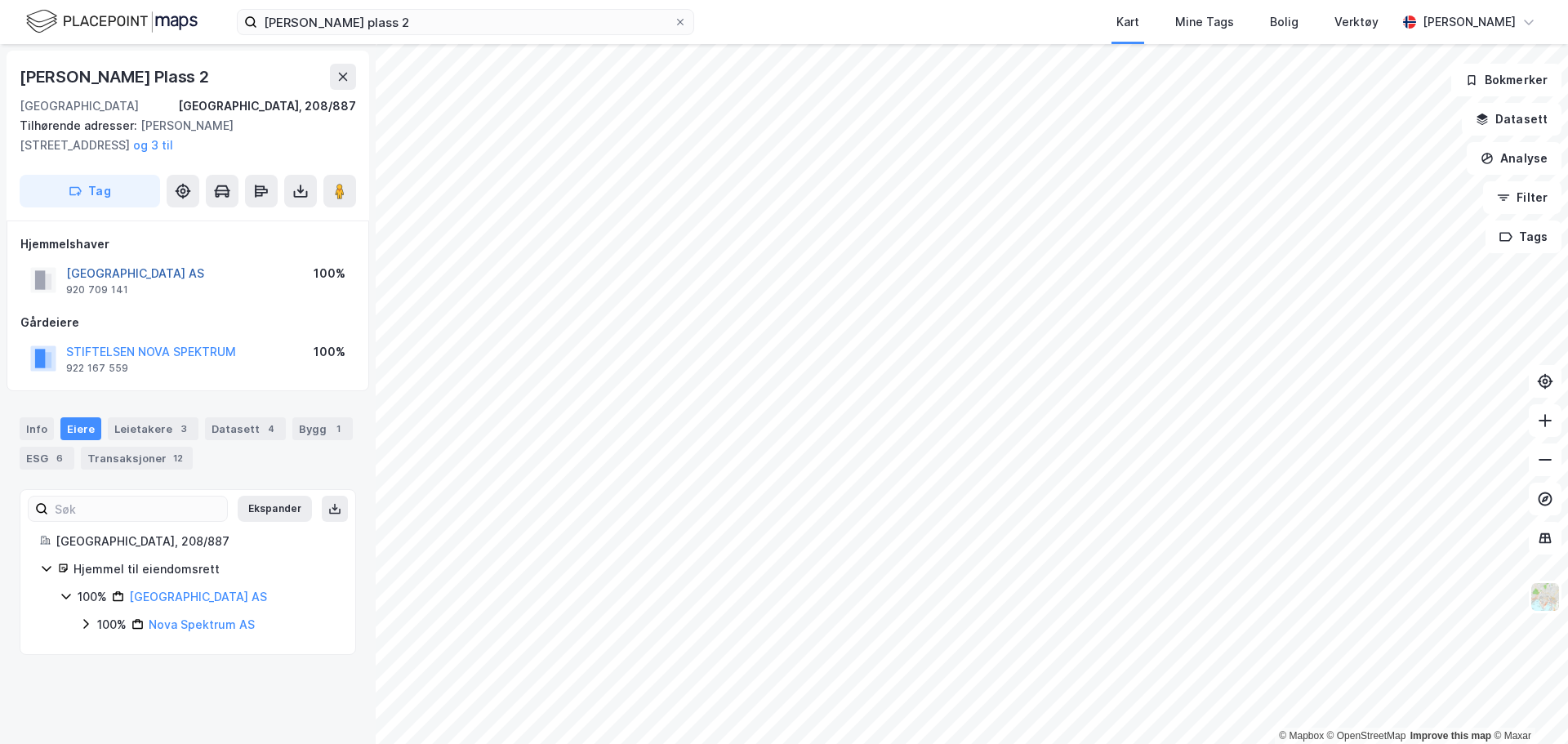
click at [0, 0] on button "OSLO SPEKTRUM ARENA AS" at bounding box center [0, 0] width 0 height 0
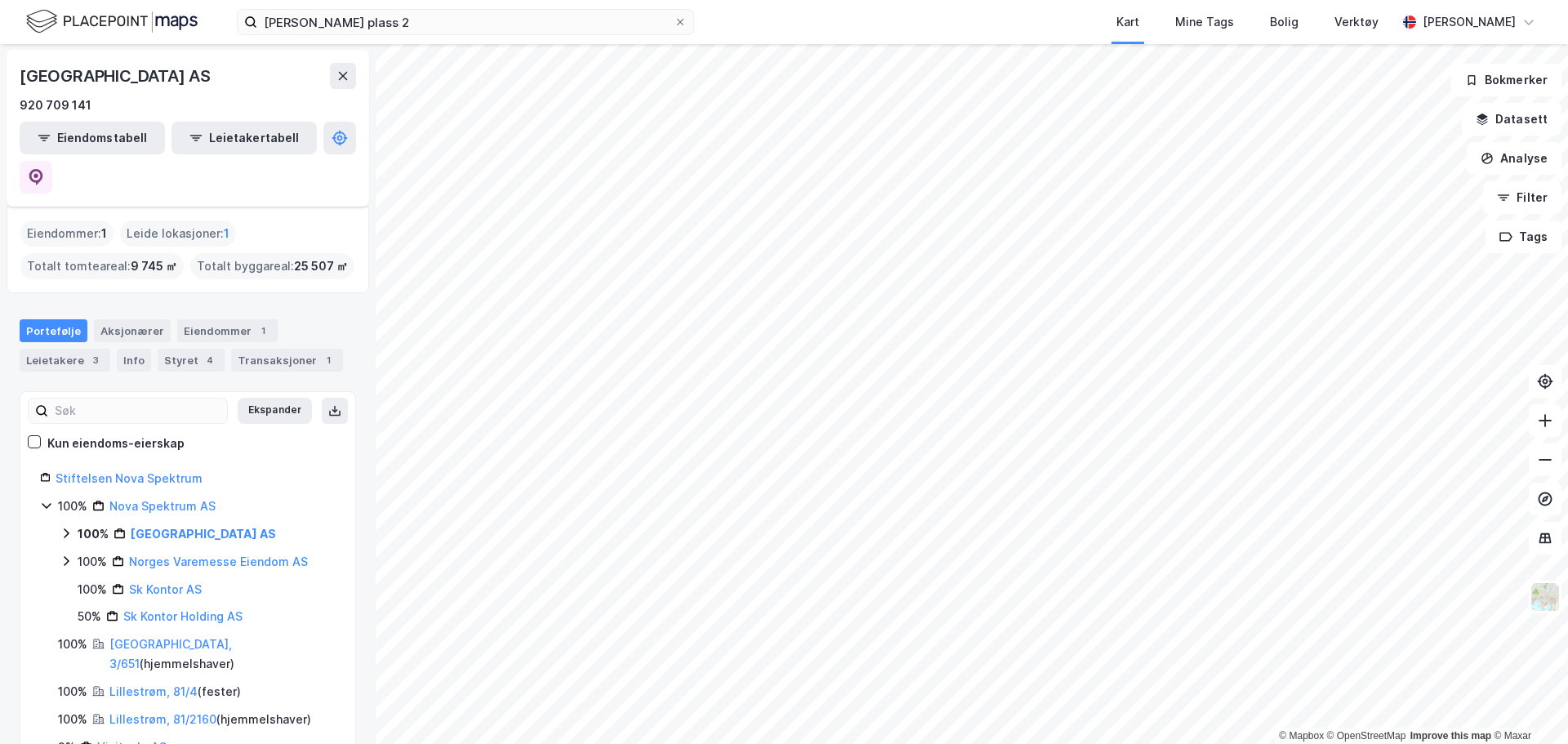
scroll to position [82, 0]
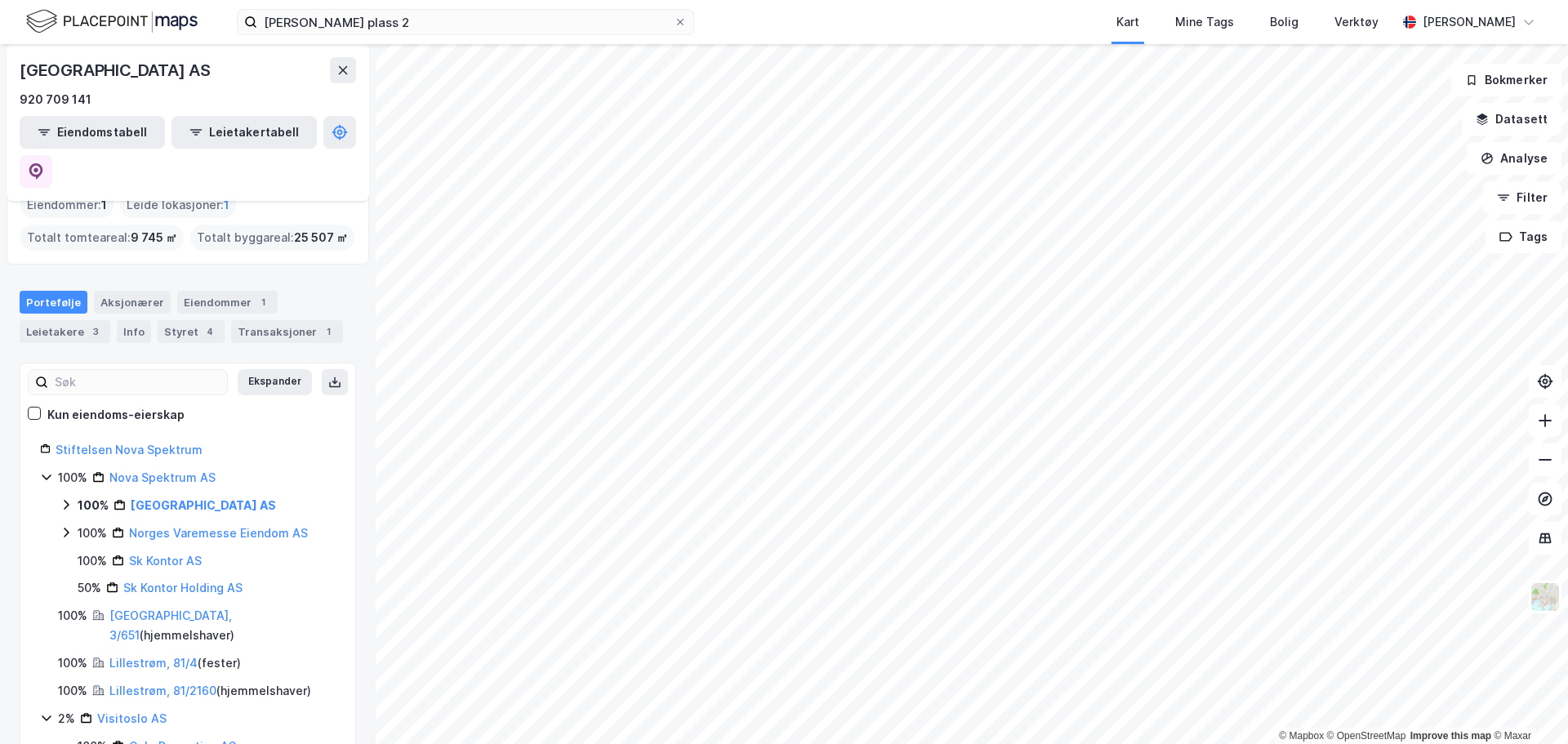
click at [69, 498] on icon at bounding box center [66, 505] width 13 height 13
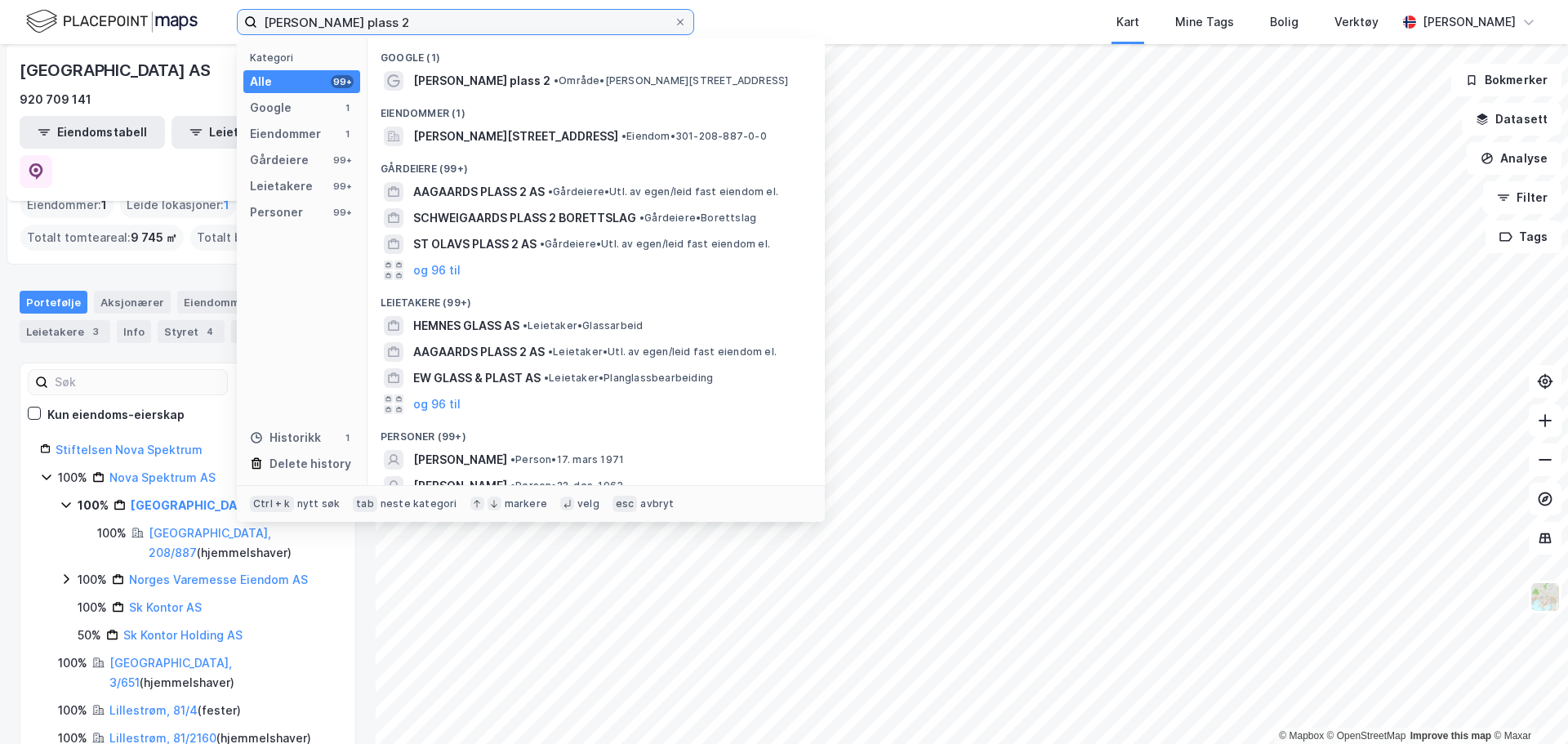
drag, startPoint x: 437, startPoint y: 20, endPoint x: 194, endPoint y: 29, distance: 243.2
click at [194, 29] on div "sonja henies plass 2 Kategori Alle 99+ Google 1 Eiendommer 1 Gårdeiere 99+ Leie…" at bounding box center [784, 22] width 1568 height 44
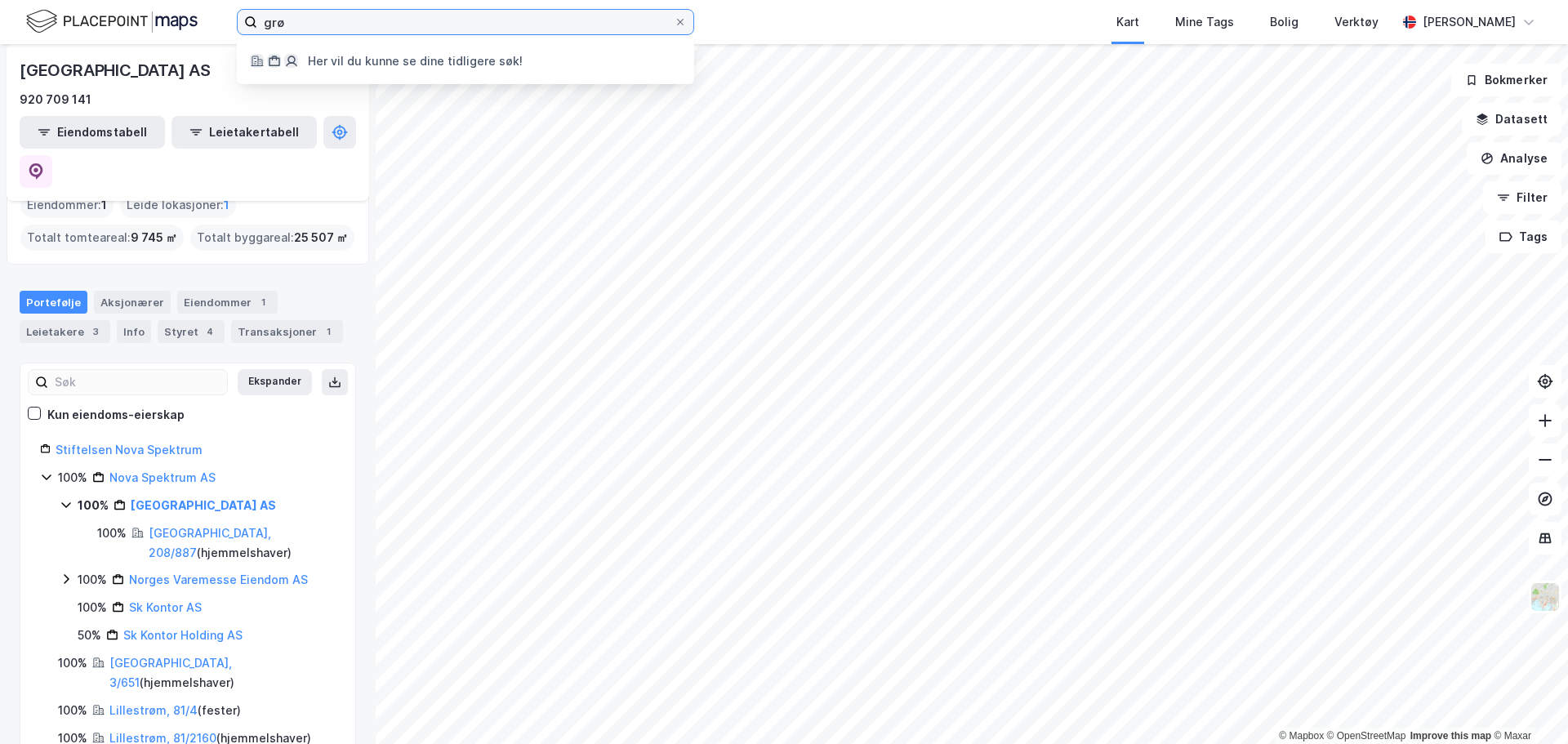
drag, startPoint x: 442, startPoint y: 22, endPoint x: 116, endPoint y: 23, distance: 326.0
click at [116, 23] on div "grø Her vil du kunne se dine tidligere søk! Kart Mine Tags Bolig Verktøy Ingebo…" at bounding box center [784, 22] width 1568 height 44
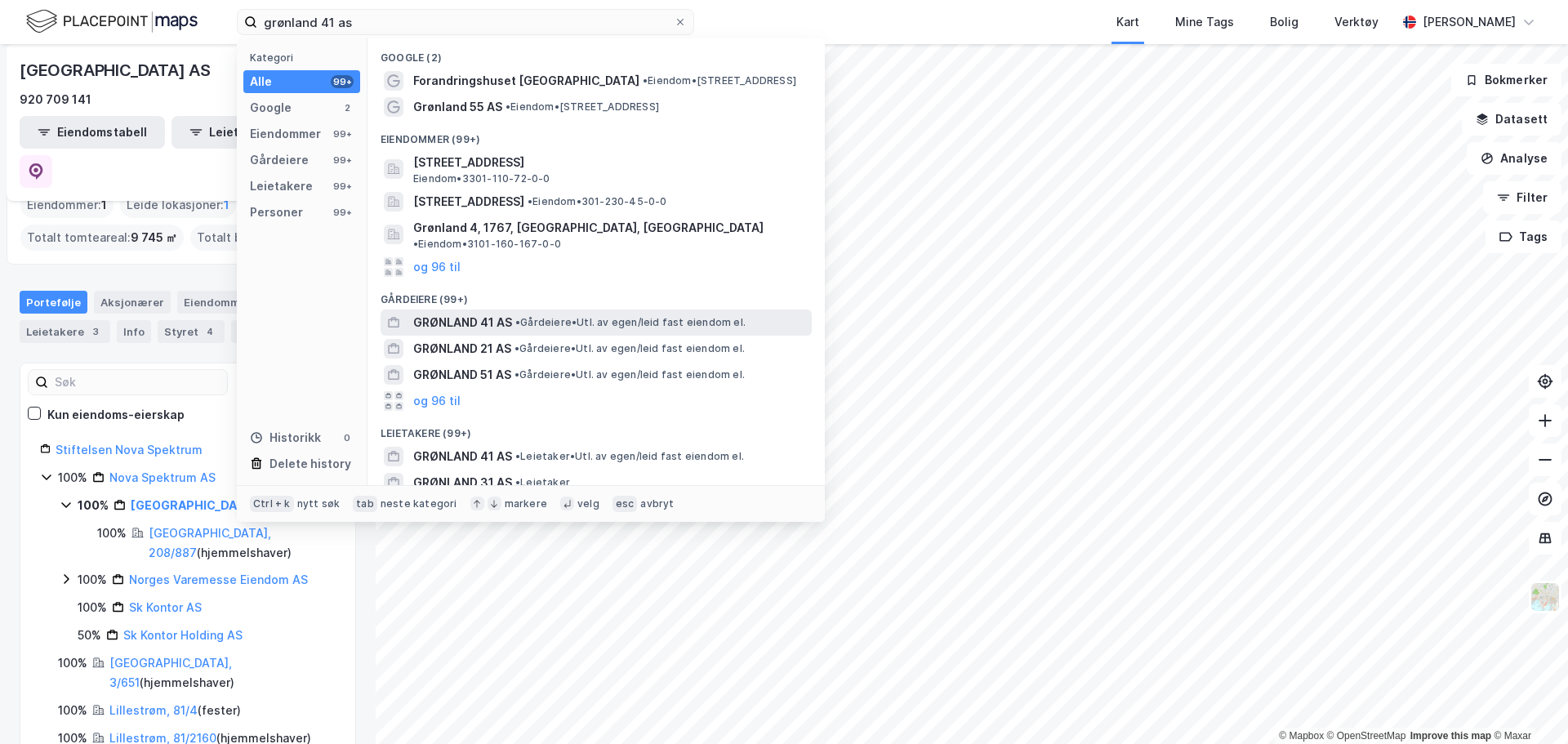
click at [478, 313] on span "GRØNLAND 41 AS" at bounding box center [462, 322] width 99 height 20
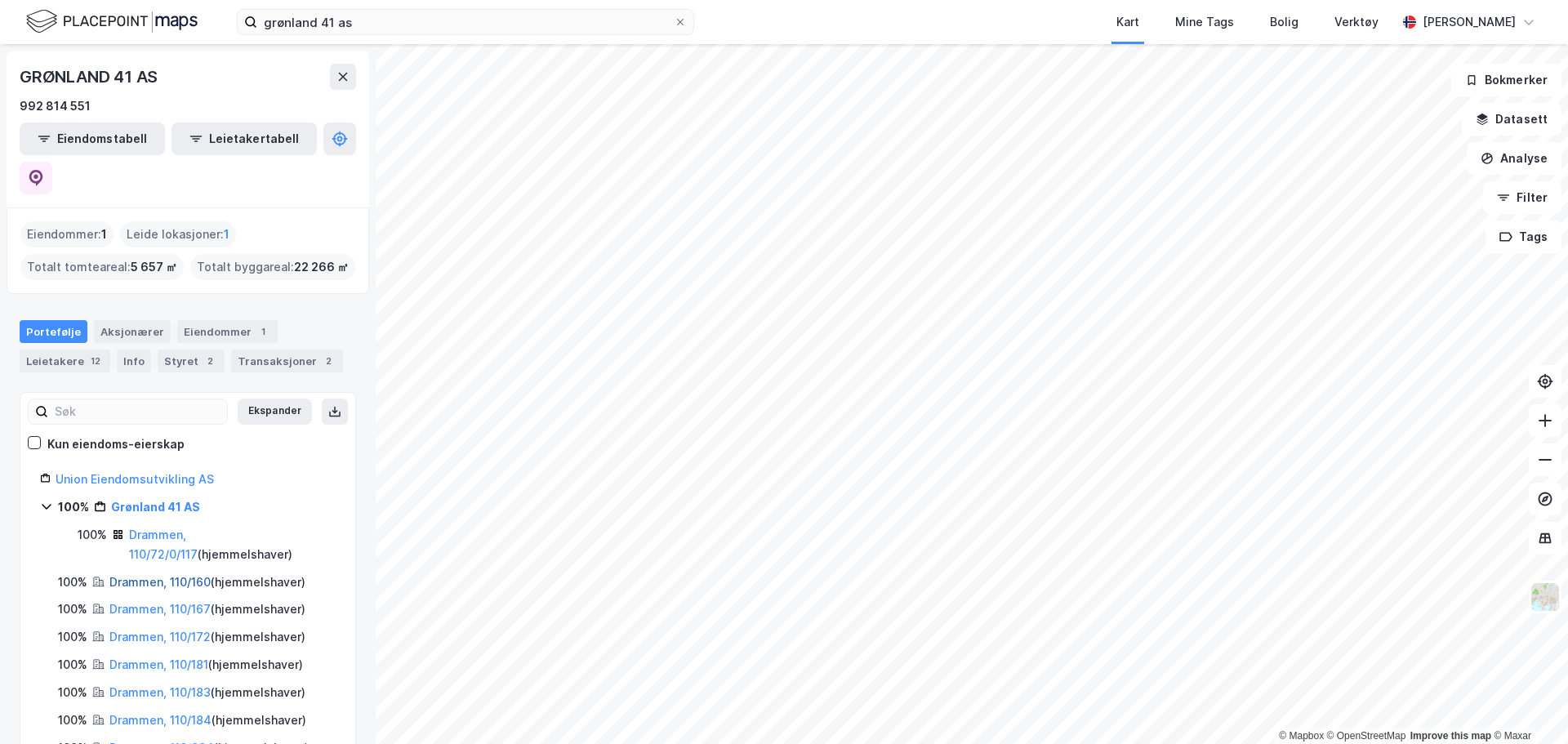
click at [205, 575] on link "Drammen, 110/160" at bounding box center [160, 582] width 101 height 14
click at [326, 24] on input "grønland 41 as" at bounding box center [465, 22] width 416 height 25
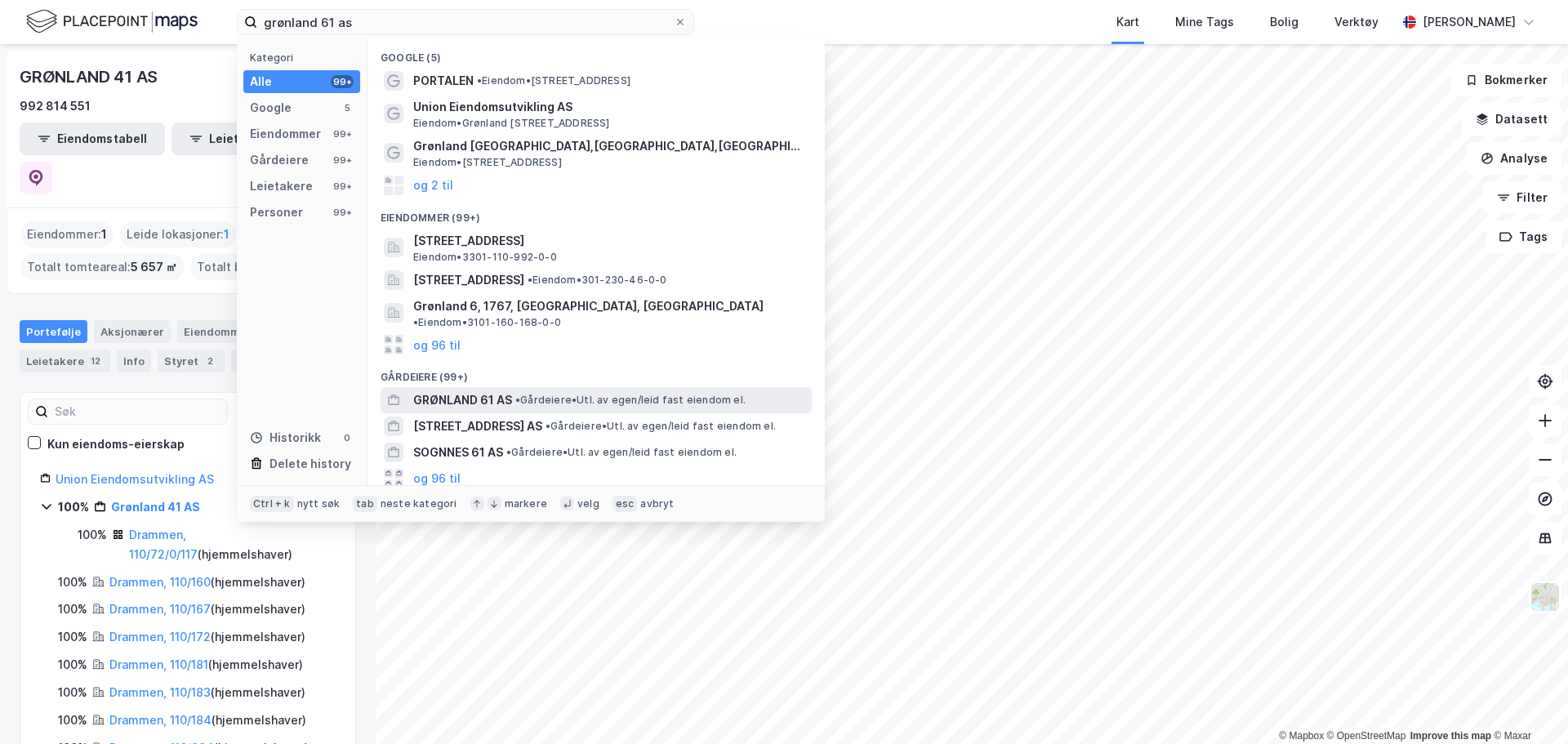
click at [597, 394] on span "• Gårdeiere • Utl. av egen/leid fast eiendom el." at bounding box center [631, 400] width 231 height 13
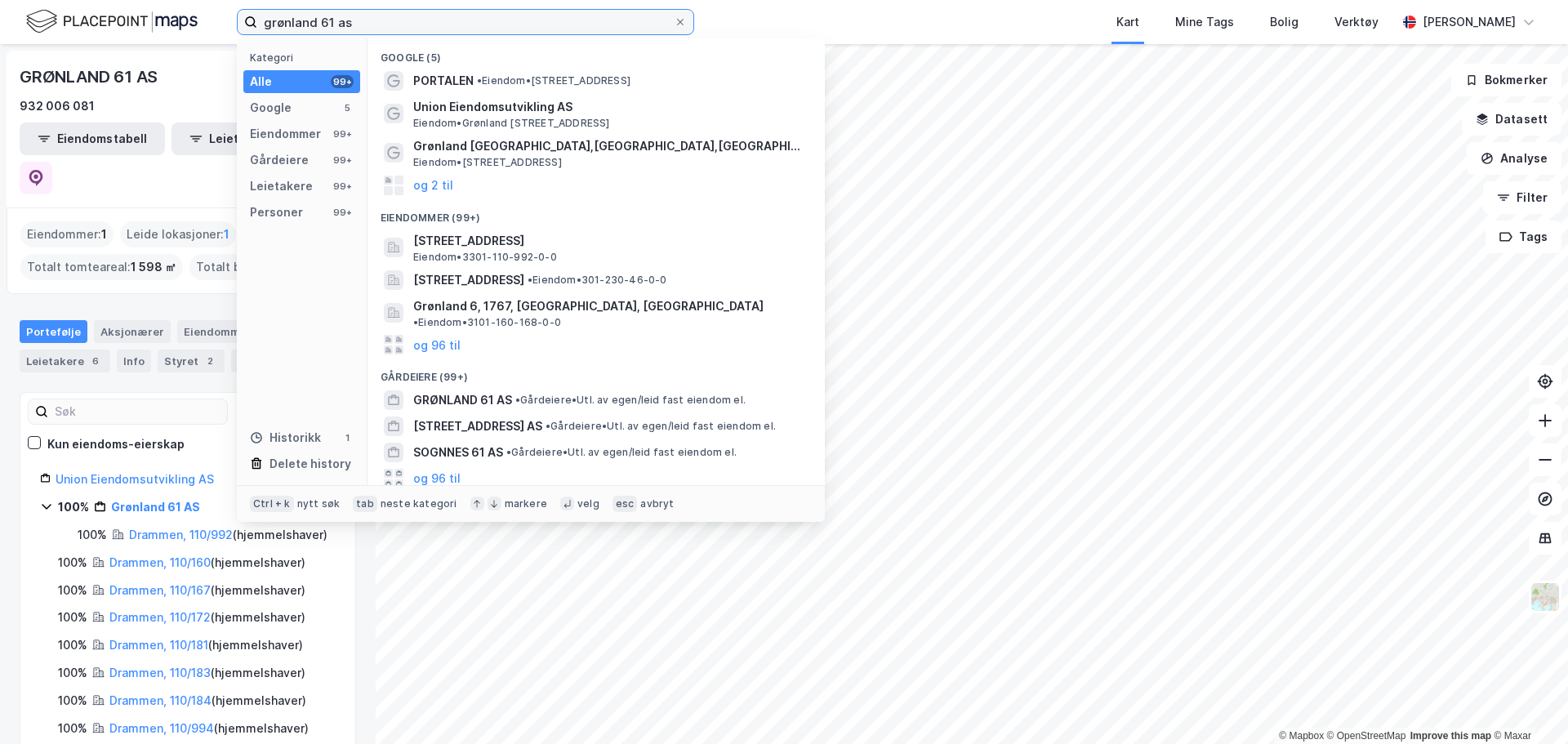
drag, startPoint x: 357, startPoint y: 19, endPoint x: 131, endPoint y: 6, distance: 226.4
click at [133, 6] on div "grønland 61 as Kategori Alle 99+ Google 5 Eiendommer 99+ Gårdeiere 99+ Leietake…" at bounding box center [784, 22] width 1568 height 44
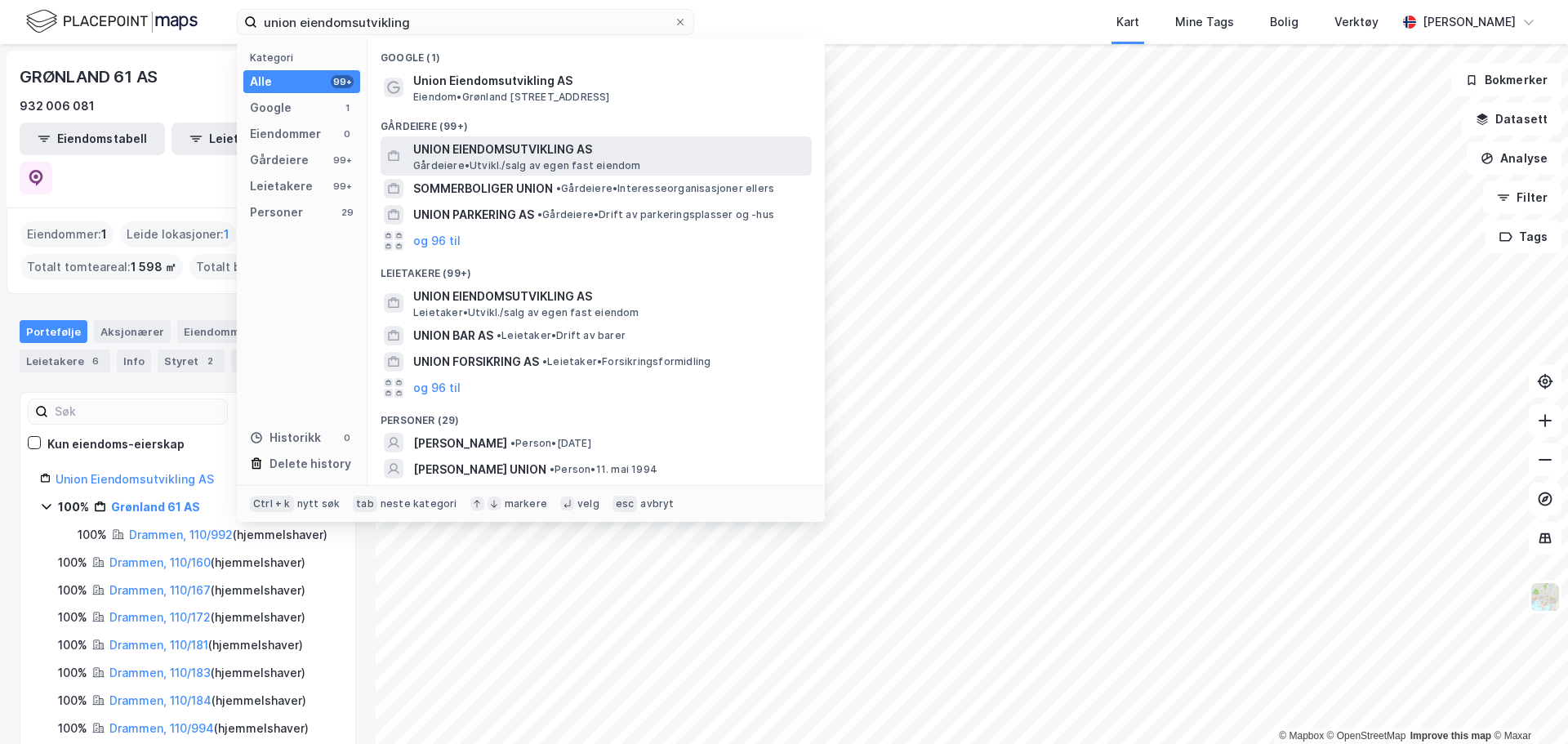
click at [545, 147] on span "UNION EIENDOMSUTVIKLING AS" at bounding box center [609, 150] width 392 height 20
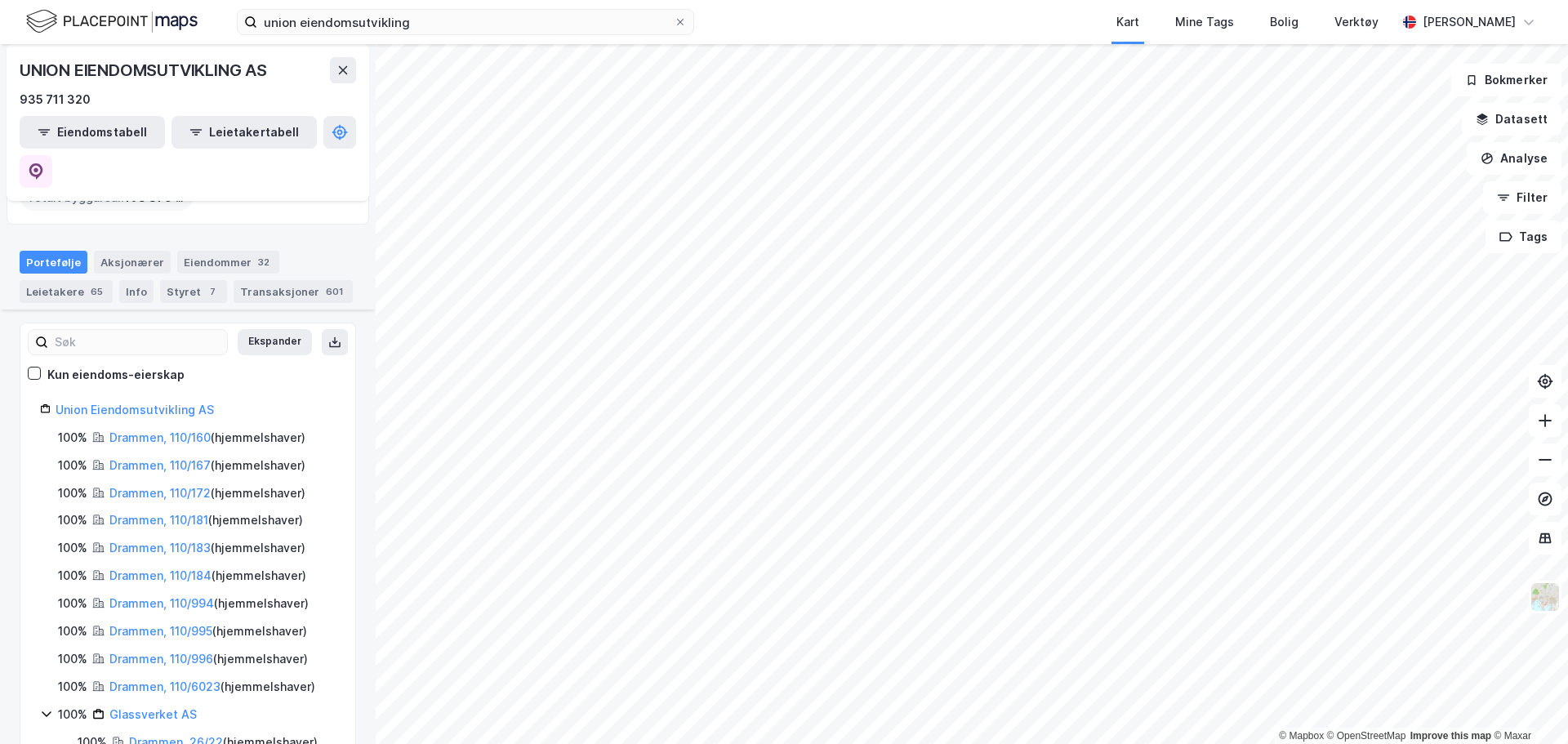
scroll to position [82, 0]
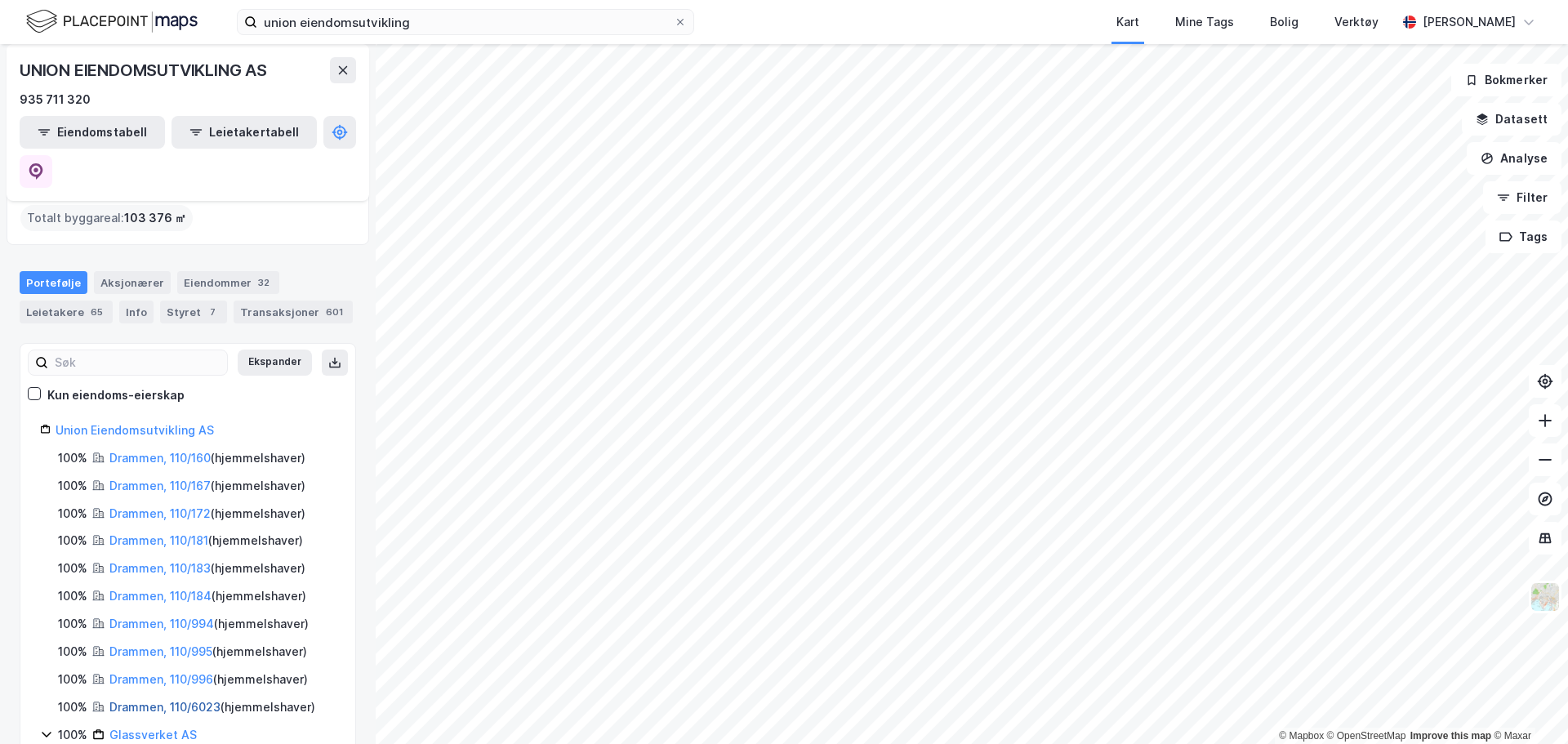
click at [200, 701] on link "Drammen, 110/6023" at bounding box center [165, 707] width 111 height 14
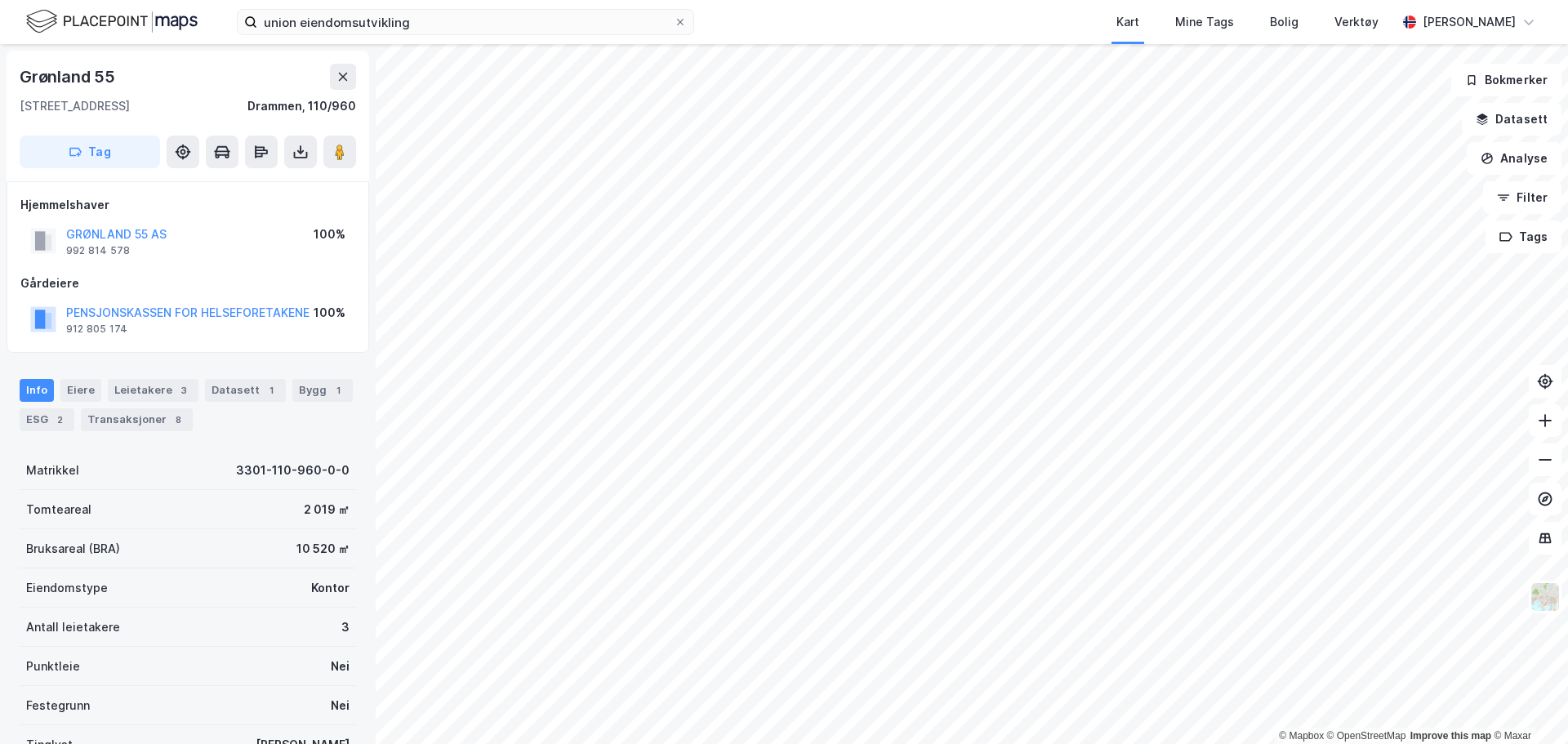
scroll to position [2, 0]
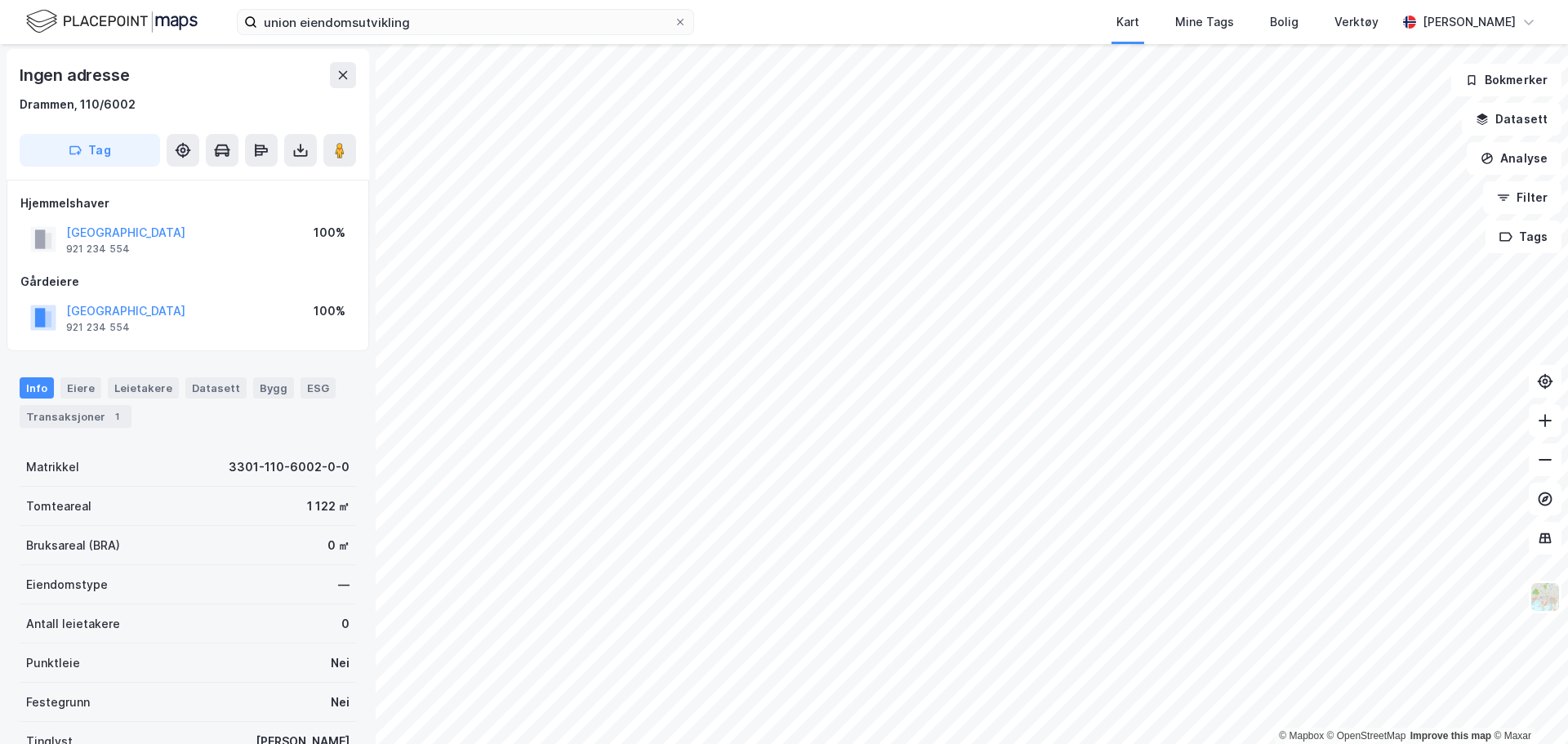
scroll to position [2, 0]
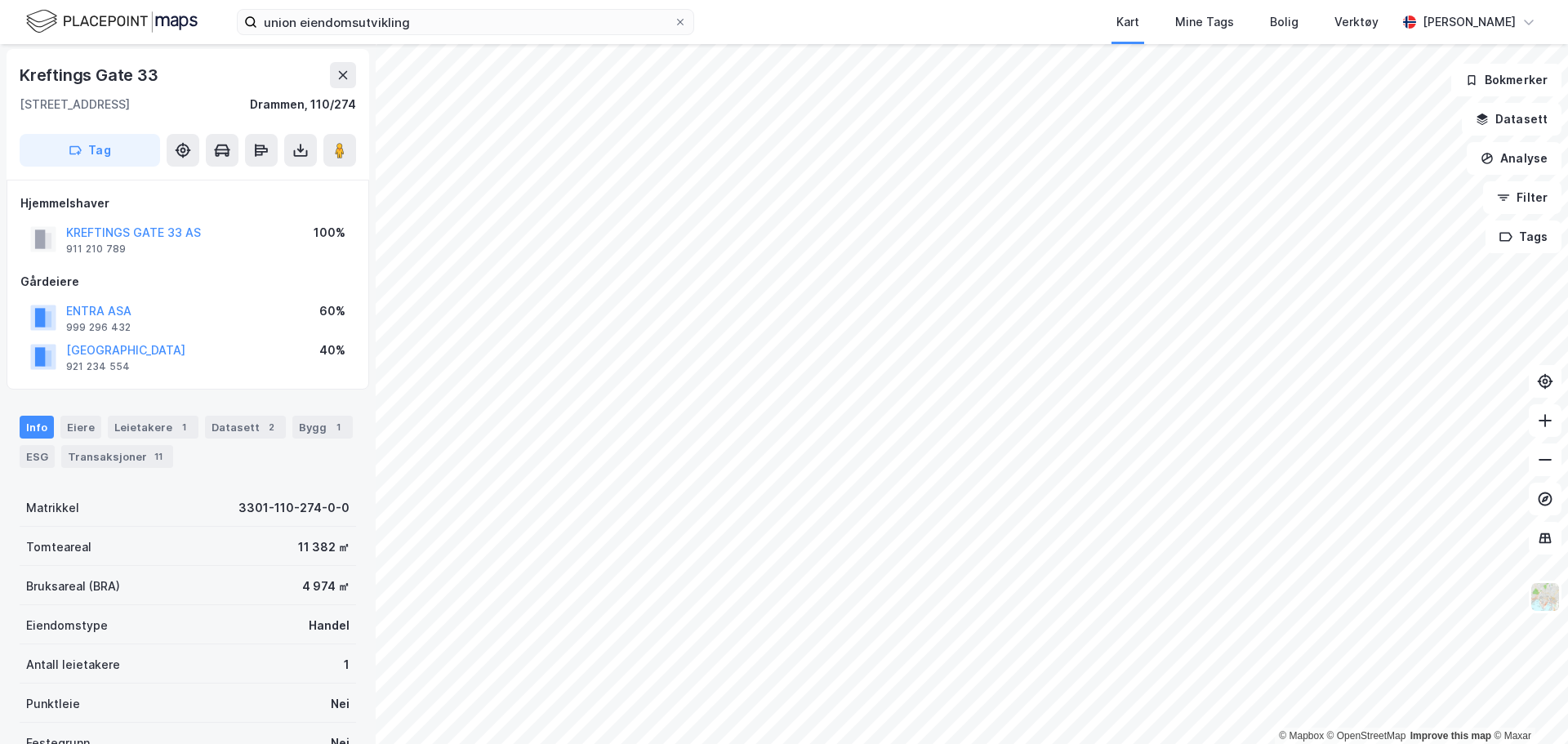
scroll to position [2, 0]
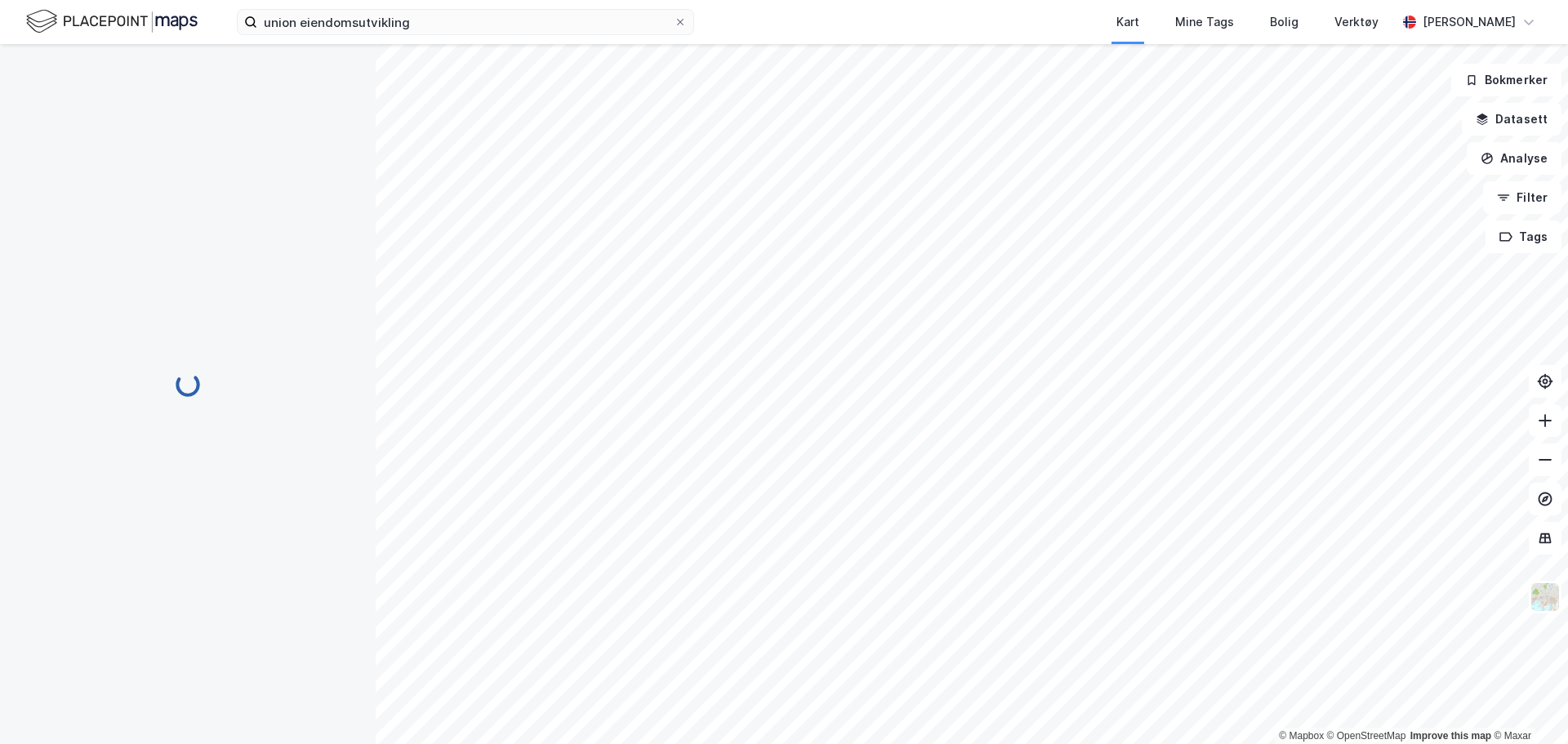
scroll to position [2, 0]
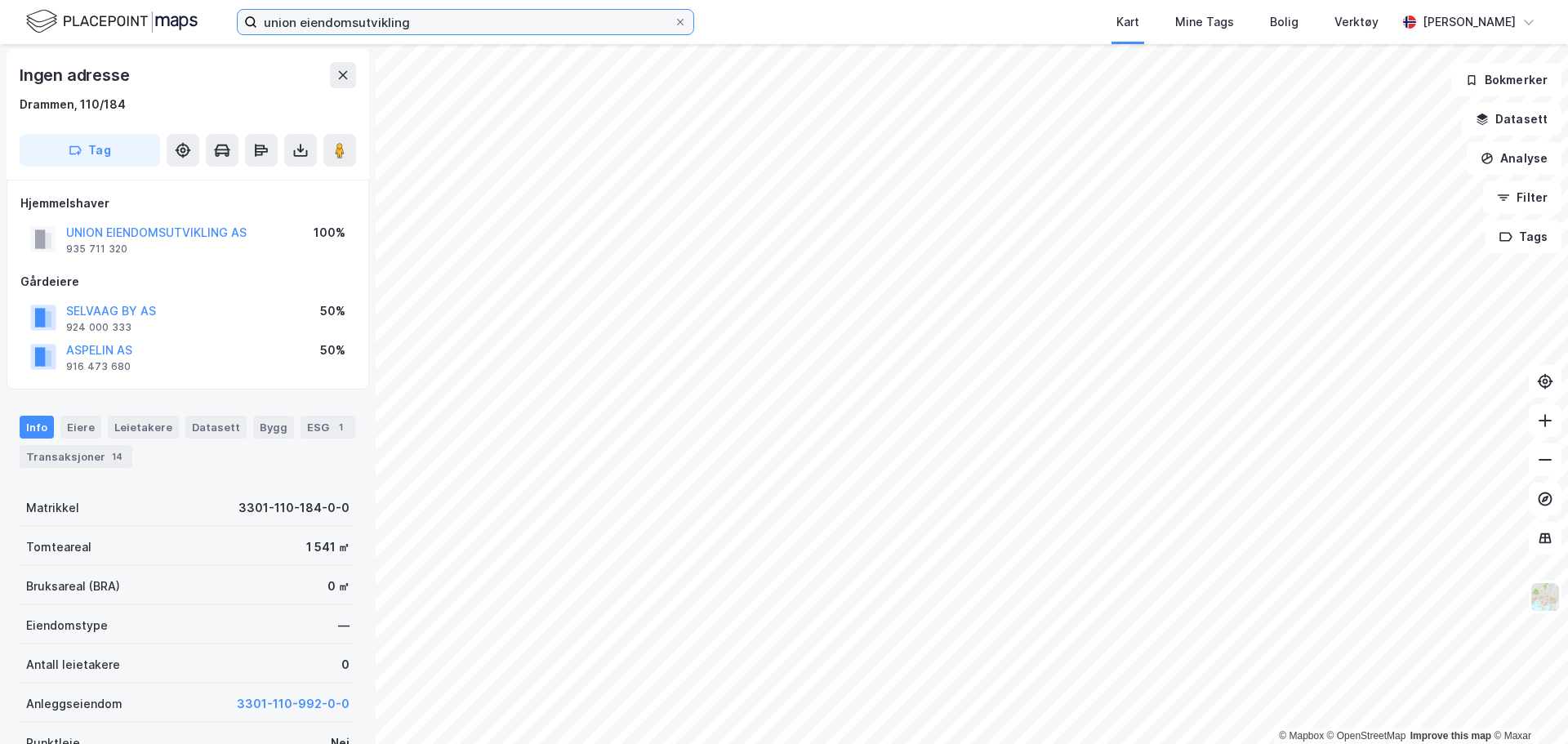
click at [429, 16] on input "union eiendomsutvikling" at bounding box center [465, 22] width 416 height 25
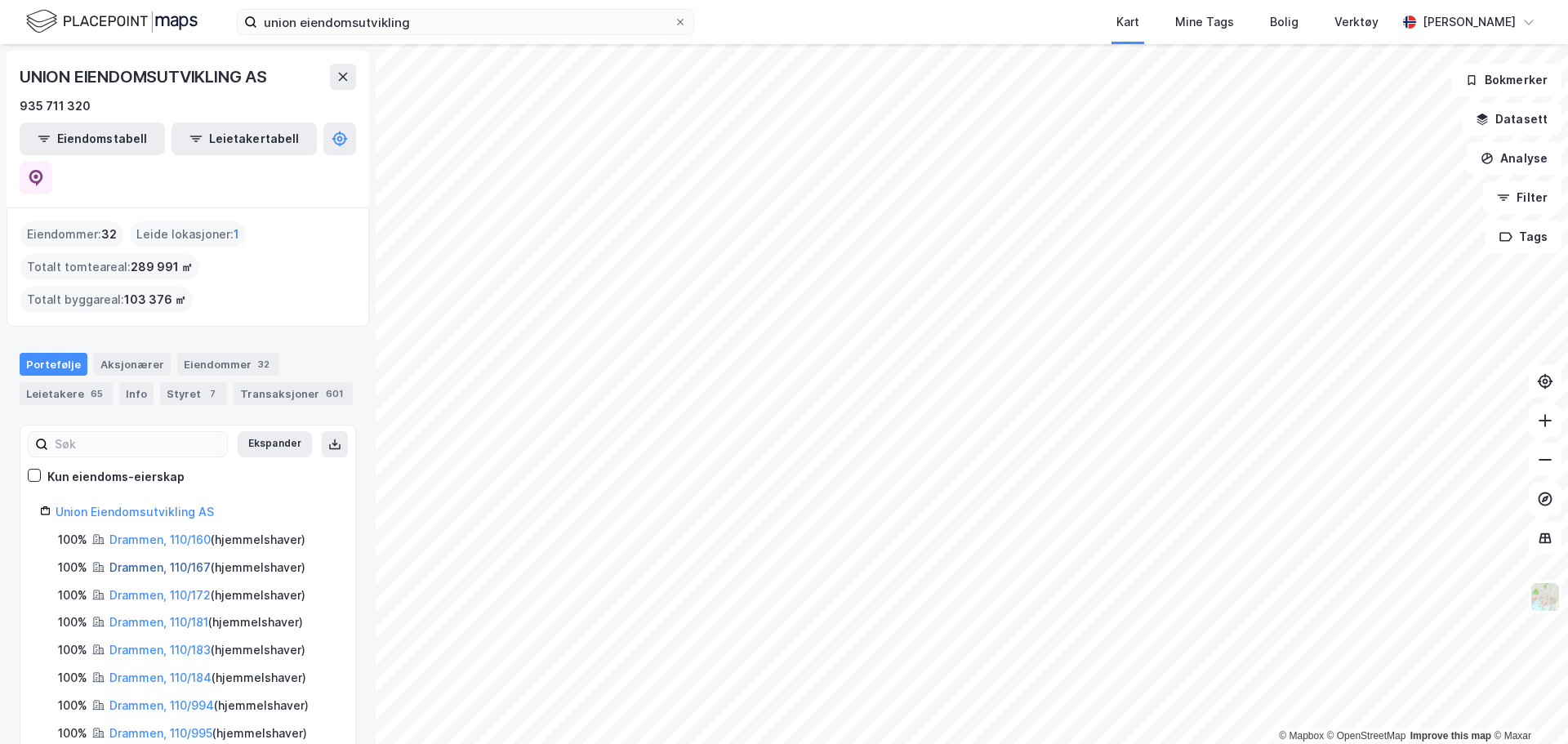
click at [180, 561] on link "Drammen, 110/167" at bounding box center [160, 567] width 101 height 14
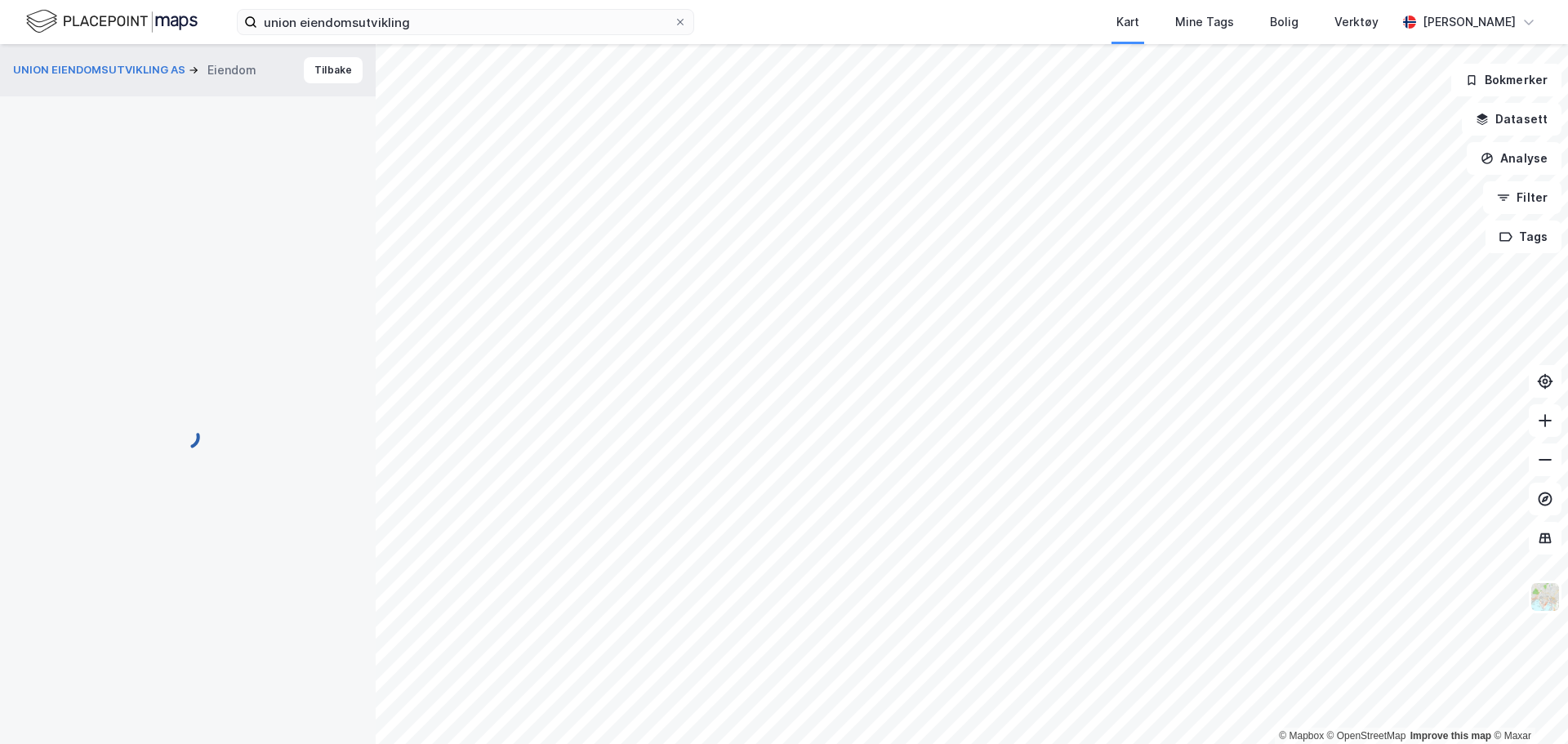
scroll to position [2, 0]
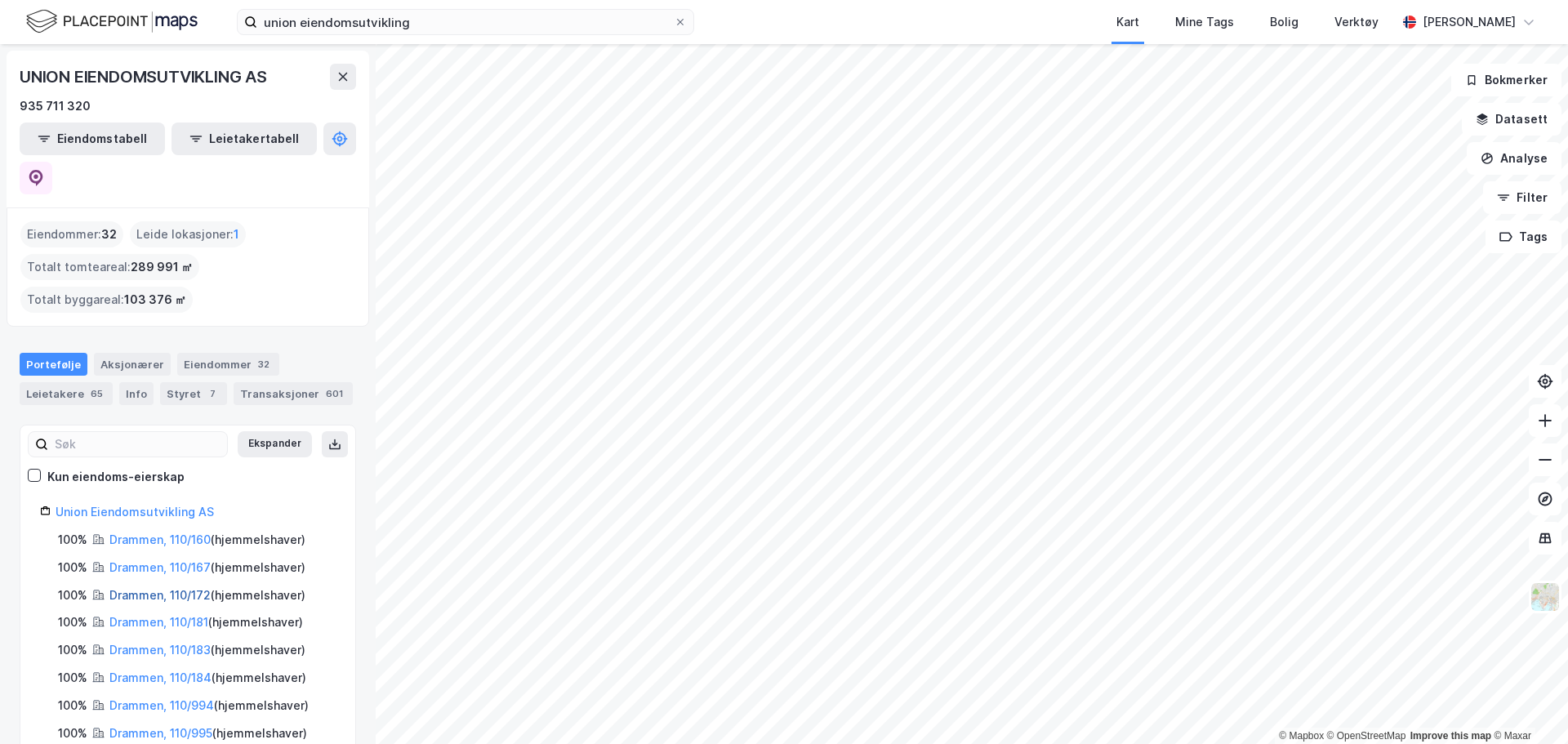
click at [199, 588] on link "Drammen, 110/172" at bounding box center [160, 595] width 101 height 14
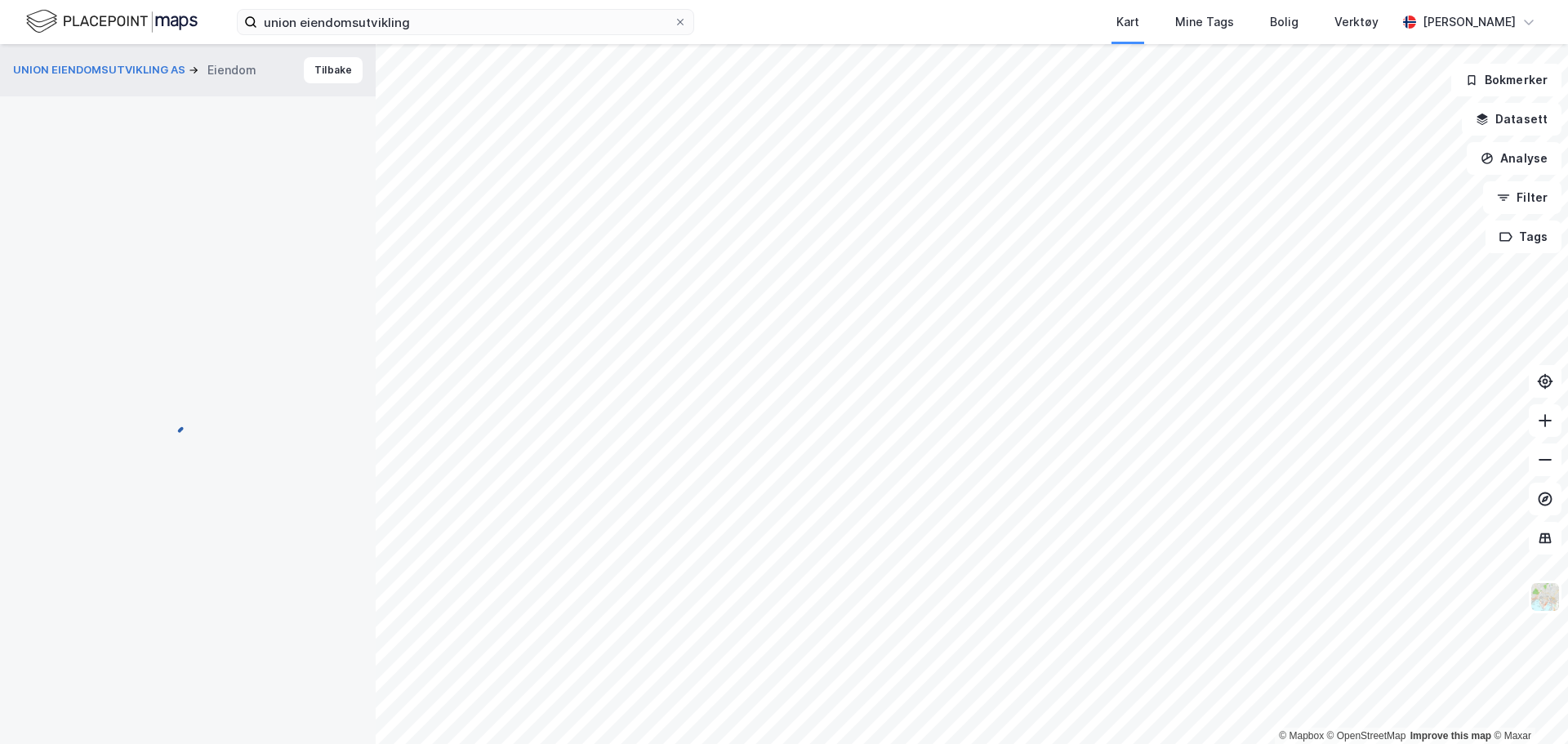
scroll to position [2, 0]
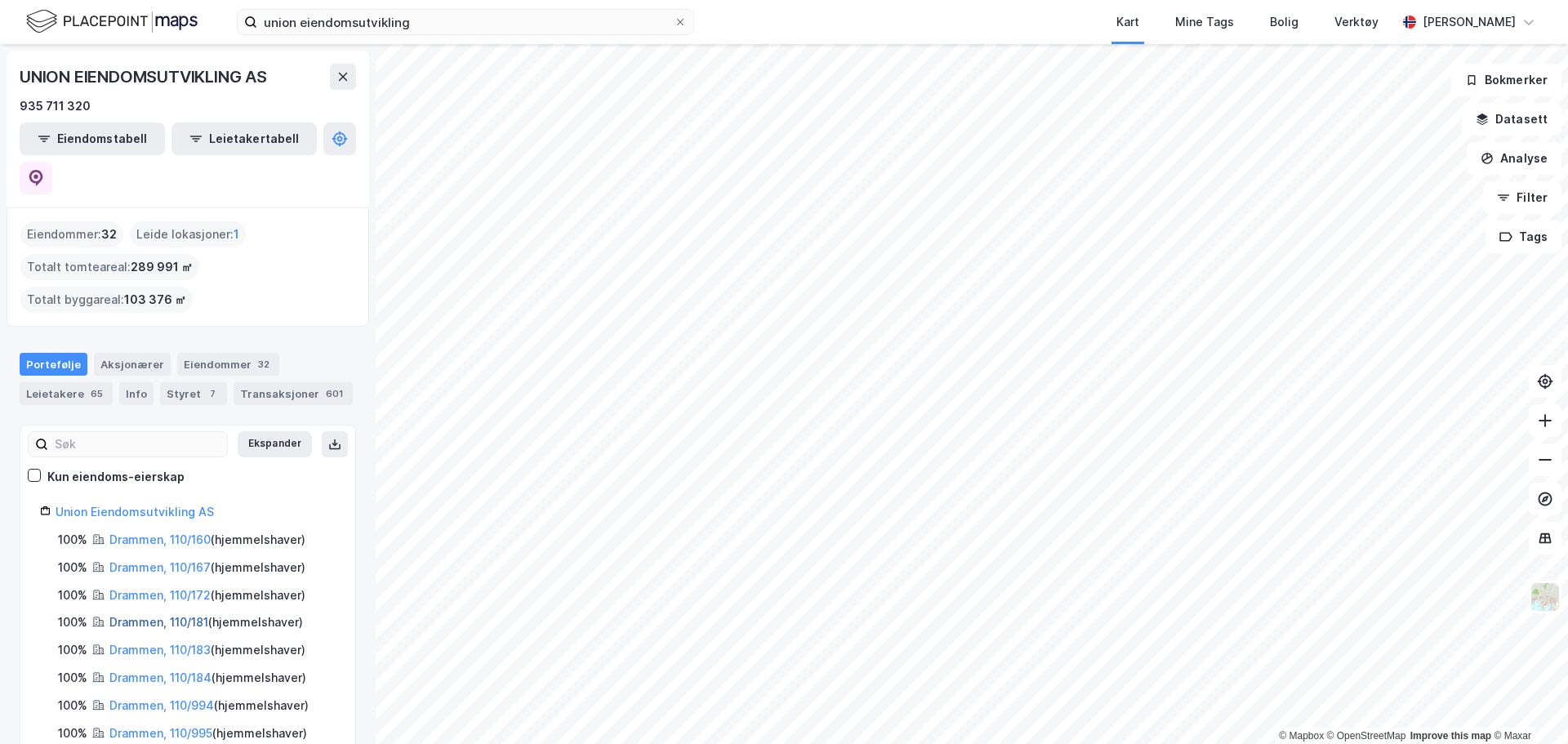
click at [176, 615] on link "Drammen, 110/181" at bounding box center [159, 622] width 99 height 14
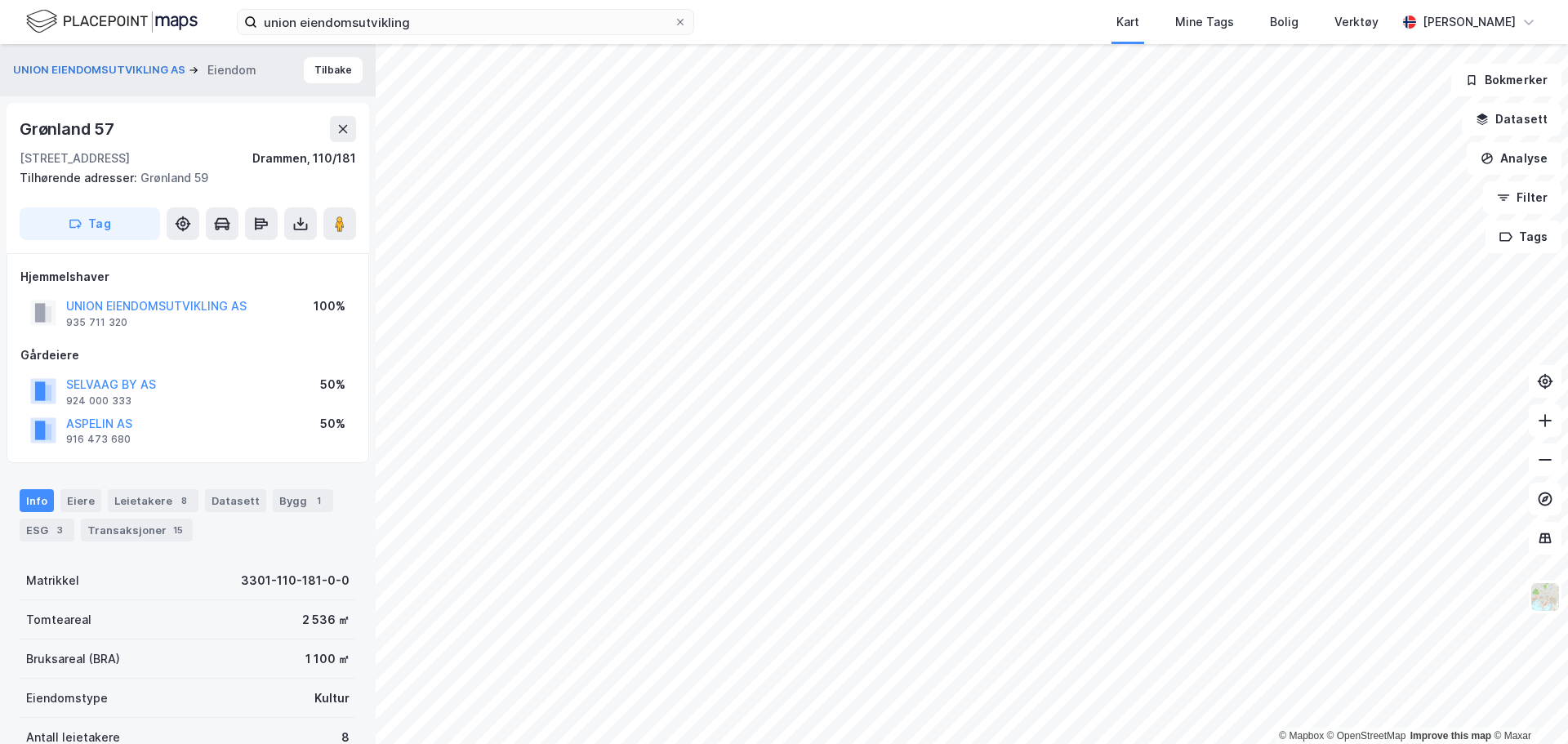
scroll to position [2, 0]
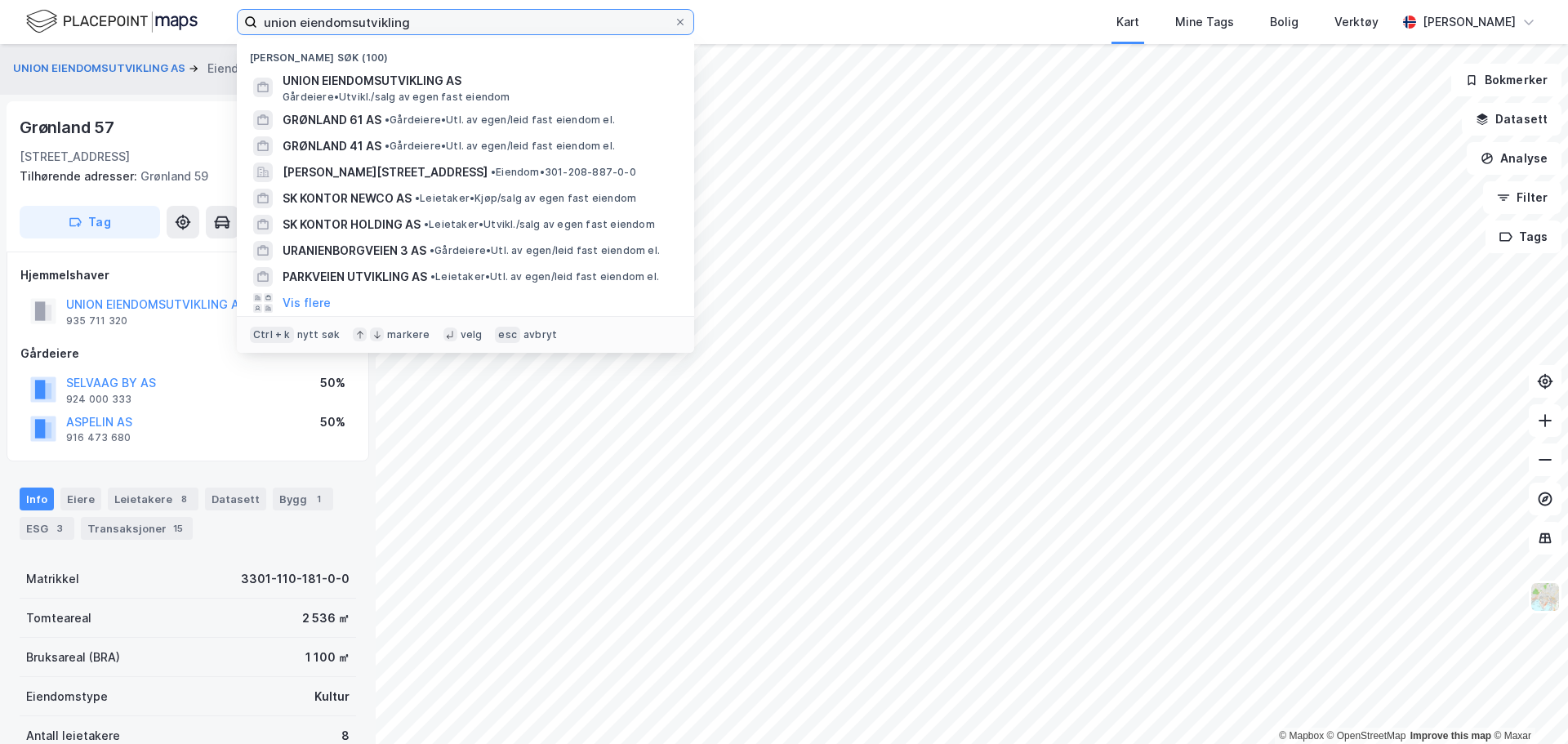
drag, startPoint x: 453, startPoint y: 23, endPoint x: 56, endPoint y: -40, distance: 402.0
click at [56, 0] on html "union eiendomsutvikling Nylige søk (100) UNION EIENDOMSUTVIKLING AS Gårdeiere •…" at bounding box center [784, 372] width 1568 height 744
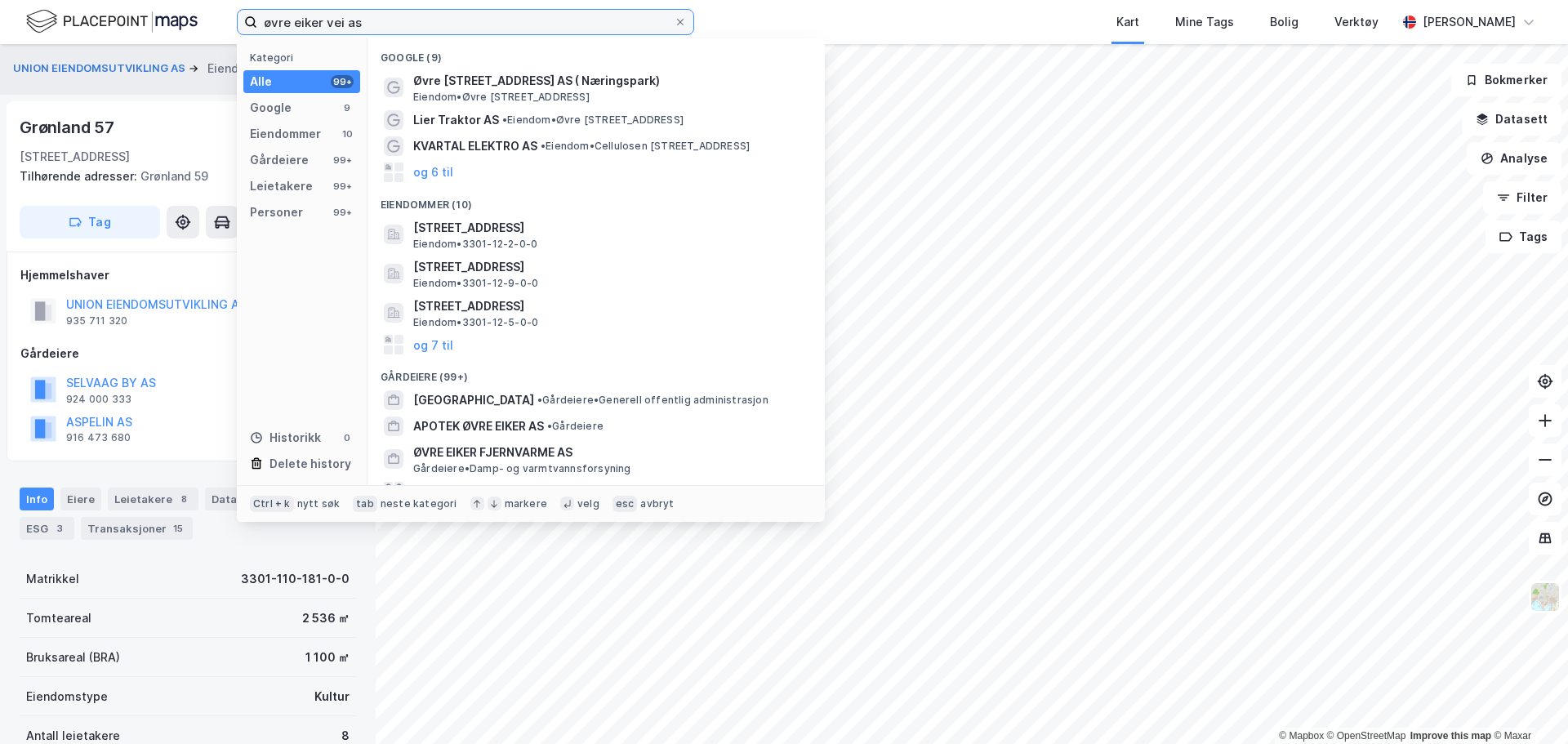
click at [324, 22] on input "øvre eiker vei as" at bounding box center [465, 22] width 416 height 25
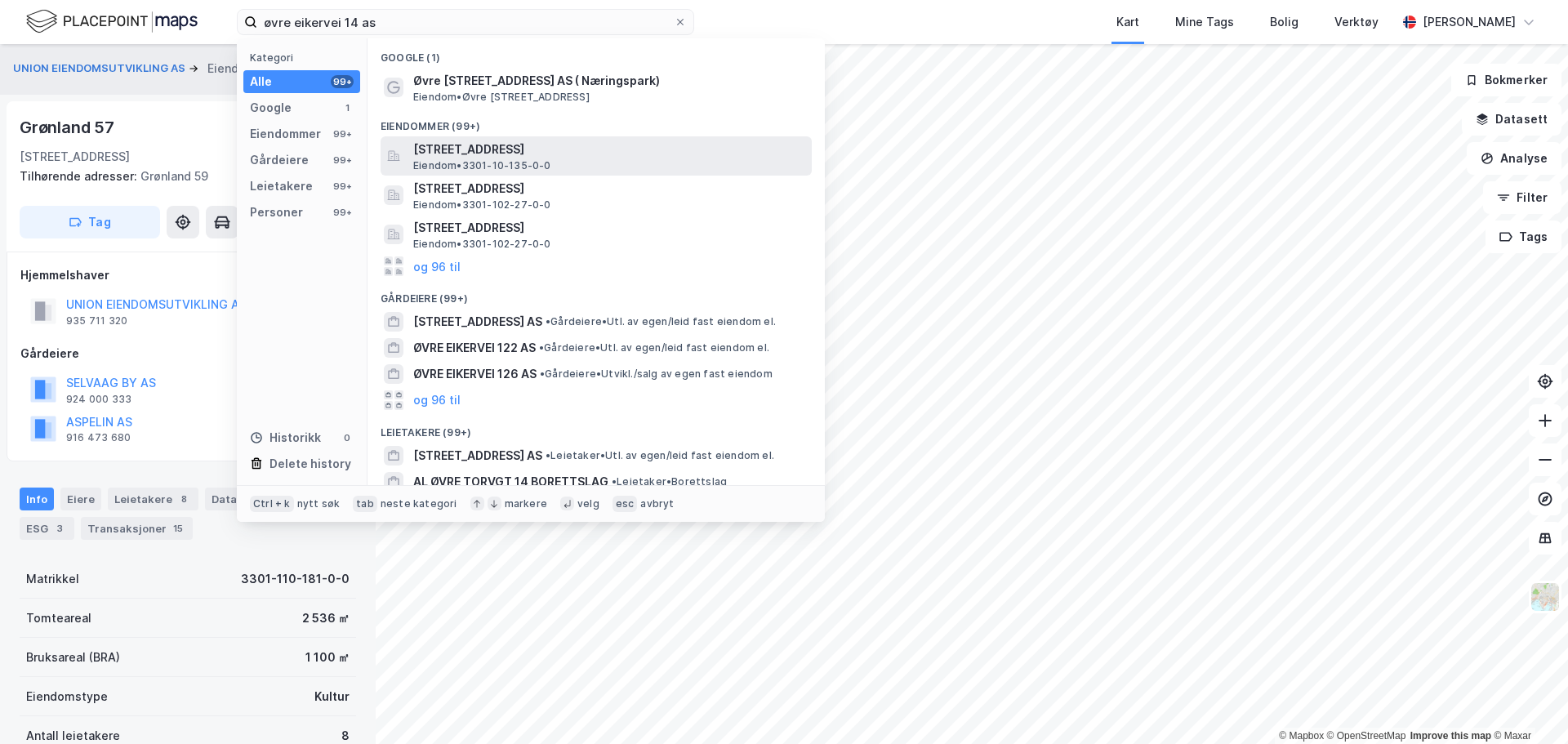
click at [589, 154] on span "Øvre Eikervei 14, 3048, DRAMMEN, DRAMMEN" at bounding box center [609, 150] width 392 height 20
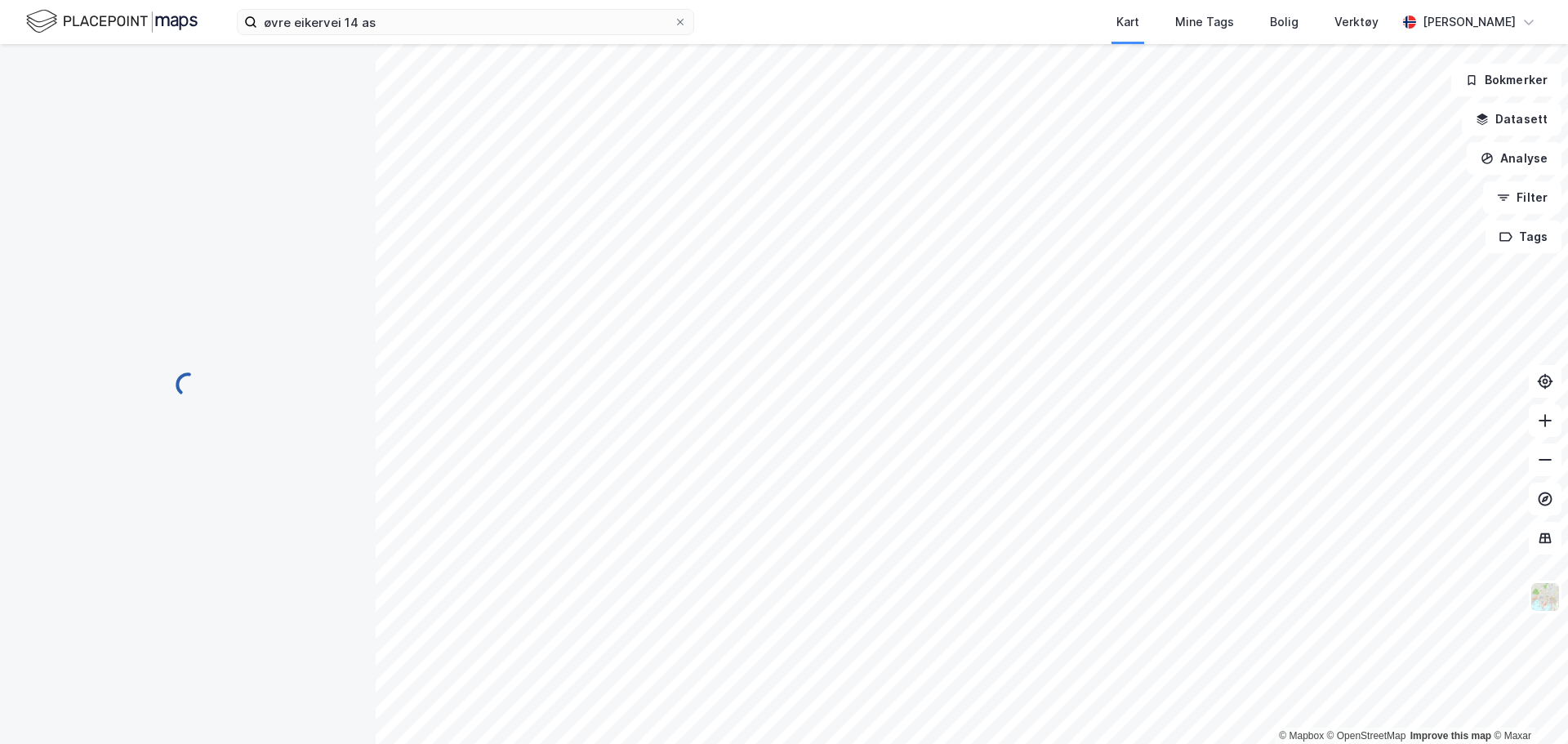
scroll to position [2, 0]
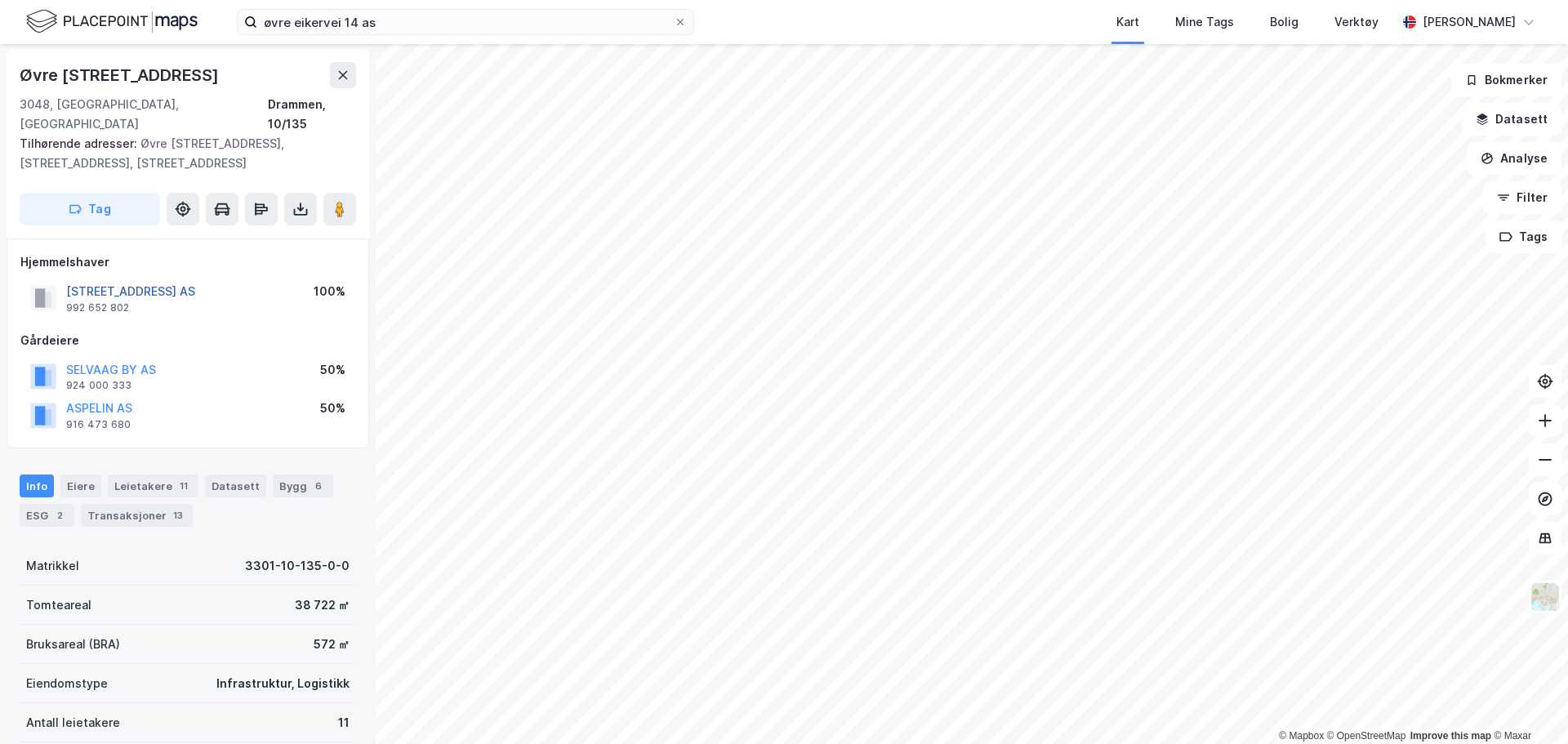
click at [0, 0] on button "ØVRE EIKERVEI 14 AS" at bounding box center [0, 0] width 0 height 0
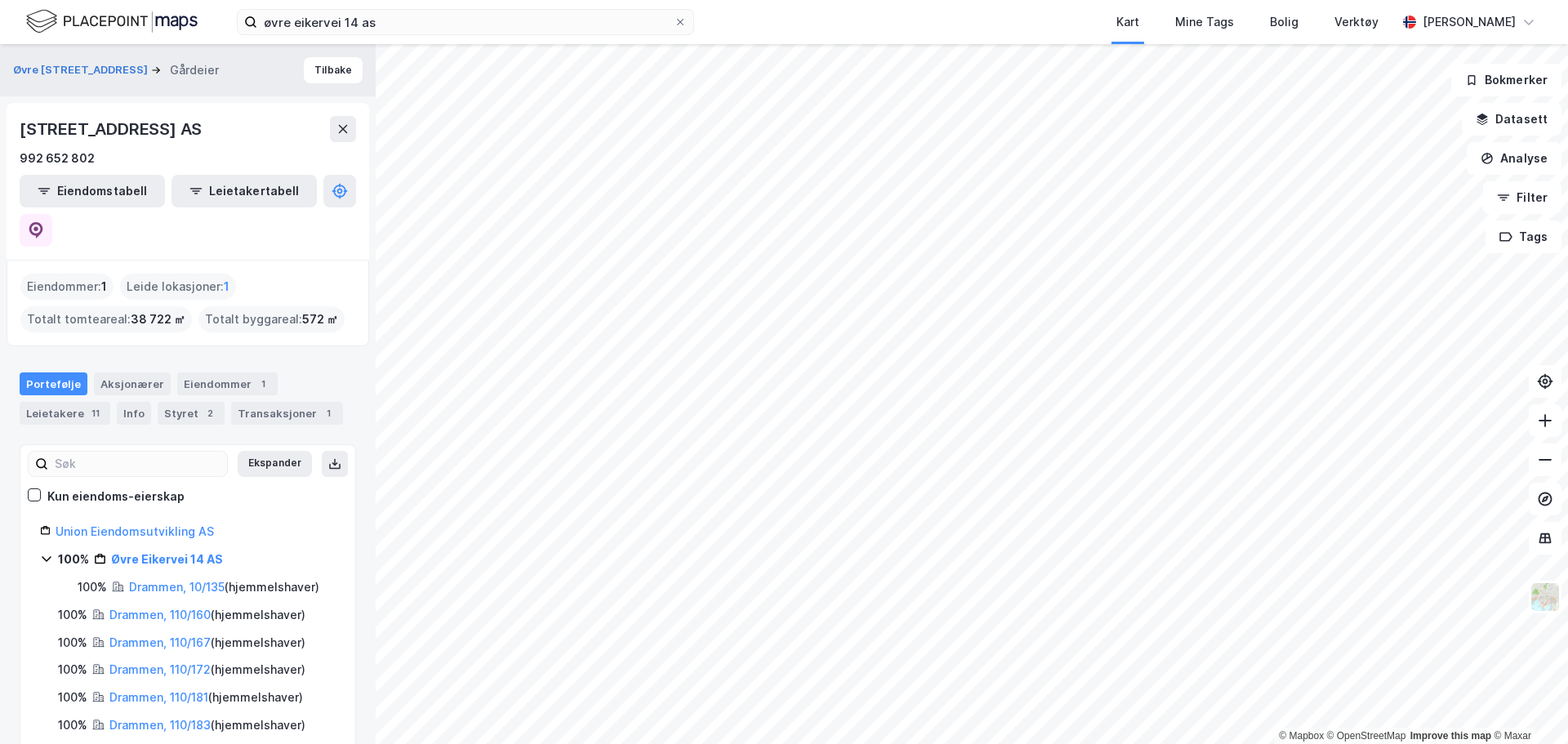
scroll to position [82, 0]
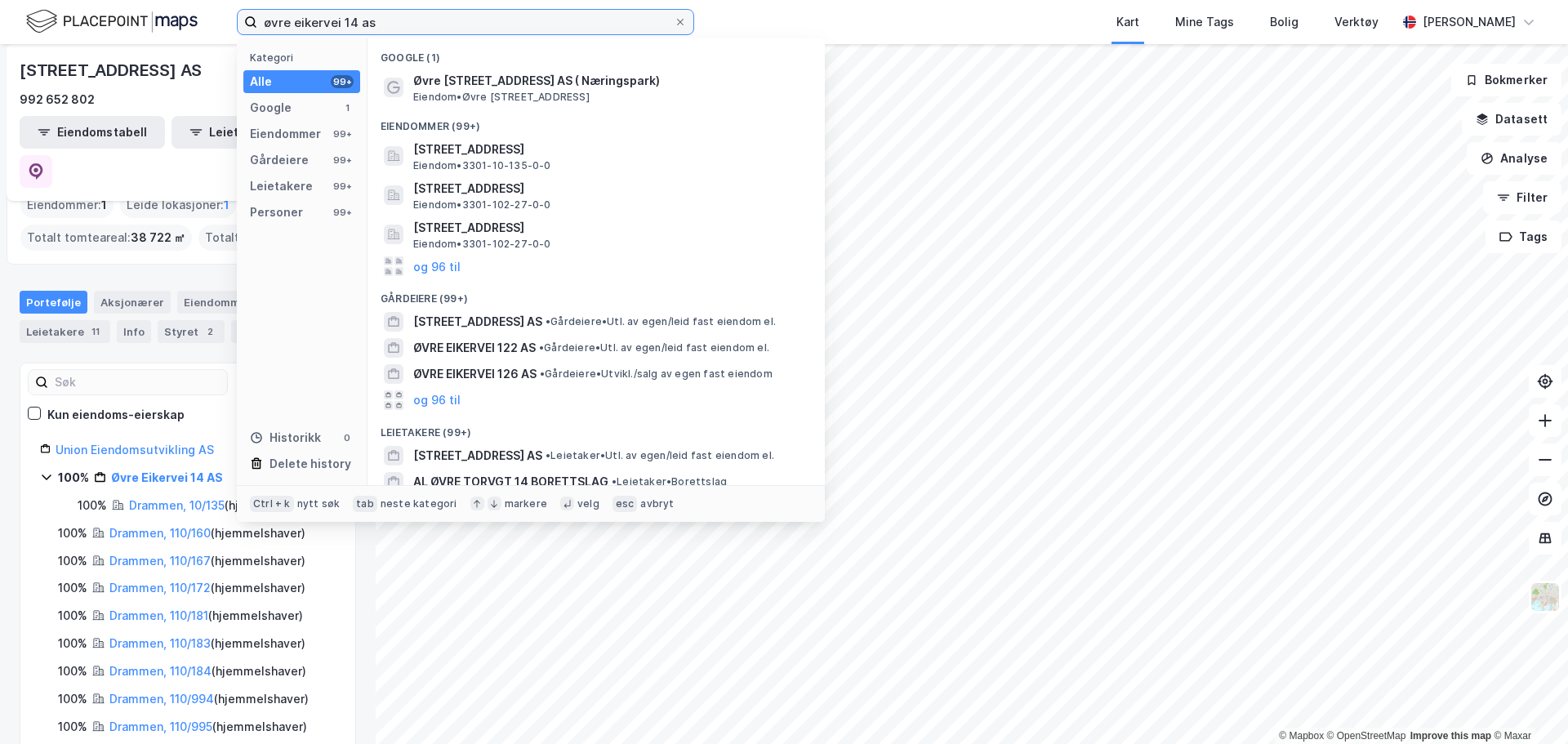
drag, startPoint x: 402, startPoint y: 15, endPoint x: -137, endPoint y: -2, distance: 539.3
click at [0, 0] on html "øvre eikervei 14 as Kategori Alle 99+ Google 1 Eiendommer 99+ Gårdeiere 99+ Lei…" at bounding box center [784, 372] width 1568 height 744
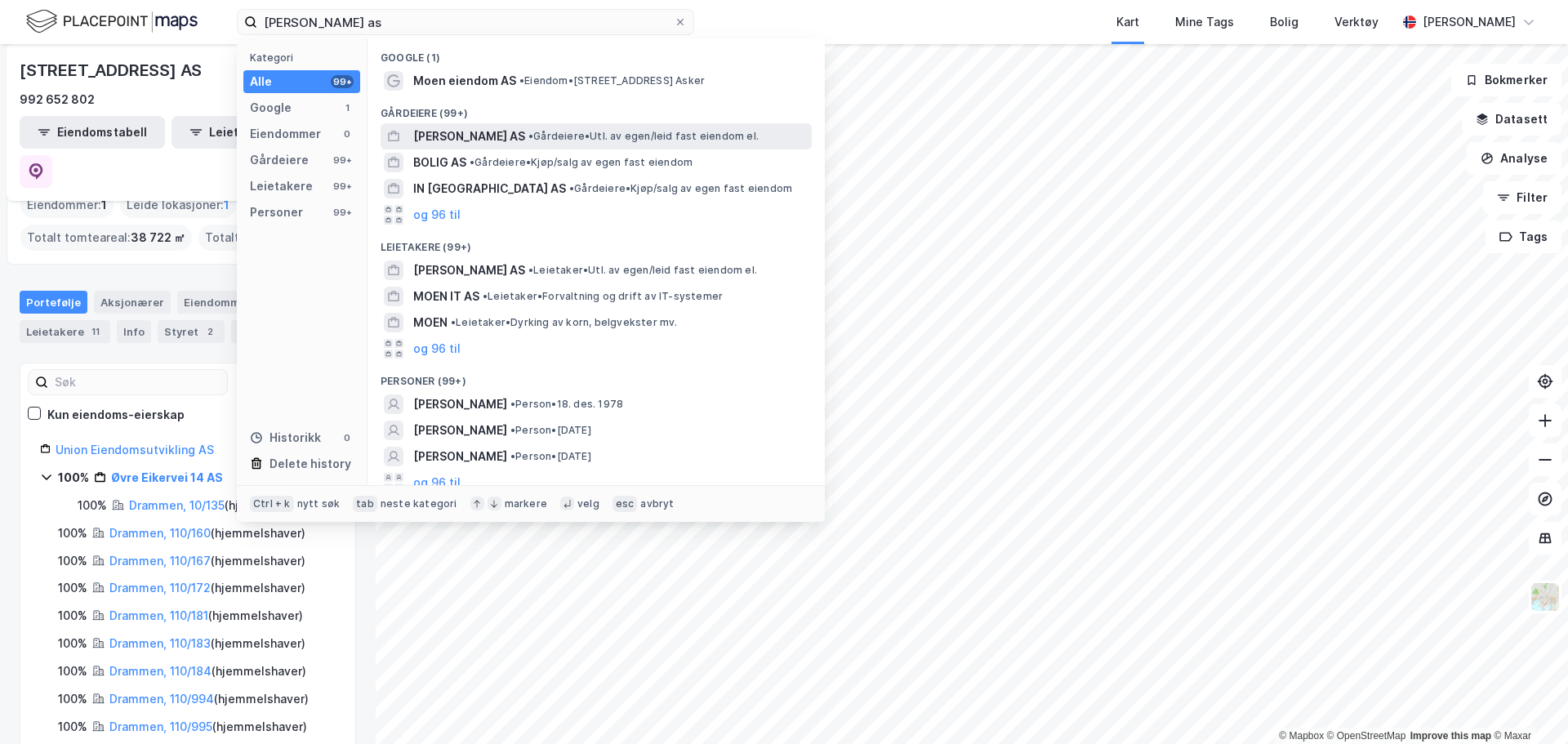
click at [528, 130] on span "•" at bounding box center [531, 136] width 5 height 12
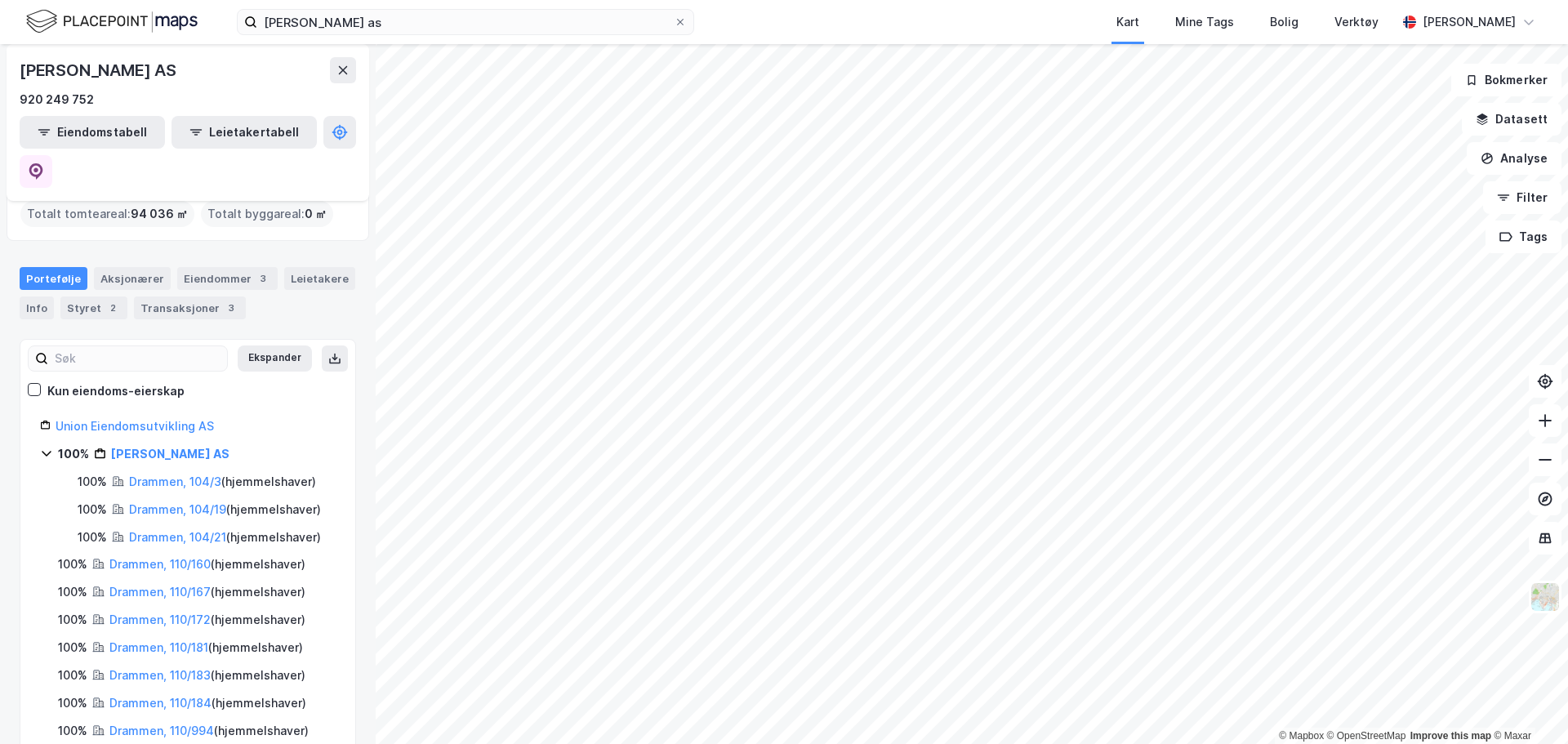
scroll to position [82, 0]
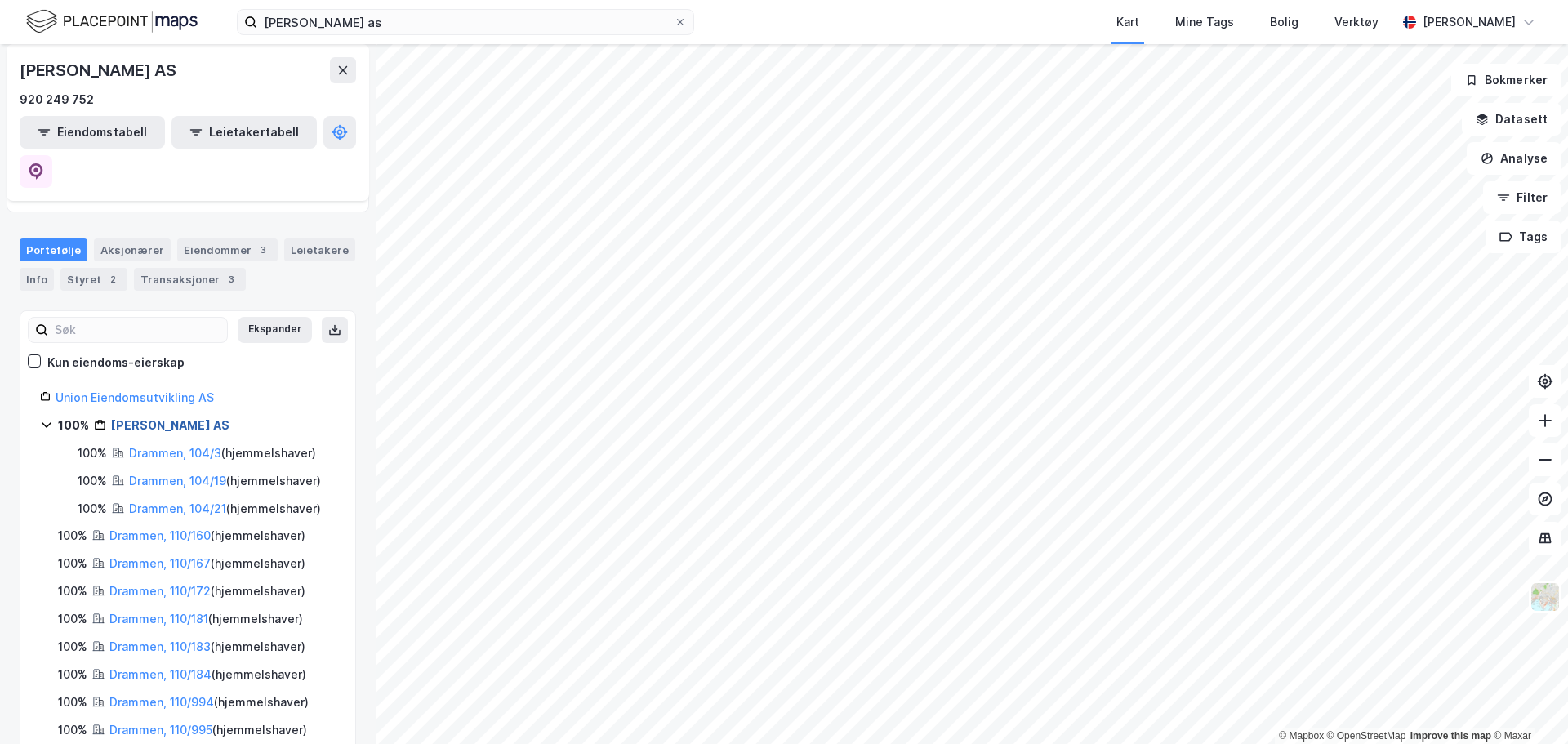
click at [161, 418] on link "Moen Bolig AS" at bounding box center [170, 425] width 119 height 14
click at [160, 418] on link "Moen Bolig AS" at bounding box center [170, 425] width 119 height 14
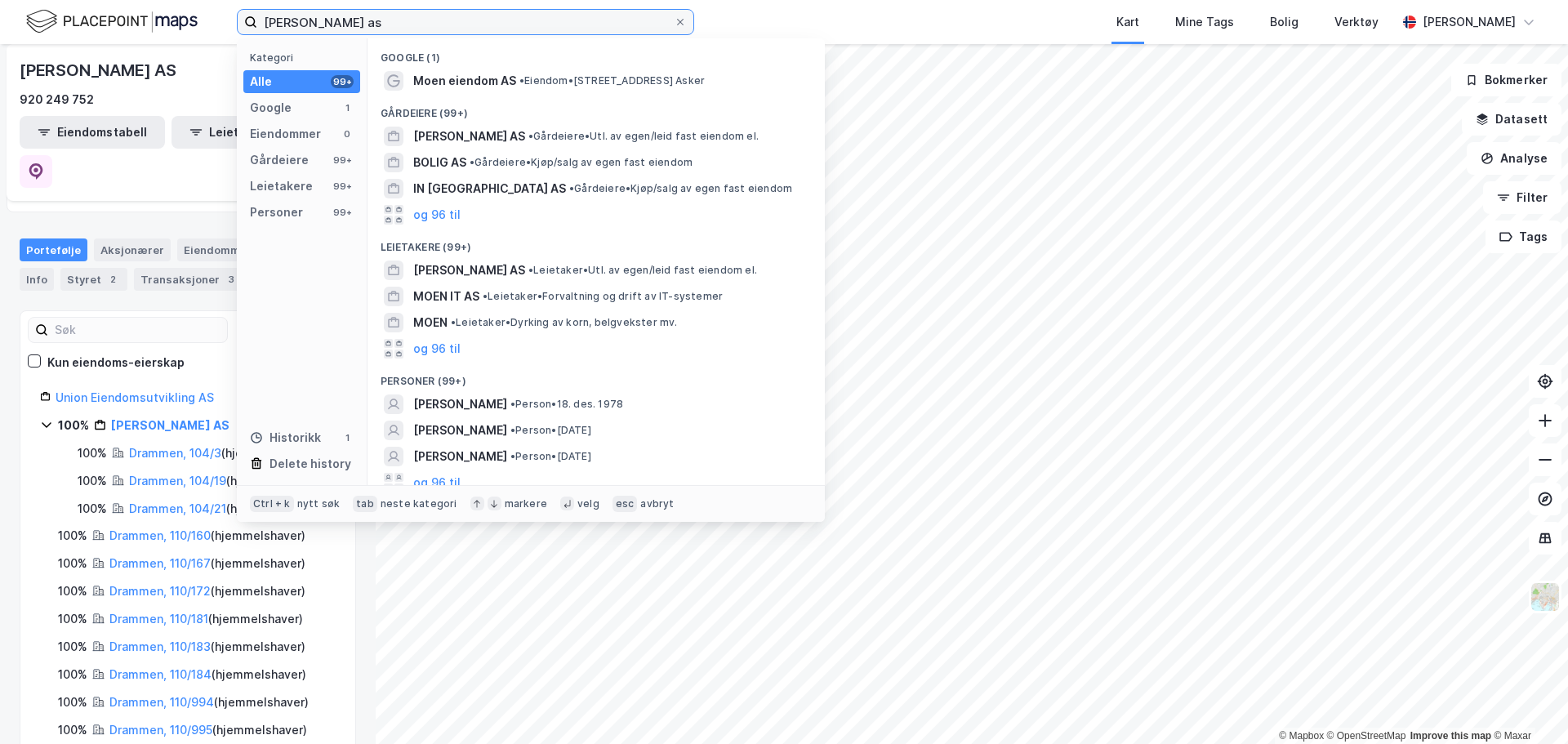
drag, startPoint x: 363, startPoint y: 28, endPoint x: 11, endPoint y: 20, distance: 352.1
click at [9, 20] on div "moen bolig as Kategori Alle 99+ Google 1 Eiendommer 0 Gårdeiere 99+ Leietakere …" at bounding box center [784, 22] width 1568 height 44
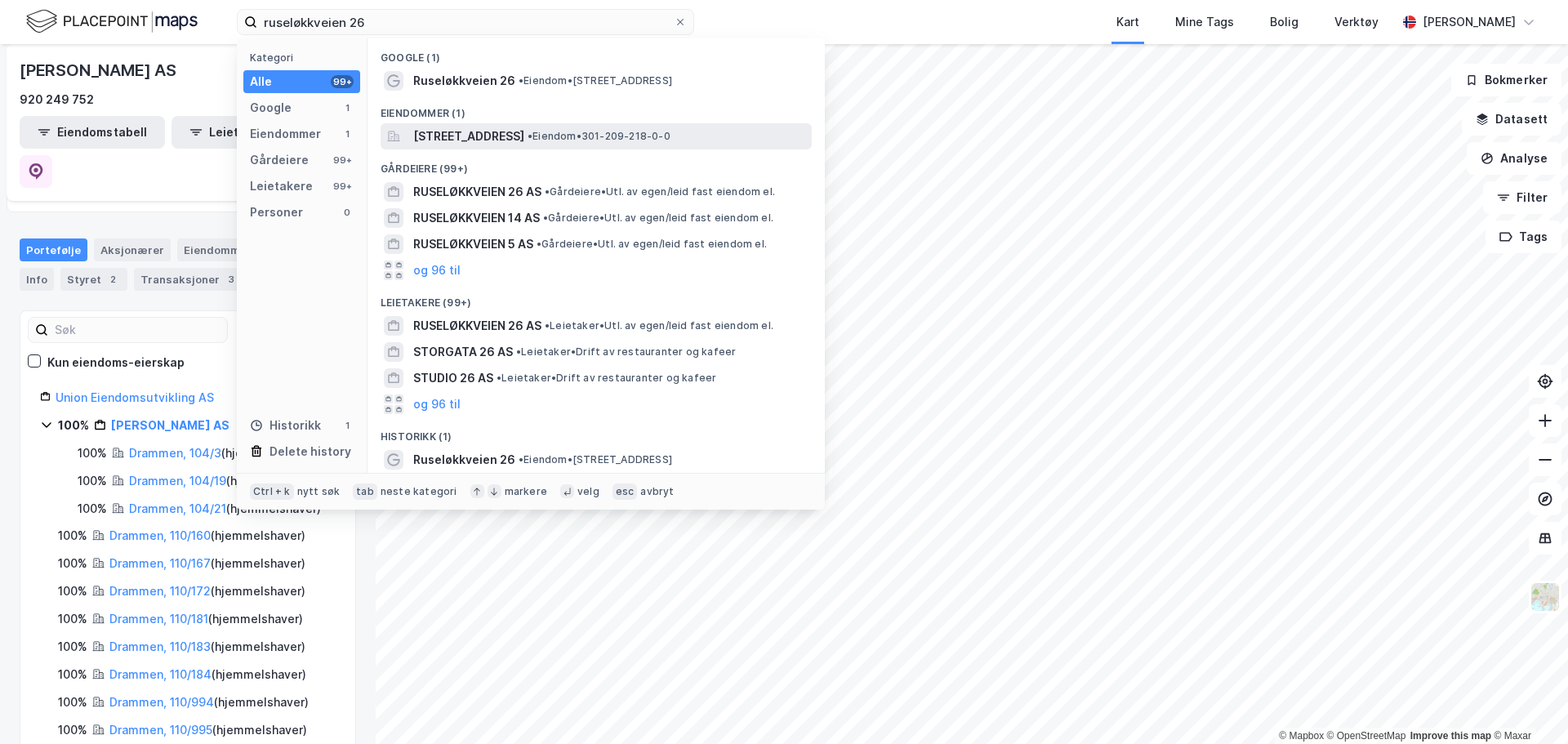
click at [515, 137] on span "Ruseløkkveien 26, 0251, OSLO, OSLO" at bounding box center [469, 137] width 111 height 20
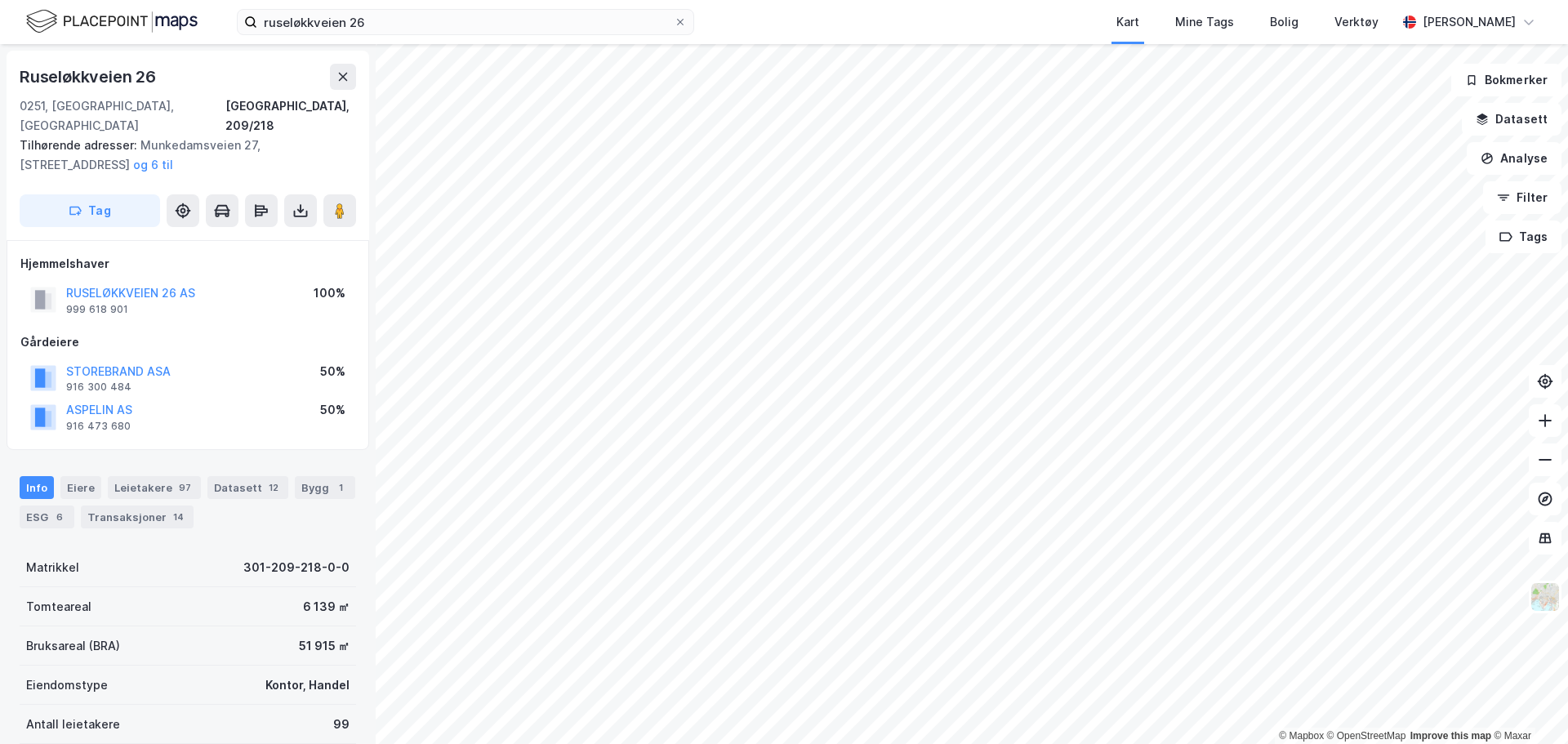
scroll to position [2, 0]
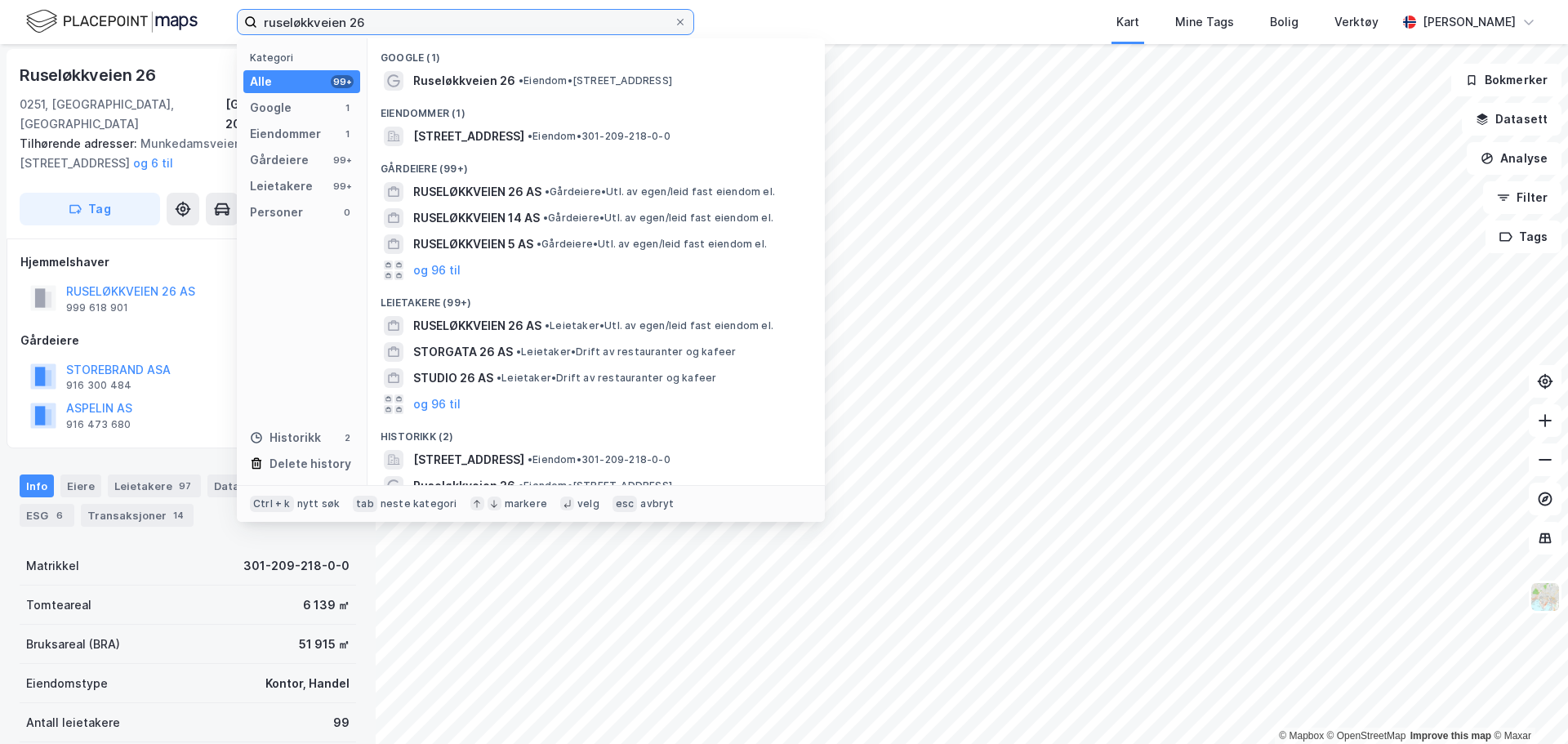
drag, startPoint x: 370, startPoint y: 20, endPoint x: 141, endPoint y: 34, distance: 229.4
click at [151, 20] on div "ruseløkkveien 26 Kategori Alle 99+ Google 1 Eiendommer 1 Gårdeiere 99+ Leietake…" at bounding box center [784, 22] width 1568 height 44
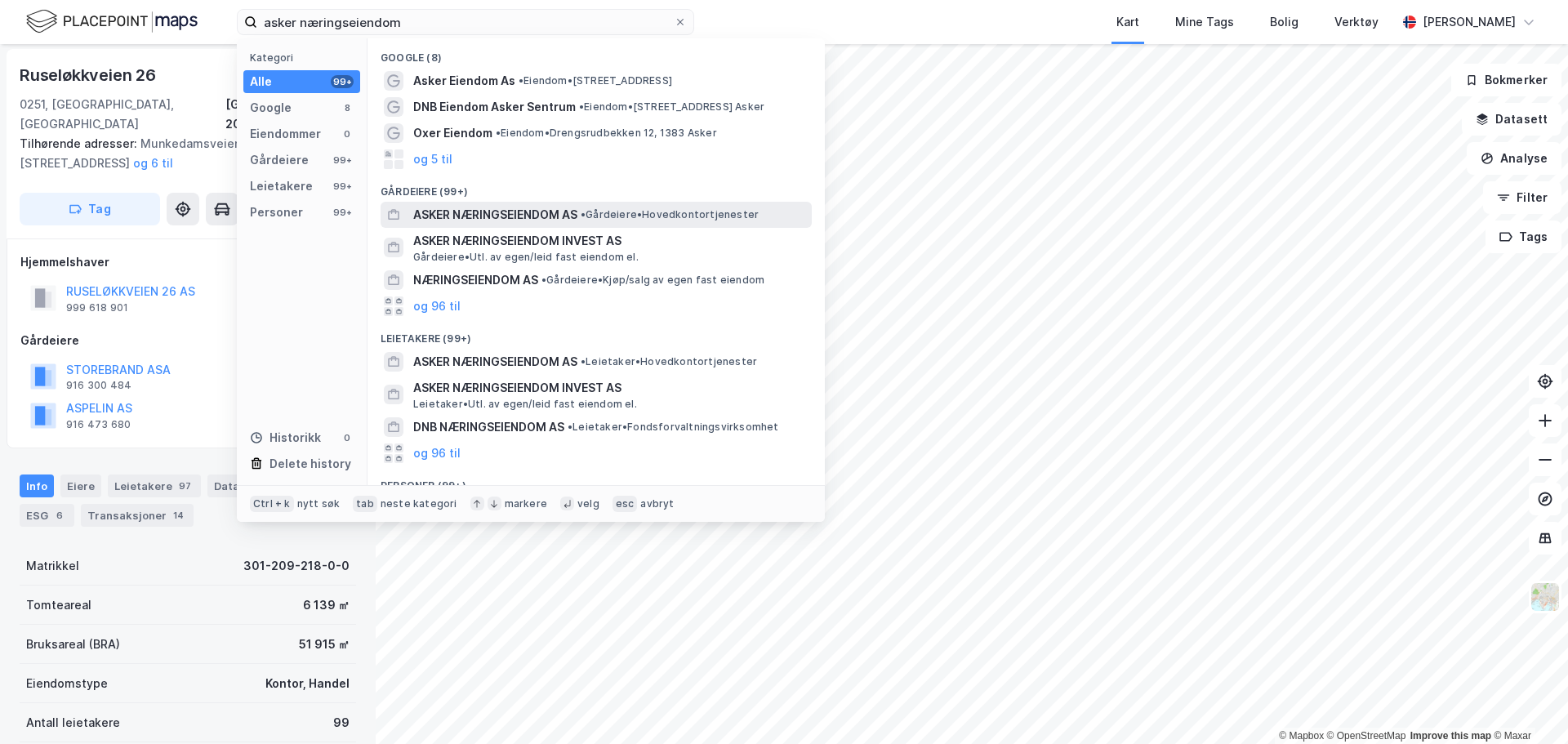
click at [553, 211] on span "ASKER NÆRINGSEIENDOM AS" at bounding box center [495, 215] width 164 height 20
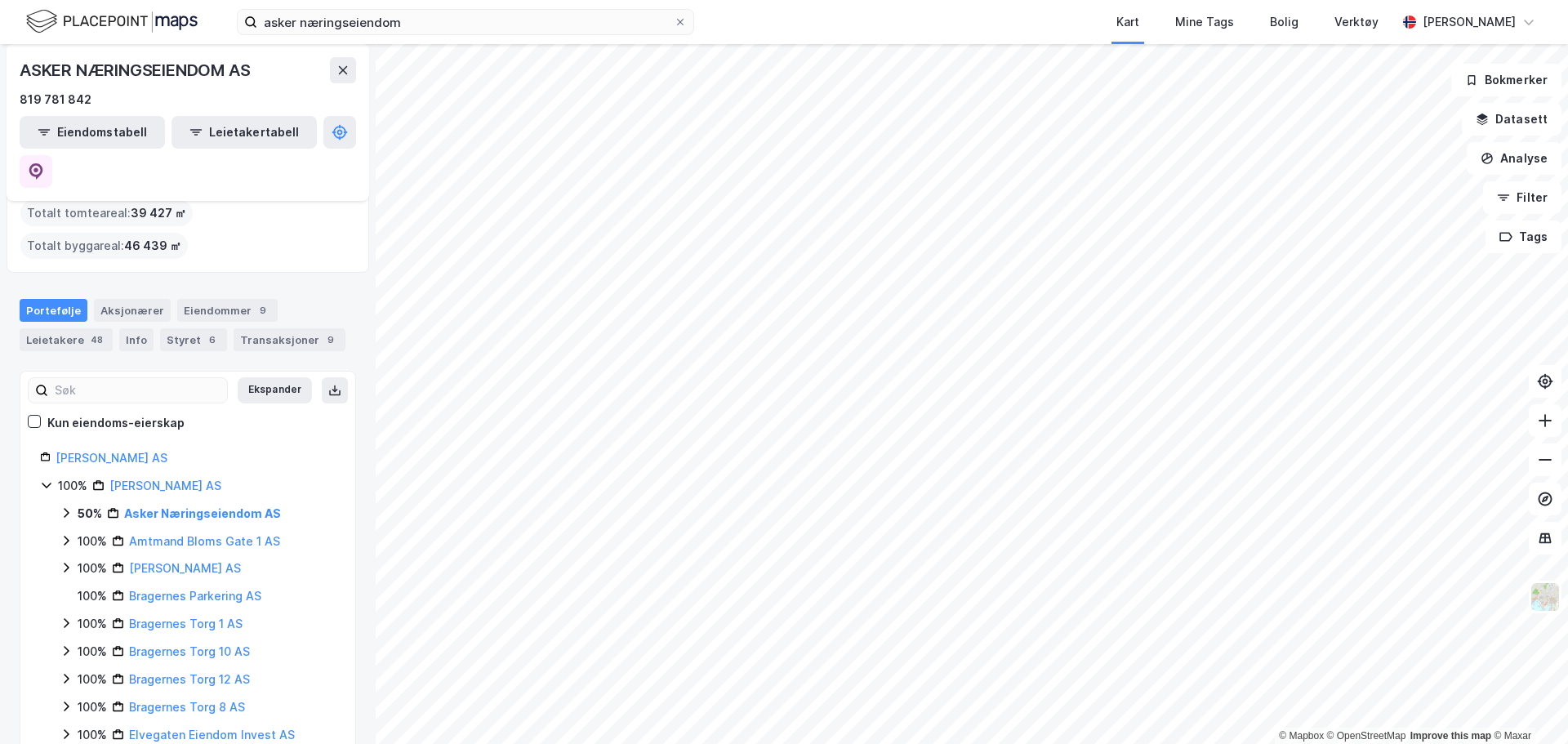
scroll to position [82, 0]
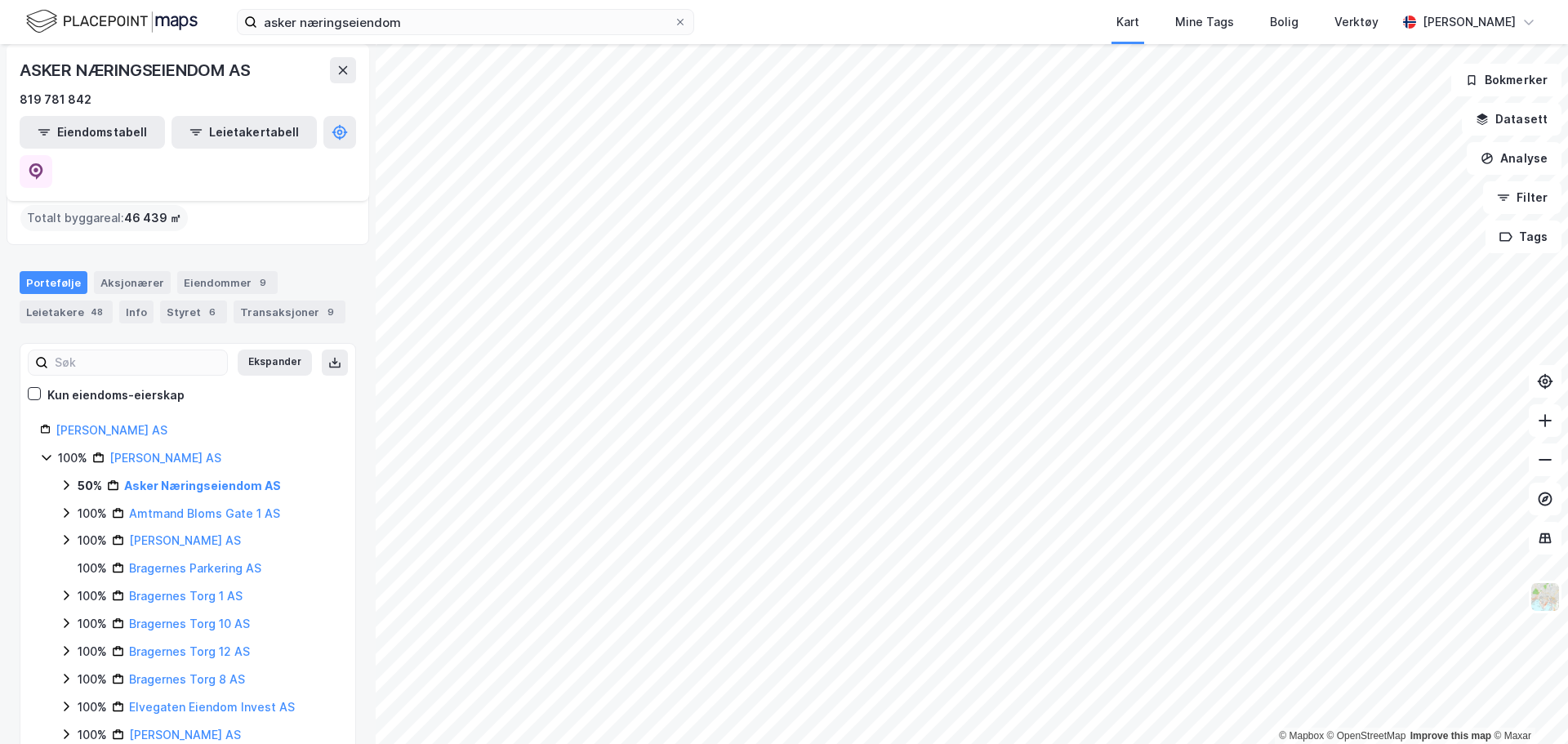
click at [66, 479] on icon at bounding box center [66, 485] width 13 height 13
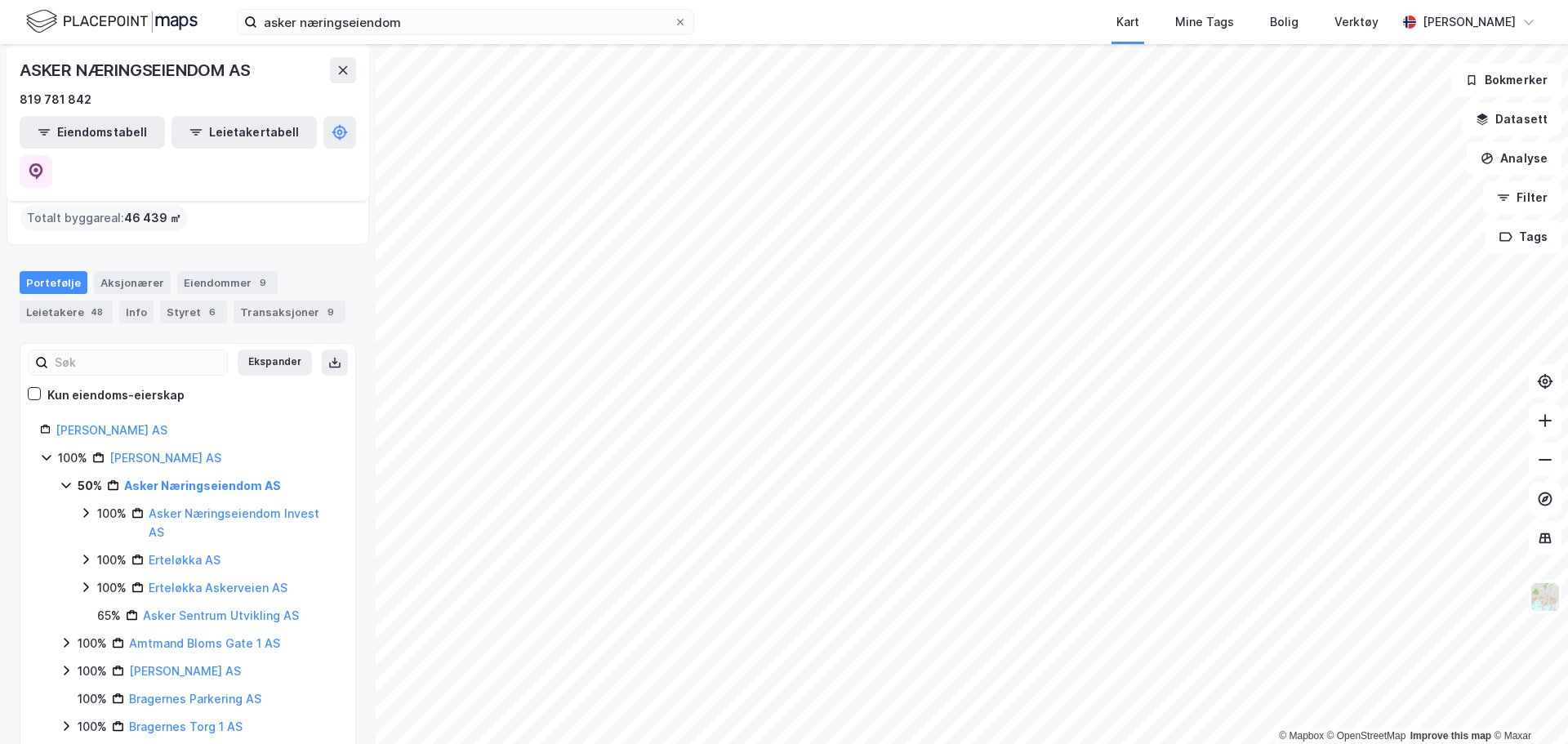
scroll to position [164, 0]
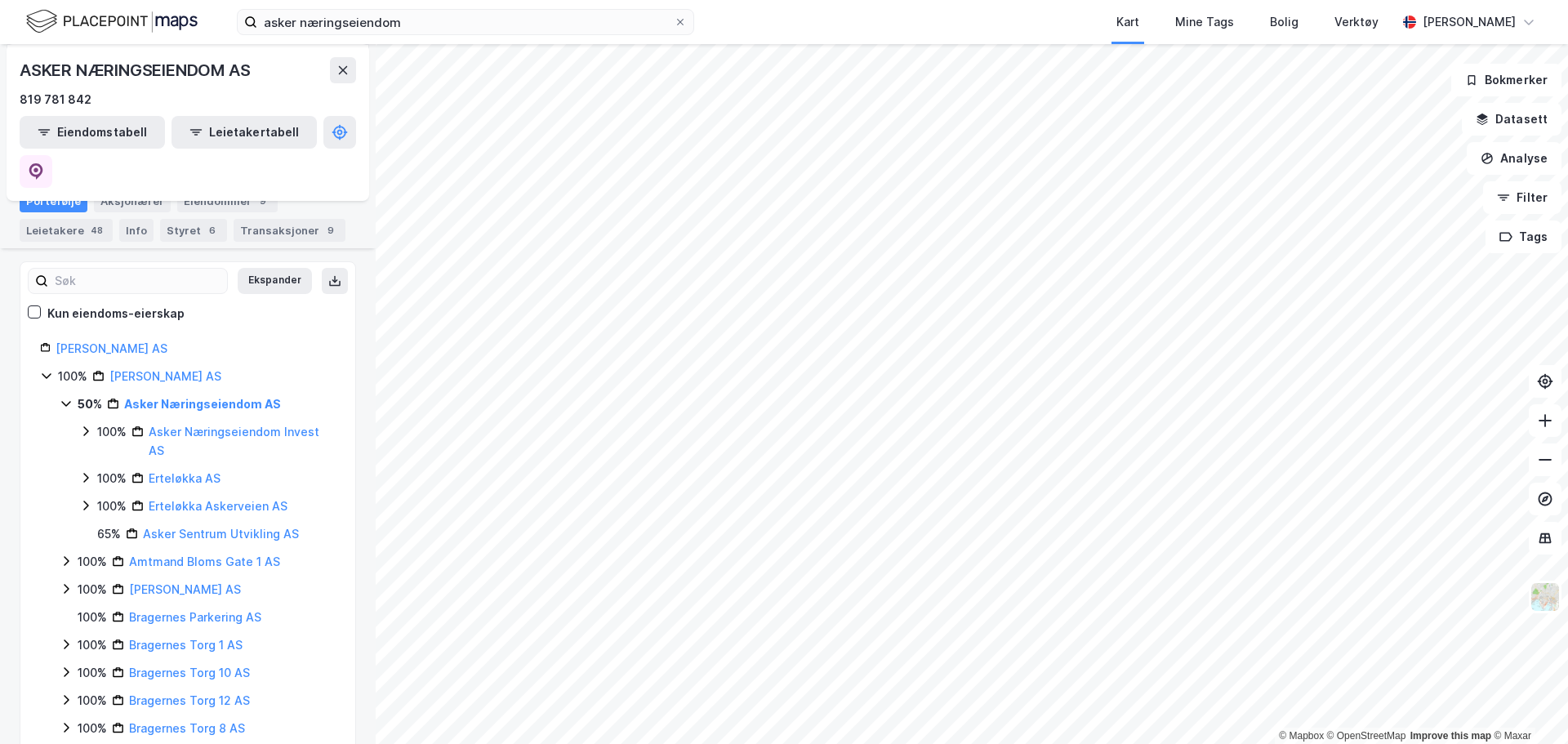
click at [83, 425] on icon at bounding box center [86, 431] width 13 height 13
click at [103, 471] on icon at bounding box center [106, 478] width 13 height 13
click at [125, 502] on icon at bounding box center [125, 507] width 5 height 10
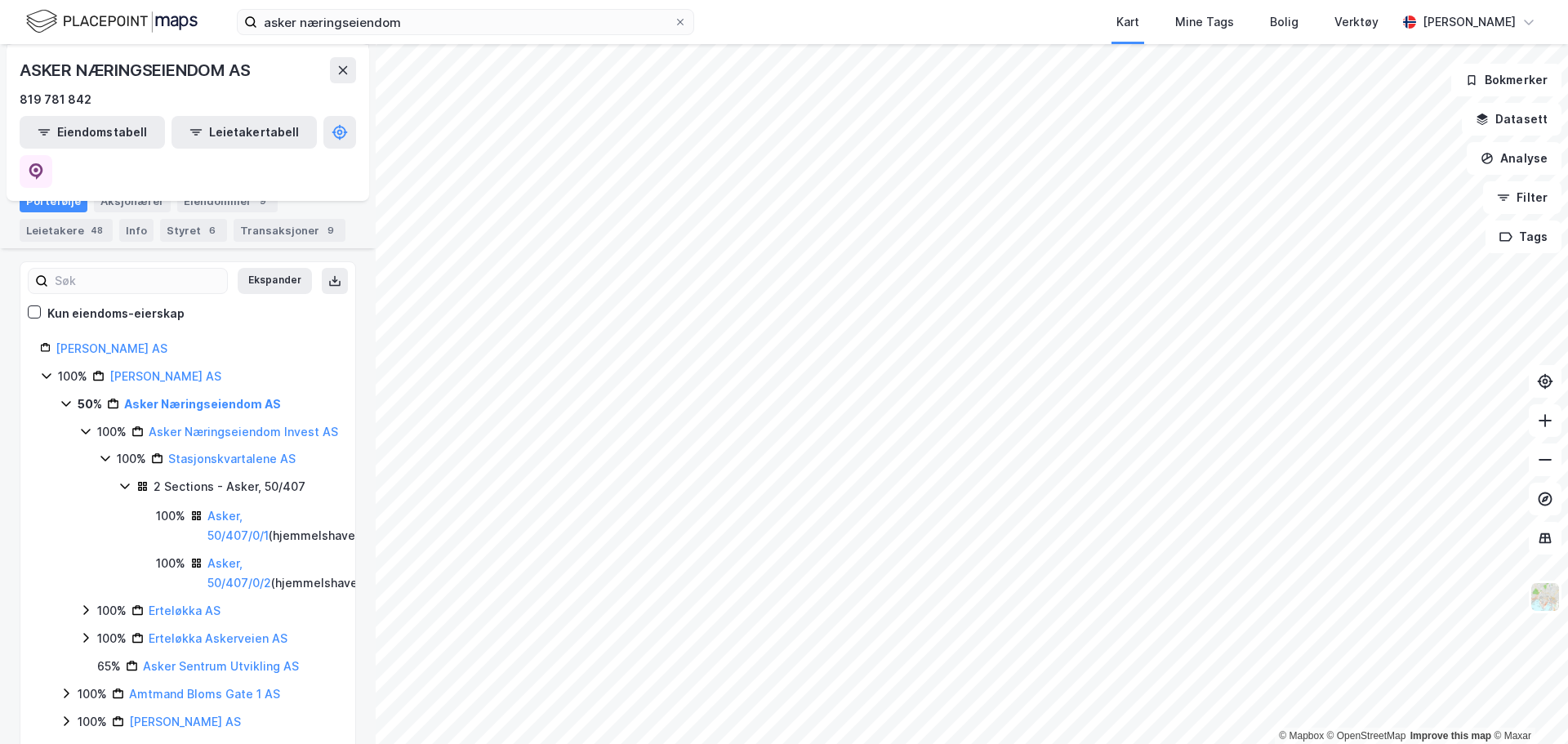
click at [85, 604] on icon at bounding box center [86, 611] width 13 height 13
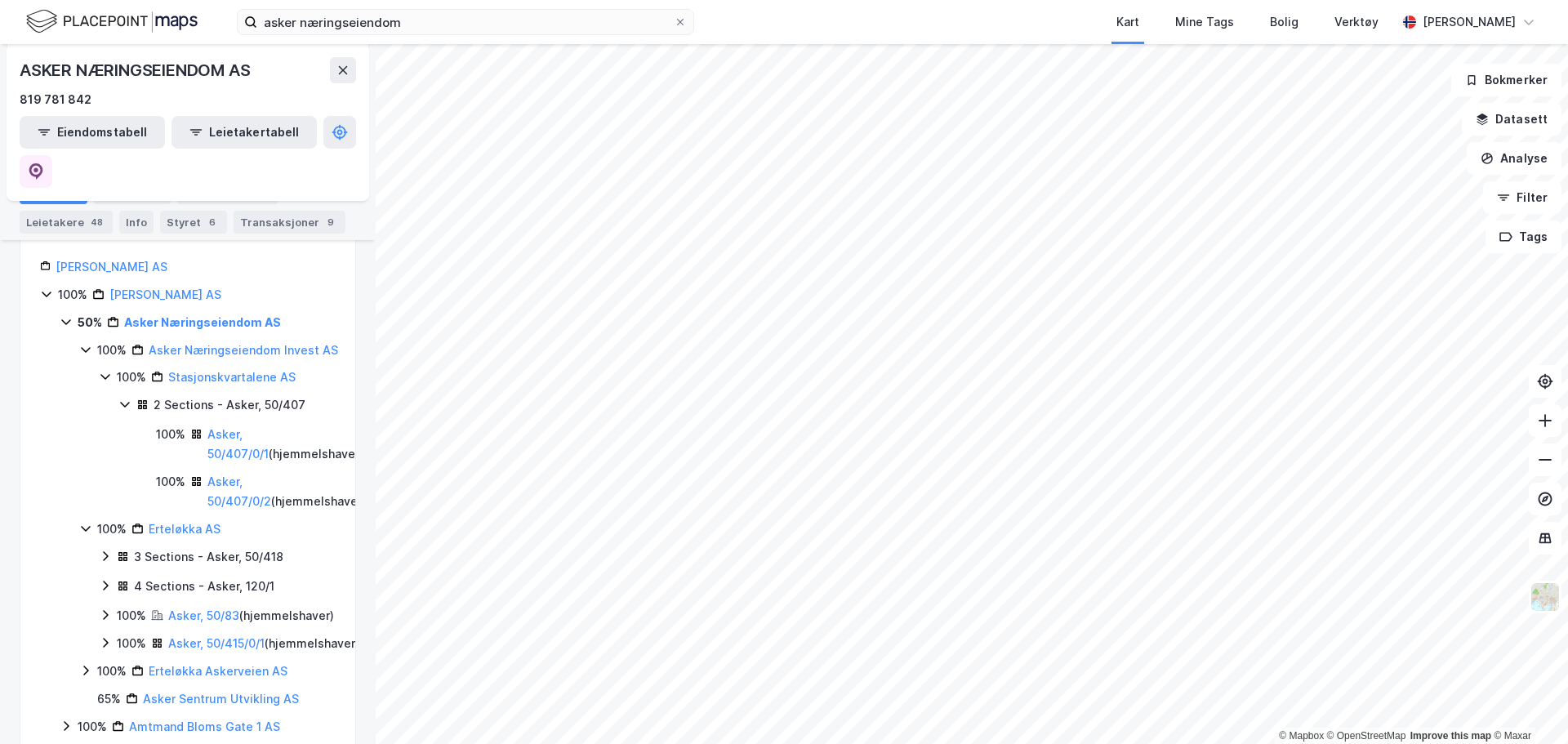
scroll to position [327, 0]
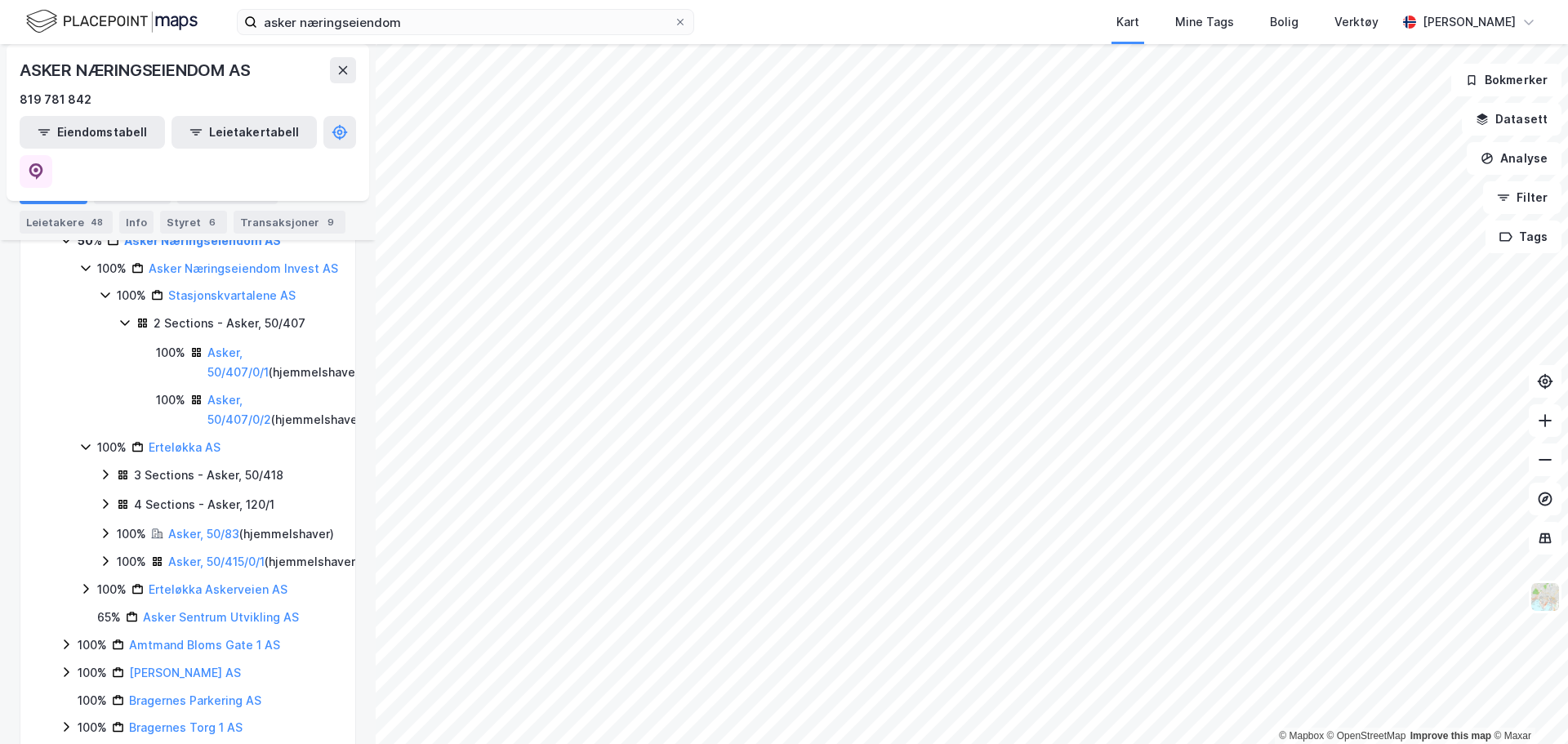
click at [99, 468] on icon at bounding box center [106, 475] width 13 height 13
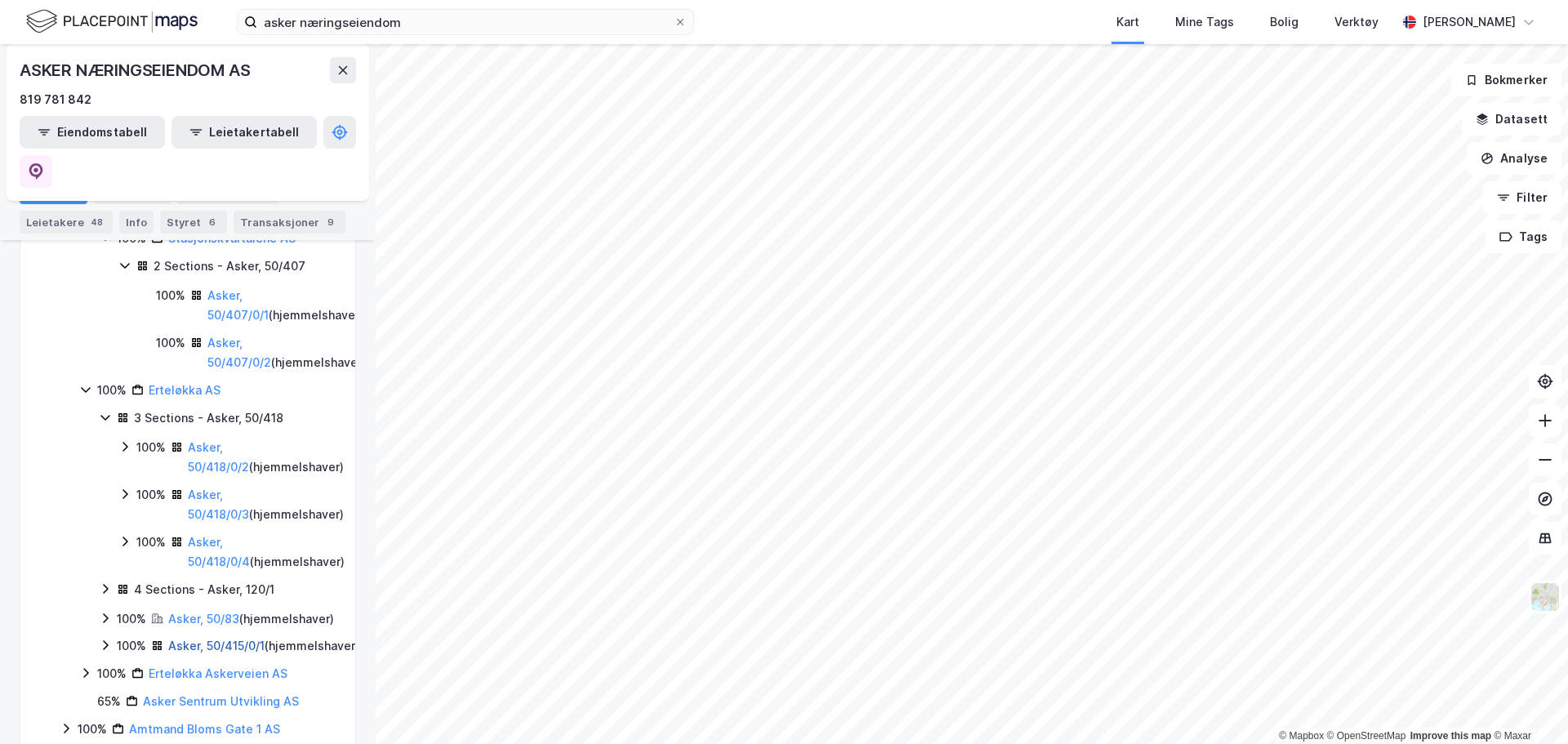
scroll to position [408, 0]
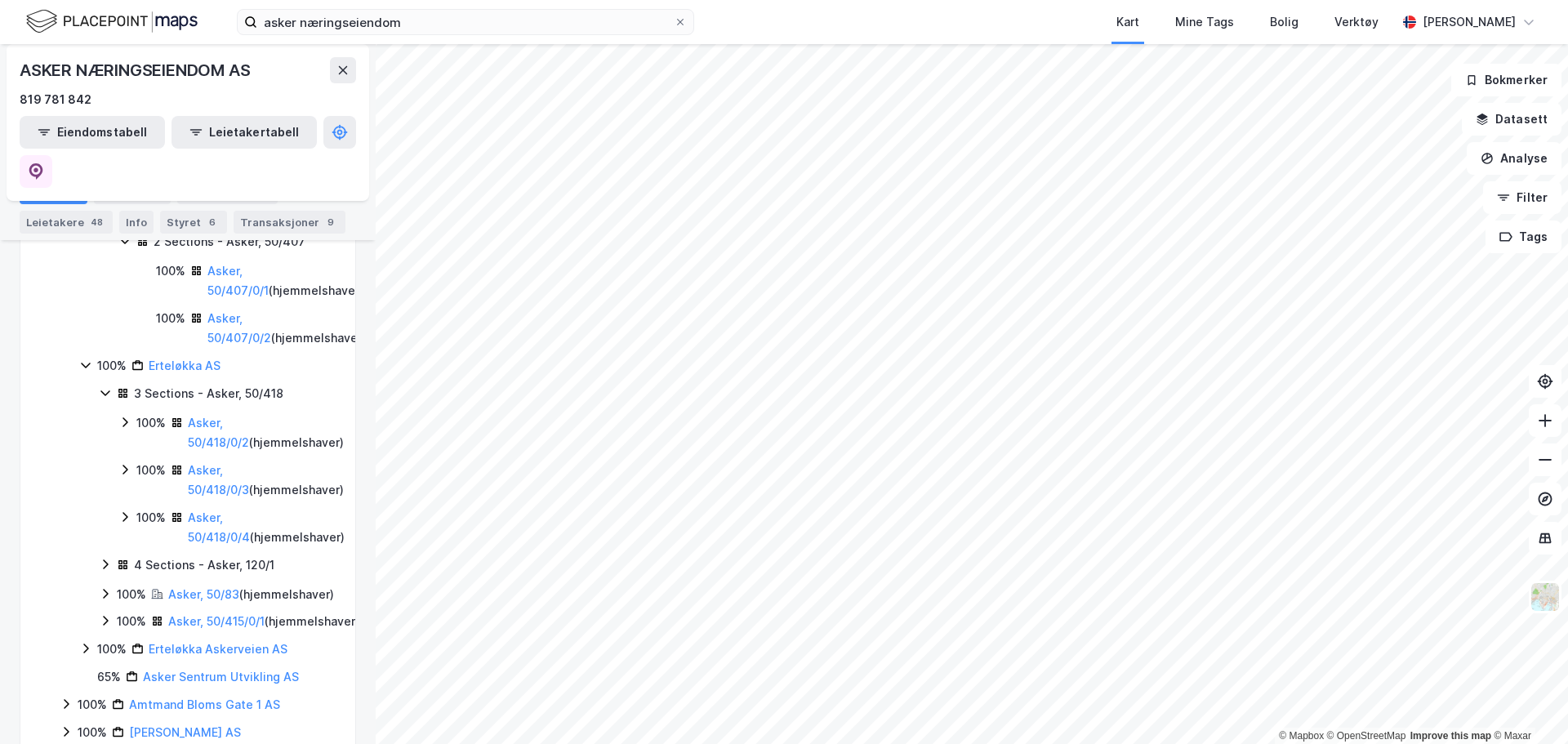
click at [108, 558] on icon at bounding box center [106, 565] width 13 height 13
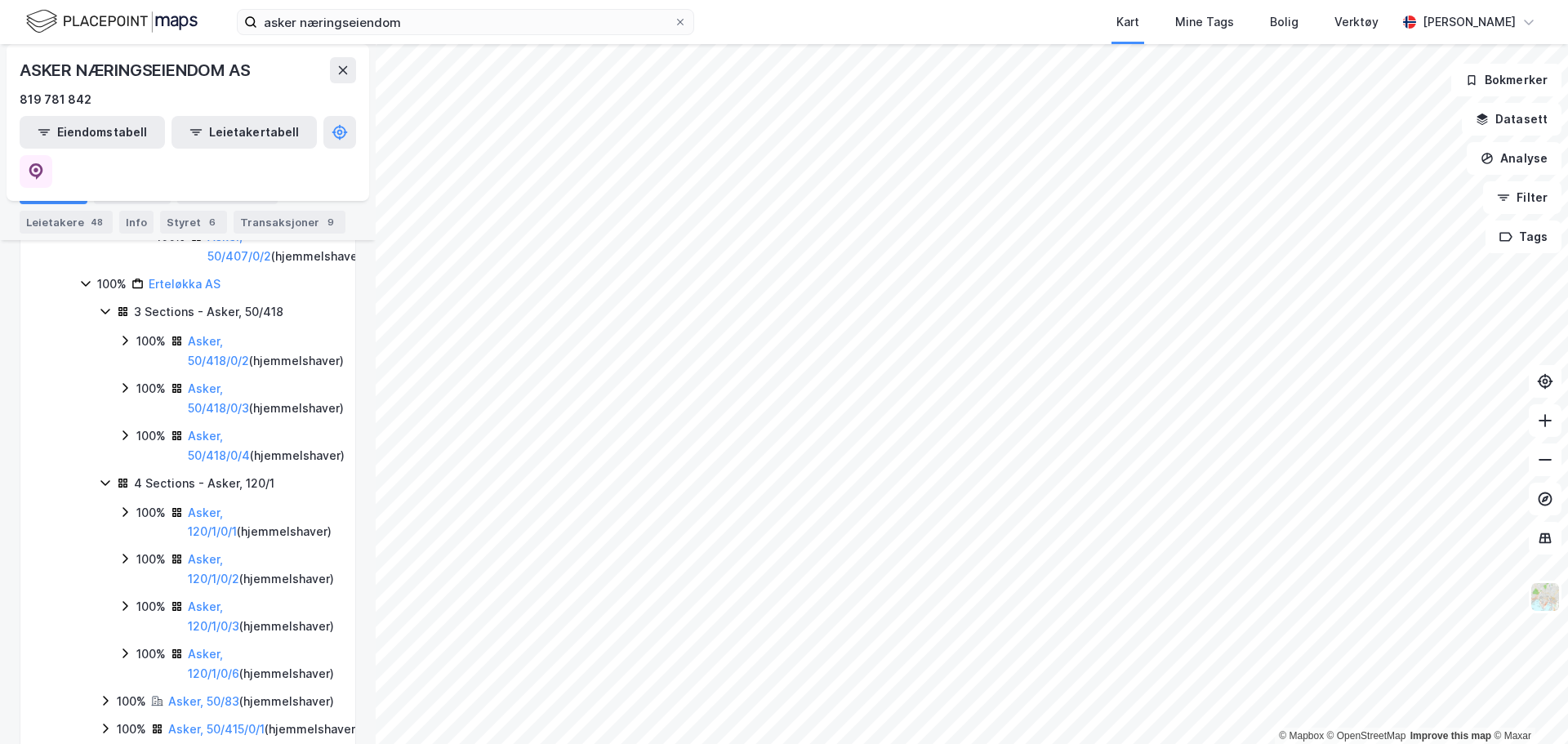
scroll to position [572, 0]
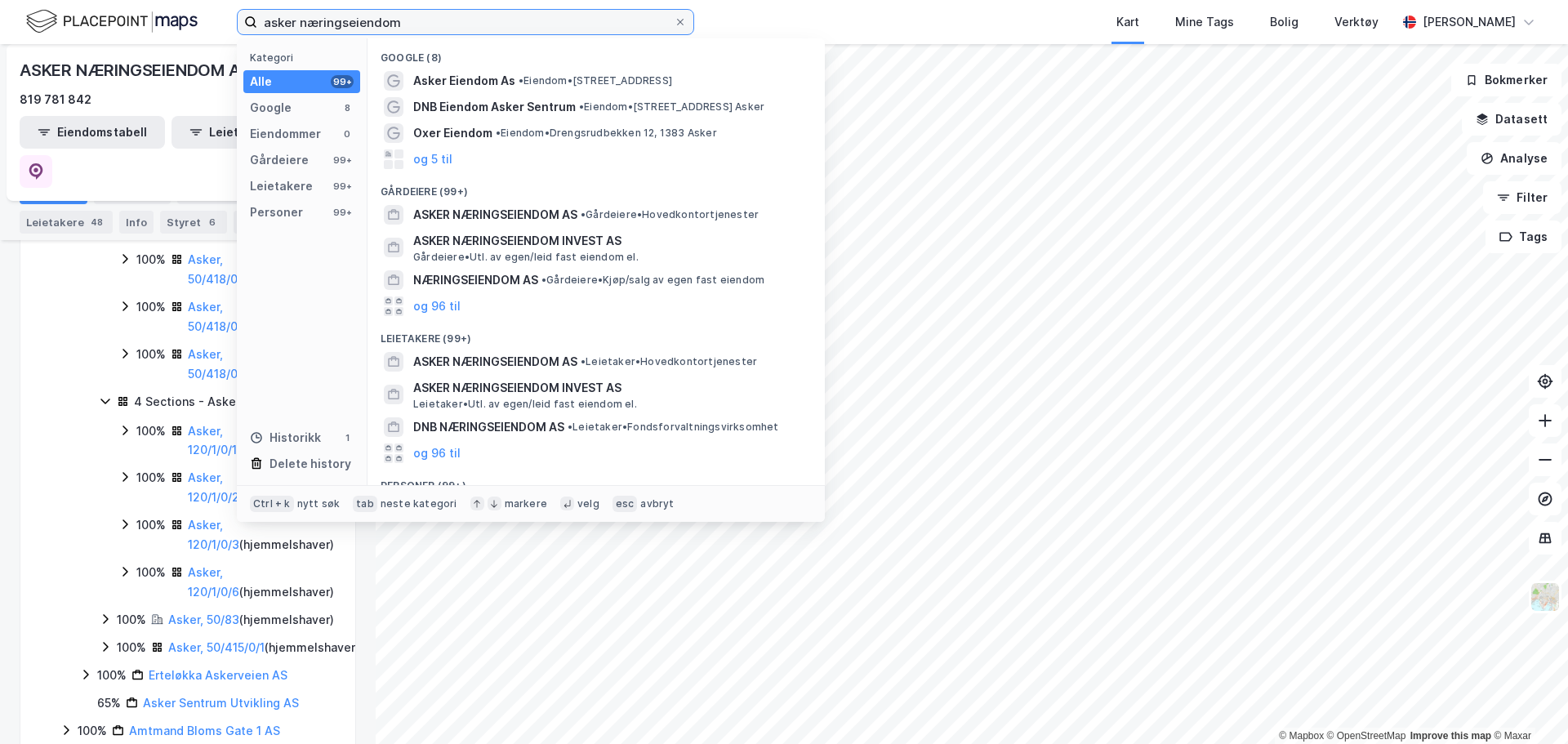
drag, startPoint x: 448, startPoint y: 33, endPoint x: 205, endPoint y: 29, distance: 243.0
click at [206, 29] on div "asker næringseiendom Kategori Alle 99+ Google 8 Eiendommer 0 Gårdeiere 99+ Leie…" at bounding box center [784, 22] width 1568 height 44
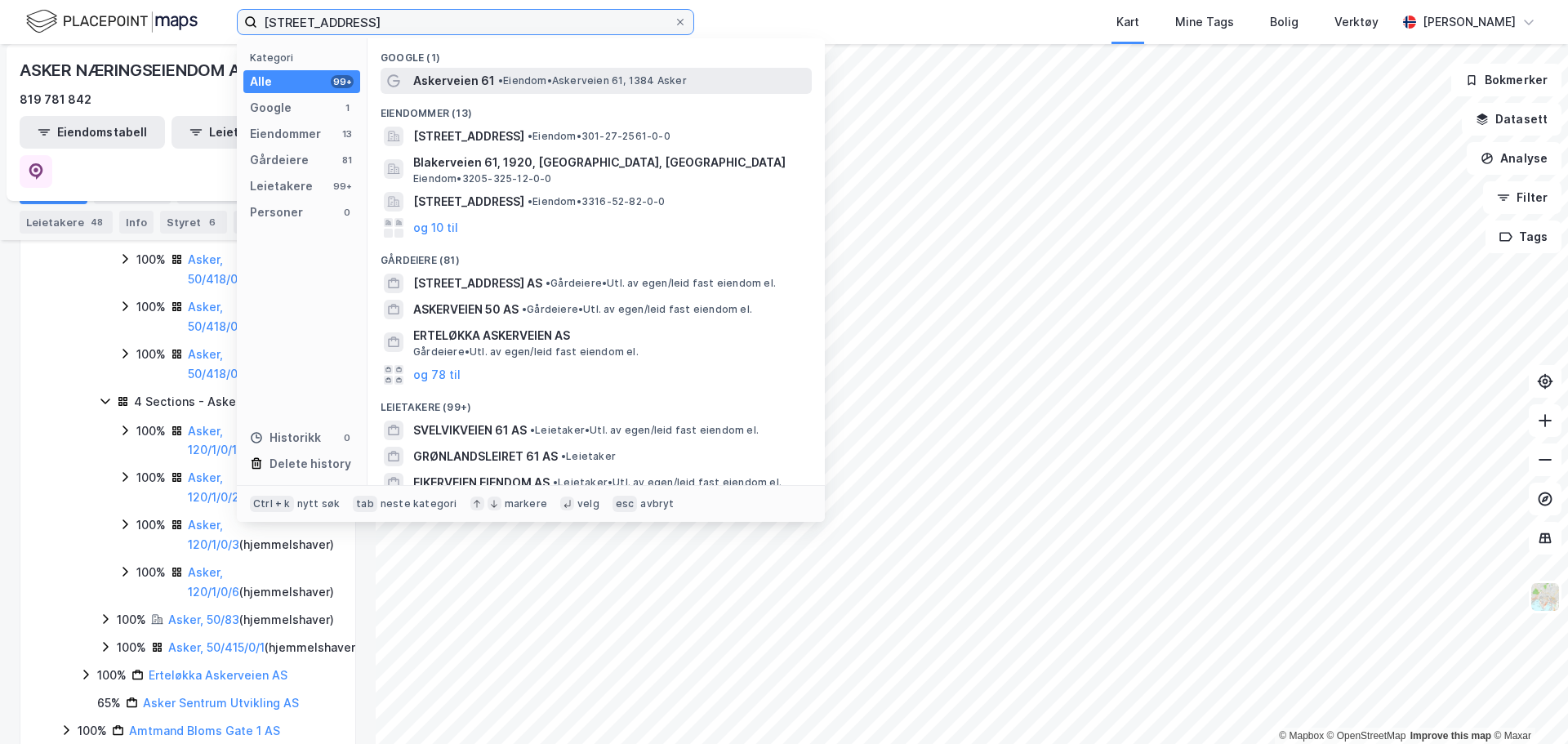
type input "askerveien 61"
click at [558, 84] on span "• Eiendom • Askerveien 61, 1384 Asker" at bounding box center [592, 81] width 189 height 13
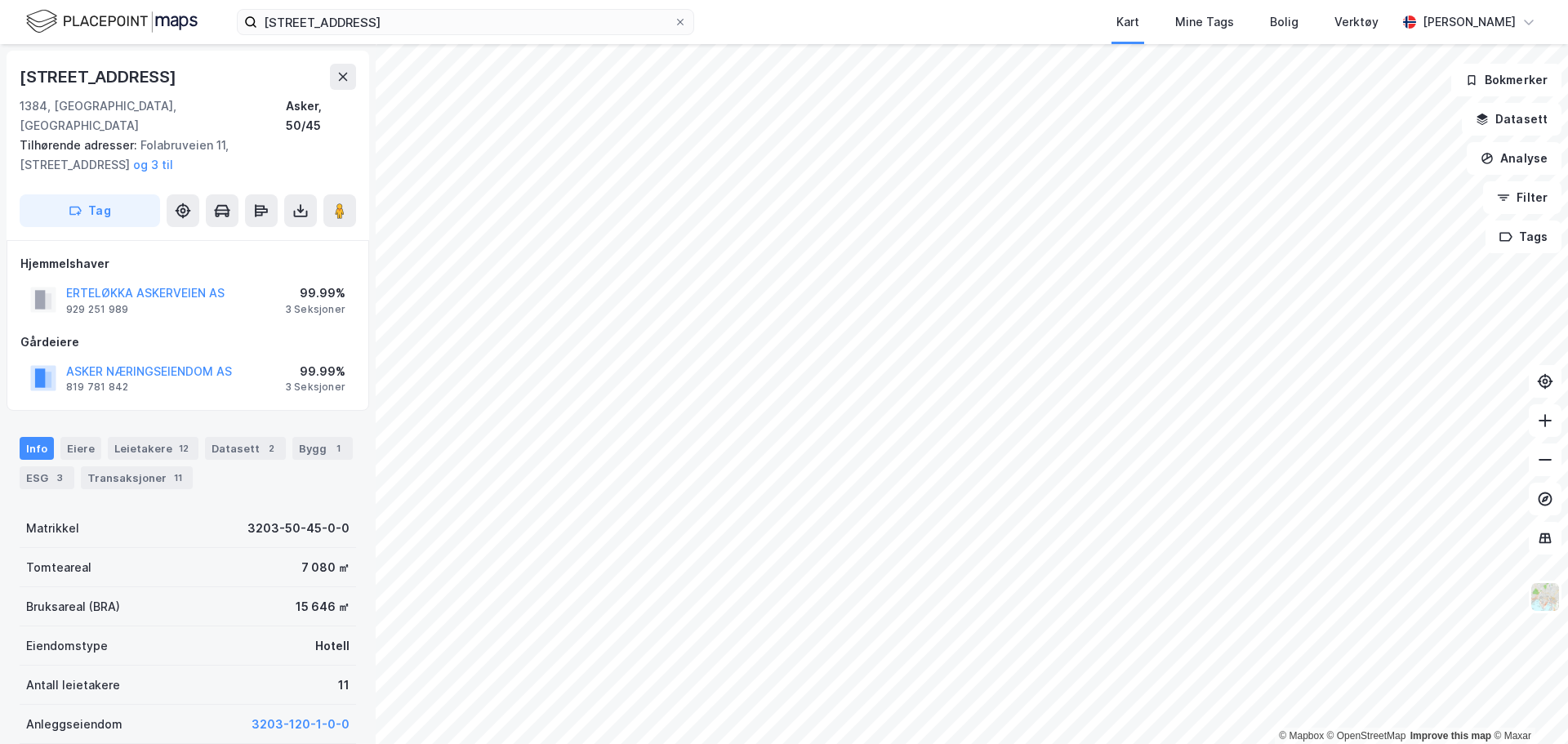
scroll to position [2, 0]
